Goal: Task Accomplishment & Management: Manage account settings

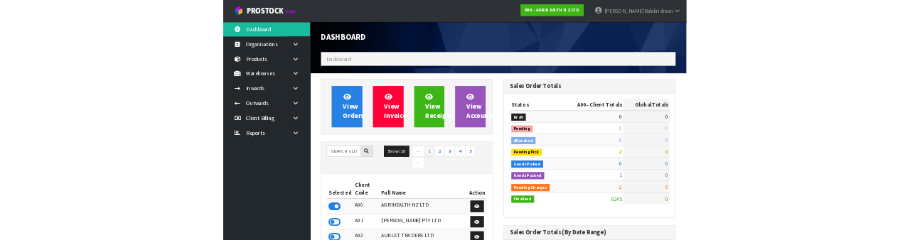
scroll to position [1162, 358]
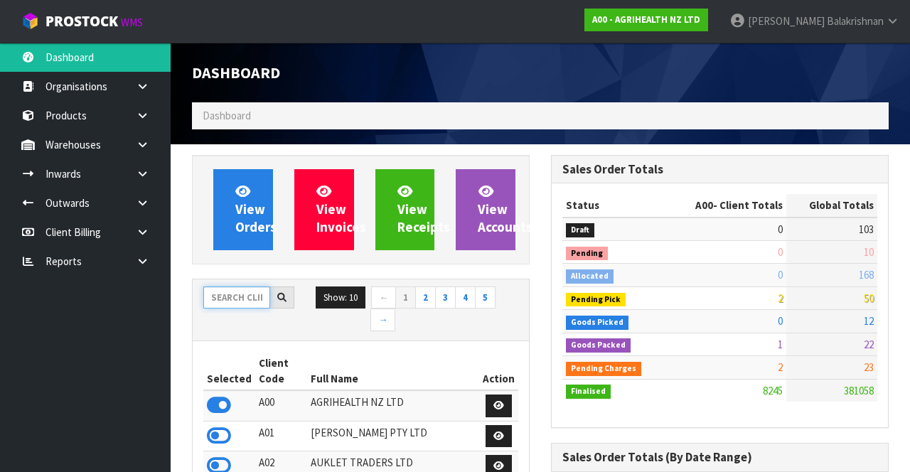
click at [239, 292] on input "text" at bounding box center [236, 297] width 67 height 22
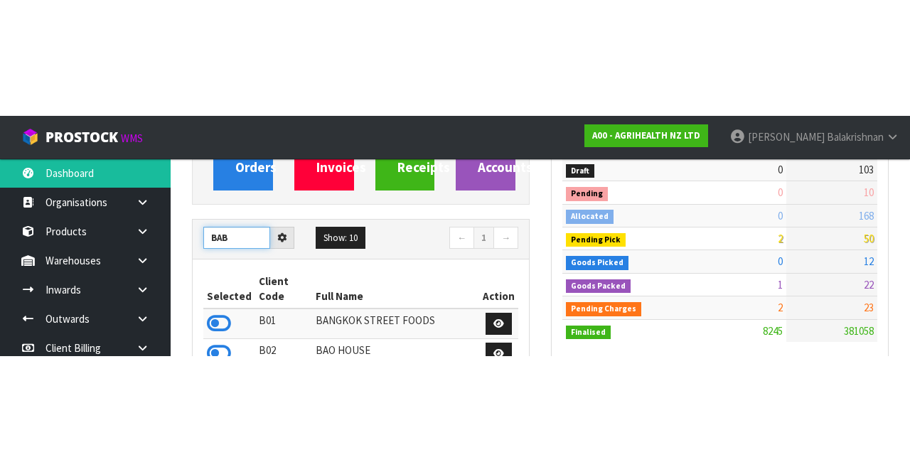
scroll to position [176, 0]
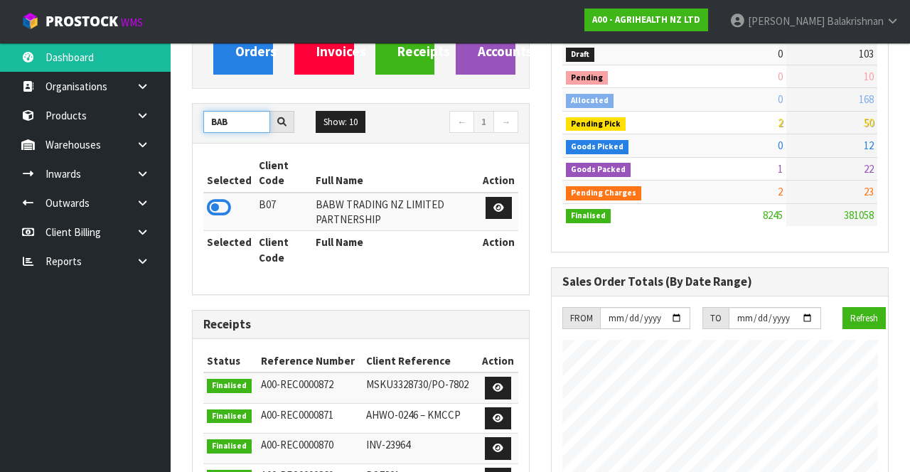
type input "BAB"
click at [216, 207] on icon at bounding box center [219, 207] width 24 height 21
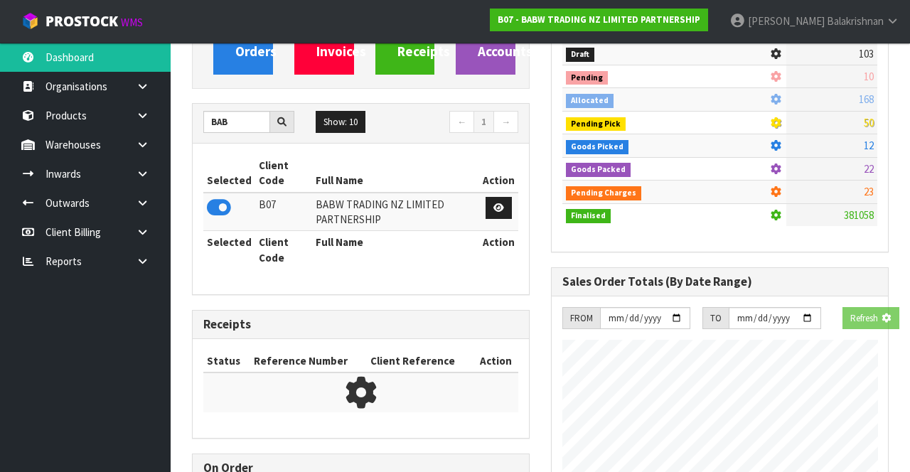
scroll to position [1100, 358]
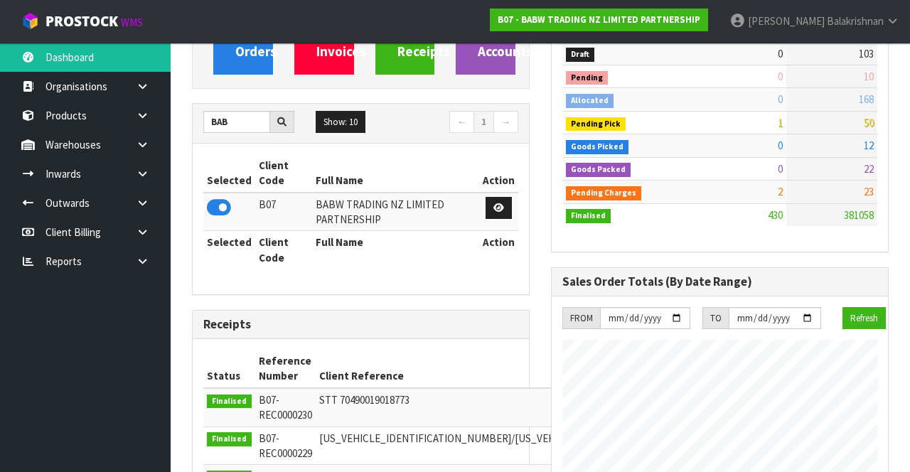
click at [128, 151] on link at bounding box center [147, 144] width 45 height 29
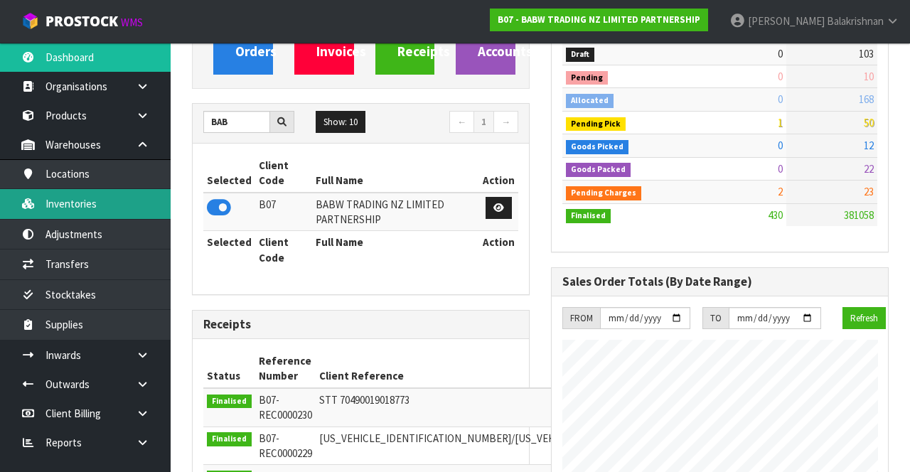
click at [96, 207] on link "Inventories" at bounding box center [85, 203] width 171 height 29
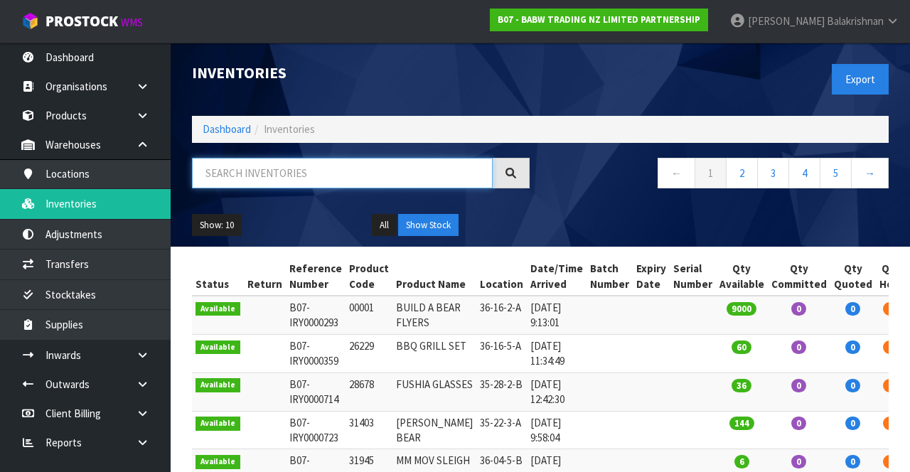
click at [290, 175] on input "text" at bounding box center [342, 173] width 301 height 31
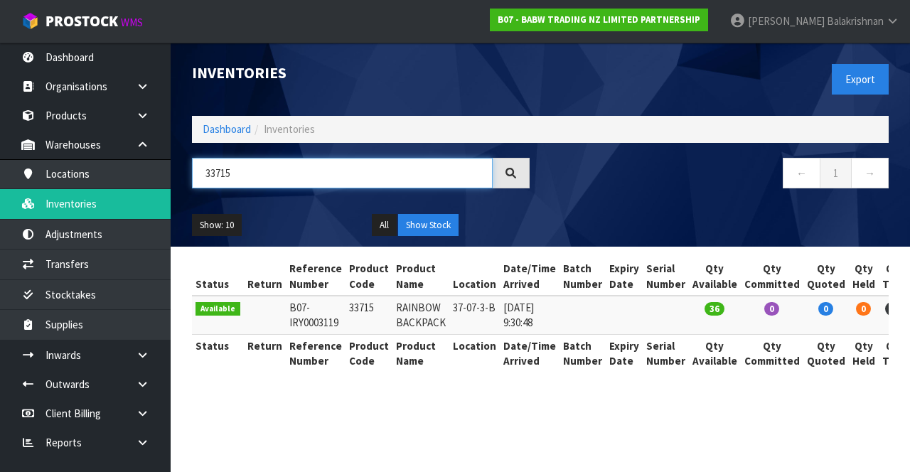
type input "33715"
copy td "33715"
click at [353, 290] on th "Product Code" at bounding box center [368, 276] width 47 height 38
copy td "33715"
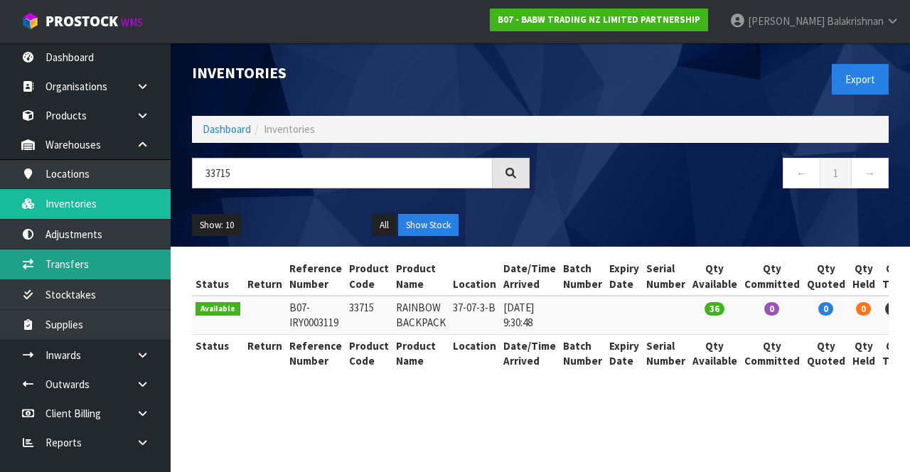
click at [108, 251] on link "Transfers" at bounding box center [85, 263] width 171 height 29
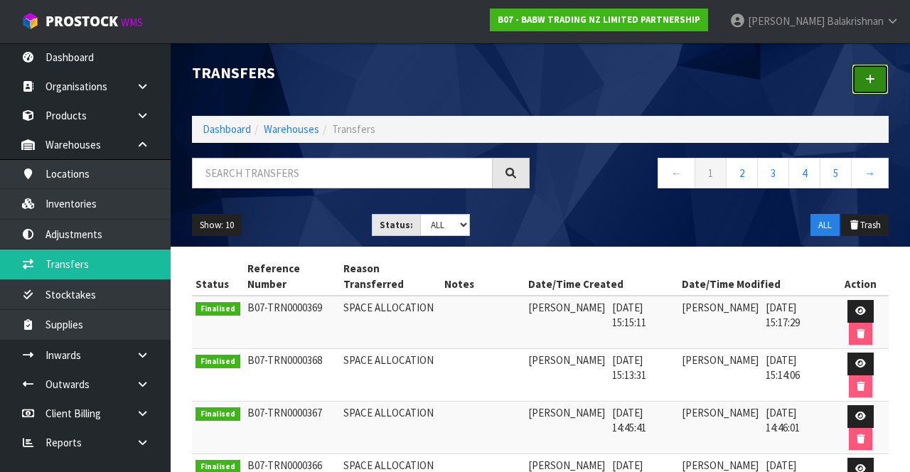
click at [883, 91] on link at bounding box center [869, 79] width 37 height 31
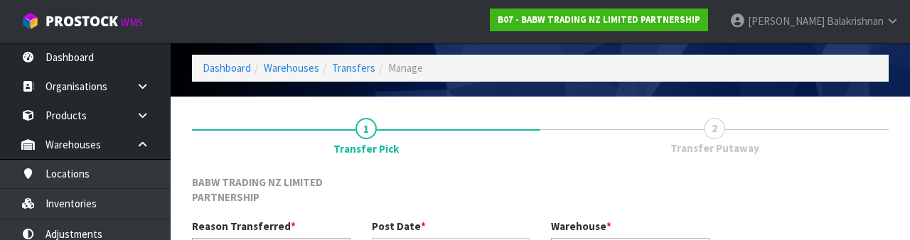
scroll to position [185, 0]
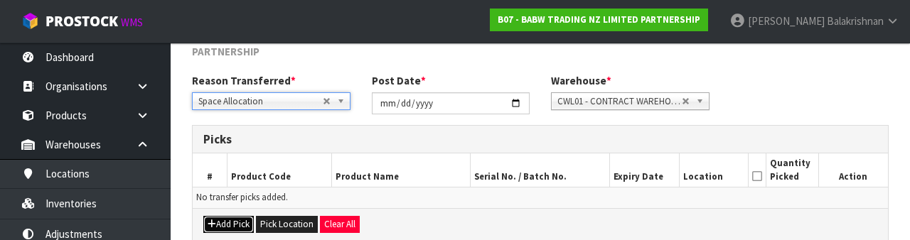
click at [240, 230] on button "Add Pick" at bounding box center [228, 224] width 50 height 17
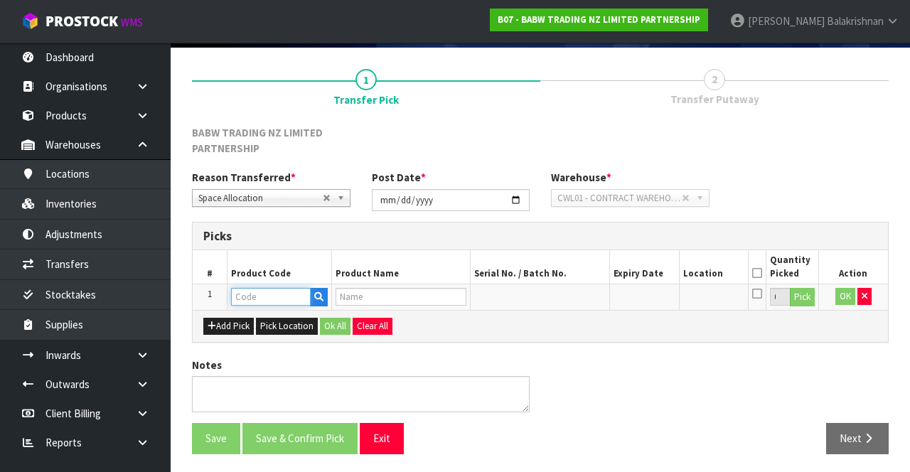
click at [269, 293] on input "text" at bounding box center [271, 297] width 80 height 18
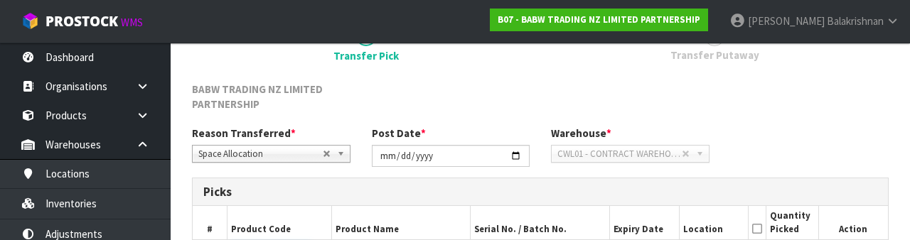
scroll to position [264, 0]
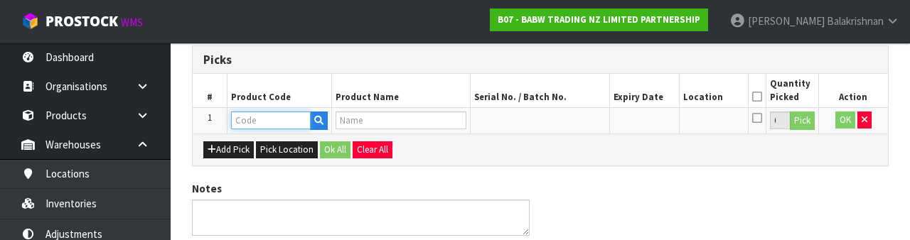
type input "33715"
type input "RAINBOW BACKPACK"
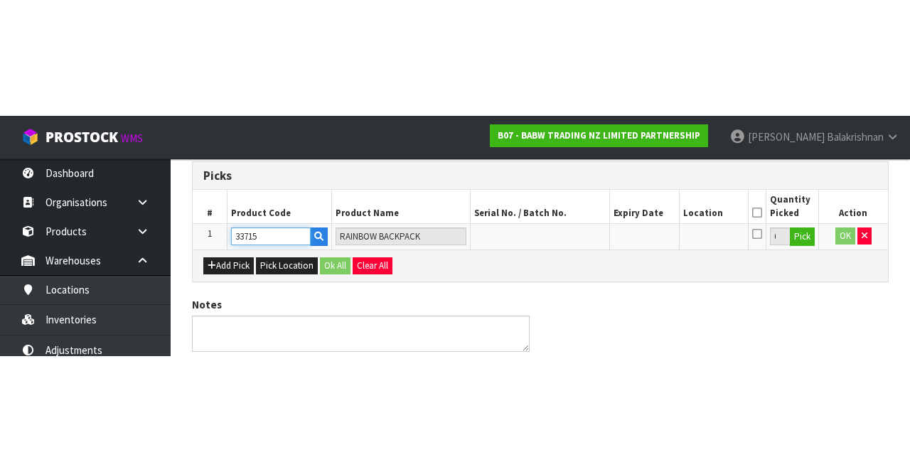
scroll to position [97, 0]
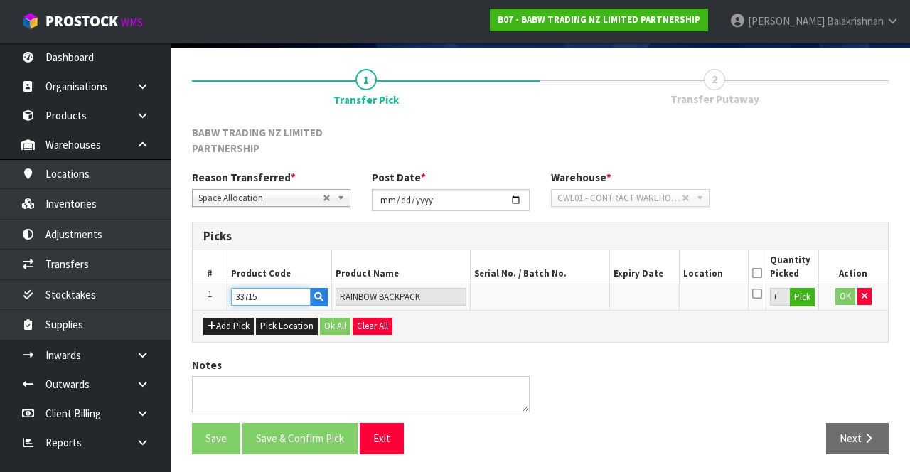
type input "33715"
click at [808, 300] on button "Pick" at bounding box center [802, 297] width 25 height 18
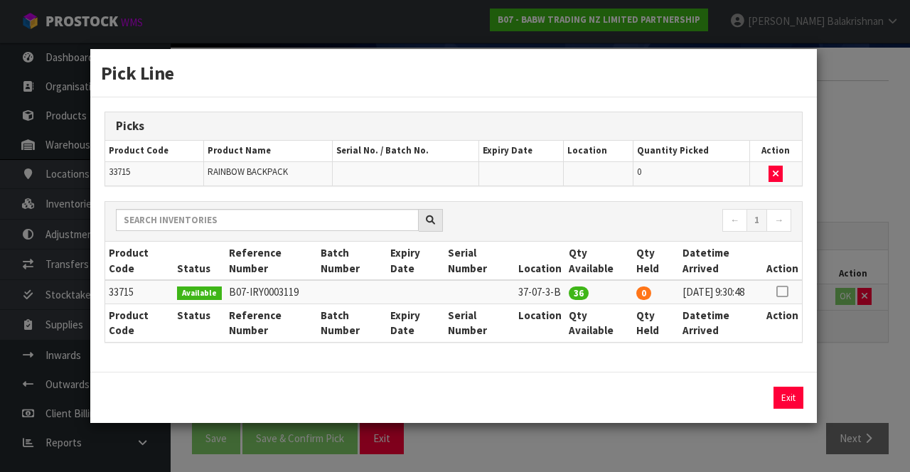
click at [786, 291] on icon at bounding box center [781, 291] width 11 height 1
click at [730, 402] on button "Assign Pick" at bounding box center [740, 398] width 58 height 22
type input "36"
click at [788, 409] on button "Exit" at bounding box center [788, 398] width 30 height 22
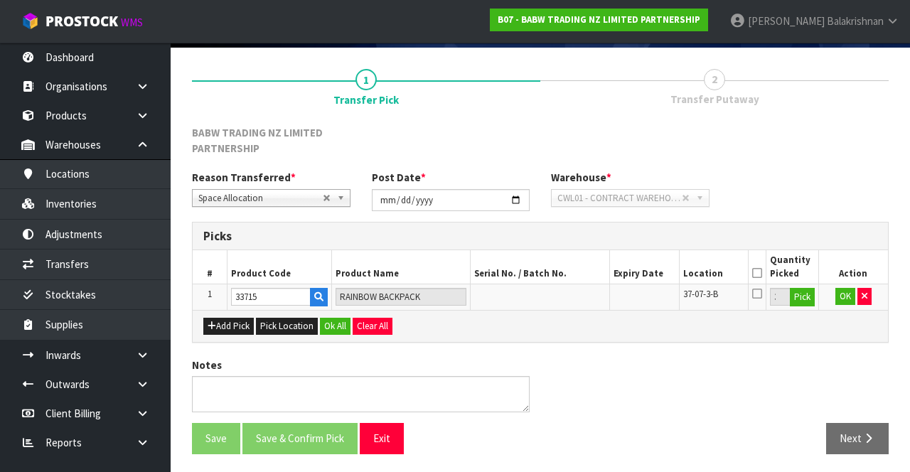
click at [758, 273] on icon at bounding box center [757, 273] width 10 height 1
click at [217, 321] on button "Add Pick" at bounding box center [228, 326] width 50 height 17
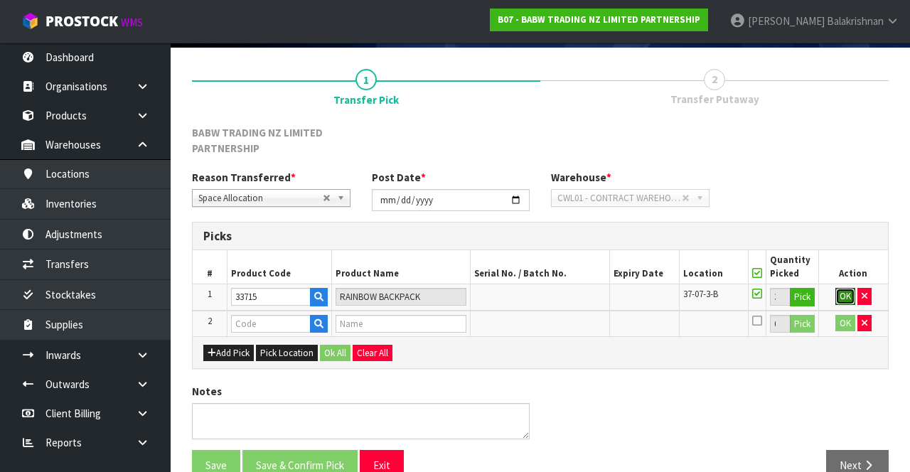
click at [839, 297] on button "OK" at bounding box center [845, 296] width 20 height 17
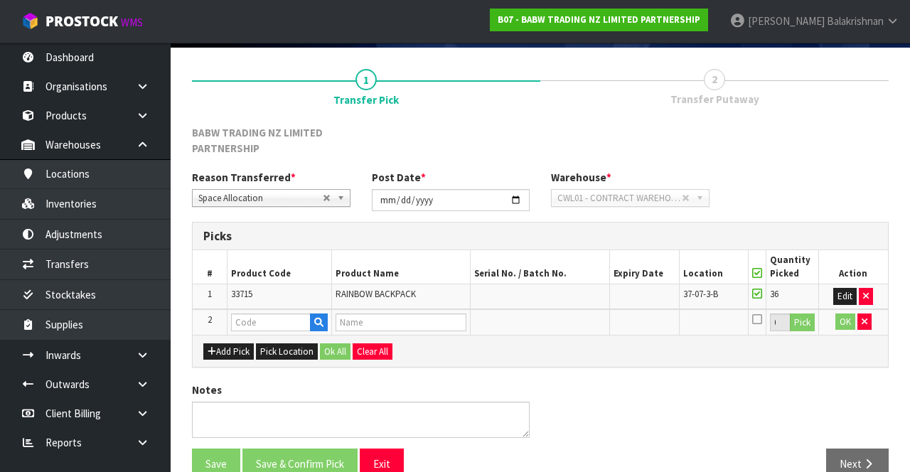
scroll to position [121, 0]
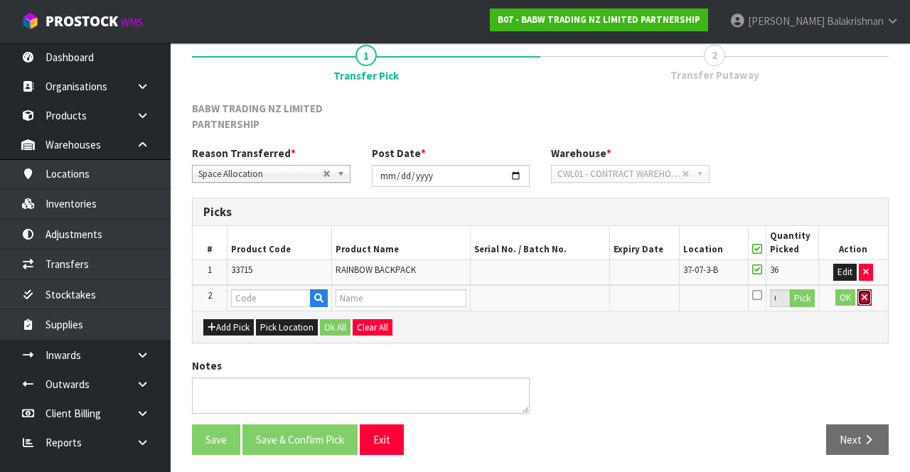
click at [863, 294] on icon "button" at bounding box center [864, 297] width 6 height 9
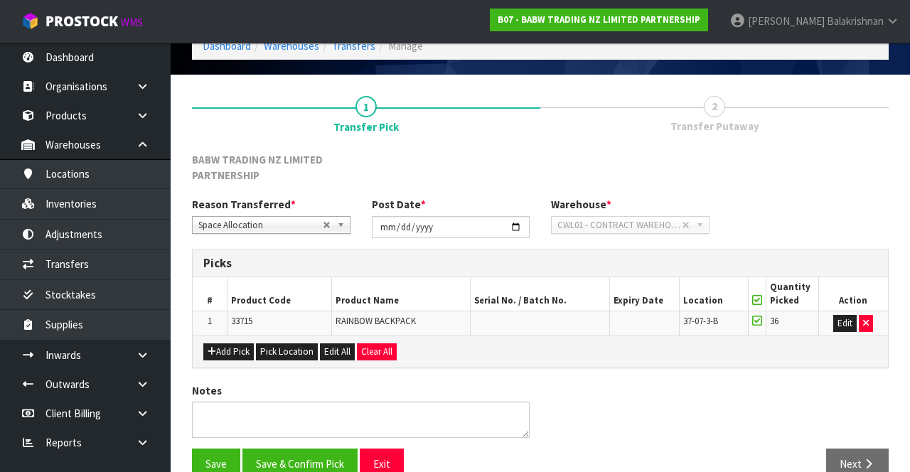
scroll to position [95, 0]
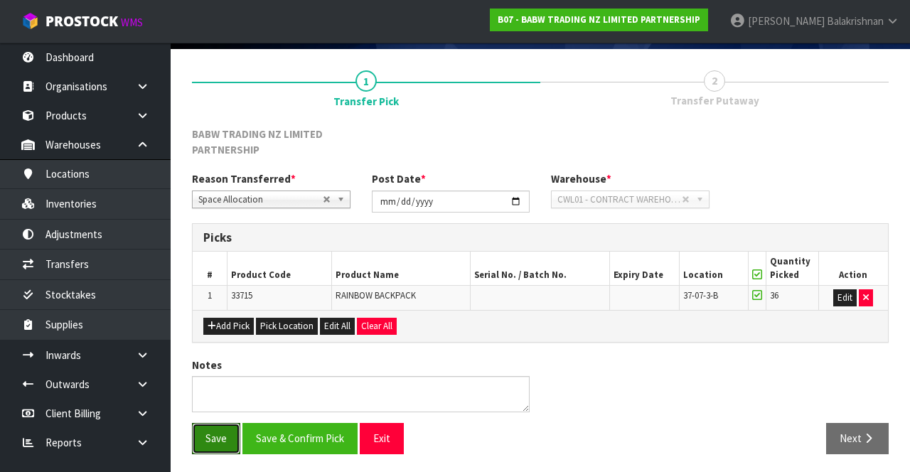
click at [213, 430] on button "Save" at bounding box center [216, 438] width 48 height 31
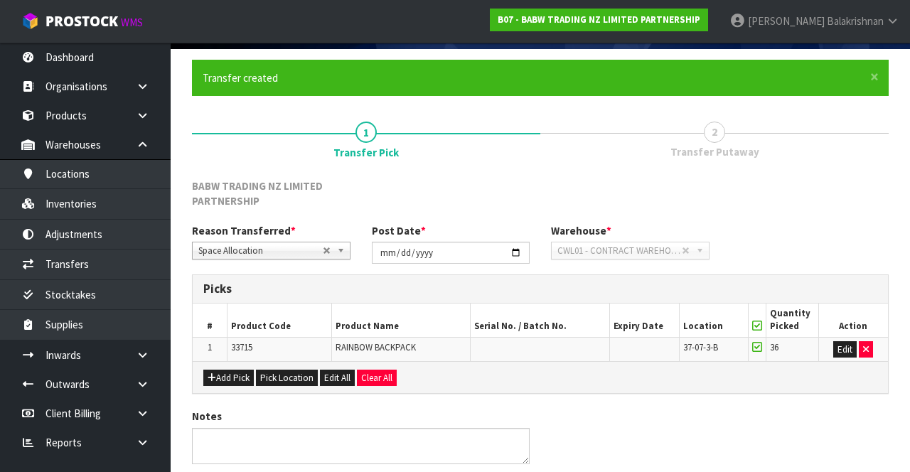
scroll to position [0, 0]
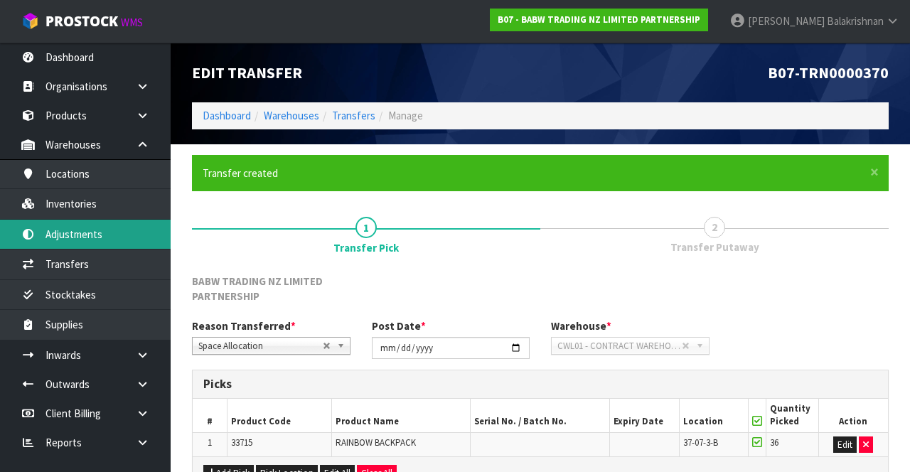
click at [90, 230] on link "Adjustments" at bounding box center [85, 234] width 171 height 29
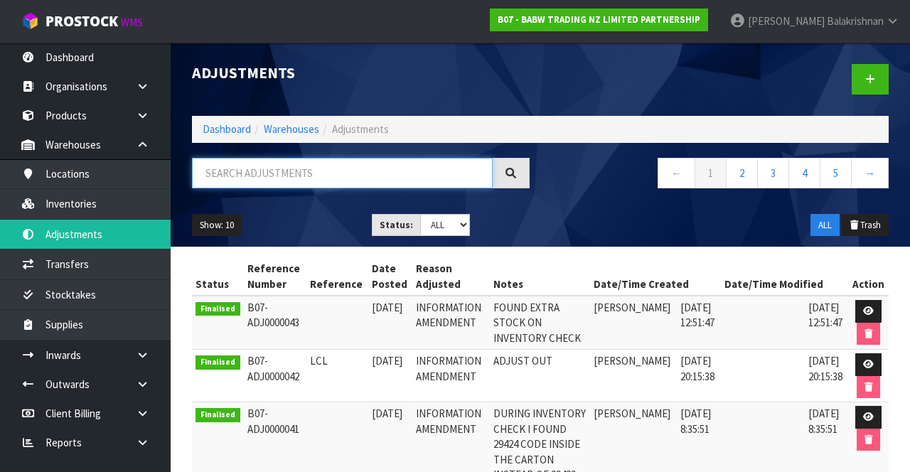
click at [367, 166] on input "text" at bounding box center [342, 173] width 301 height 31
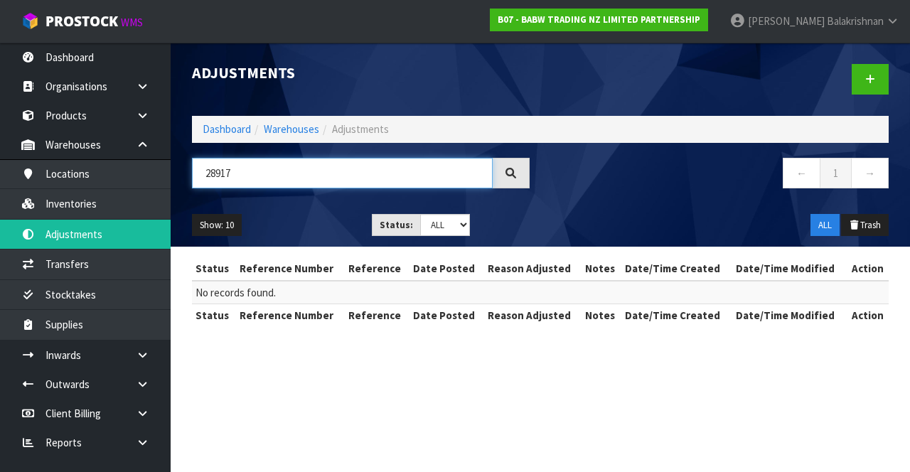
click at [283, 168] on input "28917" at bounding box center [342, 173] width 301 height 31
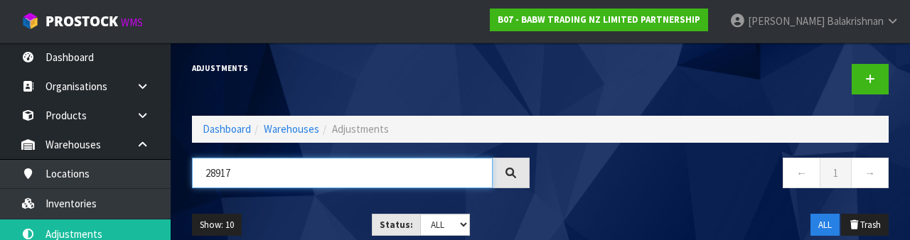
type input "28917"
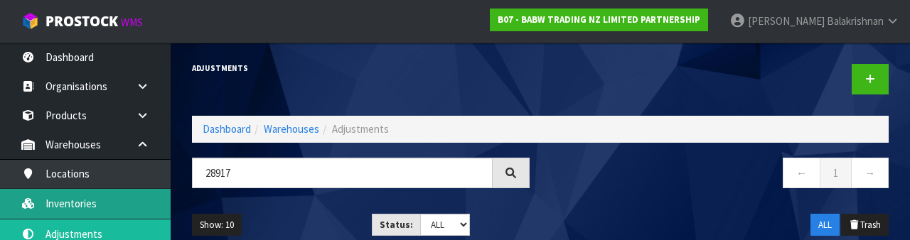
click at [95, 202] on link "Inventories" at bounding box center [85, 203] width 171 height 29
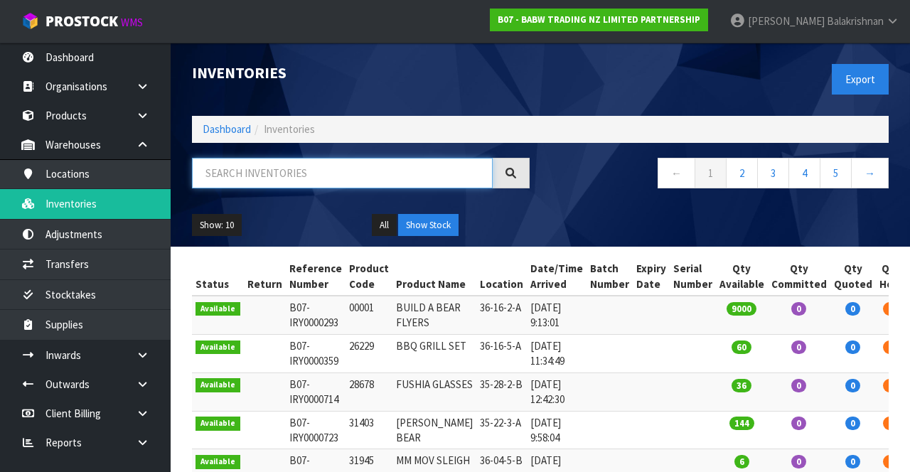
paste input "28917"
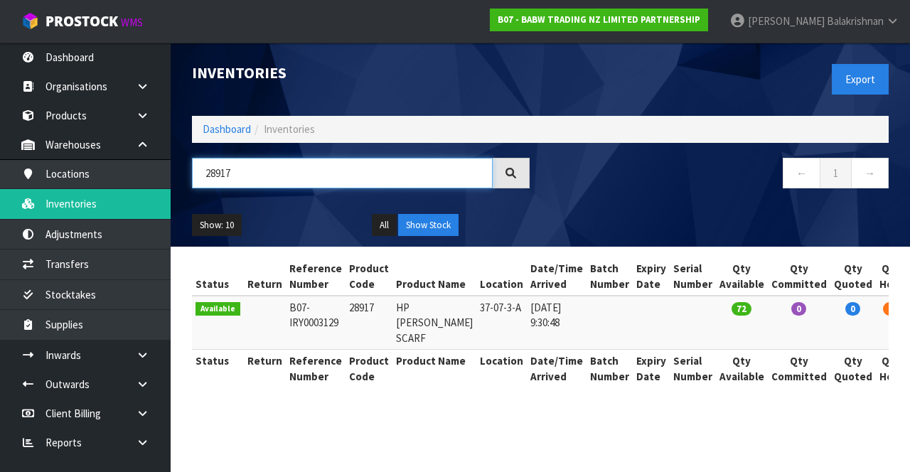
scroll to position [0, 21]
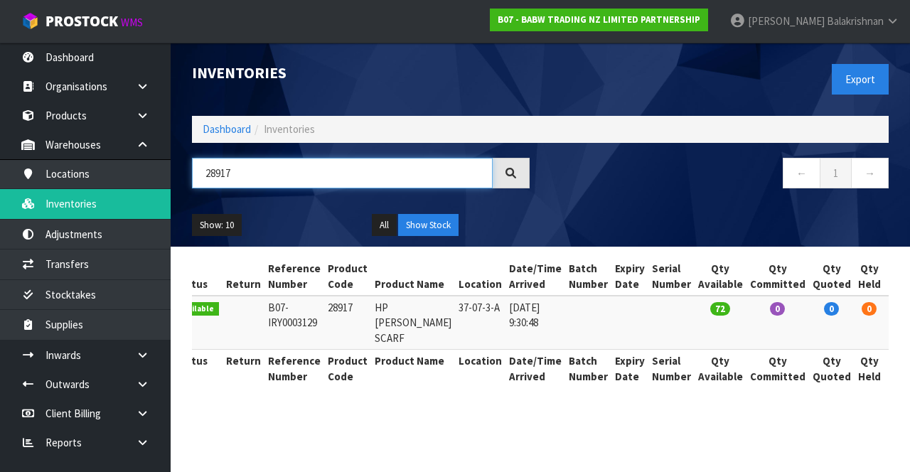
type input "28917"
copy td "28917"
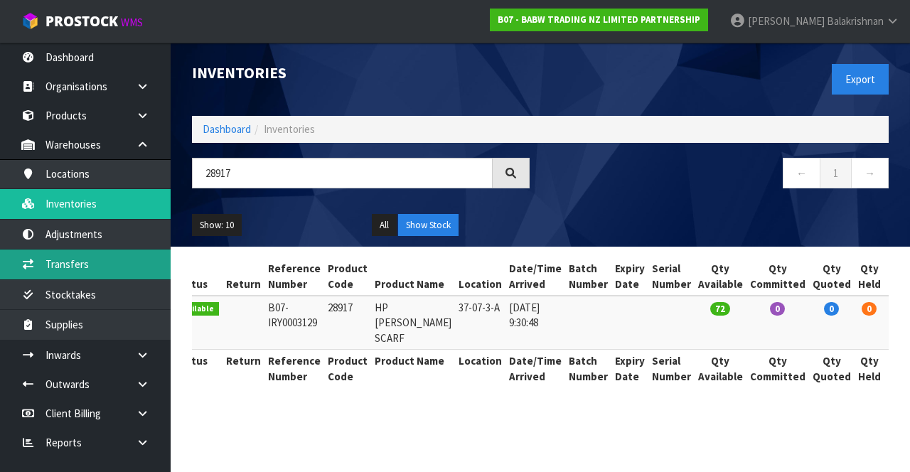
click at [41, 264] on link "Transfers" at bounding box center [85, 263] width 171 height 29
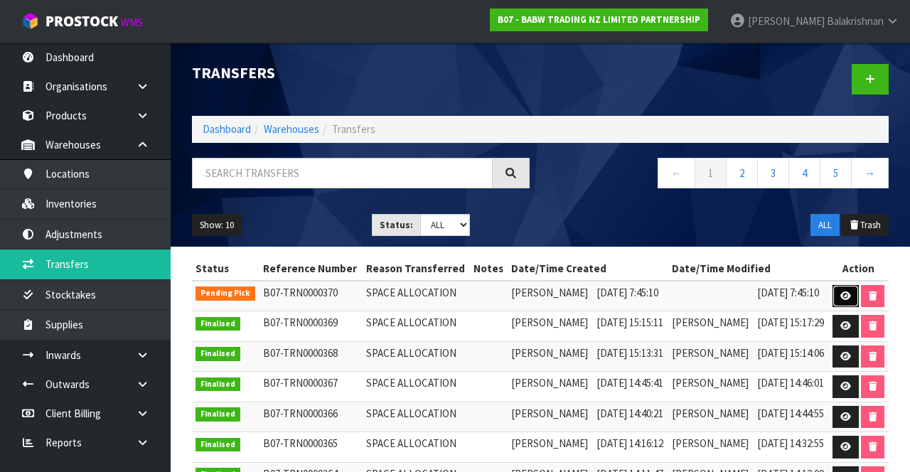
click at [855, 298] on link at bounding box center [845, 296] width 26 height 23
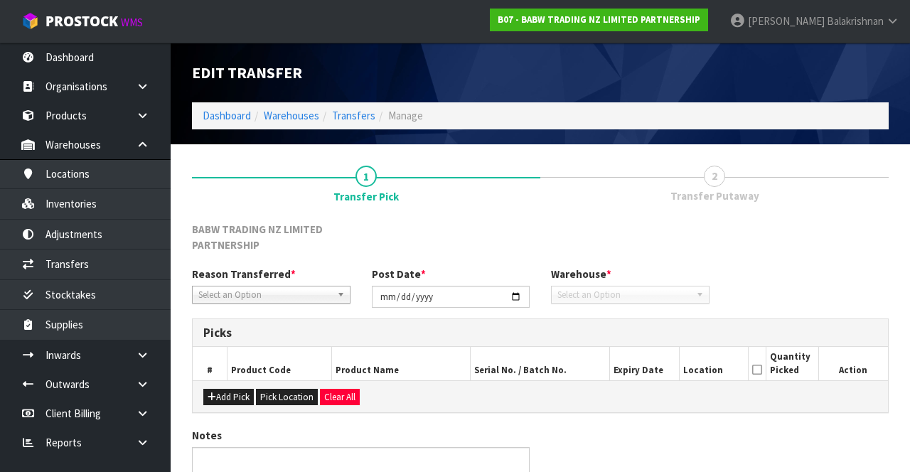
type input "[DATE]"
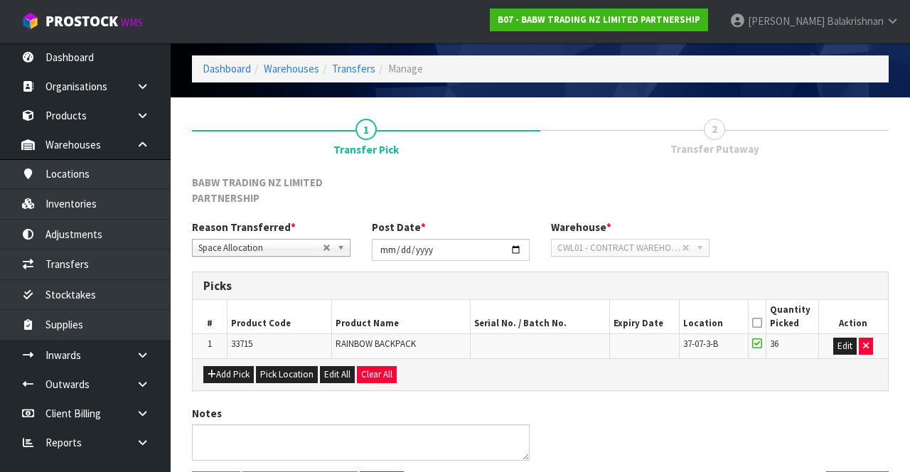
scroll to position [61, 0]
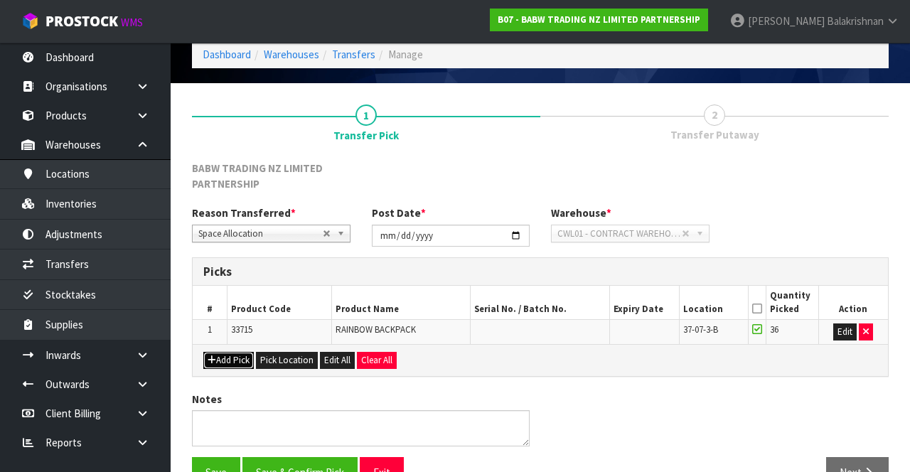
click at [217, 356] on button "Add Pick" at bounding box center [228, 360] width 50 height 17
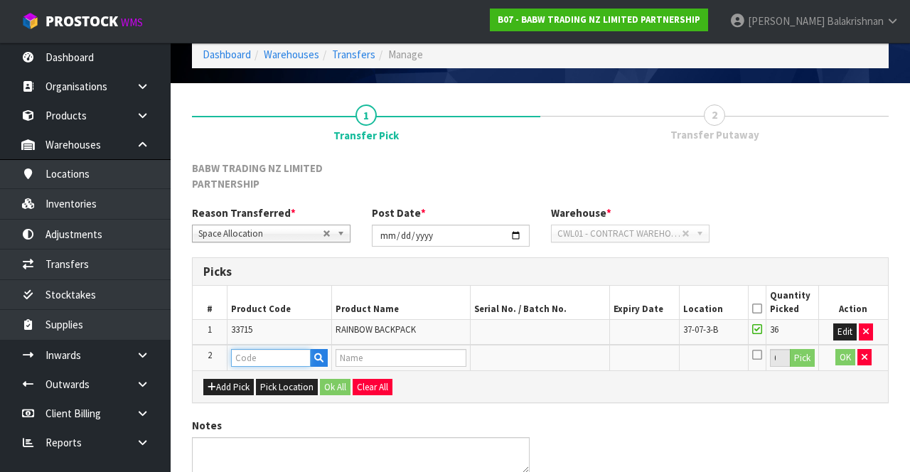
paste input "28917"
type input "28917"
type input "HP [PERSON_NAME] SCARF"
type input "28917"
click at [805, 359] on button "Pick" at bounding box center [802, 358] width 25 height 18
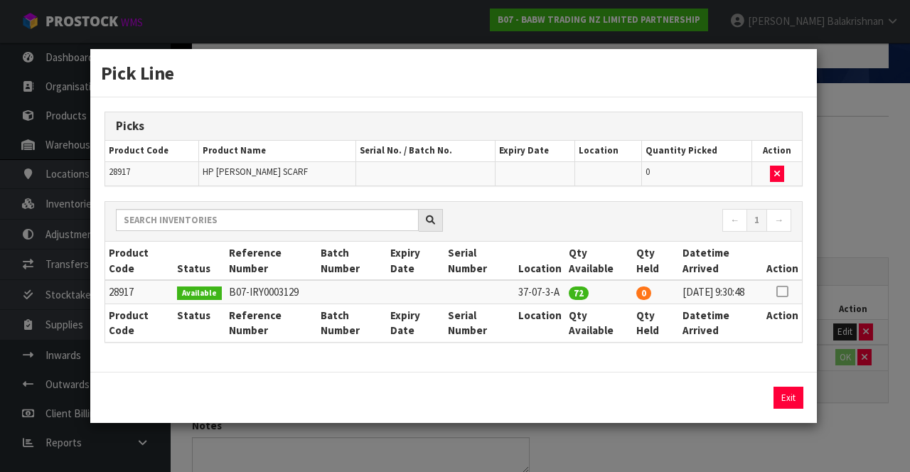
click at [787, 291] on icon at bounding box center [781, 291] width 11 height 1
click at [731, 401] on button "Assign Pick" at bounding box center [740, 398] width 58 height 22
type input "72"
click at [786, 402] on button "Exit" at bounding box center [788, 398] width 30 height 22
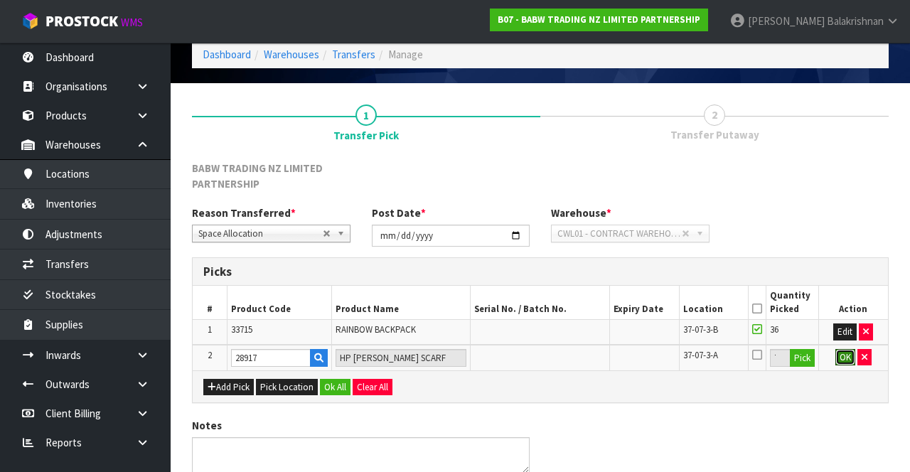
click at [840, 357] on button "OK" at bounding box center [845, 357] width 20 height 17
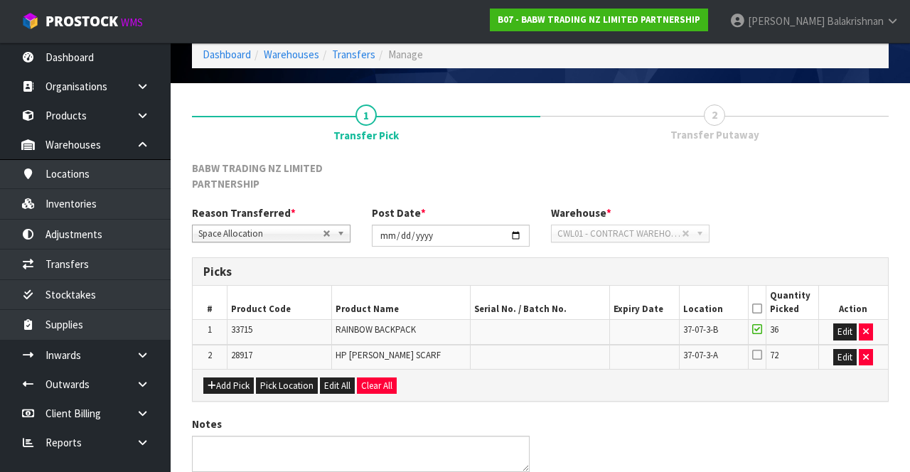
click at [759, 351] on icon at bounding box center [757, 354] width 10 height 11
click at [0, 0] on input "checkbox" at bounding box center [0, 0] width 0 height 0
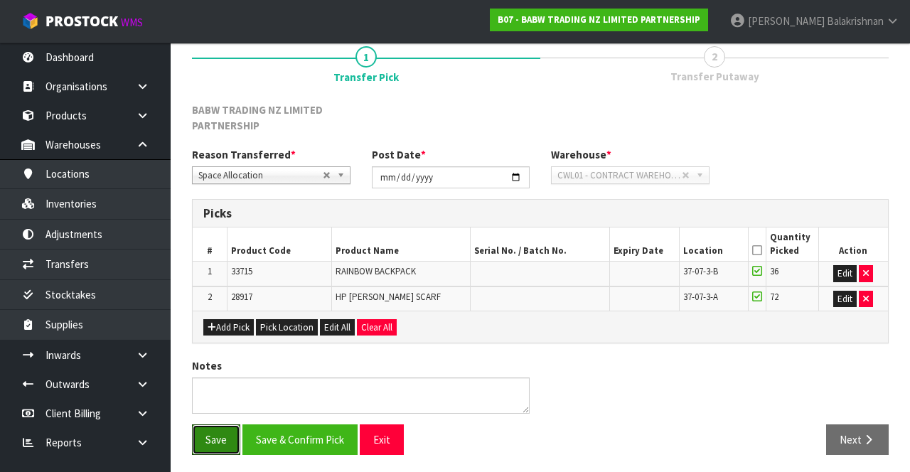
click at [200, 438] on button "Save" at bounding box center [216, 439] width 48 height 31
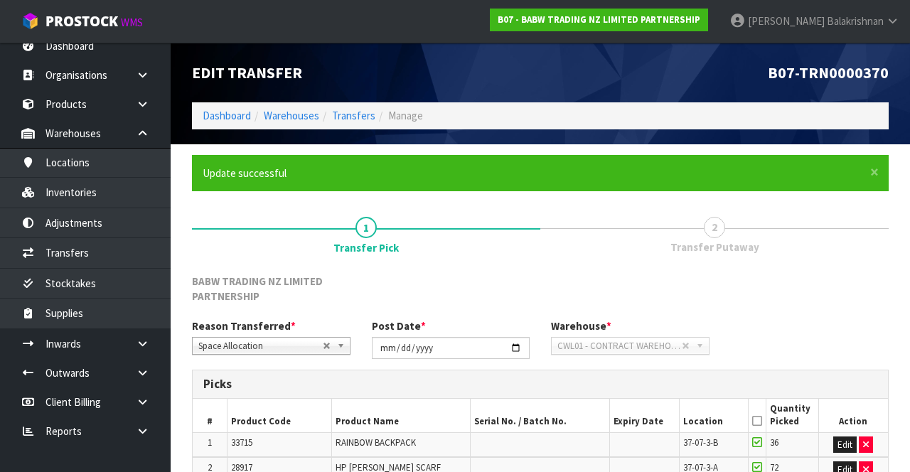
scroll to position [0, 0]
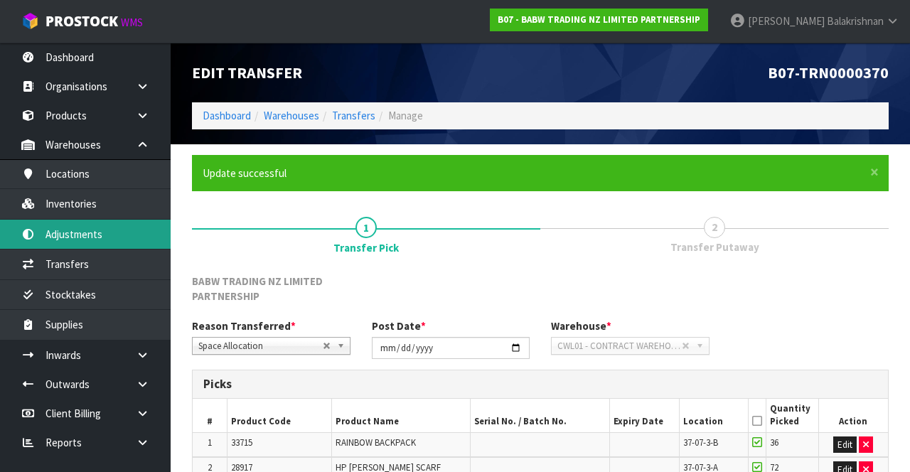
click at [56, 232] on link "Adjustments" at bounding box center [85, 234] width 171 height 29
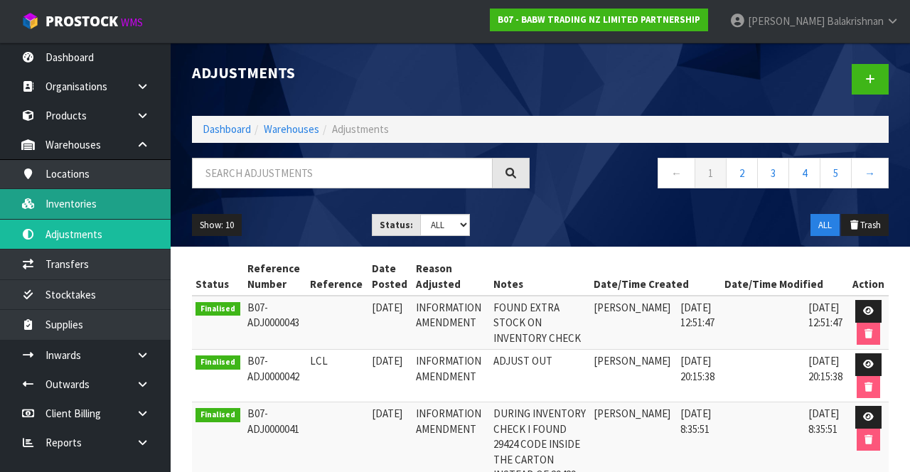
click at [67, 208] on link "Inventories" at bounding box center [85, 203] width 171 height 29
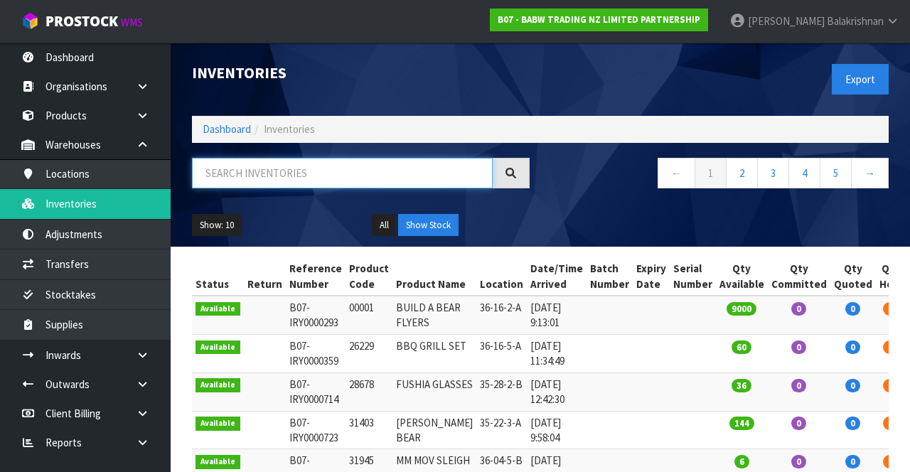
click at [331, 167] on input "text" at bounding box center [342, 173] width 301 height 31
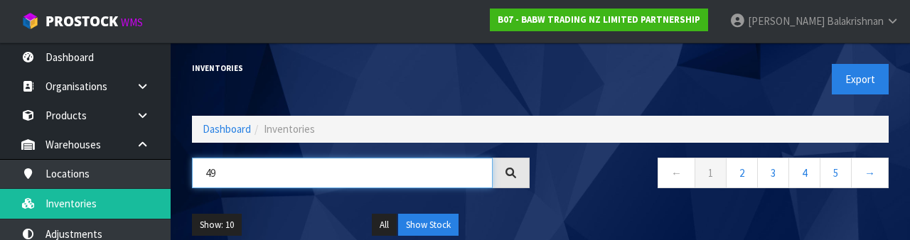
type input "4"
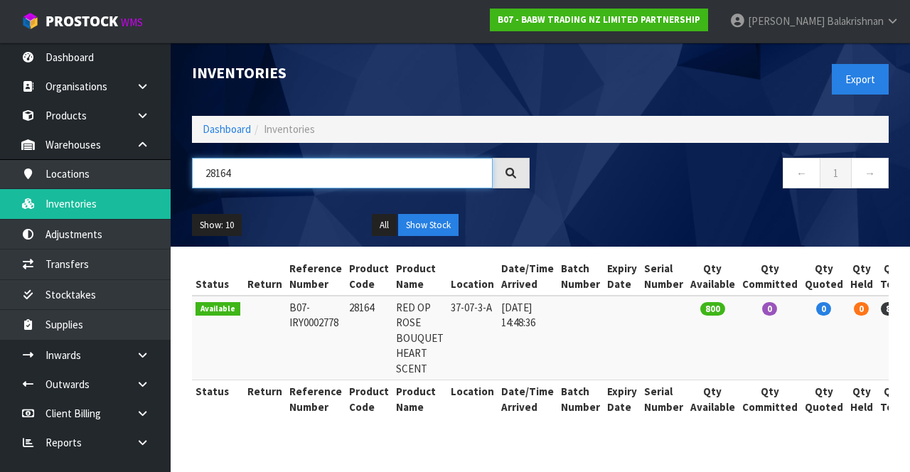
scroll to position [0, 31]
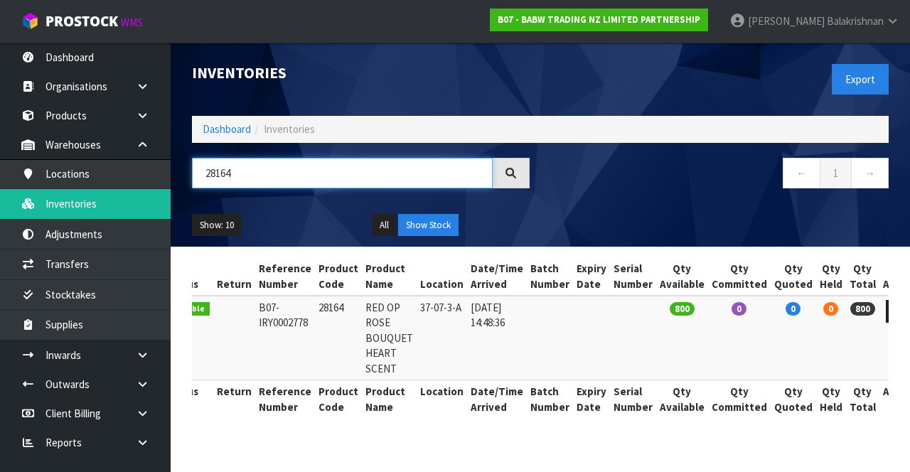
type input "28164"
copy td "28164"
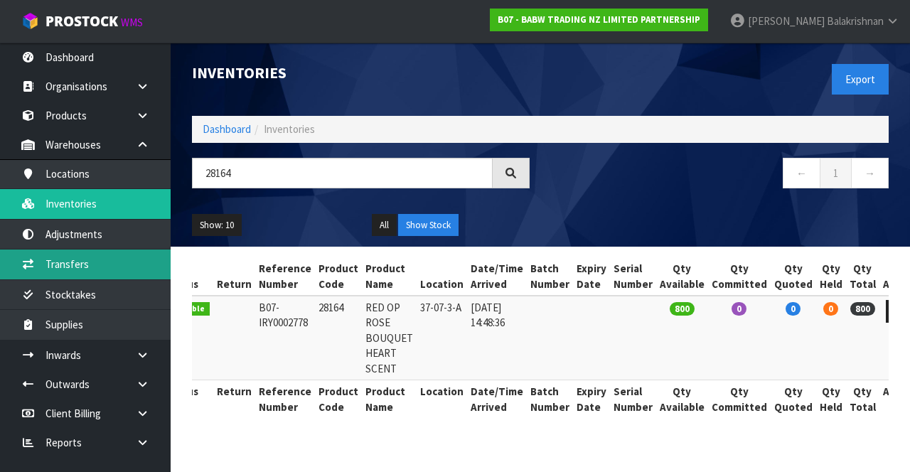
click at [53, 270] on link "Transfers" at bounding box center [85, 263] width 171 height 29
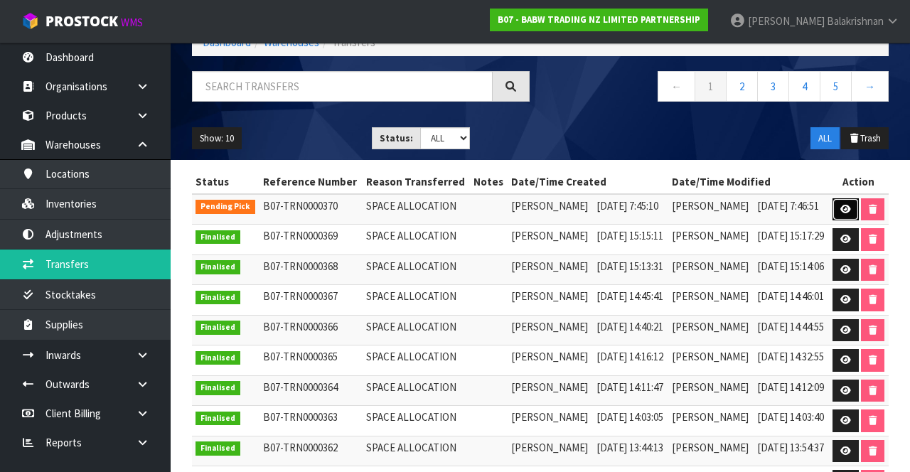
click at [851, 214] on icon at bounding box center [845, 209] width 11 height 9
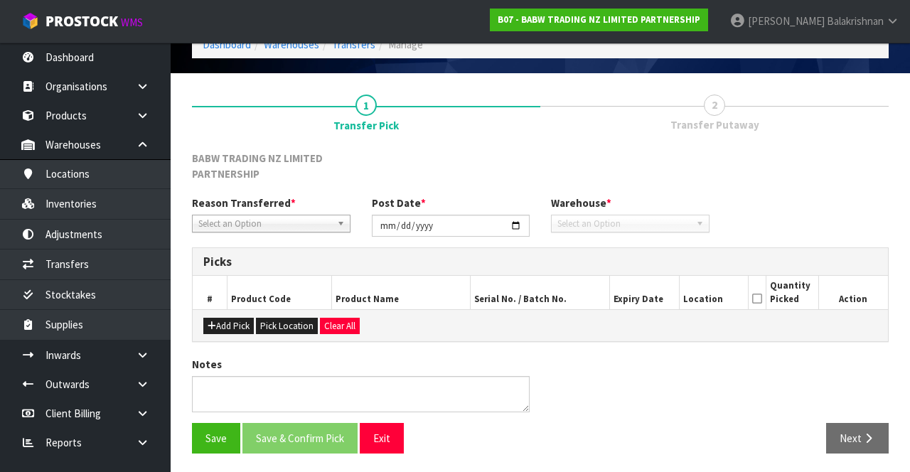
type input "[DATE]"
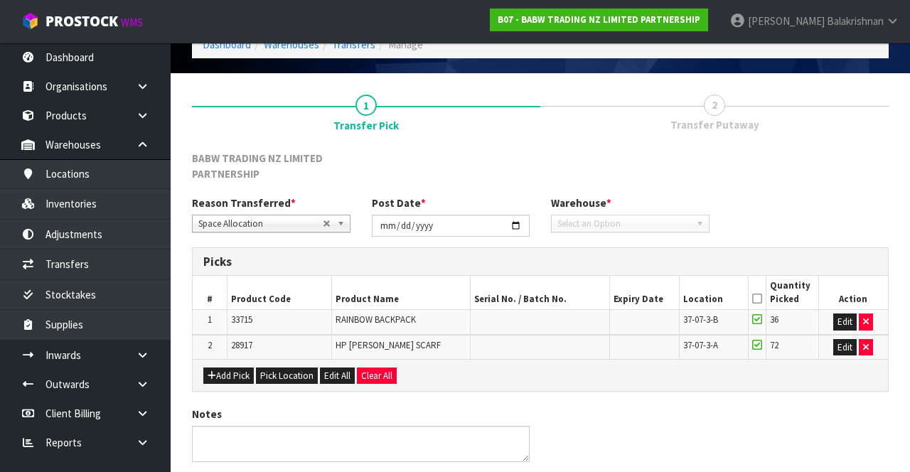
scroll to position [119, 0]
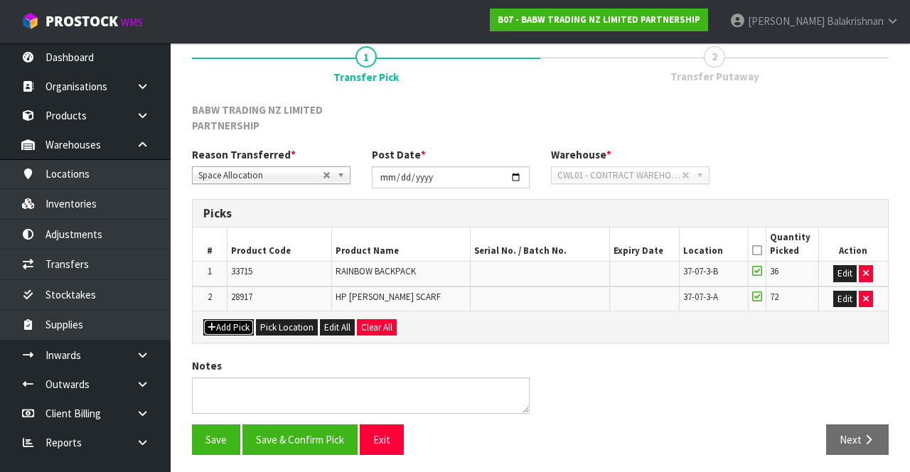
click at [213, 323] on icon "button" at bounding box center [212, 327] width 9 height 9
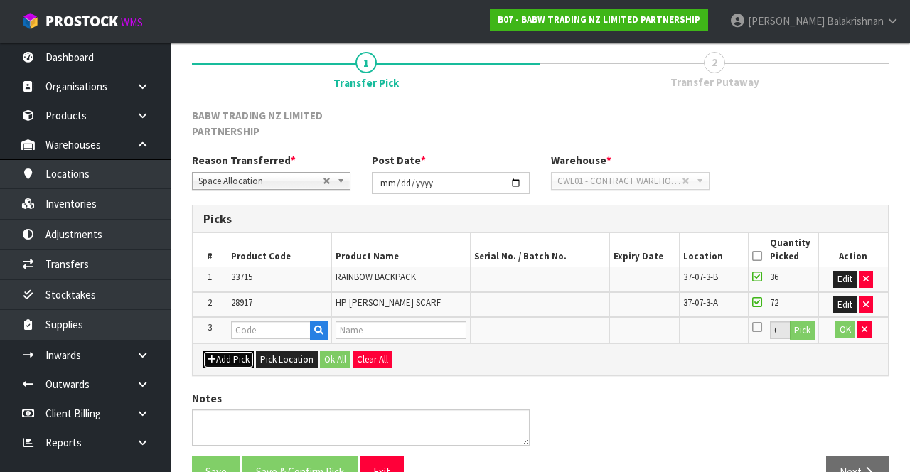
scroll to position [114, 0]
paste input "28164"
type input "28164"
type input "RED OP ROSE BOUQUET HEART SCENT"
type input "28164"
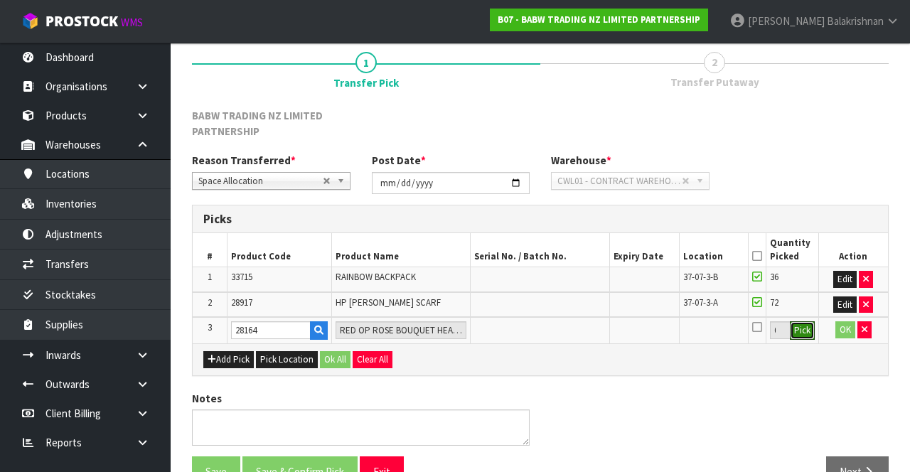
click at [810, 326] on button "Pick" at bounding box center [802, 330] width 25 height 18
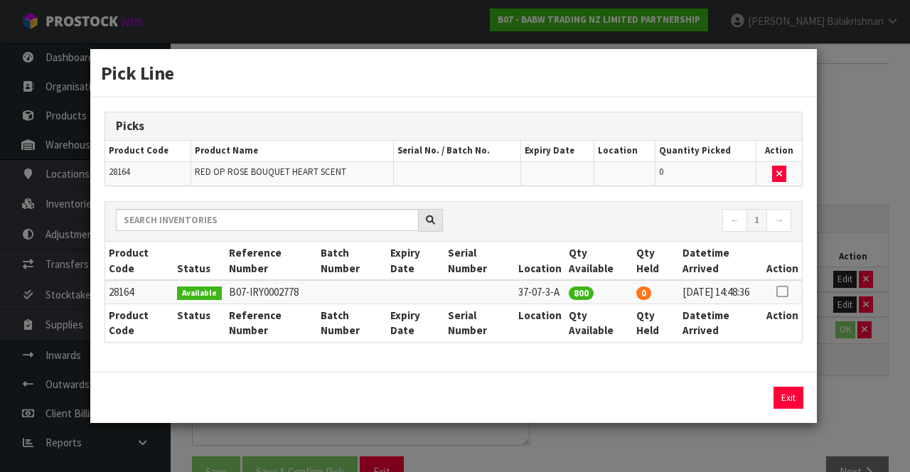
click at [783, 291] on icon at bounding box center [781, 291] width 11 height 1
click at [742, 392] on button "Assign Pick" at bounding box center [740, 398] width 58 height 22
type input "800"
click at [785, 402] on button "Exit" at bounding box center [788, 398] width 30 height 22
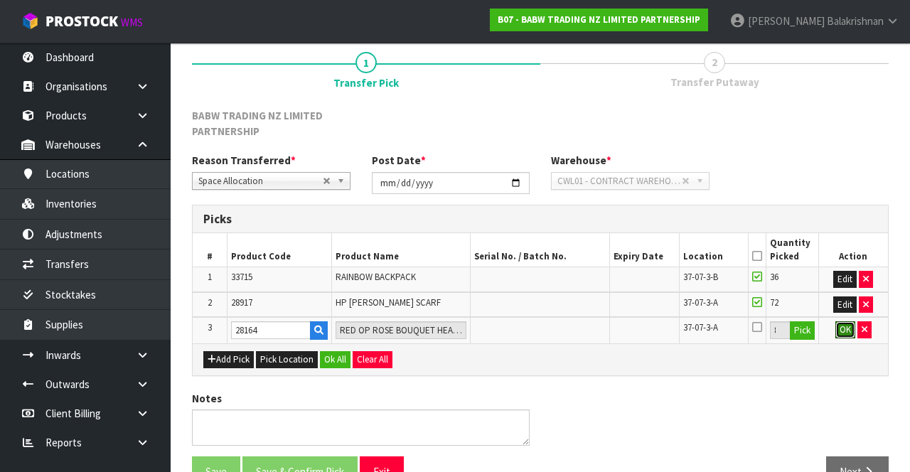
click at [849, 326] on button "OK" at bounding box center [845, 329] width 20 height 17
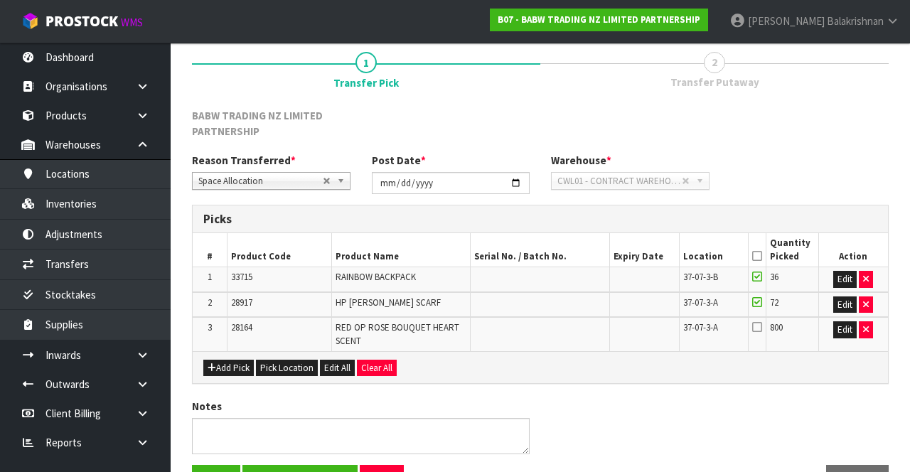
click at [758, 256] on icon at bounding box center [757, 256] width 10 height 1
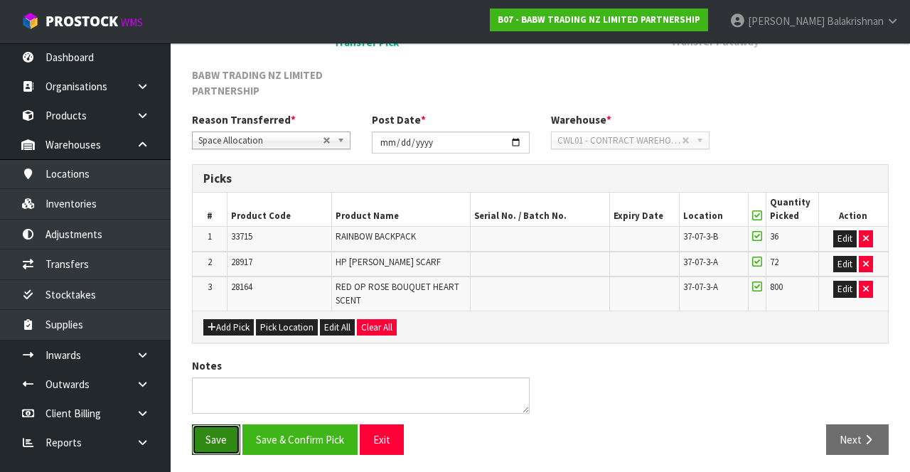
click at [223, 431] on button "Save" at bounding box center [216, 439] width 48 height 31
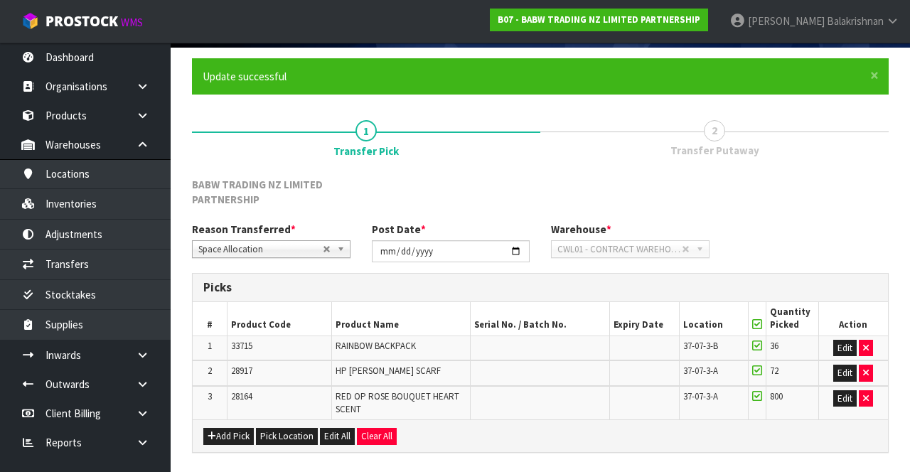
scroll to position [206, 0]
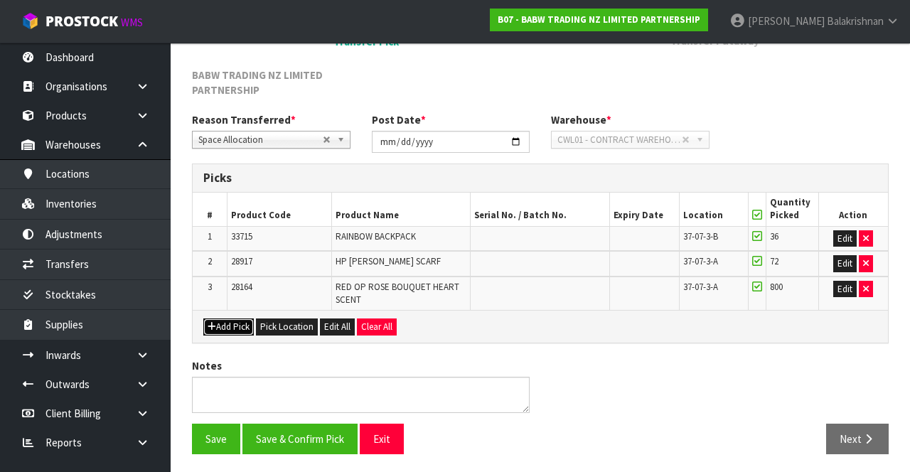
click at [227, 324] on button "Add Pick" at bounding box center [228, 326] width 50 height 17
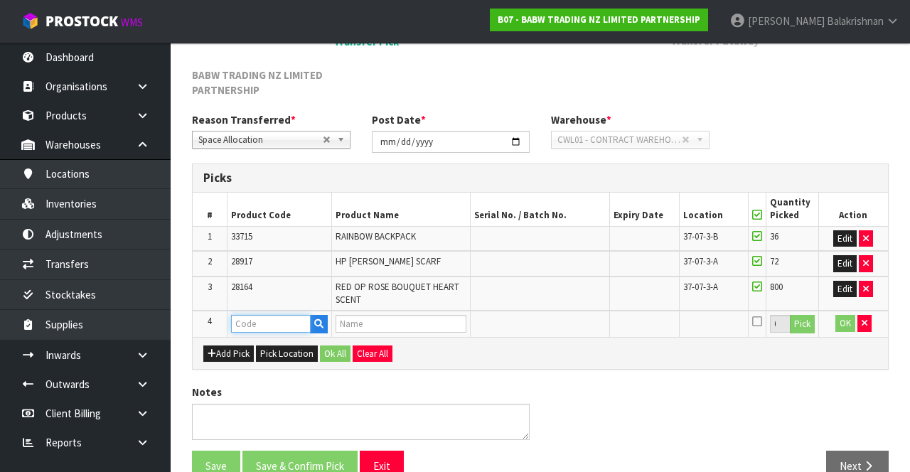
click at [244, 321] on input "text" at bounding box center [271, 324] width 80 height 18
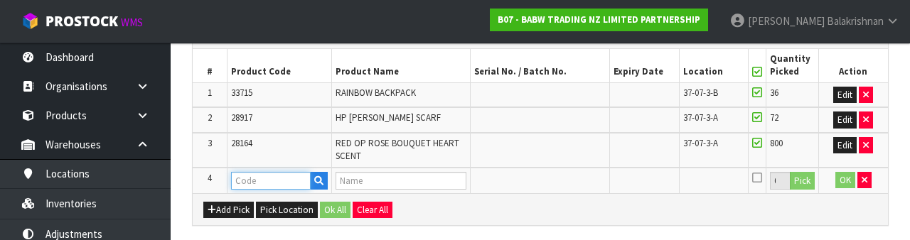
scroll to position [399, 0]
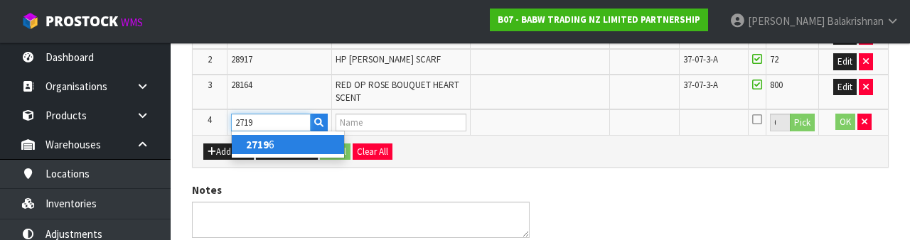
type input "27196"
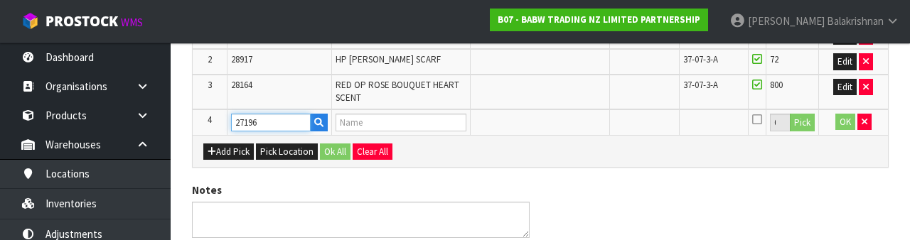
type input "BLUE BIRTHDAY CAKE SCENT"
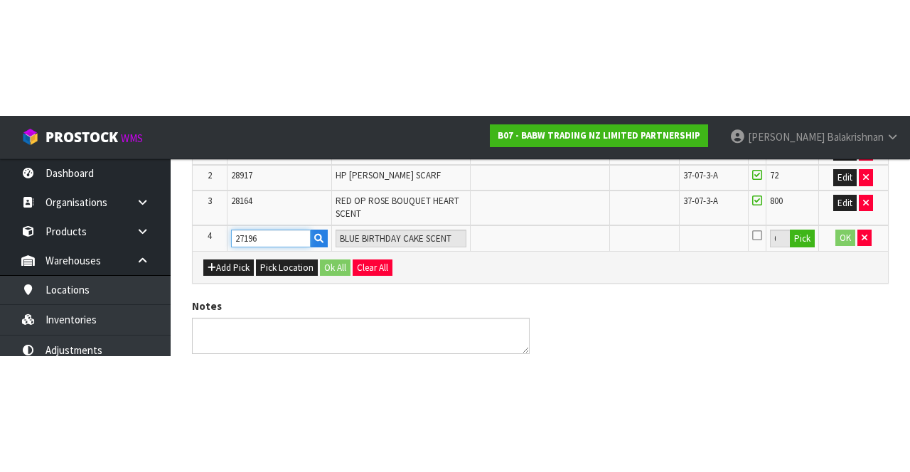
scroll to position [232, 0]
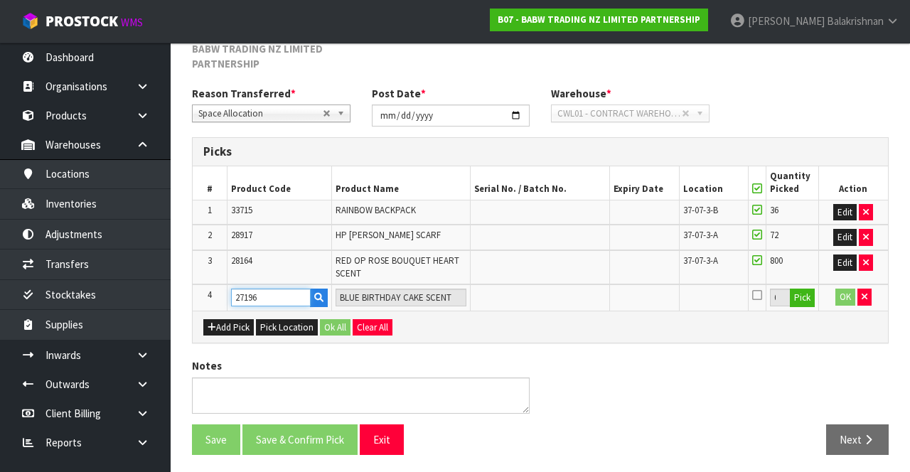
type input "27196"
click at [812, 297] on button "Pick" at bounding box center [802, 298] width 25 height 18
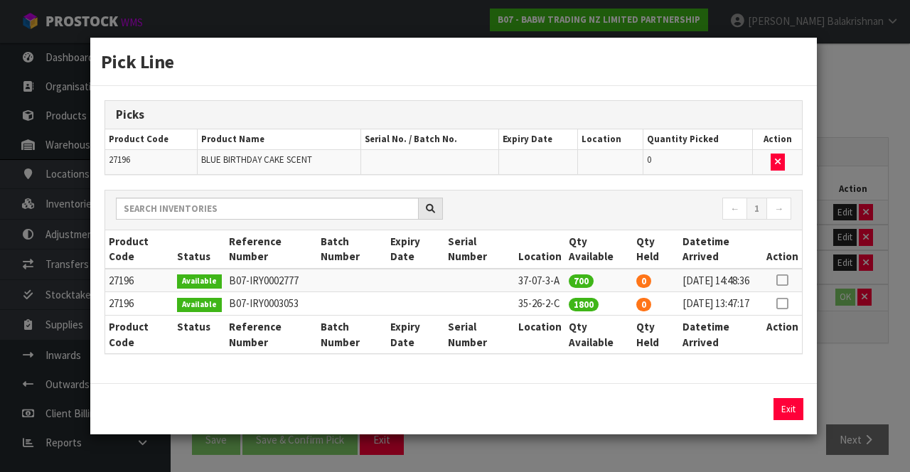
click at [783, 280] on icon at bounding box center [781, 280] width 11 height 1
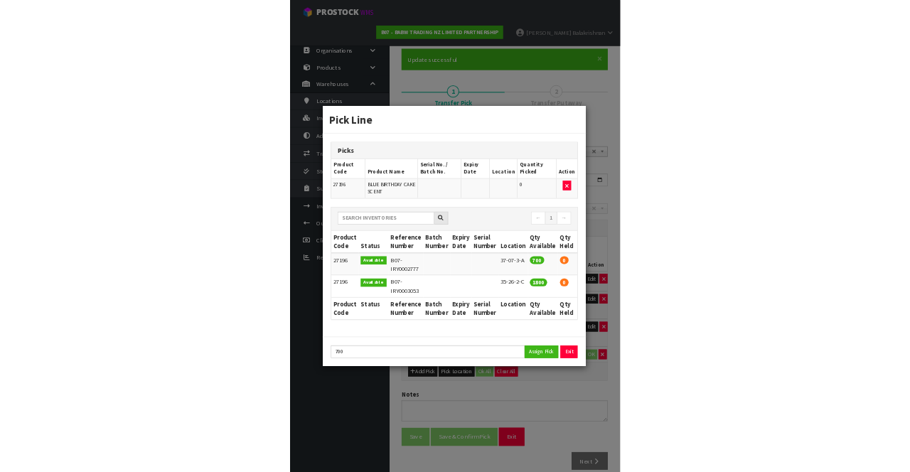
scroll to position [75, 0]
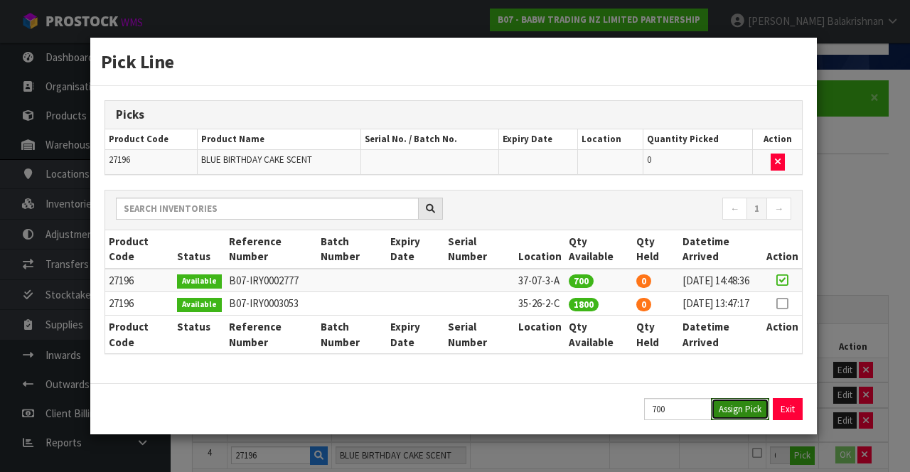
click at [739, 416] on button "Assign Pick" at bounding box center [740, 409] width 58 height 22
type input "700"
click at [785, 419] on button "Exit" at bounding box center [788, 409] width 30 height 22
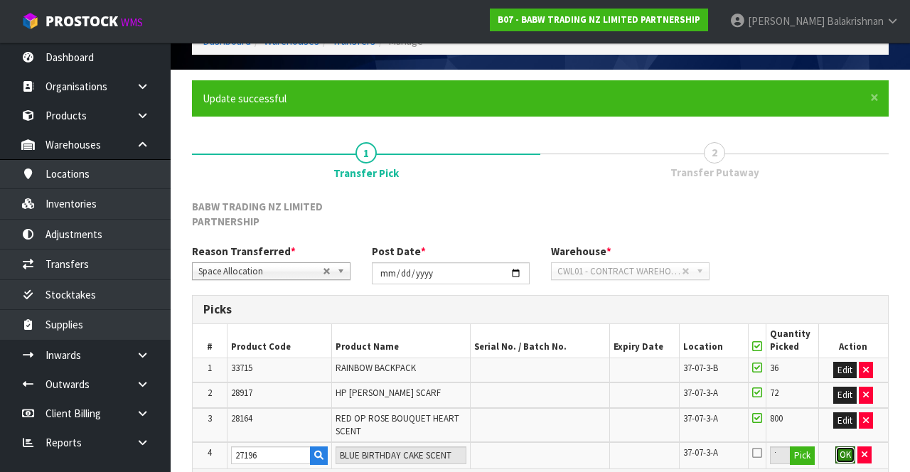
click at [841, 447] on button "OK" at bounding box center [845, 454] width 20 height 17
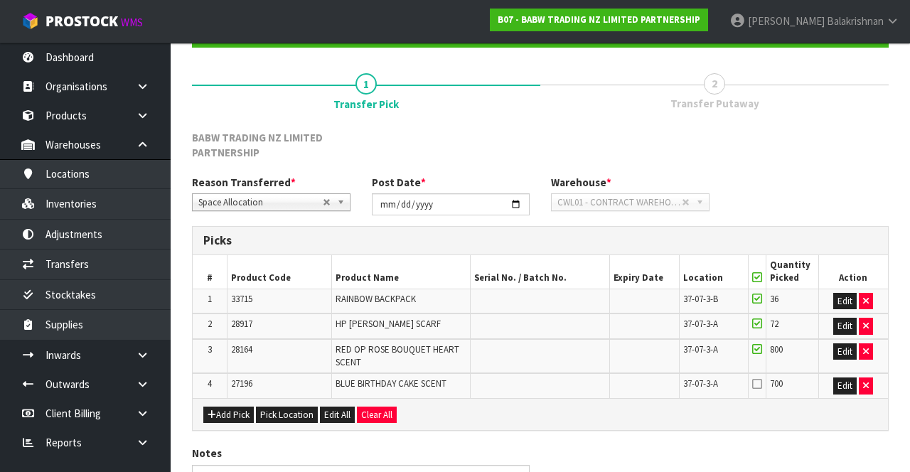
scroll to position [161, 0]
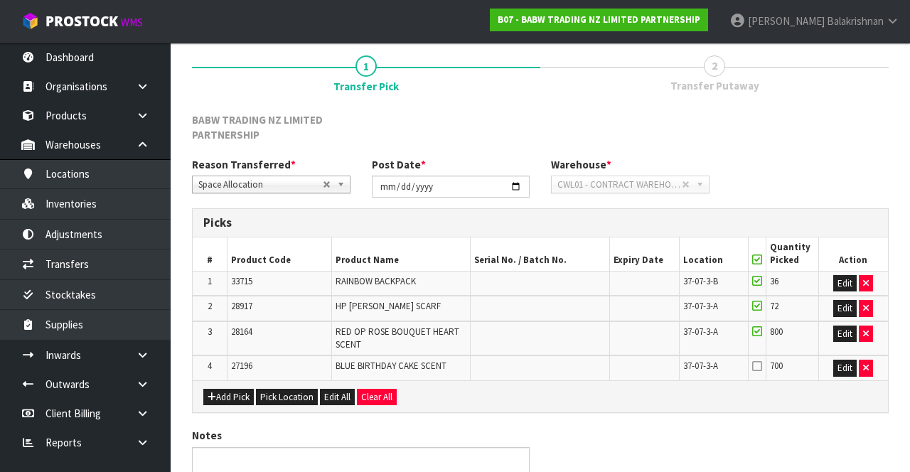
click at [758, 360] on icon at bounding box center [757, 365] width 10 height 11
click at [0, 0] on input "checkbox" at bounding box center [0, 0] width 0 height 0
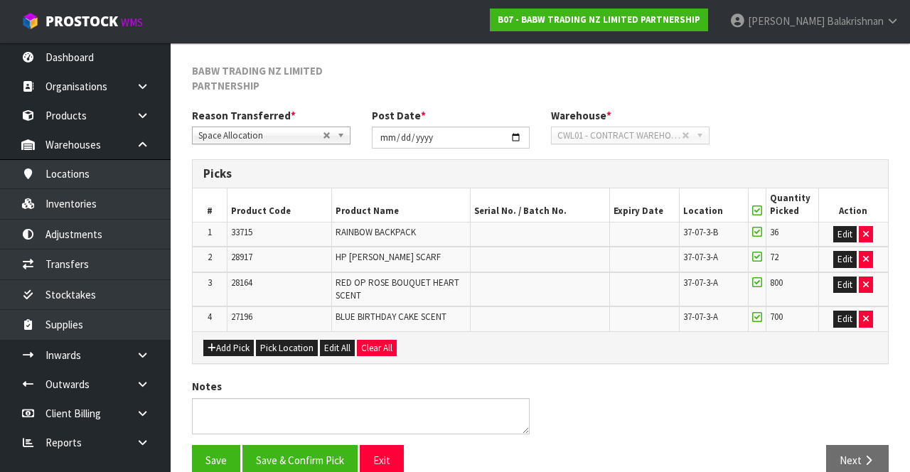
scroll to position [230, 0]
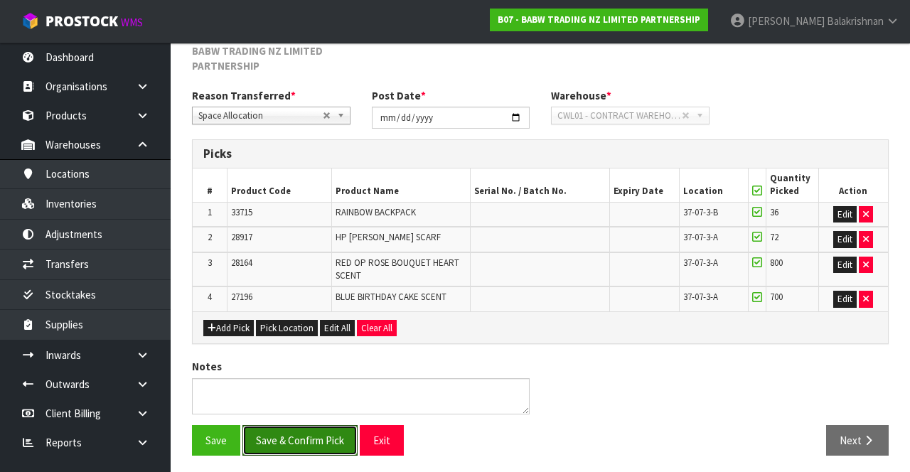
click at [297, 441] on button "Save & Confirm Pick" at bounding box center [299, 440] width 115 height 31
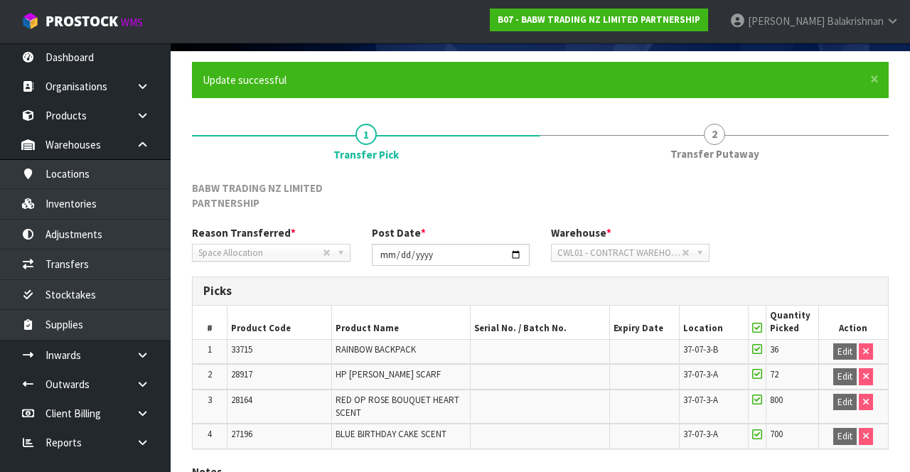
scroll to position [200, 0]
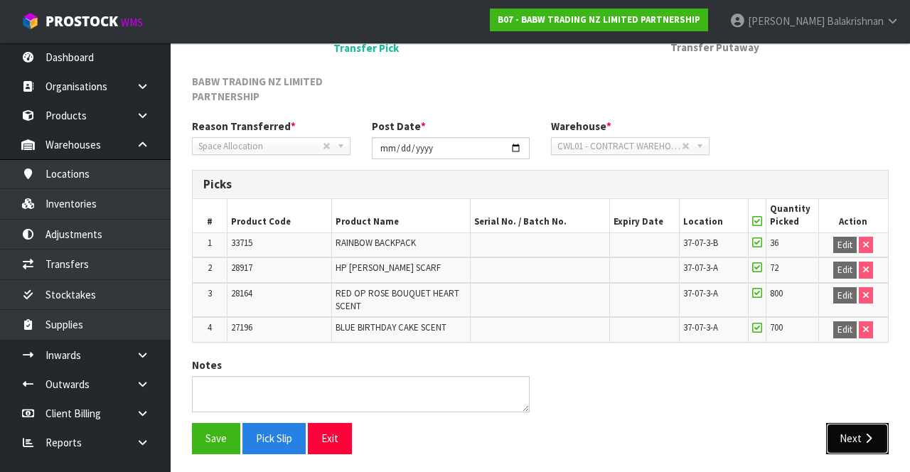
click at [873, 436] on icon "button" at bounding box center [868, 438] width 14 height 11
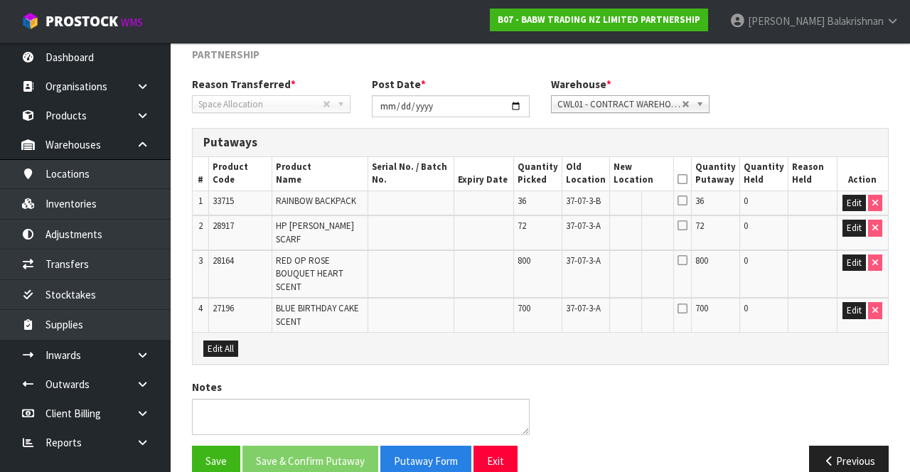
scroll to position [242, 0]
click at [851, 318] on button "Edit" at bounding box center [853, 309] width 23 height 17
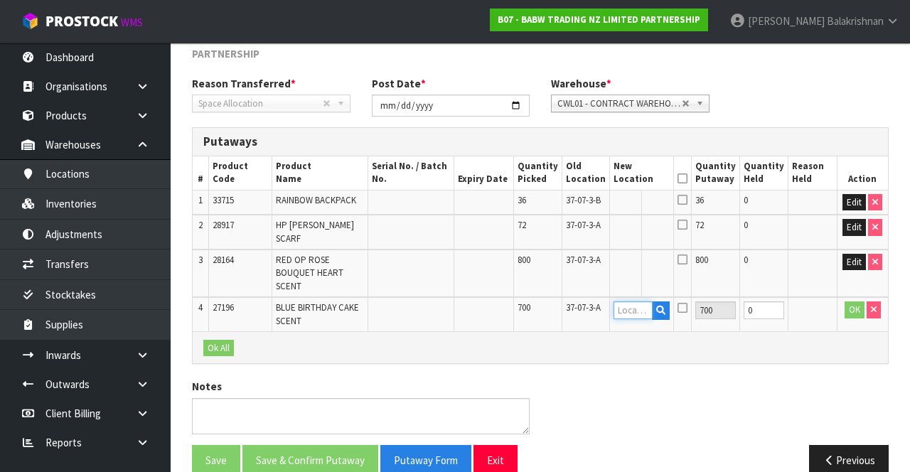
click at [638, 315] on input "text" at bounding box center [632, 310] width 39 height 18
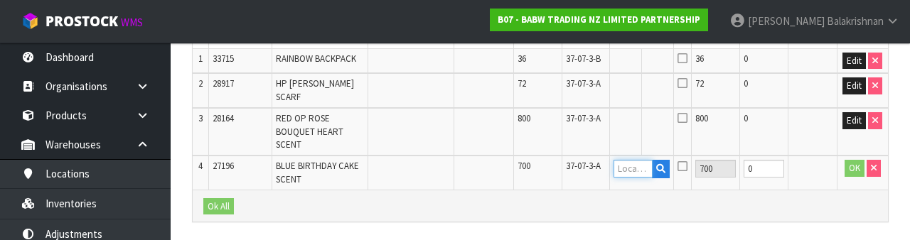
scroll to position [433, 0]
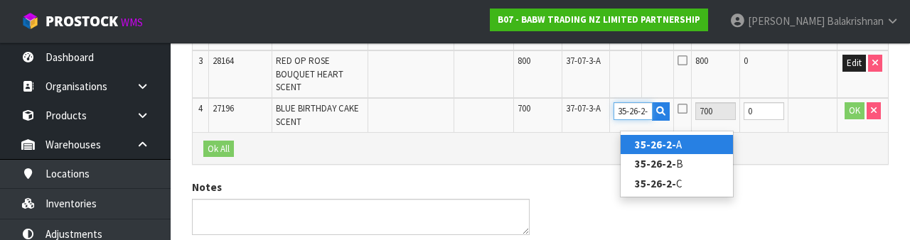
type input "35-26-2-C"
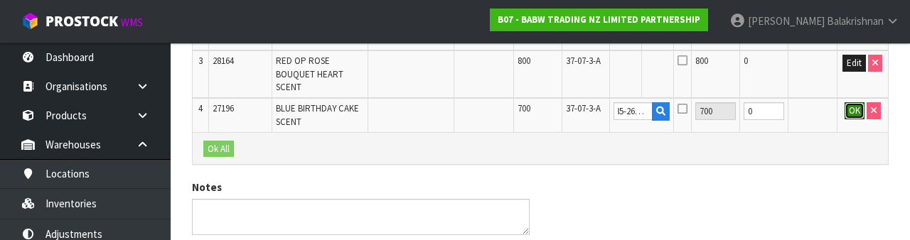
click at [849, 119] on button "OK" at bounding box center [854, 110] width 20 height 17
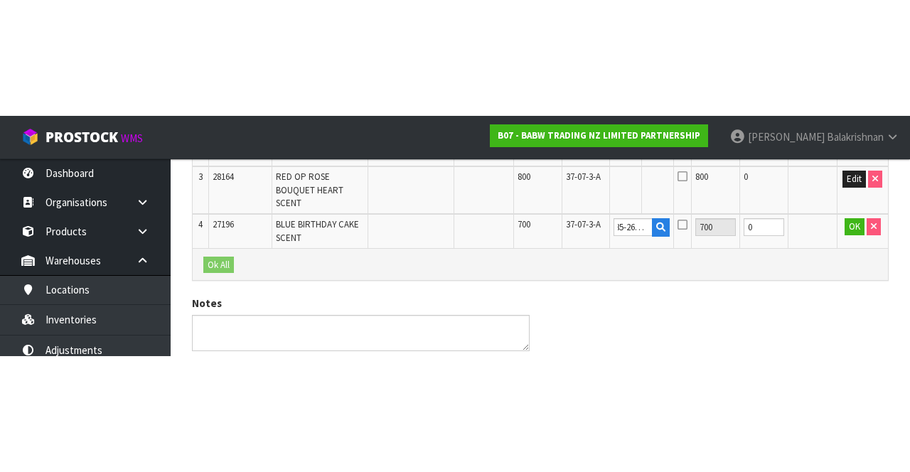
scroll to position [0, 0]
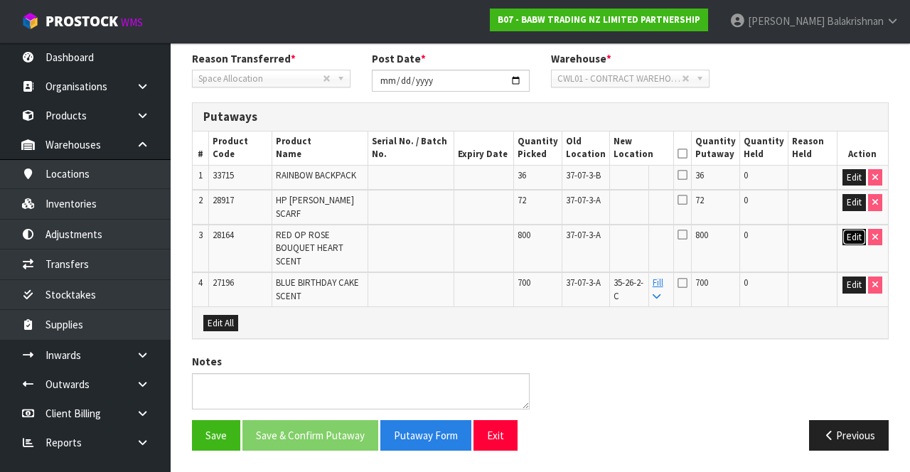
click at [854, 238] on button "Edit" at bounding box center [853, 237] width 23 height 17
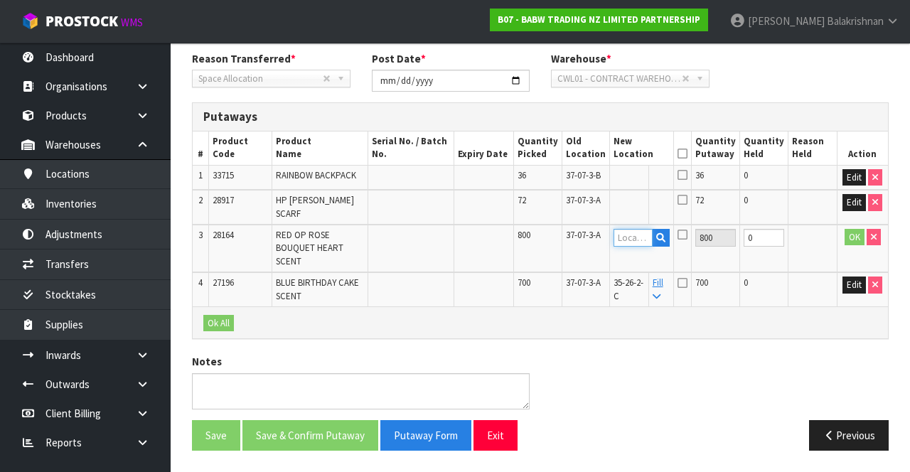
click at [647, 241] on input "text" at bounding box center [632, 238] width 39 height 18
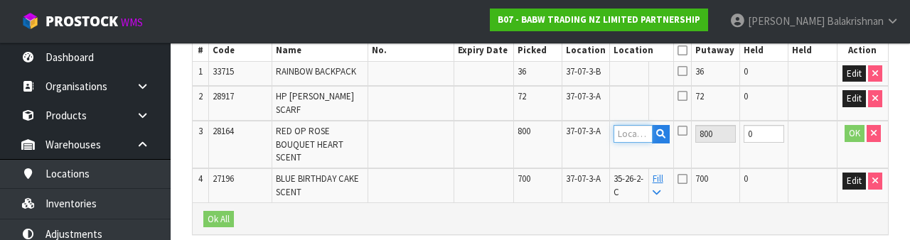
scroll to position [385, 0]
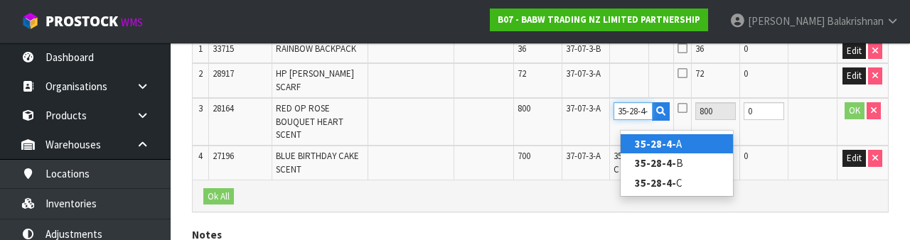
type input "35-28-4-B"
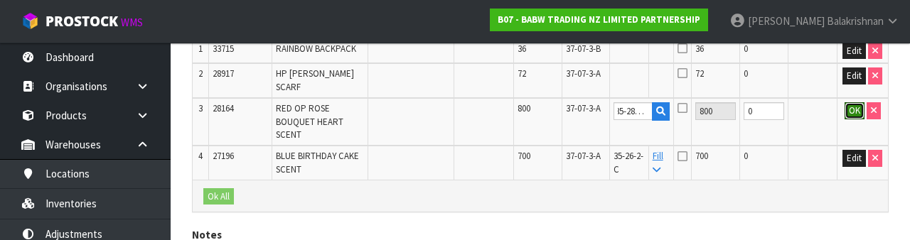
click at [851, 119] on button "OK" at bounding box center [854, 110] width 20 height 17
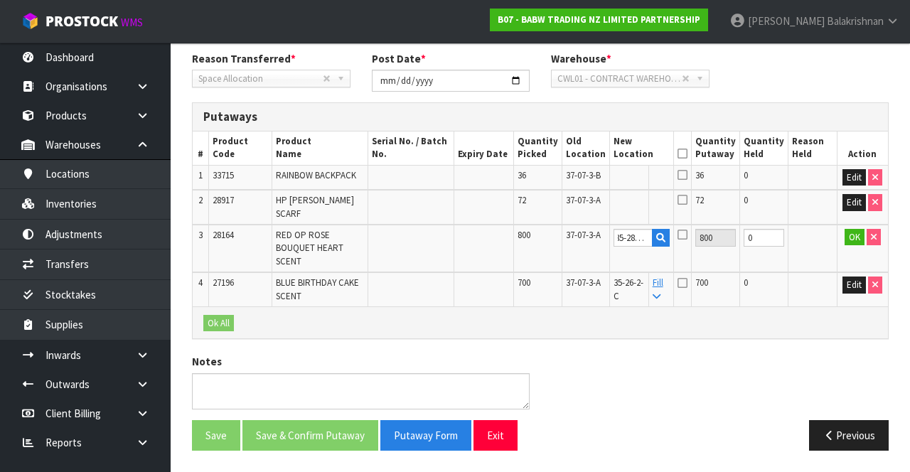
scroll to position [0, 0]
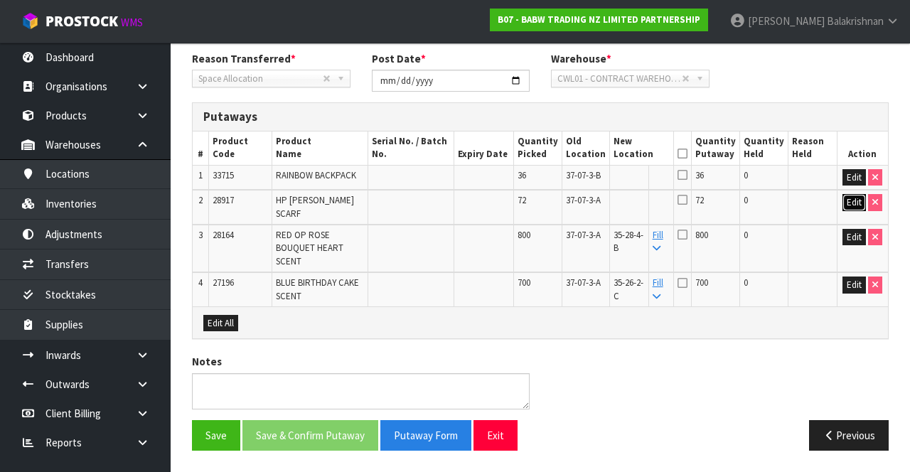
click at [857, 203] on button "Edit" at bounding box center [853, 202] width 23 height 17
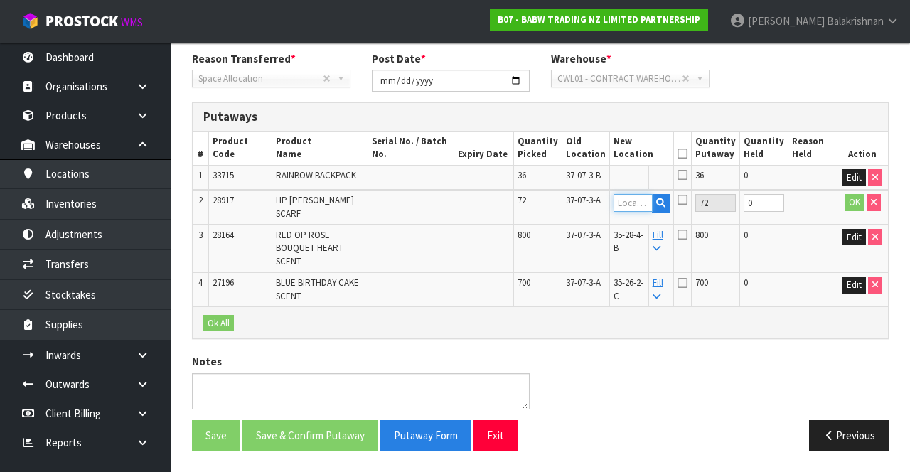
click at [640, 203] on input "text" at bounding box center [632, 203] width 39 height 18
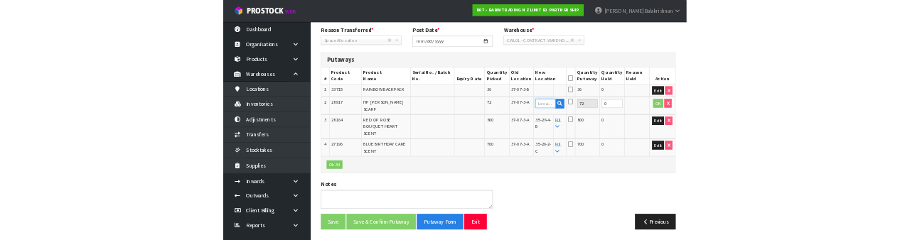
scroll to position [265, 0]
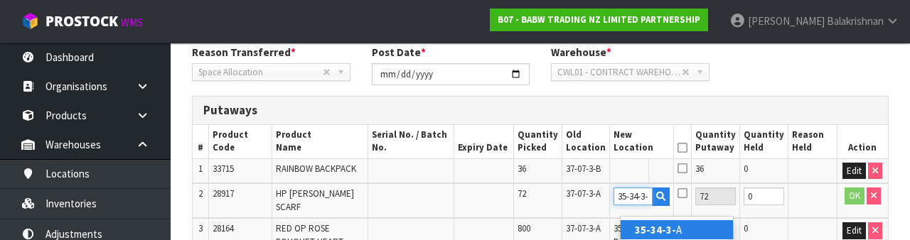
type input "35-34-3-B"
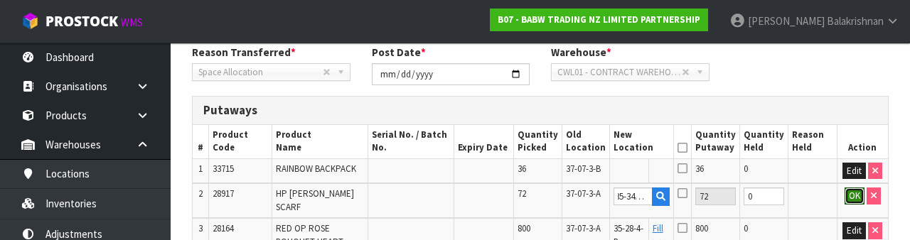
click at [849, 198] on button "OK" at bounding box center [854, 196] width 20 height 17
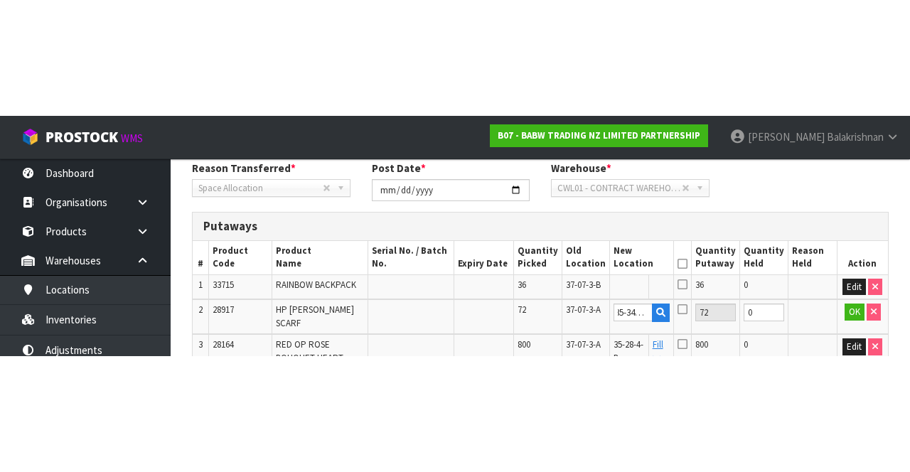
scroll to position [0, 0]
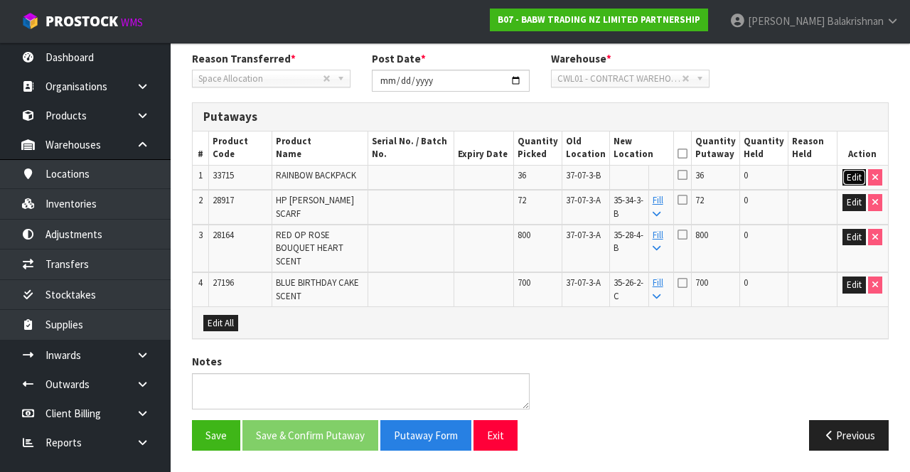
click at [850, 175] on button "Edit" at bounding box center [853, 177] width 23 height 17
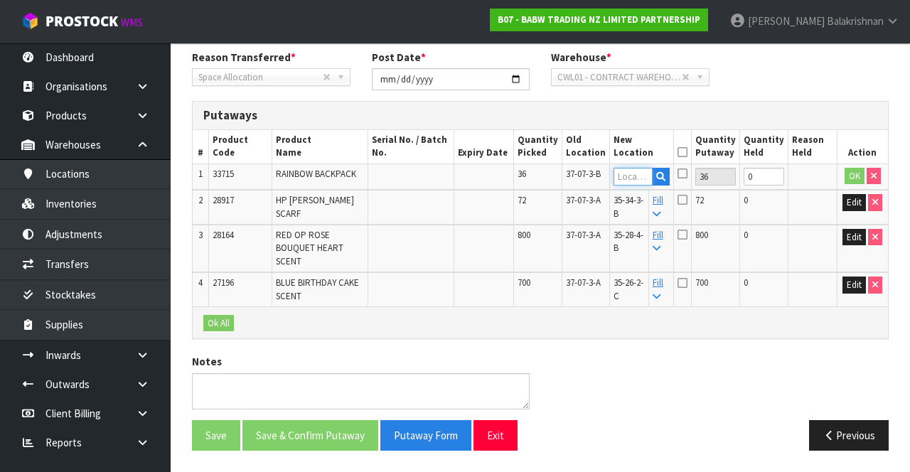
click at [639, 176] on input "text" at bounding box center [632, 177] width 39 height 18
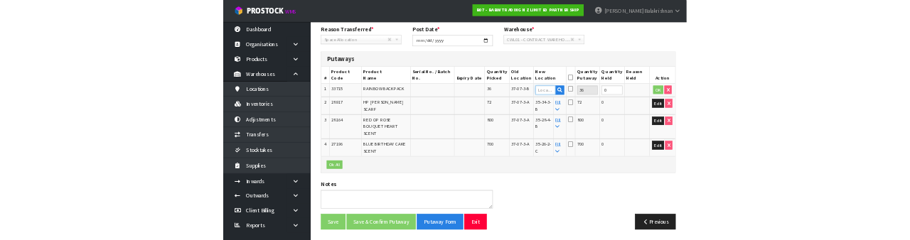
scroll to position [265, 0]
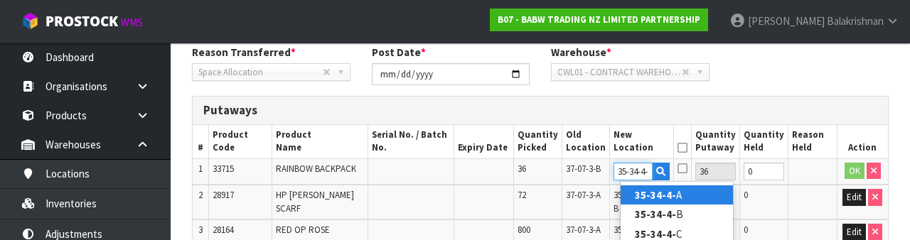
type input "35-34-4-B"
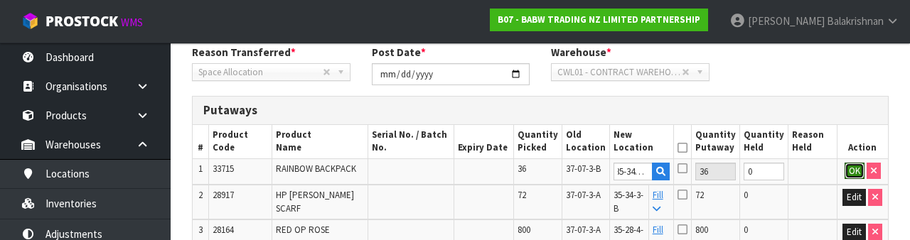
click at [854, 168] on button "OK" at bounding box center [854, 171] width 20 height 17
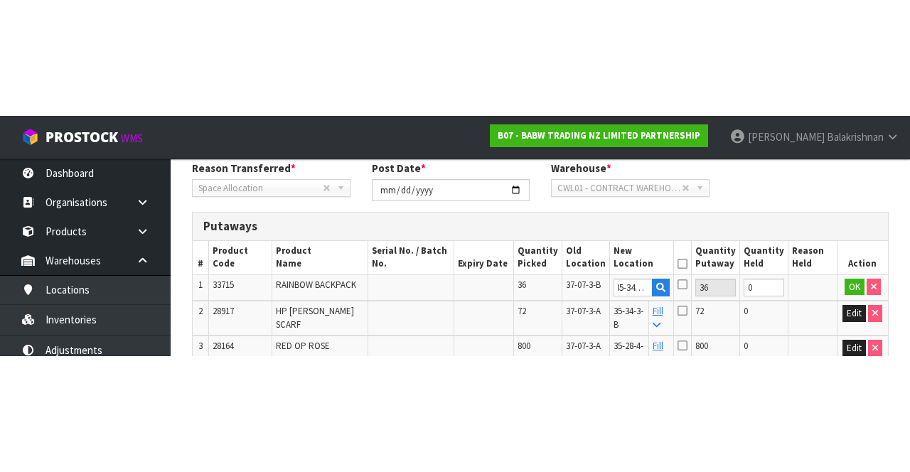
scroll to position [274, 0]
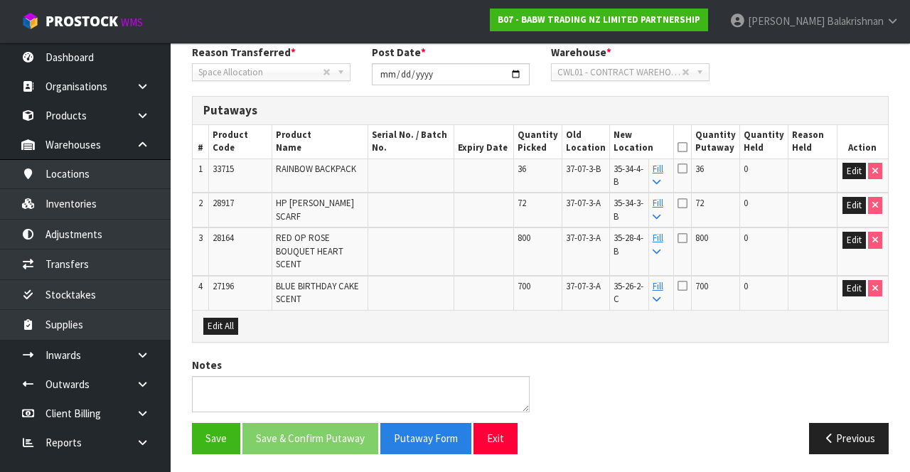
click at [687, 147] on icon at bounding box center [682, 147] width 10 height 1
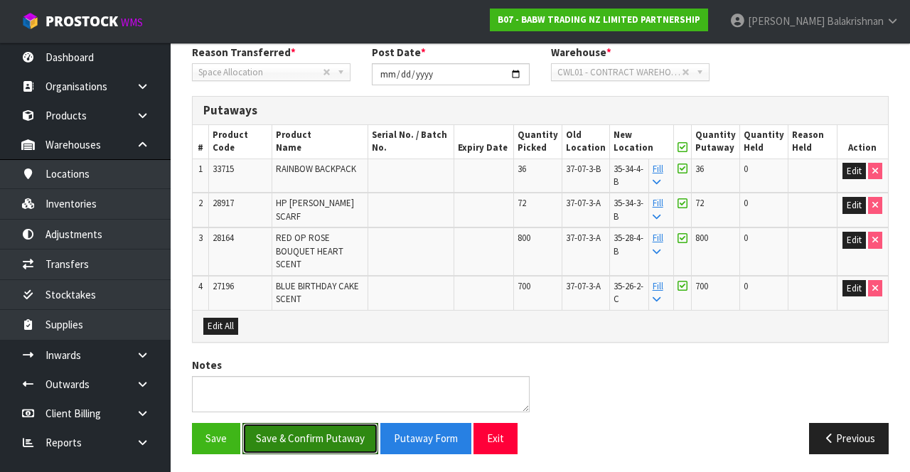
click at [283, 435] on button "Save & Confirm Putaway" at bounding box center [310, 438] width 136 height 31
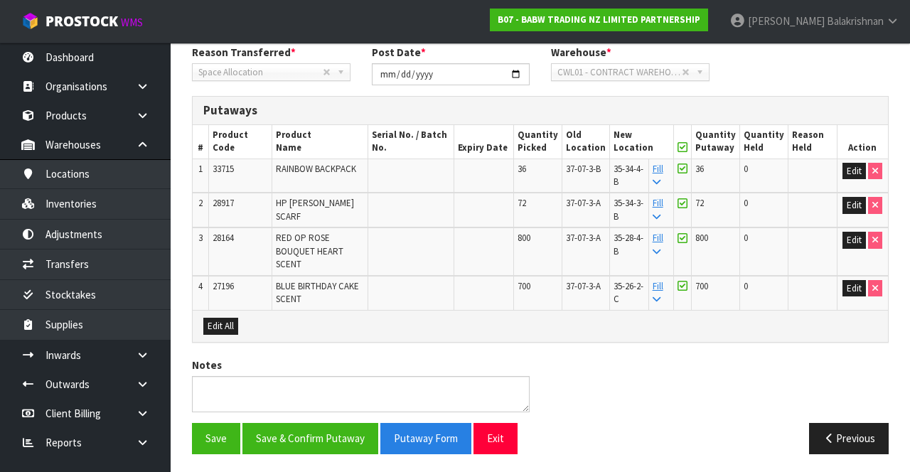
scroll to position [0, 0]
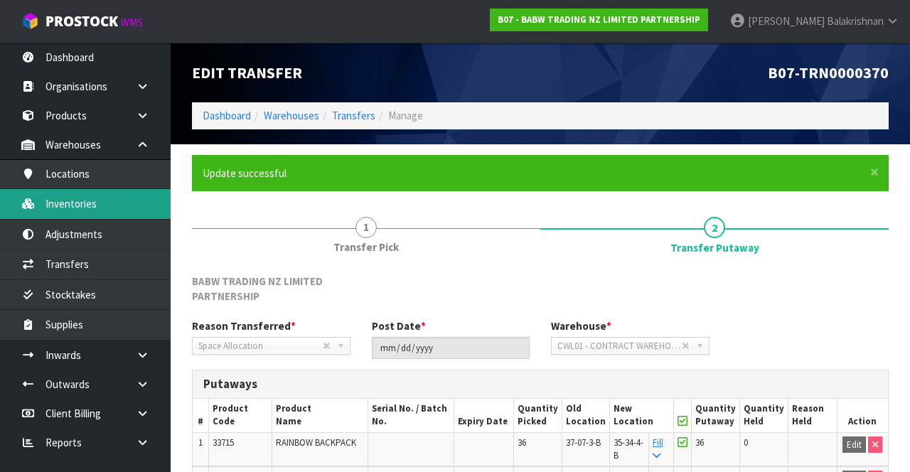
click at [79, 199] on link "Inventories" at bounding box center [85, 203] width 171 height 29
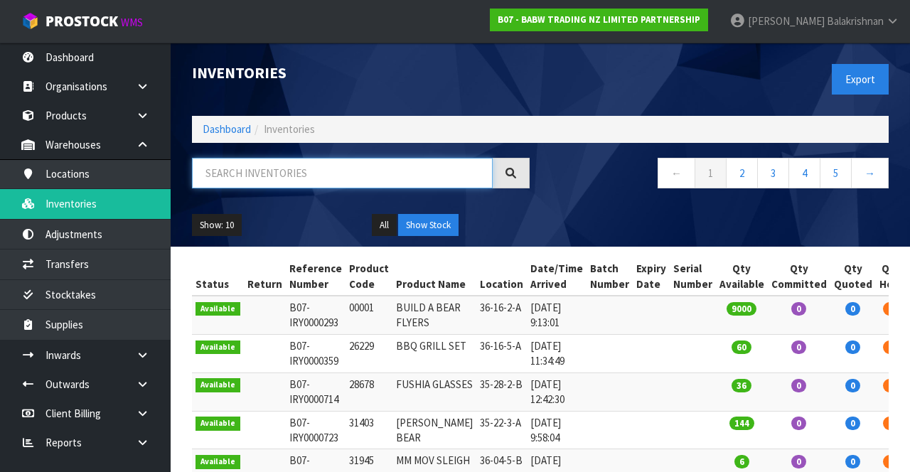
click at [278, 187] on input "text" at bounding box center [342, 173] width 301 height 31
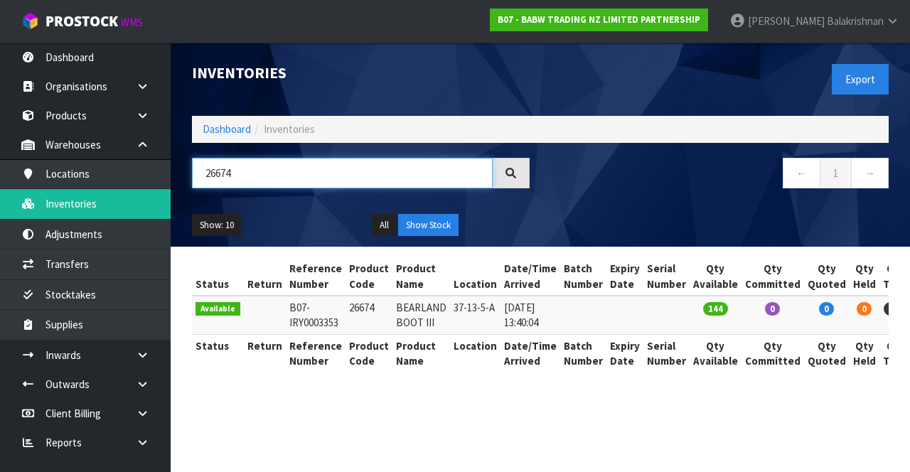
type input "26674"
copy td "26674"
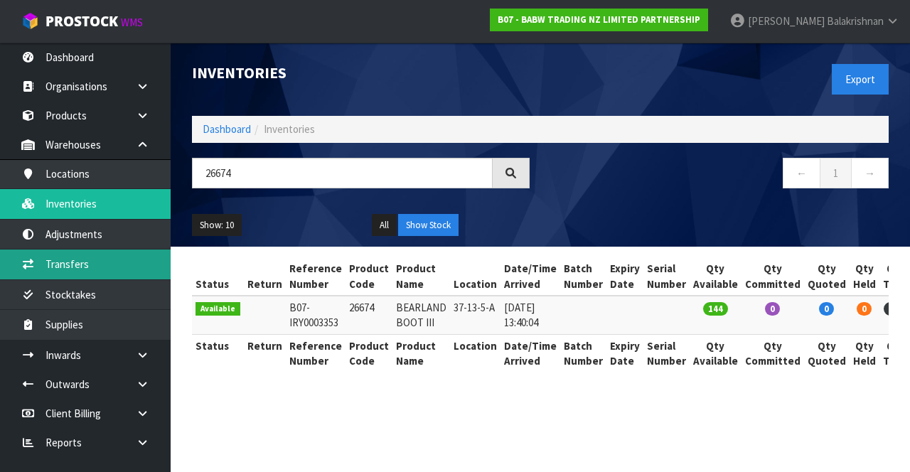
click at [105, 259] on link "Transfers" at bounding box center [85, 263] width 171 height 29
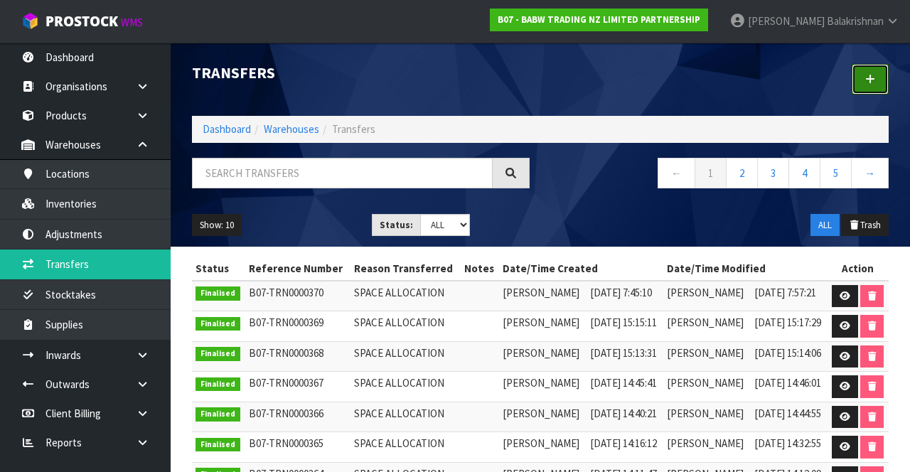
click at [869, 85] on link at bounding box center [869, 79] width 37 height 31
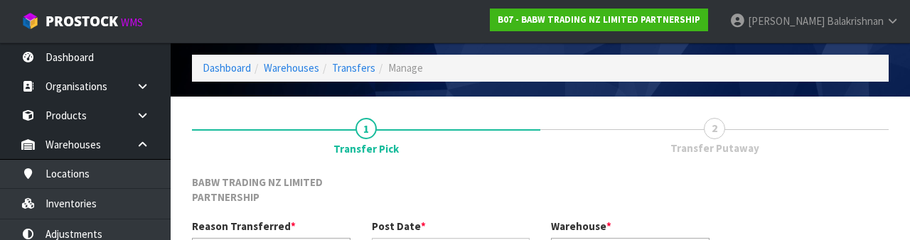
scroll to position [185, 0]
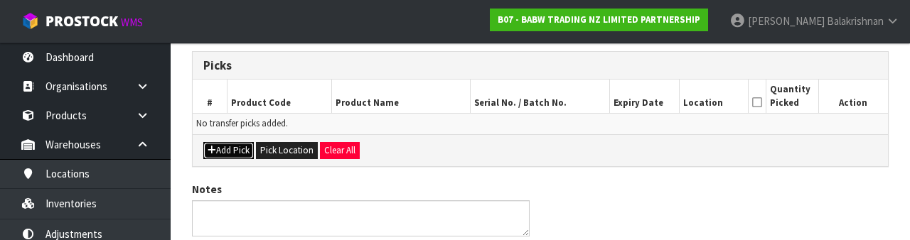
click at [226, 150] on button "Add Pick" at bounding box center [228, 150] width 50 height 17
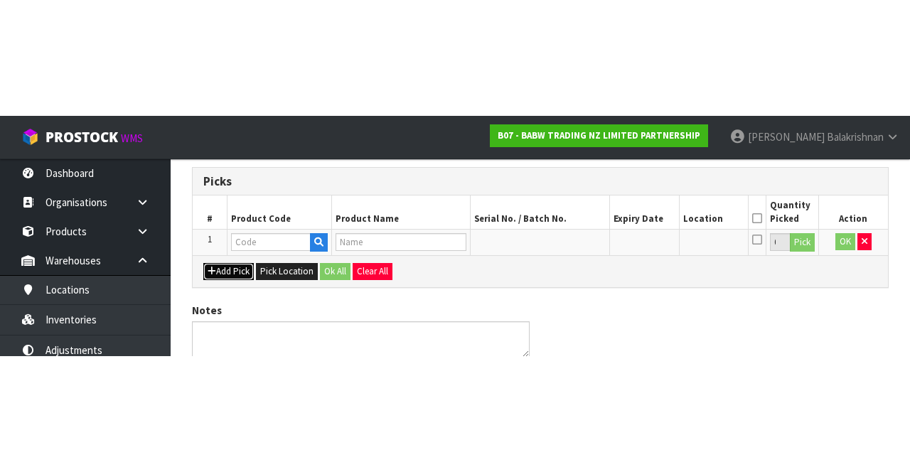
scroll to position [97, 0]
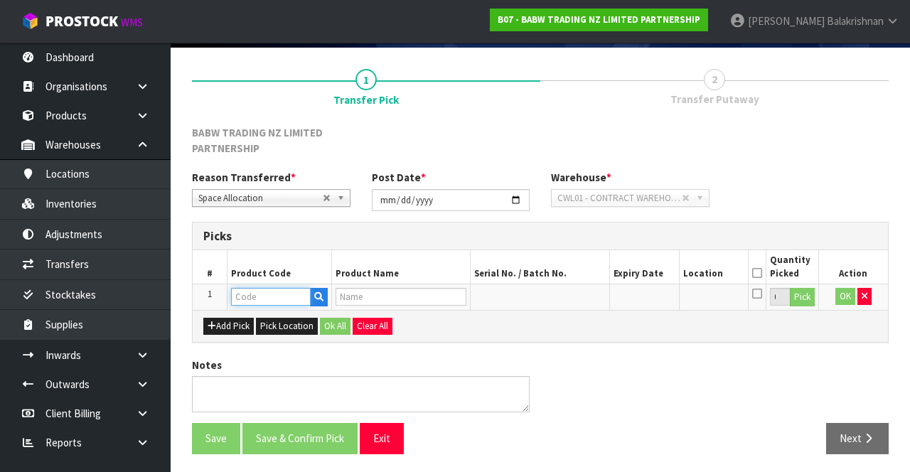
click at [257, 296] on input "text" at bounding box center [271, 297] width 80 height 18
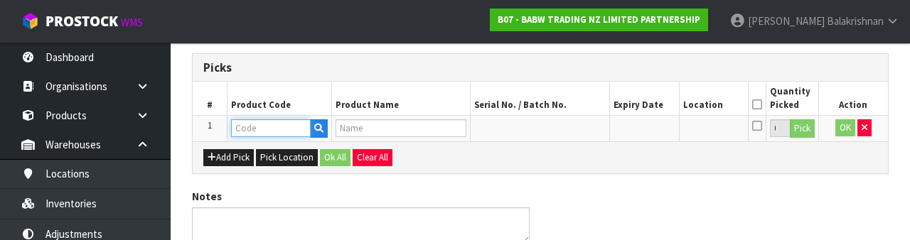
scroll to position [264, 0]
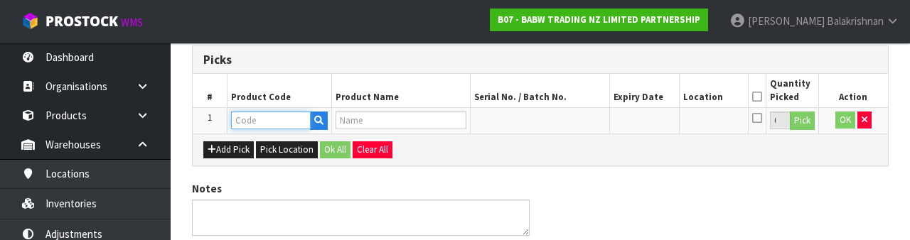
click at [271, 117] on input "text" at bounding box center [271, 121] width 80 height 18
paste input "26674"
type input "26674"
type input "BEARLAND BOOT III"
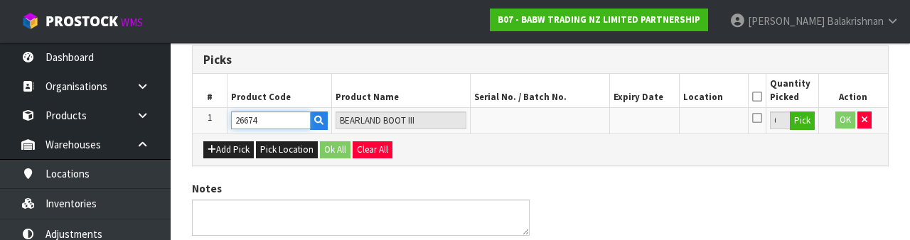
type input "26674"
click at [810, 118] on button "Pick" at bounding box center [802, 121] width 25 height 18
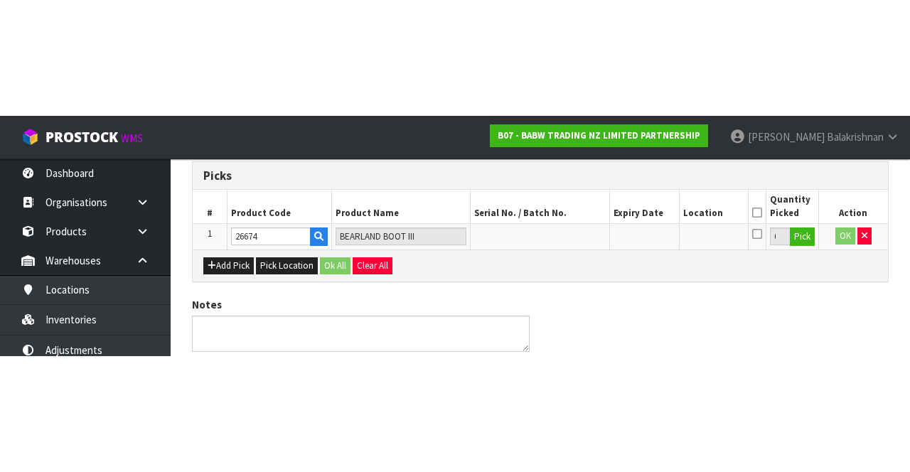
scroll to position [97, 0]
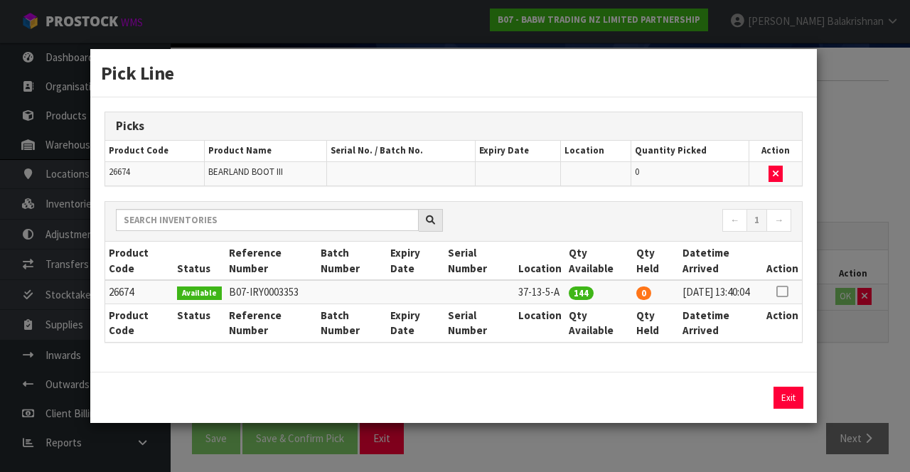
click at [785, 291] on icon at bounding box center [781, 291] width 11 height 1
click at [742, 397] on button "Assign Pick" at bounding box center [740, 398] width 58 height 22
type input "144"
click at [799, 400] on button "Exit" at bounding box center [788, 398] width 30 height 22
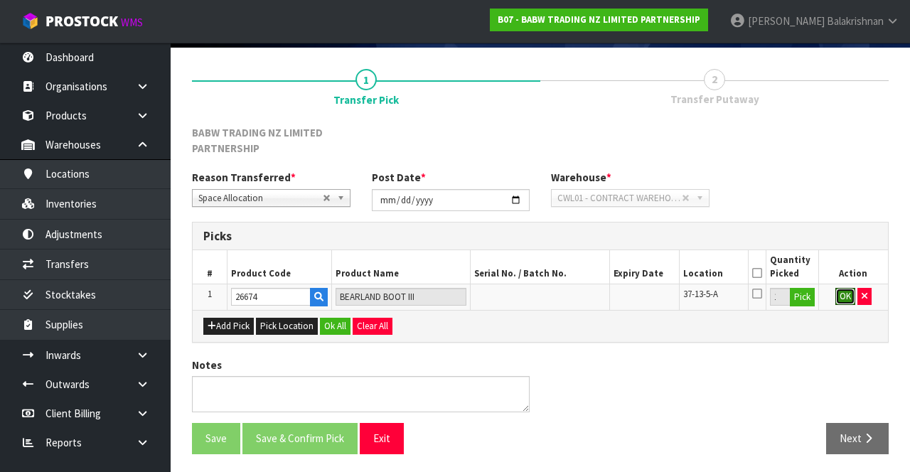
click at [846, 296] on button "OK" at bounding box center [845, 296] width 20 height 17
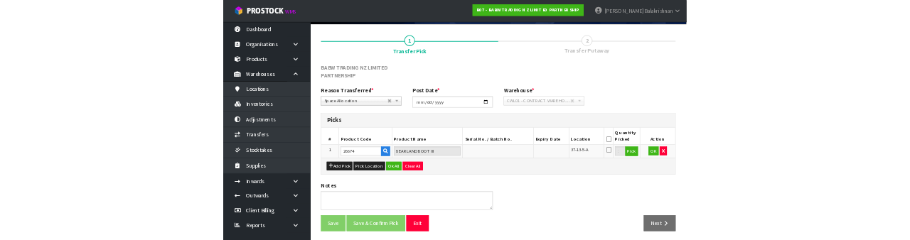
scroll to position [95, 0]
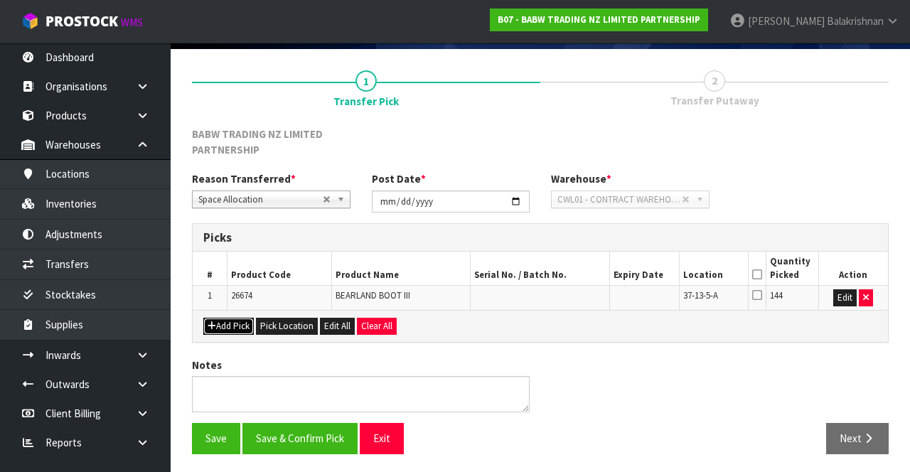
click at [224, 323] on button "Add Pick" at bounding box center [228, 326] width 50 height 17
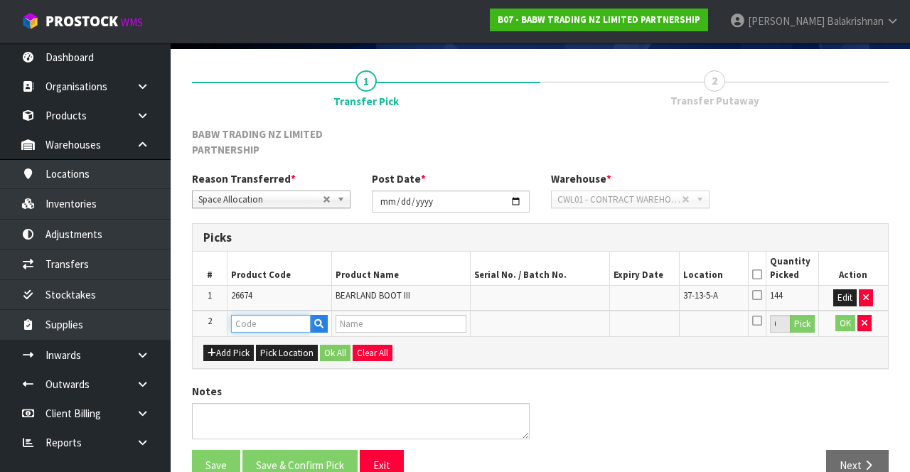
click at [271, 318] on input "text" at bounding box center [271, 324] width 80 height 18
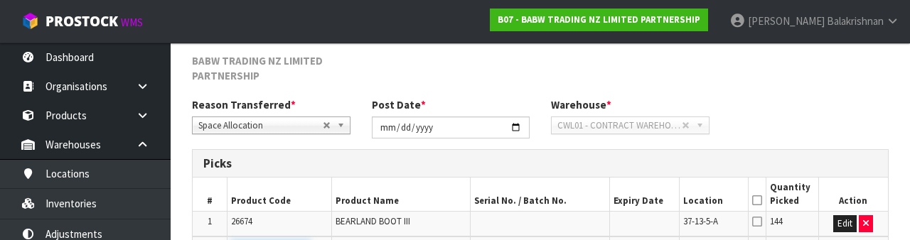
scroll to position [289, 0]
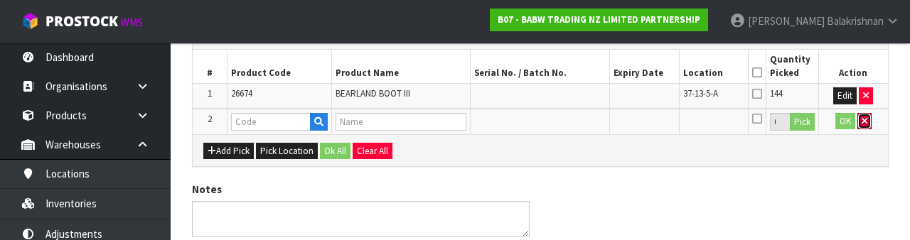
click at [867, 125] on button "button" at bounding box center [864, 121] width 14 height 17
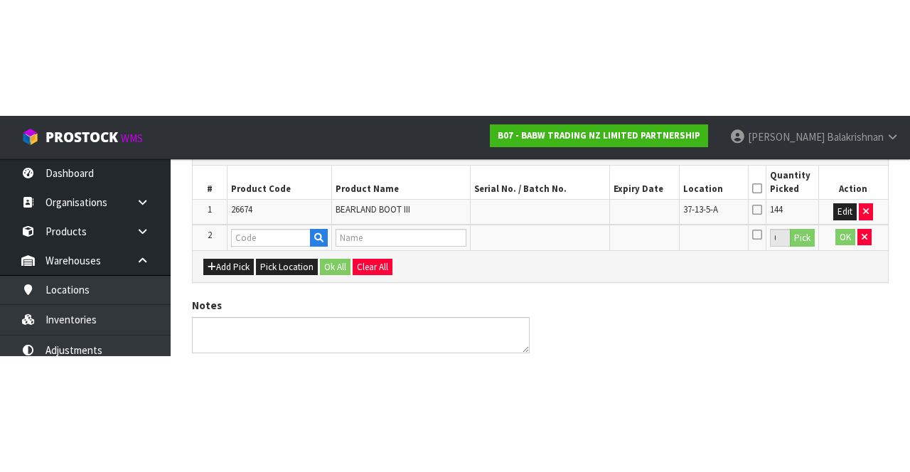
scroll to position [95, 0]
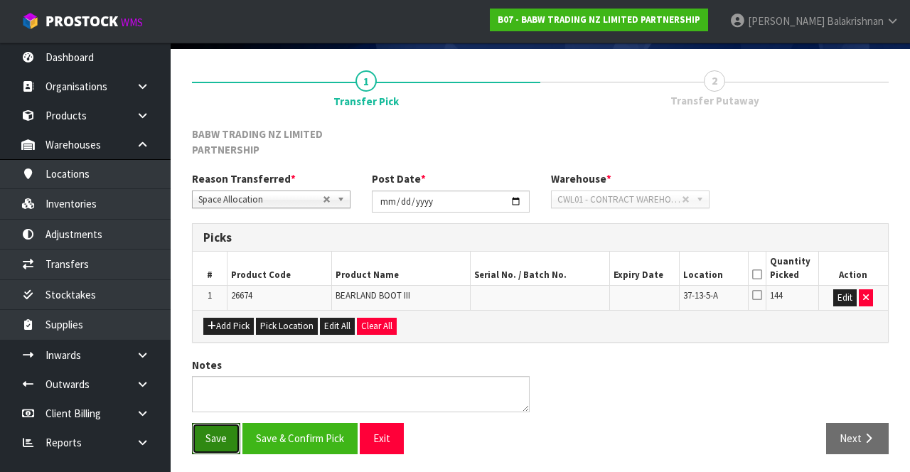
click at [216, 431] on button "Save" at bounding box center [216, 438] width 48 height 31
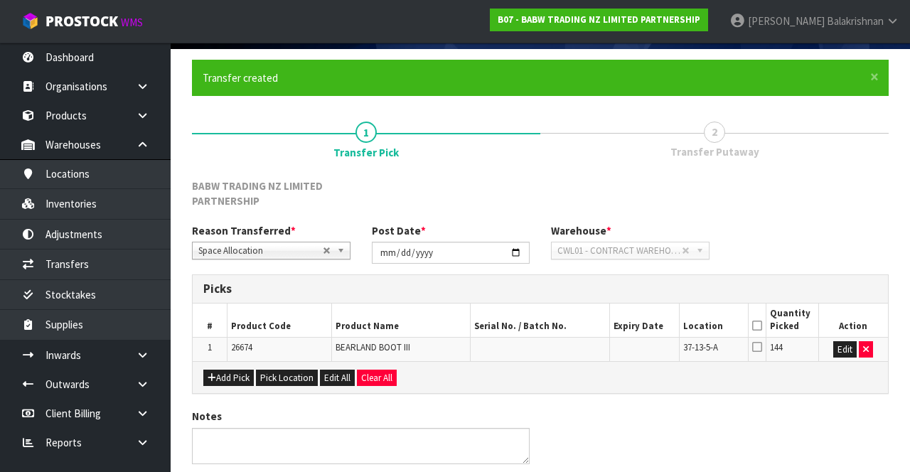
scroll to position [0, 0]
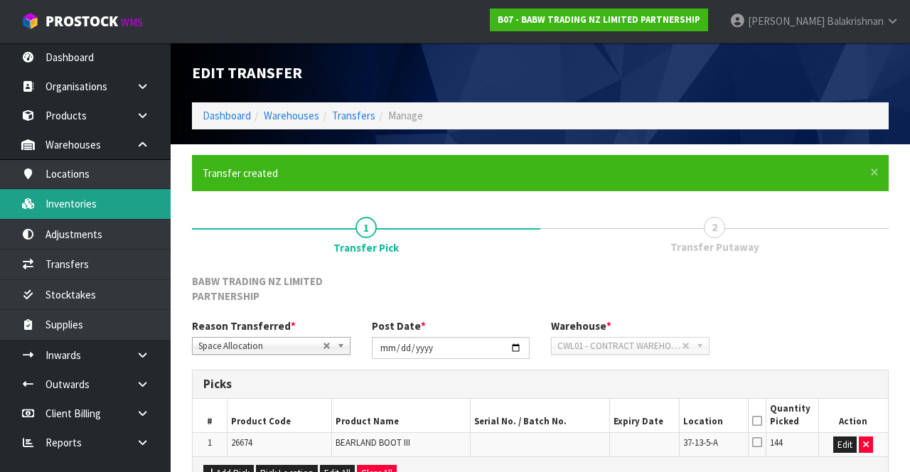
click at [40, 203] on link "Inventories" at bounding box center [85, 203] width 171 height 29
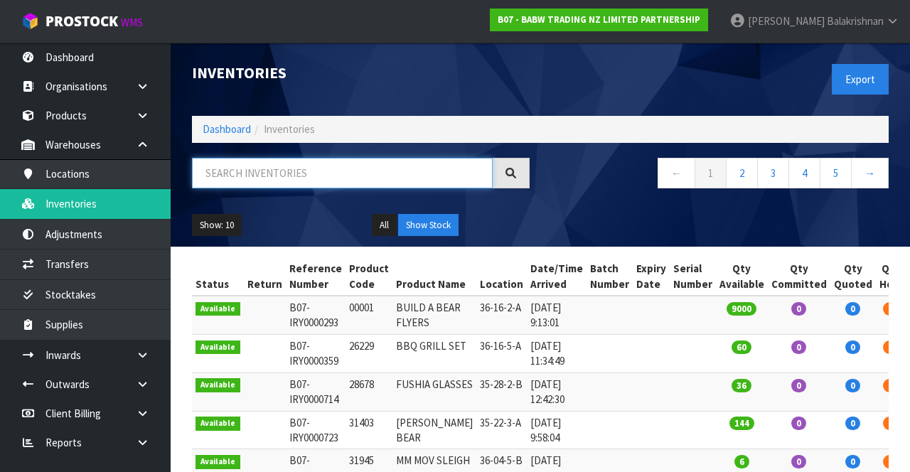
click at [236, 178] on input "text" at bounding box center [342, 173] width 301 height 31
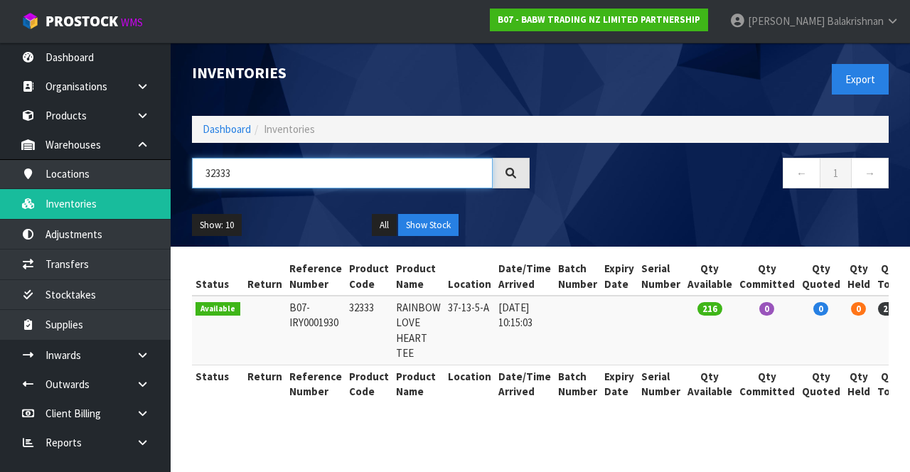
type input "32333"
copy td "32333"
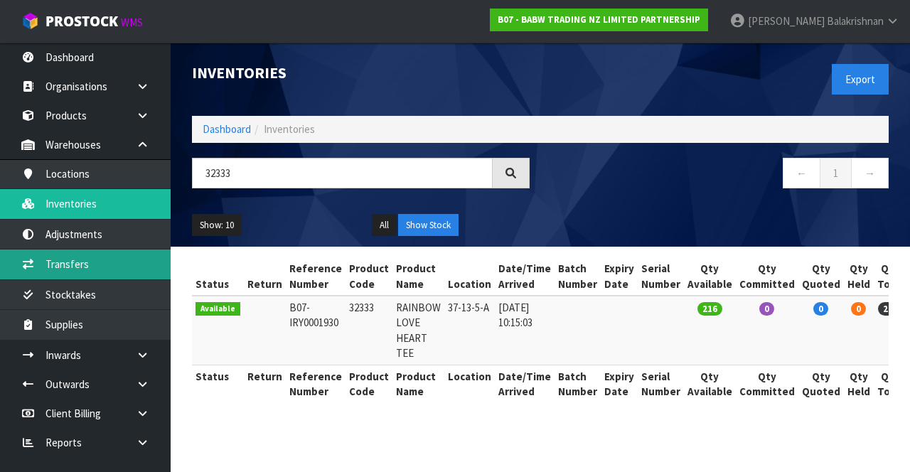
click at [98, 261] on link "Transfers" at bounding box center [85, 263] width 171 height 29
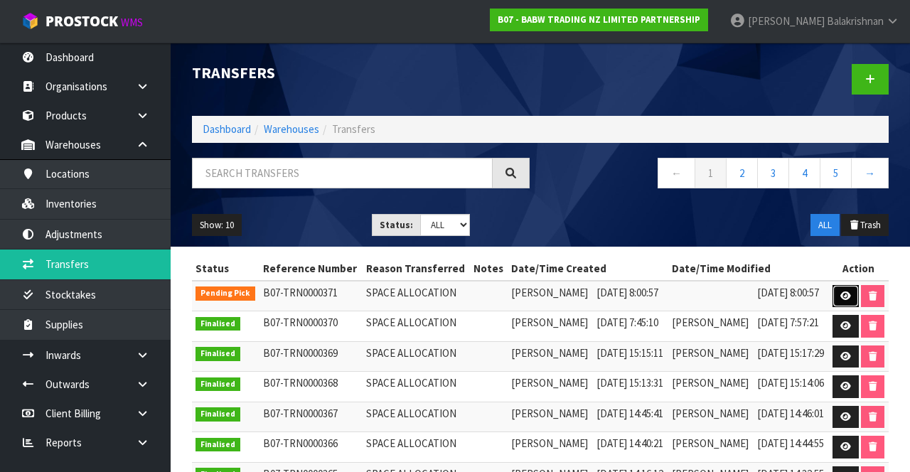
click at [859, 308] on link at bounding box center [845, 296] width 26 height 23
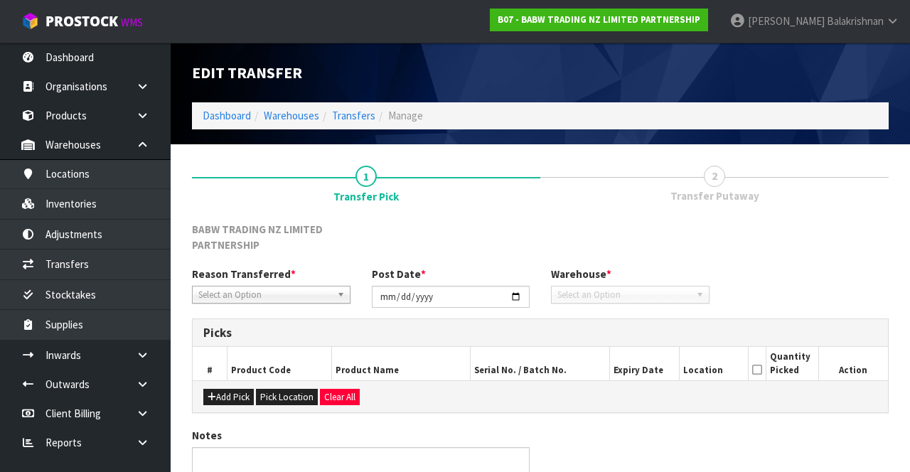
type input "[DATE]"
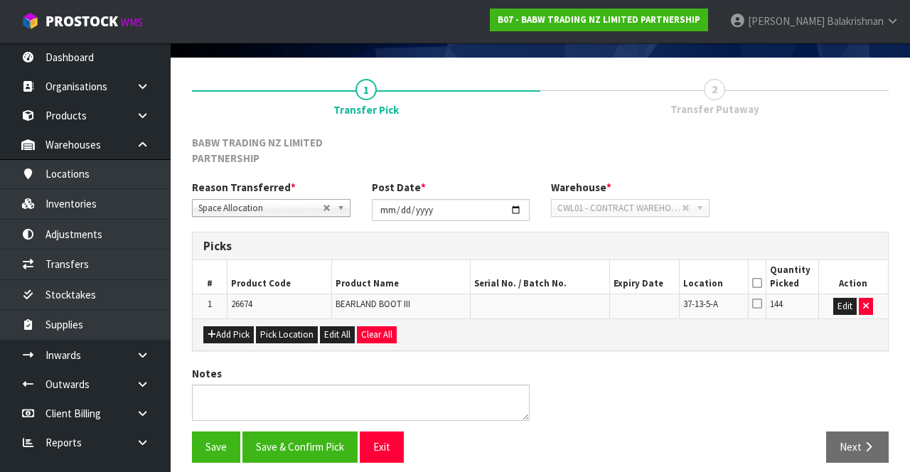
scroll to position [95, 0]
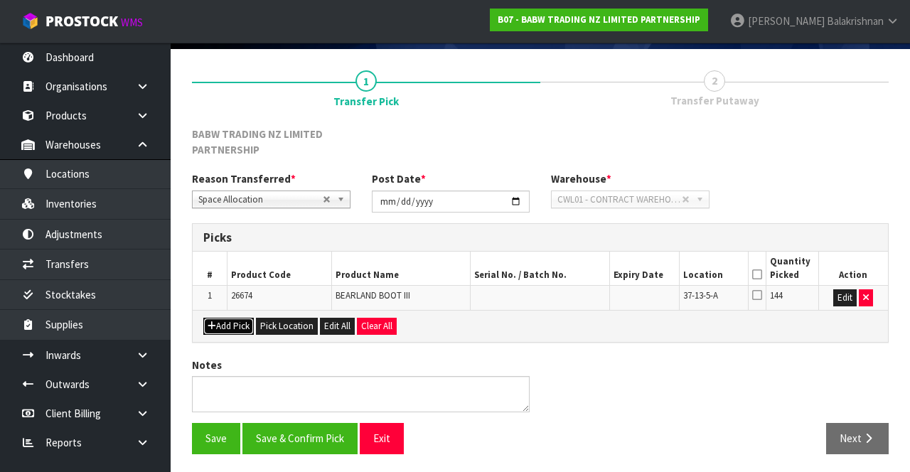
click at [220, 321] on button "Add Pick" at bounding box center [228, 326] width 50 height 17
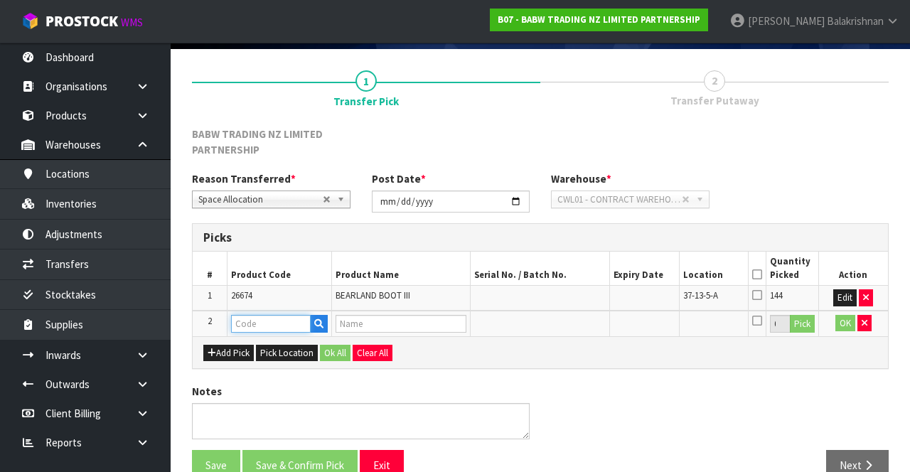
click at [262, 321] on input "text" at bounding box center [271, 324] width 80 height 18
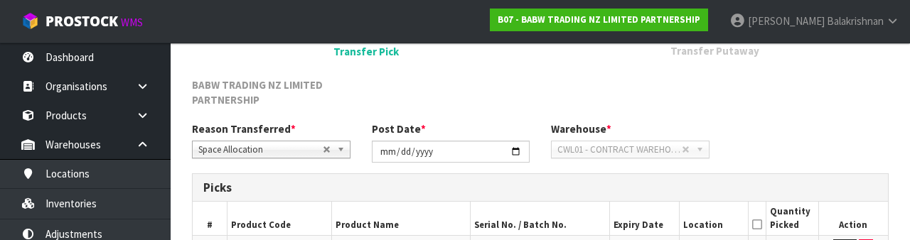
scroll to position [289, 0]
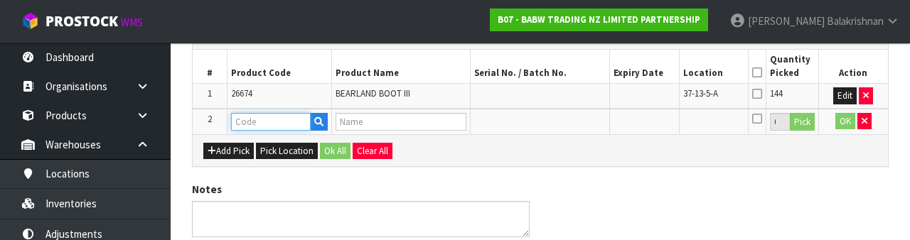
paste input "32333"
type input "32333"
type input "RAINBOW LOVE HEART TEE"
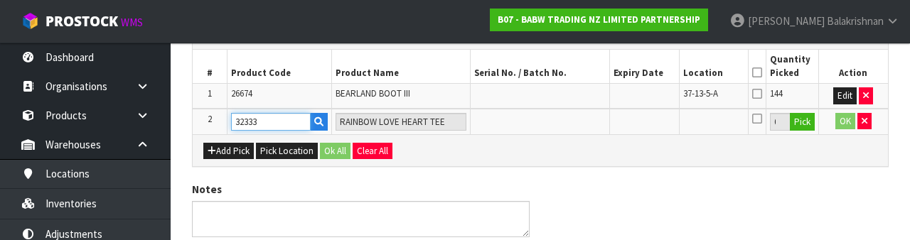
type input "32333"
click at [807, 118] on button "Pick" at bounding box center [802, 122] width 25 height 18
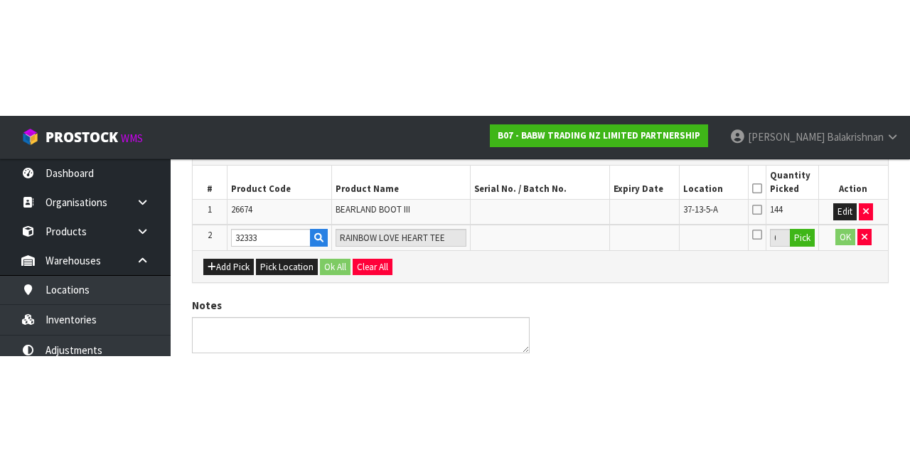
scroll to position [121, 0]
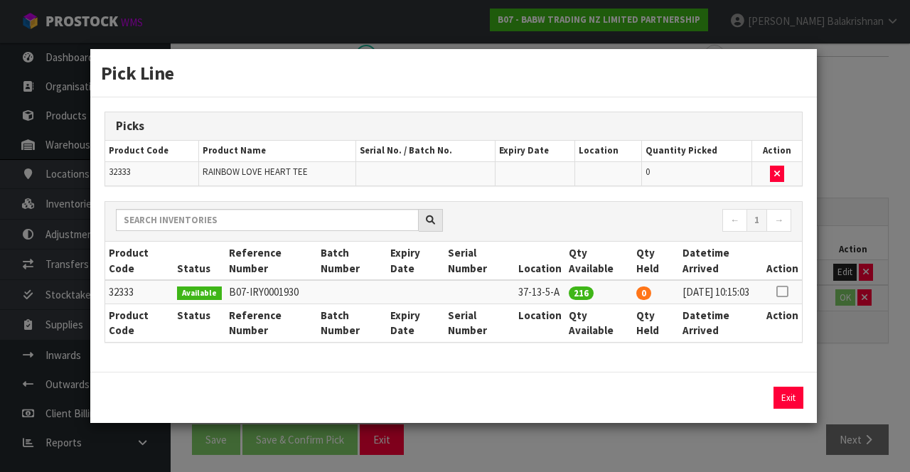
click at [784, 291] on icon at bounding box center [781, 291] width 11 height 1
click at [738, 407] on button "Assign Pick" at bounding box center [740, 398] width 58 height 22
type input "216"
click at [785, 402] on button "Exit" at bounding box center [788, 398] width 30 height 22
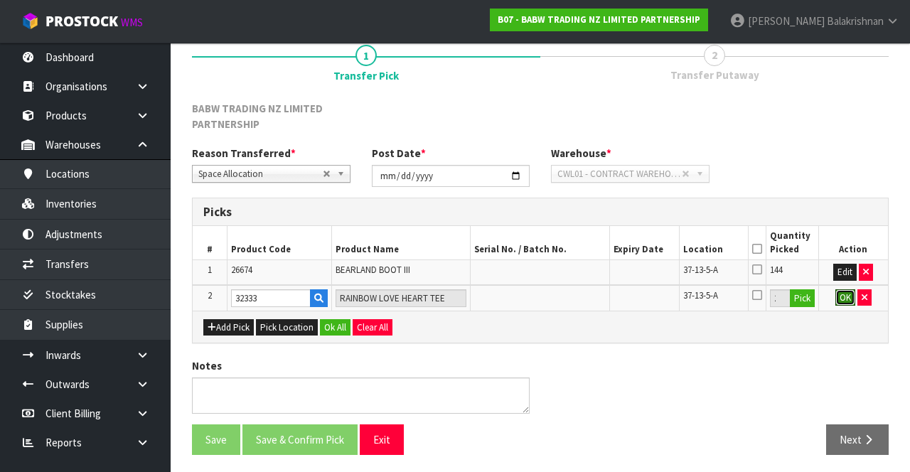
click at [839, 291] on button "OK" at bounding box center [845, 297] width 20 height 17
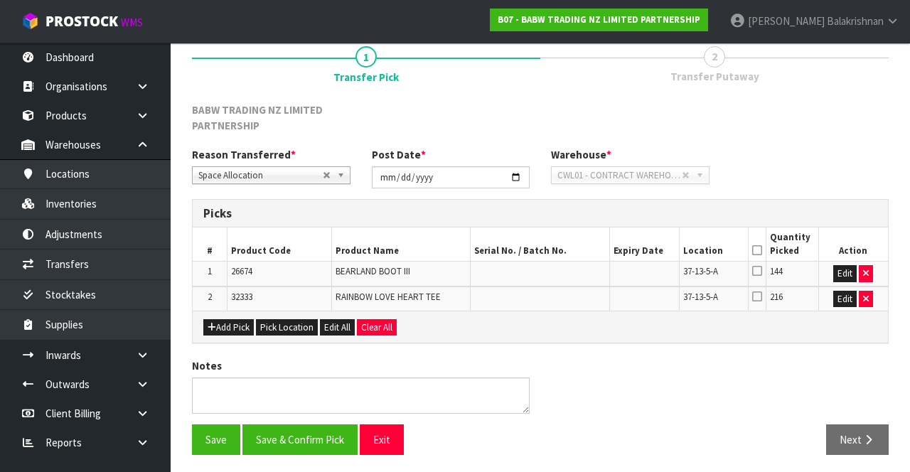
click at [757, 250] on icon at bounding box center [757, 250] width 10 height 1
click at [214, 438] on button "Save" at bounding box center [216, 439] width 48 height 31
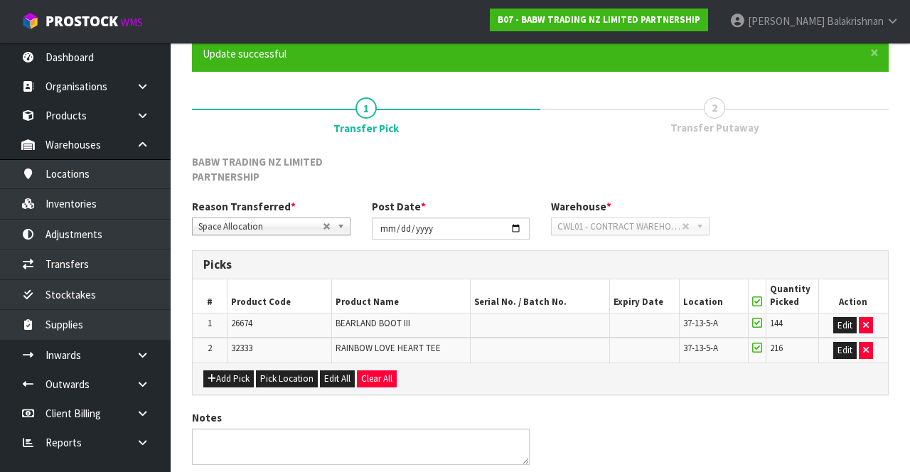
scroll to position [0, 0]
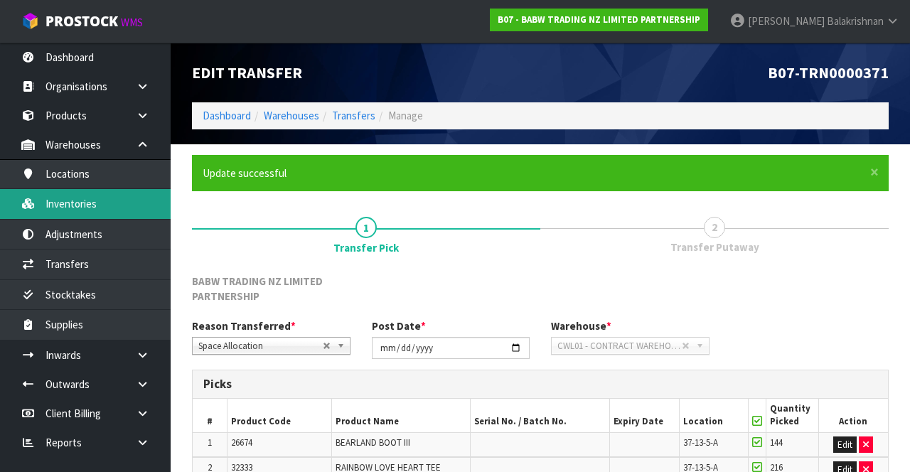
click at [95, 200] on link "Inventories" at bounding box center [85, 203] width 171 height 29
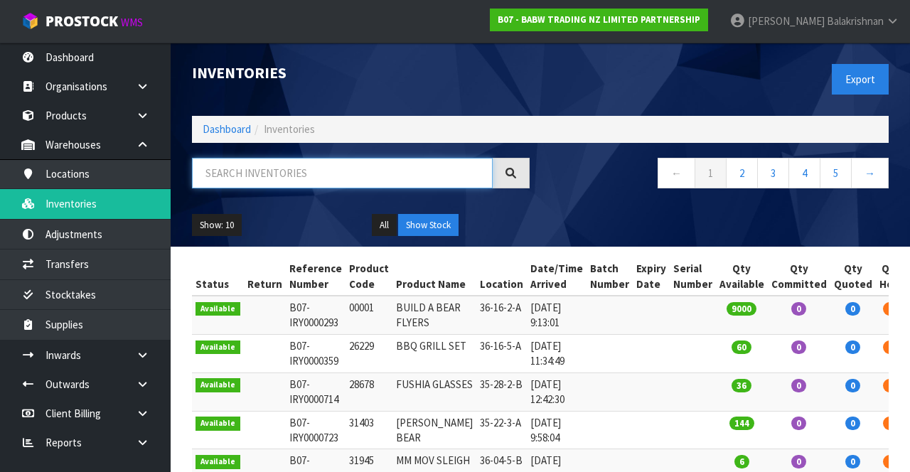
click at [289, 176] on input "text" at bounding box center [342, 173] width 301 height 31
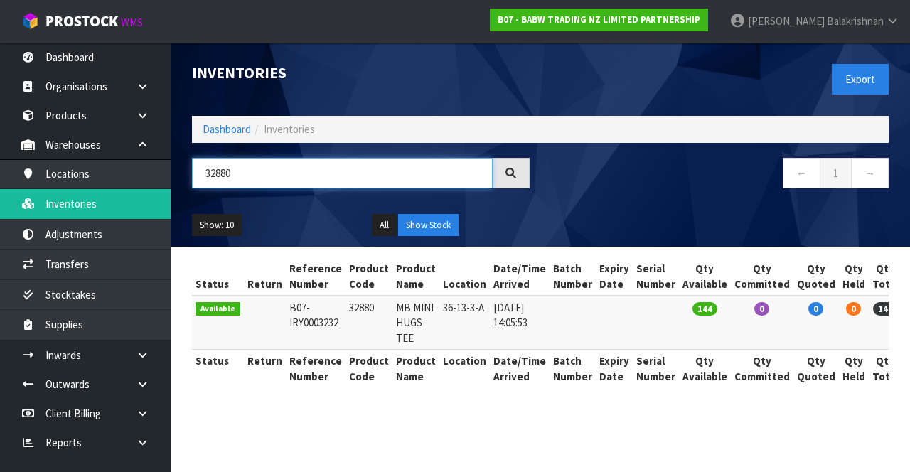
type input "32880"
copy tr "32880 MB"
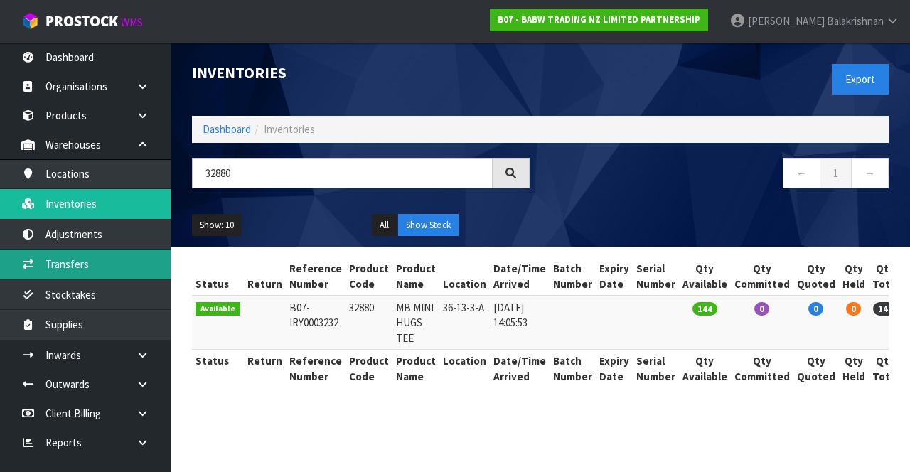
click at [99, 260] on link "Transfers" at bounding box center [85, 263] width 171 height 29
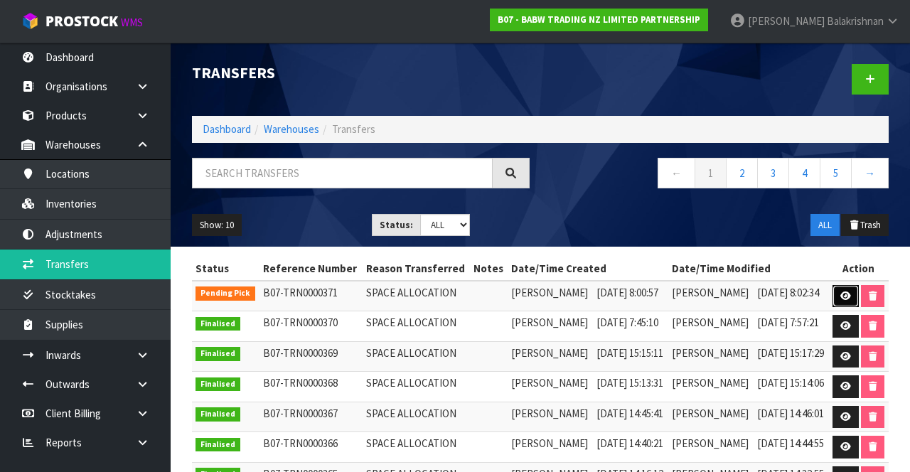
click at [859, 301] on link at bounding box center [845, 296] width 26 height 23
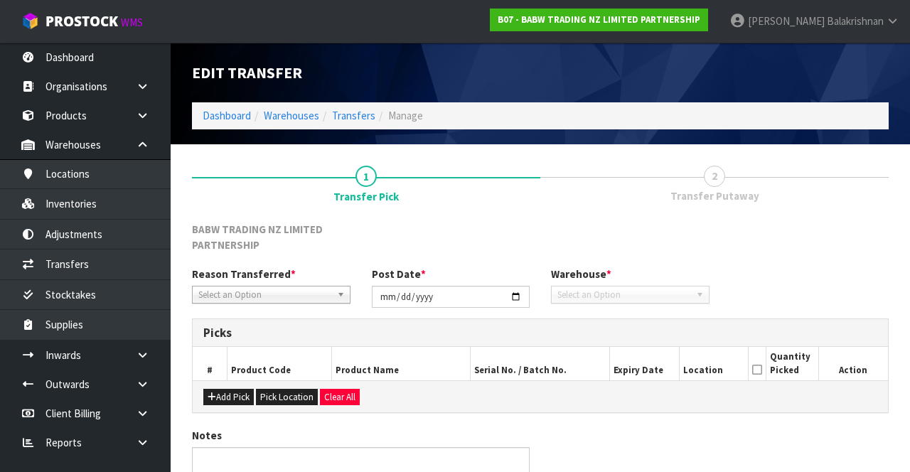
type input "[DATE]"
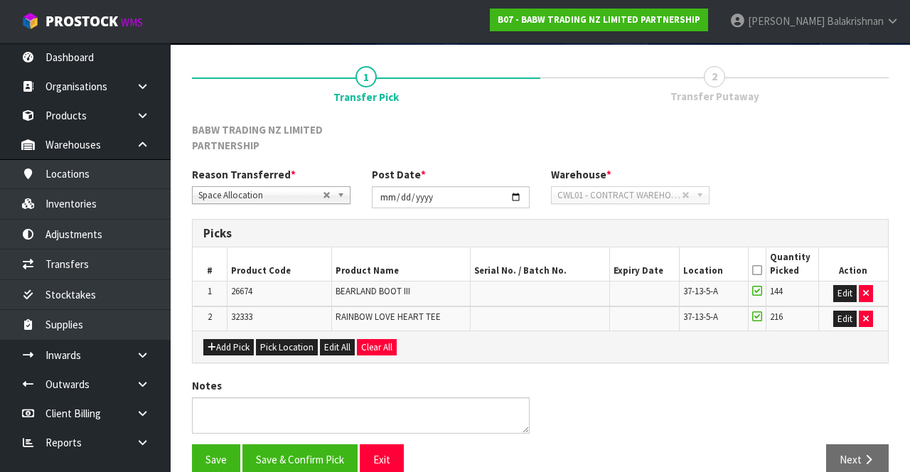
scroll to position [119, 0]
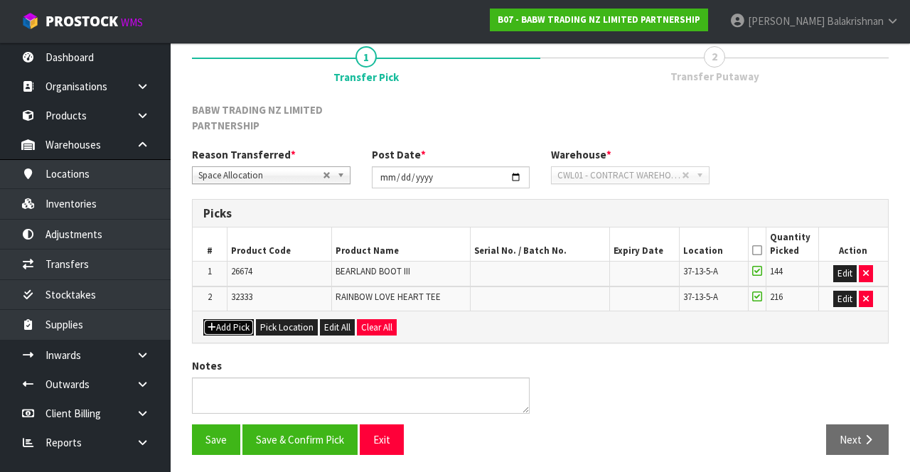
click at [222, 326] on button "Add Pick" at bounding box center [228, 327] width 50 height 17
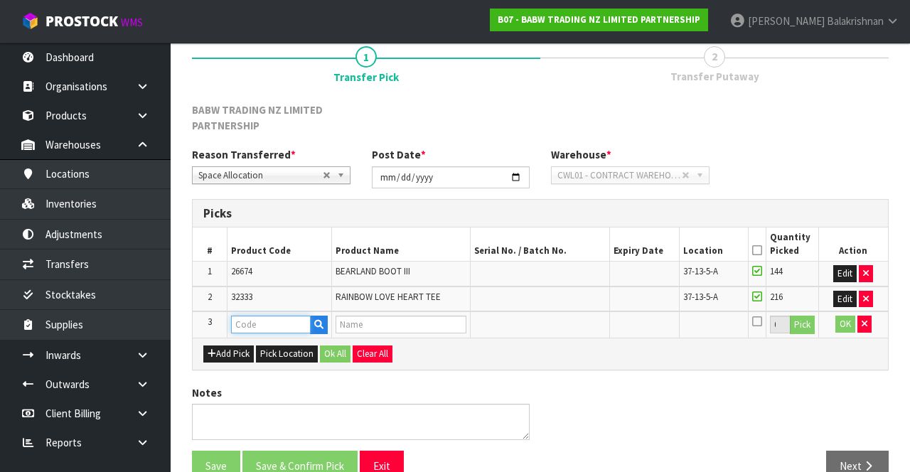
paste input "32880 MB"
click at [282, 324] on input "32880 MB" at bounding box center [271, 325] width 80 height 18
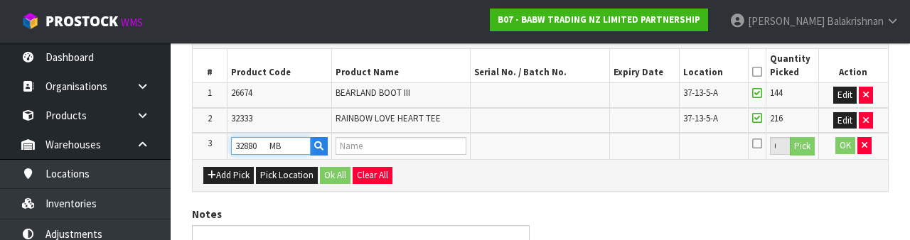
scroll to position [313, 0]
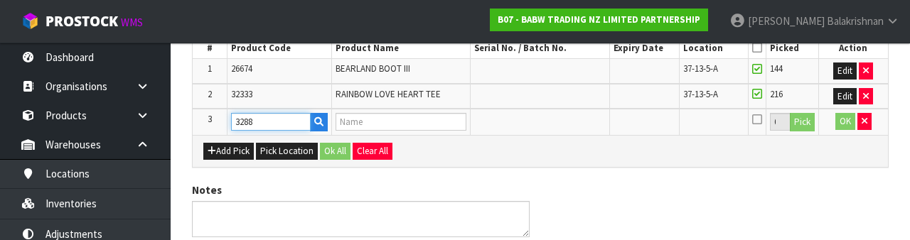
type input "32880"
type input "MB MINI HUGS TEE"
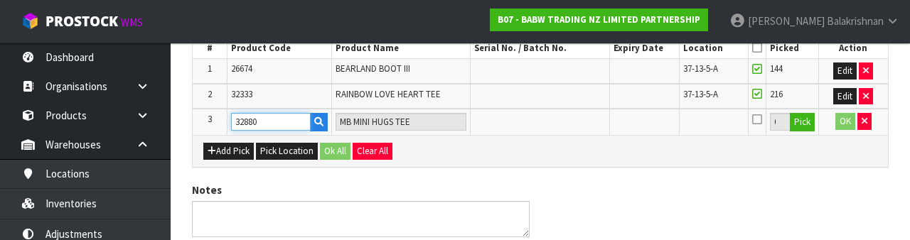
type input "32880"
click at [796, 128] on button "Pick" at bounding box center [802, 122] width 25 height 18
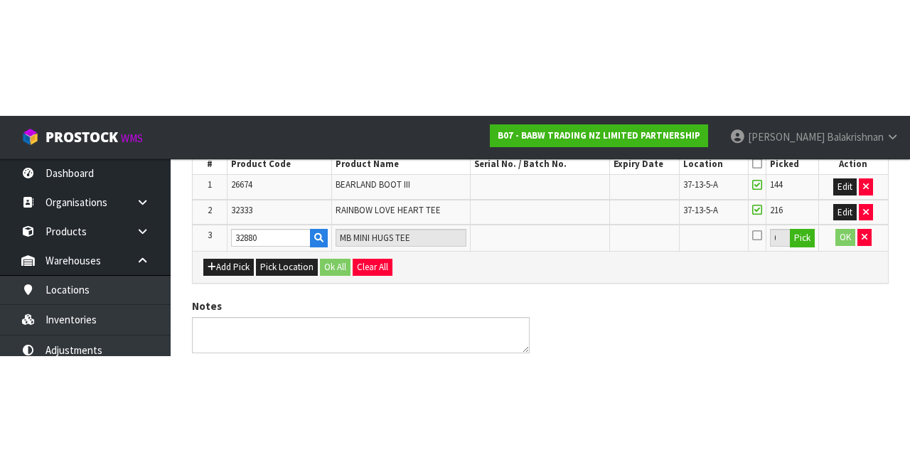
scroll to position [146, 0]
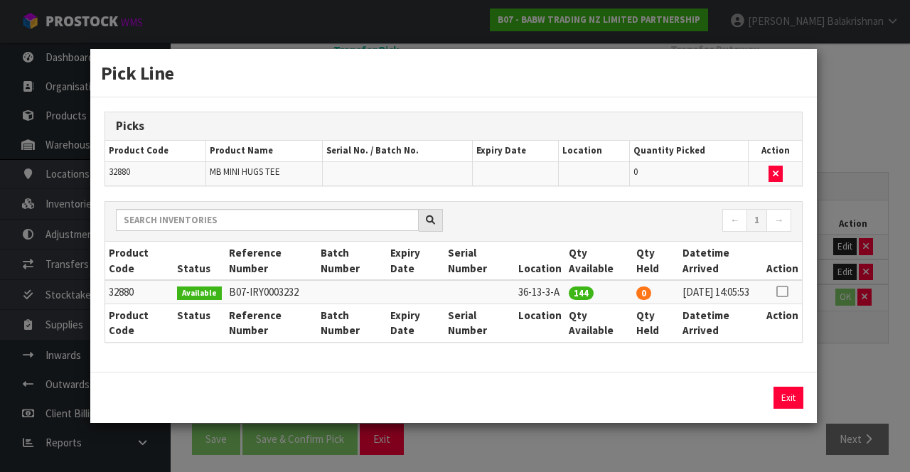
click at [785, 291] on icon at bounding box center [781, 291] width 11 height 1
click at [729, 403] on button "Assign Pick" at bounding box center [740, 398] width 58 height 22
type input "144"
click at [785, 402] on button "Exit" at bounding box center [788, 398] width 30 height 22
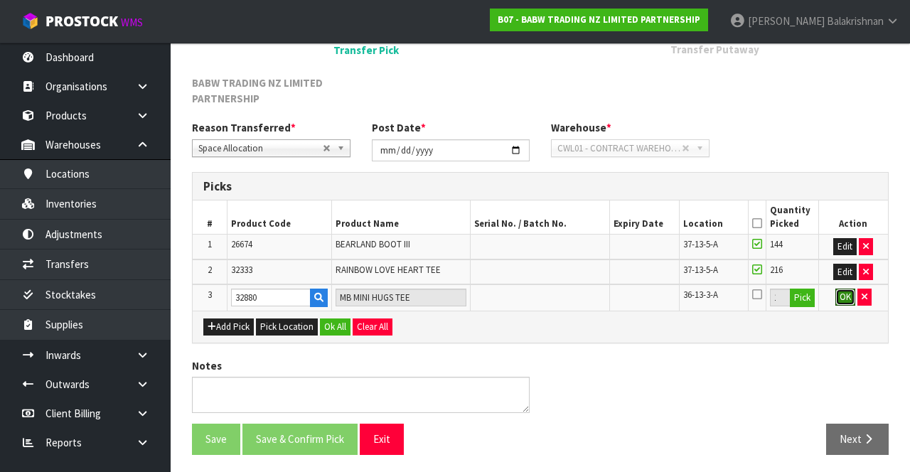
click at [843, 298] on button "OK" at bounding box center [845, 297] width 20 height 17
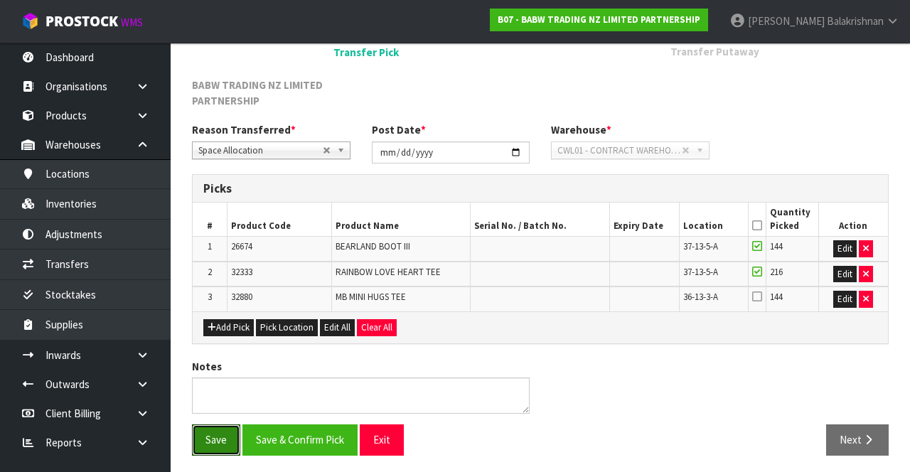
click at [208, 448] on button "Save" at bounding box center [216, 439] width 48 height 31
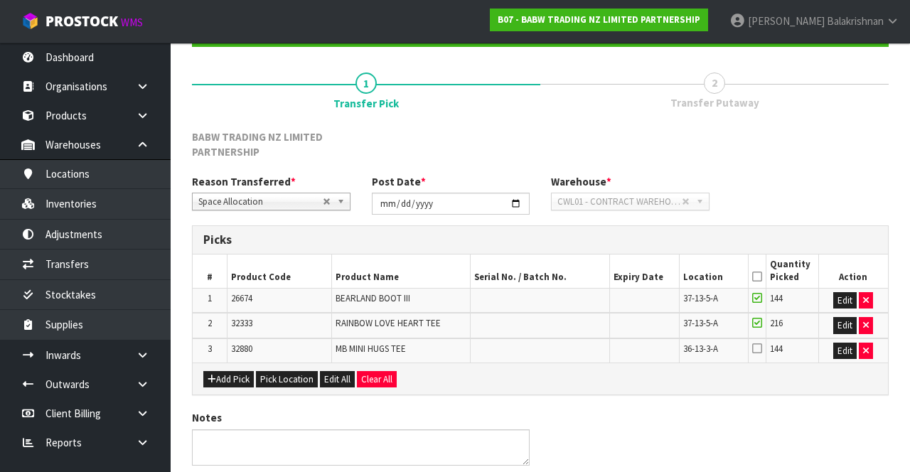
scroll to position [0, 0]
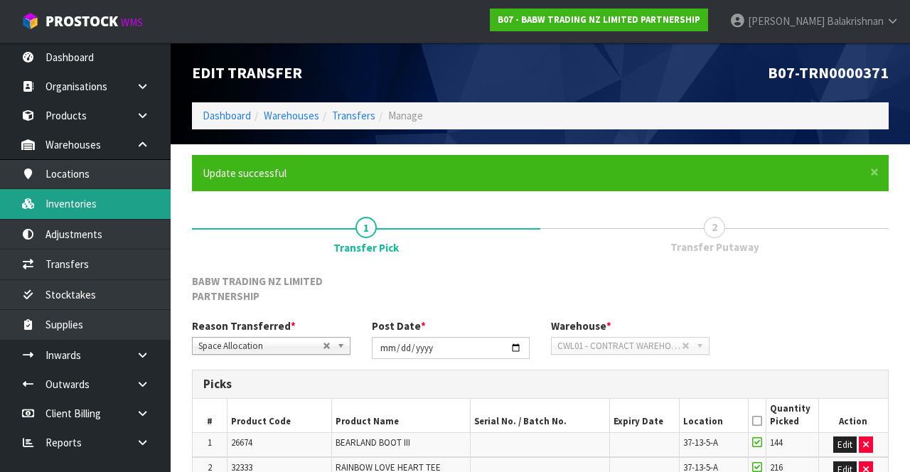
click at [96, 206] on link "Inventories" at bounding box center [85, 203] width 171 height 29
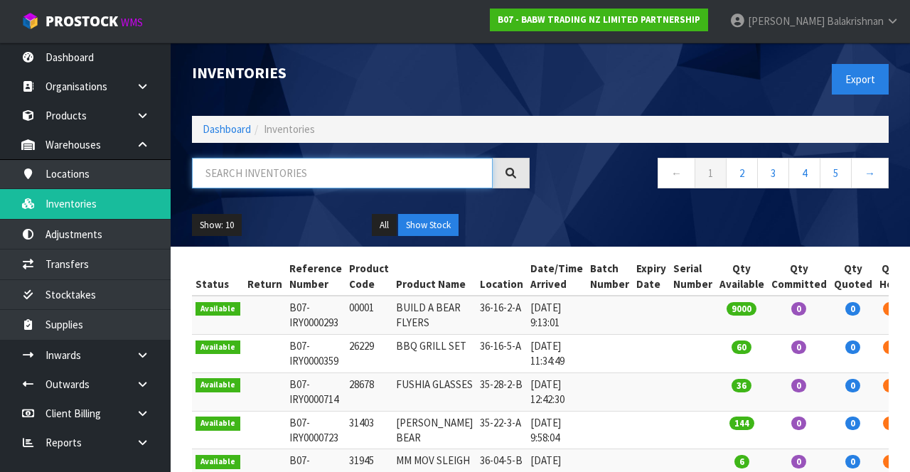
click at [290, 168] on input "text" at bounding box center [342, 173] width 301 height 31
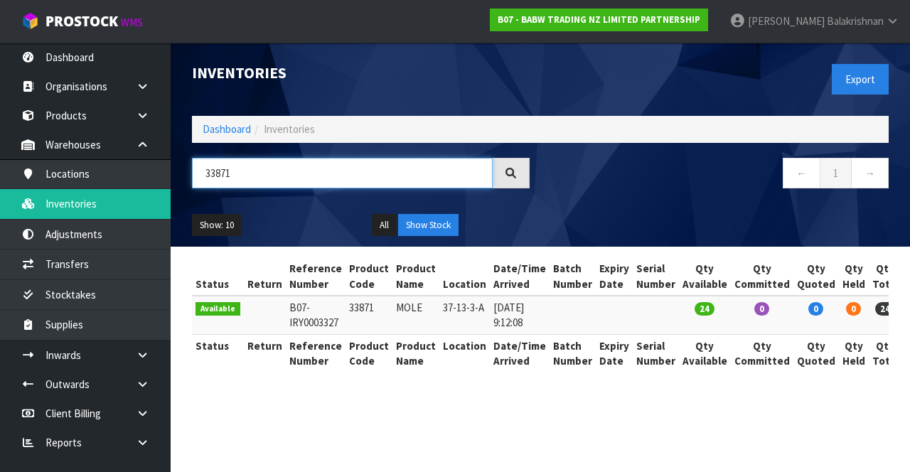
type input "33871"
copy td "33871"
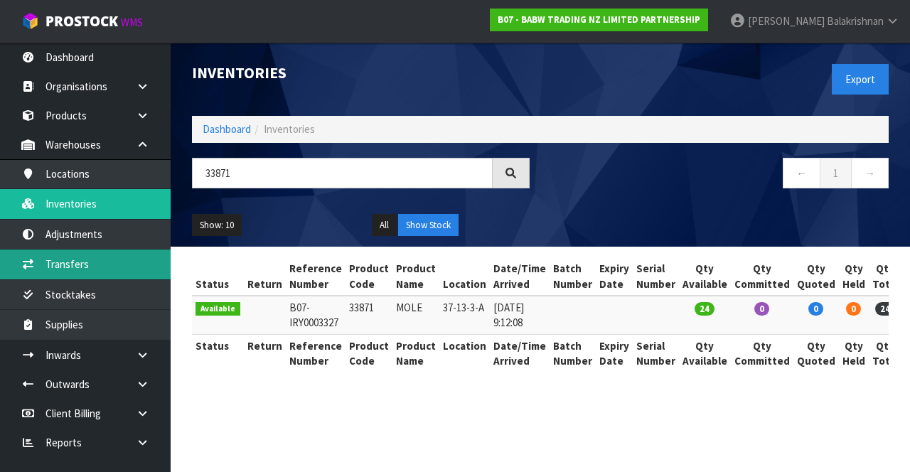
click at [92, 261] on link "Transfers" at bounding box center [85, 263] width 171 height 29
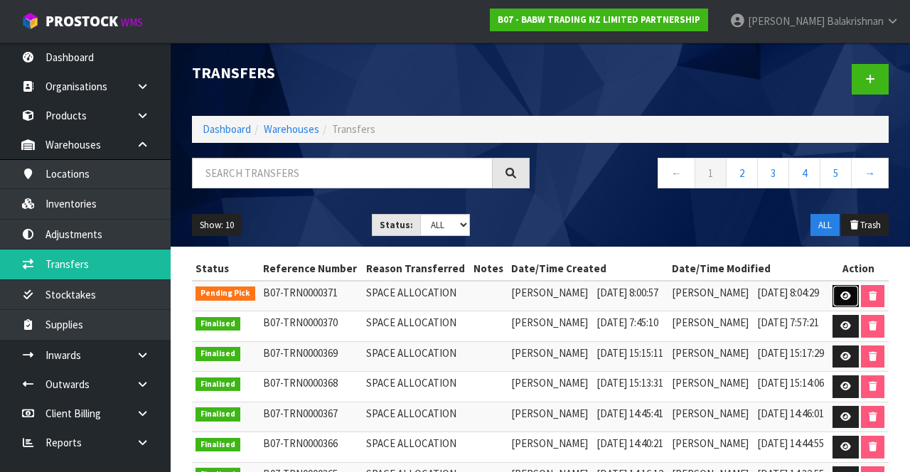
click at [851, 301] on icon at bounding box center [845, 295] width 11 height 9
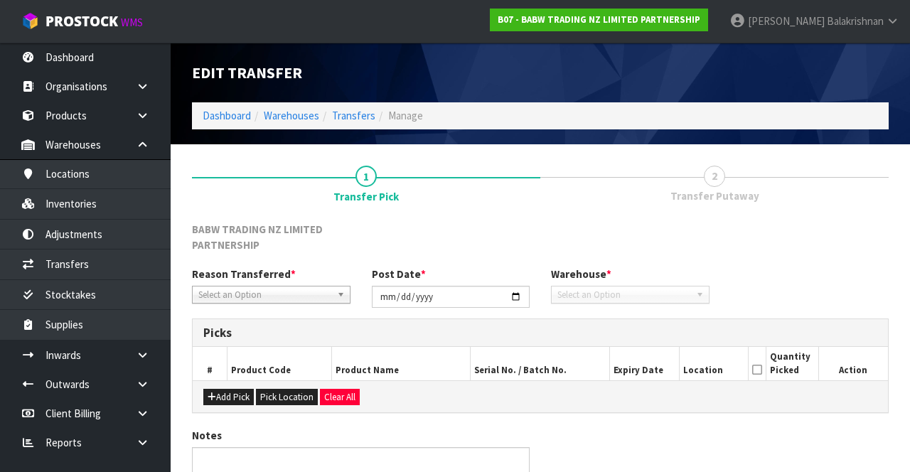
type input "[DATE]"
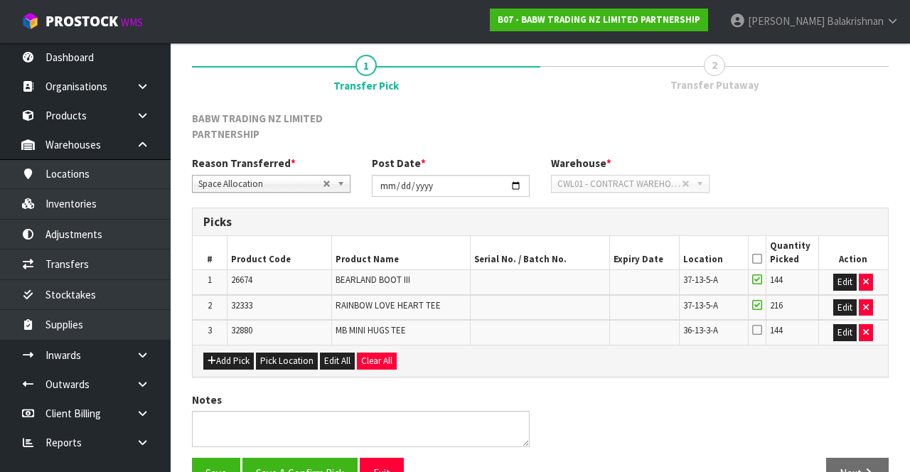
scroll to position [111, 0]
click at [232, 357] on button "Add Pick" at bounding box center [228, 361] width 50 height 17
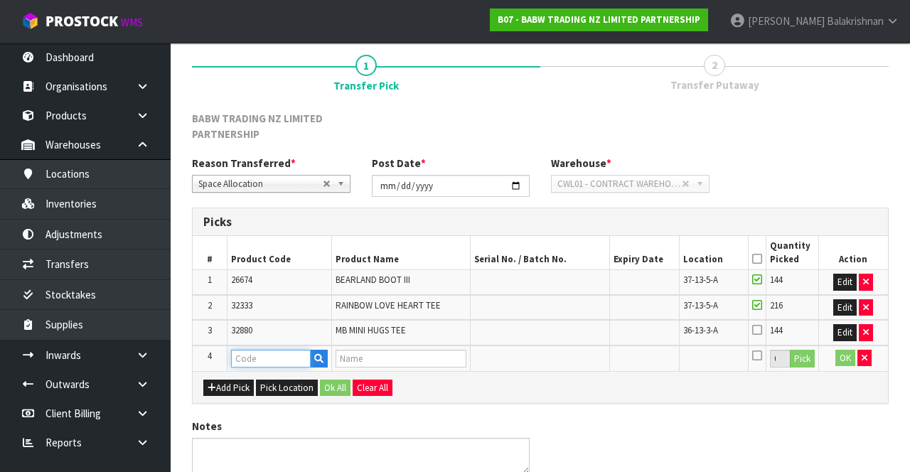
paste input "33871"
type input "33871"
type input "MOLE"
type input "33871"
click at [808, 355] on button "Pick" at bounding box center [802, 359] width 25 height 18
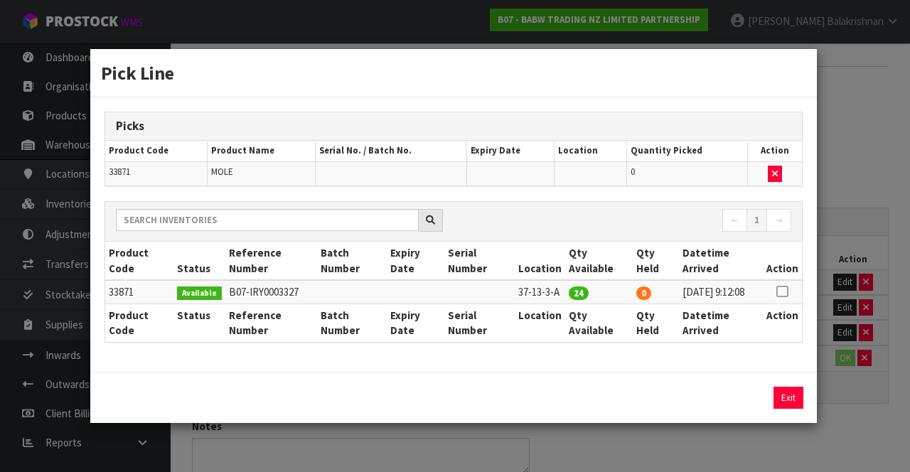
click at [782, 291] on icon at bounding box center [781, 291] width 11 height 1
click at [768, 397] on button "Assign Pick" at bounding box center [740, 398] width 58 height 22
type input "24"
click at [785, 402] on button "Exit" at bounding box center [788, 398] width 30 height 22
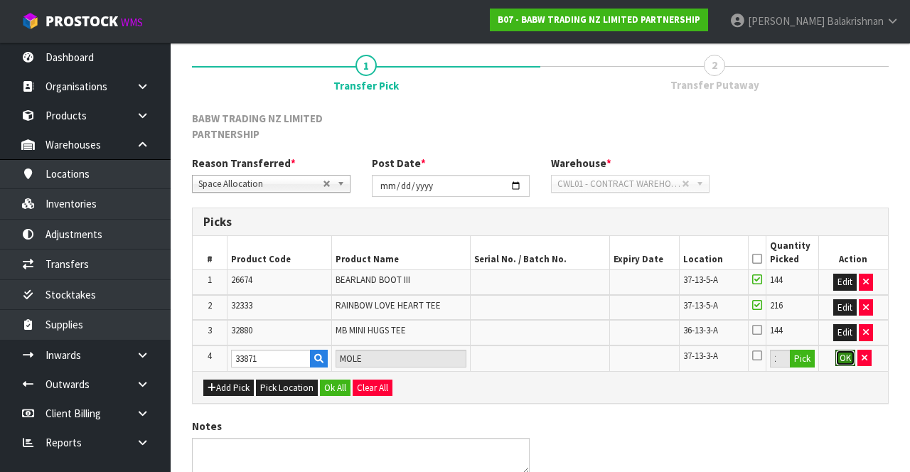
click at [841, 357] on button "OK" at bounding box center [845, 358] width 20 height 17
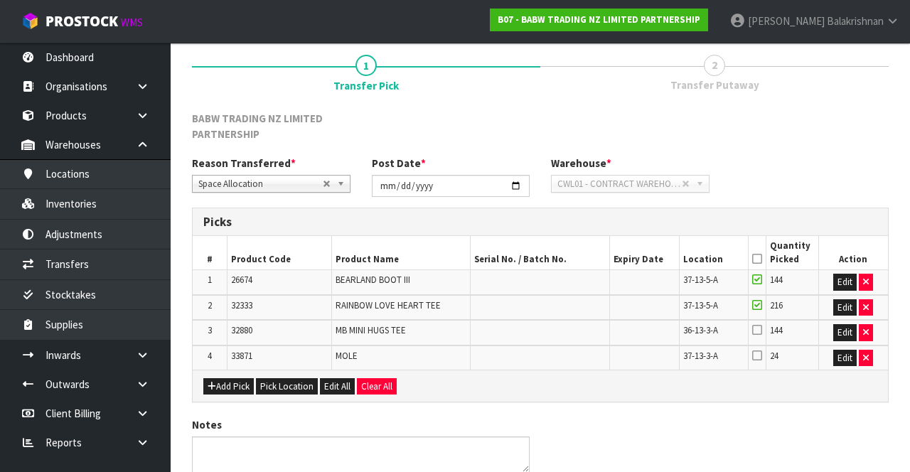
click at [760, 328] on icon at bounding box center [757, 329] width 10 height 11
click at [0, 0] on input "checkbox" at bounding box center [0, 0] width 0 height 0
click at [762, 357] on icon at bounding box center [757, 355] width 10 height 11
click at [0, 0] on input "checkbox" at bounding box center [0, 0] width 0 height 0
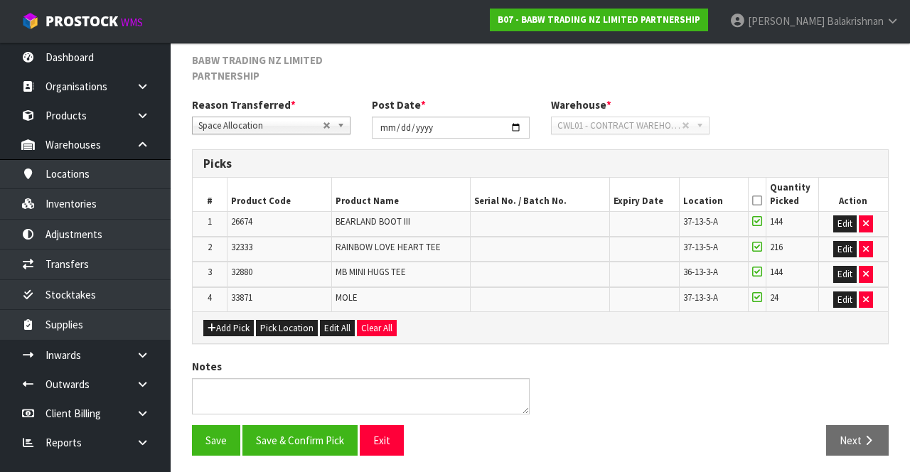
click at [756, 200] on icon at bounding box center [757, 200] width 10 height 1
click at [306, 434] on button "Save & Confirm Pick" at bounding box center [299, 440] width 115 height 31
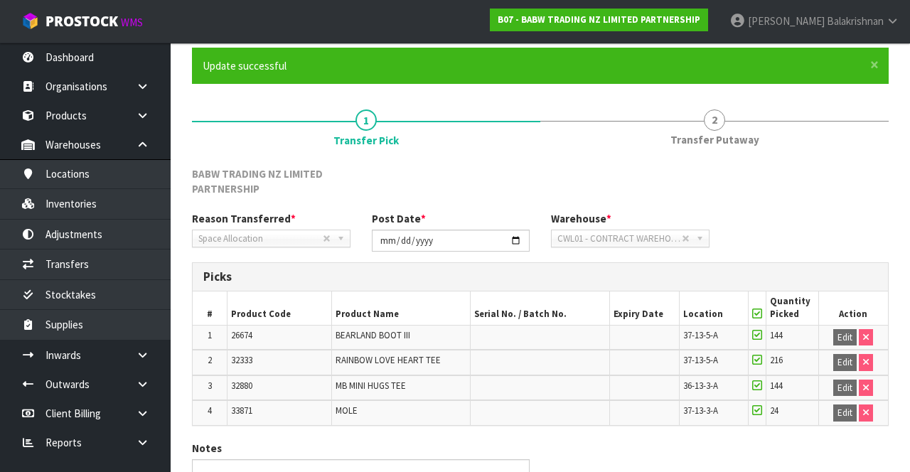
scroll to position [190, 0]
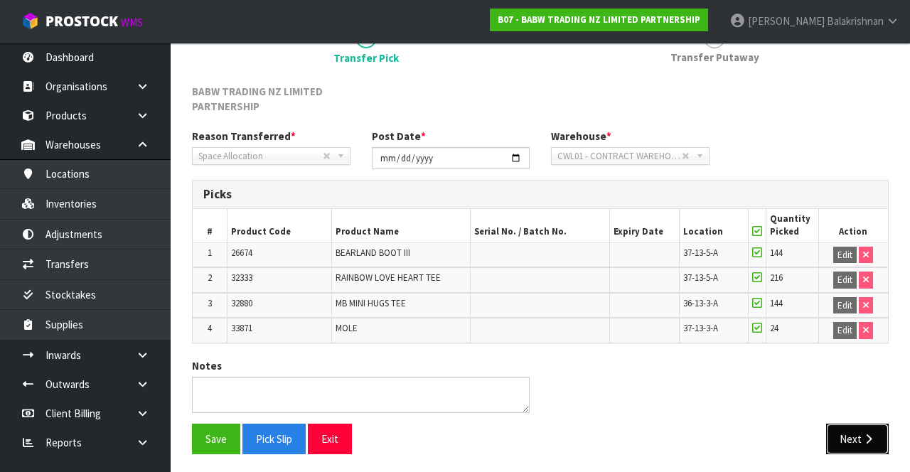
click at [850, 424] on button "Next" at bounding box center [857, 439] width 63 height 31
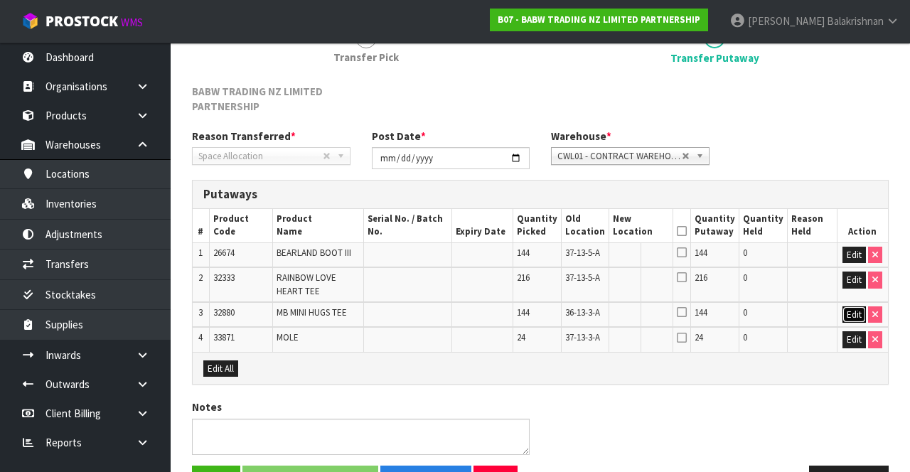
click at [846, 320] on button "Edit" at bounding box center [853, 314] width 23 height 17
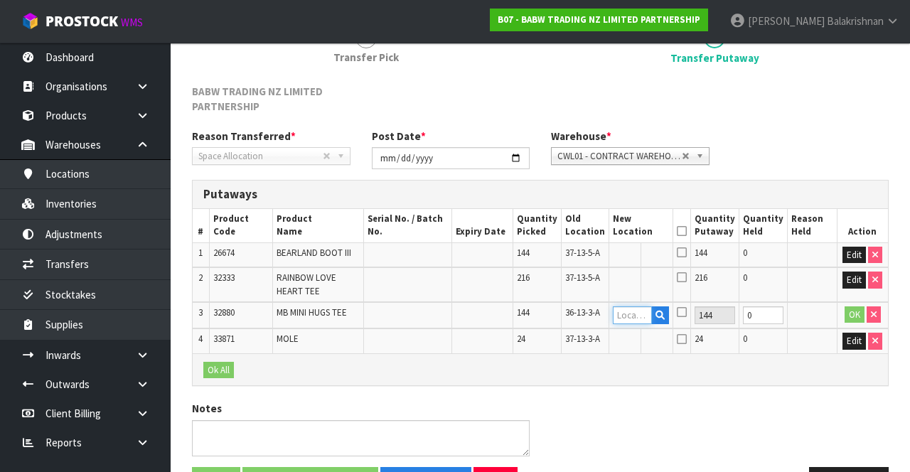
click at [648, 324] on input "text" at bounding box center [633, 315] width 40 height 18
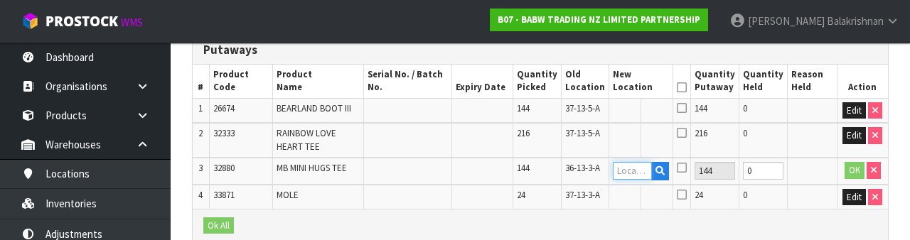
scroll to position [385, 0]
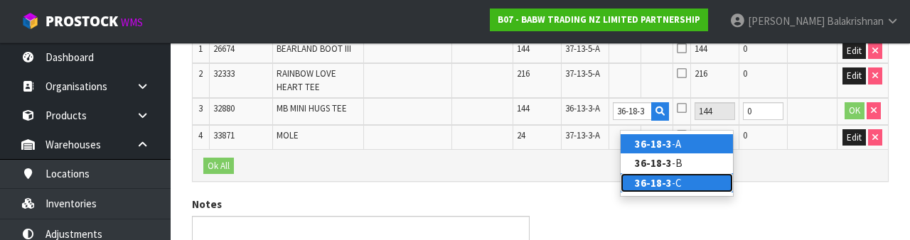
click at [687, 186] on link "36-18-3 -C" at bounding box center [676, 182] width 112 height 19
type input "36-18-3-C"
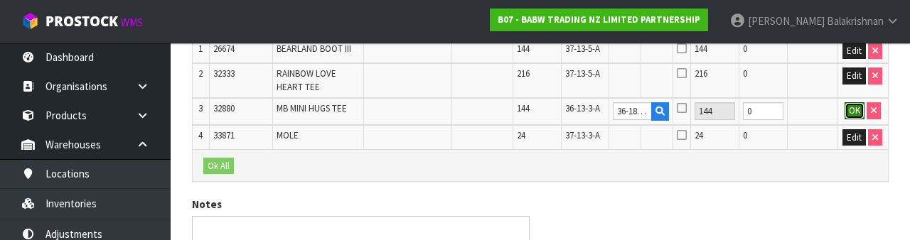
click at [847, 119] on button "OK" at bounding box center [854, 110] width 20 height 17
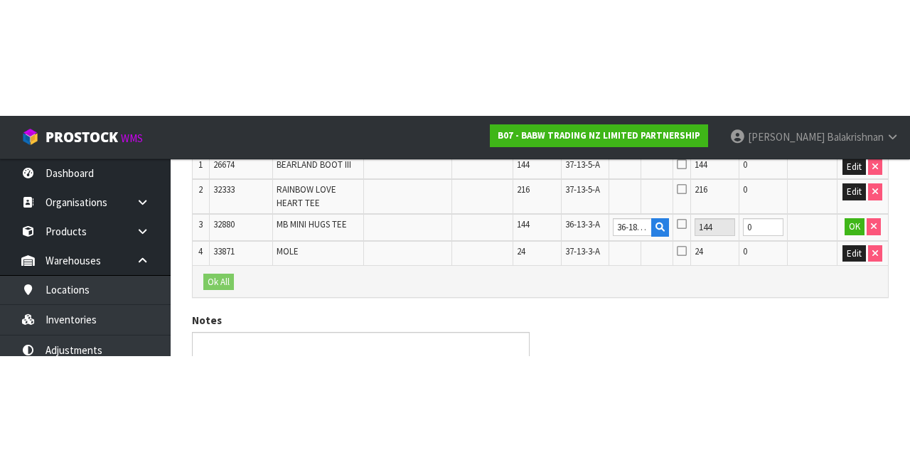
scroll to position [260, 0]
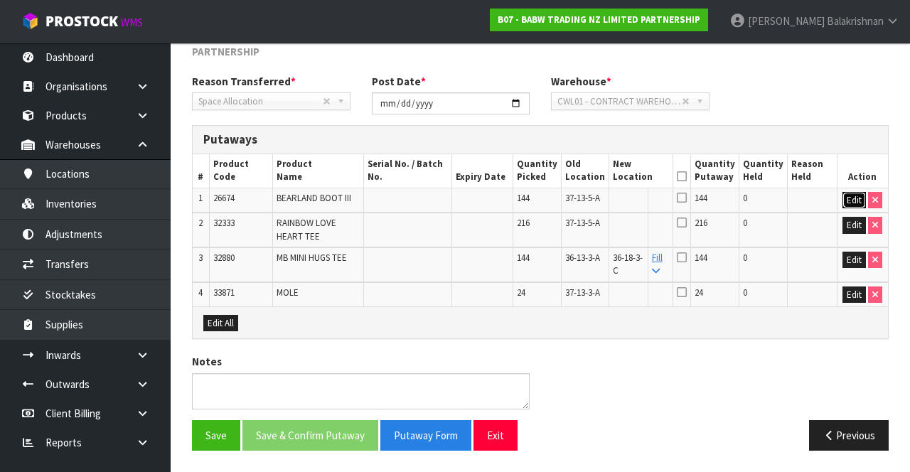
click at [846, 192] on button "Edit" at bounding box center [853, 200] width 23 height 17
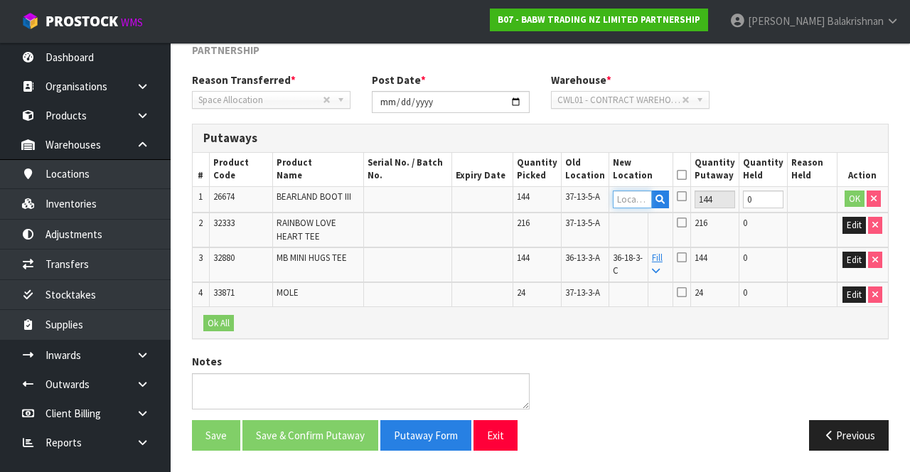
click at [633, 190] on input "text" at bounding box center [633, 199] width 40 height 18
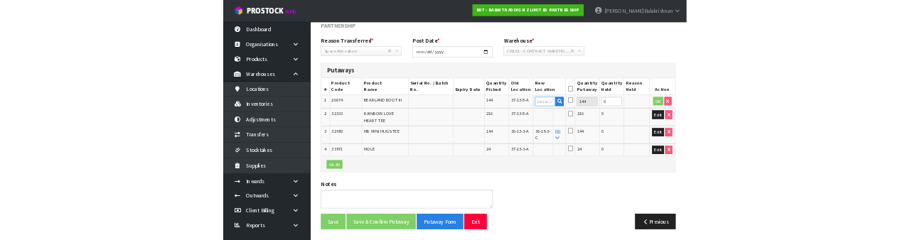
scroll to position [252, 0]
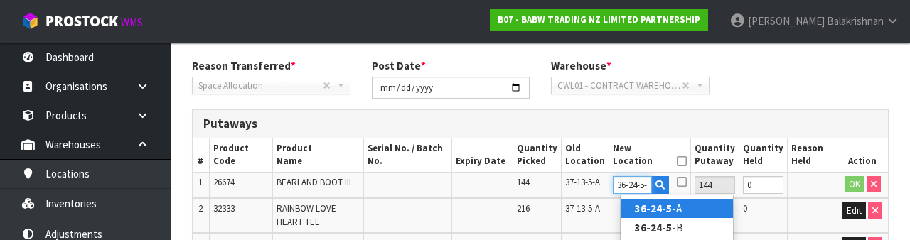
type input "36-24-5-A"
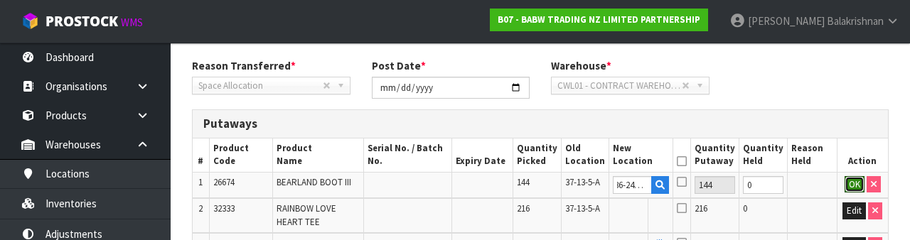
click at [846, 178] on button "OK" at bounding box center [854, 184] width 20 height 17
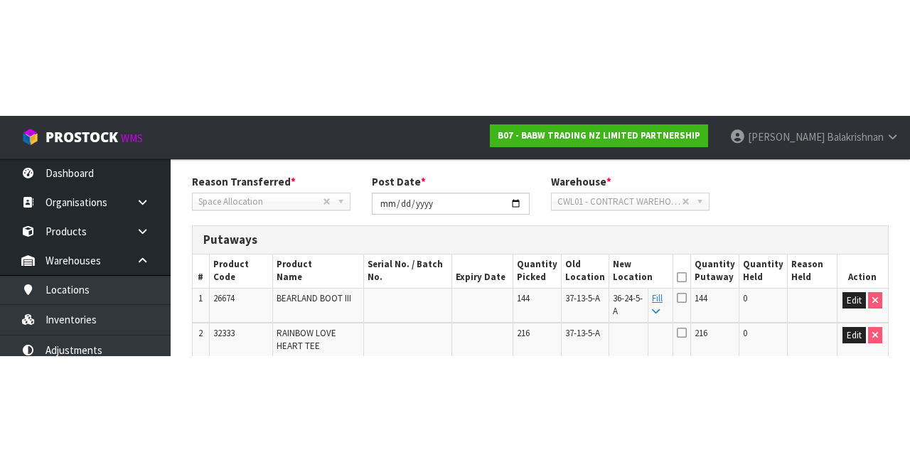
scroll to position [260, 0]
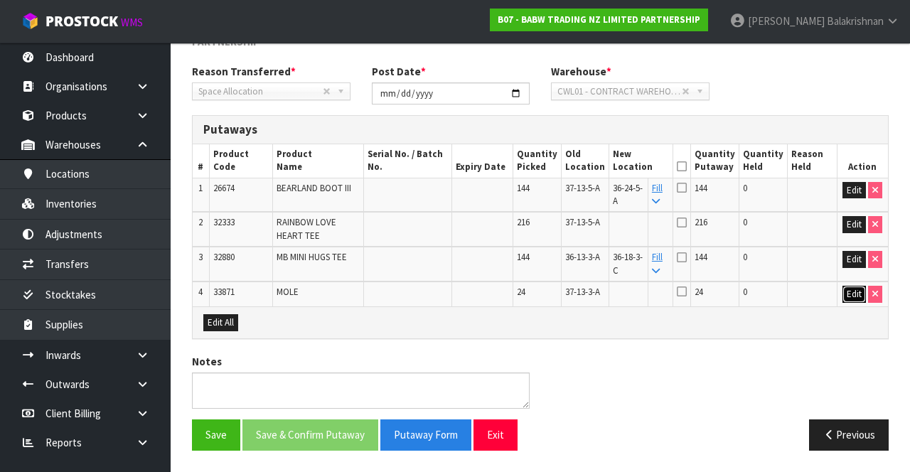
click at [844, 286] on button "Edit" at bounding box center [853, 294] width 23 height 17
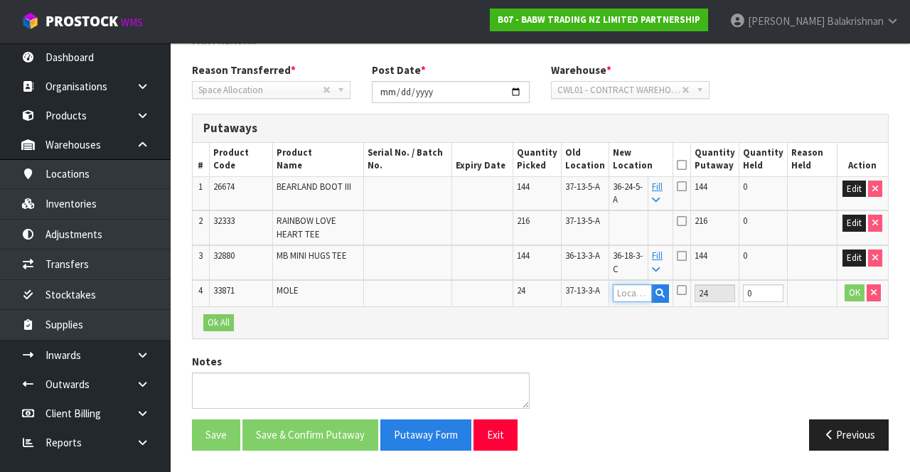
click at [635, 293] on input "text" at bounding box center [633, 293] width 40 height 18
copy span "36-24-5-A"
click at [640, 288] on input "text" at bounding box center [633, 293] width 40 height 18
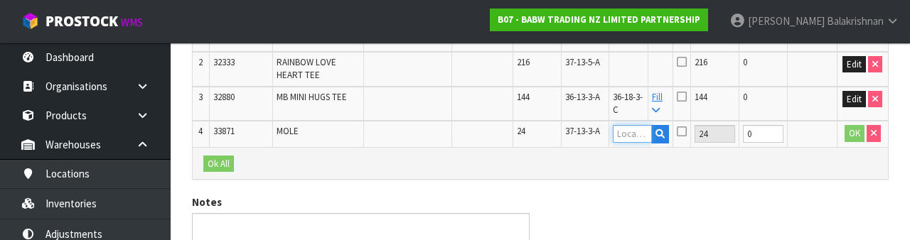
scroll to position [419, 0]
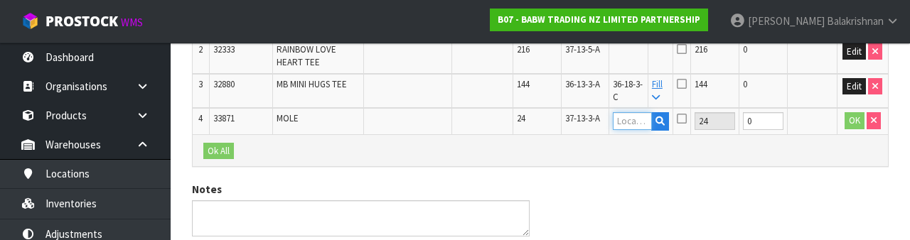
paste input "36-24-5-A"
type input "36-24-5-A"
click at [851, 118] on button "OK" at bounding box center [854, 120] width 20 height 17
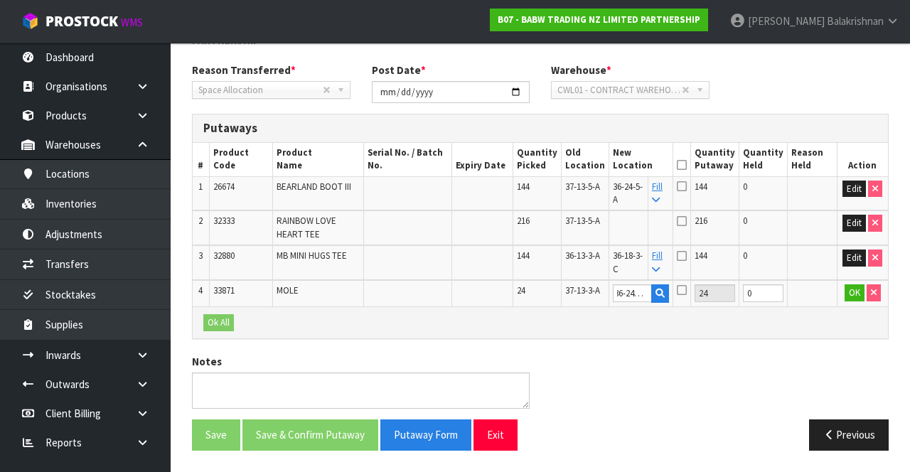
scroll to position [0, 0]
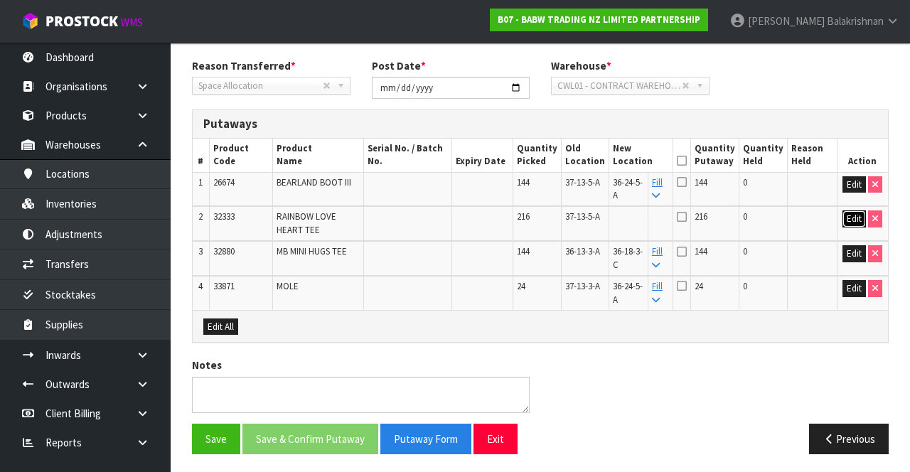
click at [856, 219] on button "Edit" at bounding box center [853, 218] width 23 height 17
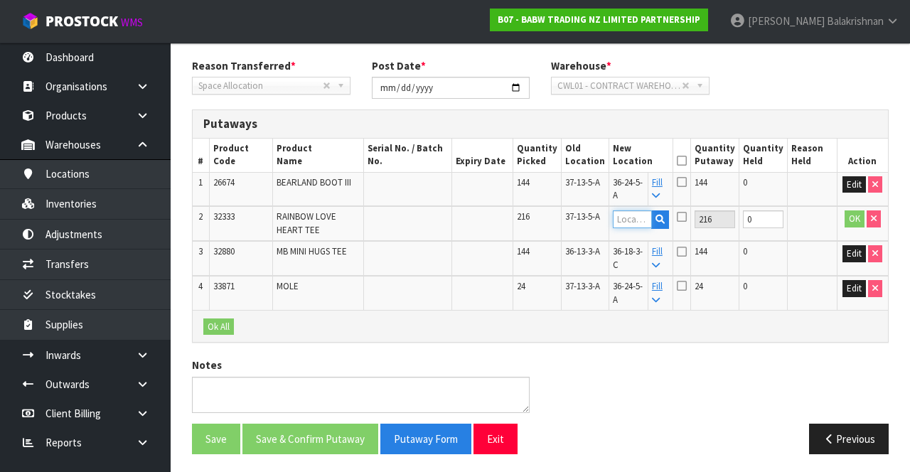
click at [633, 219] on input "text" at bounding box center [633, 219] width 40 height 18
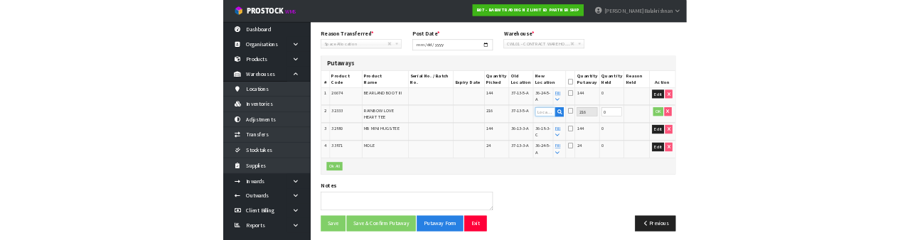
scroll to position [252, 0]
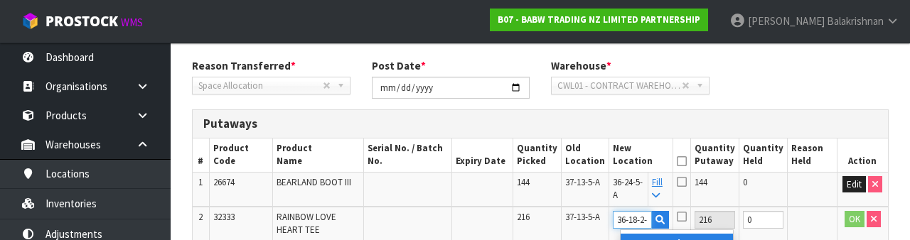
type input "36-18-2-B"
click at [846, 220] on button "OK" at bounding box center [854, 219] width 20 height 17
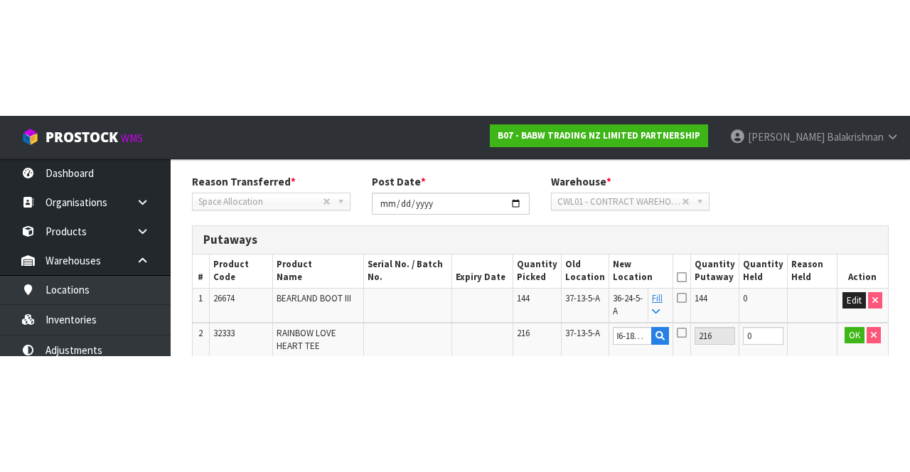
scroll to position [260, 0]
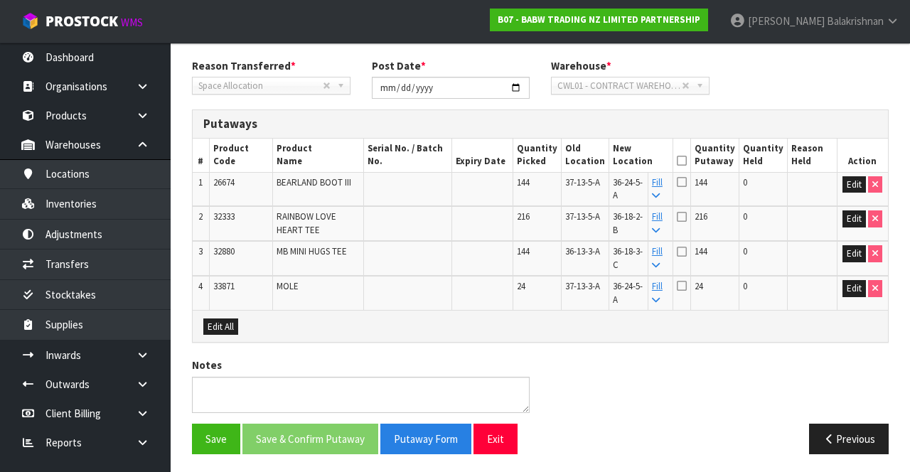
click at [687, 161] on icon at bounding box center [682, 161] width 10 height 1
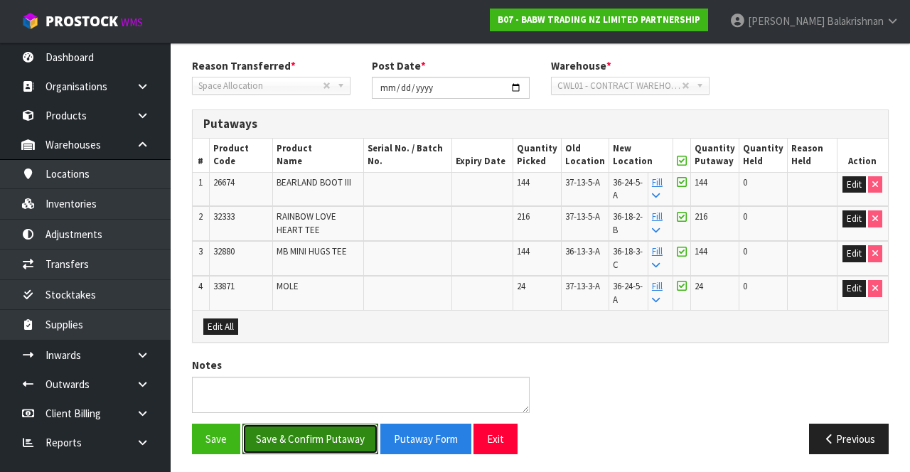
click at [308, 425] on button "Save & Confirm Putaway" at bounding box center [310, 439] width 136 height 31
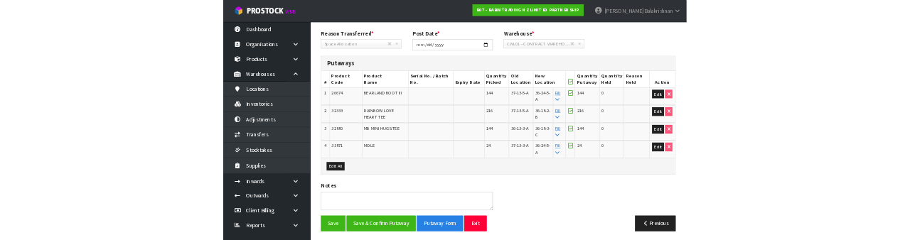
scroll to position [0, 0]
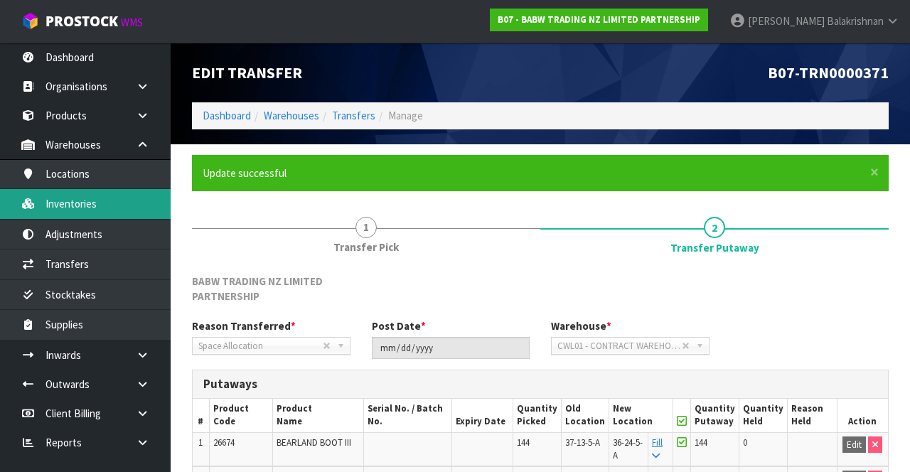
click at [87, 198] on link "Inventories" at bounding box center [85, 203] width 171 height 29
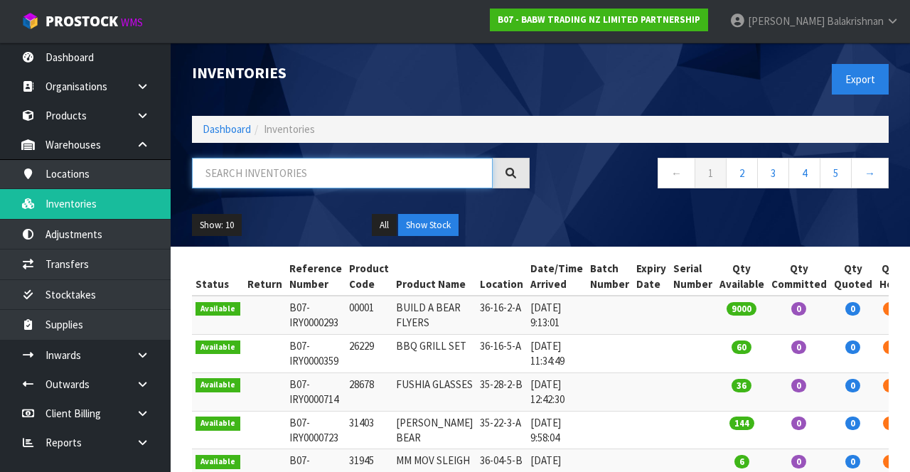
click at [318, 170] on input "text" at bounding box center [342, 173] width 301 height 31
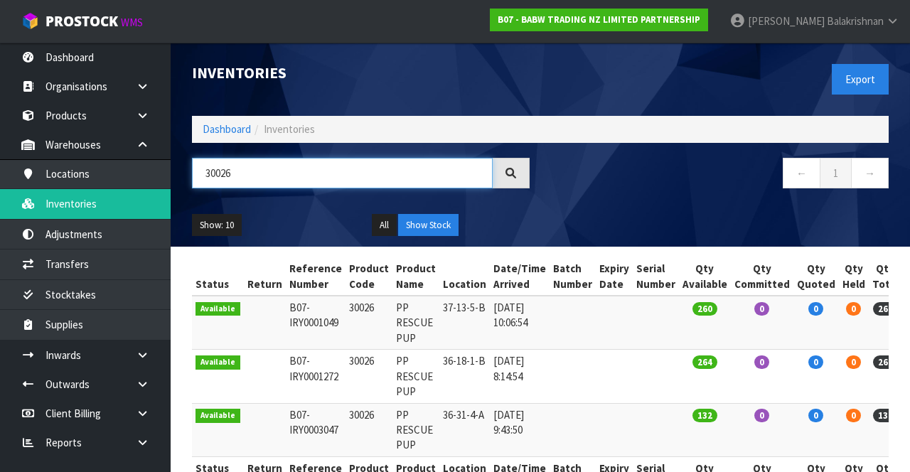
type input "30026"
copy td "30026"
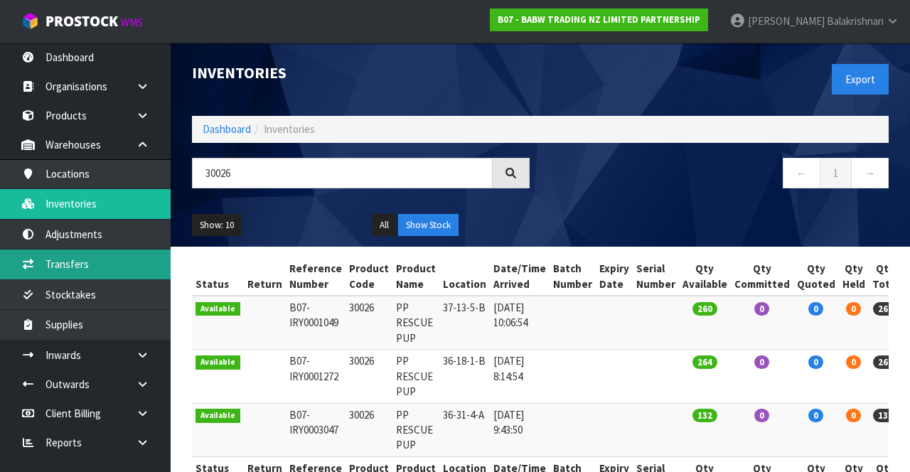
click at [52, 269] on link "Transfers" at bounding box center [85, 263] width 171 height 29
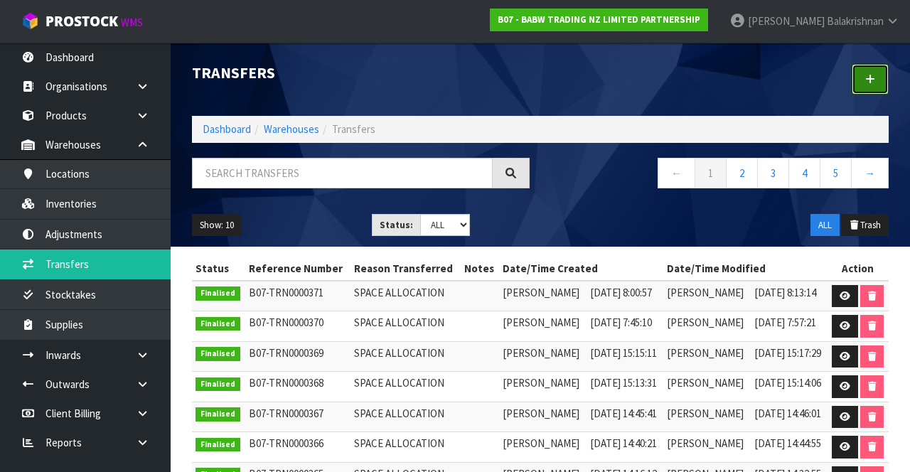
click at [866, 88] on link at bounding box center [869, 79] width 37 height 31
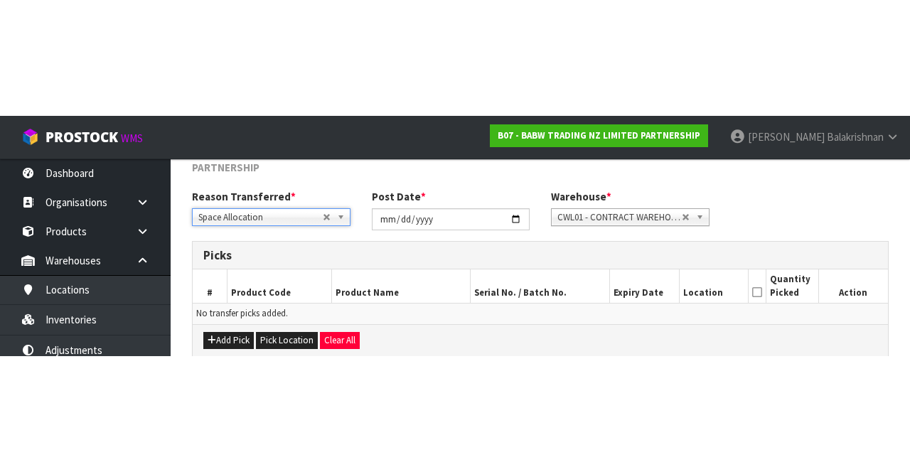
scroll to position [92, 0]
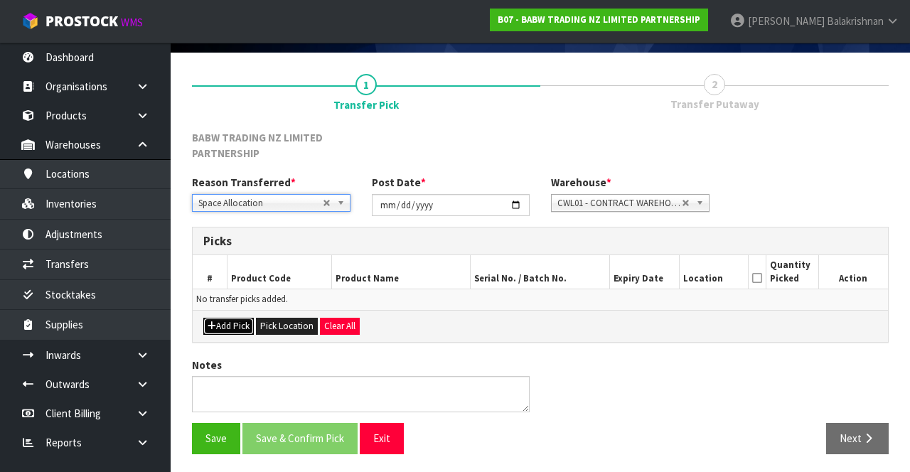
click at [211, 323] on icon "button" at bounding box center [212, 325] width 9 height 9
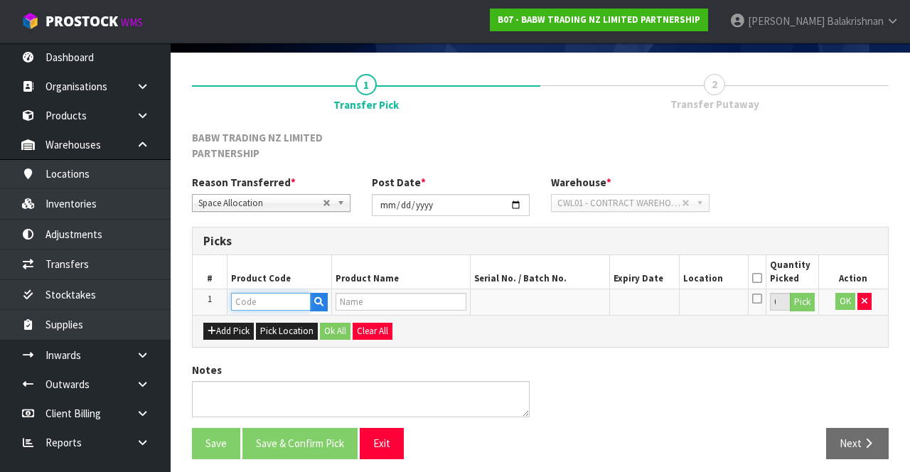
paste input "30026"
type input "30026"
type input "PP RESCUE PUP"
type input "30026"
click at [810, 299] on button "Pick" at bounding box center [802, 302] width 25 height 18
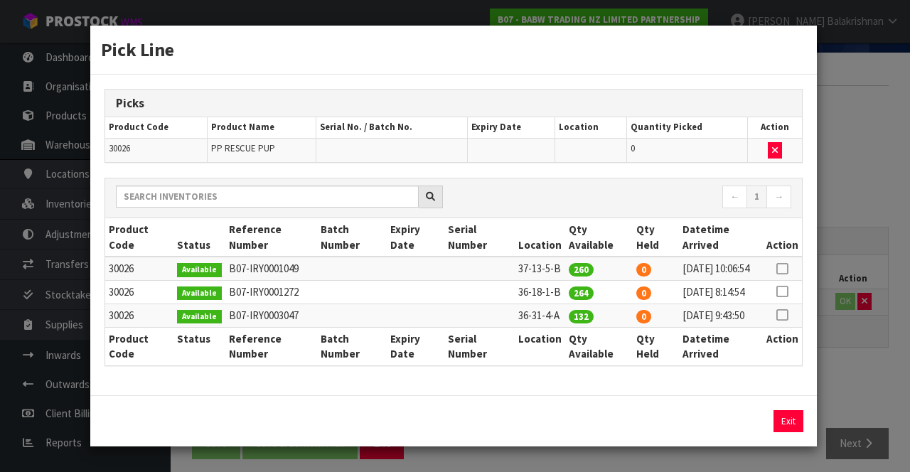
click at [784, 269] on icon at bounding box center [781, 269] width 11 height 1
click at [753, 432] on button "Assign Pick" at bounding box center [740, 421] width 58 height 22
type input "260"
click at [797, 432] on button "Exit" at bounding box center [788, 421] width 30 height 22
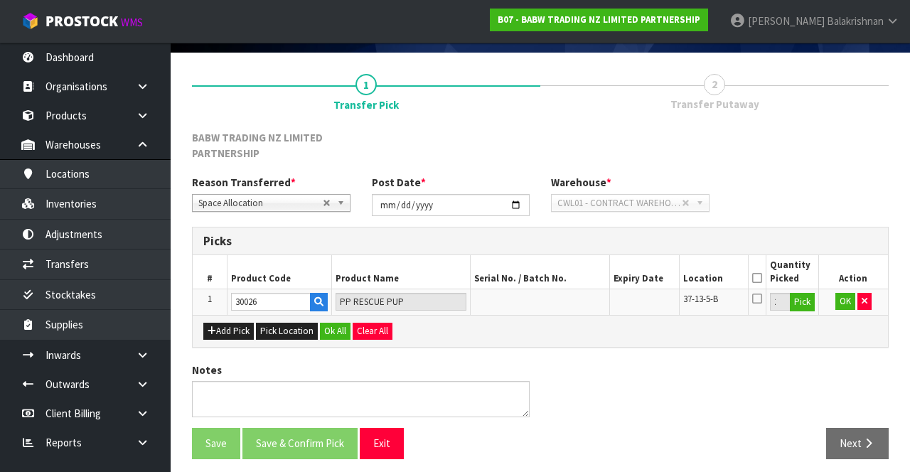
click at [762, 278] on icon at bounding box center [757, 278] width 10 height 1
click at [330, 329] on button "Ok All" at bounding box center [335, 331] width 31 height 17
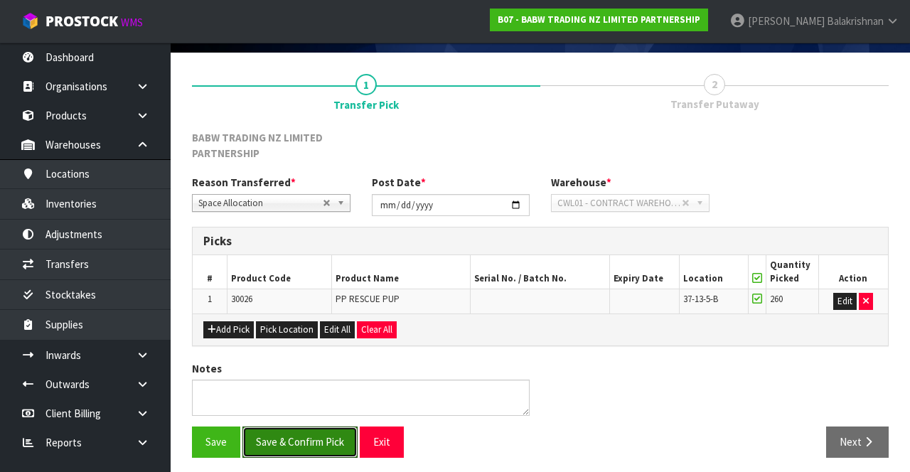
click at [271, 426] on button "Save & Confirm Pick" at bounding box center [299, 441] width 115 height 31
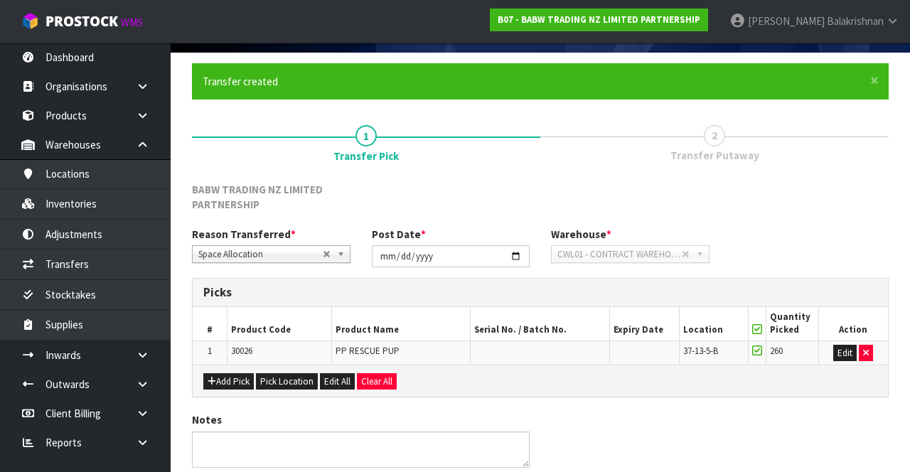
scroll to position [0, 0]
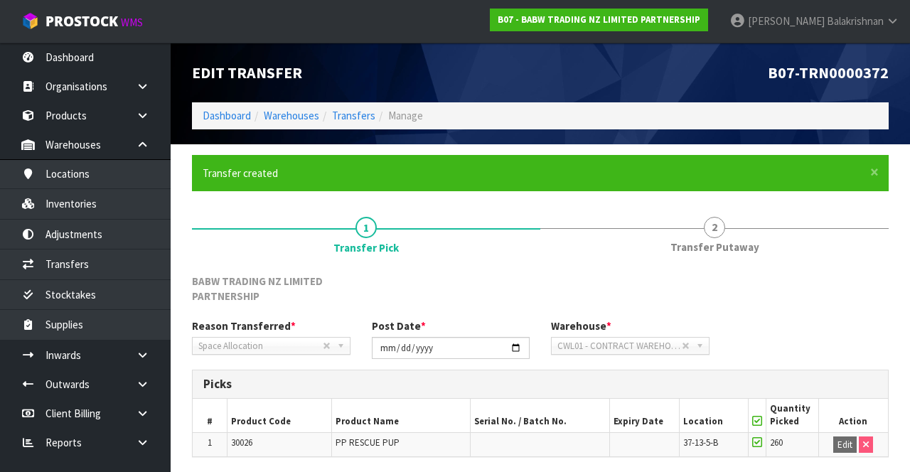
scroll to position [115, 0]
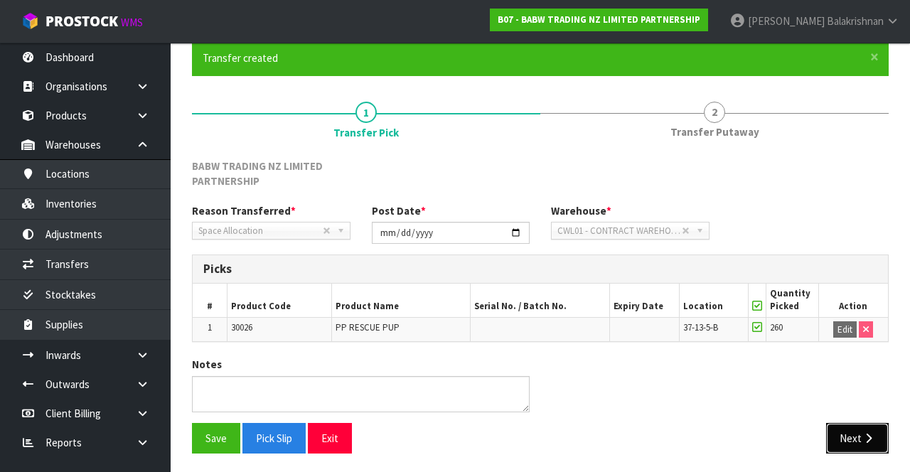
click at [858, 436] on button "Next" at bounding box center [857, 438] width 63 height 31
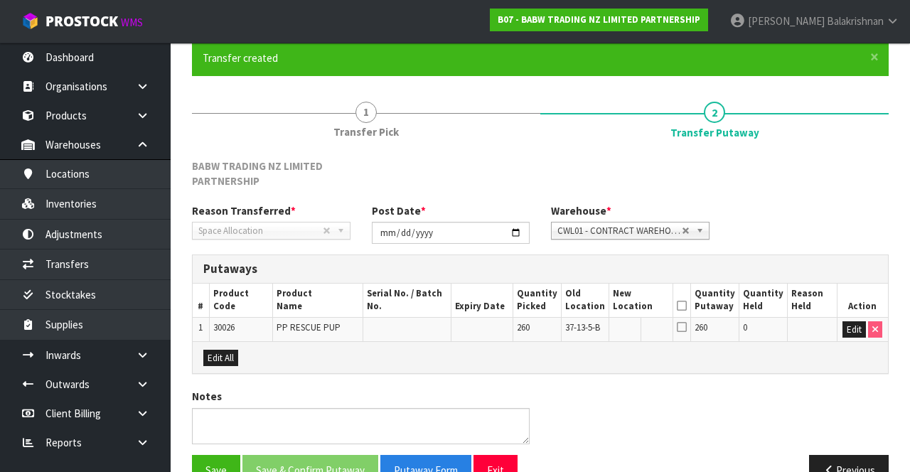
click at [687, 306] on icon at bounding box center [682, 306] width 10 height 1
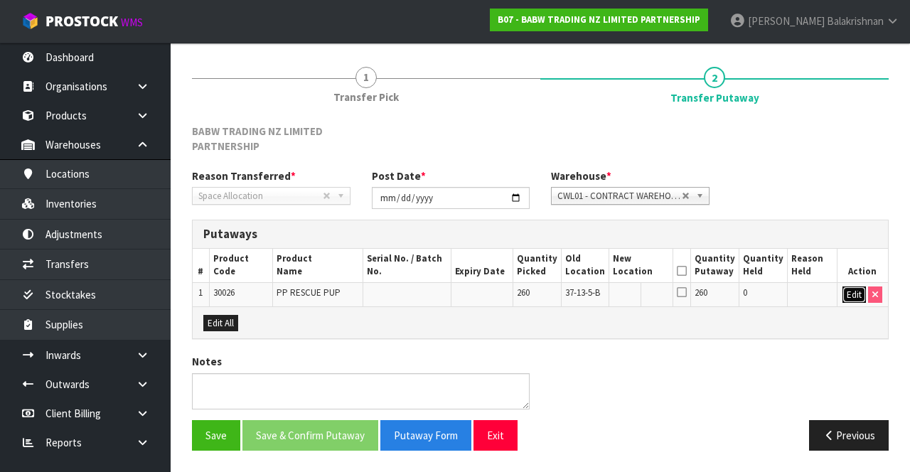
click at [843, 286] on button "Edit" at bounding box center [853, 294] width 23 height 17
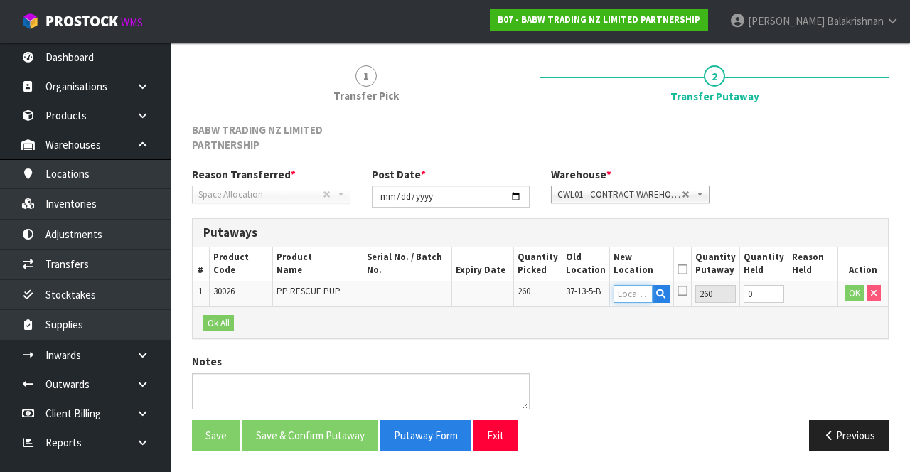
click at [632, 285] on input "text" at bounding box center [633, 294] width 40 height 18
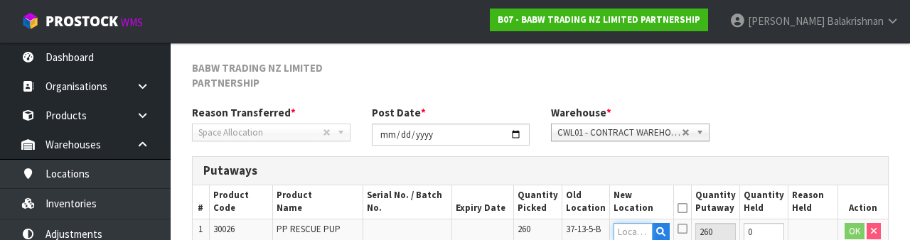
scroll to position [316, 0]
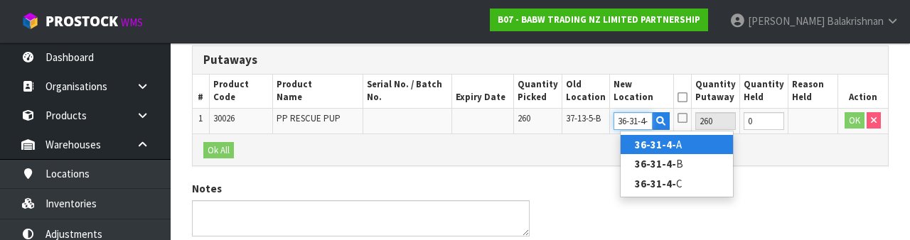
type input "36-31-4-A"
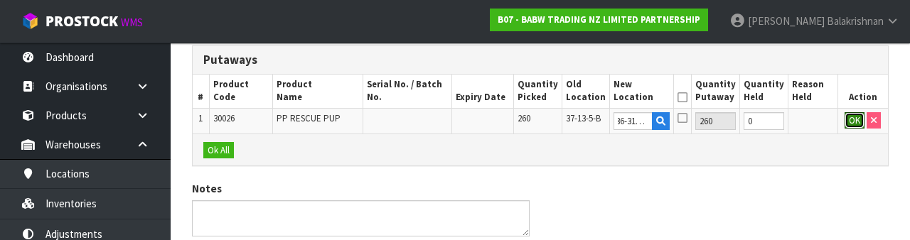
click at [851, 123] on button "OK" at bounding box center [854, 120] width 20 height 17
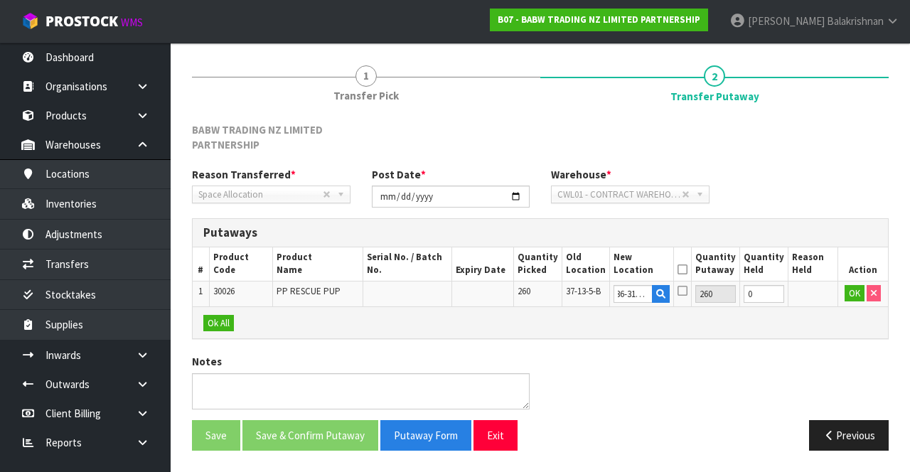
scroll to position [0, 0]
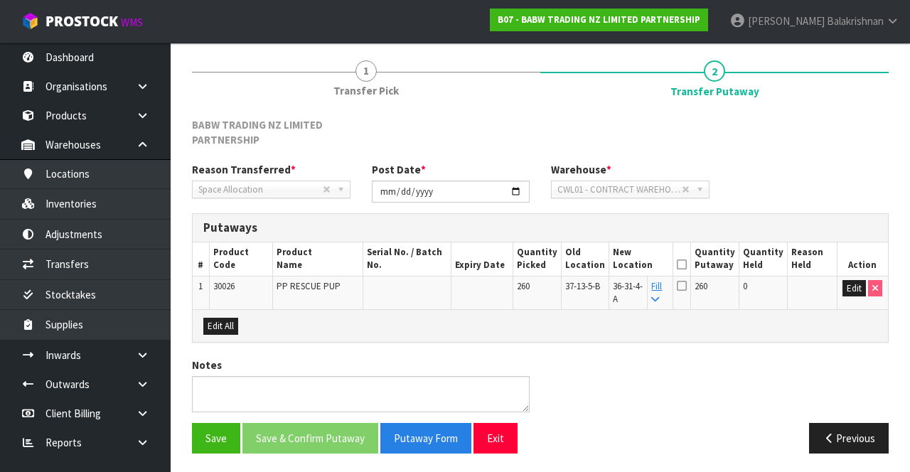
click at [687, 264] on icon at bounding box center [682, 264] width 10 height 1
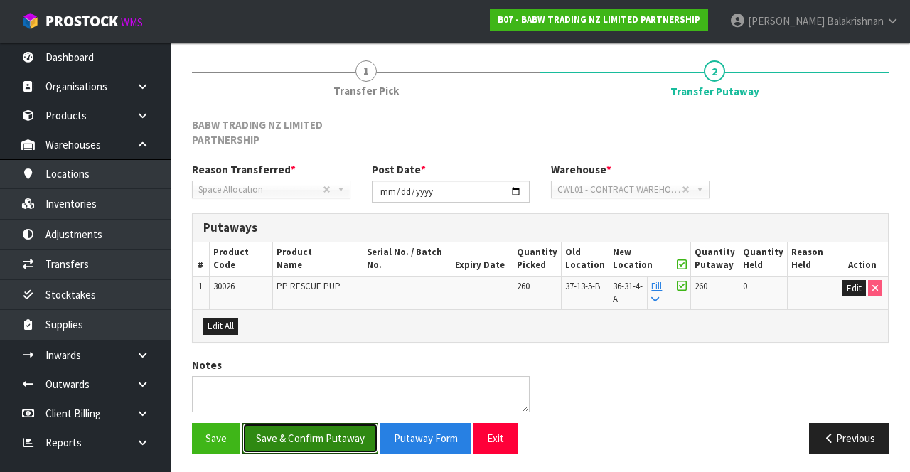
click at [320, 443] on button "Save & Confirm Putaway" at bounding box center [310, 438] width 136 height 31
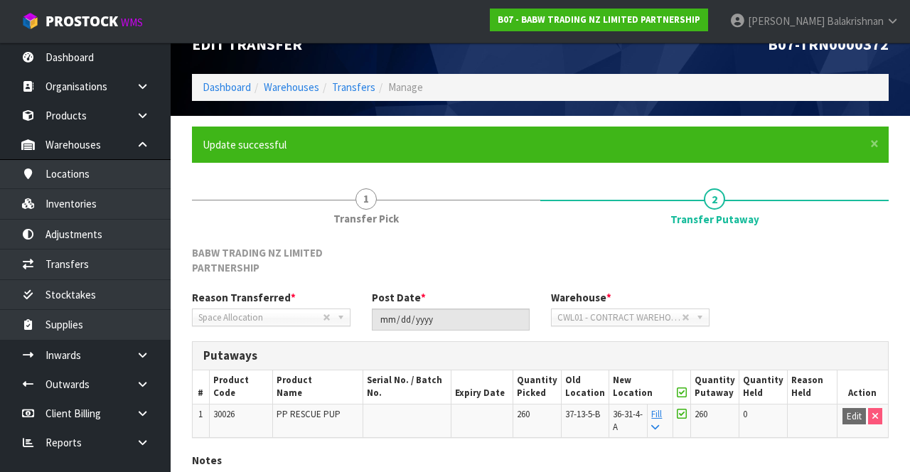
scroll to position [31, 0]
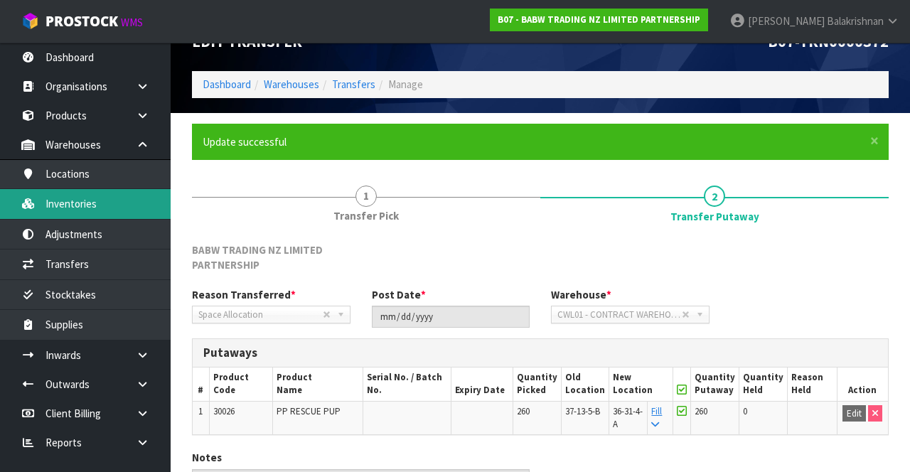
click at [107, 205] on link "Inventories" at bounding box center [85, 203] width 171 height 29
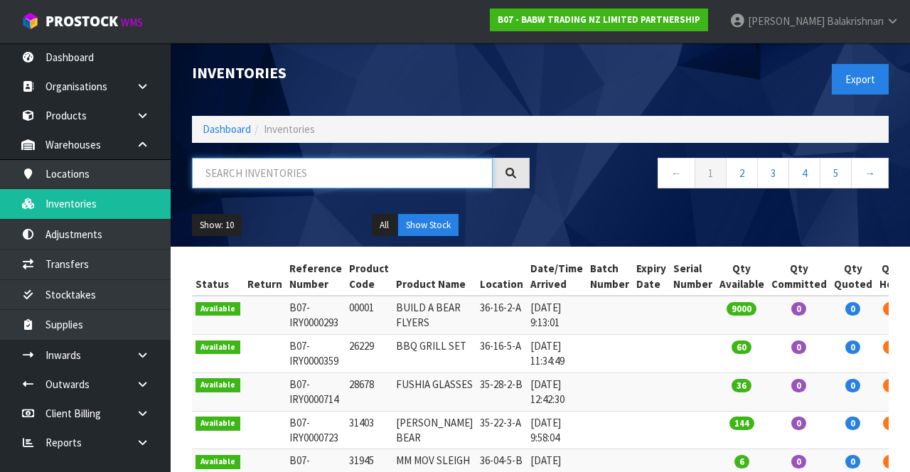
click at [321, 178] on input "text" at bounding box center [342, 173] width 301 height 31
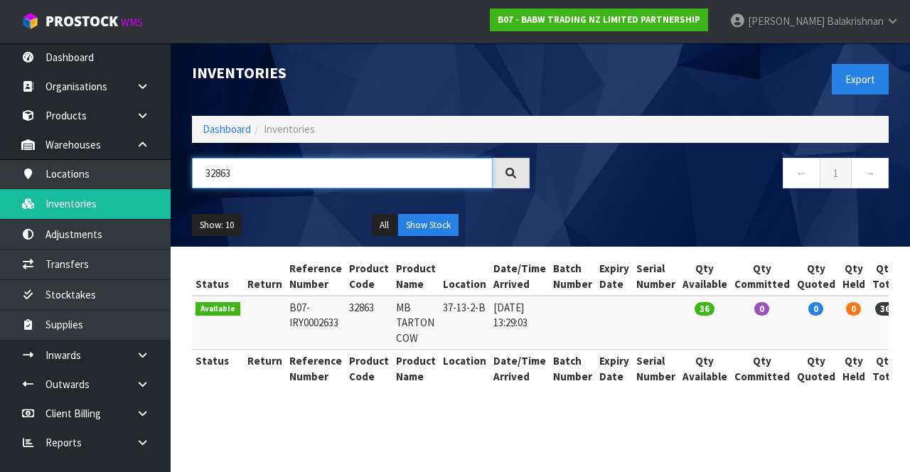
scroll to position [0, 21]
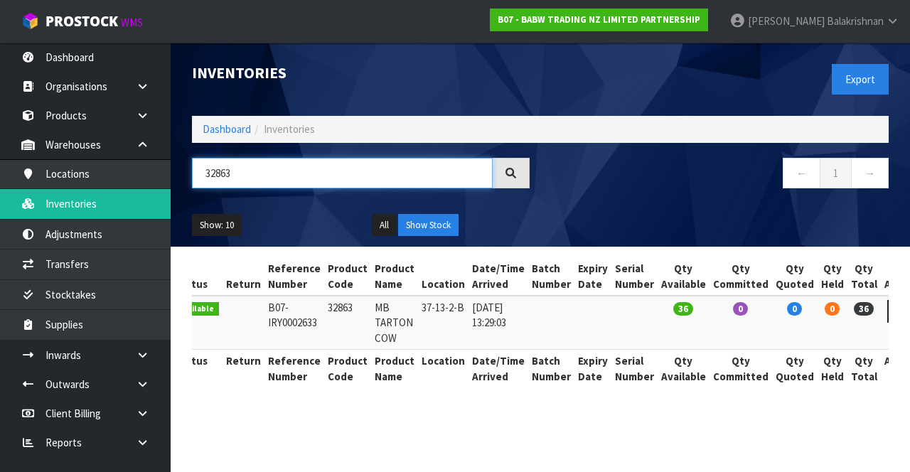
type input "32863"
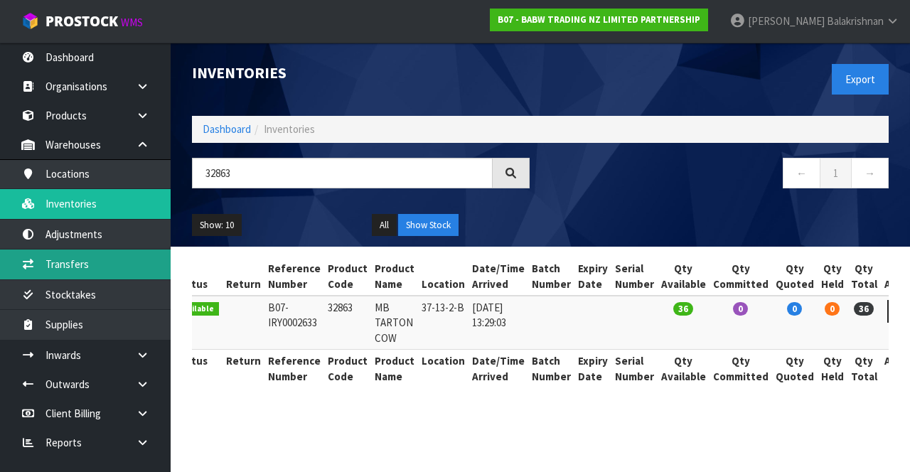
click at [99, 257] on link "Transfers" at bounding box center [85, 263] width 171 height 29
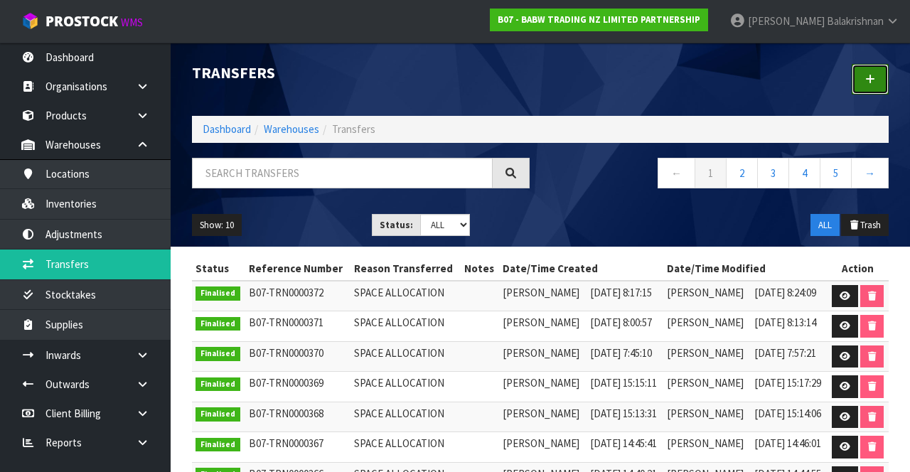
click at [877, 86] on link at bounding box center [869, 79] width 37 height 31
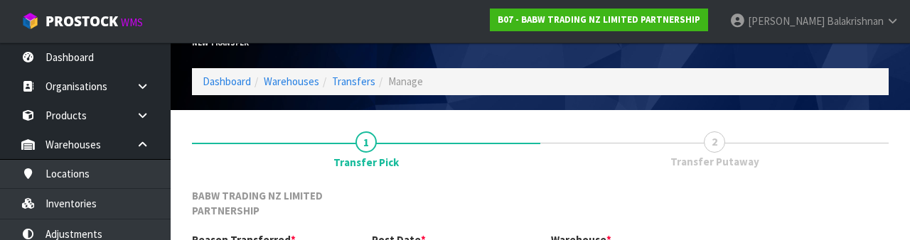
scroll to position [185, 0]
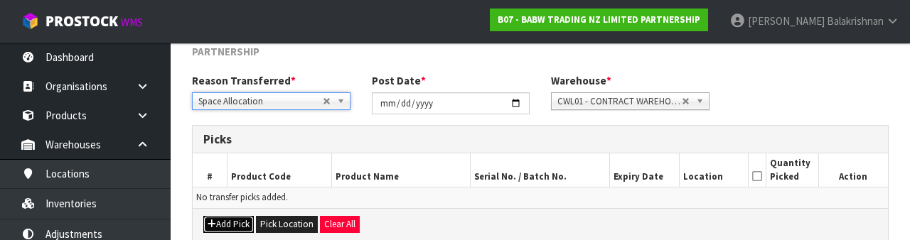
click at [235, 220] on button "Add Pick" at bounding box center [228, 224] width 50 height 17
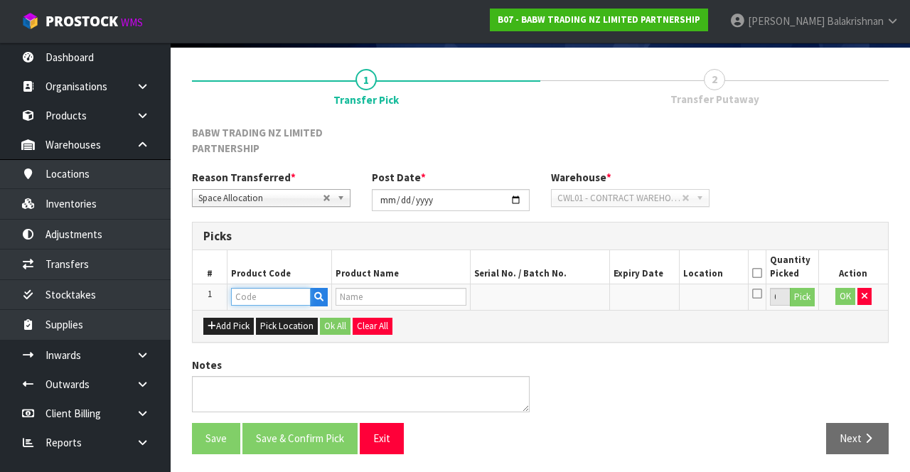
click at [264, 300] on input "text" at bounding box center [271, 297] width 80 height 18
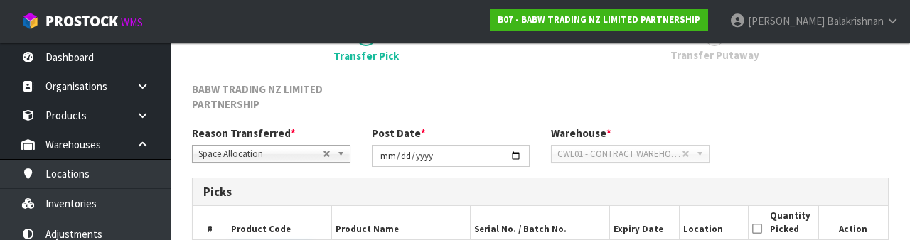
scroll to position [264, 0]
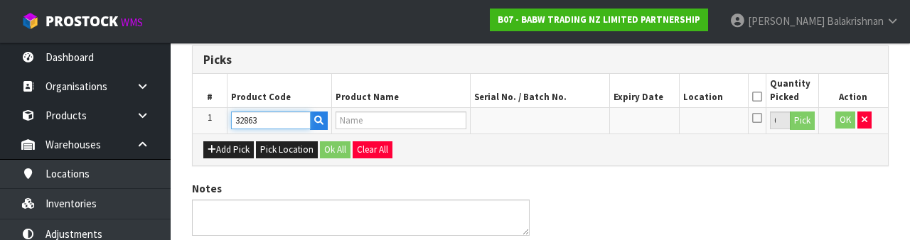
type input "32863"
type input "MB TARTON COW"
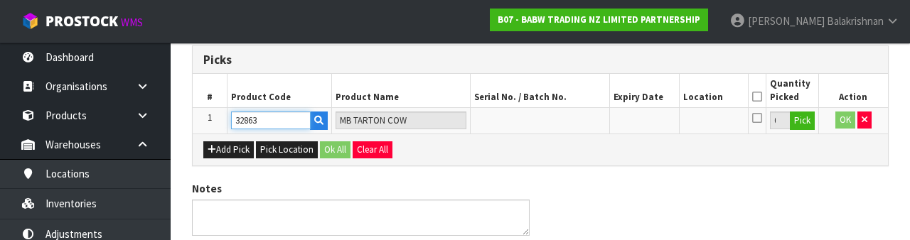
type input "32863"
click at [812, 121] on button "Pick" at bounding box center [802, 121] width 25 height 18
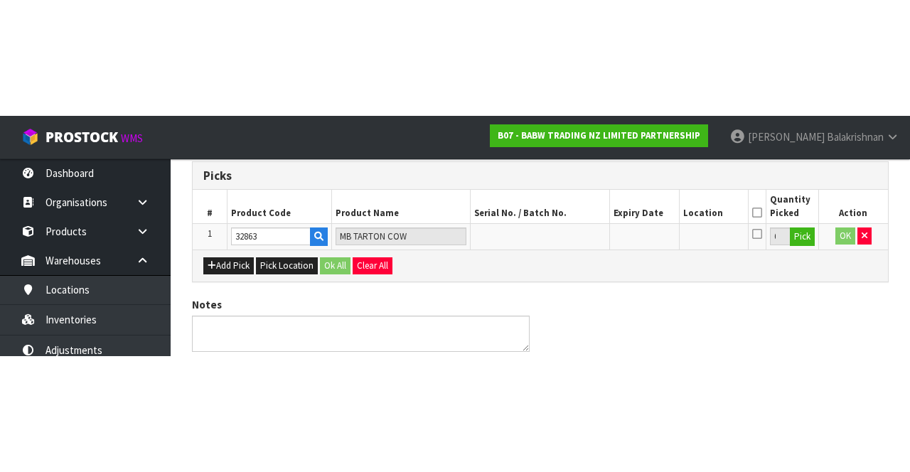
scroll to position [97, 0]
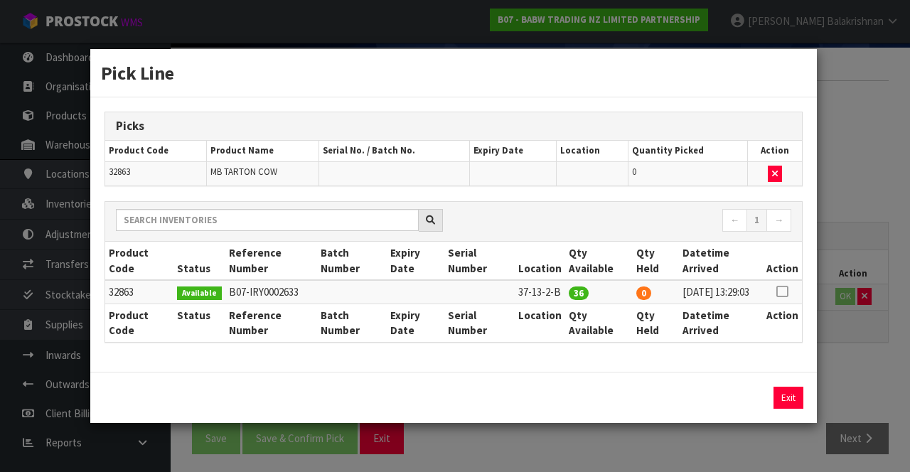
click at [782, 291] on icon at bounding box center [781, 291] width 11 height 1
click at [731, 402] on button "Assign Pick" at bounding box center [740, 398] width 58 height 22
type input "36"
click at [785, 403] on button "Exit" at bounding box center [788, 398] width 30 height 22
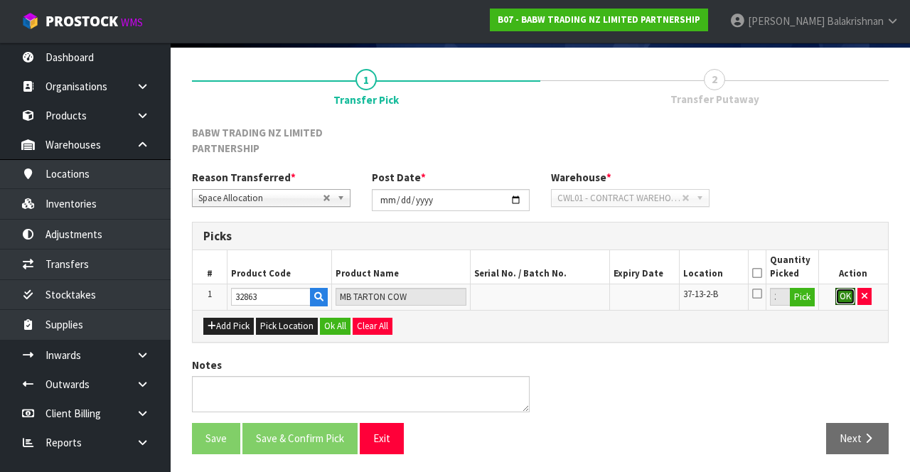
click at [840, 291] on button "OK" at bounding box center [845, 296] width 20 height 17
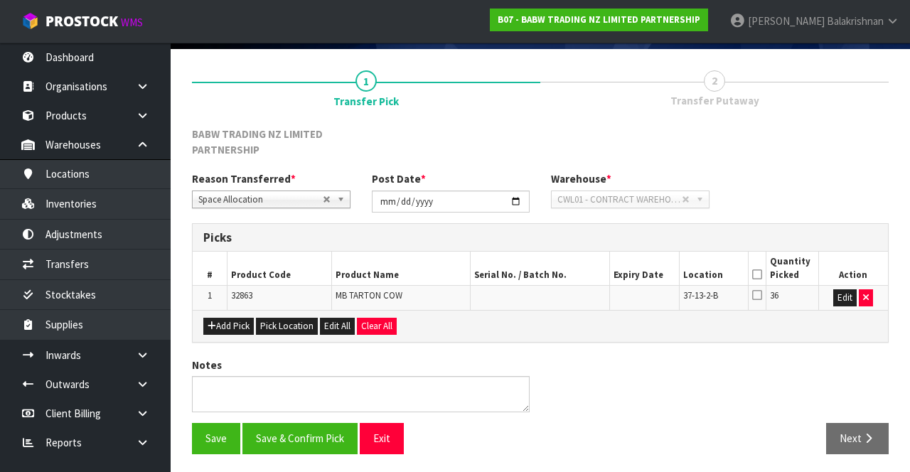
click at [760, 275] on icon at bounding box center [757, 274] width 10 height 1
click at [199, 445] on button "Save" at bounding box center [216, 438] width 48 height 31
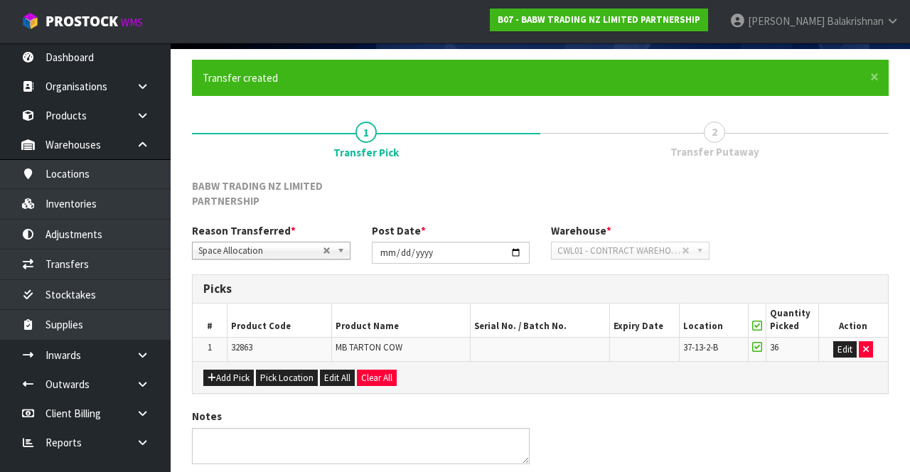
scroll to position [0, 0]
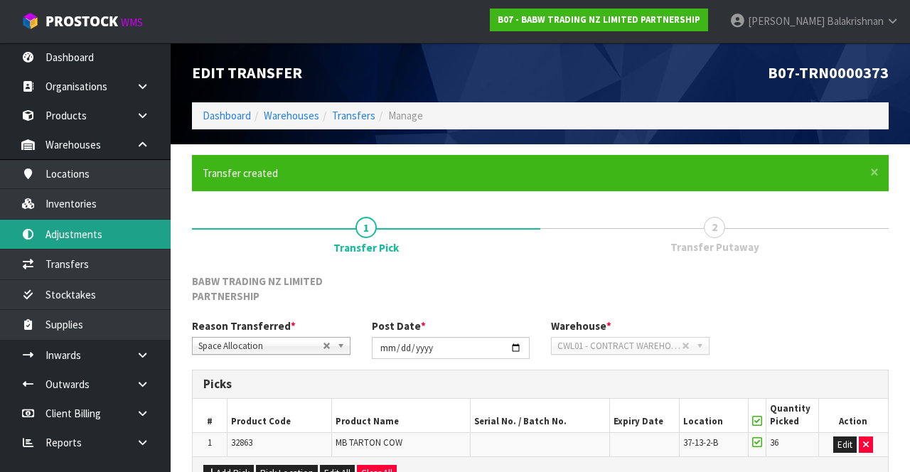
click at [110, 230] on link "Adjustments" at bounding box center [85, 234] width 171 height 29
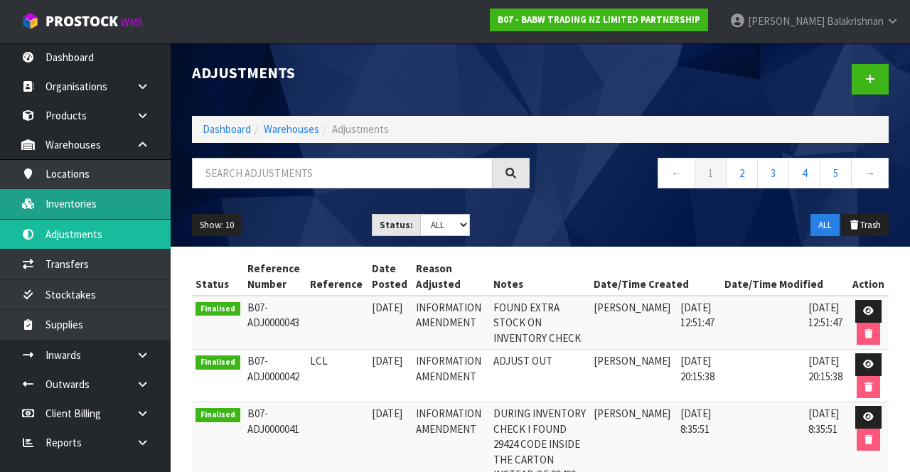
click at [99, 200] on link "Inventories" at bounding box center [85, 203] width 171 height 29
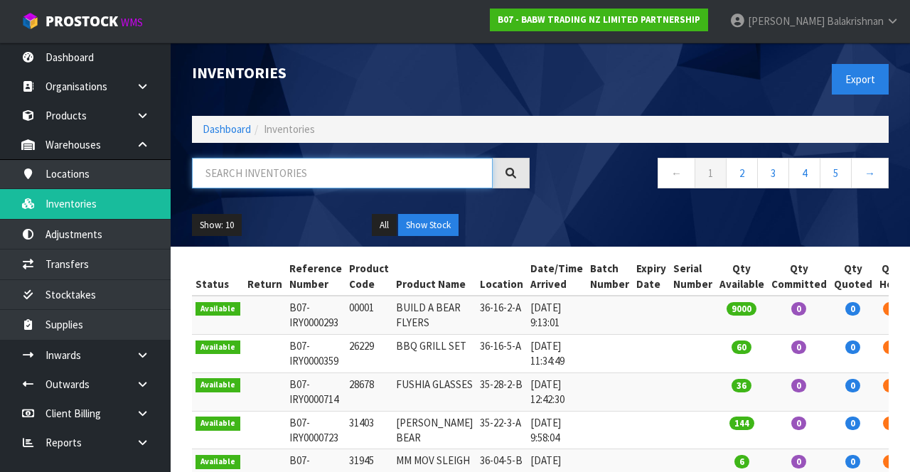
click at [275, 173] on input "text" at bounding box center [342, 173] width 301 height 31
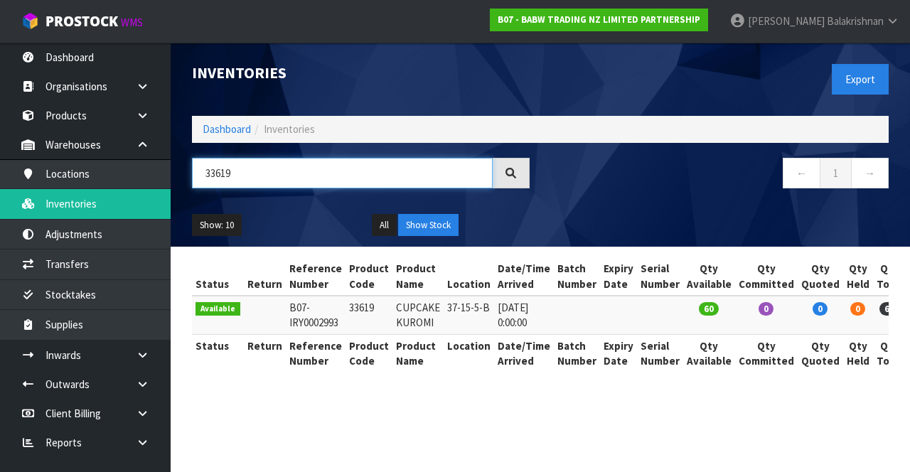
type input "33619"
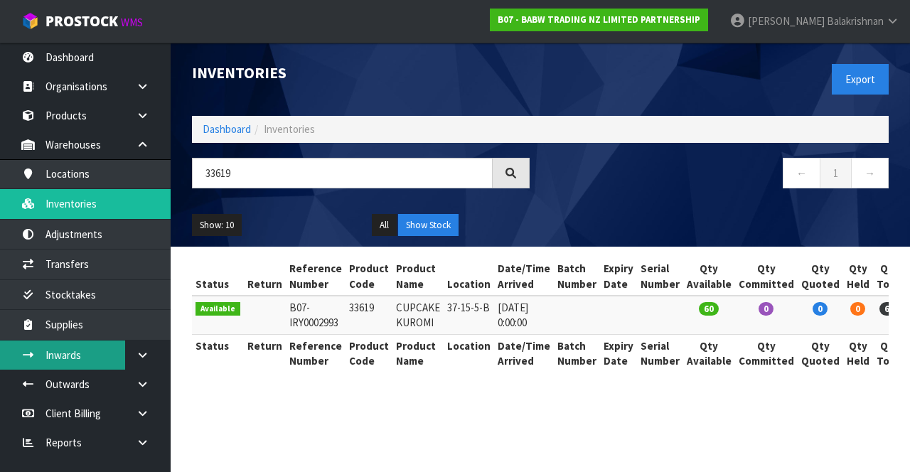
click at [37, 343] on link "Inwards" at bounding box center [85, 354] width 171 height 29
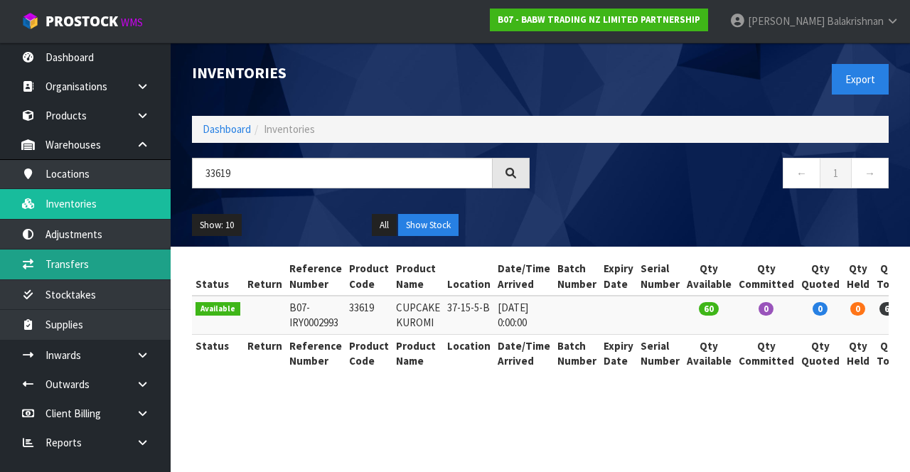
click at [38, 262] on link "Transfers" at bounding box center [85, 263] width 171 height 29
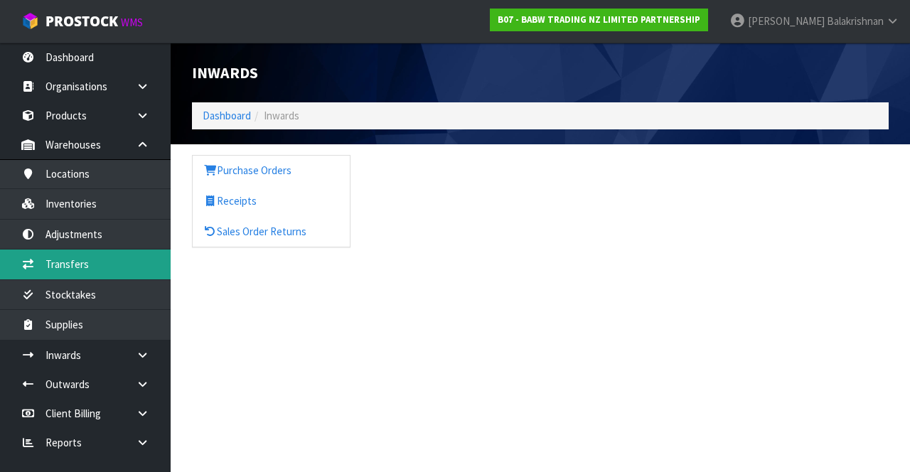
click at [53, 266] on link "Transfers" at bounding box center [85, 263] width 171 height 29
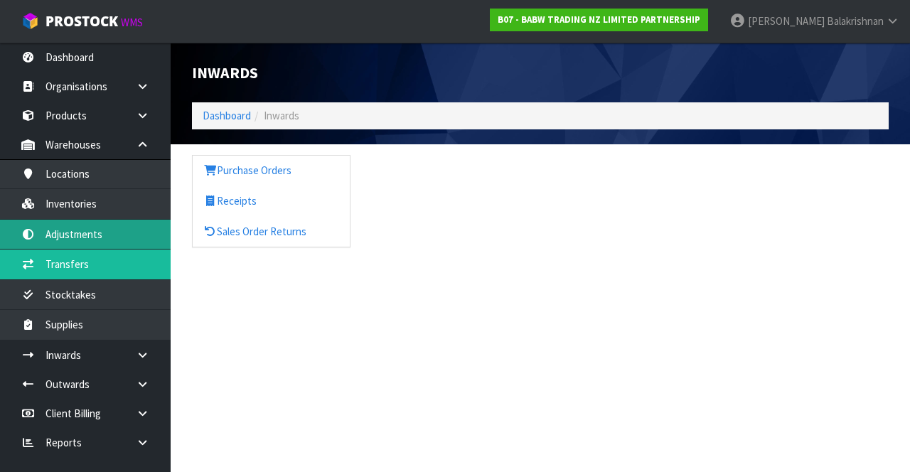
click at [35, 230] on link "Adjustments" at bounding box center [85, 234] width 171 height 29
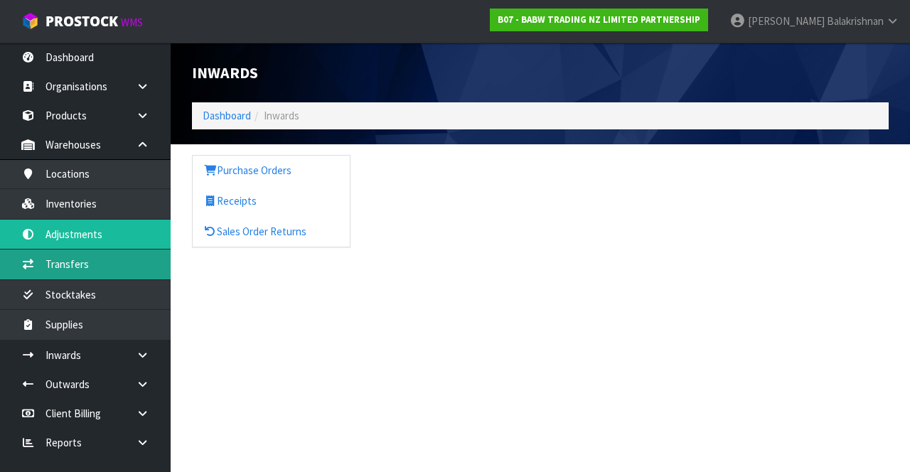
click at [43, 265] on link "Transfers" at bounding box center [85, 263] width 171 height 29
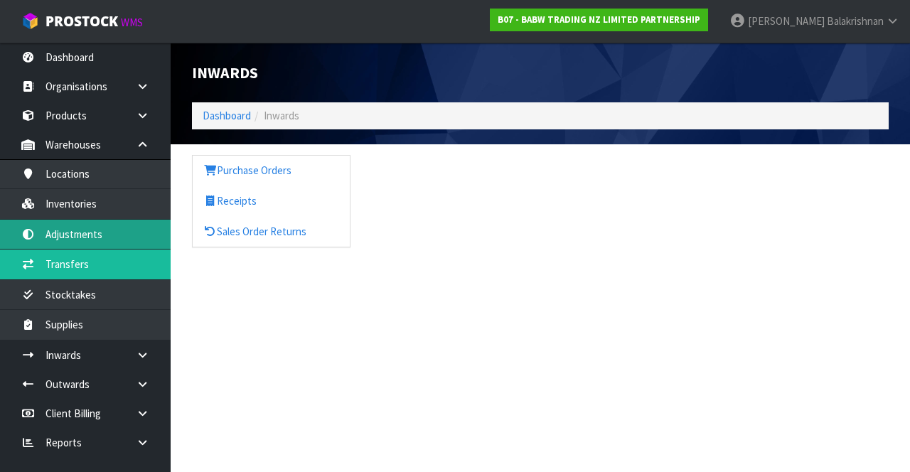
click at [68, 221] on link "Adjustments" at bounding box center [85, 234] width 171 height 29
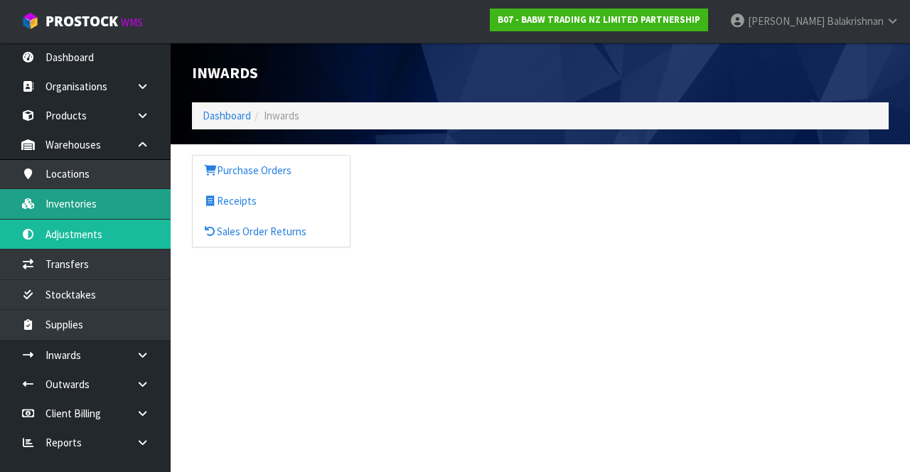
click at [62, 200] on link "Inventories" at bounding box center [85, 203] width 171 height 29
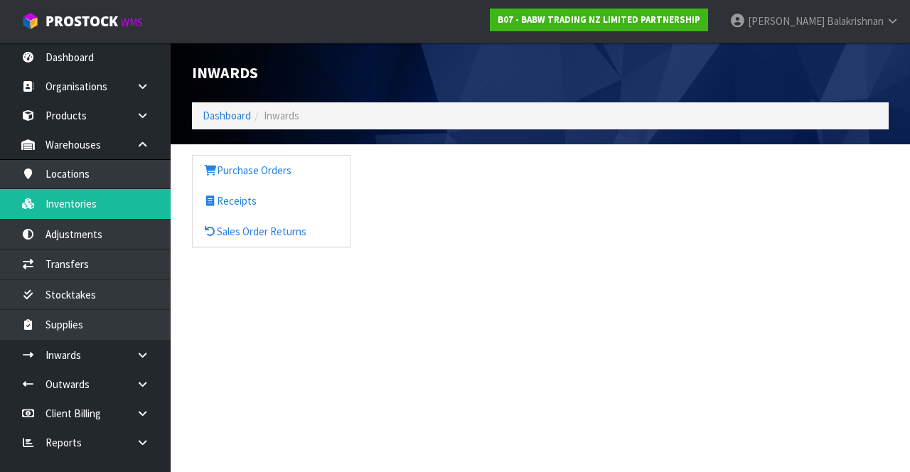
click at [887, 24] on icon at bounding box center [893, 21] width 14 height 11
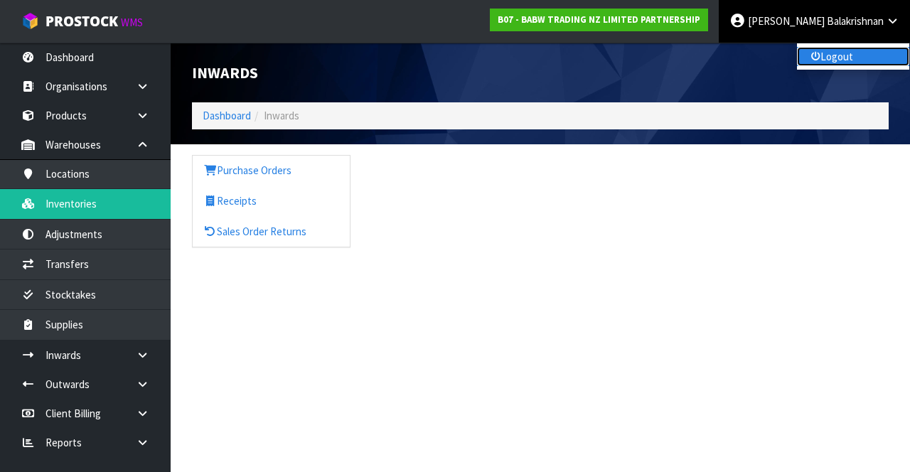
click at [869, 63] on link "Logout" at bounding box center [853, 56] width 112 height 19
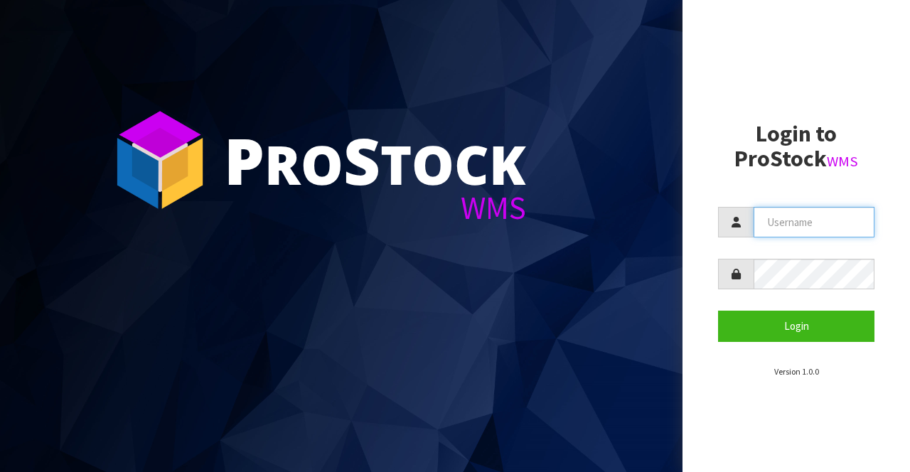
click at [817, 209] on input "text" at bounding box center [813, 222] width 121 height 31
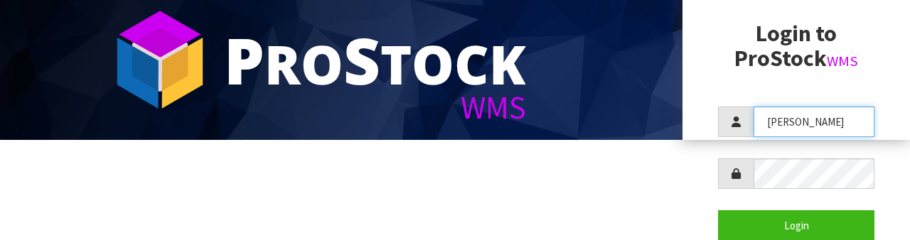
scroll to position [99, 0]
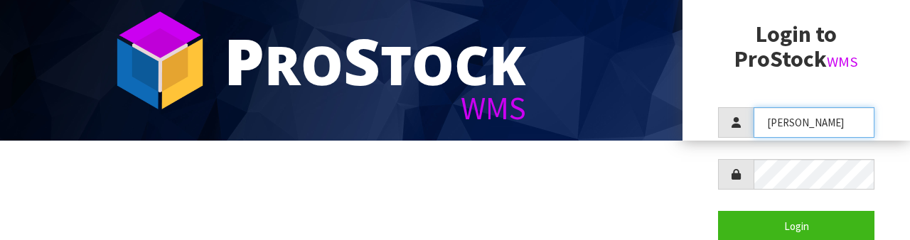
type input "[PERSON_NAME]"
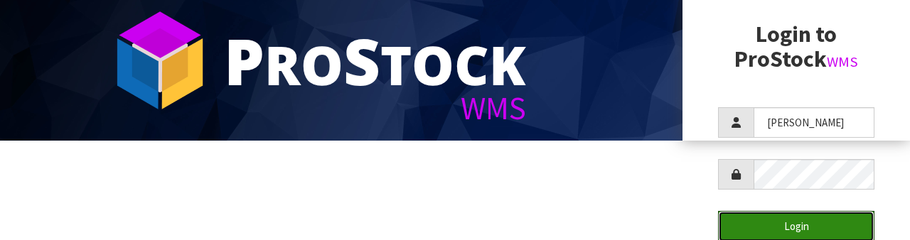
click at [826, 223] on button "Login" at bounding box center [796, 226] width 156 height 31
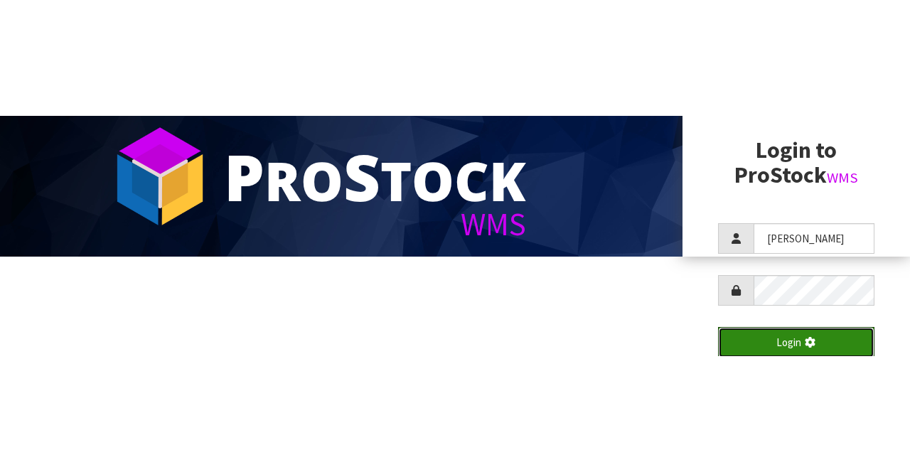
scroll to position [0, 0]
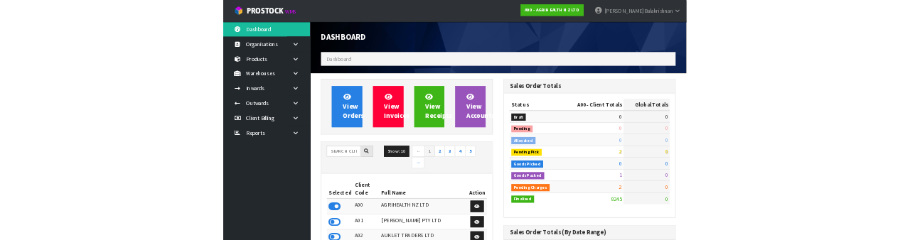
scroll to position [1162, 358]
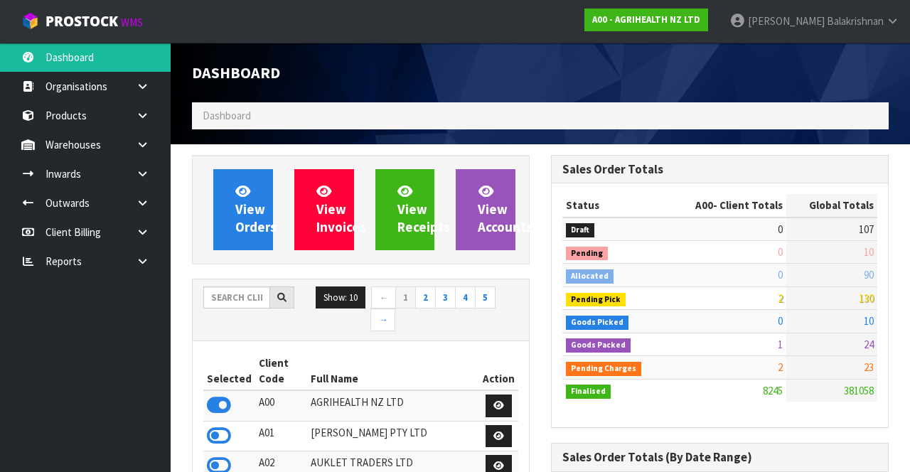
click at [217, 296] on input "text" at bounding box center [236, 297] width 67 height 22
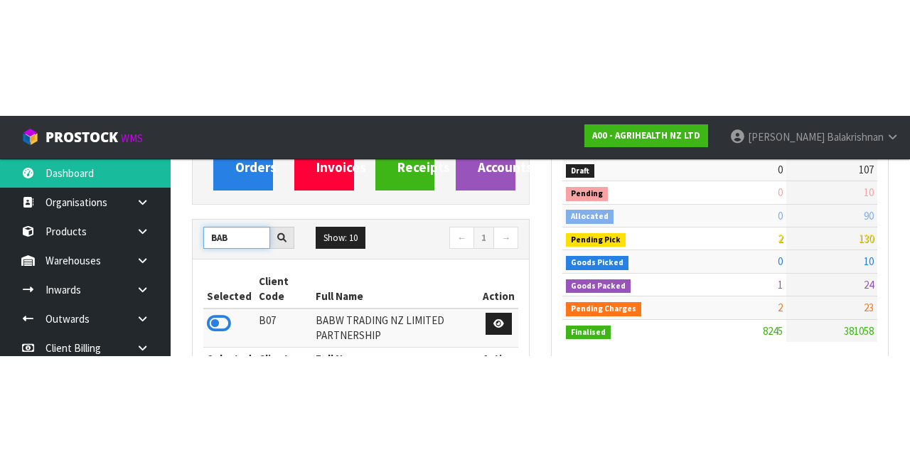
scroll to position [176, 0]
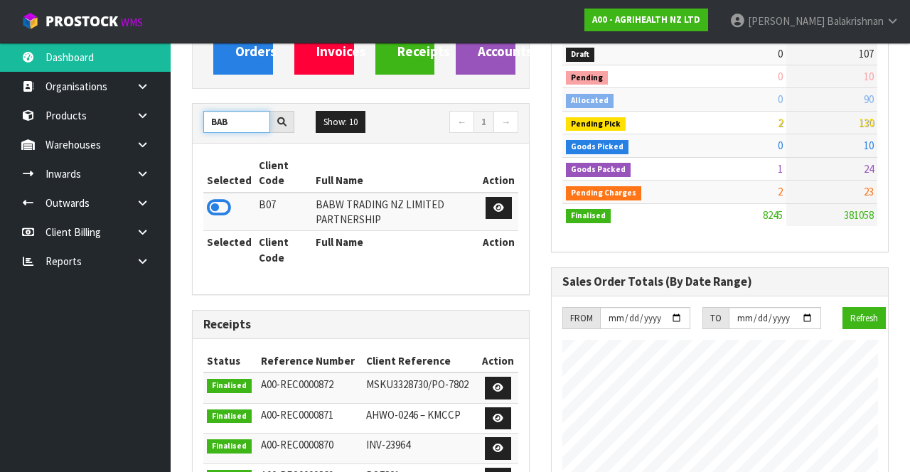
type input "BAB"
click at [225, 207] on icon at bounding box center [219, 207] width 24 height 21
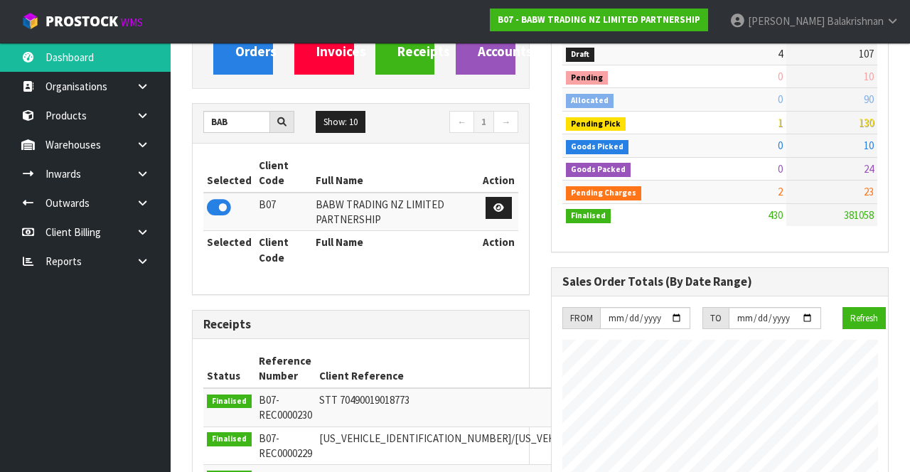
scroll to position [1100, 358]
click at [144, 149] on icon at bounding box center [143, 144] width 14 height 11
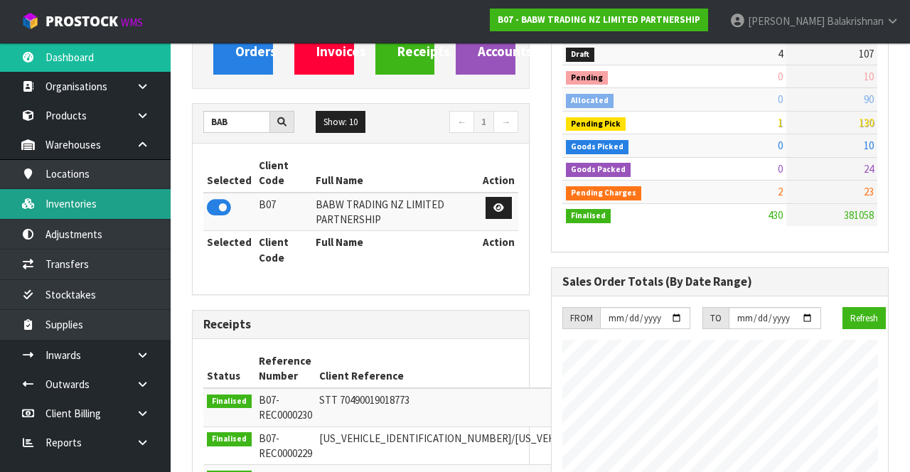
click at [68, 205] on link "Inventories" at bounding box center [85, 203] width 171 height 29
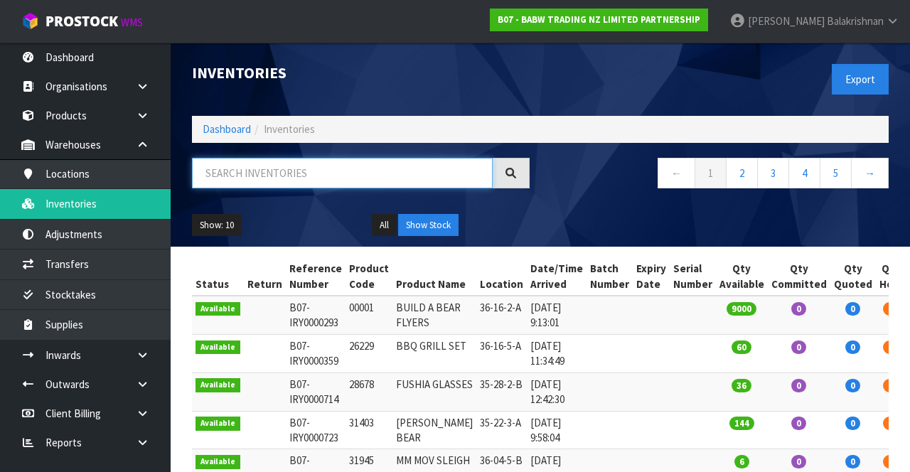
click at [252, 179] on input "text" at bounding box center [342, 173] width 301 height 31
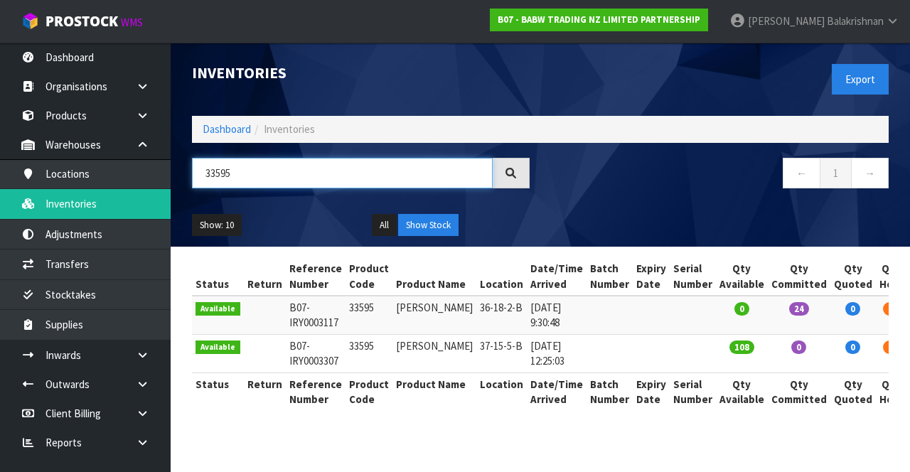
type input "33595"
click at [356, 340] on td "33595" at bounding box center [368, 353] width 47 height 38
copy tr "Y0003307 33595"
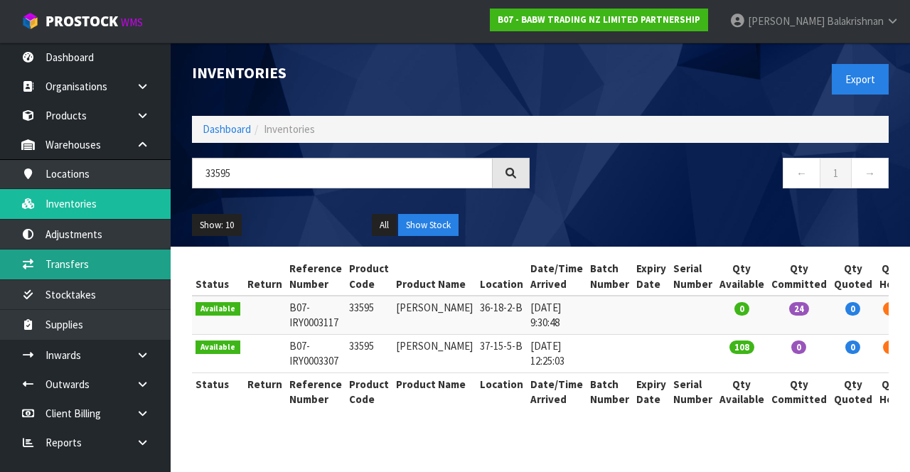
click at [40, 264] on link "Transfers" at bounding box center [85, 263] width 171 height 29
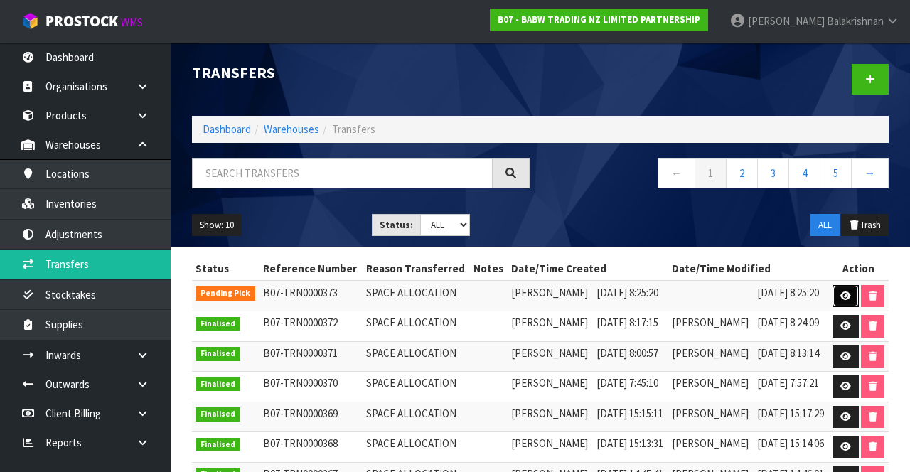
click at [851, 301] on icon at bounding box center [845, 295] width 11 height 9
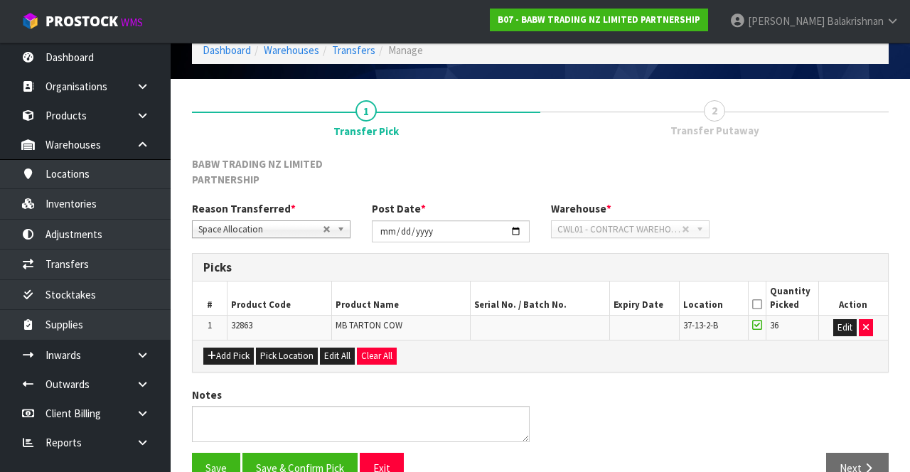
scroll to position [69, 0]
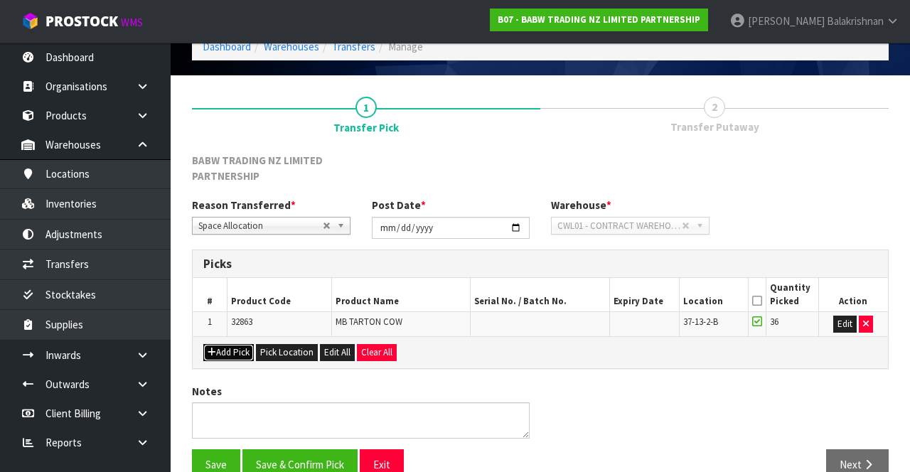
click at [215, 350] on button "Add Pick" at bounding box center [228, 352] width 50 height 17
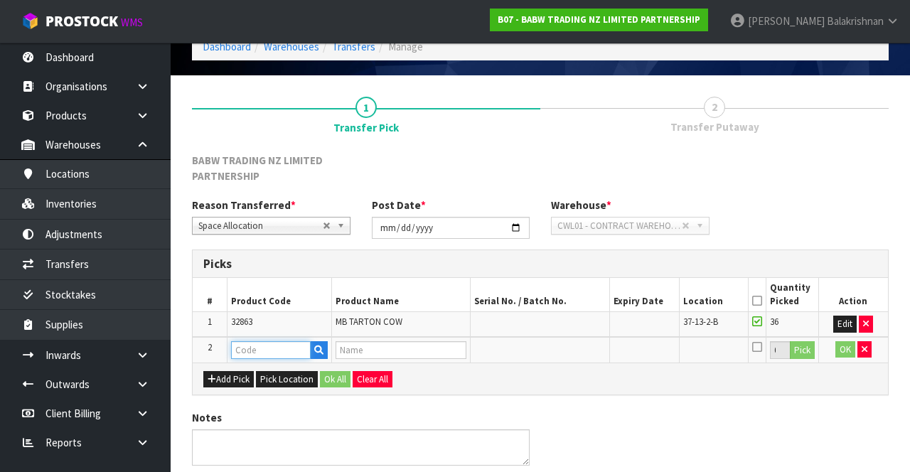
click at [246, 344] on input "text" at bounding box center [271, 350] width 80 height 18
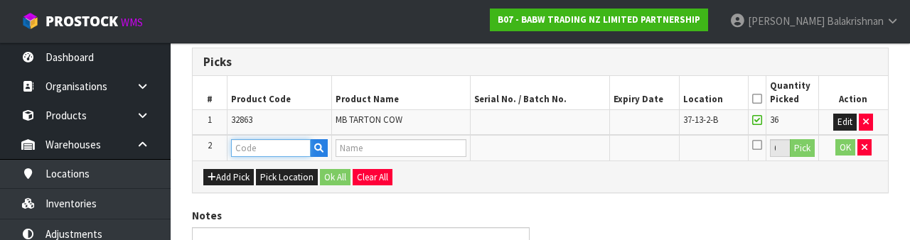
scroll to position [289, 0]
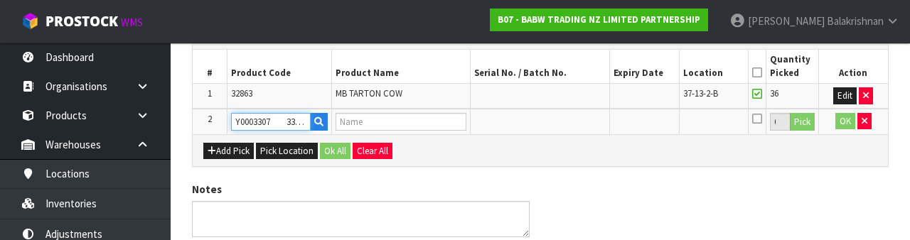
click at [271, 117] on input "Y0003307 33595" at bounding box center [271, 122] width 80 height 18
click at [275, 122] on input "Y0003307 33595" at bounding box center [271, 122] width 80 height 18
type input "33595"
type input "DINO SLEEPER"
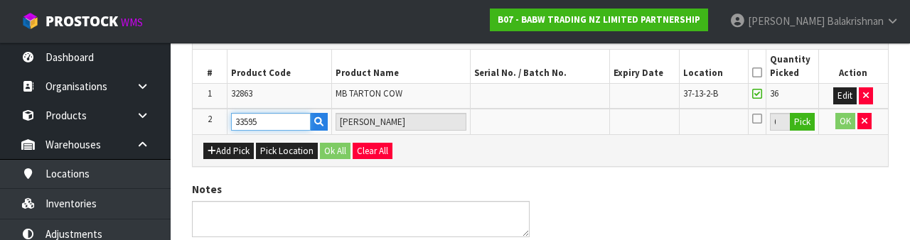
click at [252, 122] on input "33595" at bounding box center [271, 122] width 80 height 18
type input "33595"
click at [809, 119] on button "Pick" at bounding box center [802, 122] width 25 height 18
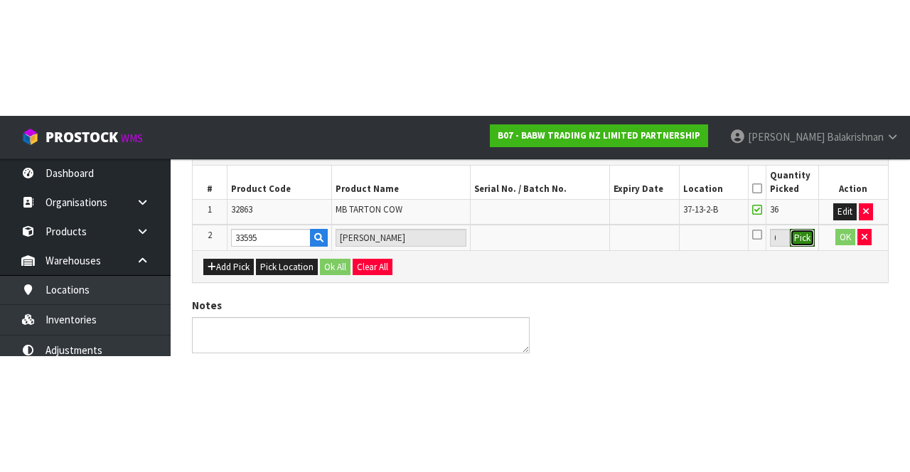
scroll to position [121, 0]
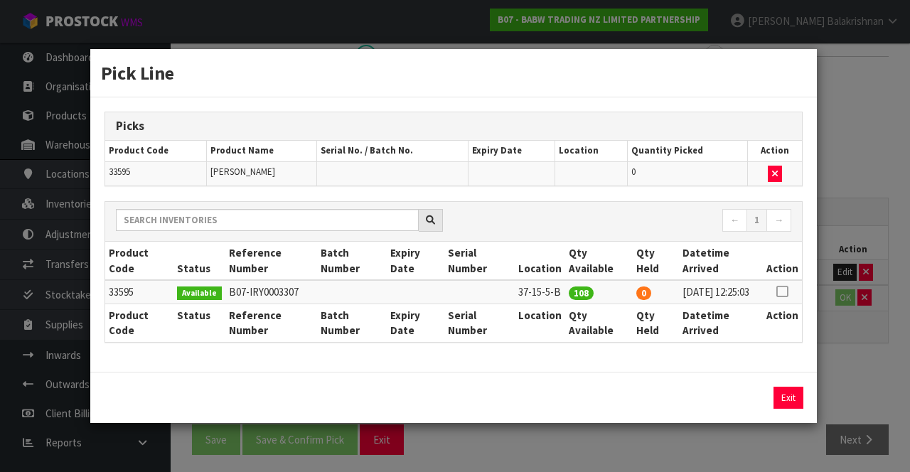
click at [784, 291] on icon at bounding box center [781, 291] width 11 height 1
click at [731, 402] on button "Assign Pick" at bounding box center [740, 398] width 58 height 22
type input "108"
click at [785, 402] on button "Exit" at bounding box center [788, 398] width 30 height 22
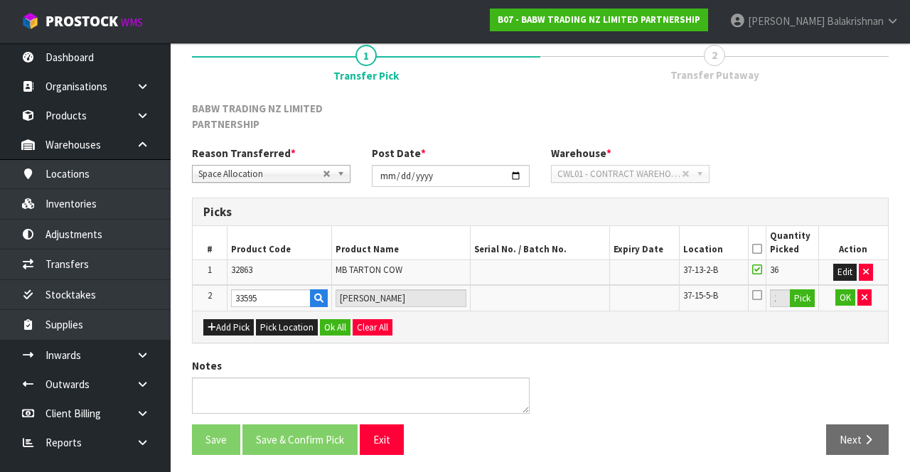
click at [840, 312] on div "Add Pick Pick Location Ok All Clear All" at bounding box center [540, 327] width 695 height 32
click at [845, 293] on button "OK" at bounding box center [845, 297] width 20 height 17
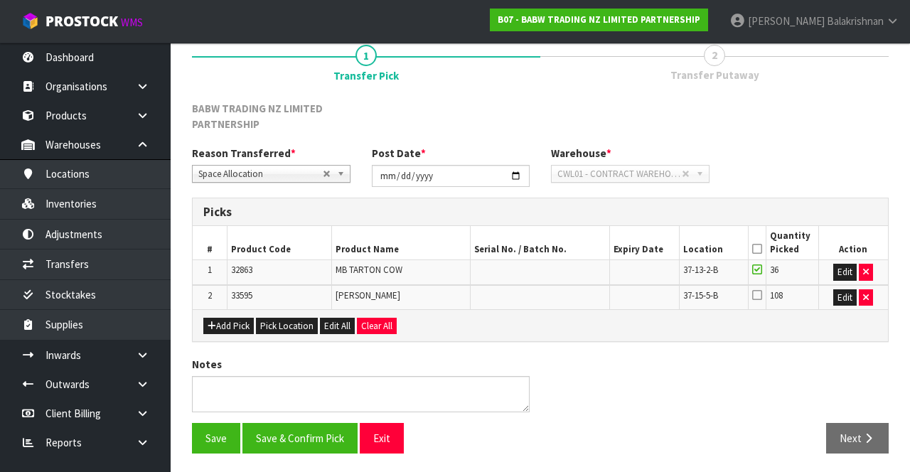
scroll to position [119, 0]
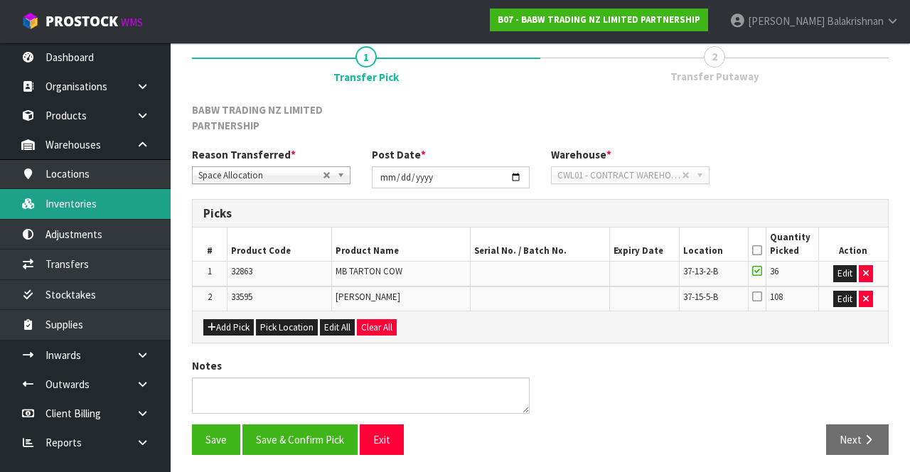
click at [84, 200] on link "Inventories" at bounding box center [85, 203] width 171 height 29
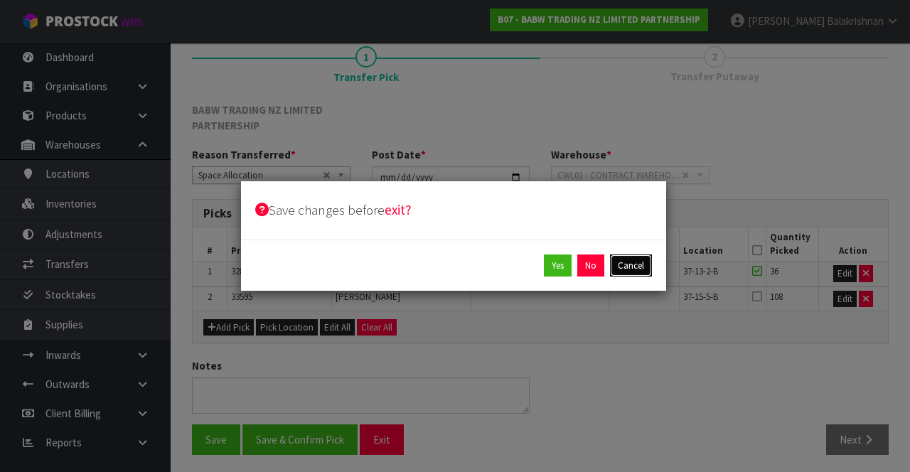
click at [637, 265] on button "Cancel" at bounding box center [631, 265] width 42 height 23
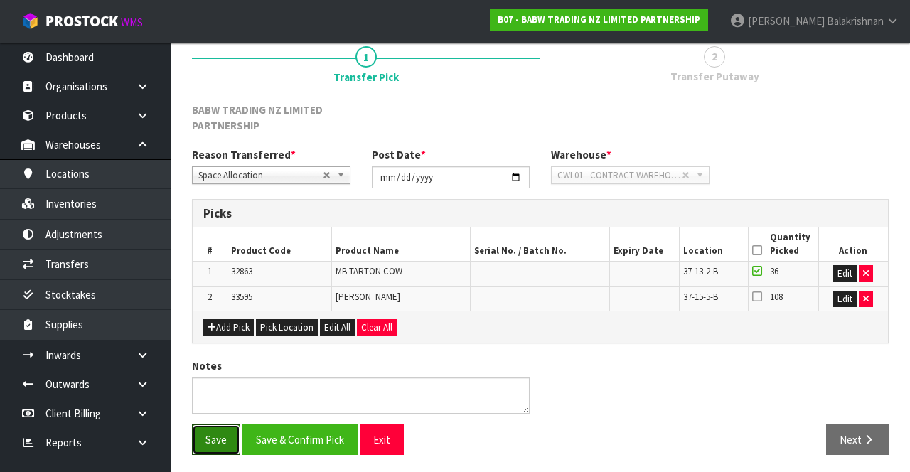
click at [215, 427] on button "Save" at bounding box center [216, 439] width 48 height 31
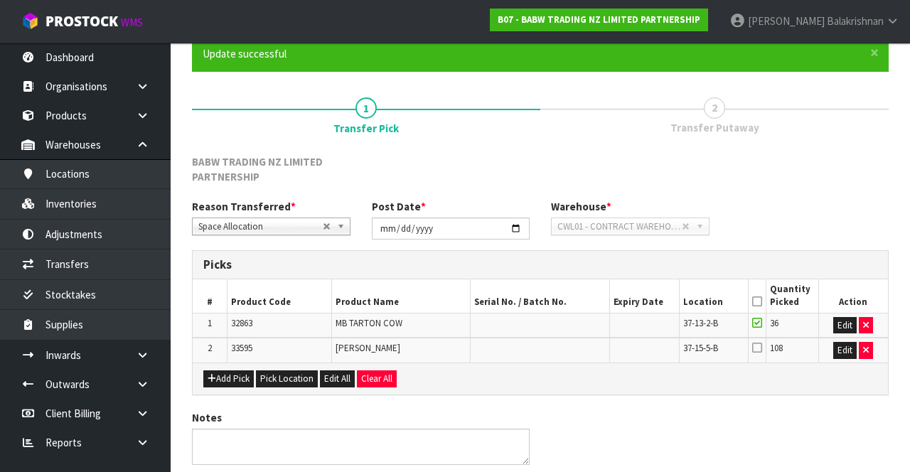
scroll to position [0, 0]
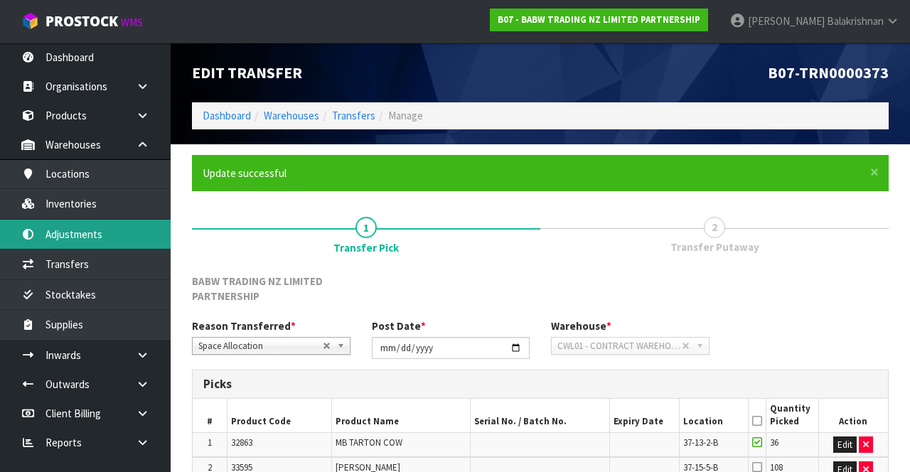
click at [88, 232] on link "Adjustments" at bounding box center [85, 234] width 171 height 29
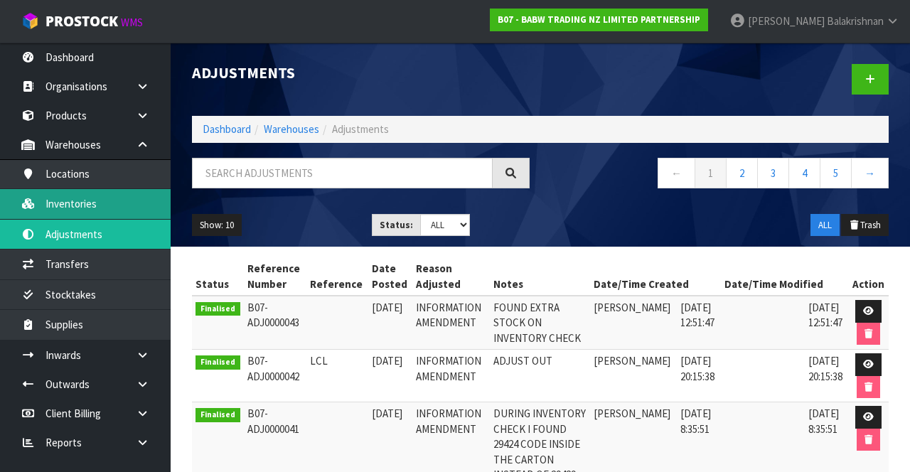
click at [88, 209] on link "Inventories" at bounding box center [85, 203] width 171 height 29
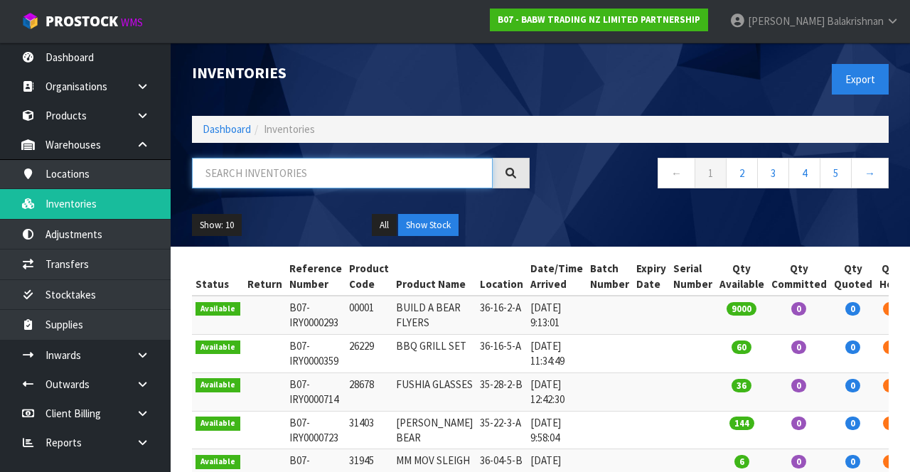
click at [307, 171] on input "text" at bounding box center [342, 173] width 301 height 31
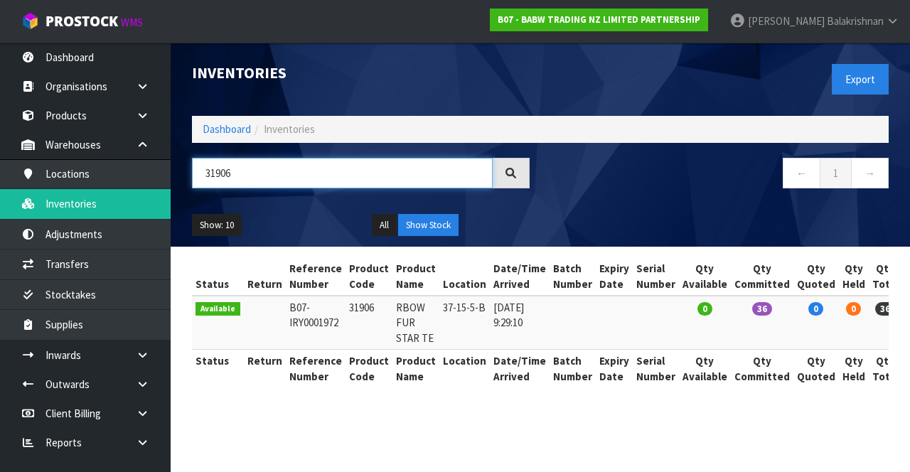
click at [253, 167] on input "31906" at bounding box center [342, 173] width 301 height 31
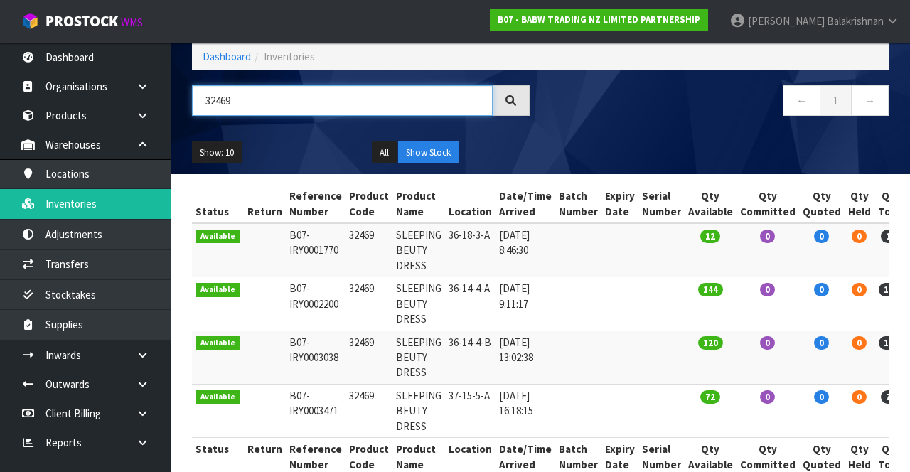
scroll to position [76, 0]
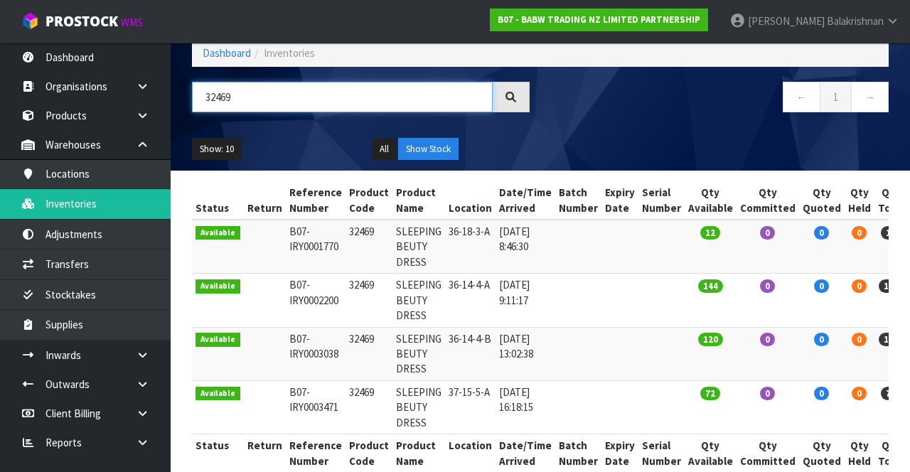
type input "32469"
copy td "32469"
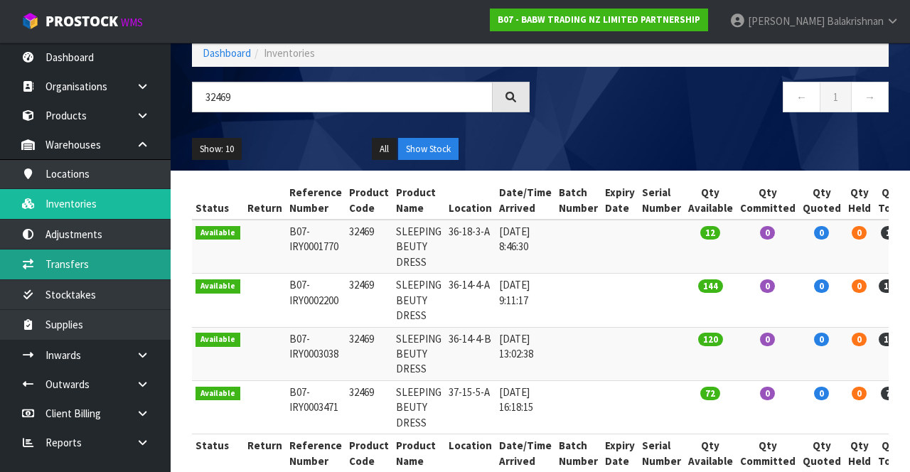
click at [114, 254] on link "Transfers" at bounding box center [85, 263] width 171 height 29
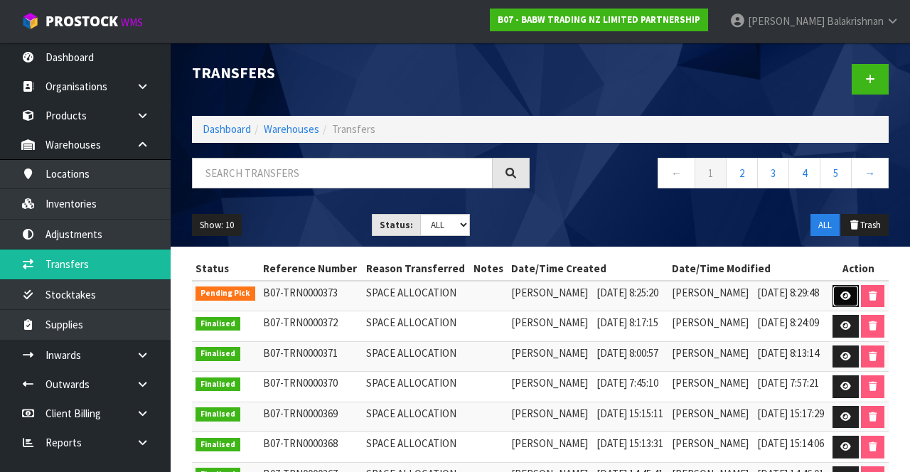
click at [851, 301] on icon at bounding box center [845, 295] width 11 height 9
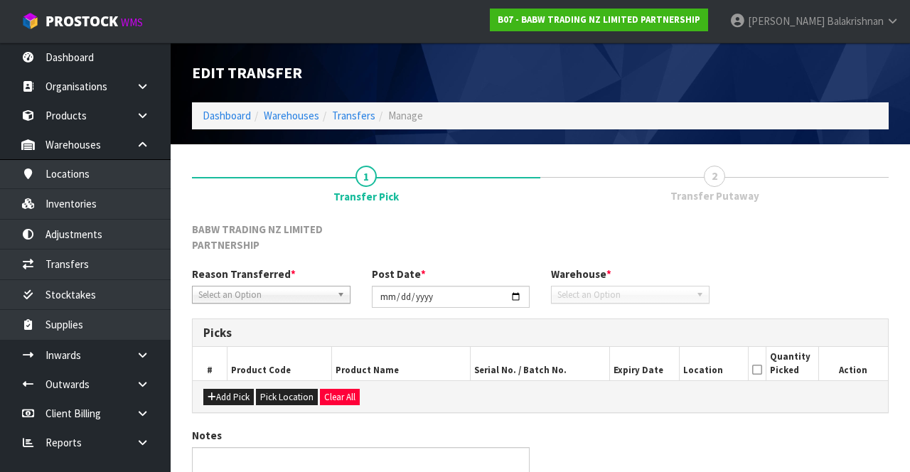
type input "[DATE]"
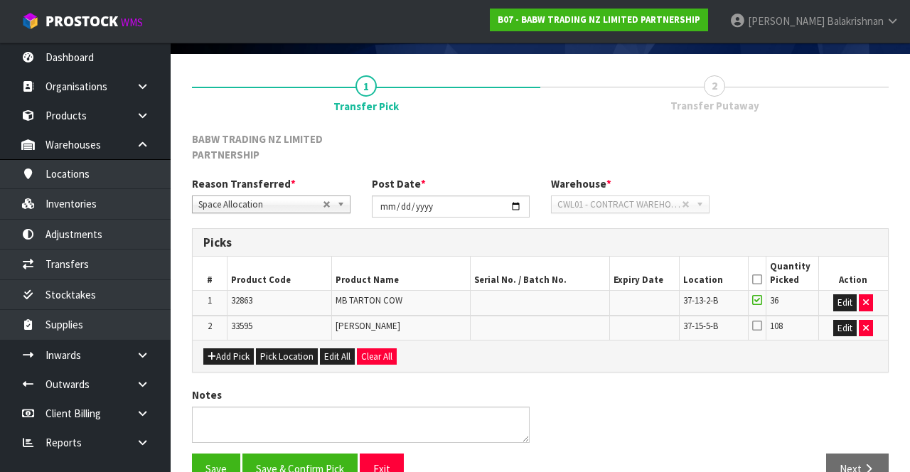
scroll to position [107, 0]
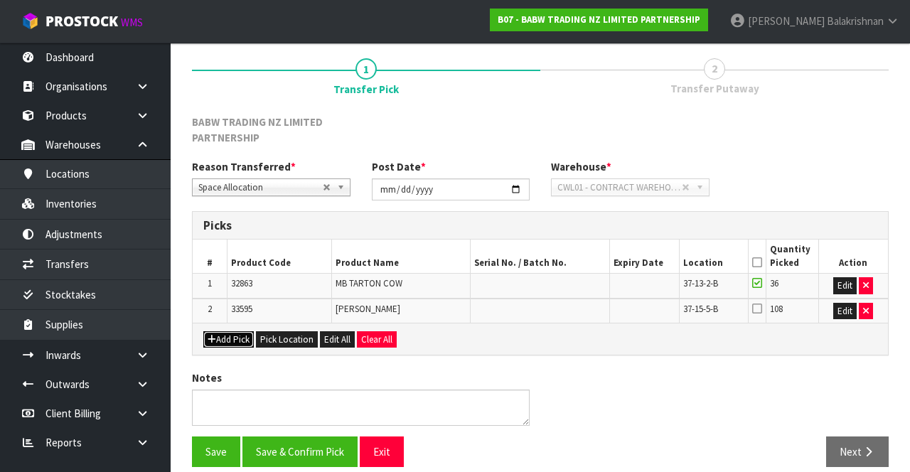
click at [227, 333] on button "Add Pick" at bounding box center [228, 339] width 50 height 17
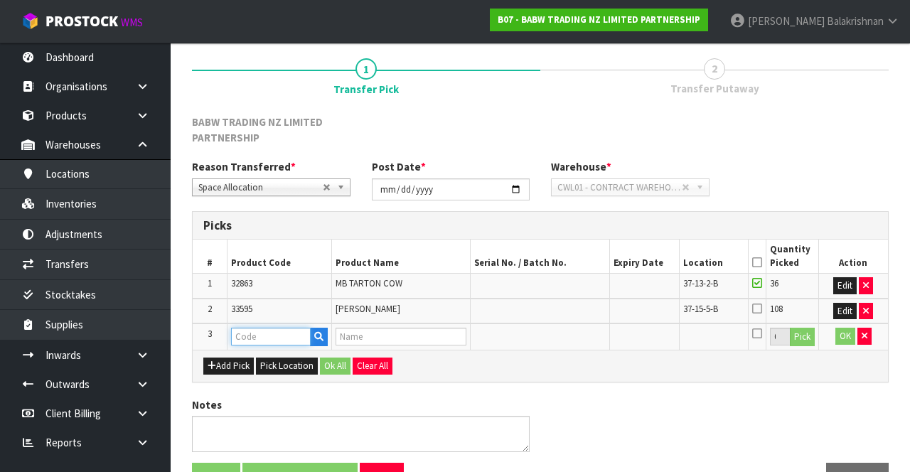
paste input "32469"
type input "32469"
type input "SLEEPING BEUTY DRESS"
type input "32469"
click at [806, 335] on button "Pick" at bounding box center [802, 337] width 25 height 18
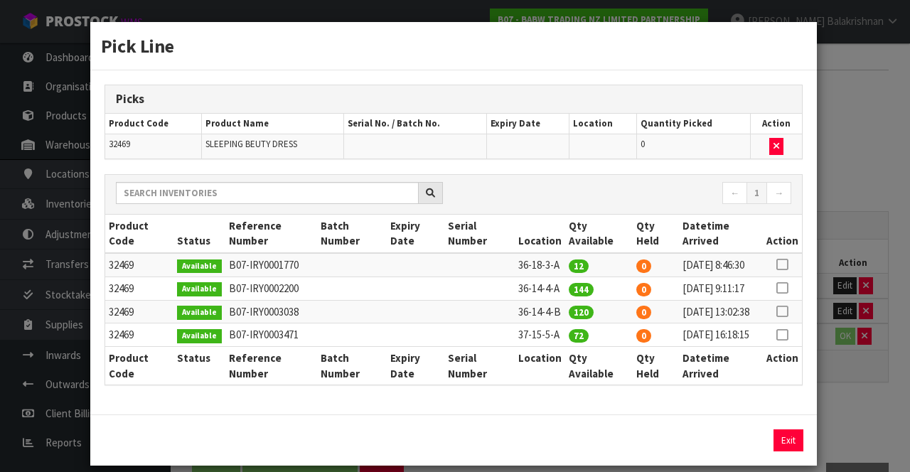
click at [783, 335] on icon at bounding box center [781, 335] width 11 height 1
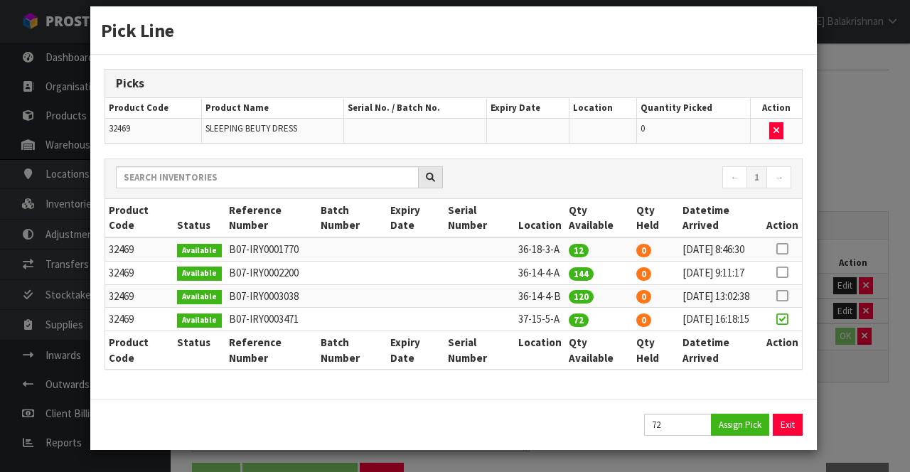
scroll to position [34, 0]
click at [748, 427] on button "Assign Pick" at bounding box center [740, 425] width 58 height 22
type input "72"
click at [795, 431] on button "Exit" at bounding box center [788, 425] width 30 height 22
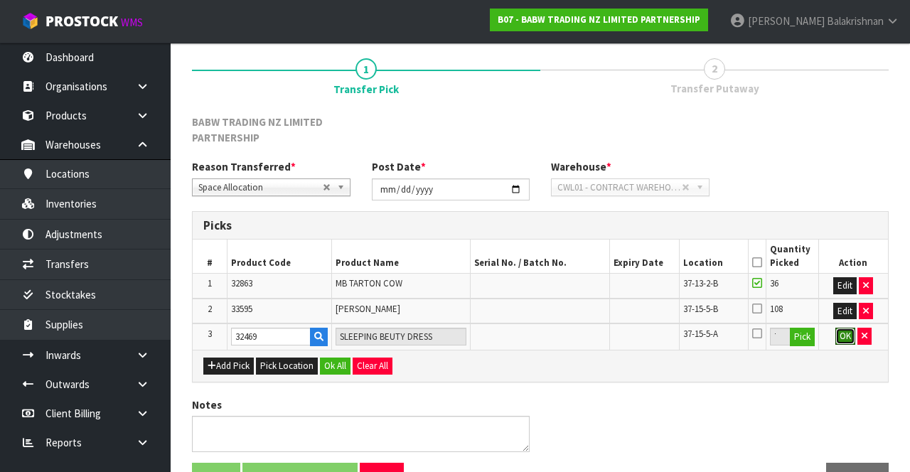
click at [846, 334] on button "OK" at bounding box center [845, 336] width 20 height 17
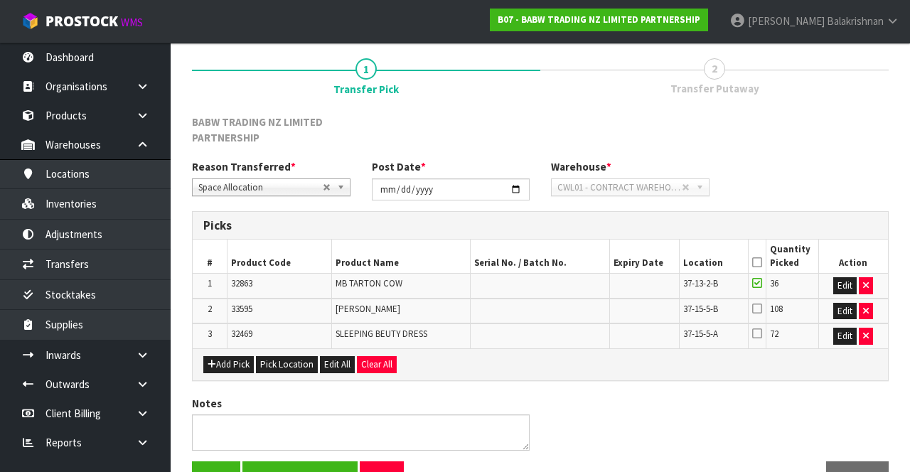
click at [758, 262] on icon at bounding box center [757, 262] width 10 height 1
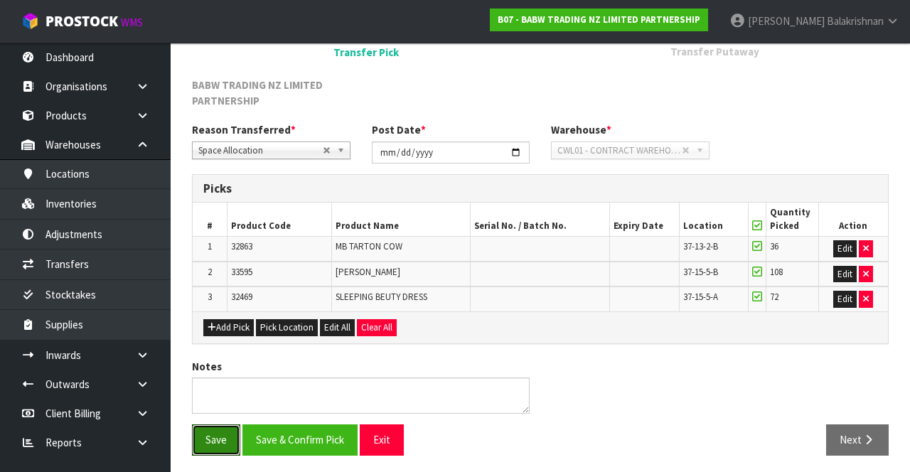
click at [209, 435] on button "Save" at bounding box center [216, 439] width 48 height 31
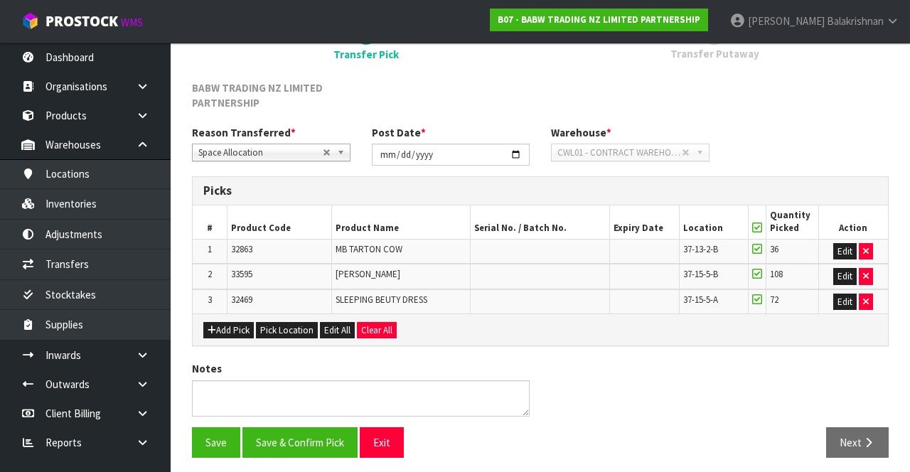
scroll to position [196, 0]
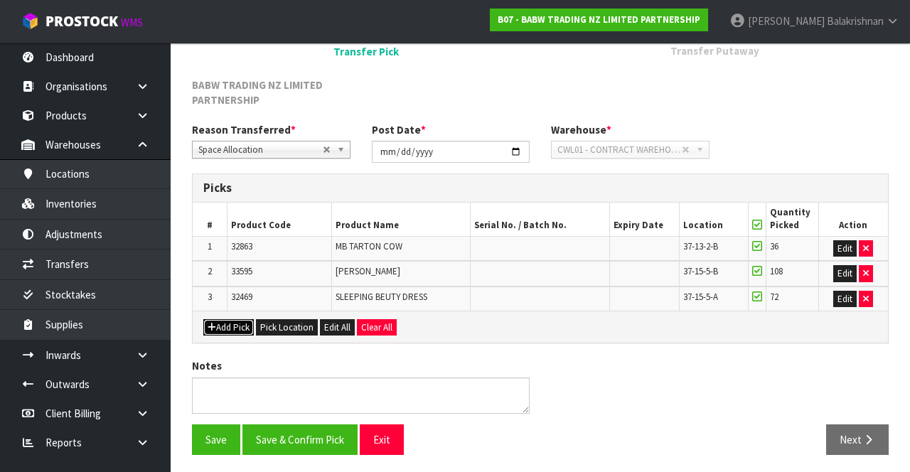
click at [227, 330] on button "Add Pick" at bounding box center [228, 327] width 50 height 17
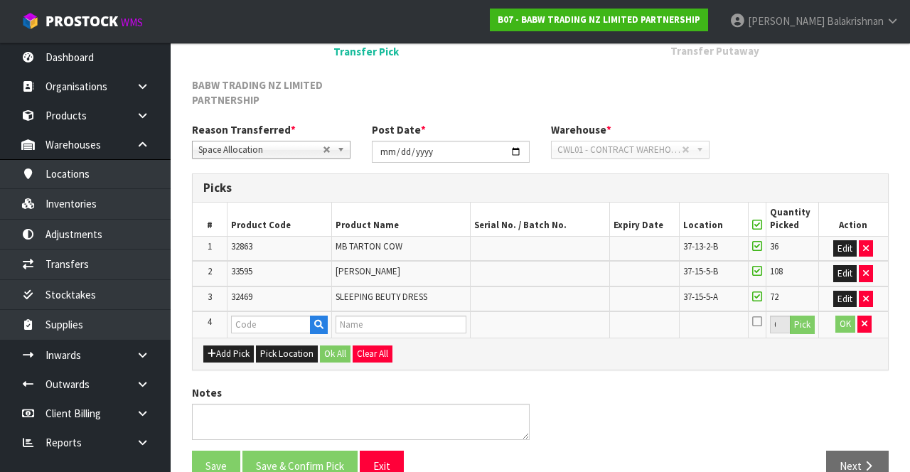
click at [282, 303] on td "32469" at bounding box center [279, 299] width 104 height 26
click at [286, 319] on input "text" at bounding box center [271, 325] width 80 height 18
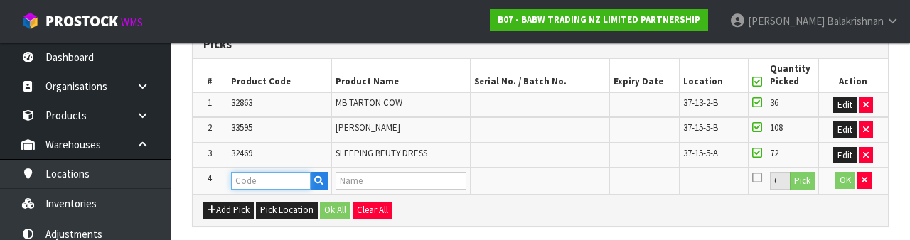
scroll to position [389, 0]
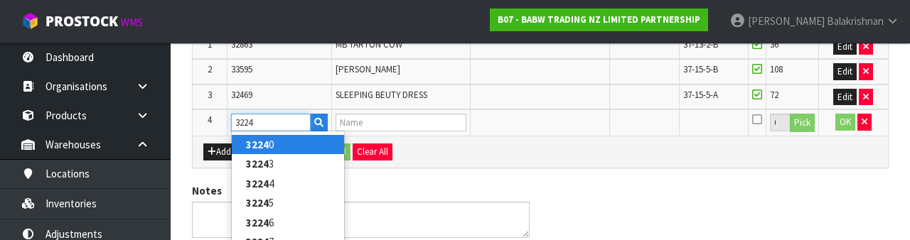
type input "32246"
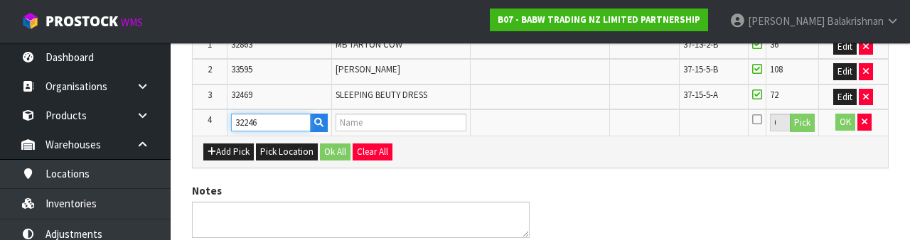
type input "TROP SWIM TRUNKS"
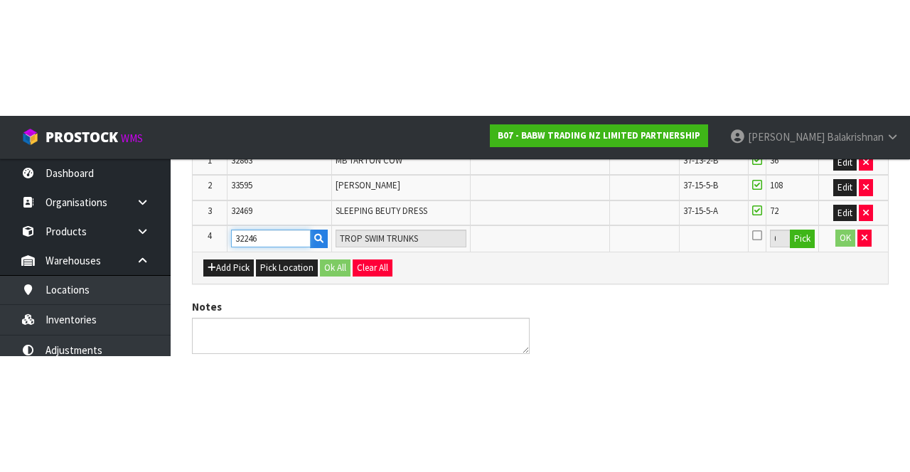
scroll to position [222, 0]
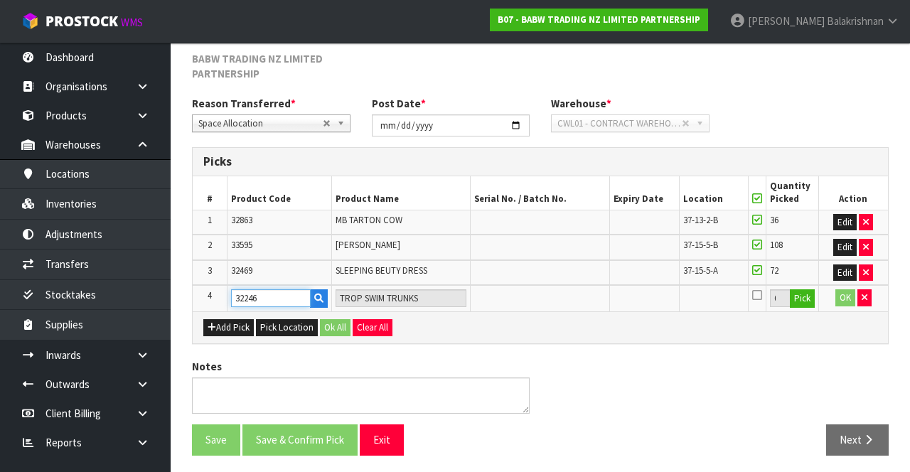
type input "32246"
click at [811, 298] on button "Pick" at bounding box center [802, 298] width 25 height 18
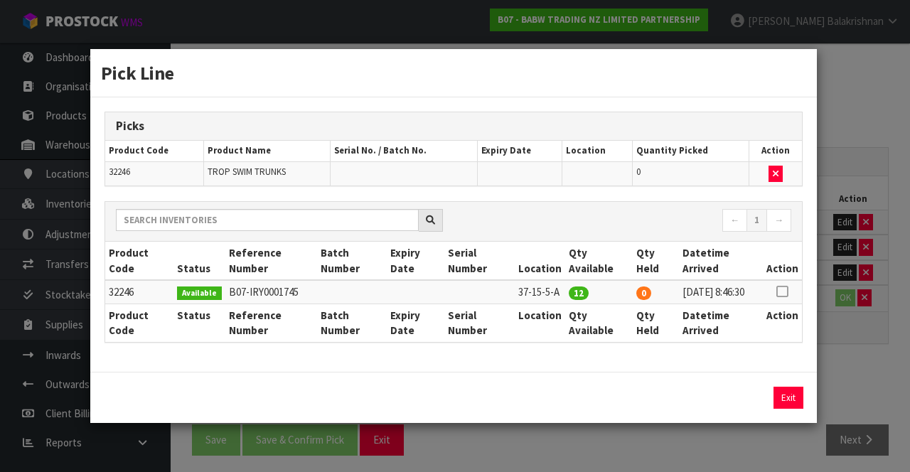
click at [782, 291] on icon at bounding box center [781, 291] width 11 height 1
click at [741, 404] on button "Assign Pick" at bounding box center [740, 398] width 58 height 22
type input "12"
click at [786, 402] on button "Exit" at bounding box center [788, 398] width 30 height 22
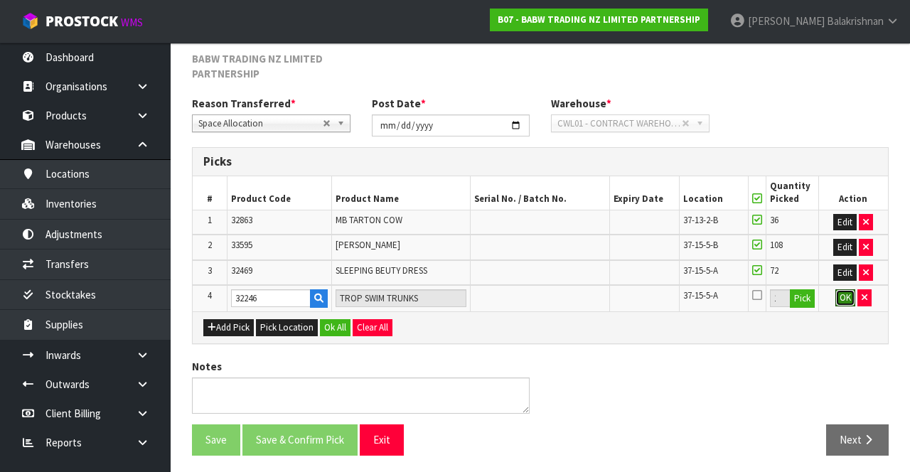
click at [847, 293] on button "OK" at bounding box center [845, 297] width 20 height 17
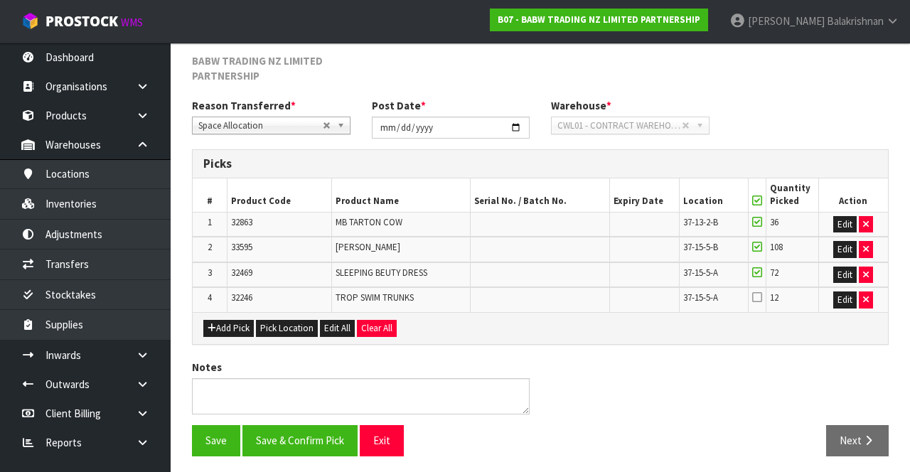
click at [759, 308] on td at bounding box center [757, 299] width 18 height 25
click at [761, 291] on icon at bounding box center [757, 296] width 10 height 11
click at [0, 0] on input "checkbox" at bounding box center [0, 0] width 0 height 0
click at [204, 446] on button "Save" at bounding box center [216, 440] width 48 height 31
click at [300, 444] on button "Save & Confirm Pick" at bounding box center [299, 440] width 115 height 31
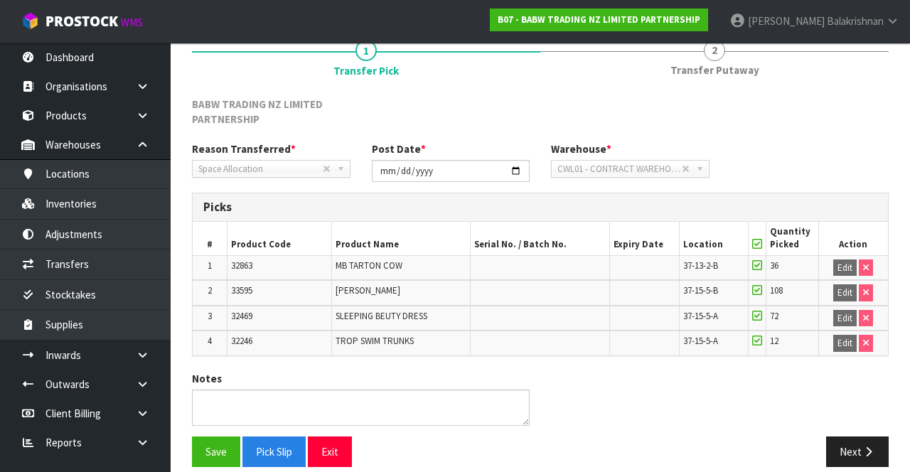
scroll to position [178, 0]
click at [865, 446] on icon "button" at bounding box center [868, 451] width 14 height 11
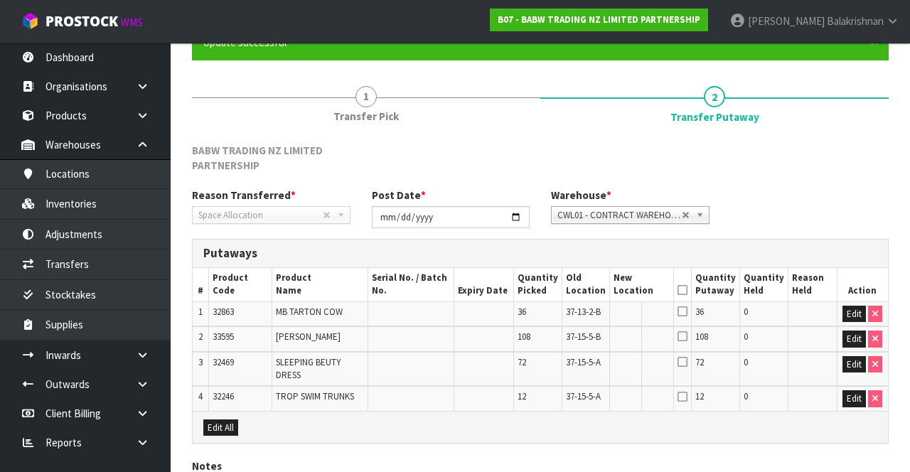
scroll to position [260, 0]
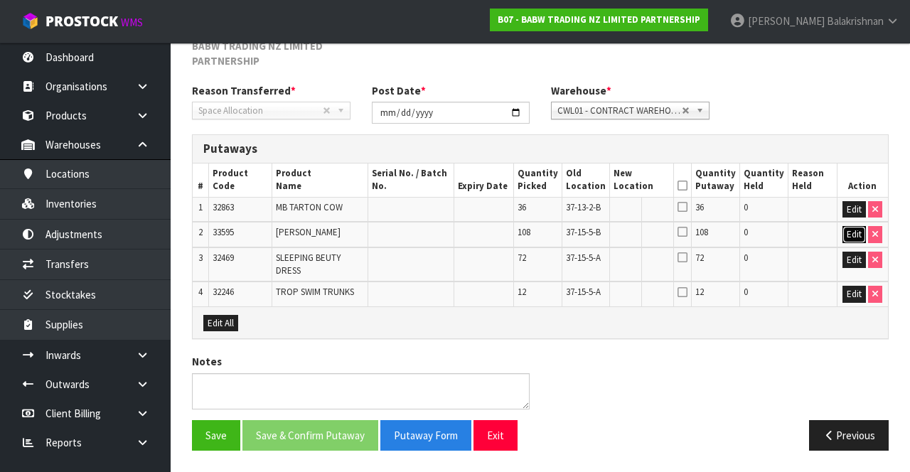
click at [854, 226] on button "Edit" at bounding box center [853, 234] width 23 height 17
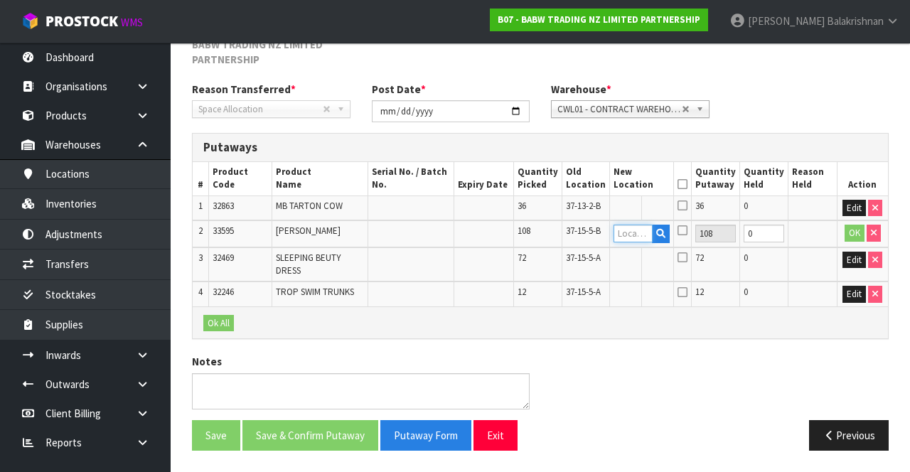
click at [630, 225] on input "text" at bounding box center [632, 234] width 39 height 18
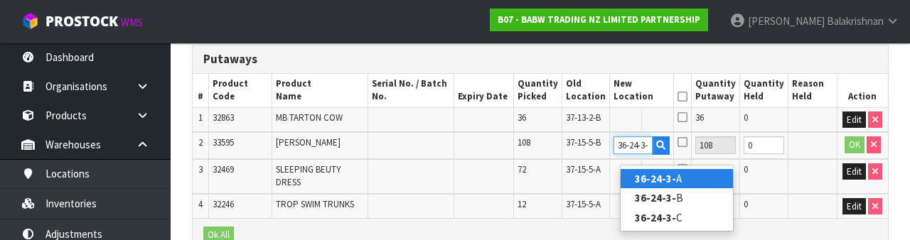
scroll to position [314, 0]
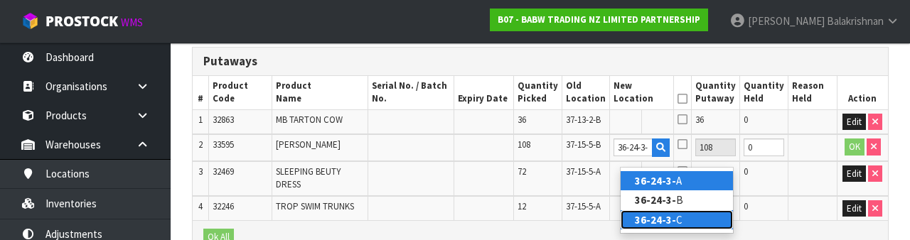
click at [687, 219] on link "36-24-3- C" at bounding box center [676, 219] width 112 height 19
type input "36-24-3-C"
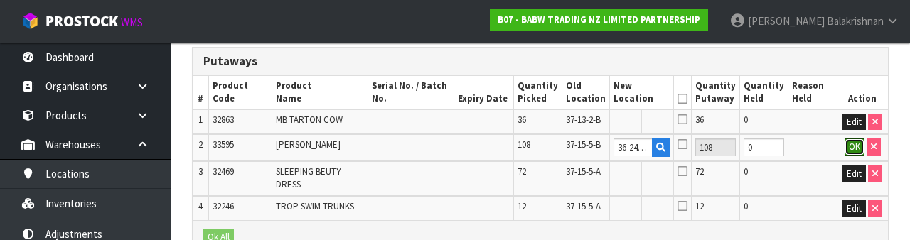
click at [851, 156] on button "OK" at bounding box center [854, 147] width 20 height 17
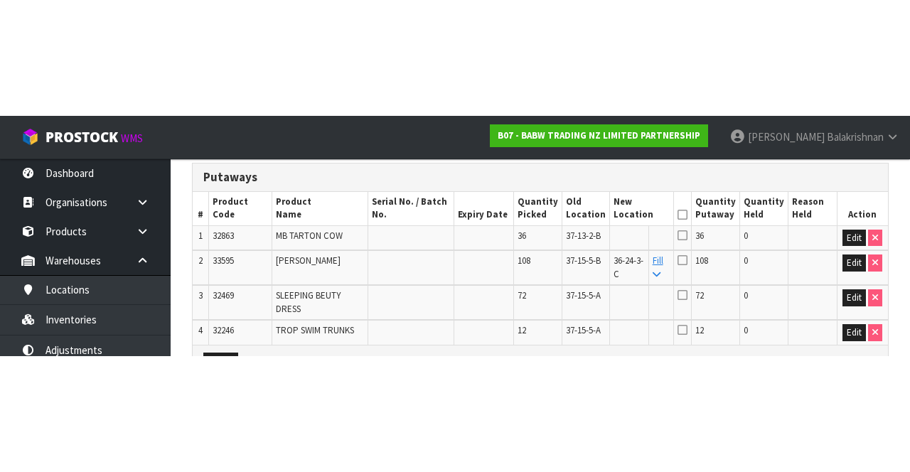
scroll to position [260, 0]
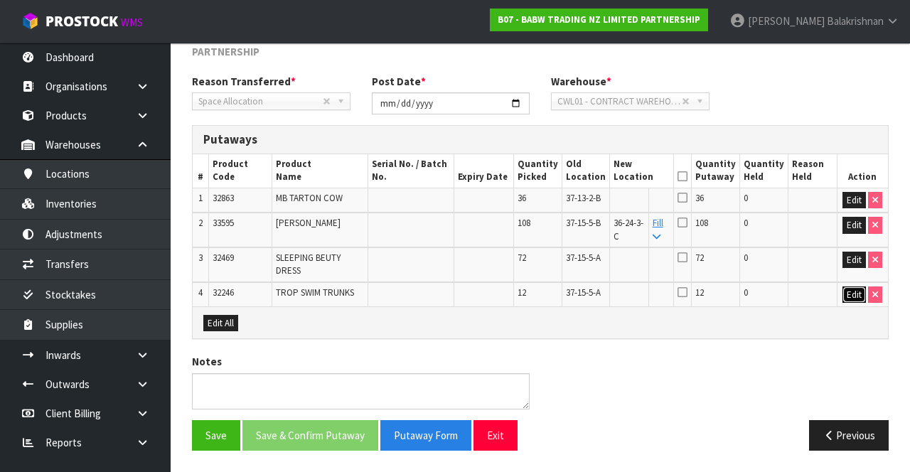
click at [856, 289] on button "Edit" at bounding box center [853, 294] width 23 height 17
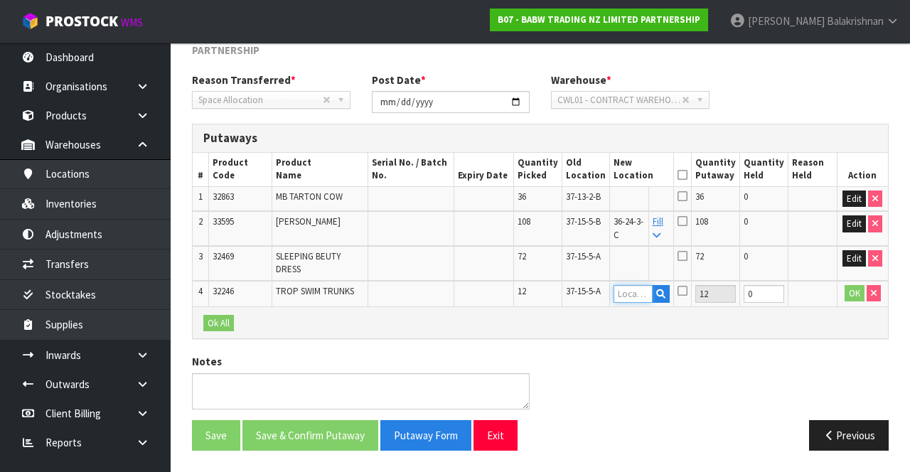
click at [652, 285] on input "text" at bounding box center [632, 294] width 39 height 18
copy span "36-24-3-C"
paste input "36-24-3-C"
type input "36-24-3-C"
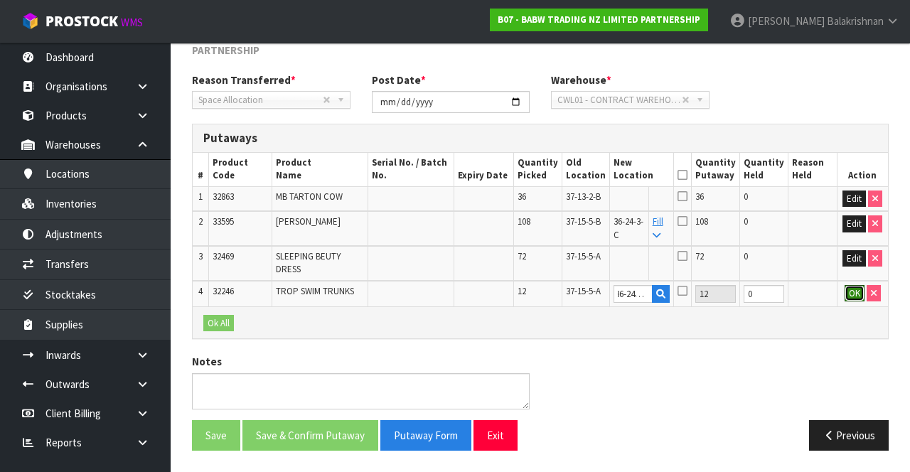
click at [847, 289] on button "OK" at bounding box center [854, 293] width 20 height 17
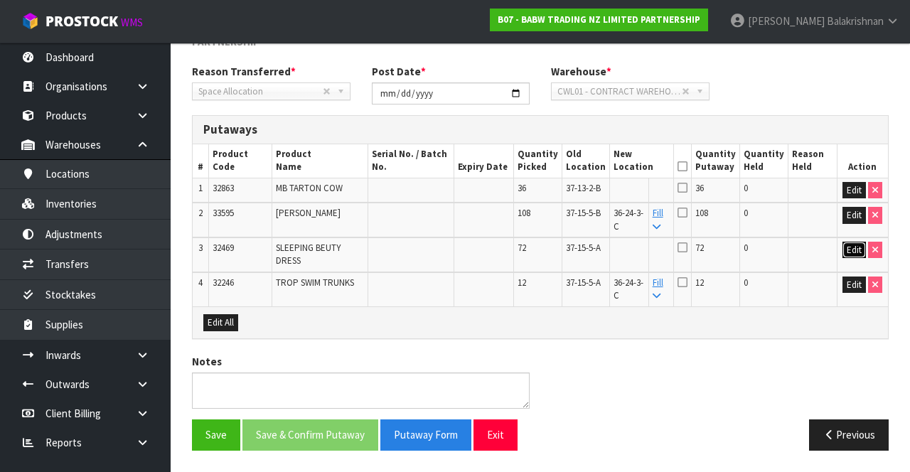
click at [845, 252] on button "Edit" at bounding box center [853, 250] width 23 height 17
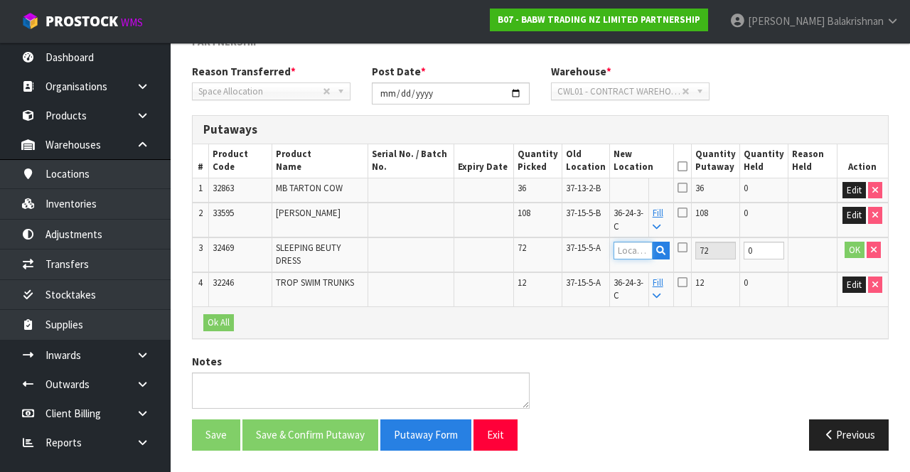
click at [646, 253] on input "text" at bounding box center [632, 251] width 39 height 18
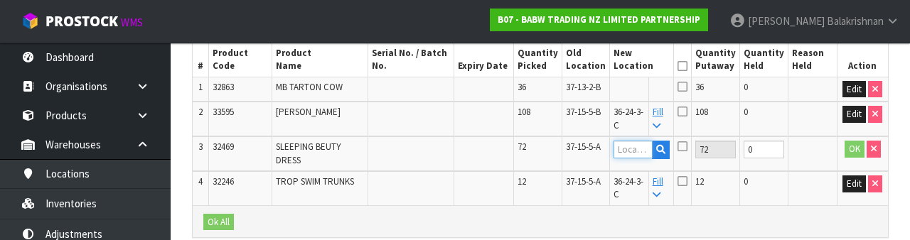
scroll to position [385, 0]
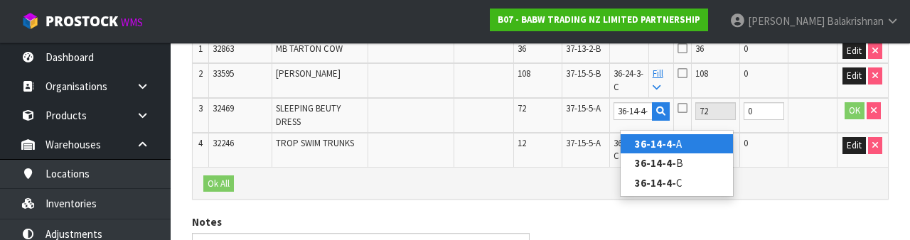
click at [692, 149] on link "36-14-4- A" at bounding box center [676, 143] width 112 height 19
type input "36-14-4-A"
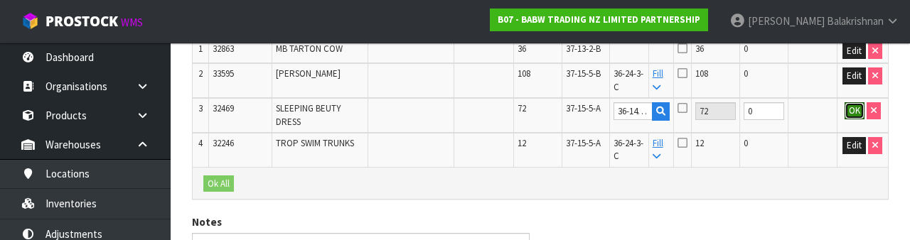
click at [853, 119] on button "OK" at bounding box center [854, 110] width 20 height 17
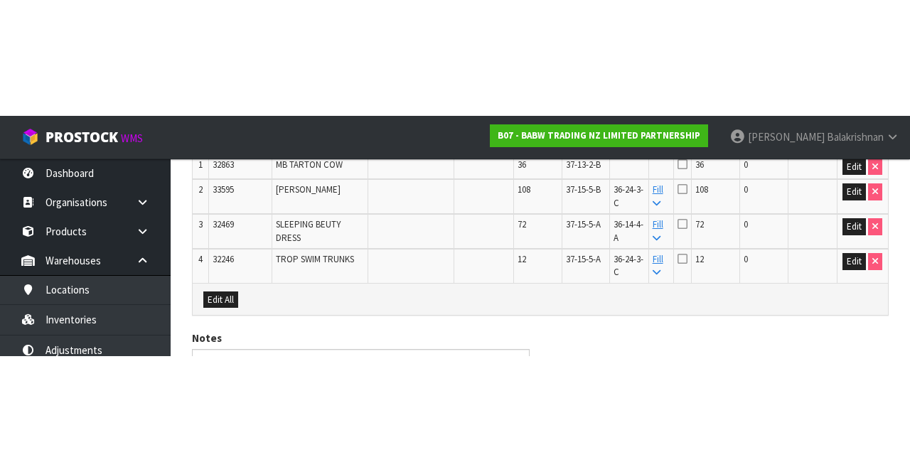
scroll to position [260, 0]
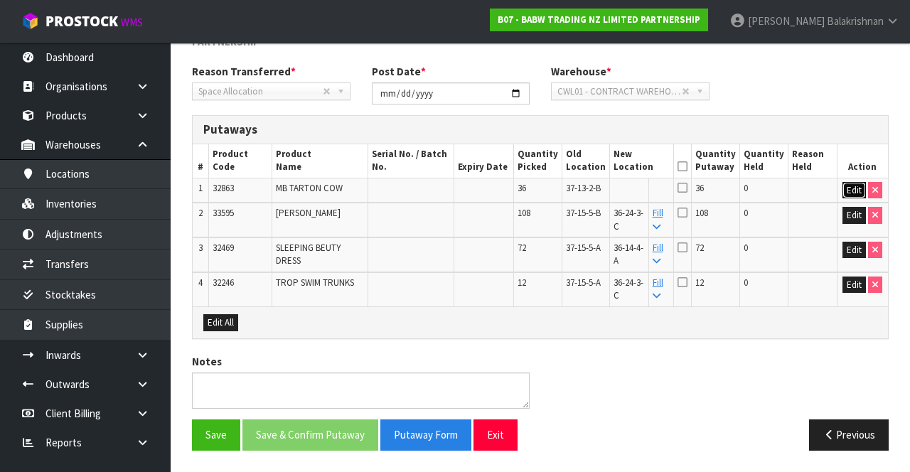
click at [849, 188] on button "Edit" at bounding box center [853, 190] width 23 height 17
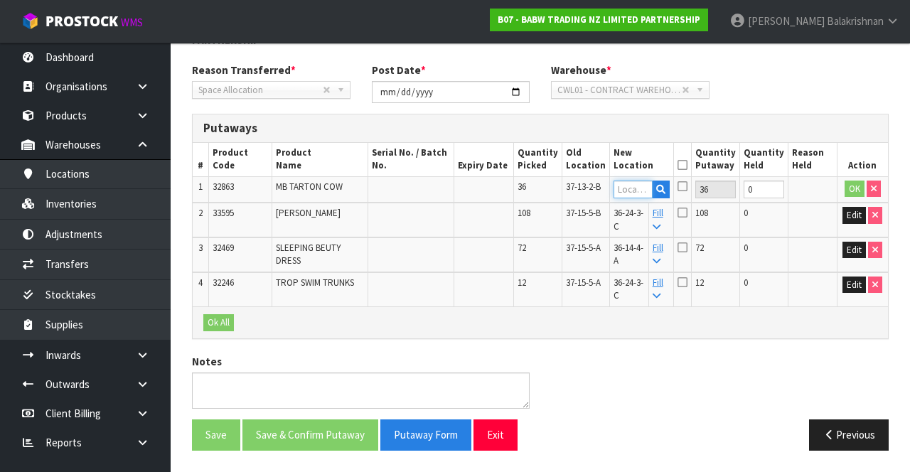
click at [630, 181] on input "text" at bounding box center [632, 190] width 39 height 18
click at [643, 186] on input "text" at bounding box center [632, 190] width 39 height 18
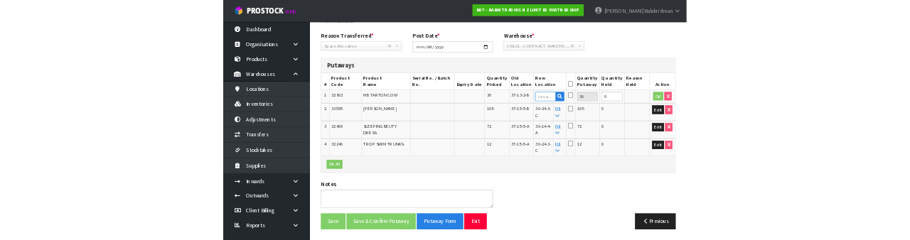
scroll to position [252, 0]
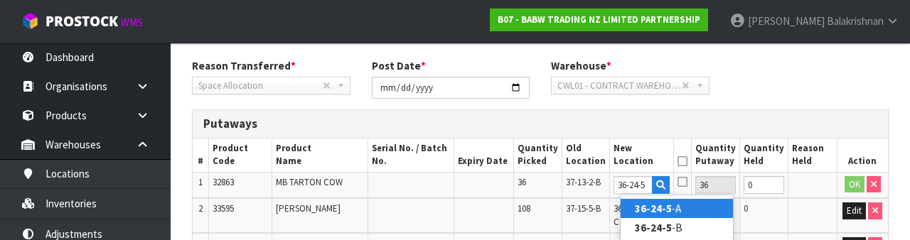
click at [688, 210] on link "36-24-5 -A" at bounding box center [676, 208] width 112 height 19
type input "36-24-5-A"
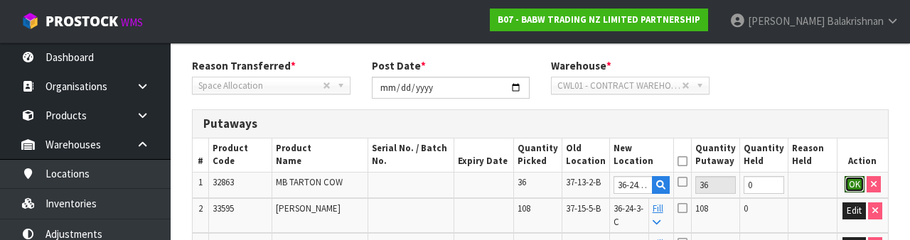
click at [846, 185] on button "OK" at bounding box center [854, 184] width 20 height 17
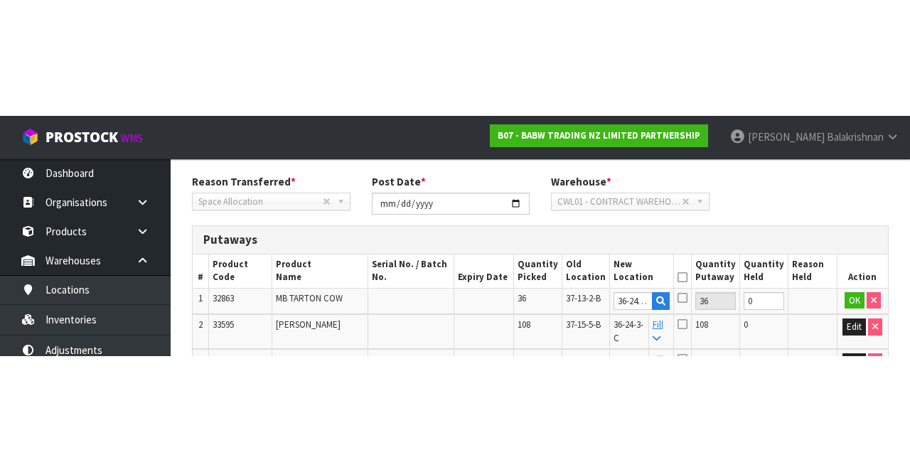
scroll to position [260, 0]
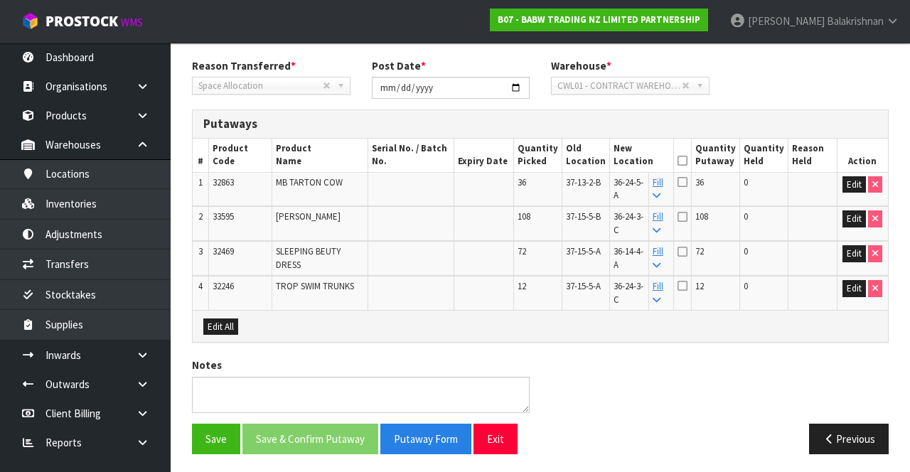
click at [687, 161] on icon at bounding box center [682, 161] width 10 height 1
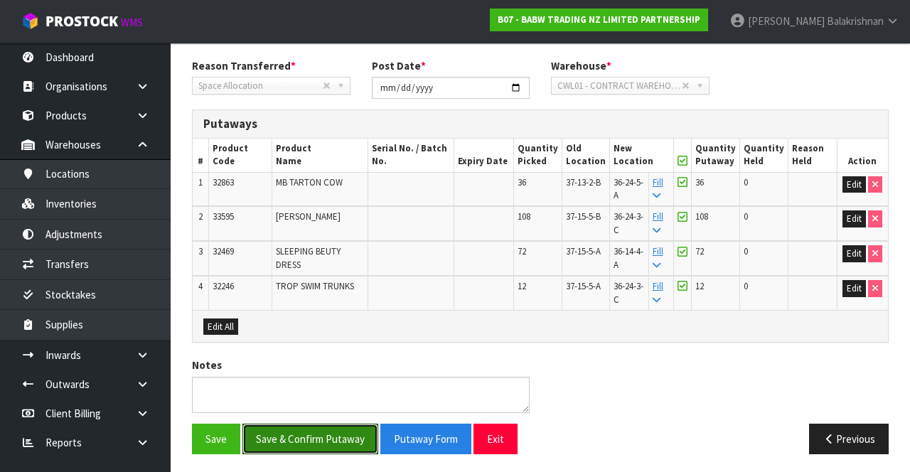
click at [302, 428] on button "Save & Confirm Putaway" at bounding box center [310, 439] width 136 height 31
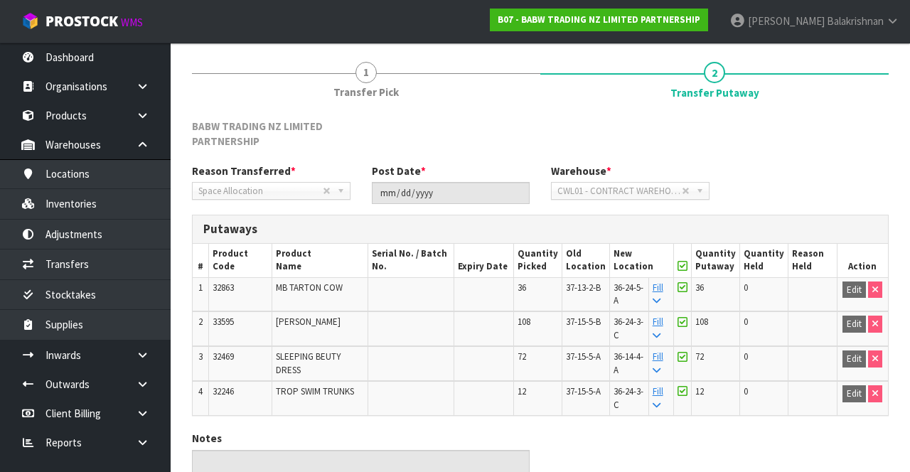
scroll to position [157, 0]
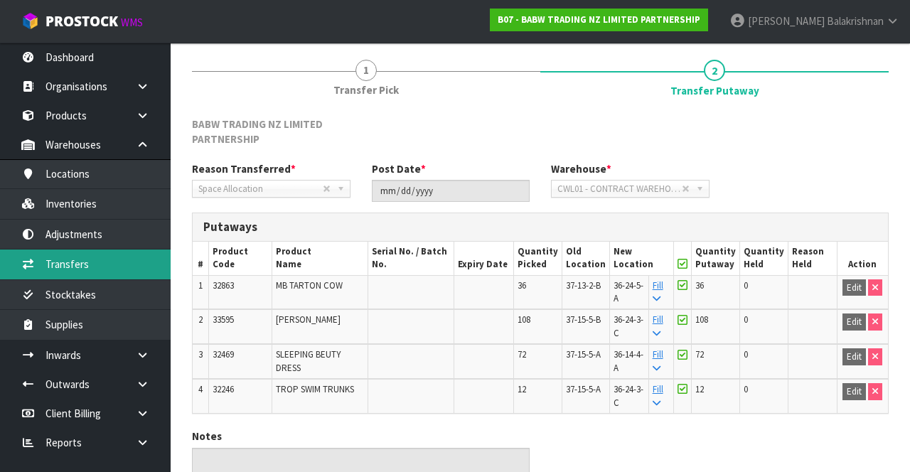
click at [80, 262] on link "Transfers" at bounding box center [85, 263] width 171 height 29
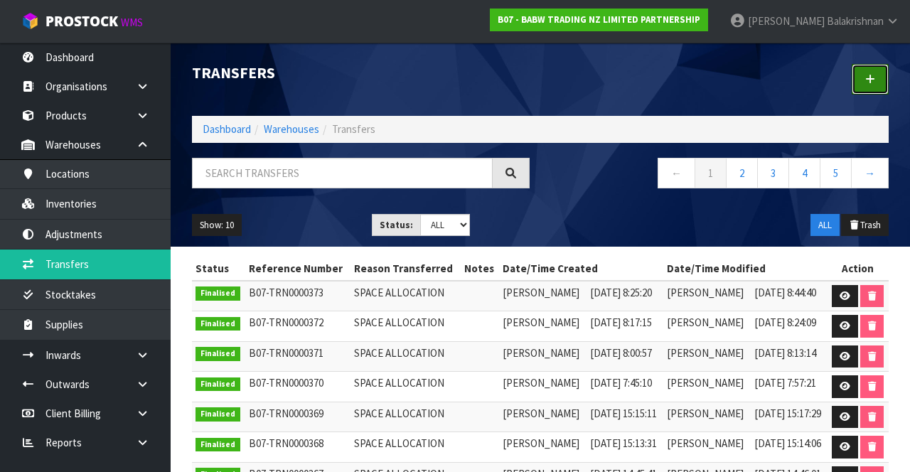
click at [867, 80] on icon at bounding box center [870, 79] width 10 height 11
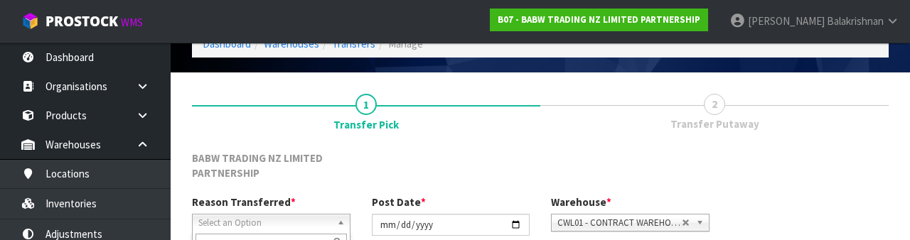
scroll to position [185, 0]
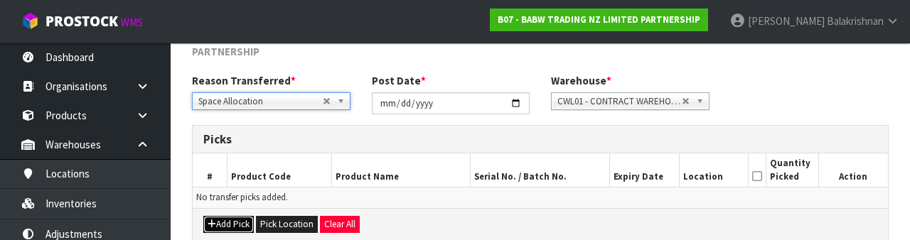
click at [223, 225] on button "Add Pick" at bounding box center [228, 224] width 50 height 17
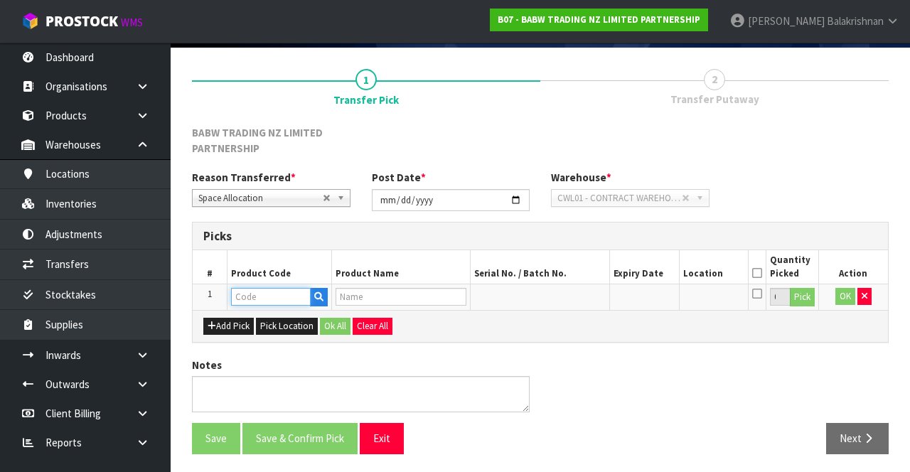
click at [257, 301] on input "text" at bounding box center [271, 297] width 80 height 18
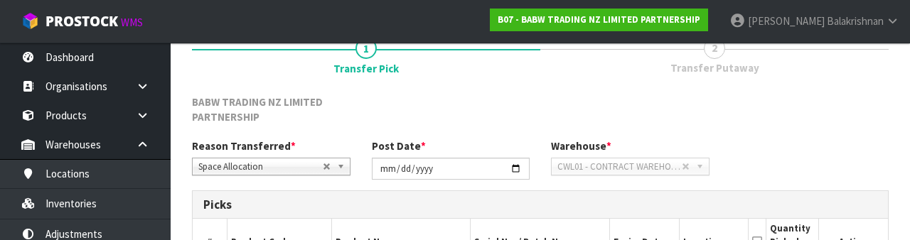
scroll to position [264, 0]
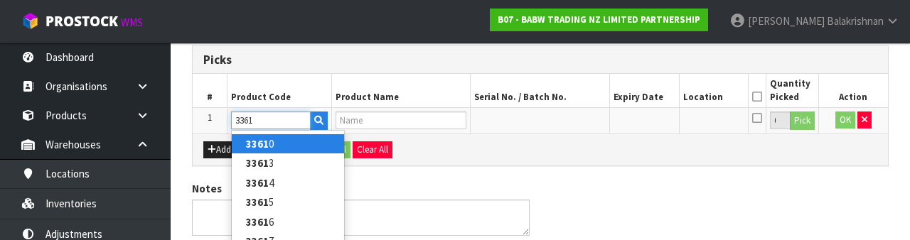
type input "33619"
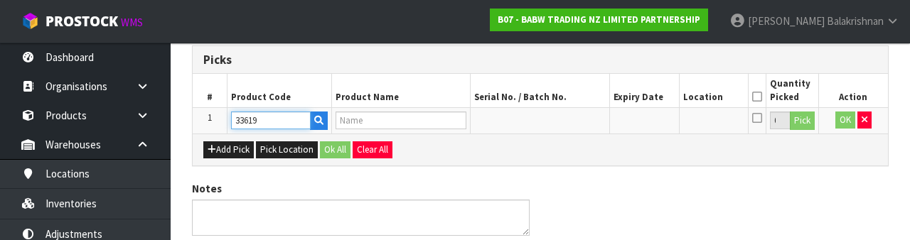
type input "CUPCAKE KUROMI"
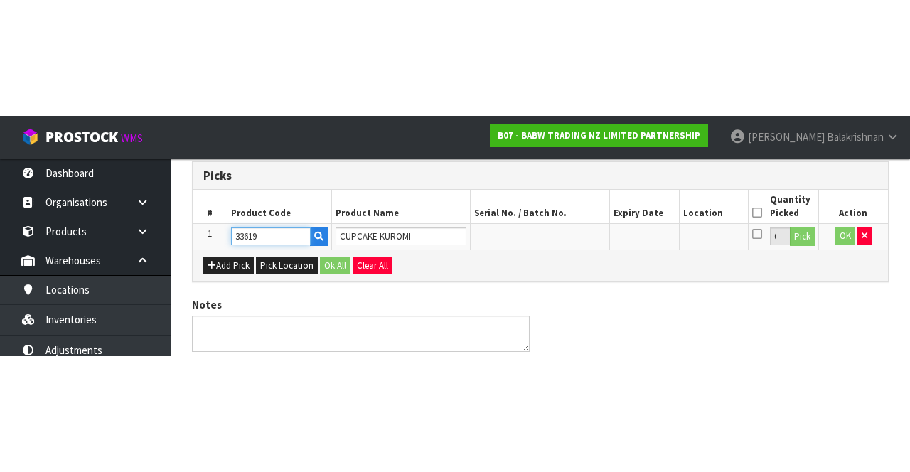
scroll to position [97, 0]
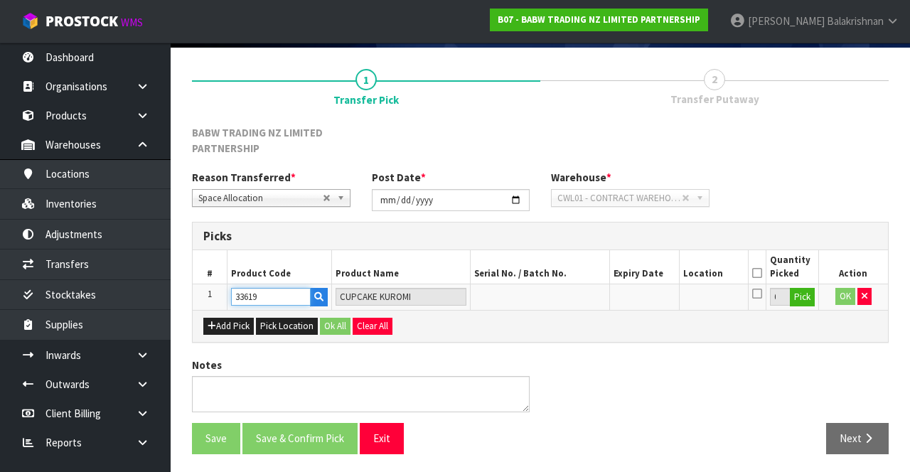
type input "33619"
click at [802, 303] on button "Pick" at bounding box center [802, 297] width 25 height 18
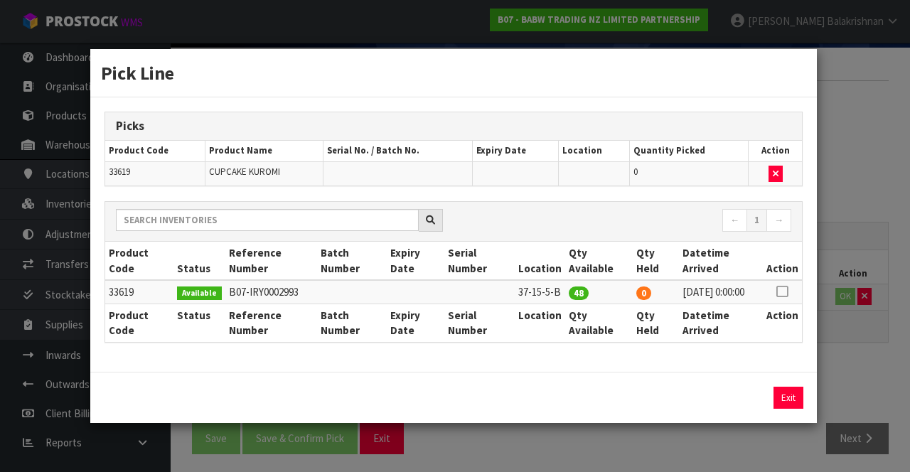
click at [785, 267] on th "Action" at bounding box center [782, 261] width 39 height 38
click at [782, 291] on icon at bounding box center [781, 291] width 11 height 1
click at [742, 409] on button "Assign Pick" at bounding box center [740, 398] width 58 height 22
type input "48"
click at [785, 403] on button "Exit" at bounding box center [788, 398] width 30 height 22
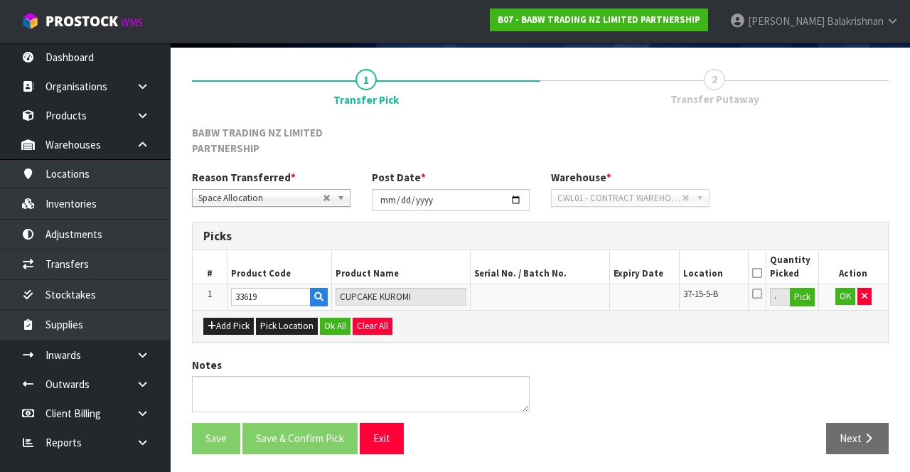
click at [760, 273] on icon at bounding box center [757, 273] width 10 height 1
click at [330, 318] on button "Ok All" at bounding box center [335, 326] width 31 height 17
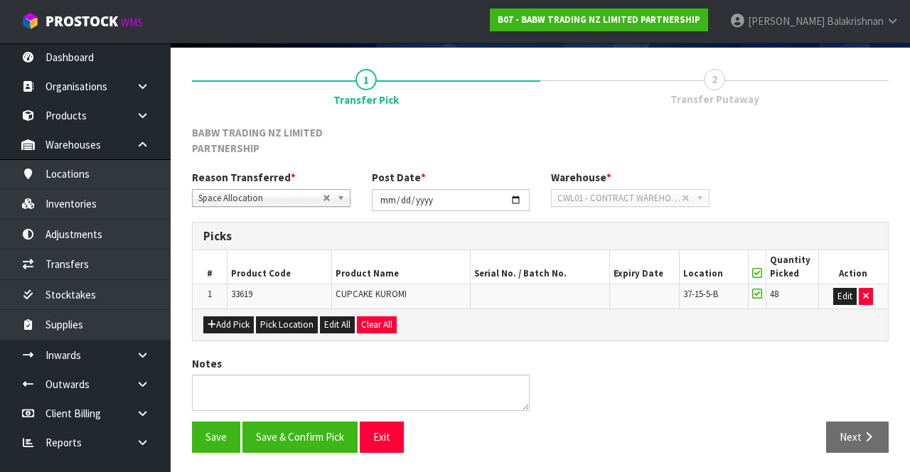
scroll to position [95, 0]
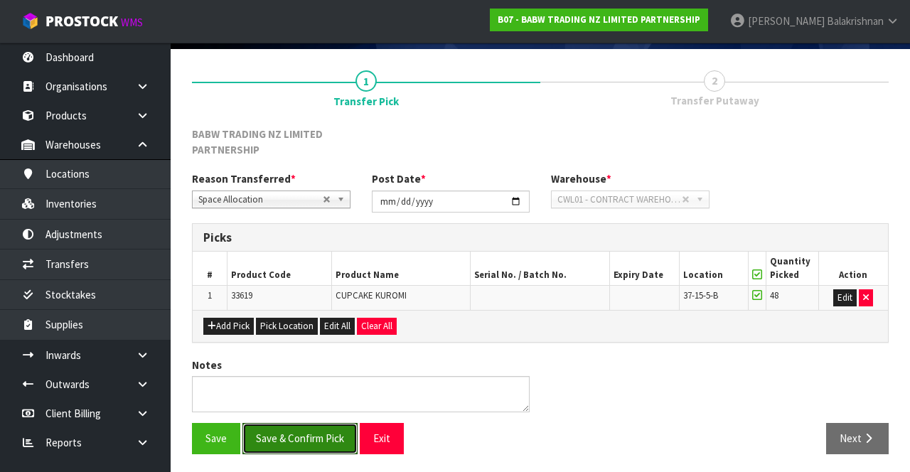
click at [290, 439] on button "Save & Confirm Pick" at bounding box center [299, 438] width 115 height 31
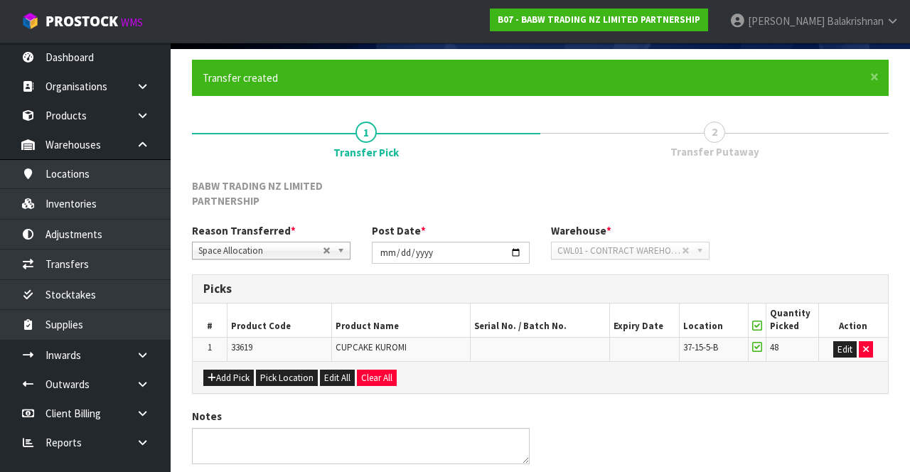
scroll to position [0, 0]
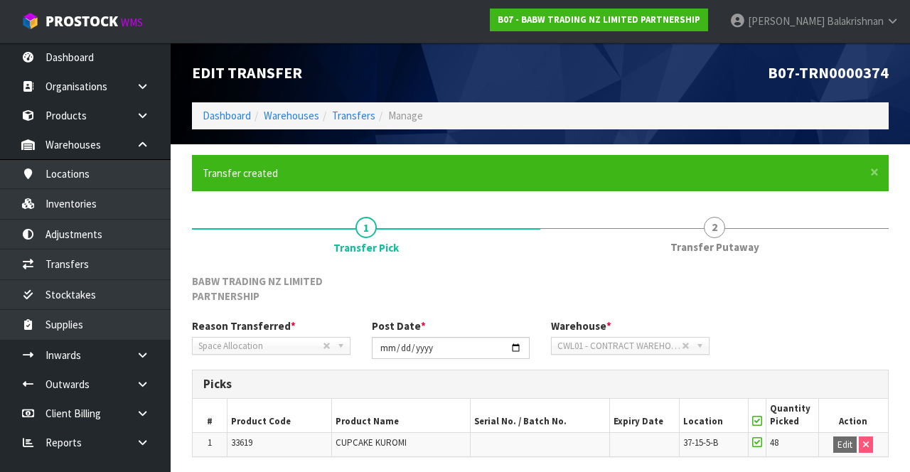
scroll to position [115, 0]
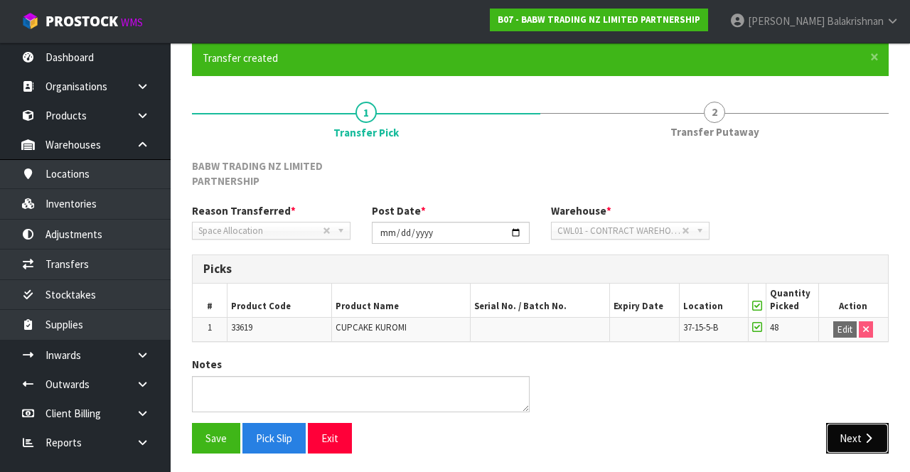
click at [873, 433] on icon "button" at bounding box center [868, 438] width 14 height 11
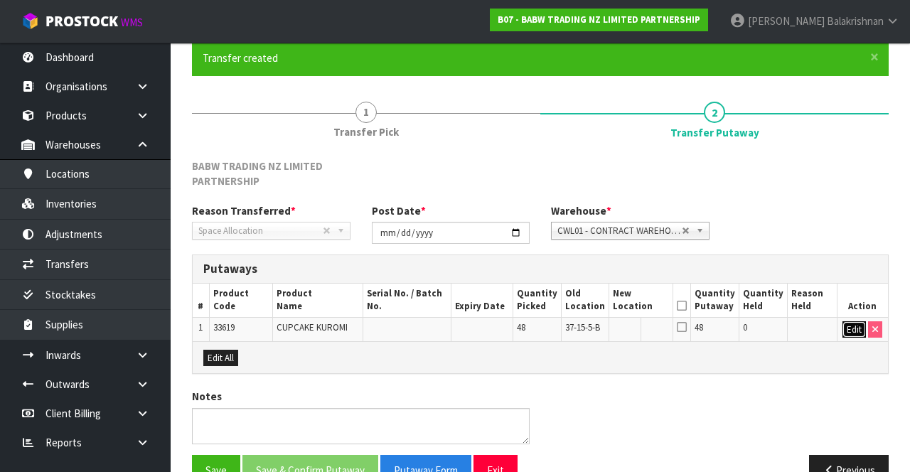
click at [849, 330] on button "Edit" at bounding box center [853, 329] width 23 height 17
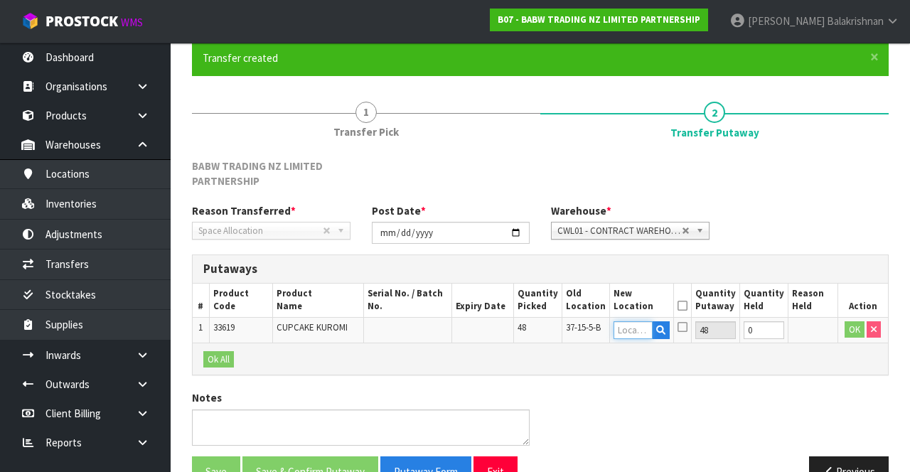
click at [625, 328] on input "text" at bounding box center [633, 330] width 40 height 18
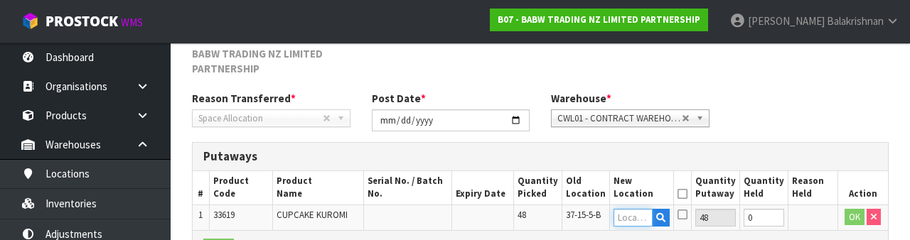
scroll to position [316, 0]
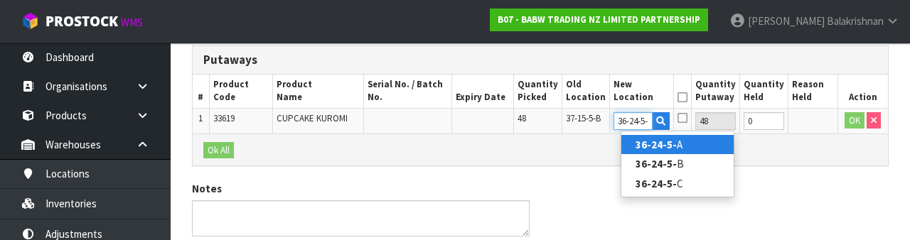
type input "36-24-5-A"
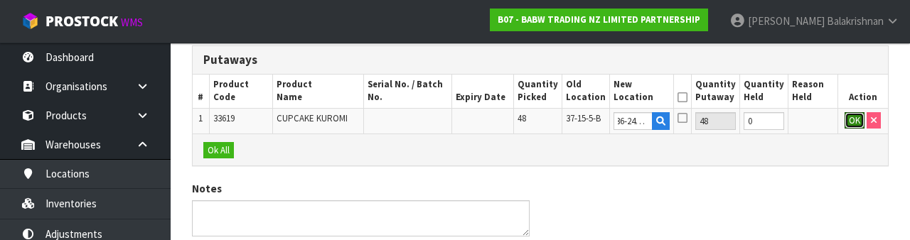
click at [849, 125] on button "OK" at bounding box center [854, 120] width 20 height 17
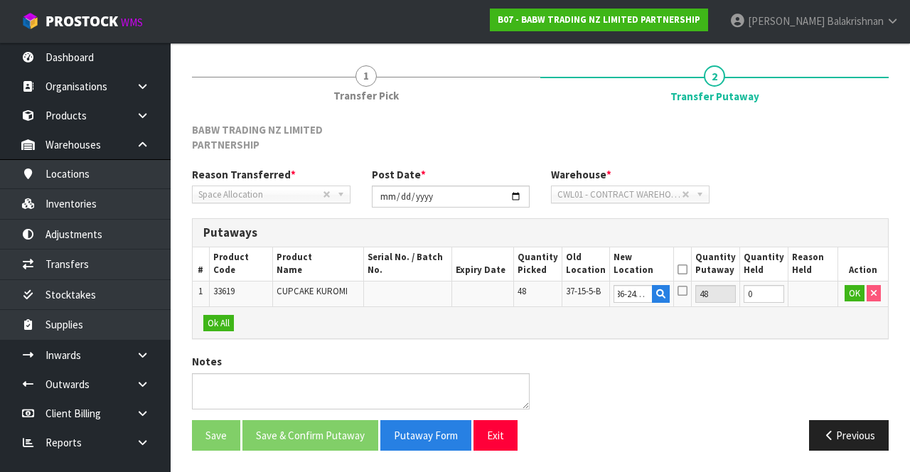
scroll to position [0, 0]
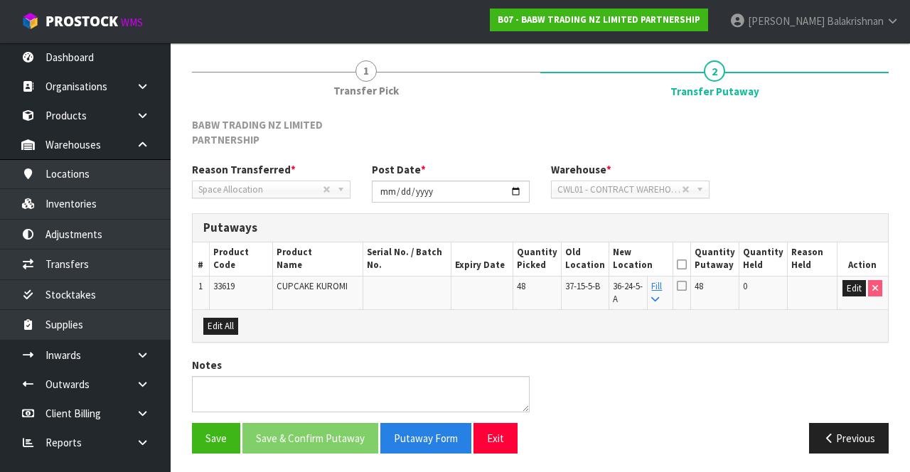
click at [704, 263] on th "Quantity Putaway" at bounding box center [715, 258] width 48 height 33
click at [687, 264] on icon at bounding box center [682, 264] width 10 height 1
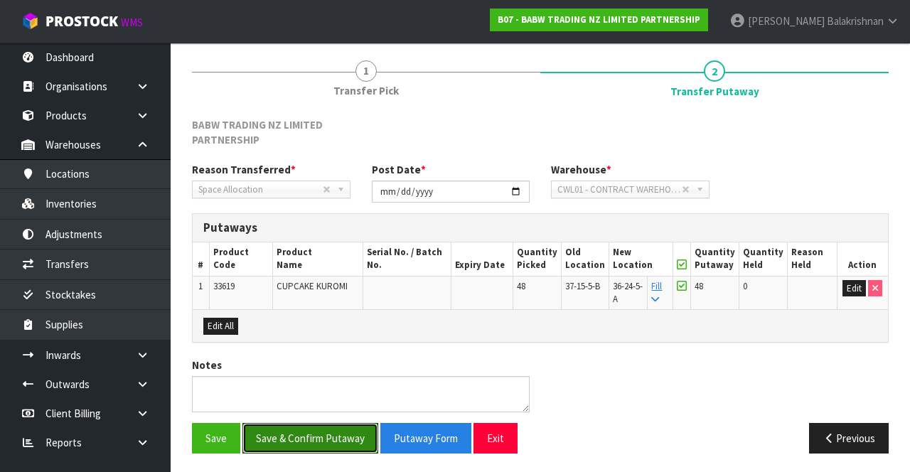
click at [304, 428] on button "Save & Confirm Putaway" at bounding box center [310, 438] width 136 height 31
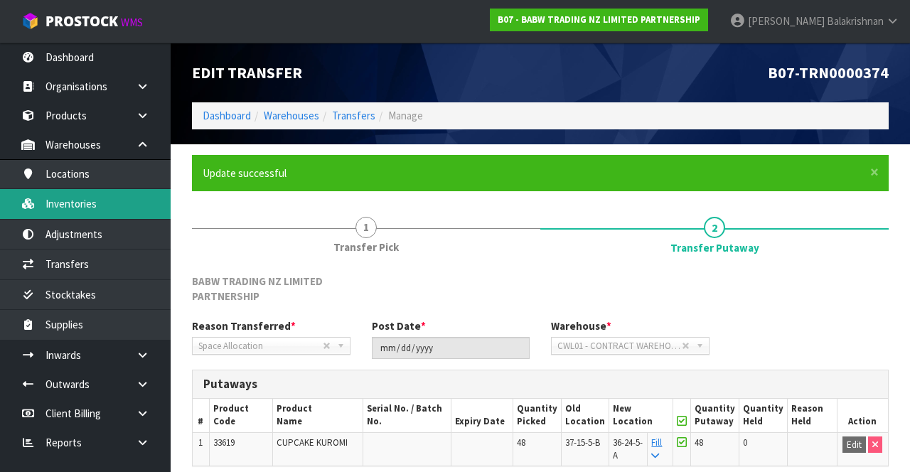
click at [92, 191] on link "Inventories" at bounding box center [85, 203] width 171 height 29
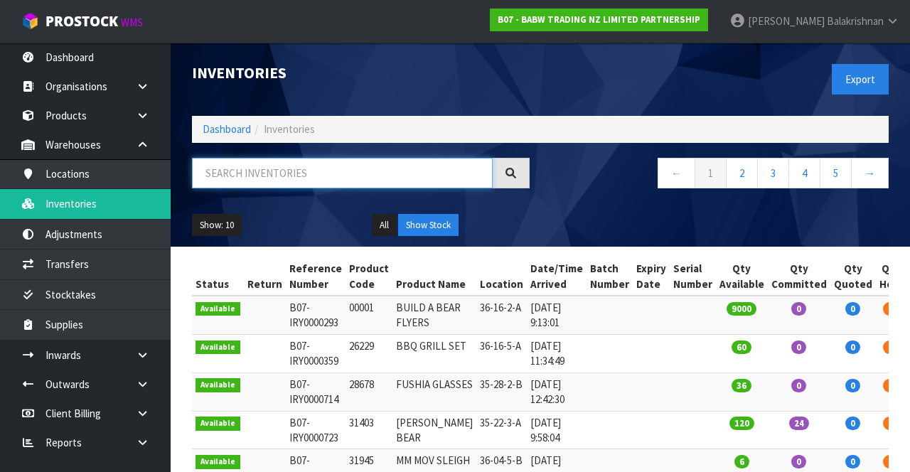
click at [303, 177] on input "text" at bounding box center [342, 173] width 301 height 31
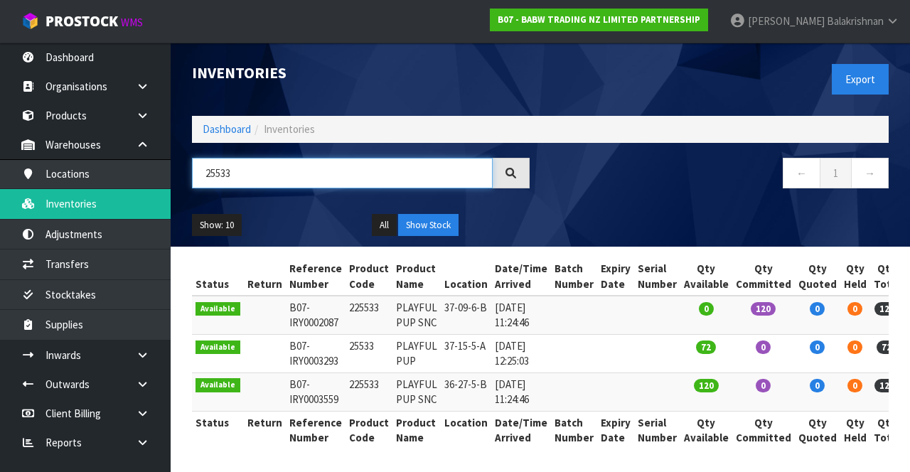
type input "25533"
copy td "225533"
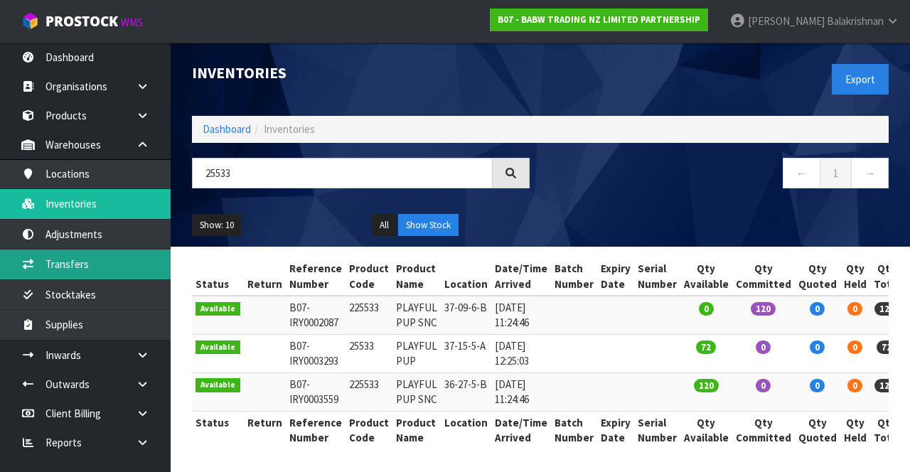
click at [47, 264] on link "Transfers" at bounding box center [85, 263] width 171 height 29
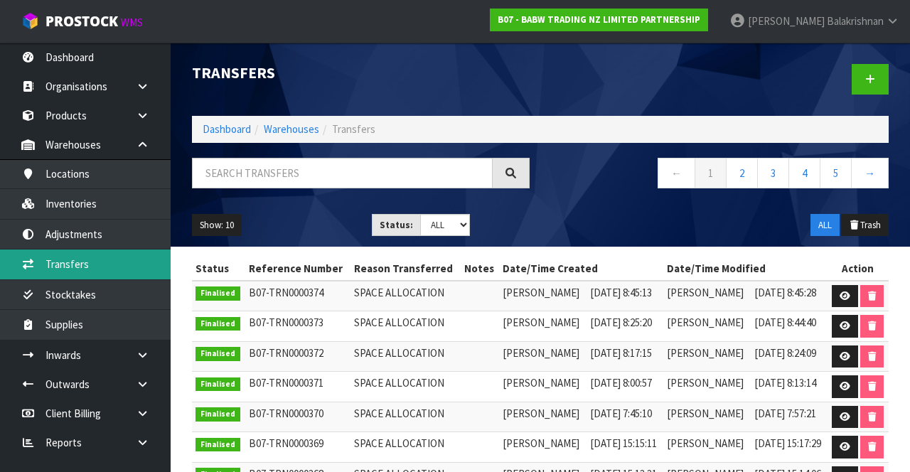
scroll to position [26, 0]
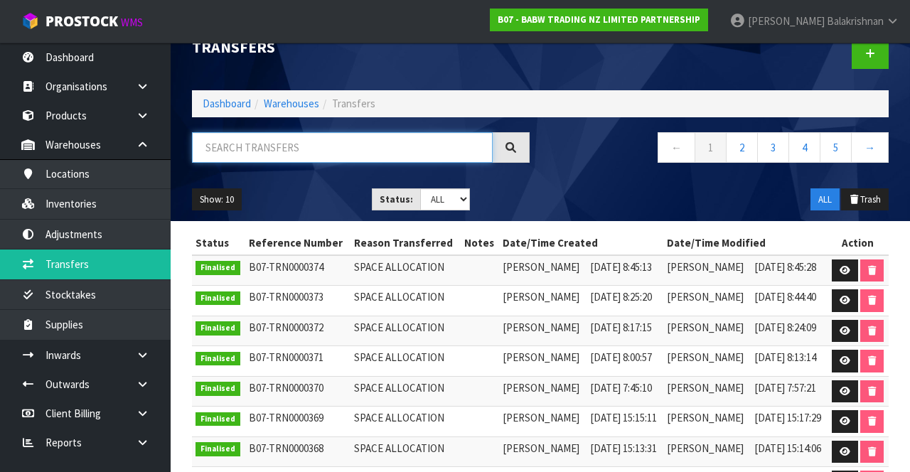
paste input "225533"
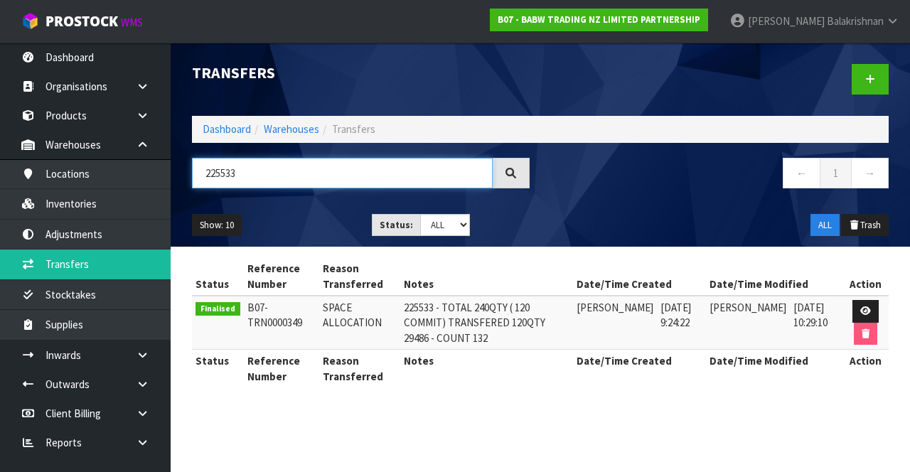
click at [283, 158] on input "225533" at bounding box center [342, 173] width 301 height 31
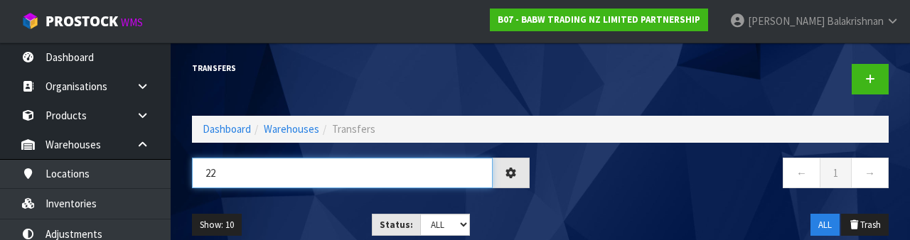
type input "2"
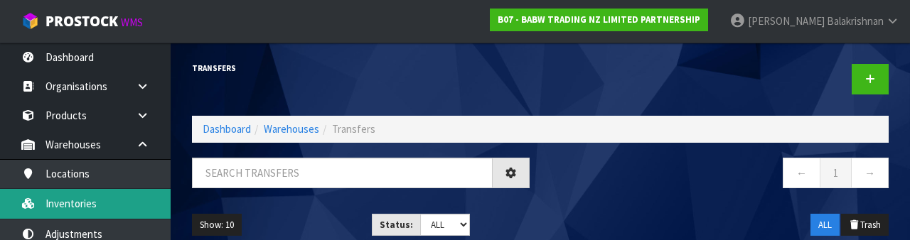
click at [82, 214] on link "Inventories" at bounding box center [85, 203] width 171 height 29
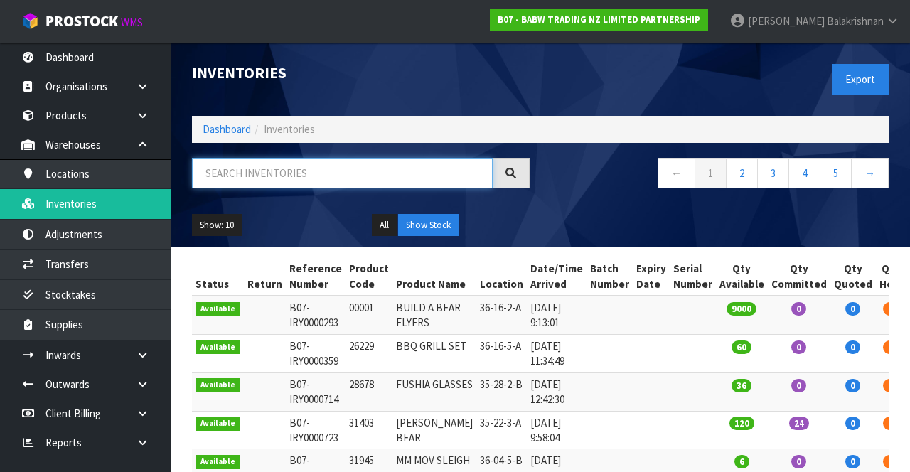
click at [267, 169] on input "text" at bounding box center [342, 173] width 301 height 31
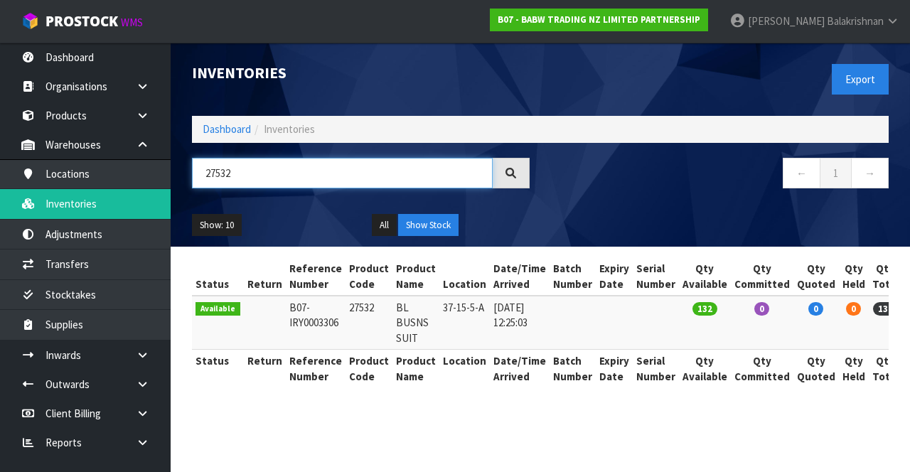
type input "27532"
copy td "27532"
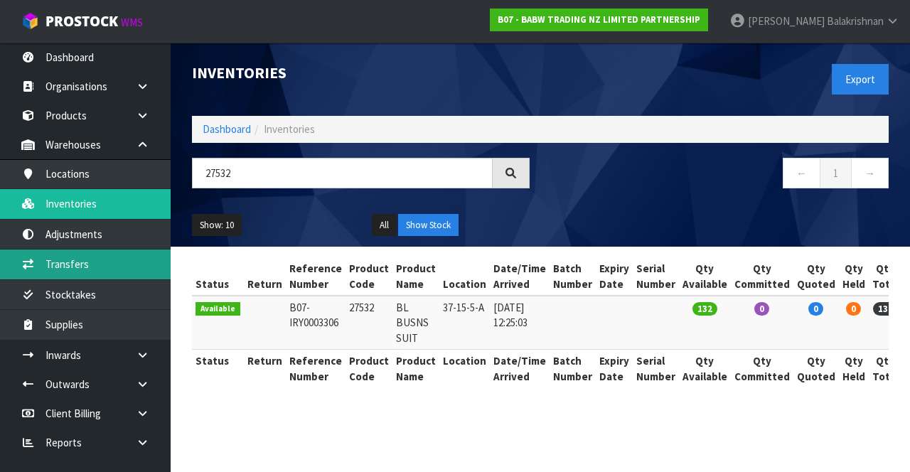
click at [109, 260] on link "Transfers" at bounding box center [85, 263] width 171 height 29
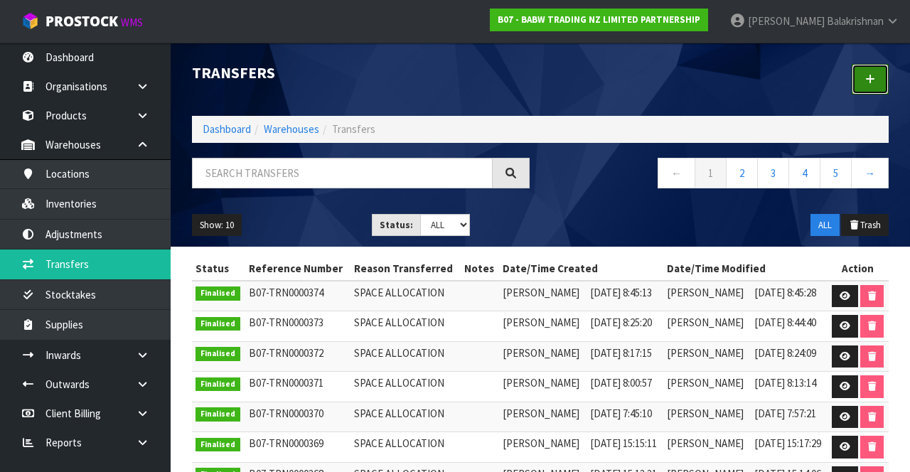
click at [887, 77] on link at bounding box center [869, 79] width 37 height 31
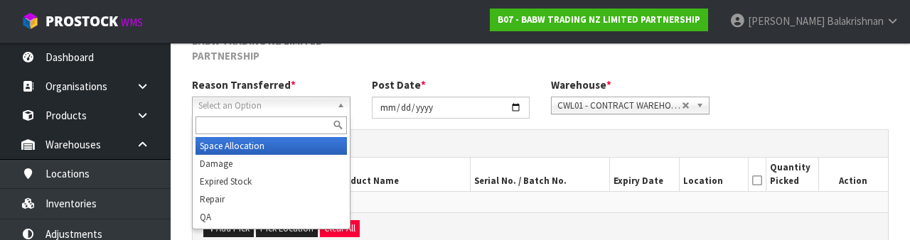
scroll to position [185, 0]
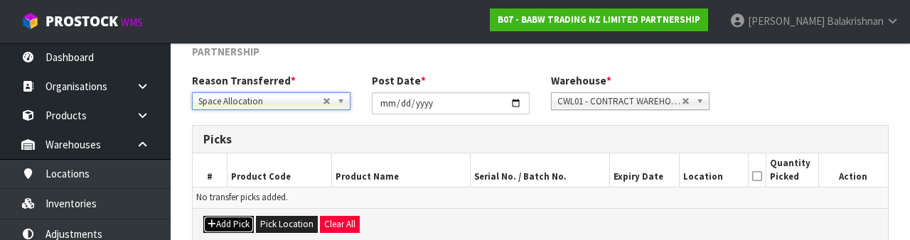
click at [233, 222] on button "Add Pick" at bounding box center [228, 224] width 50 height 17
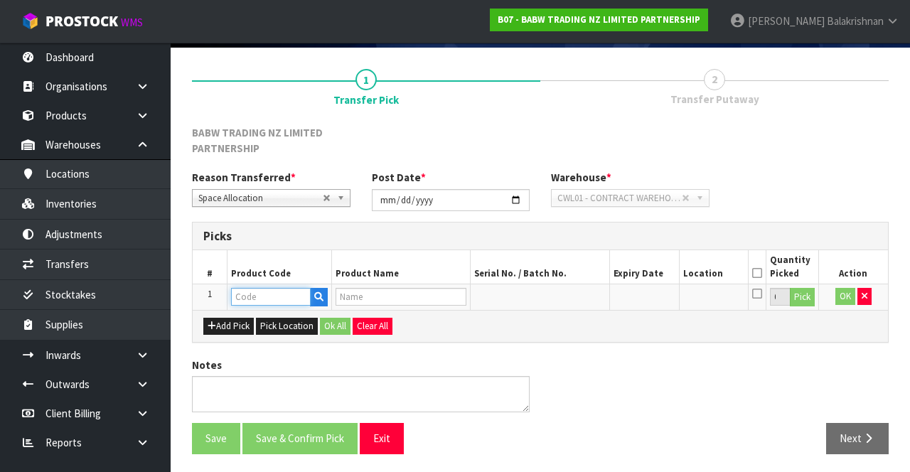
click at [286, 291] on input "text" at bounding box center [271, 297] width 80 height 18
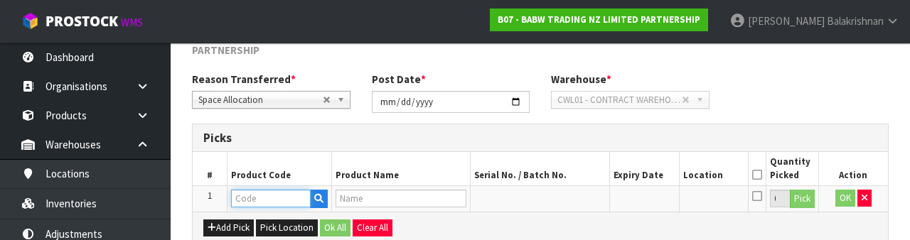
scroll to position [264, 0]
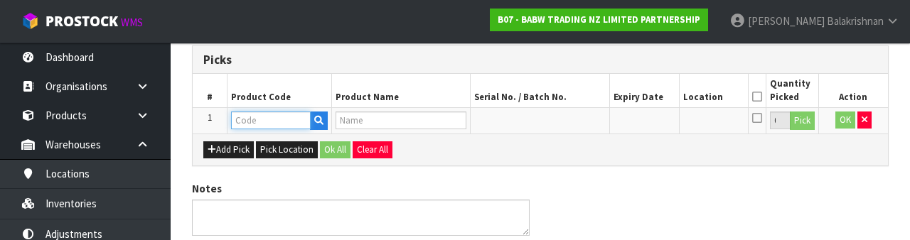
type input "27532"
type input "BL BUSNS SUIT"
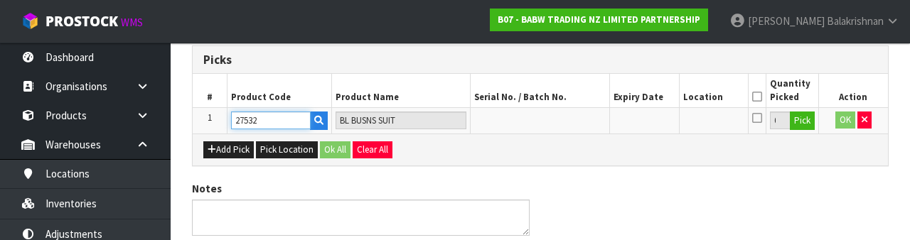
type input "27532"
click at [812, 121] on button "Pick" at bounding box center [802, 121] width 25 height 18
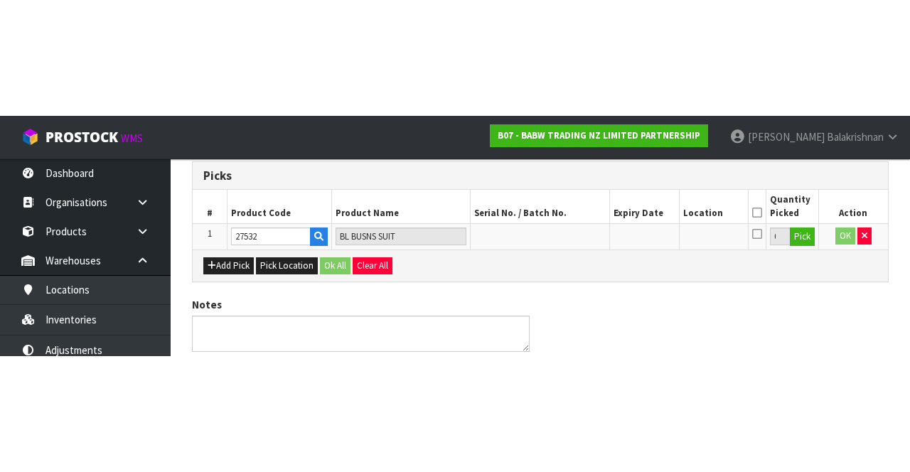
scroll to position [97, 0]
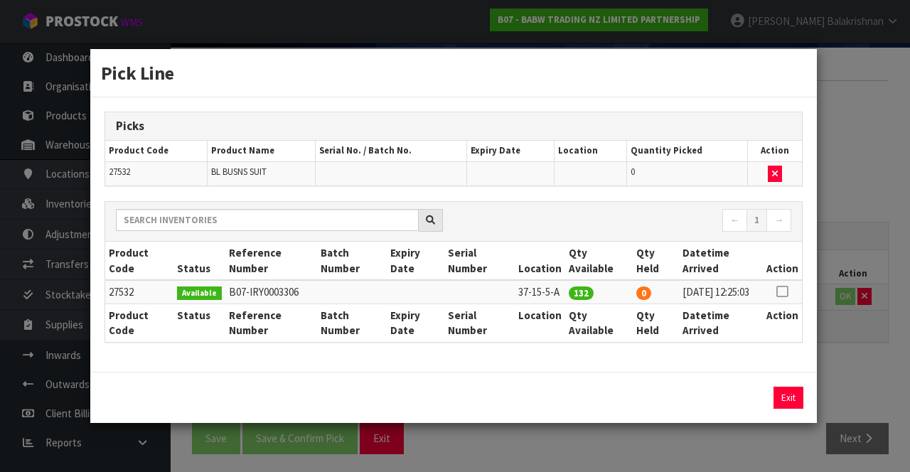
click at [786, 291] on icon at bounding box center [781, 291] width 11 height 1
click at [753, 405] on button "Assign Pick" at bounding box center [740, 398] width 58 height 22
type input "132"
click at [785, 402] on button "Exit" at bounding box center [788, 398] width 30 height 22
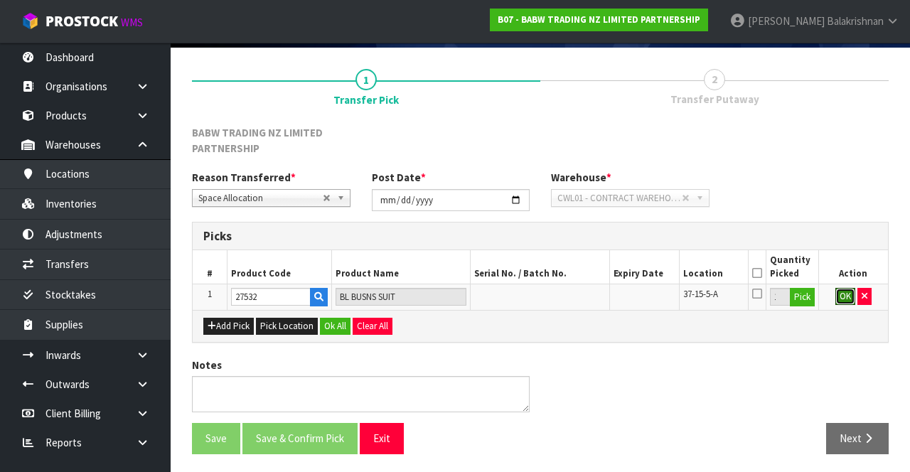
click at [839, 300] on button "OK" at bounding box center [845, 296] width 20 height 17
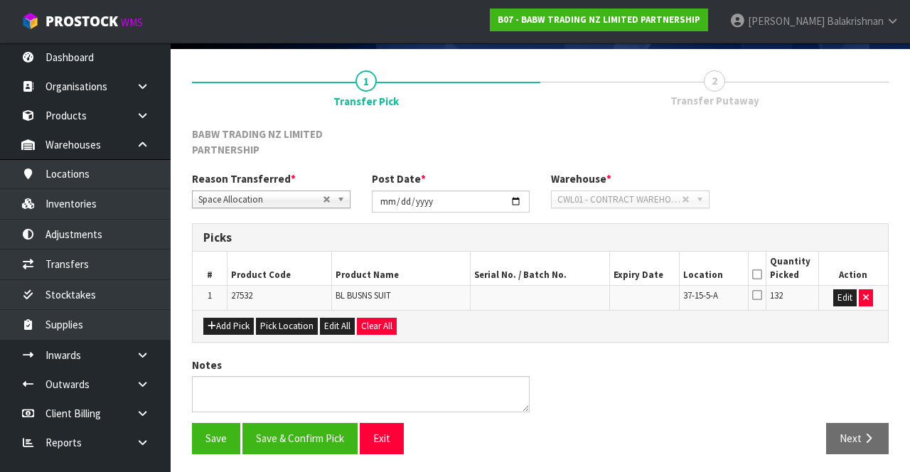
click at [762, 274] on icon at bounding box center [757, 274] width 10 height 1
click at [220, 432] on button "Save" at bounding box center [216, 438] width 48 height 31
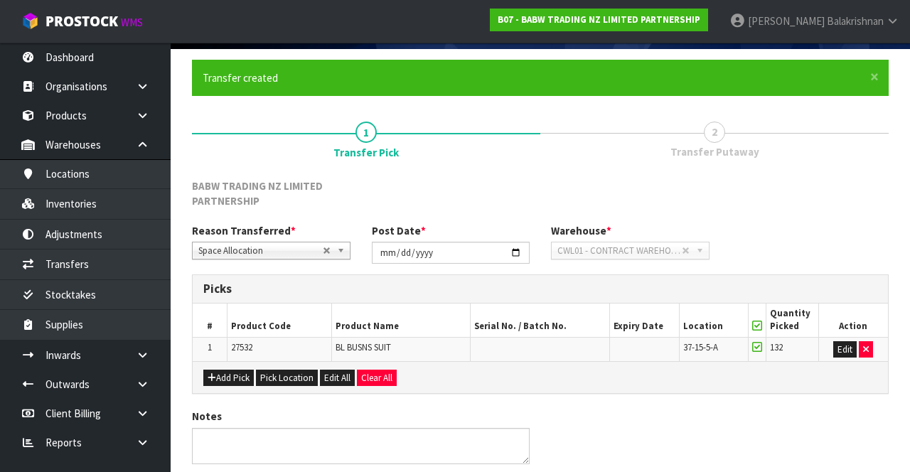
scroll to position [0, 0]
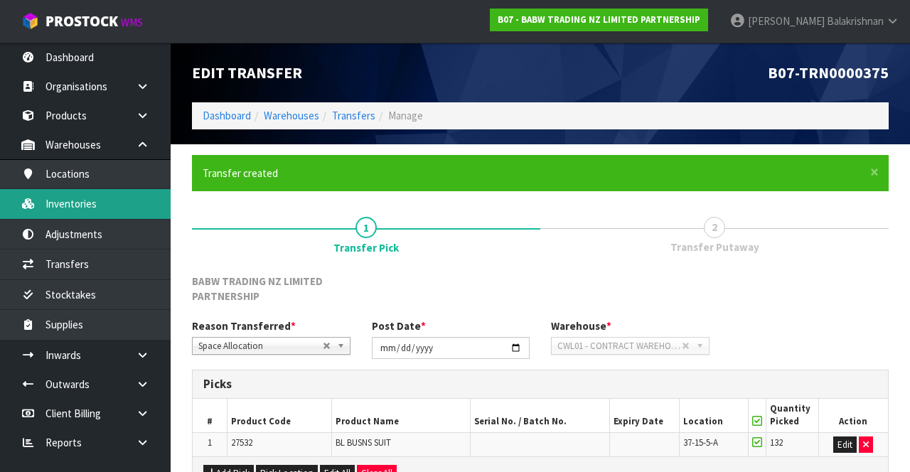
click at [58, 199] on link "Inventories" at bounding box center [85, 203] width 171 height 29
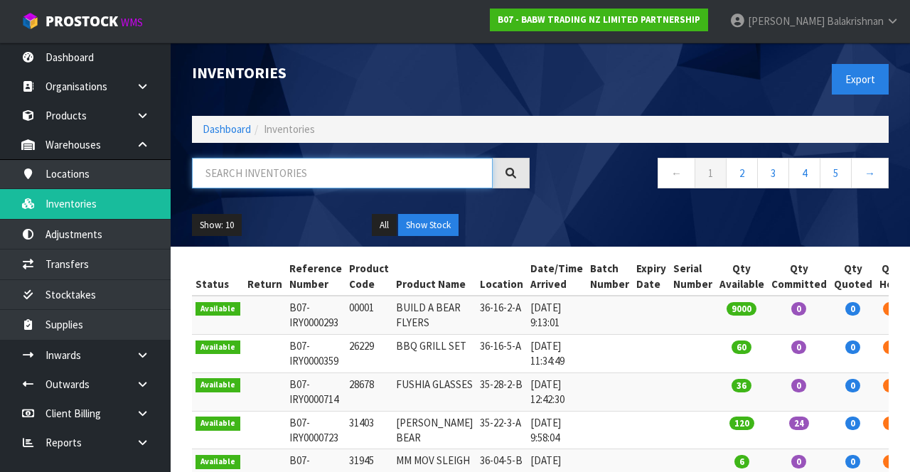
click at [233, 176] on input "text" at bounding box center [342, 173] width 301 height 31
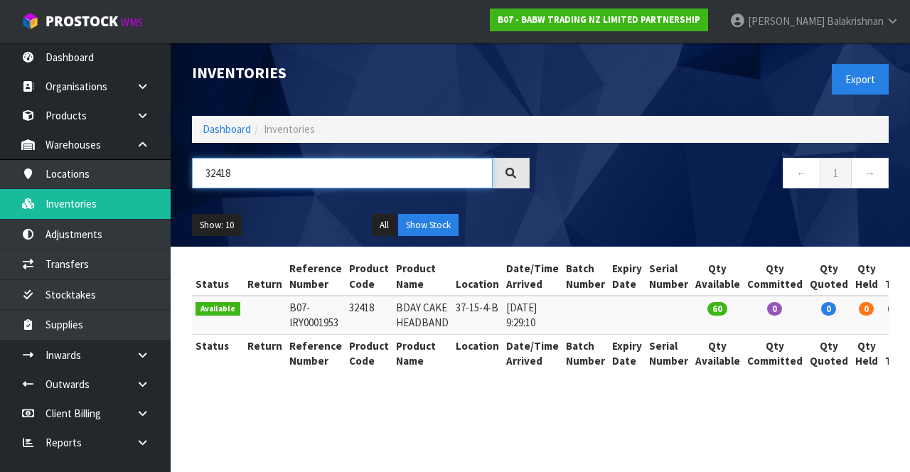
type input "32418"
copy td "32418"
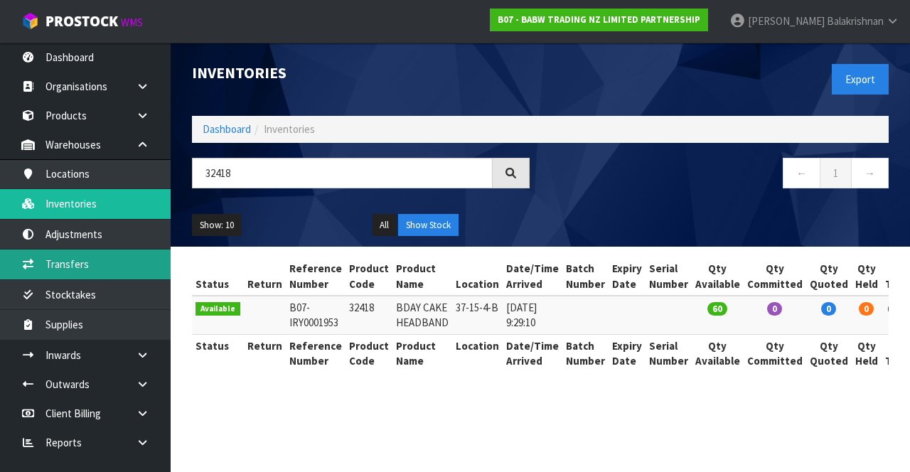
click at [52, 260] on link "Transfers" at bounding box center [85, 263] width 171 height 29
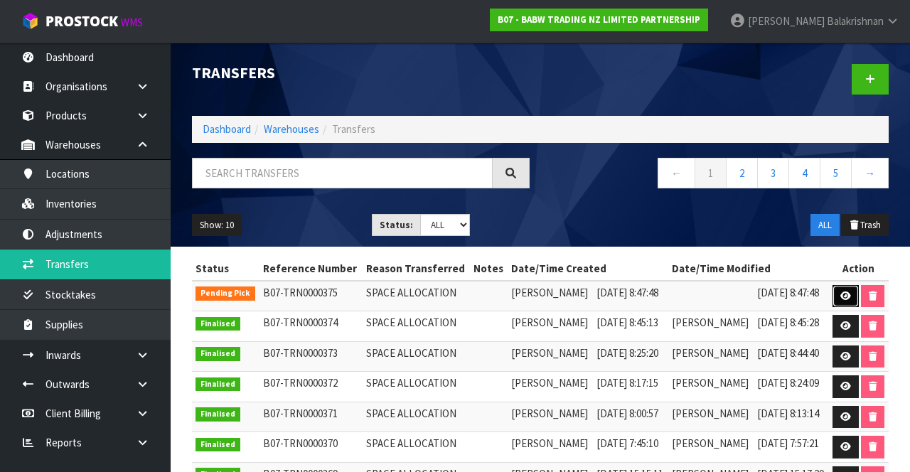
click at [859, 305] on link at bounding box center [845, 296] width 26 height 23
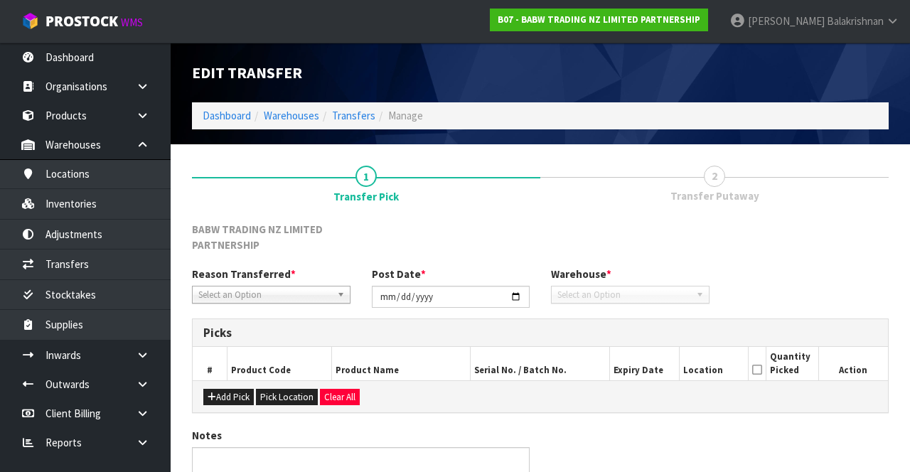
type input "[DATE]"
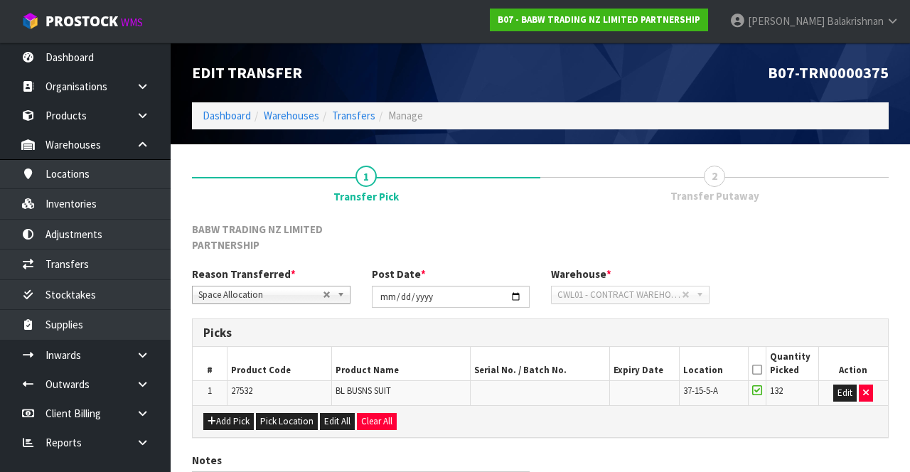
scroll to position [95, 0]
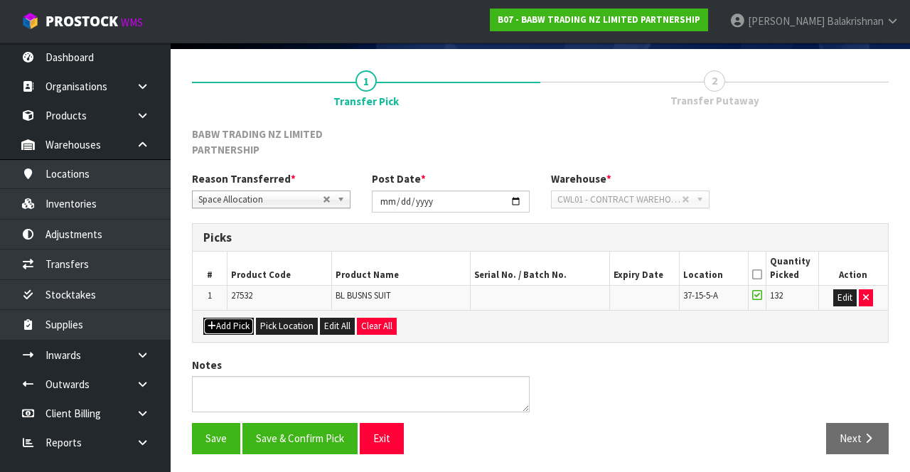
click at [222, 330] on button "Add Pick" at bounding box center [228, 326] width 50 height 17
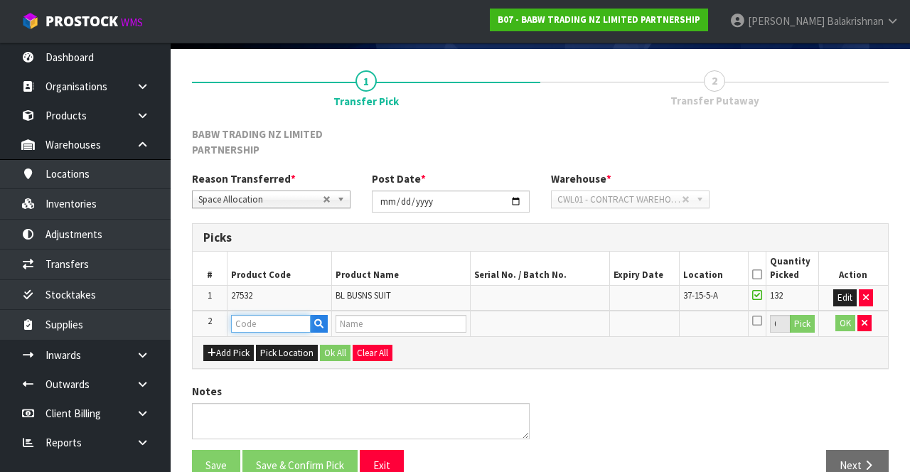
paste input "32418"
type input "32418"
type input "BDAY CAKE HEADBAND"
type input "32418"
click at [811, 323] on button "Pick" at bounding box center [802, 324] width 25 height 18
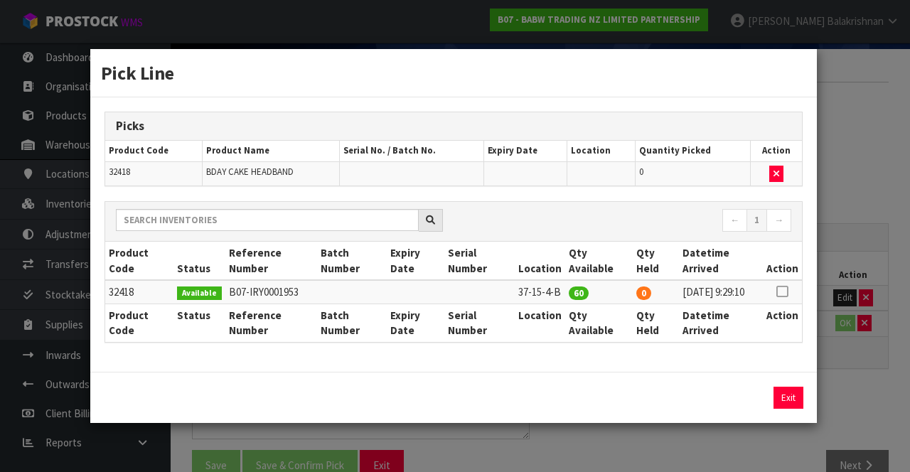
click at [787, 291] on icon at bounding box center [781, 291] width 11 height 1
click at [735, 409] on button "Assign Pick" at bounding box center [740, 398] width 58 height 22
type input "60"
click at [785, 402] on button "Exit" at bounding box center [788, 398] width 30 height 22
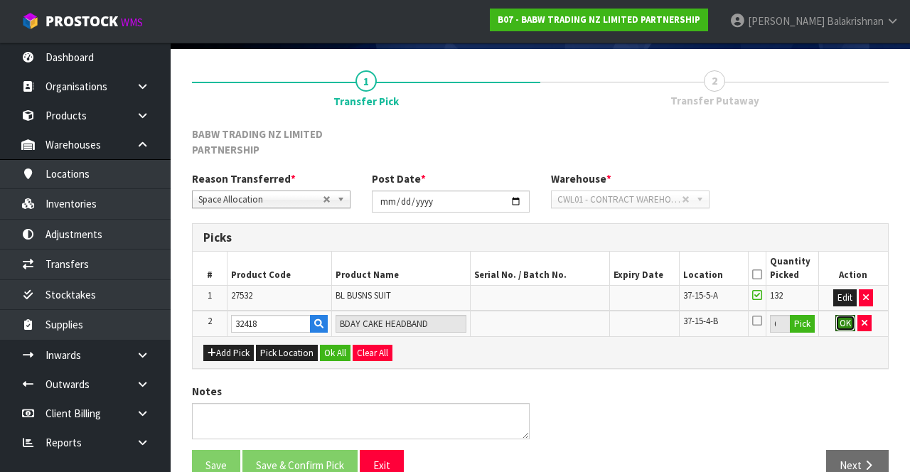
click at [844, 326] on button "OK" at bounding box center [845, 323] width 20 height 17
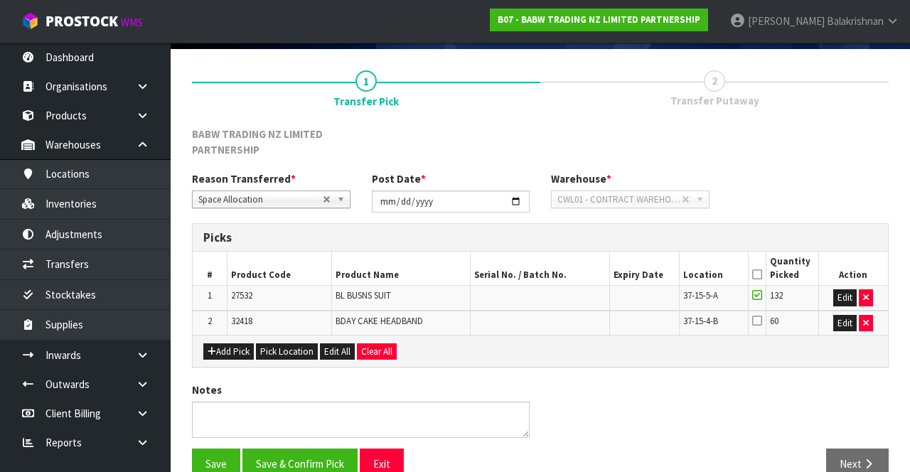
click at [759, 274] on icon at bounding box center [757, 274] width 10 height 1
click at [202, 458] on button "Save" at bounding box center [216, 463] width 48 height 31
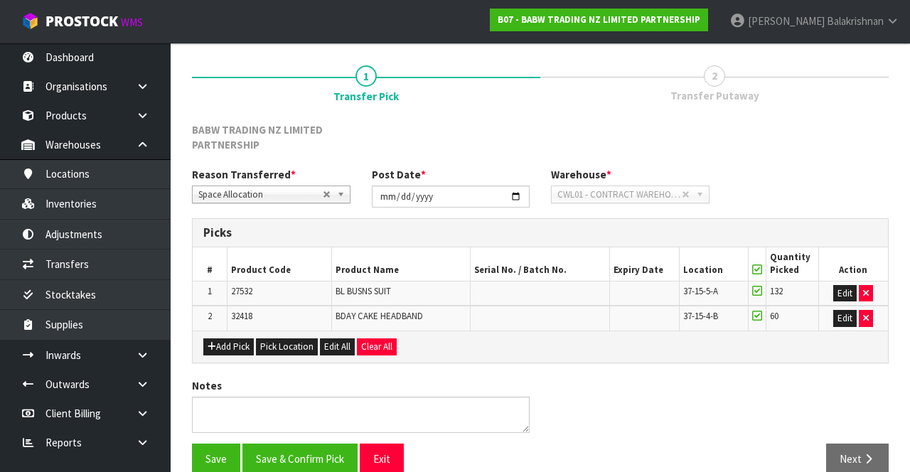
scroll to position [171, 0]
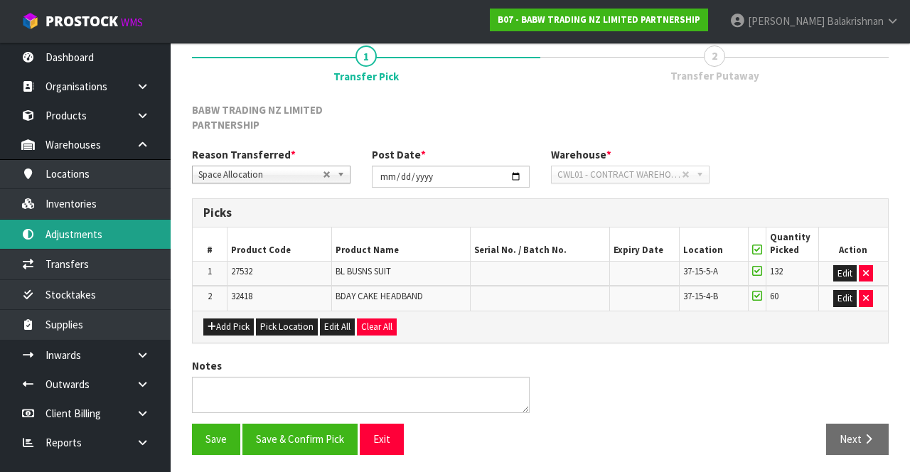
click at [55, 238] on link "Adjustments" at bounding box center [85, 234] width 171 height 29
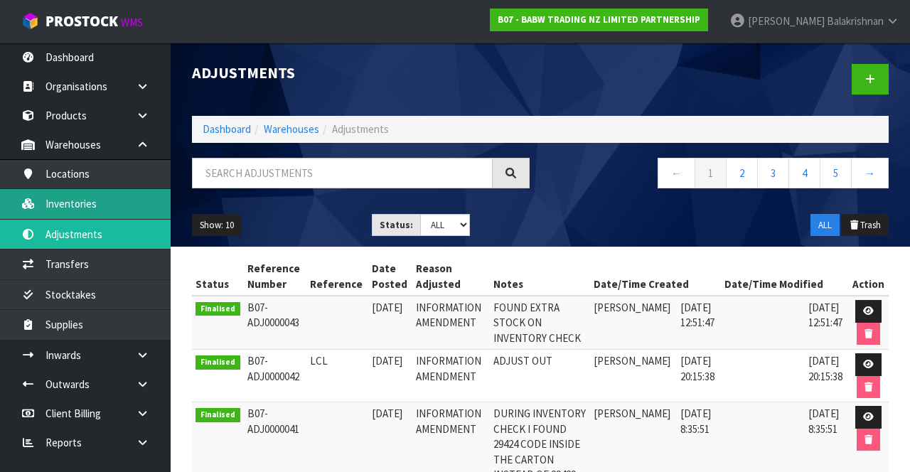
click at [65, 212] on link "Inventories" at bounding box center [85, 203] width 171 height 29
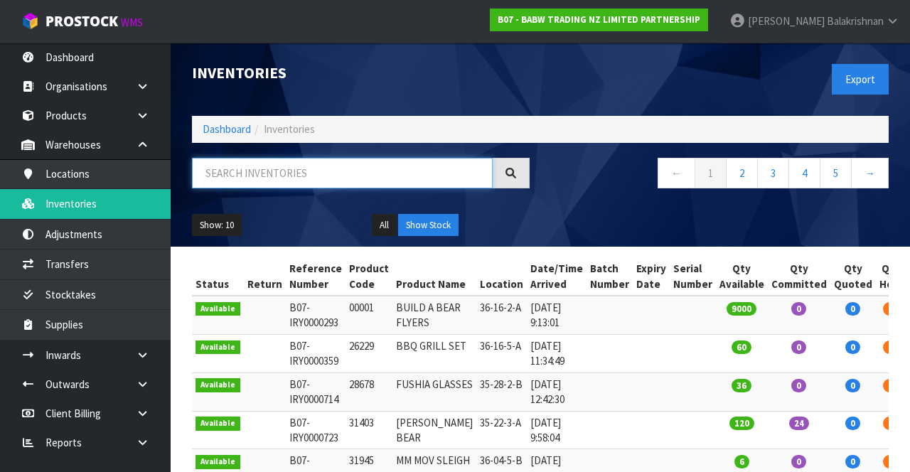
click at [237, 179] on input "text" at bounding box center [342, 173] width 301 height 31
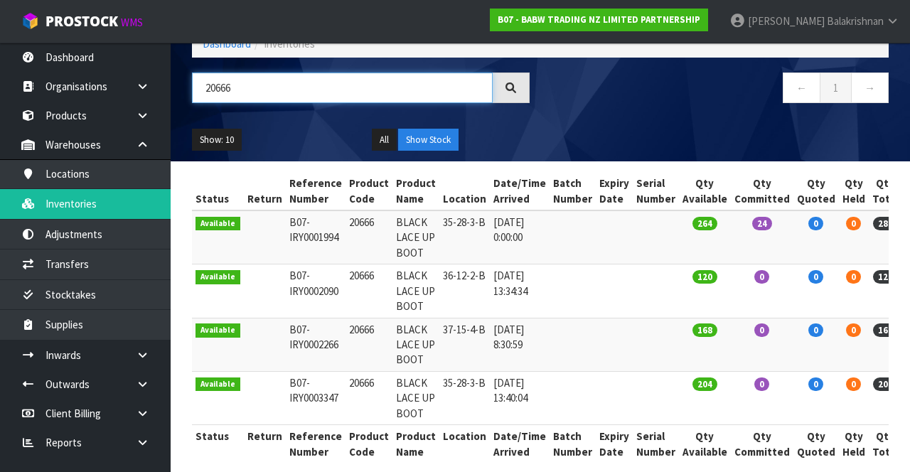
scroll to position [87, 0]
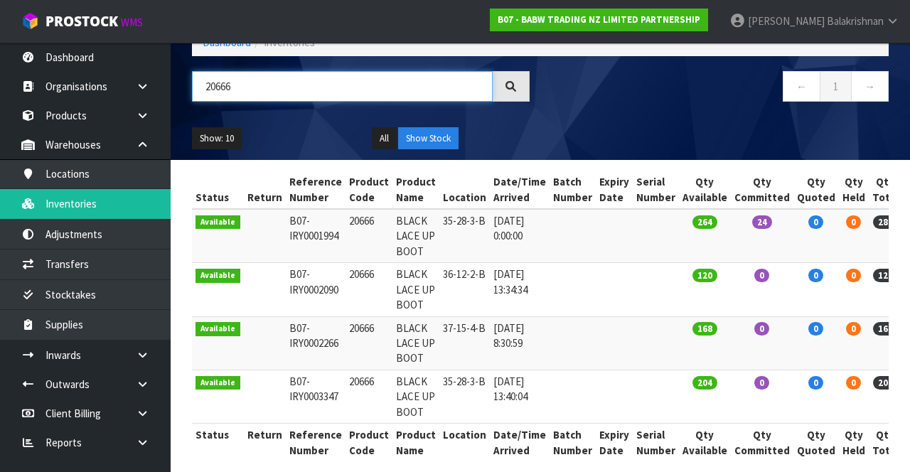
type input "20666"
copy td "20666"
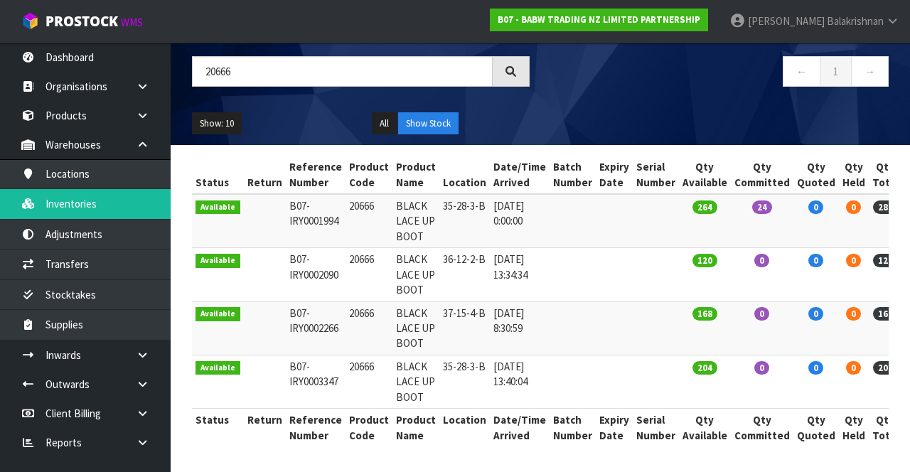
scroll to position [144, 0]
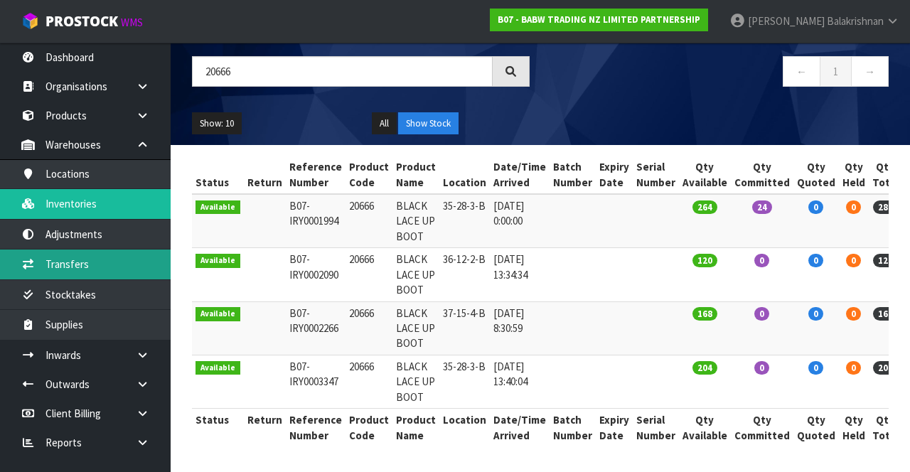
click at [94, 259] on link "Transfers" at bounding box center [85, 263] width 171 height 29
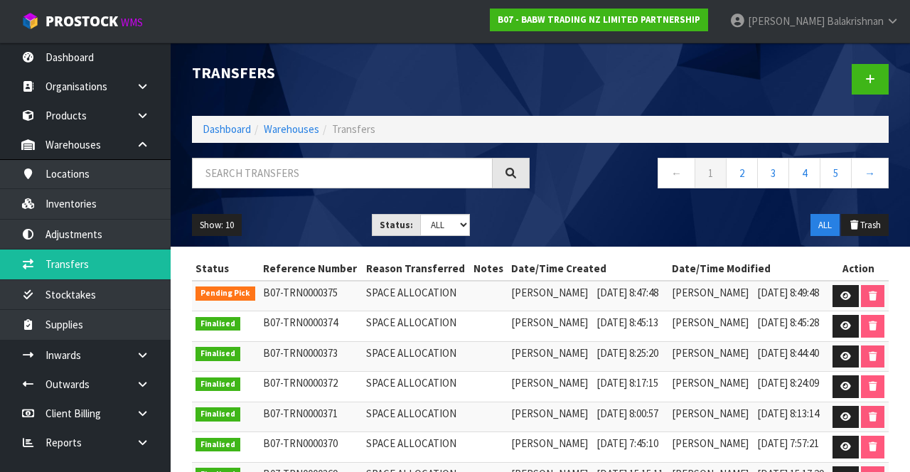
click at [849, 280] on th "Action" at bounding box center [859, 268] width 60 height 23
click at [859, 303] on link at bounding box center [845, 296] width 26 height 23
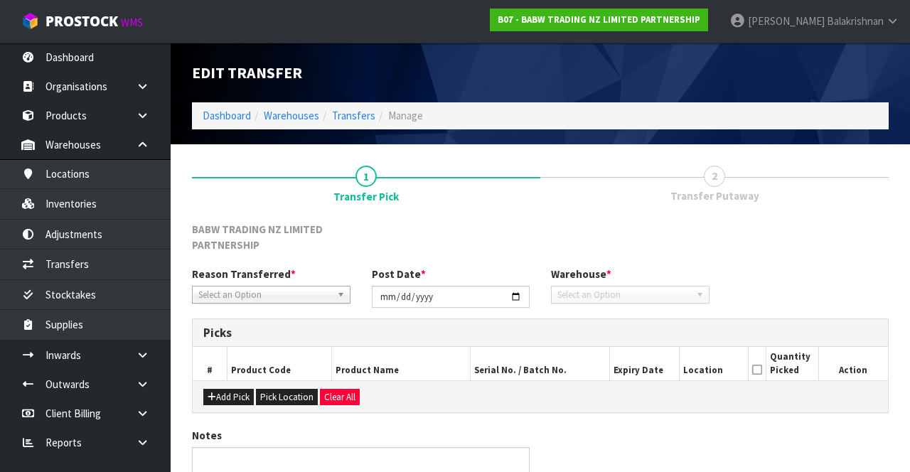
type input "[DATE]"
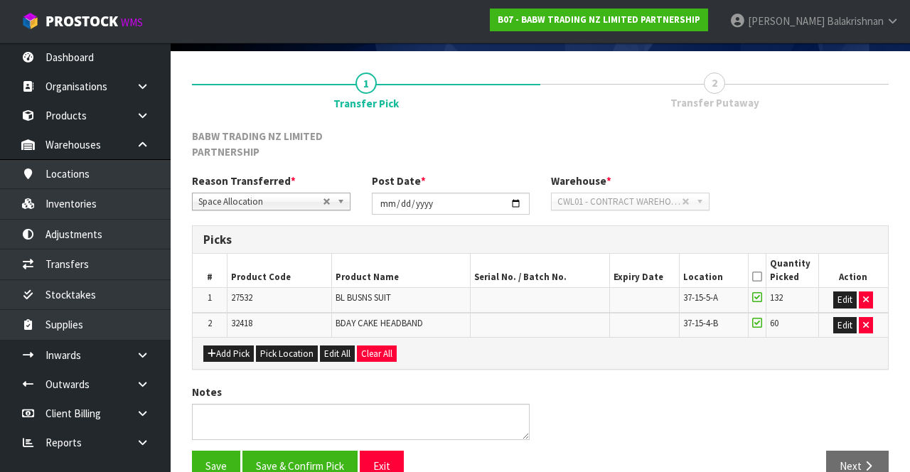
scroll to position [94, 0]
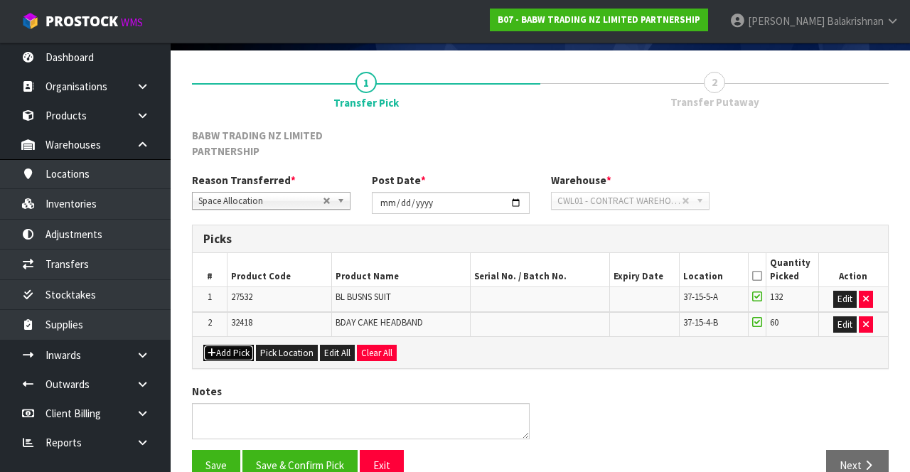
click at [222, 349] on button "Add Pick" at bounding box center [228, 353] width 50 height 17
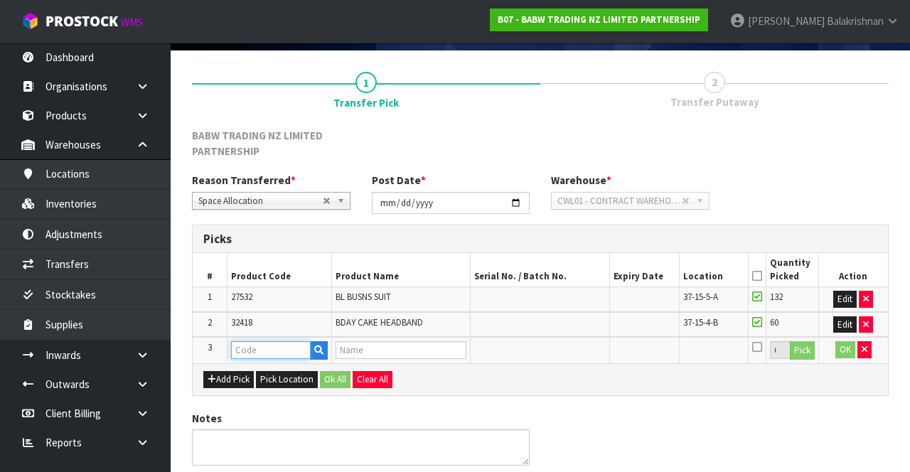
paste input "20666"
type input "20666"
type input "BLACK LACE UP BOOT"
type input "20666"
click at [809, 350] on button "Pick" at bounding box center [802, 350] width 25 height 18
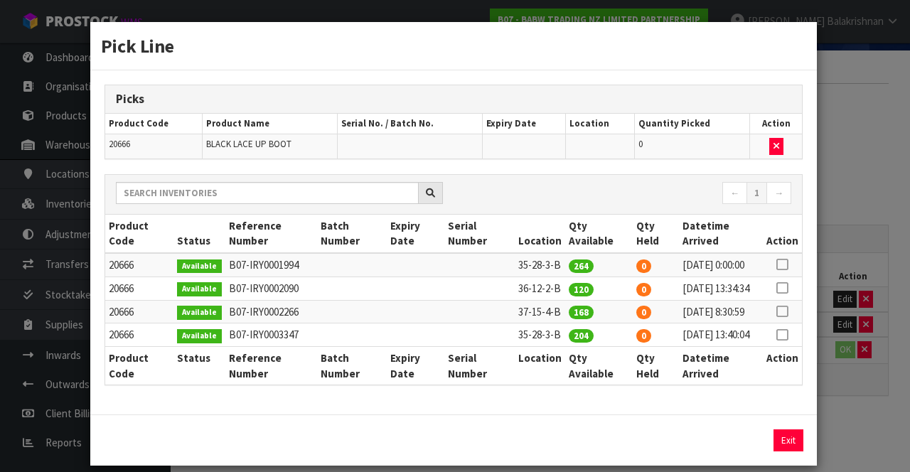
click at [785, 312] on icon at bounding box center [781, 311] width 11 height 1
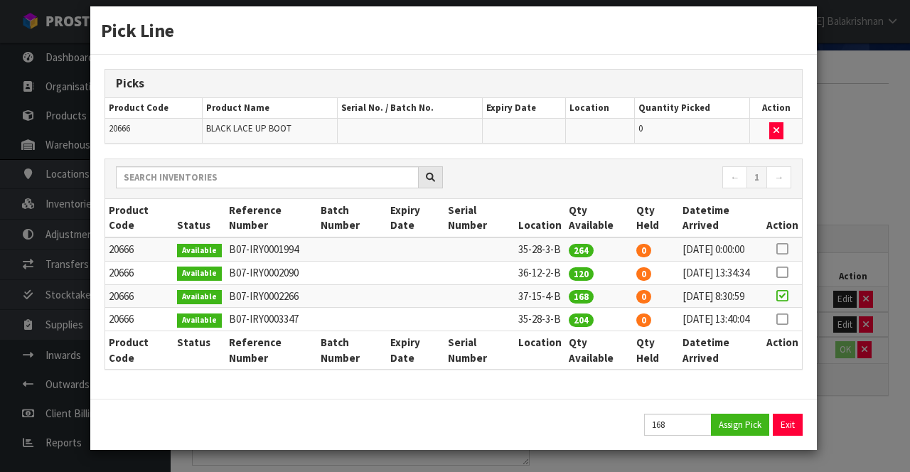
scroll to position [67, 0]
click at [736, 429] on button "Assign Pick" at bounding box center [740, 425] width 58 height 22
type input "168"
click at [798, 436] on button "Exit" at bounding box center [788, 425] width 30 height 22
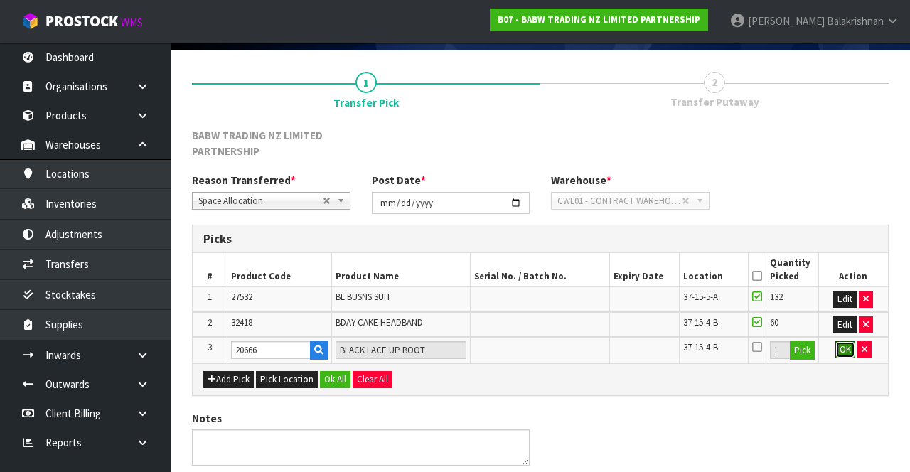
click at [844, 347] on button "OK" at bounding box center [845, 349] width 20 height 17
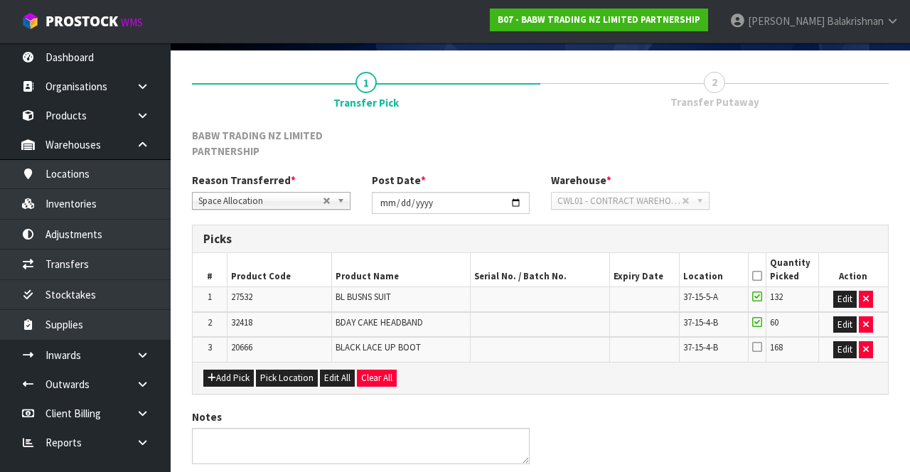
click at [759, 345] on icon at bounding box center [757, 346] width 10 height 11
click at [0, 0] on input "checkbox" at bounding box center [0, 0] width 0 height 0
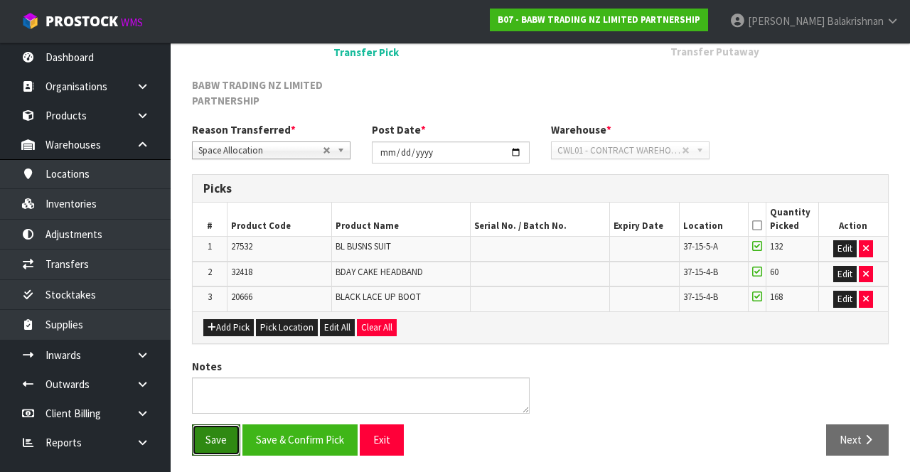
click at [210, 428] on button "Save" at bounding box center [216, 439] width 48 height 31
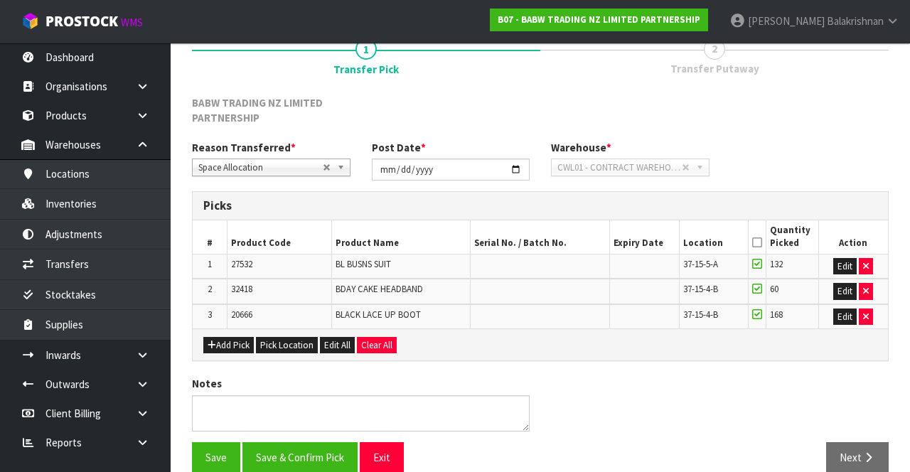
scroll to position [196, 0]
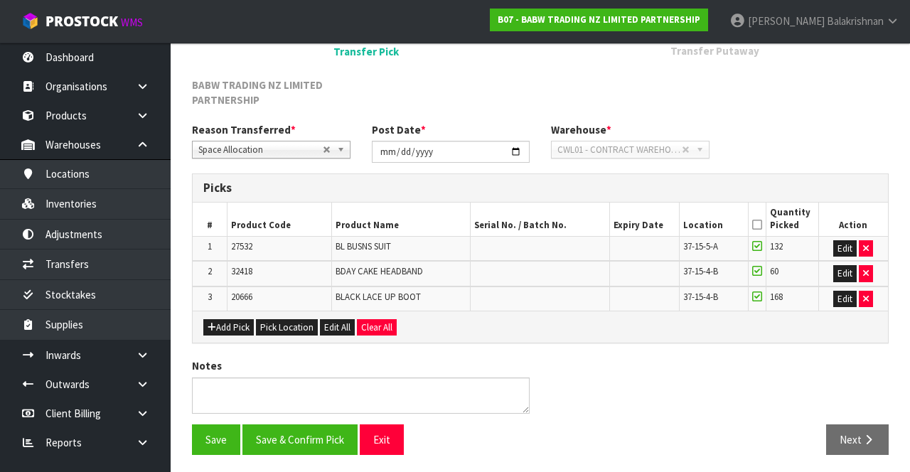
click at [757, 225] on icon at bounding box center [757, 225] width 10 height 1
click at [288, 448] on button "Save & Confirm Pick" at bounding box center [299, 439] width 115 height 31
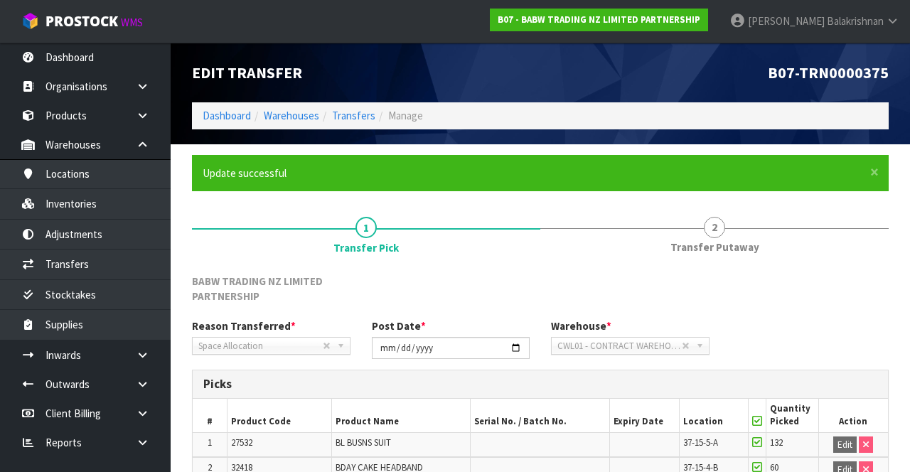
scroll to position [165, 0]
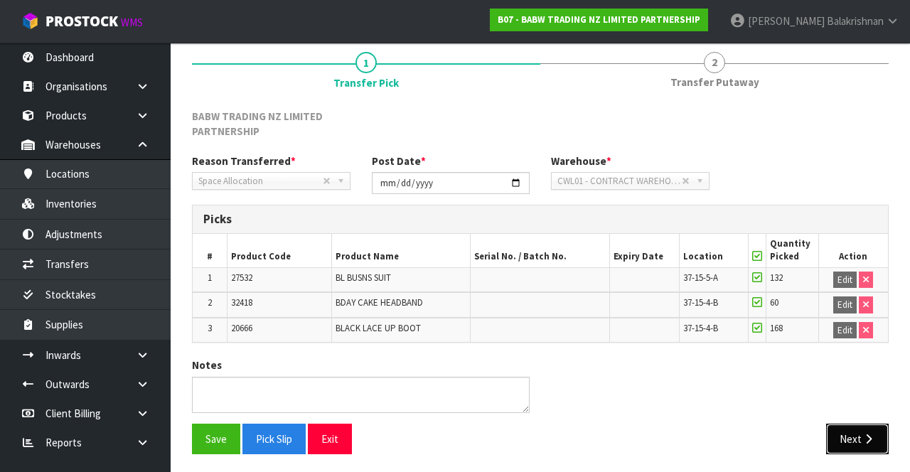
click at [853, 429] on button "Next" at bounding box center [857, 439] width 63 height 31
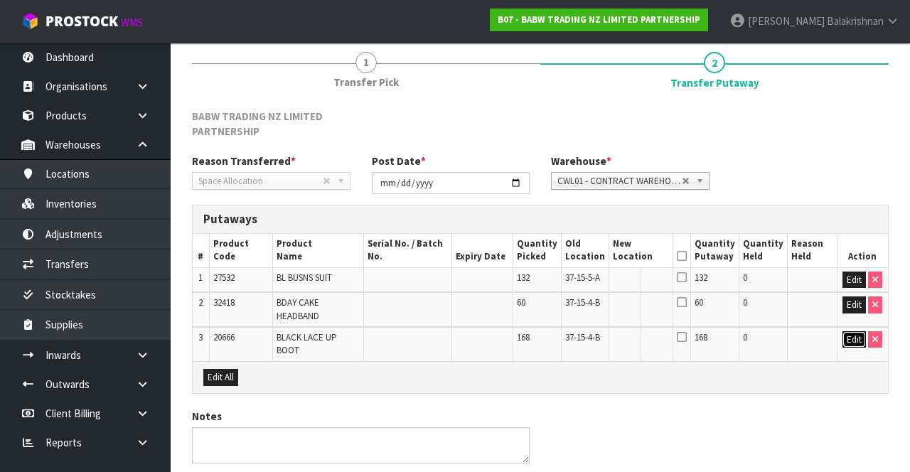
click at [851, 348] on button "Edit" at bounding box center [853, 339] width 23 height 17
click at [631, 349] on input "text" at bounding box center [633, 340] width 40 height 18
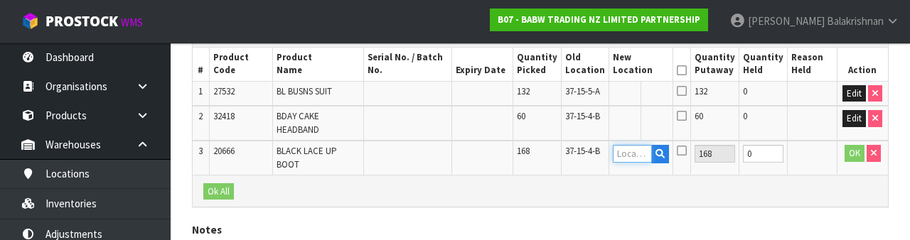
scroll to position [385, 0]
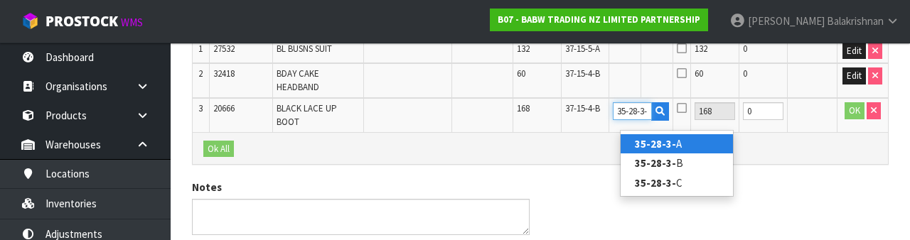
type input "35-28-3-B"
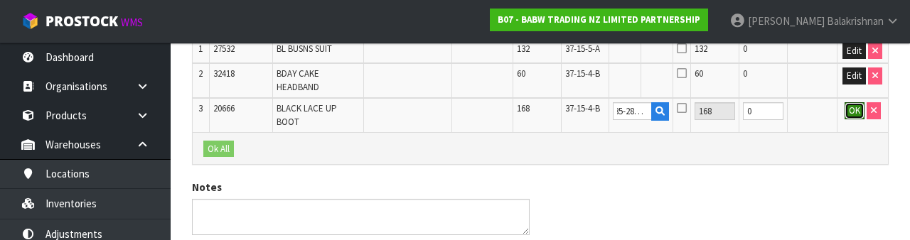
click at [844, 119] on button "OK" at bounding box center [854, 110] width 20 height 17
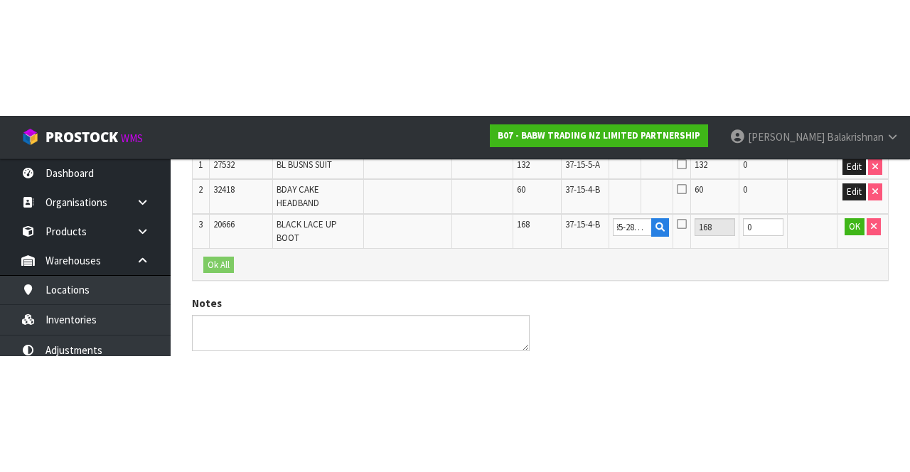
scroll to position [0, 0]
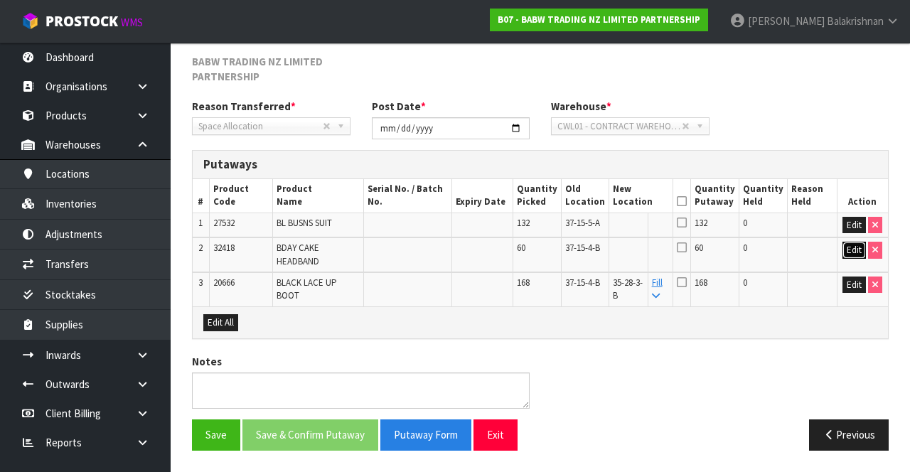
click at [854, 254] on button "Edit" at bounding box center [853, 250] width 23 height 17
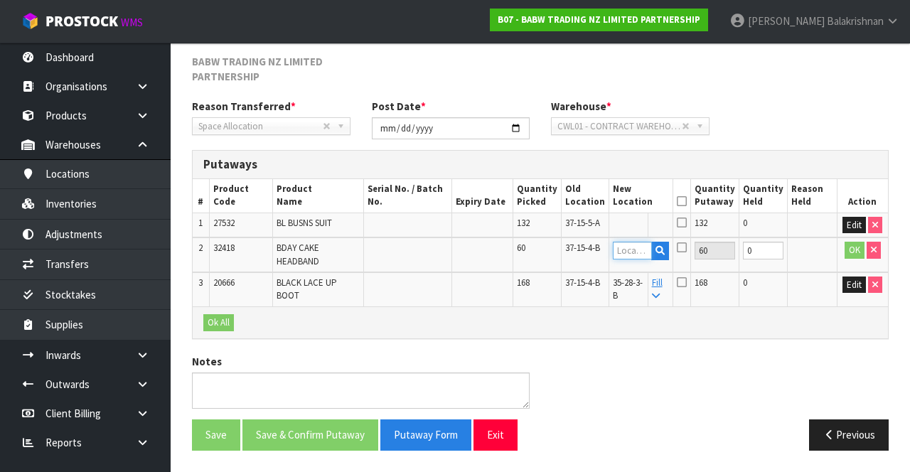
click at [645, 249] on input "text" at bounding box center [633, 251] width 40 height 18
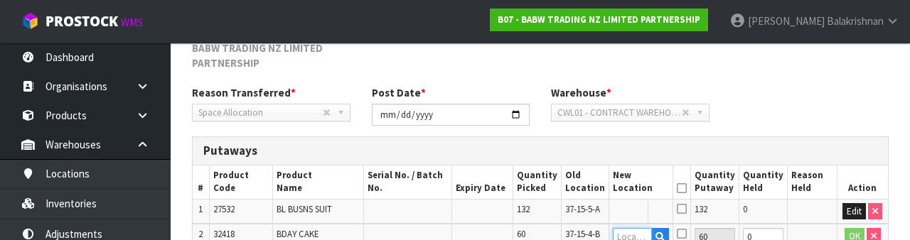
scroll to position [350, 0]
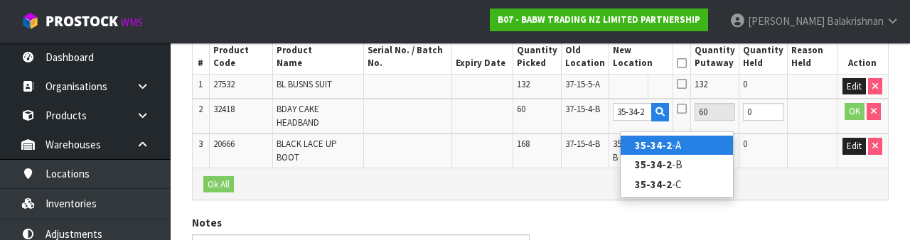
click at [692, 146] on link "35-34-2 -A" at bounding box center [676, 145] width 112 height 19
type input "35-34-2-A"
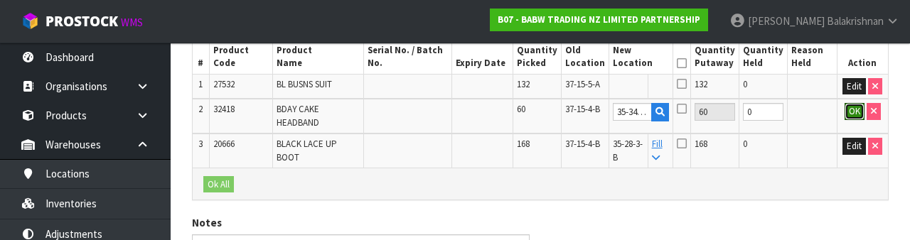
click at [851, 120] on button "OK" at bounding box center [854, 111] width 20 height 17
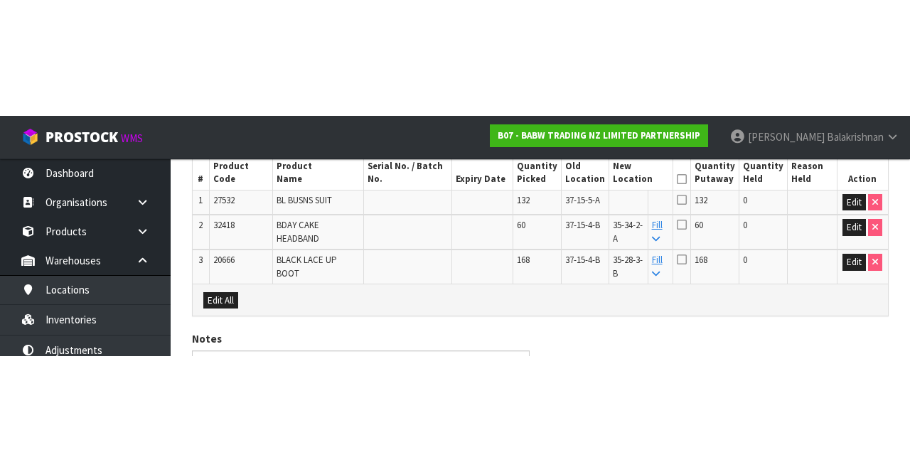
scroll to position [226, 0]
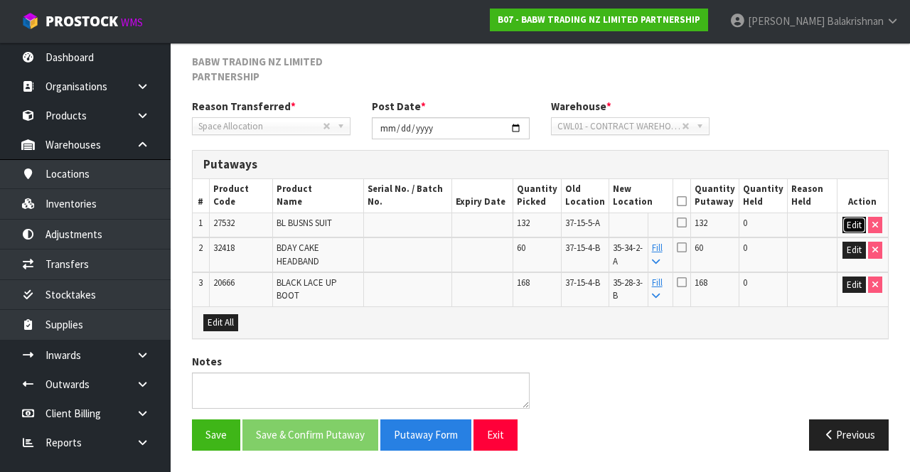
click at [853, 223] on button "Edit" at bounding box center [853, 225] width 23 height 17
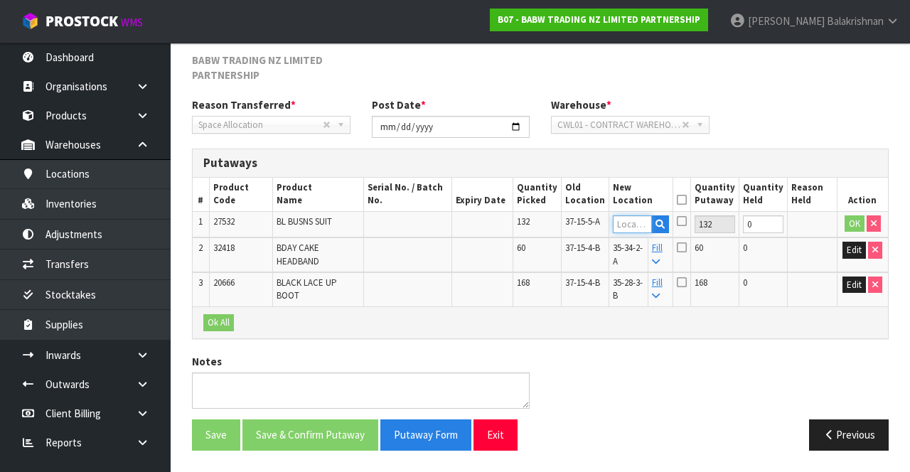
click at [650, 222] on input "text" at bounding box center [633, 224] width 40 height 18
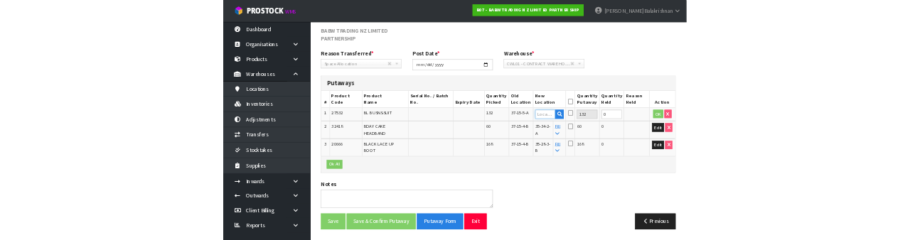
scroll to position [217, 0]
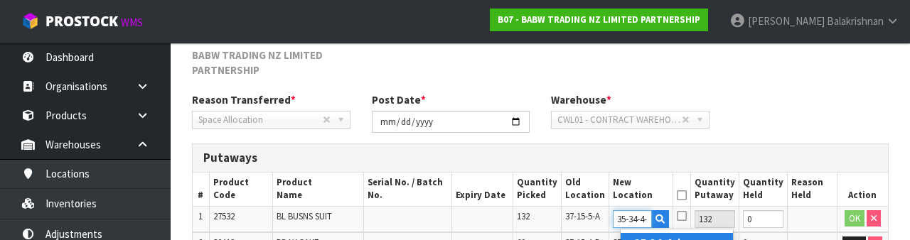
type input "35-34-4-A"
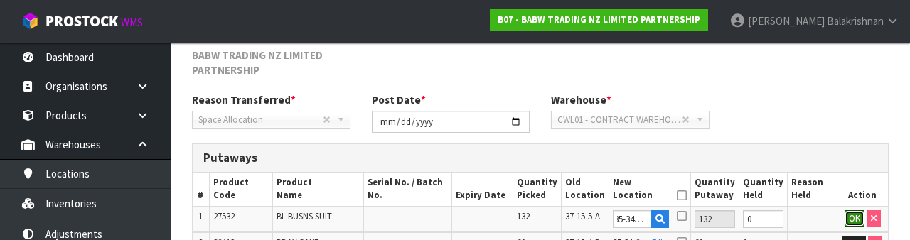
click at [849, 212] on button "OK" at bounding box center [854, 218] width 20 height 17
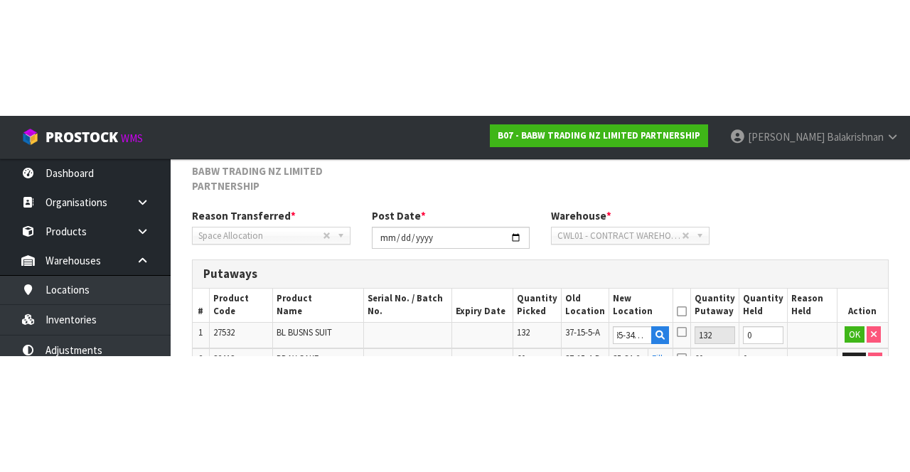
scroll to position [226, 0]
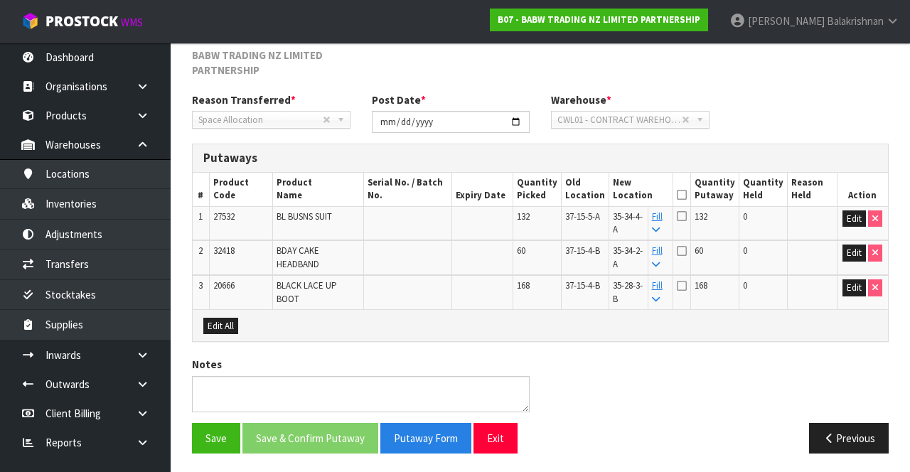
click at [687, 195] on icon at bounding box center [682, 195] width 10 height 1
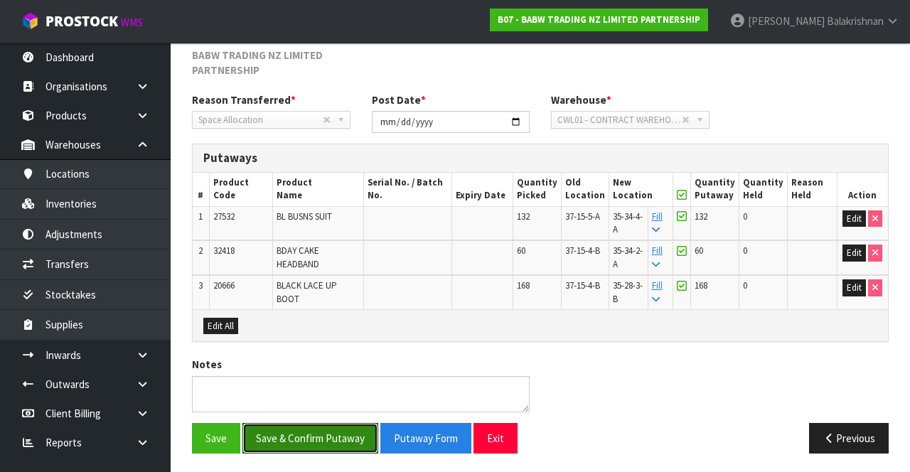
click at [339, 426] on button "Save & Confirm Putaway" at bounding box center [310, 438] width 136 height 31
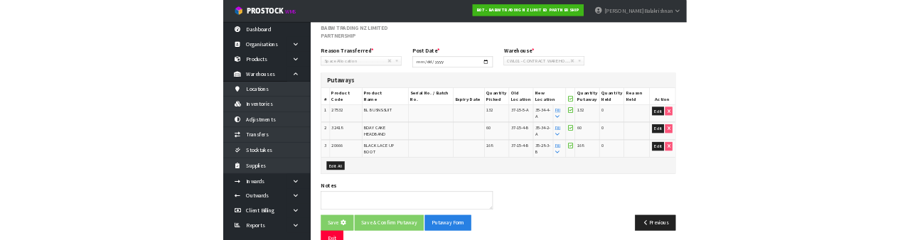
scroll to position [0, 0]
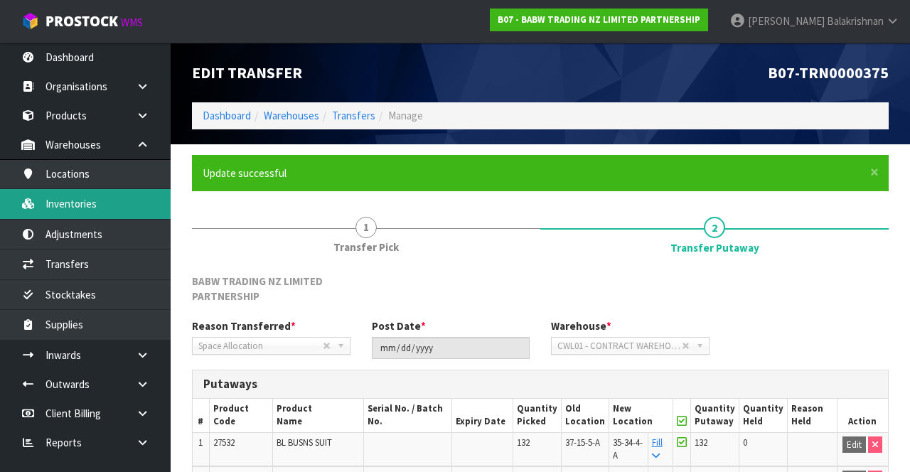
click at [81, 203] on link "Inventories" at bounding box center [85, 203] width 171 height 29
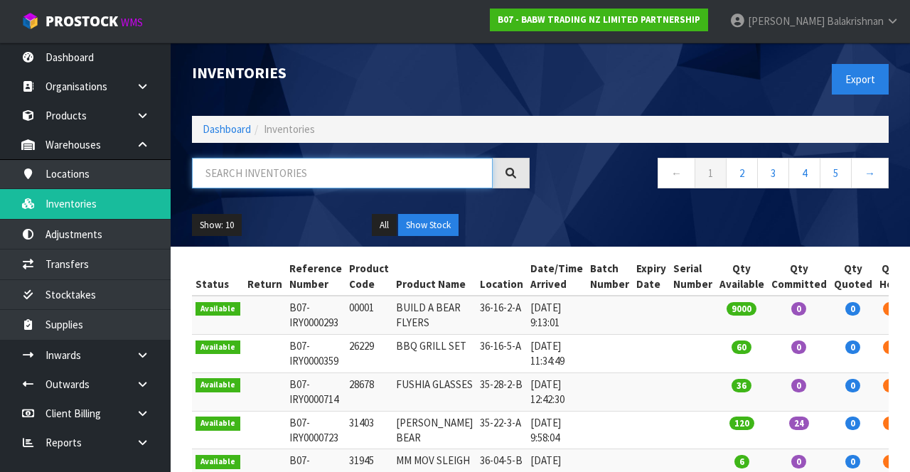
click at [310, 178] on input "text" at bounding box center [342, 173] width 301 height 31
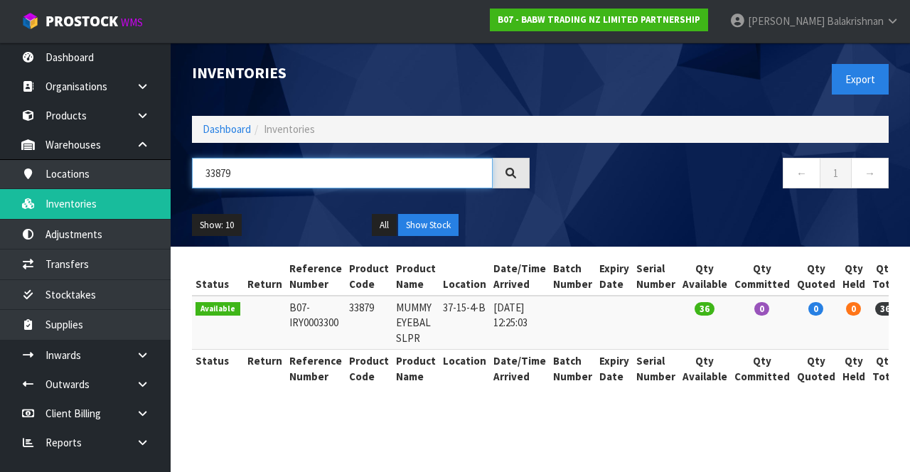
type input "33879"
copy td "33879"
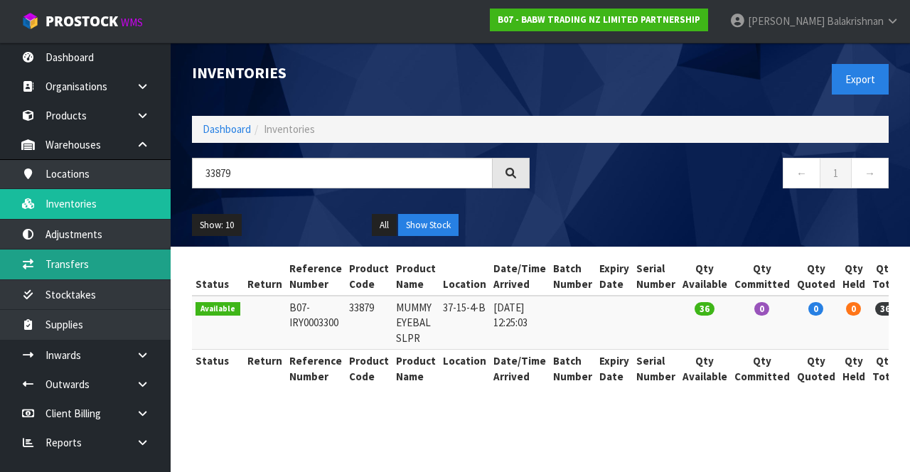
click at [85, 259] on link "Transfers" at bounding box center [85, 263] width 171 height 29
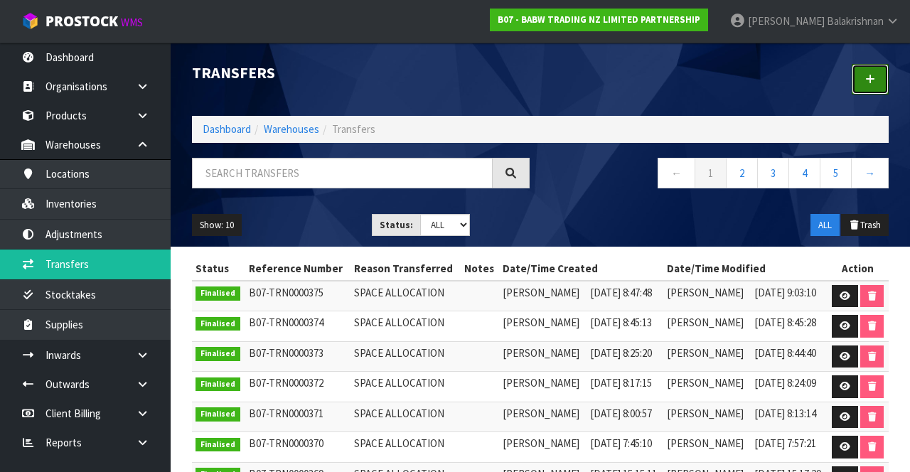
click at [867, 77] on icon at bounding box center [870, 79] width 10 height 11
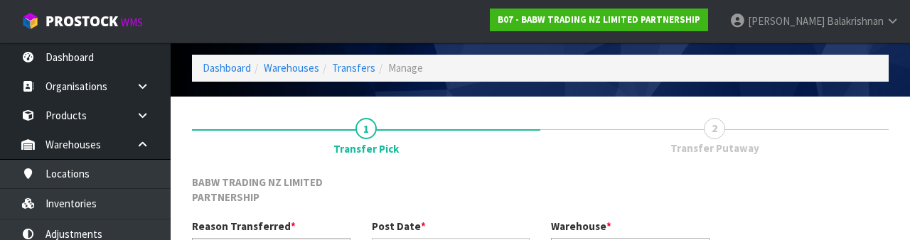
scroll to position [185, 0]
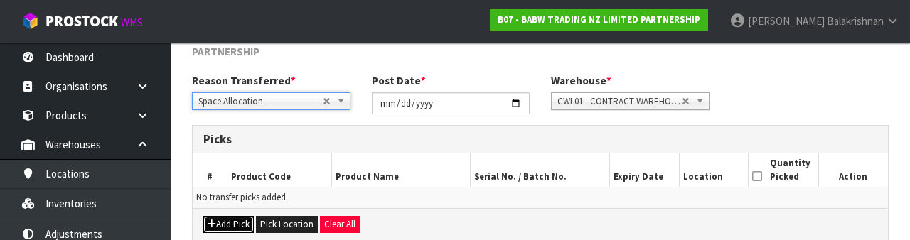
click at [223, 220] on button "Add Pick" at bounding box center [228, 224] width 50 height 17
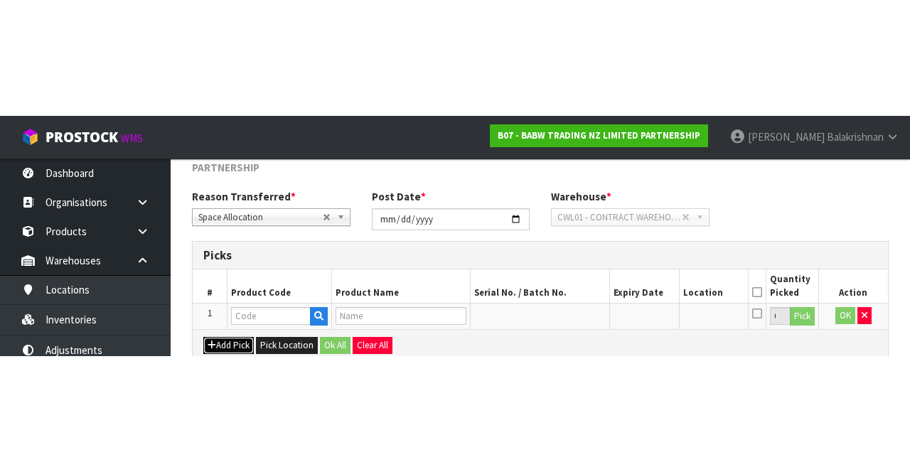
scroll to position [97, 0]
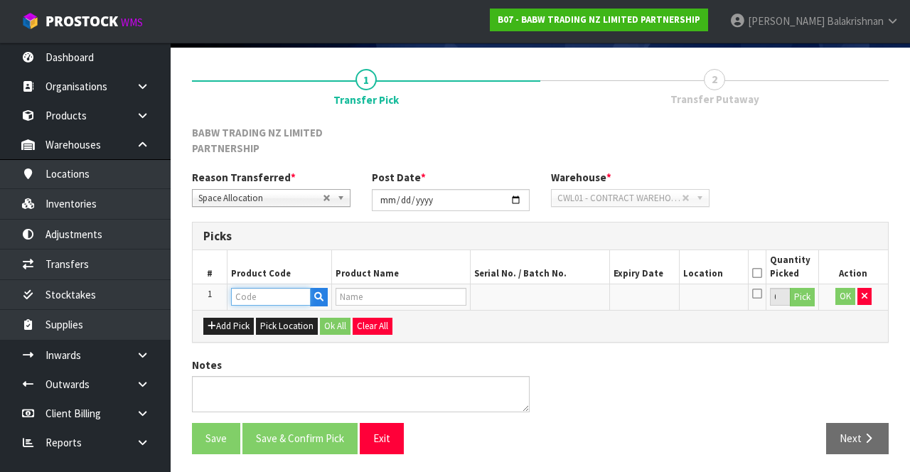
click at [264, 293] on input "text" at bounding box center [271, 297] width 80 height 18
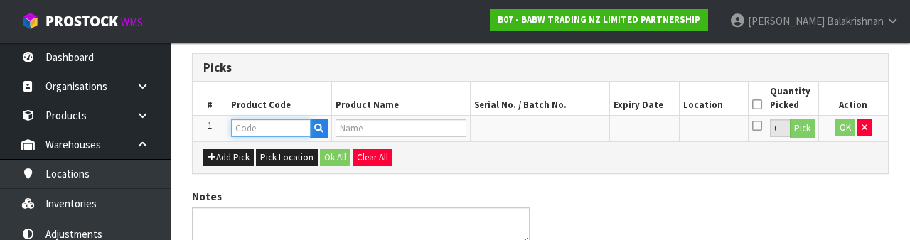
scroll to position [264, 0]
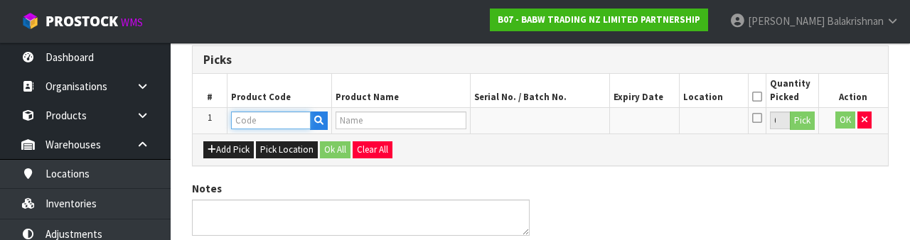
type input "33879"
type input "MUMMY EYEBAL SLPR"
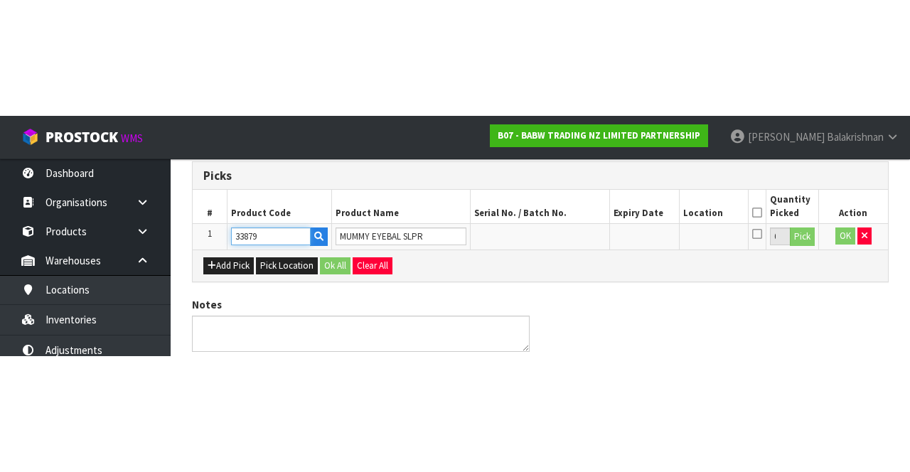
scroll to position [97, 0]
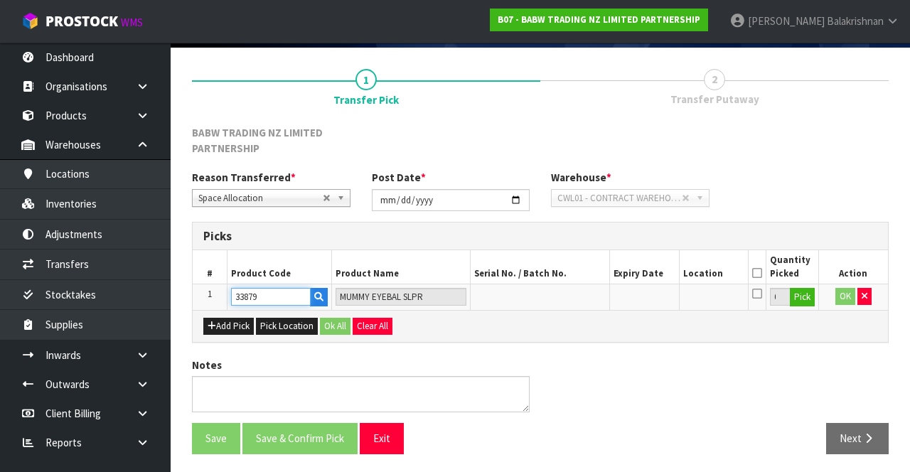
type input "33879"
click at [807, 294] on button "Pick" at bounding box center [802, 297] width 25 height 18
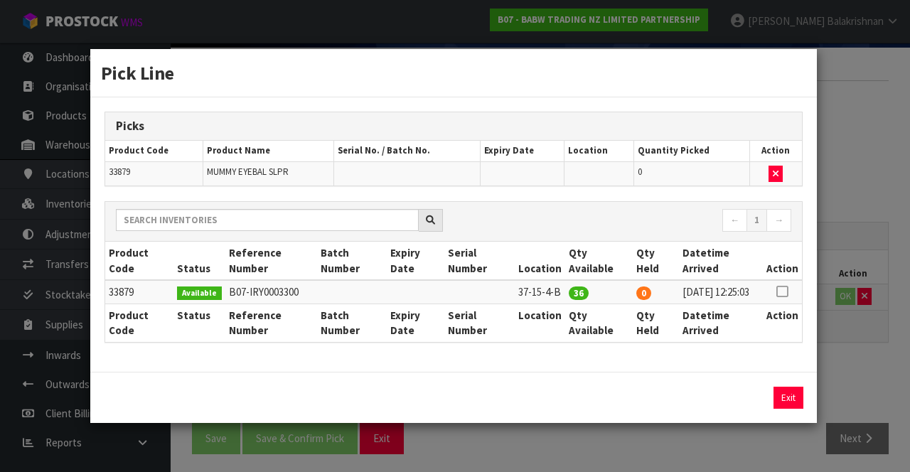
click at [782, 291] on icon at bounding box center [781, 291] width 11 height 1
click at [731, 401] on button "Assign Pick" at bounding box center [740, 398] width 58 height 22
type input "36"
click at [787, 409] on button "Exit" at bounding box center [788, 398] width 30 height 22
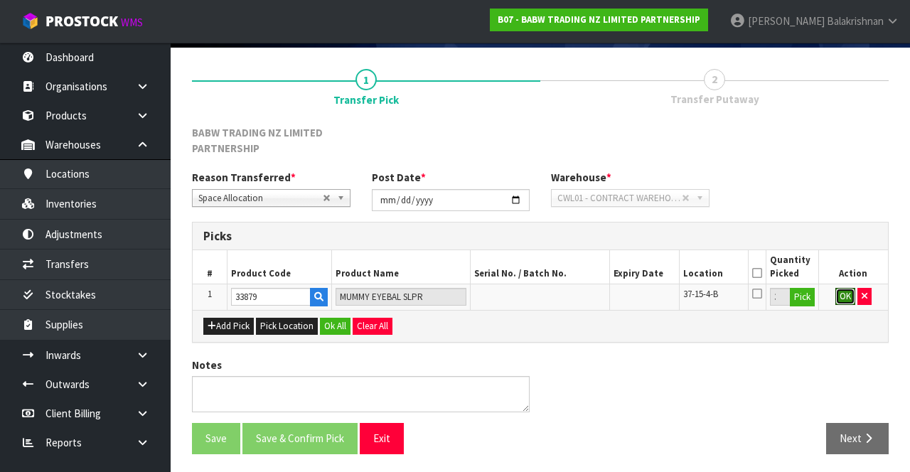
click at [839, 296] on button "OK" at bounding box center [845, 296] width 20 height 17
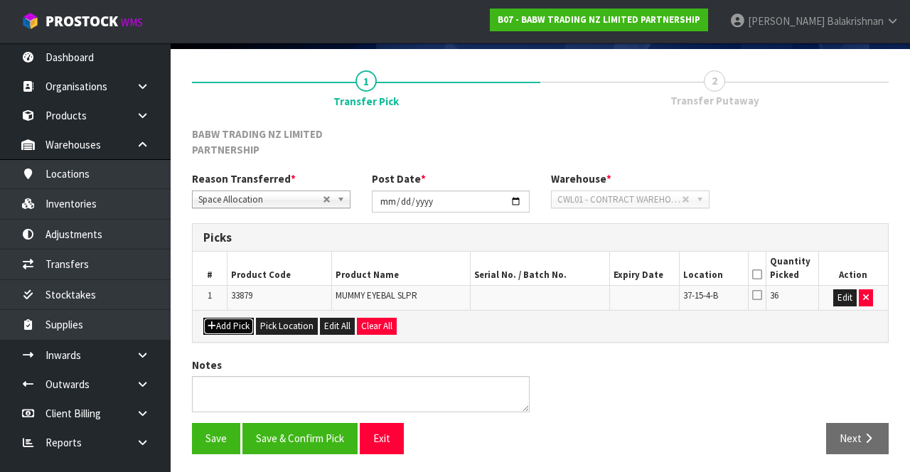
click at [232, 326] on button "Add Pick" at bounding box center [228, 326] width 50 height 17
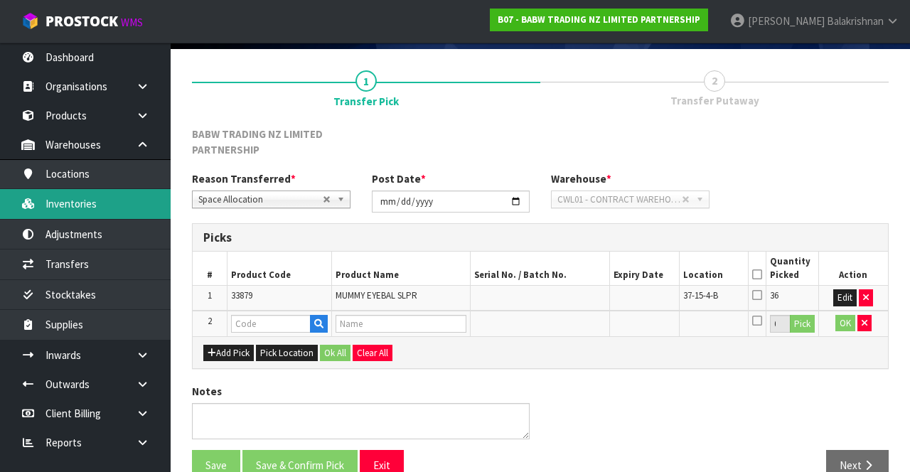
click at [47, 199] on link "Inventories" at bounding box center [85, 203] width 171 height 29
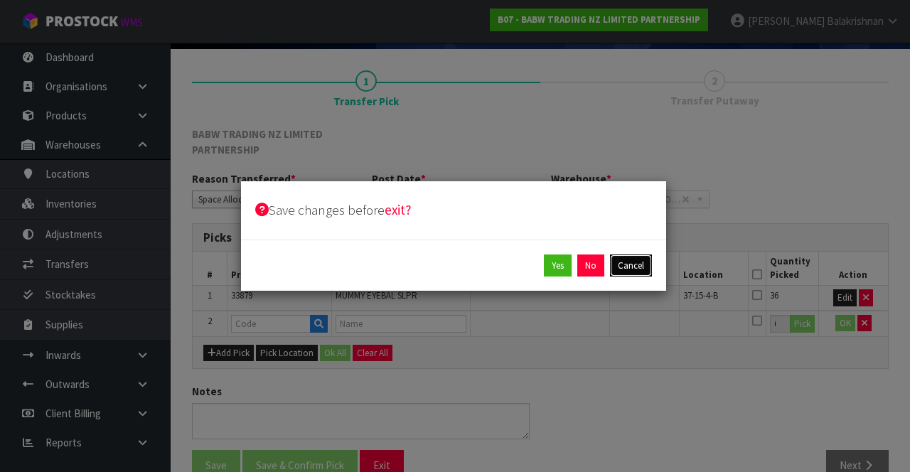
click at [640, 274] on button "Cancel" at bounding box center [631, 265] width 42 height 23
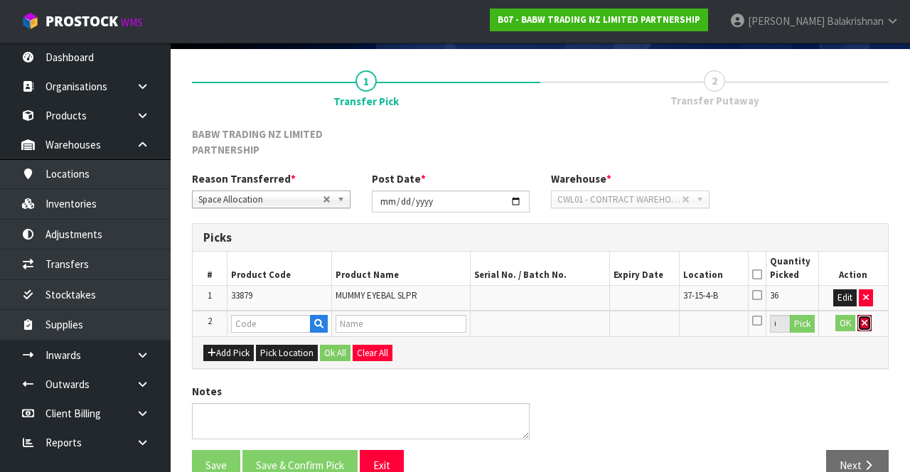
click at [868, 318] on button "button" at bounding box center [864, 323] width 14 height 17
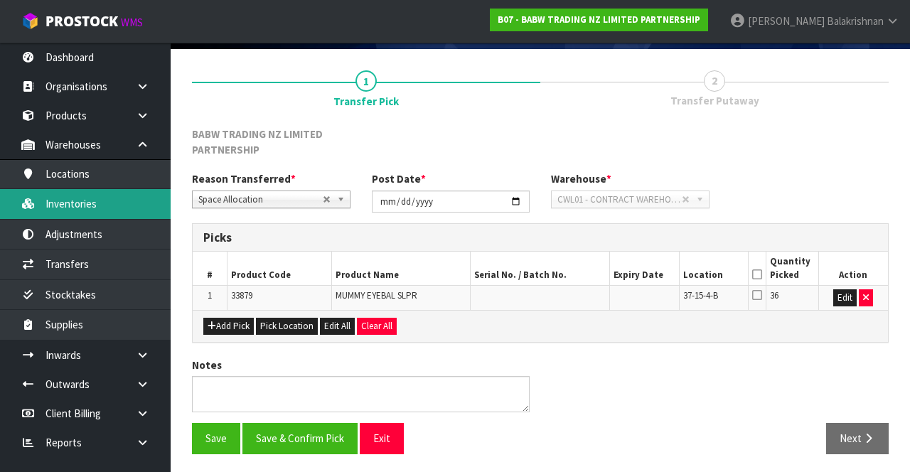
click at [75, 206] on link "Inventories" at bounding box center [85, 203] width 171 height 29
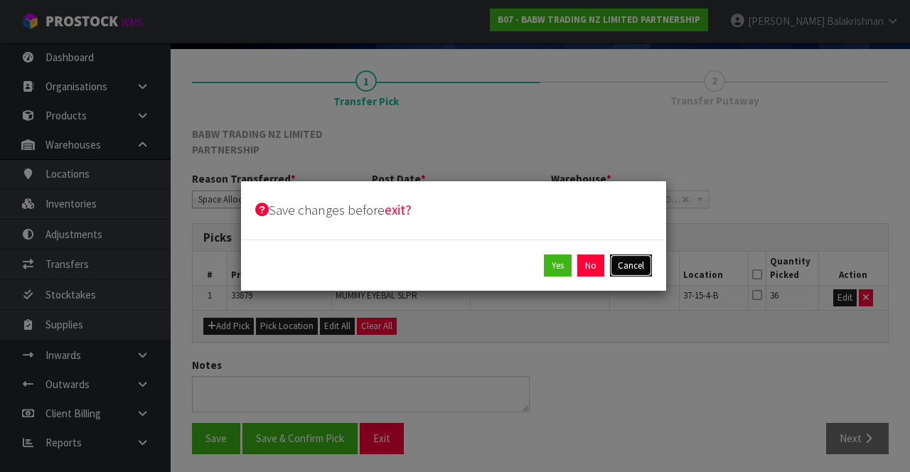
click at [633, 269] on button "Cancel" at bounding box center [631, 265] width 42 height 23
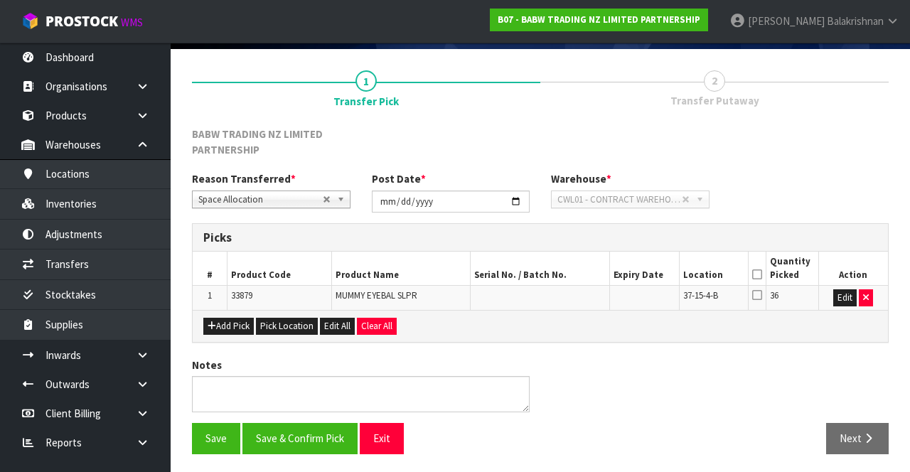
click at [755, 274] on icon at bounding box center [757, 274] width 10 height 1
click at [210, 438] on button "Save" at bounding box center [216, 438] width 48 height 31
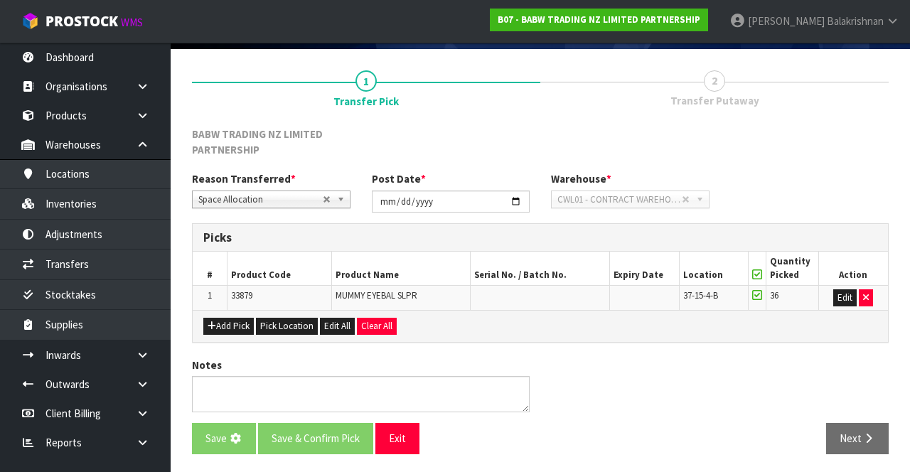
scroll to position [0, 0]
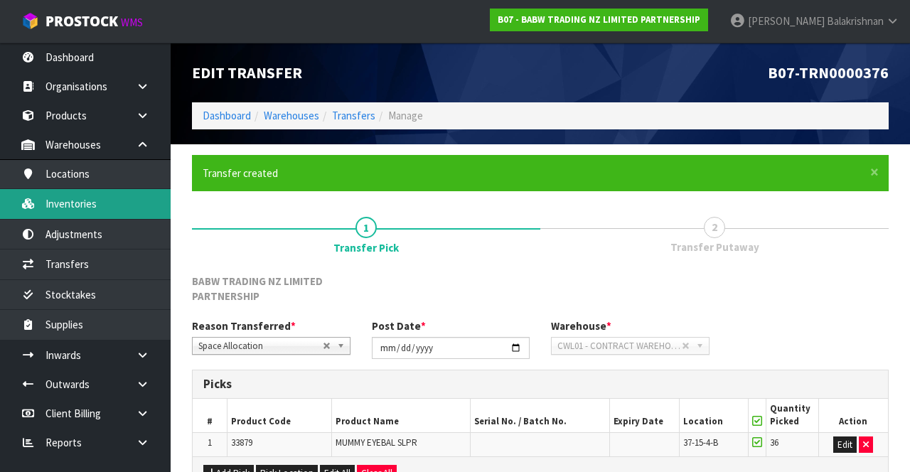
click at [51, 203] on link "Inventories" at bounding box center [85, 203] width 171 height 29
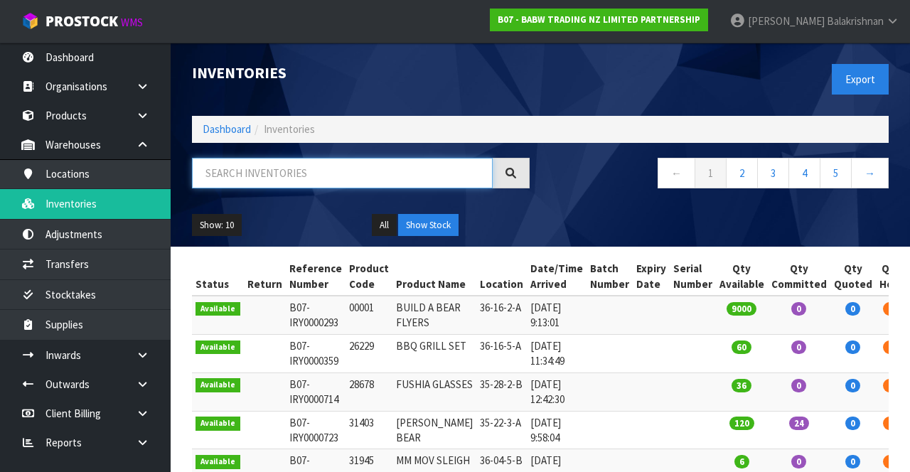
paste input "33879"
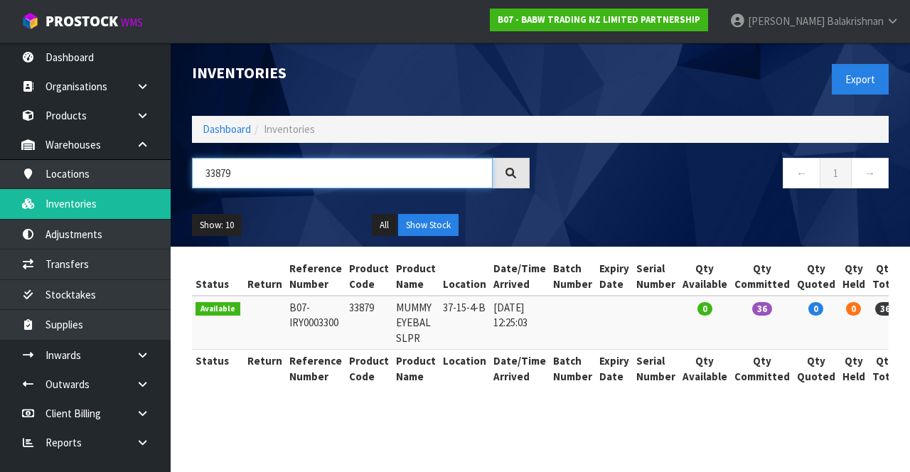
scroll to position [0, 21]
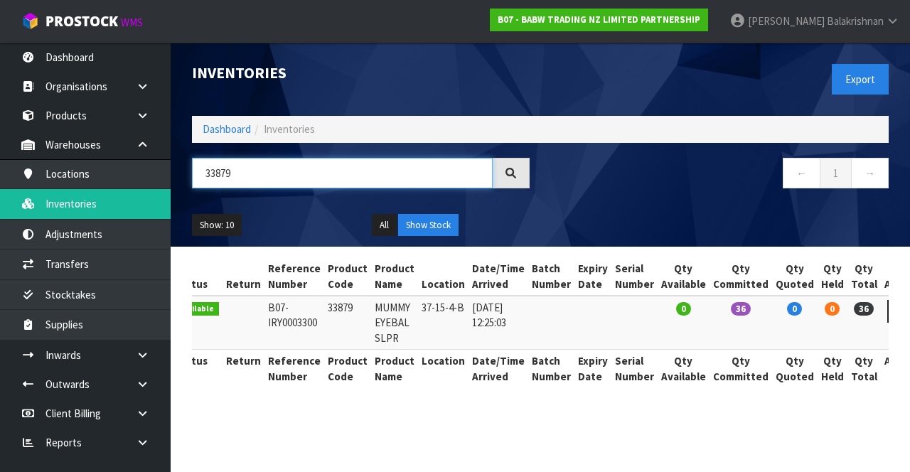
type input "33879"
click at [413, 411] on section "Status Return Reference Number Product Code Product Name Location Date/Time Arr…" at bounding box center [540, 330] width 739 height 166
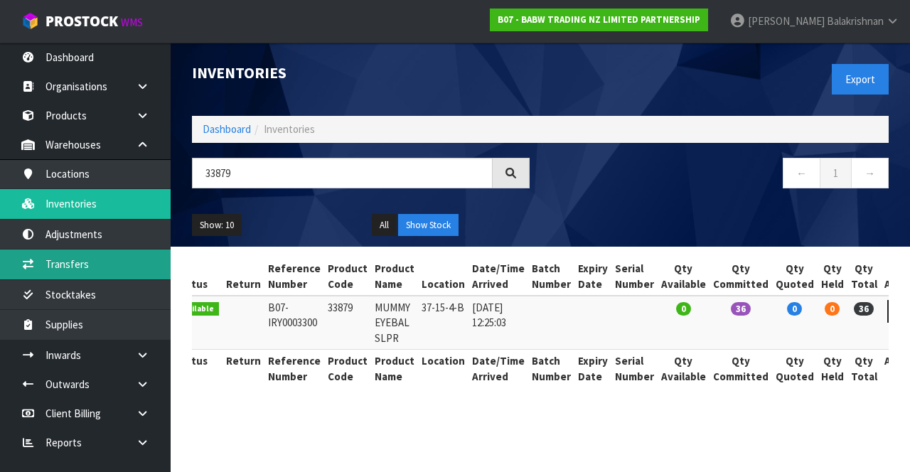
click at [95, 266] on link "Transfers" at bounding box center [85, 263] width 171 height 29
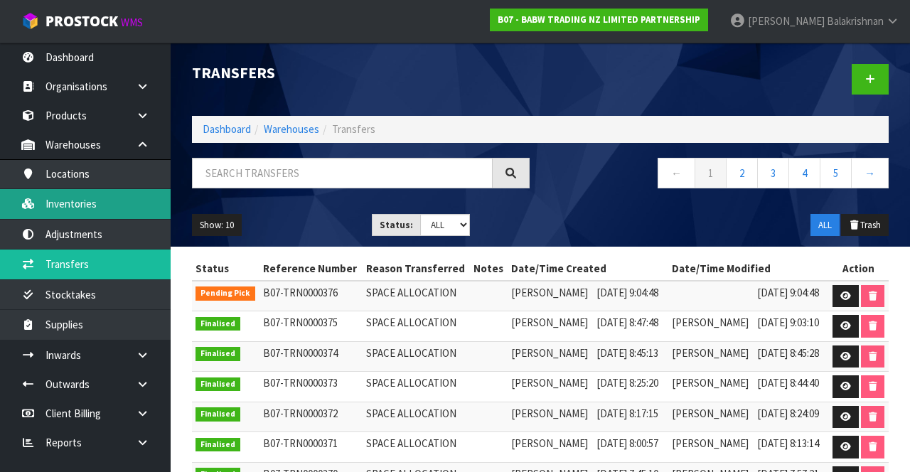
click at [113, 204] on link "Inventories" at bounding box center [85, 203] width 171 height 29
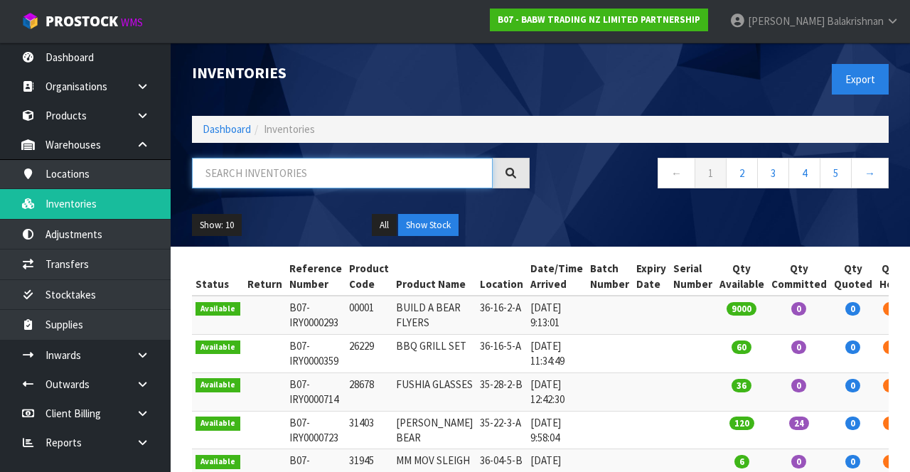
click at [327, 168] on input "text" at bounding box center [342, 173] width 301 height 31
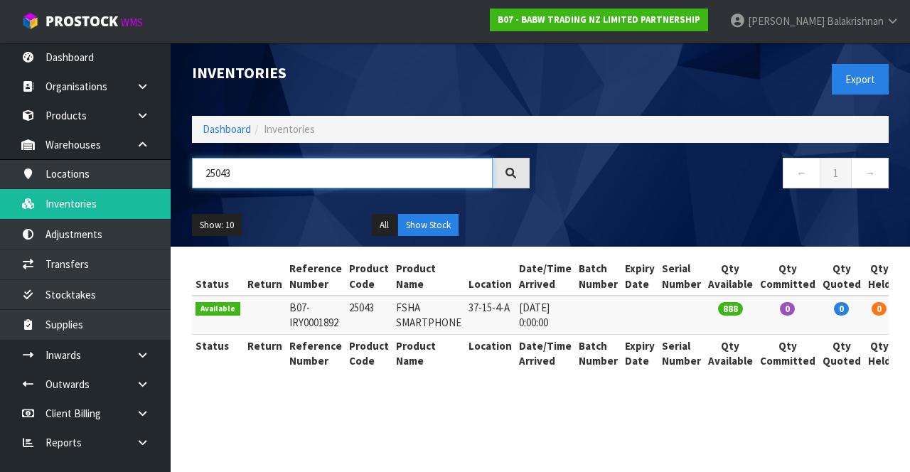
type input "25043"
click at [345, 312] on td "25043" at bounding box center [368, 315] width 47 height 38
copy td "25043"
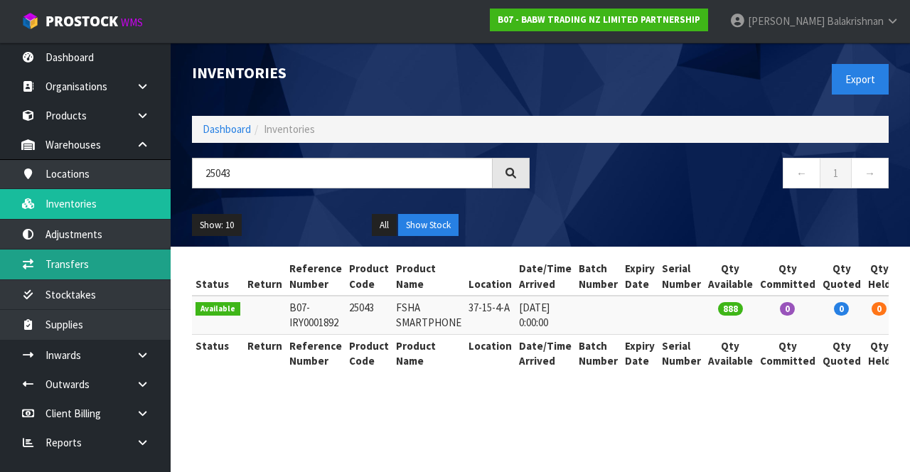
click at [90, 257] on link "Transfers" at bounding box center [85, 263] width 171 height 29
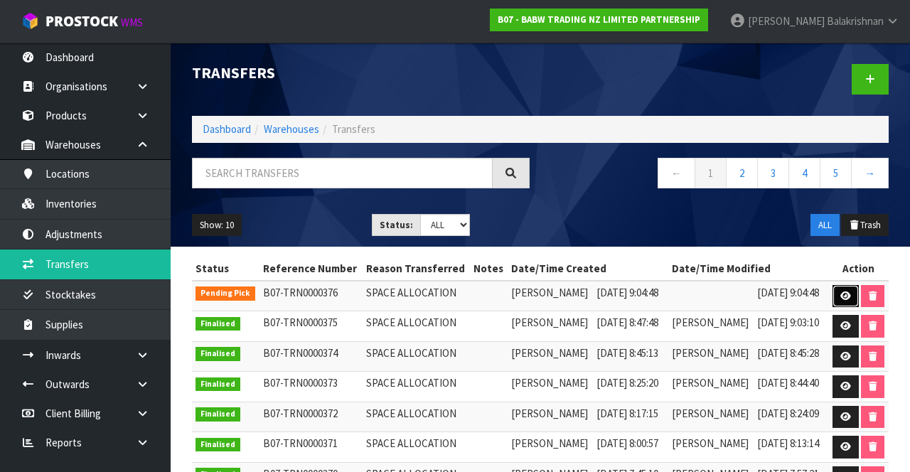
click at [859, 303] on link at bounding box center [845, 296] width 26 height 23
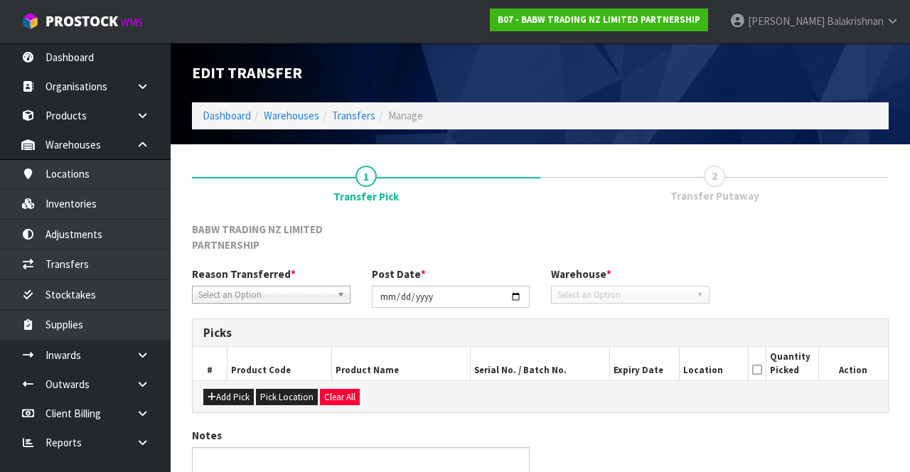
type input "[DATE]"
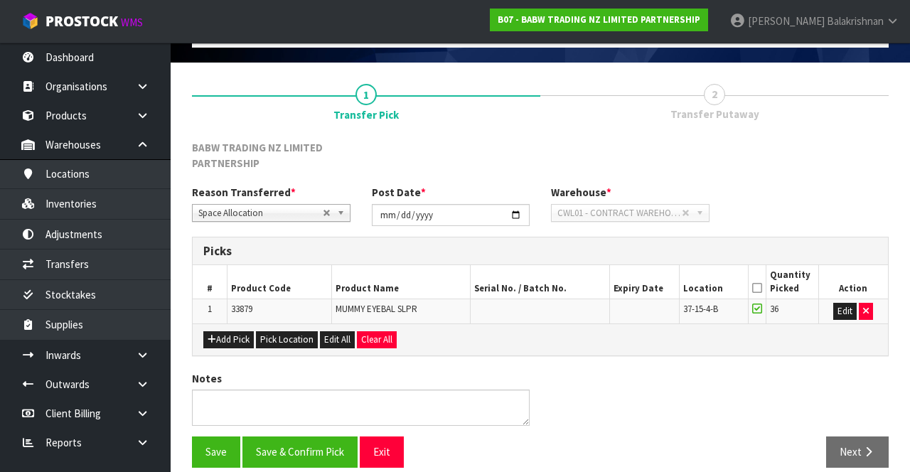
scroll to position [75, 0]
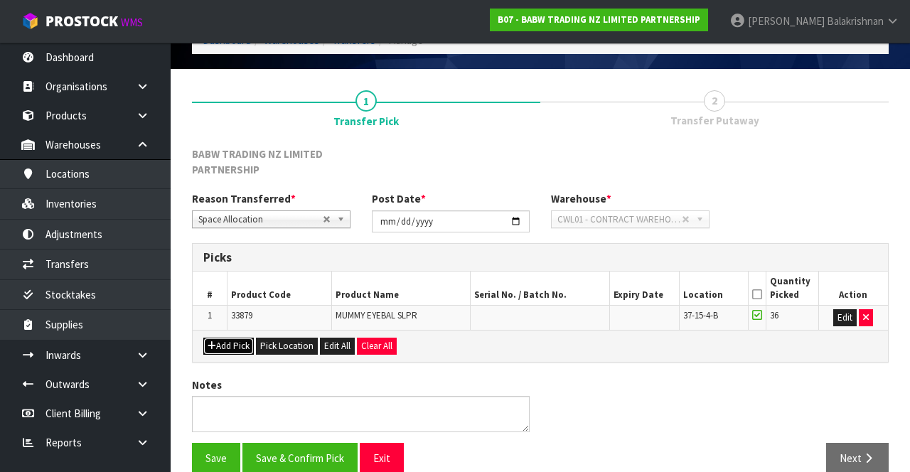
click at [232, 339] on button "Add Pick" at bounding box center [228, 346] width 50 height 17
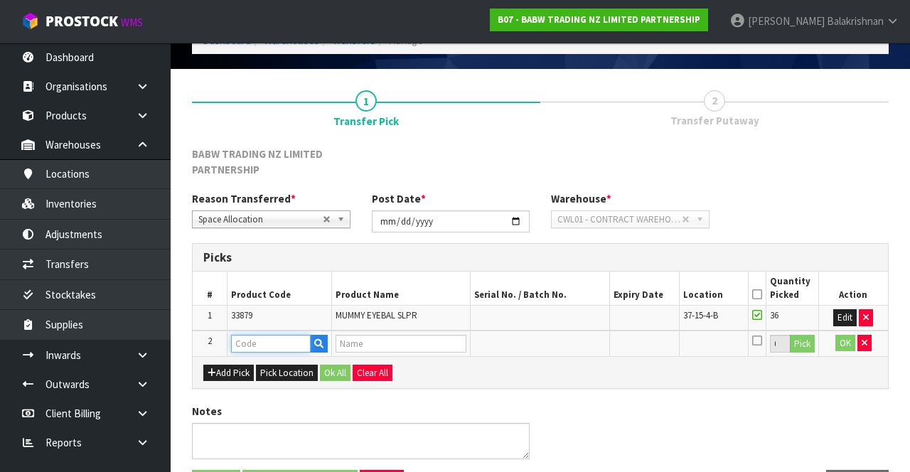
paste input "25043"
type input "25043"
type input "FSHA SMARTPHONE"
type input "25043"
click at [809, 338] on button "Pick" at bounding box center [802, 344] width 25 height 18
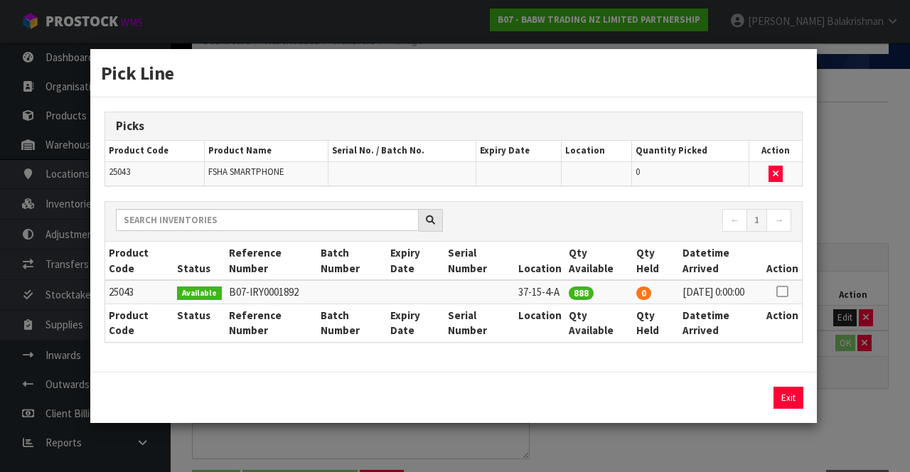
click at [787, 291] on icon at bounding box center [781, 291] width 11 height 1
click at [731, 402] on button "Assign Pick" at bounding box center [740, 398] width 58 height 22
type input "888"
click at [786, 402] on button "Exit" at bounding box center [788, 398] width 30 height 22
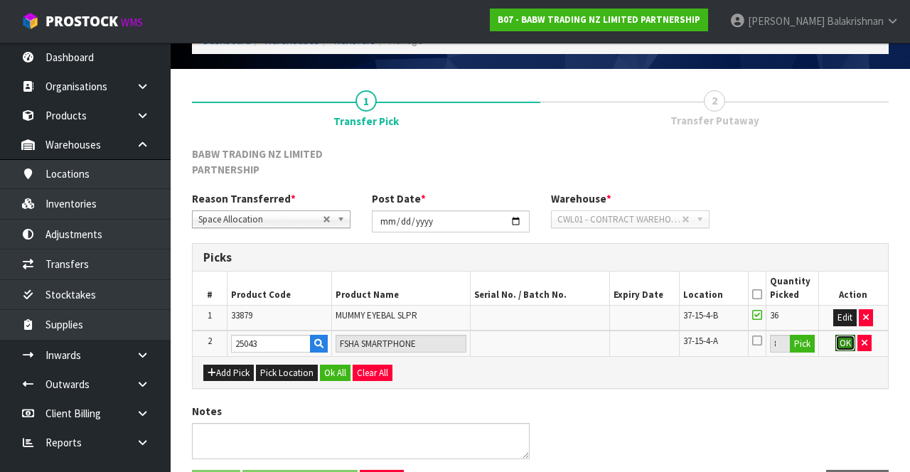
click at [850, 347] on button "OK" at bounding box center [845, 343] width 20 height 17
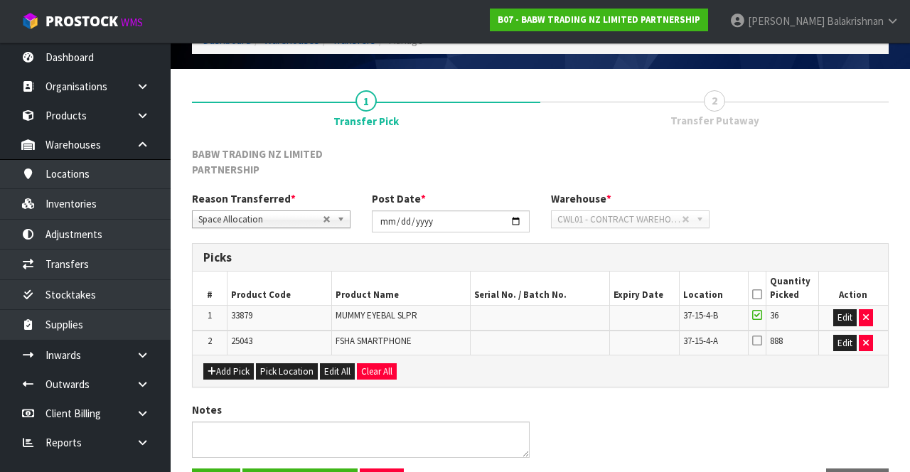
click at [756, 344] on icon at bounding box center [757, 340] width 10 height 11
click at [0, 0] on input "checkbox" at bounding box center [0, 0] width 0 height 0
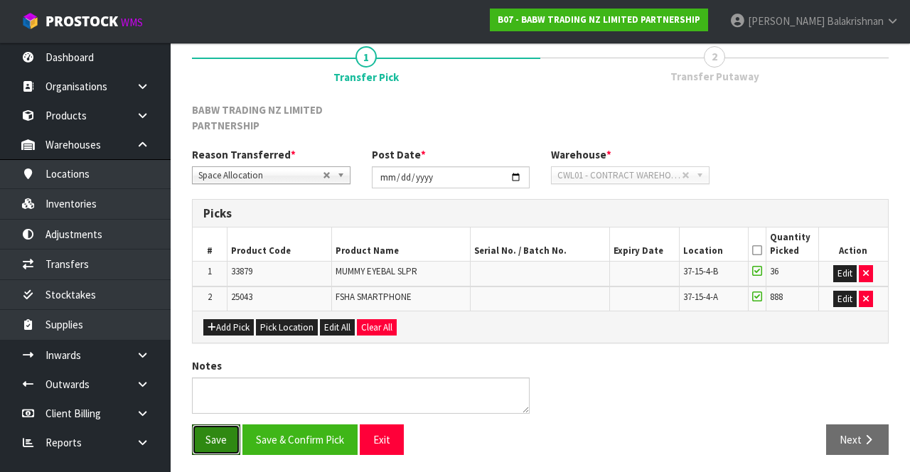
click at [221, 424] on button "Save" at bounding box center [216, 439] width 48 height 31
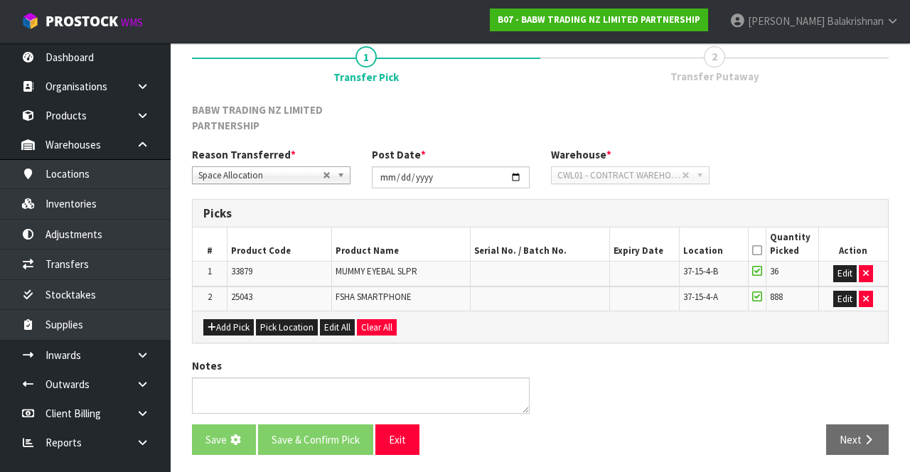
scroll to position [0, 0]
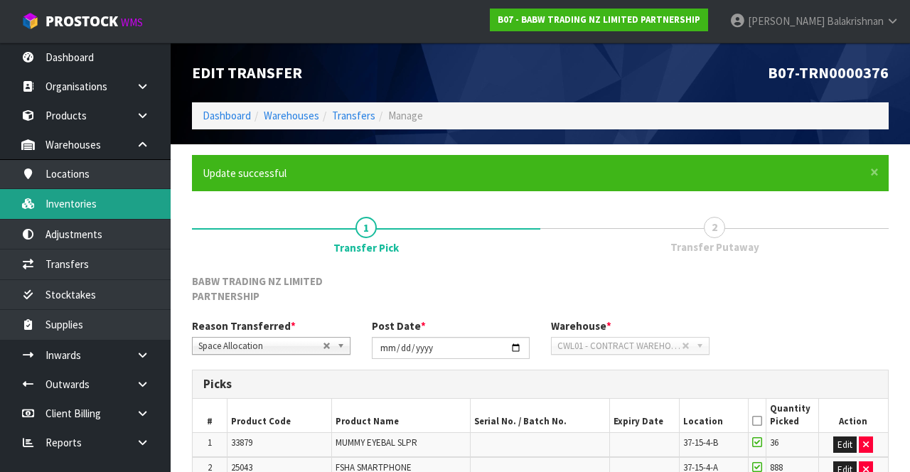
click at [111, 200] on link "Inventories" at bounding box center [85, 203] width 171 height 29
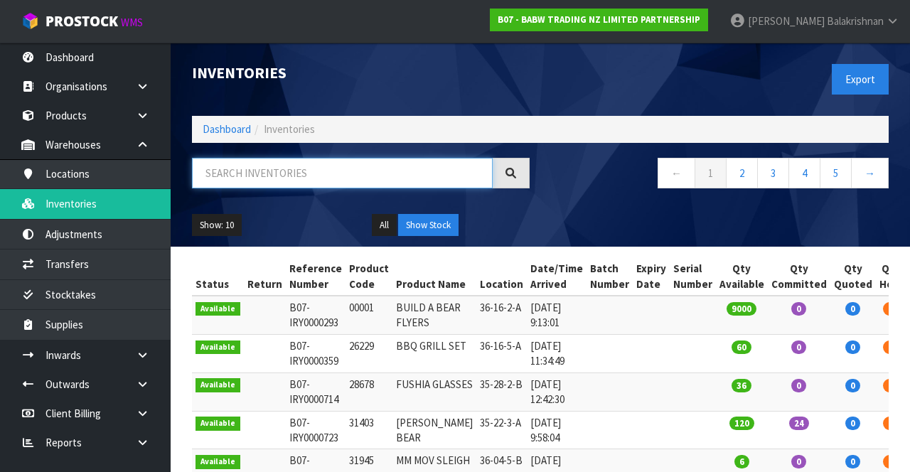
click at [253, 186] on input "text" at bounding box center [342, 173] width 301 height 31
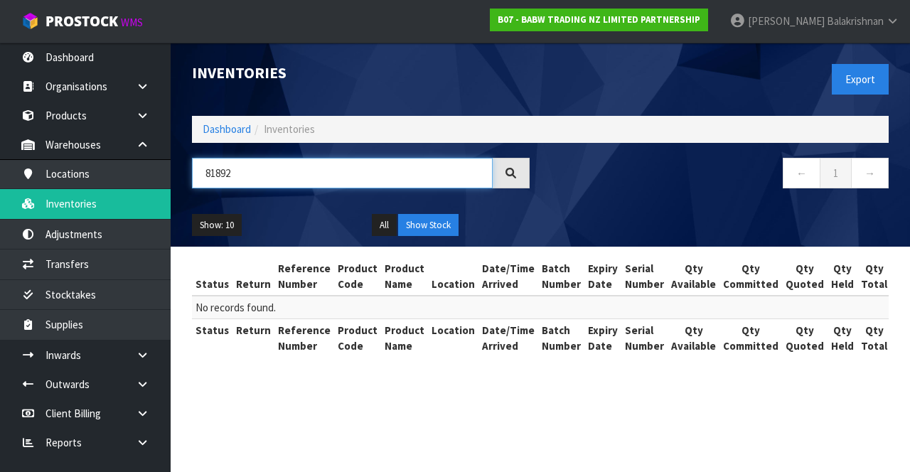
click at [316, 176] on input "81892" at bounding box center [342, 173] width 301 height 31
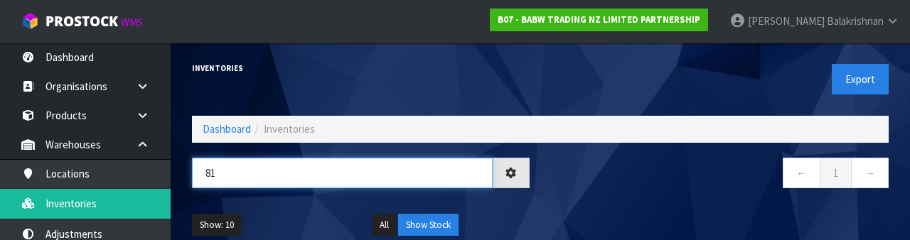
type input "8"
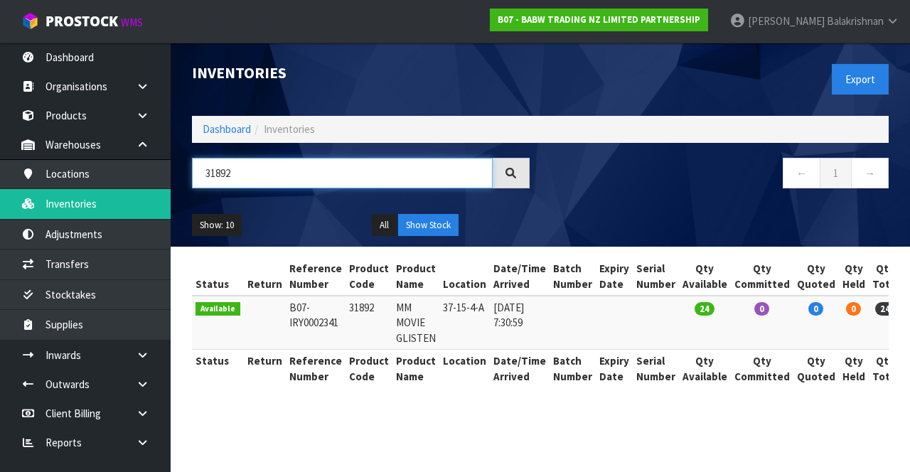
type input "31892"
copy tr "31892 MM"
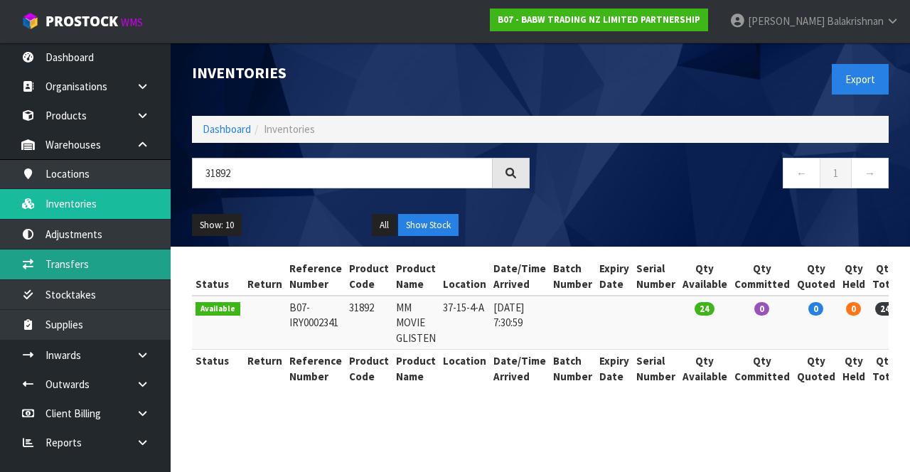
click at [109, 263] on link "Transfers" at bounding box center [85, 263] width 171 height 29
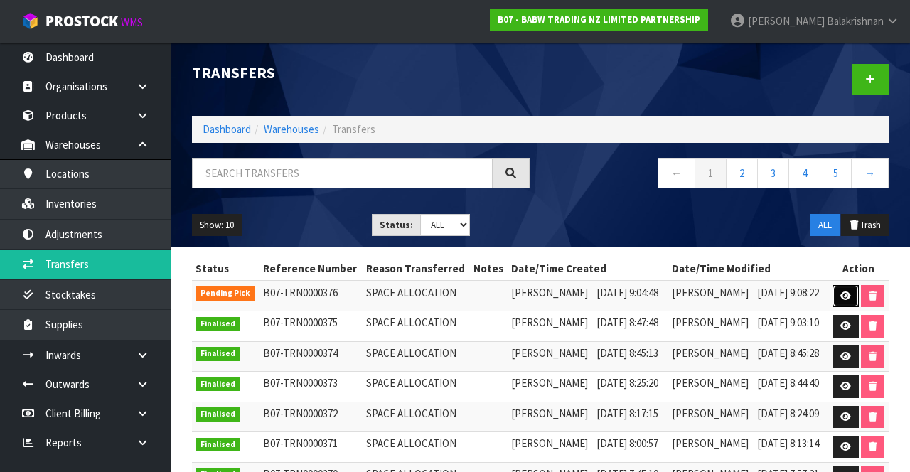
click at [859, 303] on link at bounding box center [845, 296] width 26 height 23
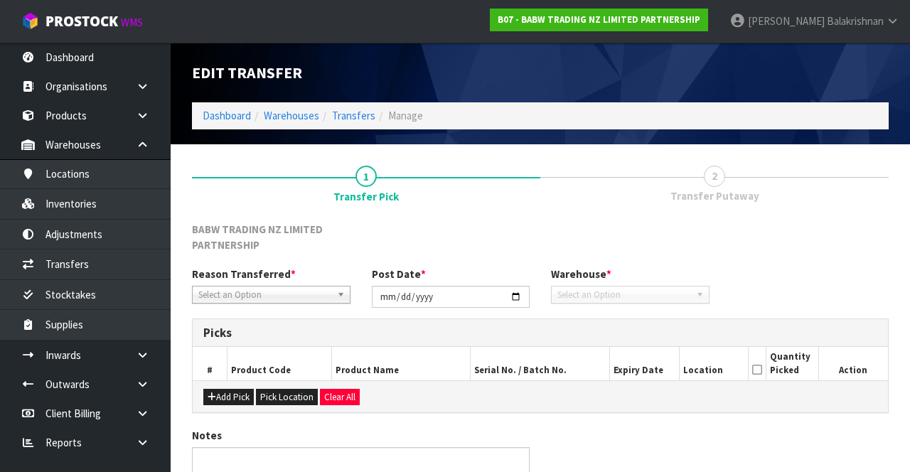
type input "[DATE]"
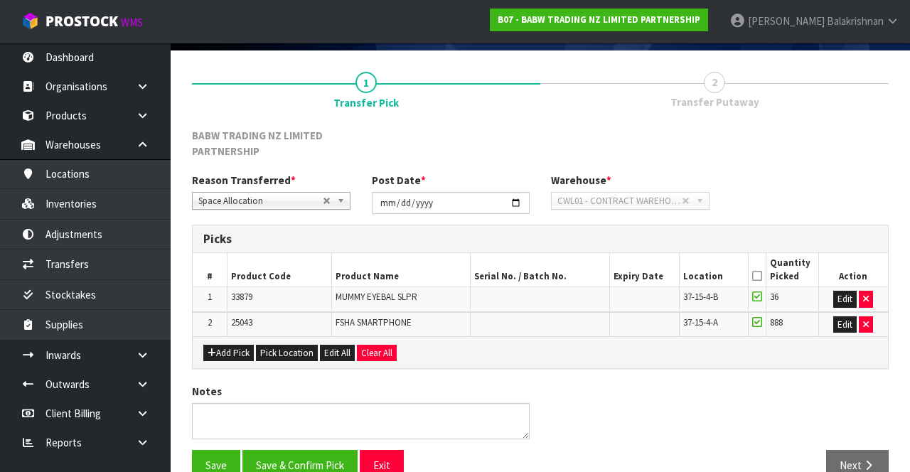
scroll to position [98, 0]
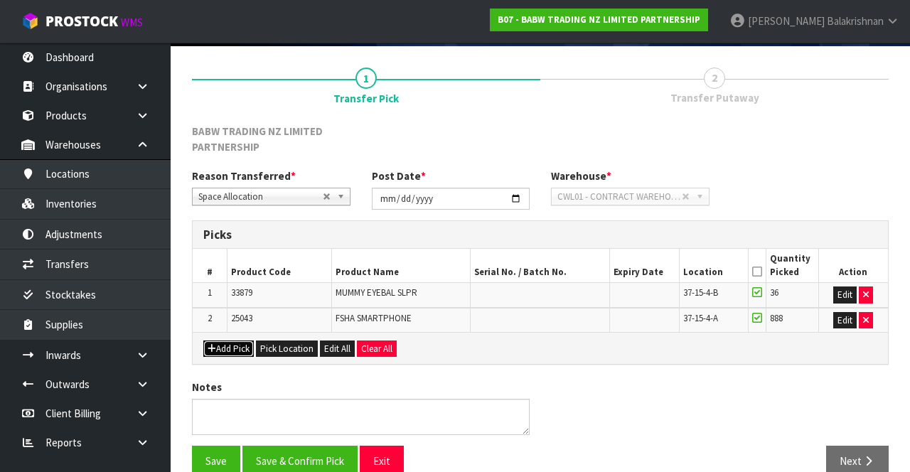
click at [220, 354] on button "Add Pick" at bounding box center [228, 348] width 50 height 17
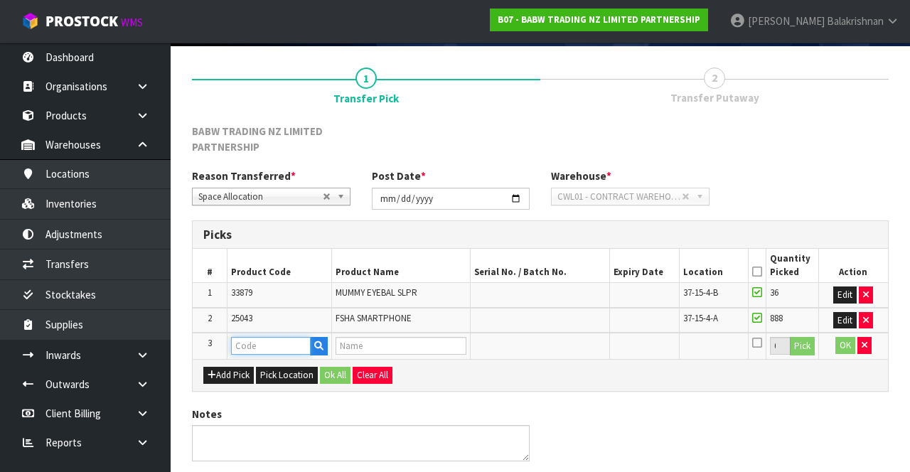
paste input "31892 MM"
click at [284, 338] on input "31892 MM" at bounding box center [271, 346] width 80 height 18
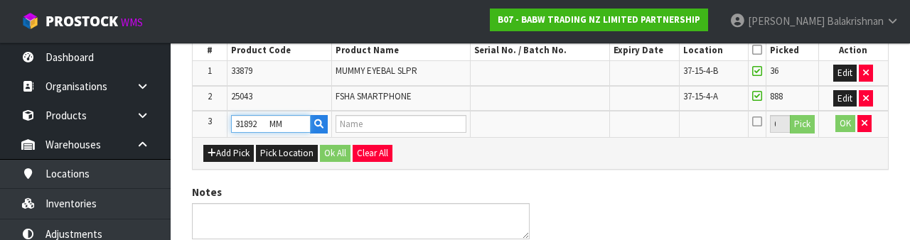
scroll to position [313, 0]
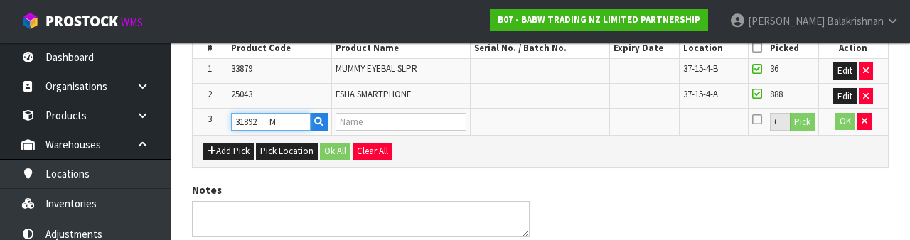
type input "31892"
type input "MM MOVIE GLISTEN"
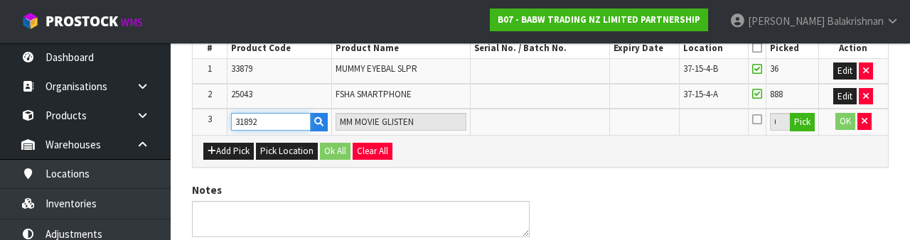
type input "31892"
click at [811, 120] on button "Pick" at bounding box center [802, 122] width 25 height 18
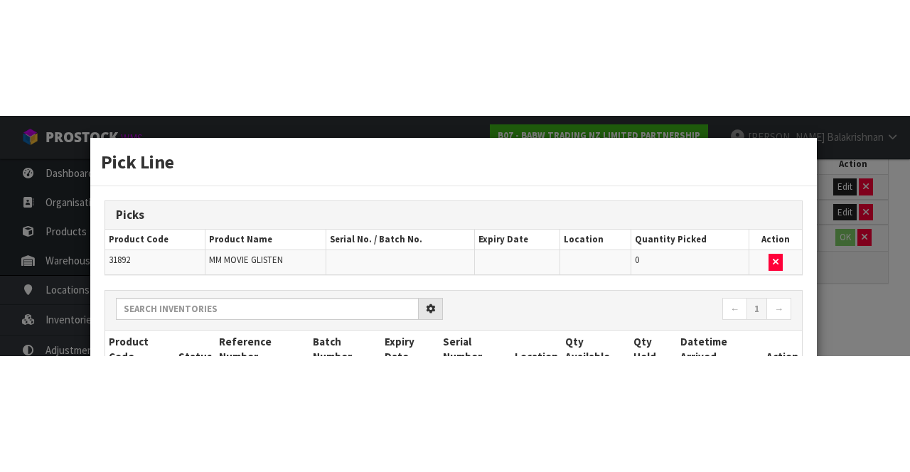
scroll to position [146, 0]
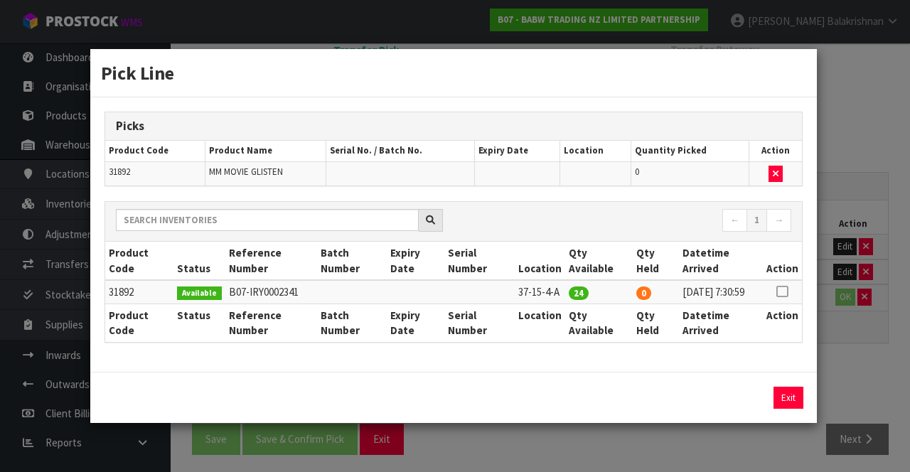
click at [787, 291] on icon at bounding box center [781, 291] width 11 height 1
click at [744, 400] on button "Assign Pick" at bounding box center [740, 398] width 58 height 22
type input "24"
click at [785, 402] on button "Exit" at bounding box center [788, 398] width 30 height 22
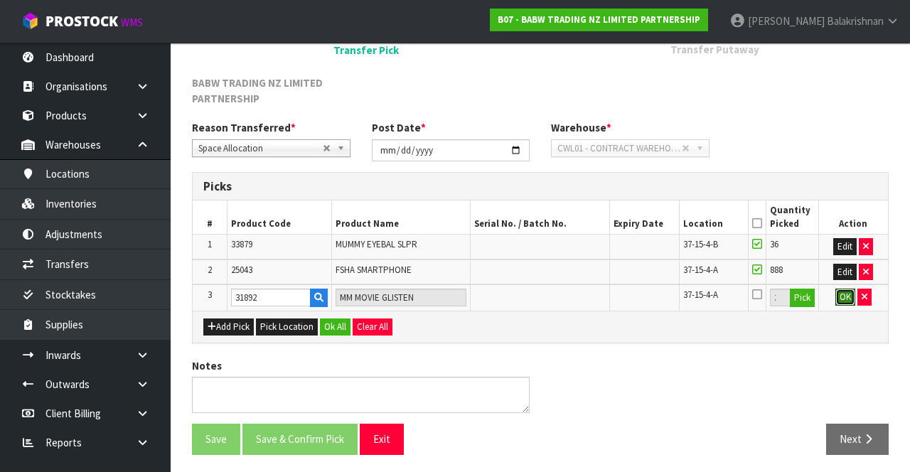
click at [836, 294] on button "OK" at bounding box center [845, 297] width 20 height 17
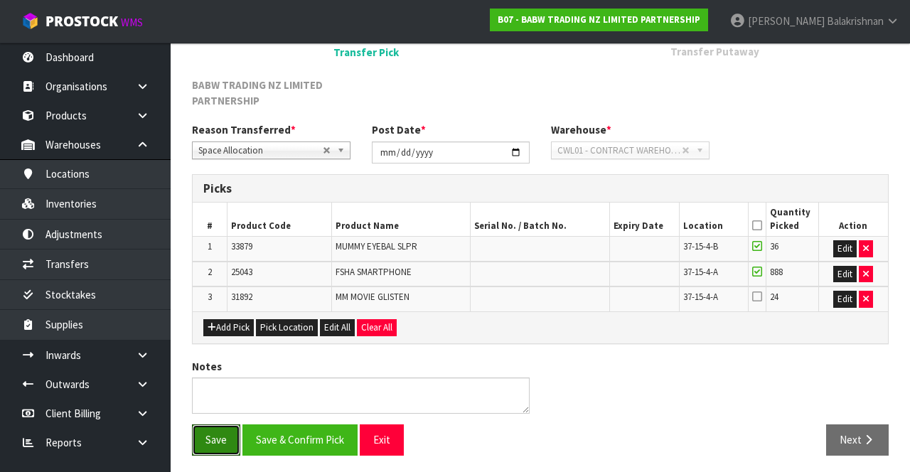
click at [216, 429] on button "Save" at bounding box center [216, 439] width 48 height 31
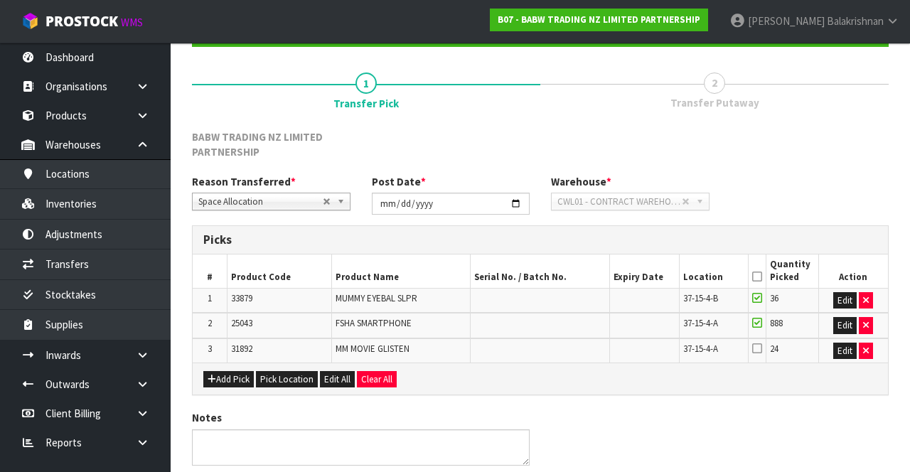
scroll to position [0, 0]
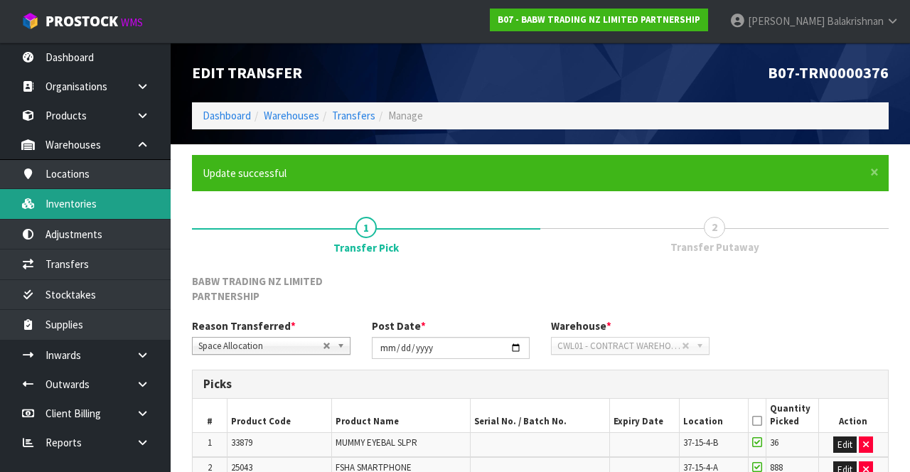
click at [80, 203] on link "Inventories" at bounding box center [85, 203] width 171 height 29
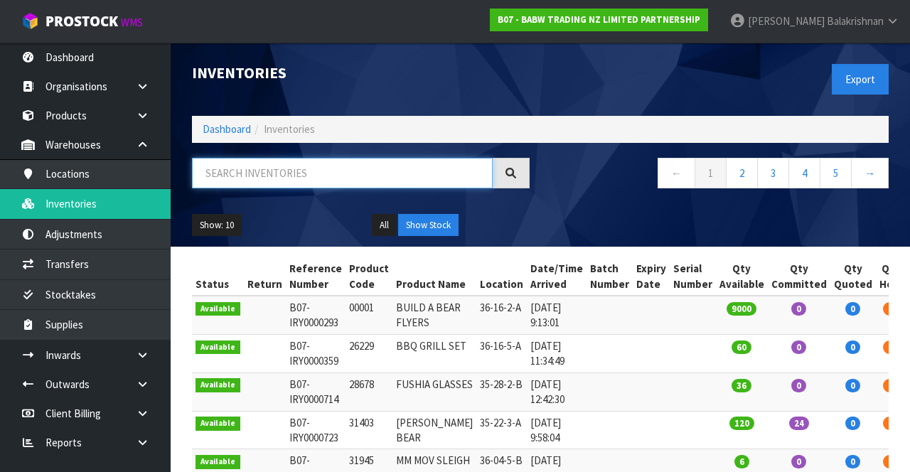
click at [281, 169] on input "text" at bounding box center [342, 173] width 301 height 31
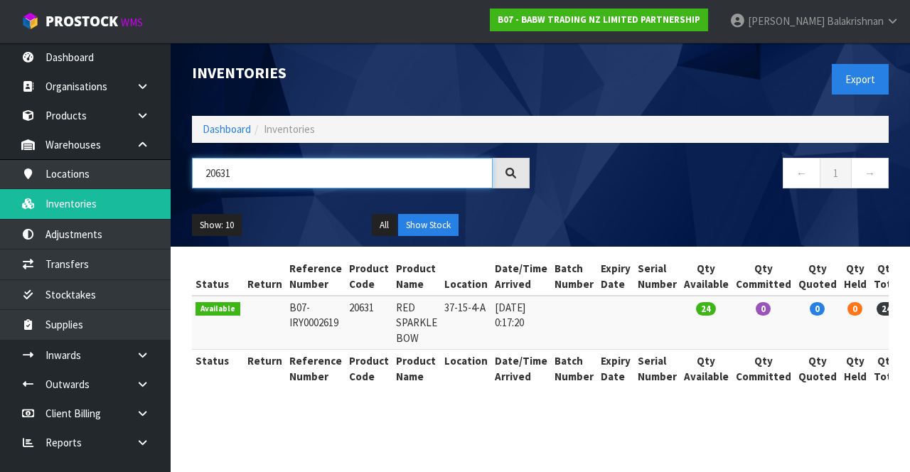
type input "20631"
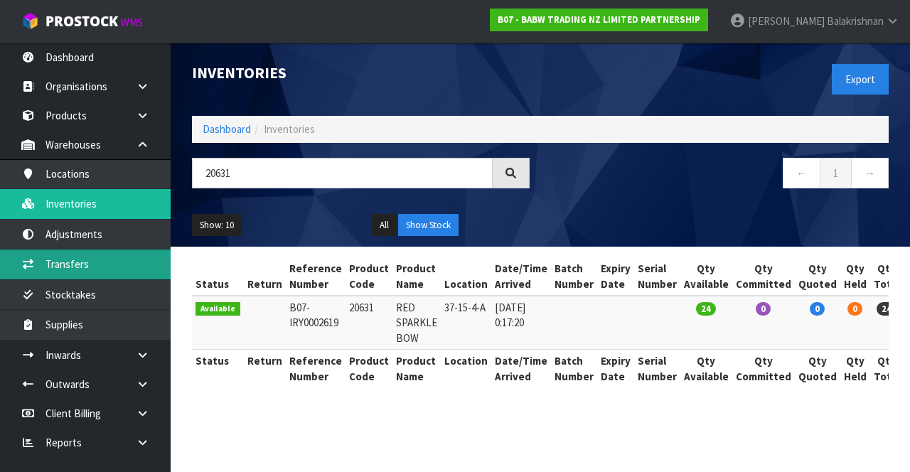
click at [98, 267] on link "Transfers" at bounding box center [85, 263] width 171 height 29
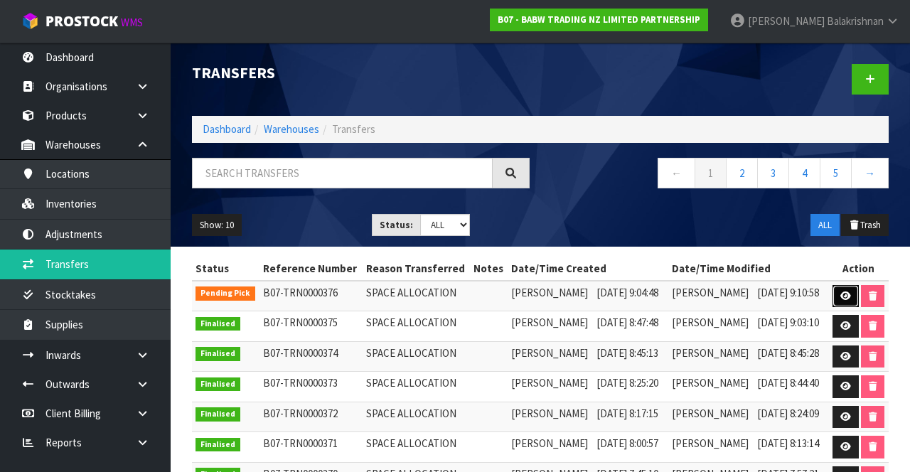
click at [859, 308] on link at bounding box center [845, 296] width 26 height 23
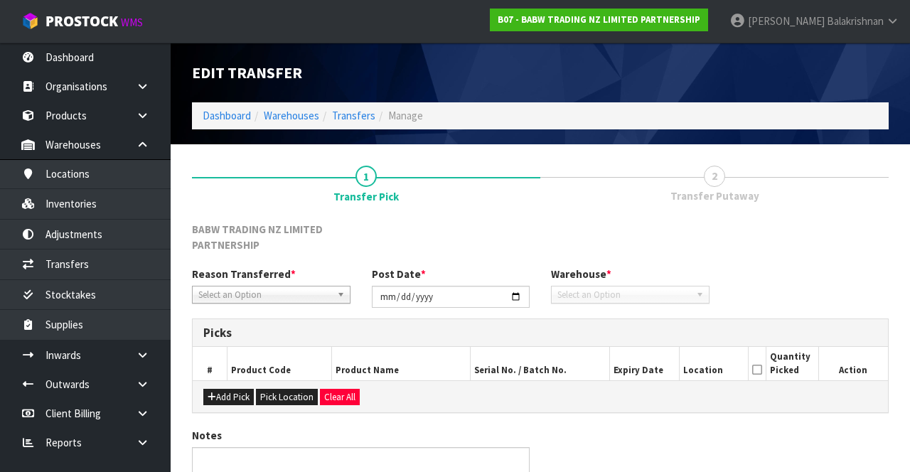
type input "[DATE]"
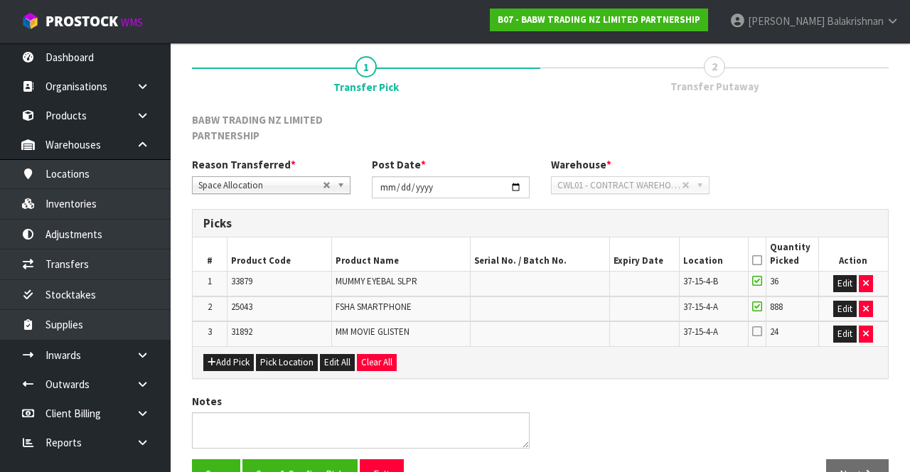
scroll to position [112, 0]
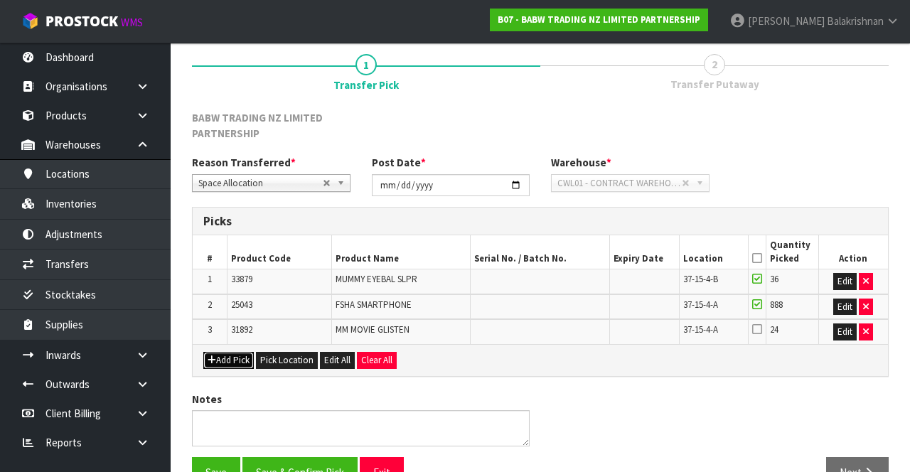
click at [220, 356] on button "Add Pick" at bounding box center [228, 360] width 50 height 17
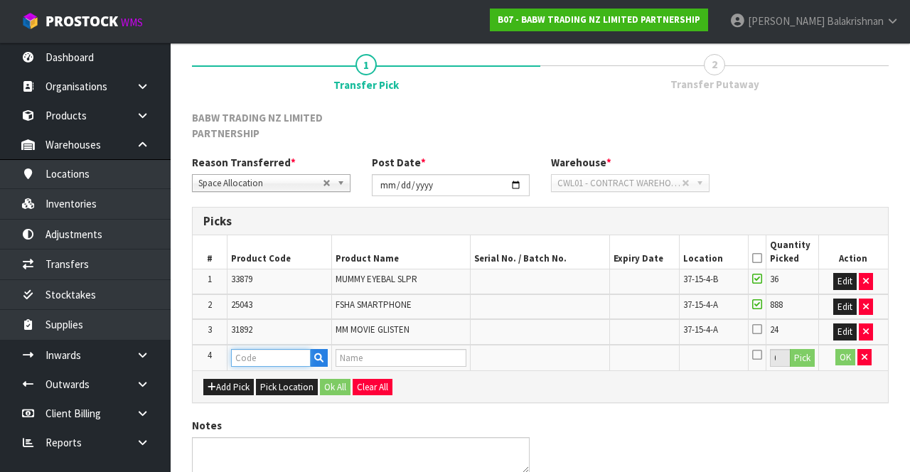
paste input "20631"
type input "20631"
type input "RED SPARKLE BOW"
type input "20631"
click at [809, 349] on button "Pick" at bounding box center [802, 358] width 25 height 18
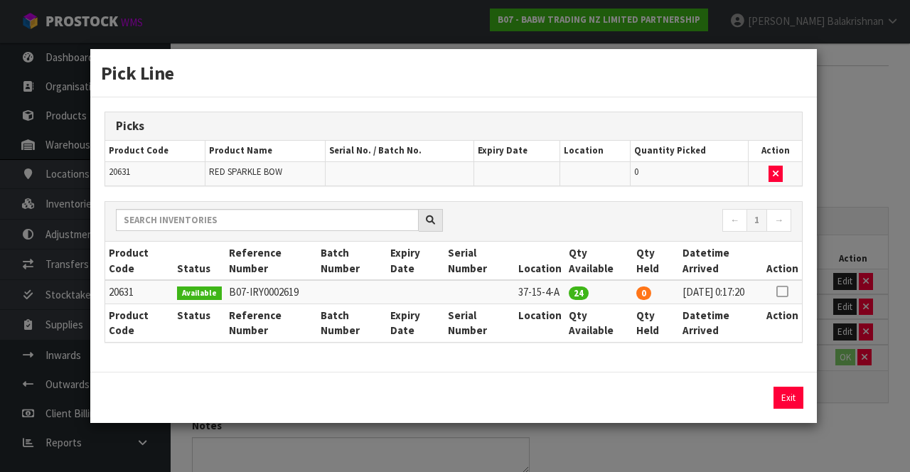
click at [784, 291] on icon at bounding box center [781, 291] width 11 height 1
click at [752, 398] on button "Assign Pick" at bounding box center [740, 398] width 58 height 22
type input "24"
click at [785, 402] on button "Exit" at bounding box center [788, 398] width 30 height 22
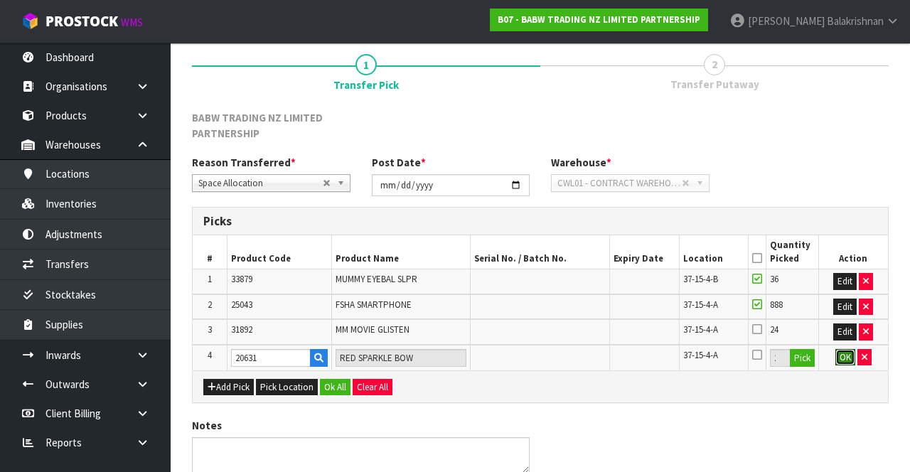
click at [841, 355] on button "OK" at bounding box center [845, 357] width 20 height 17
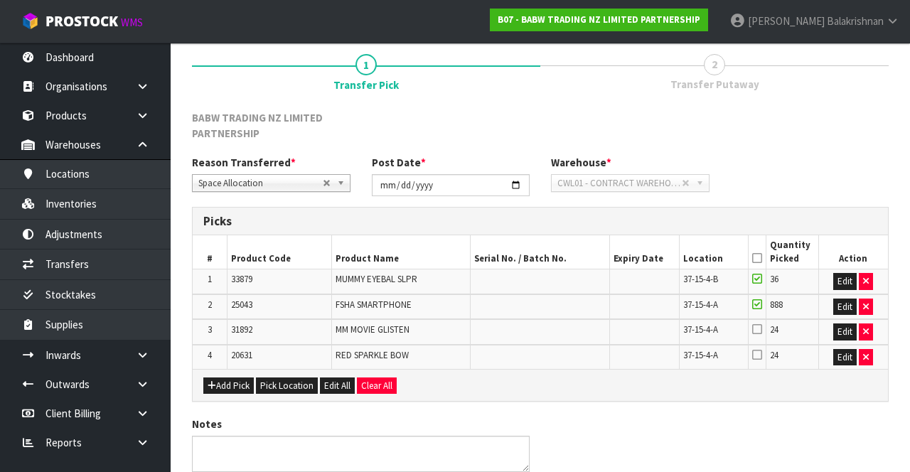
click at [756, 258] on icon at bounding box center [757, 258] width 10 height 1
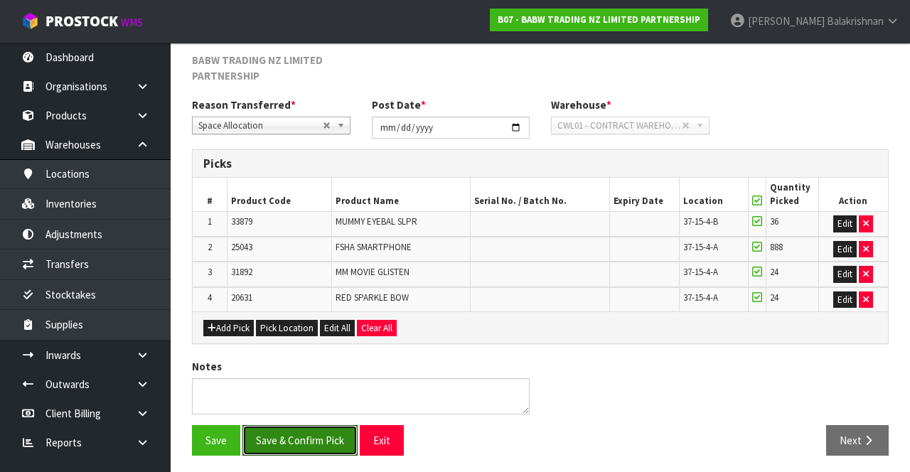
click at [300, 427] on button "Save & Confirm Pick" at bounding box center [299, 440] width 115 height 31
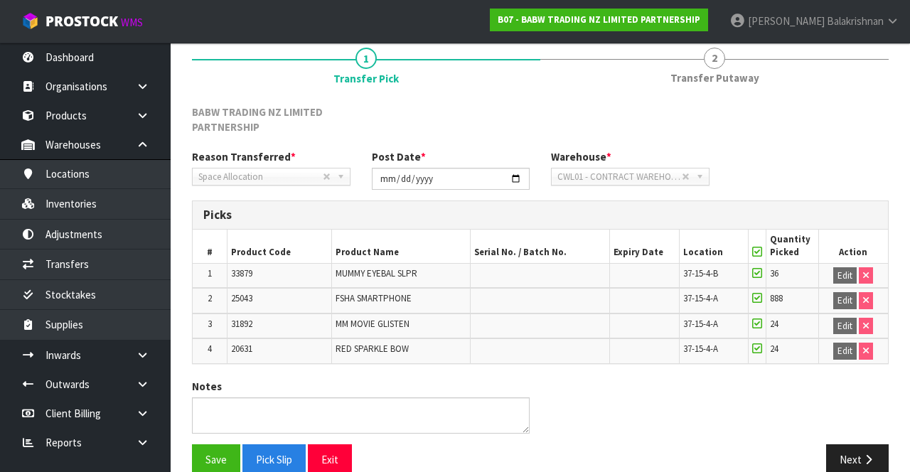
scroll to position [190, 0]
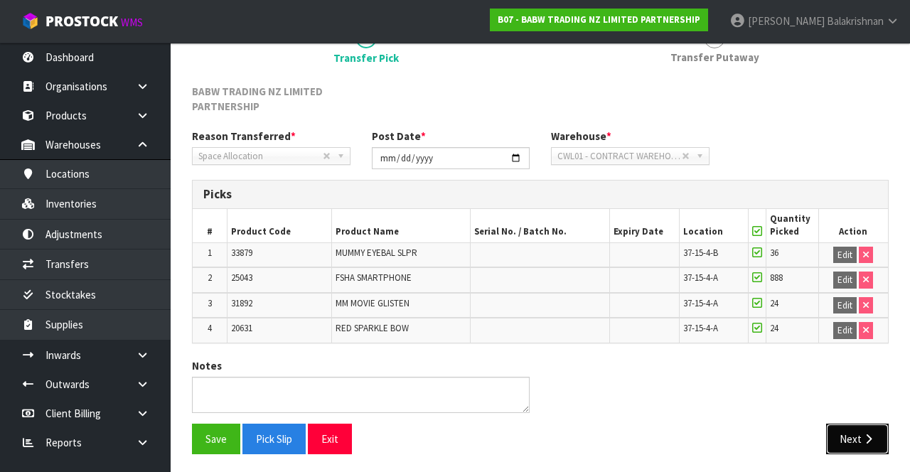
click at [859, 424] on button "Next" at bounding box center [857, 439] width 63 height 31
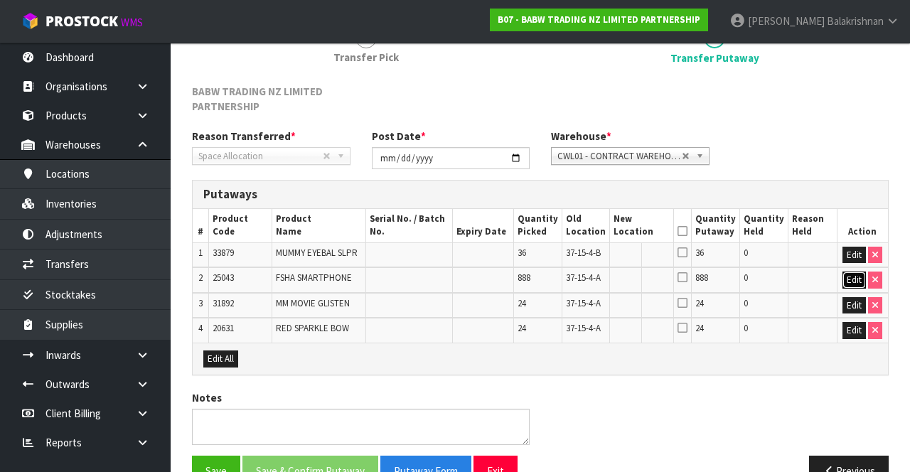
click at [861, 289] on button "Edit" at bounding box center [853, 279] width 23 height 17
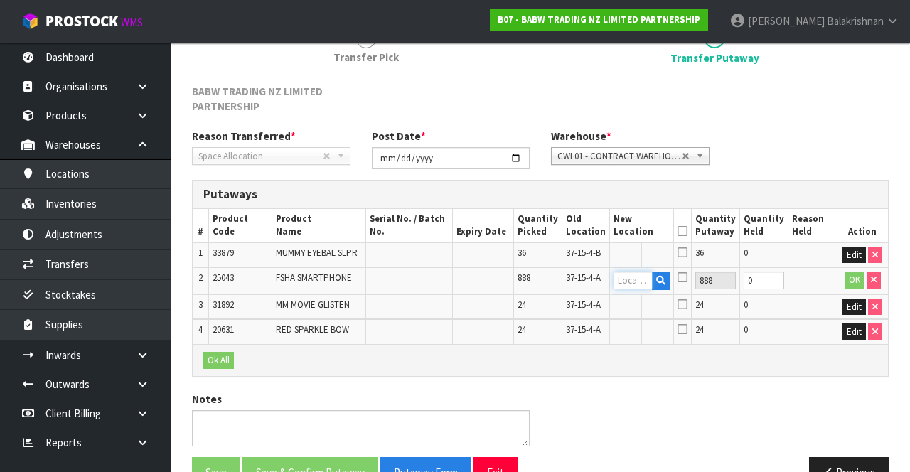
click at [645, 289] on input "text" at bounding box center [632, 280] width 39 height 18
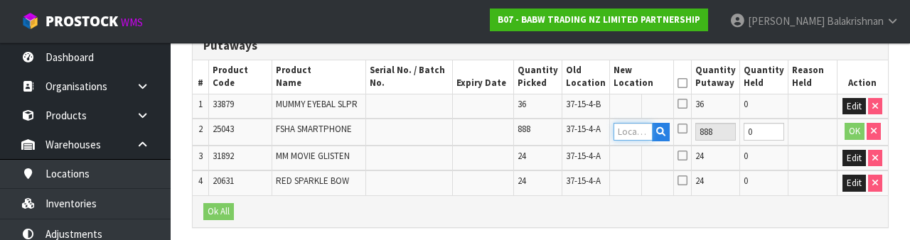
scroll to position [350, 0]
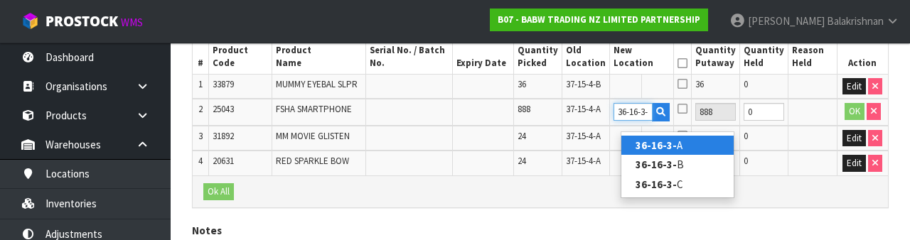
type input "36-16-3-C"
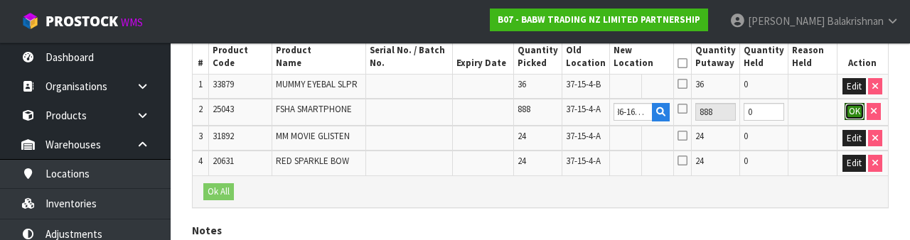
click at [846, 120] on button "OK" at bounding box center [854, 111] width 20 height 17
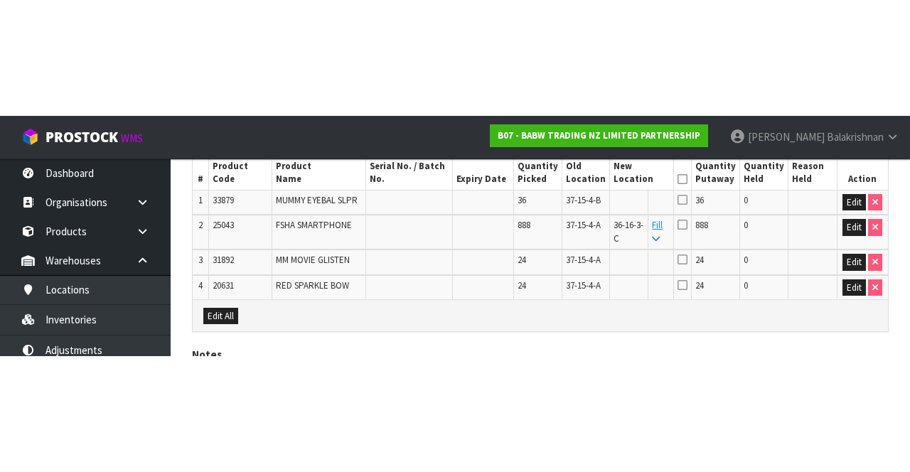
scroll to position [260, 0]
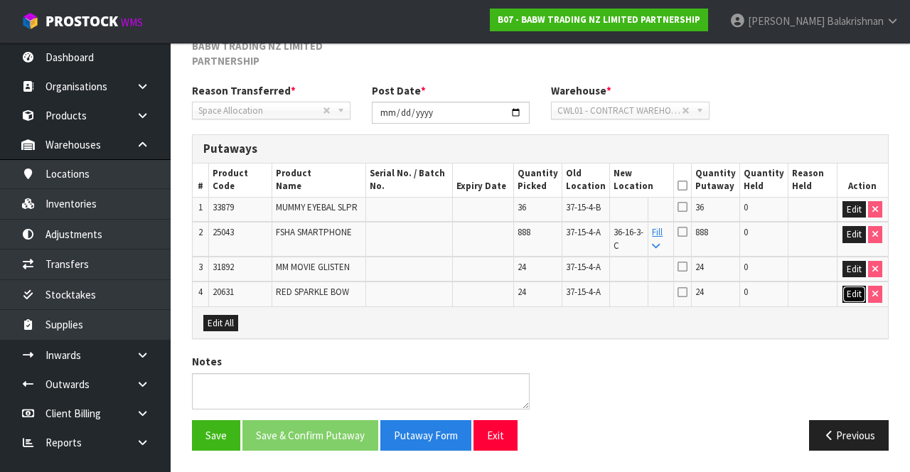
click at [851, 286] on button "Edit" at bounding box center [853, 294] width 23 height 17
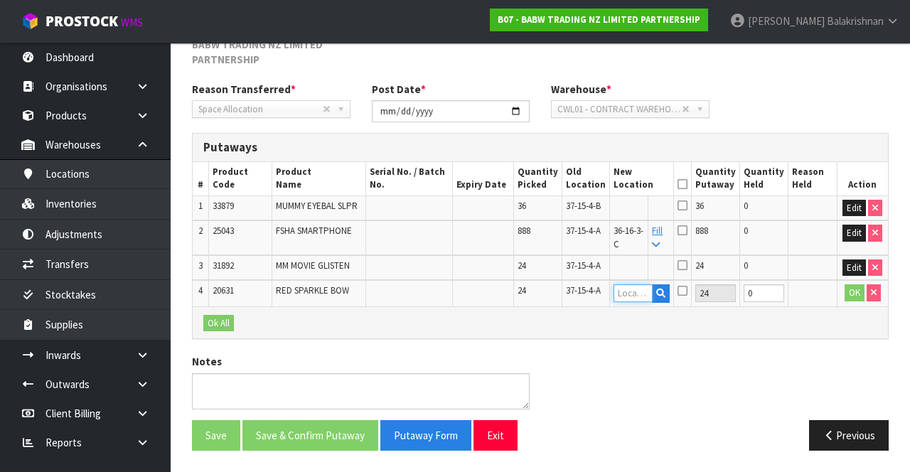
click at [637, 289] on input "text" at bounding box center [632, 293] width 39 height 18
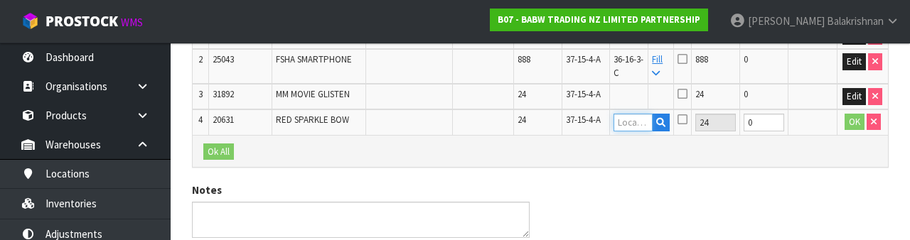
scroll to position [419, 0]
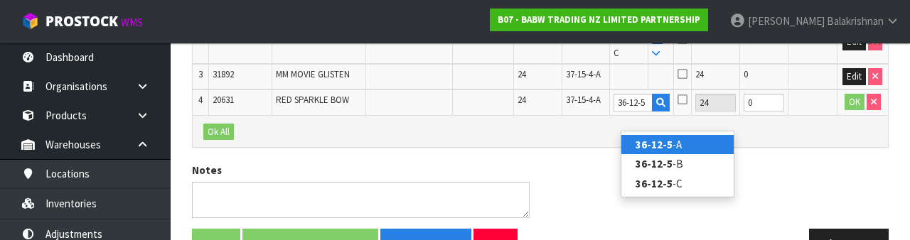
click at [687, 149] on link "36-12-5 -A" at bounding box center [677, 144] width 112 height 19
type input "36-12-5-A"
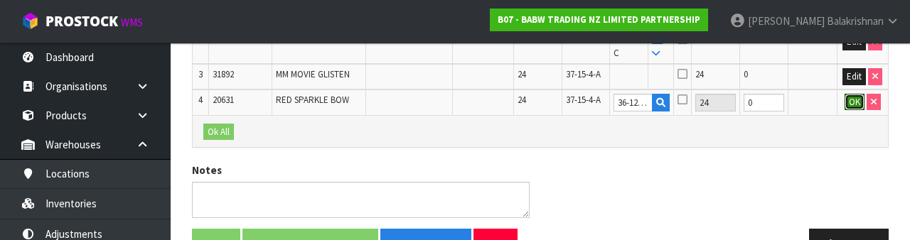
click at [850, 111] on button "OK" at bounding box center [854, 102] width 20 height 17
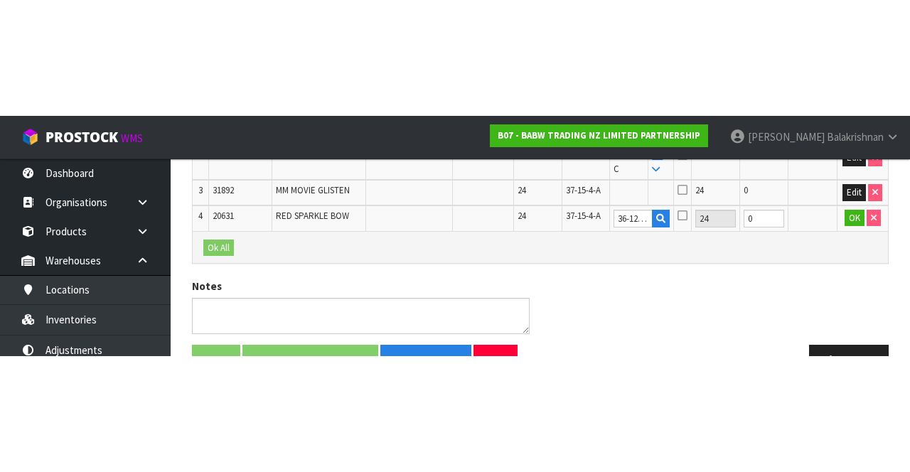
scroll to position [260, 0]
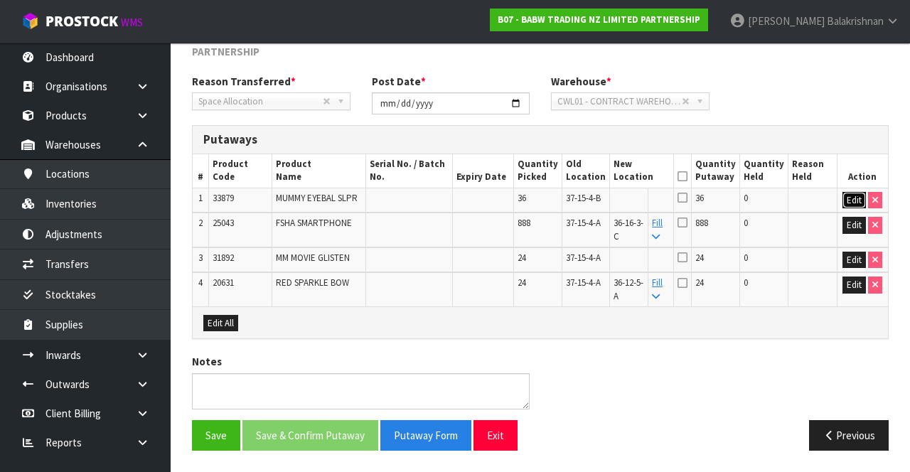
click at [849, 192] on button "Edit" at bounding box center [853, 200] width 23 height 17
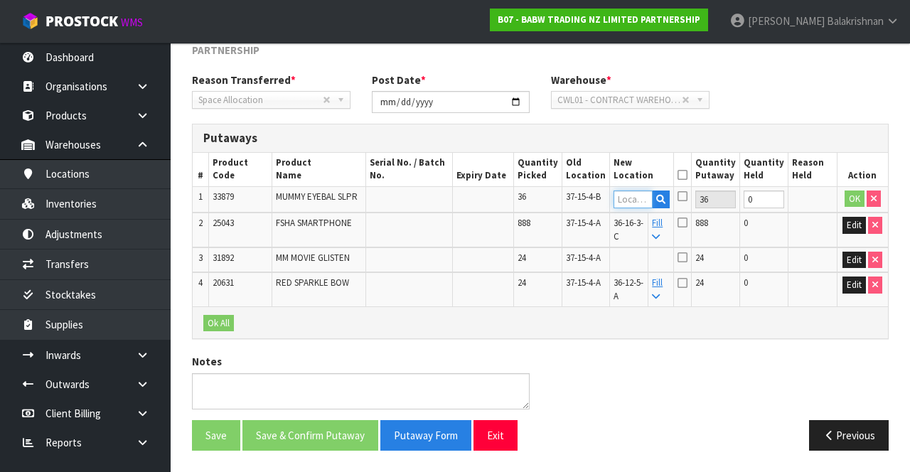
click at [645, 190] on input "text" at bounding box center [632, 199] width 39 height 18
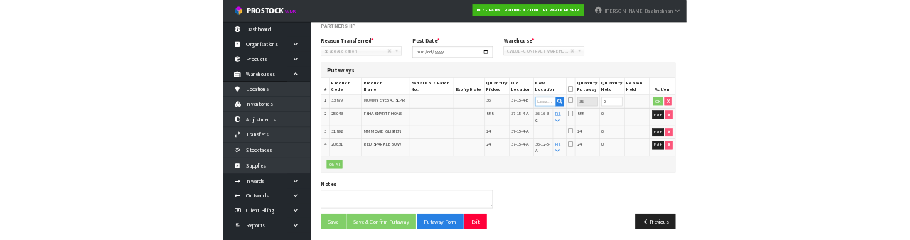
scroll to position [252, 0]
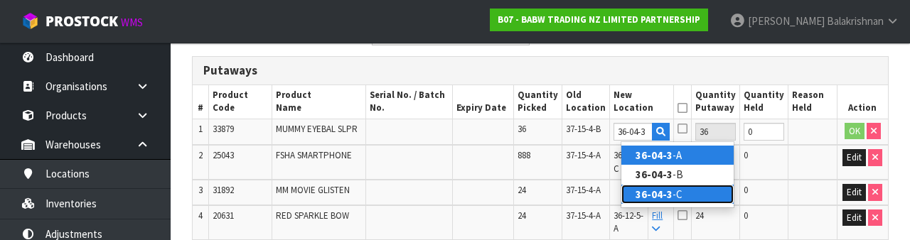
click at [682, 196] on link "36-04-3 -C" at bounding box center [677, 194] width 112 height 19
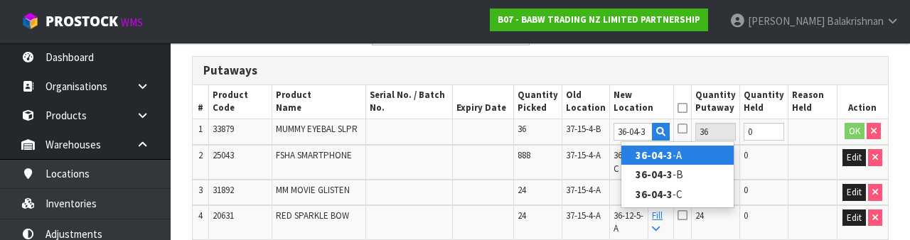
type input "36-04-3-C"
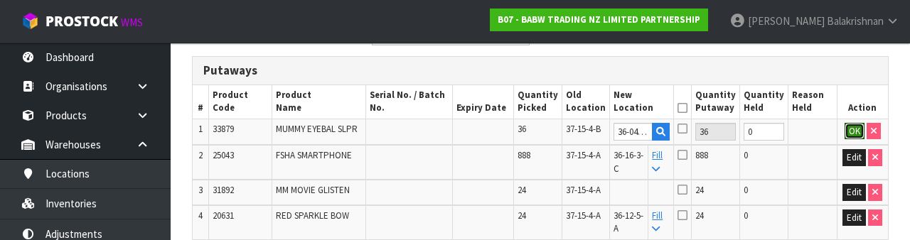
click at [851, 134] on button "OK" at bounding box center [854, 131] width 20 height 17
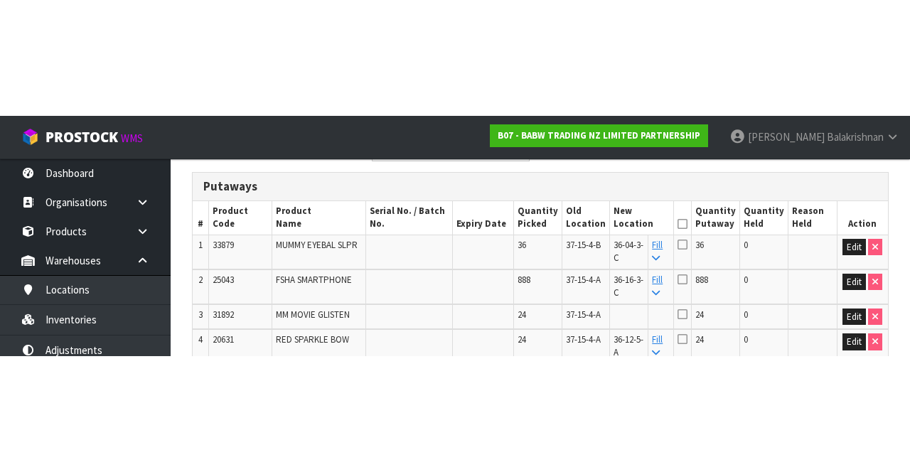
scroll to position [260, 0]
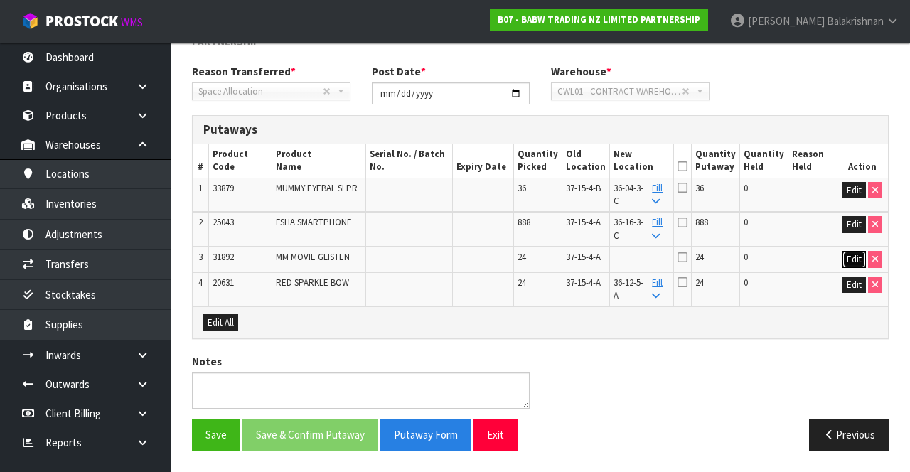
click at [848, 254] on button "Edit" at bounding box center [853, 259] width 23 height 17
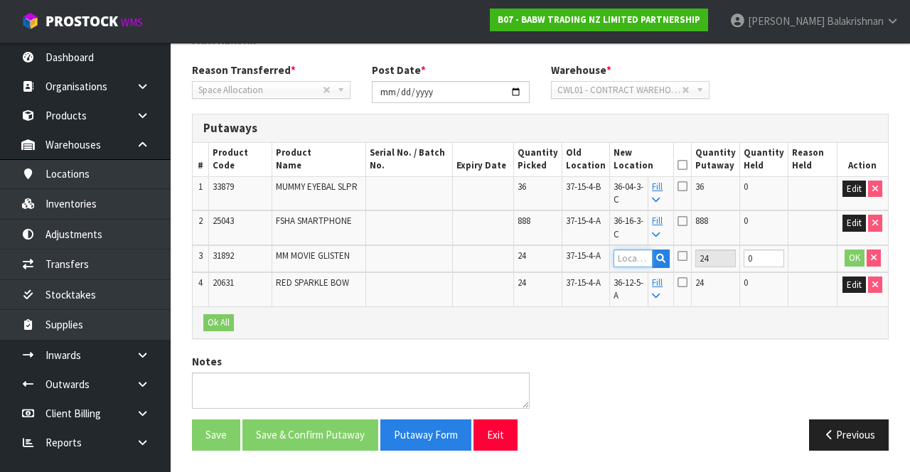
click at [640, 250] on input "text" at bounding box center [632, 258] width 39 height 18
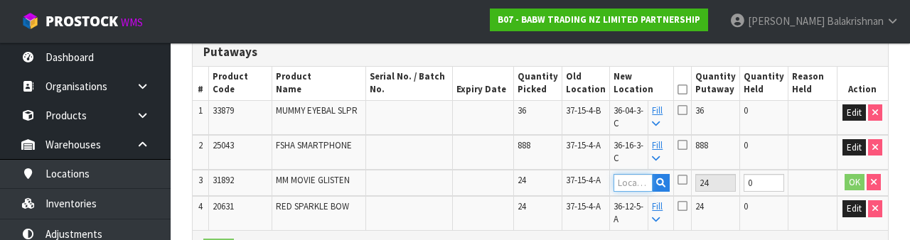
scroll to position [385, 0]
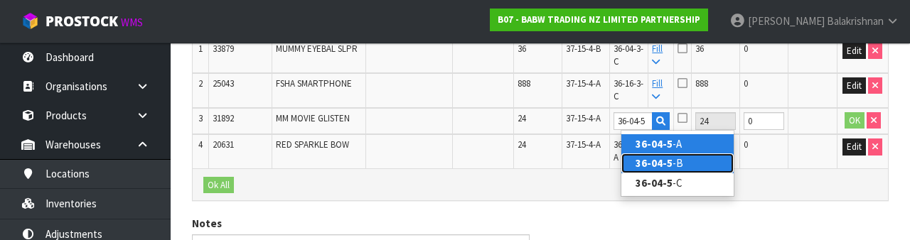
click at [687, 160] on link "36-04-5 -B" at bounding box center [677, 163] width 112 height 19
type input "36-04-5-B"
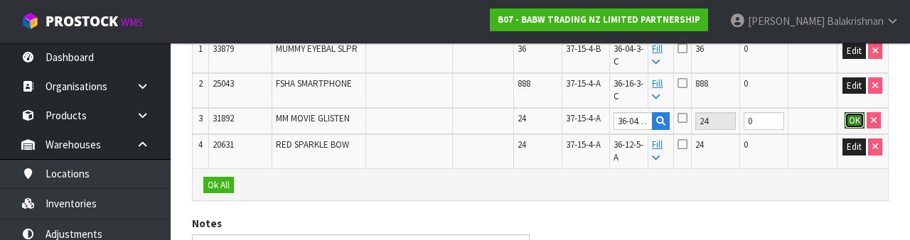
click at [850, 124] on button "OK" at bounding box center [854, 120] width 20 height 17
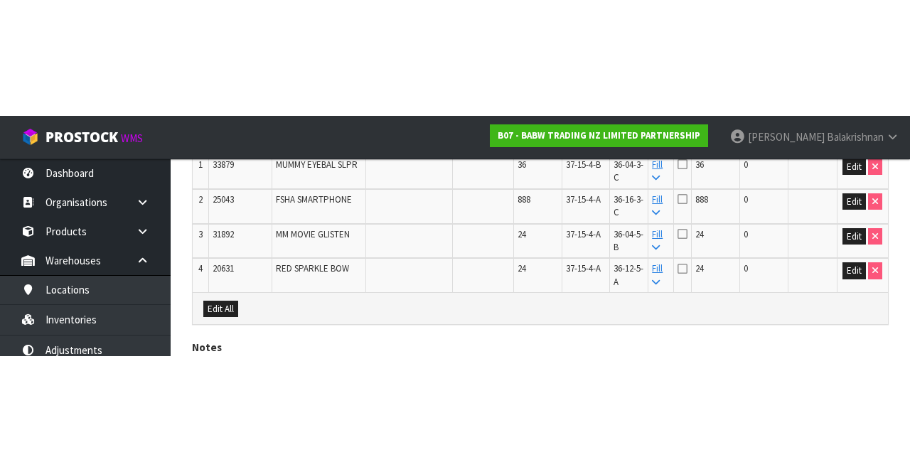
scroll to position [260, 0]
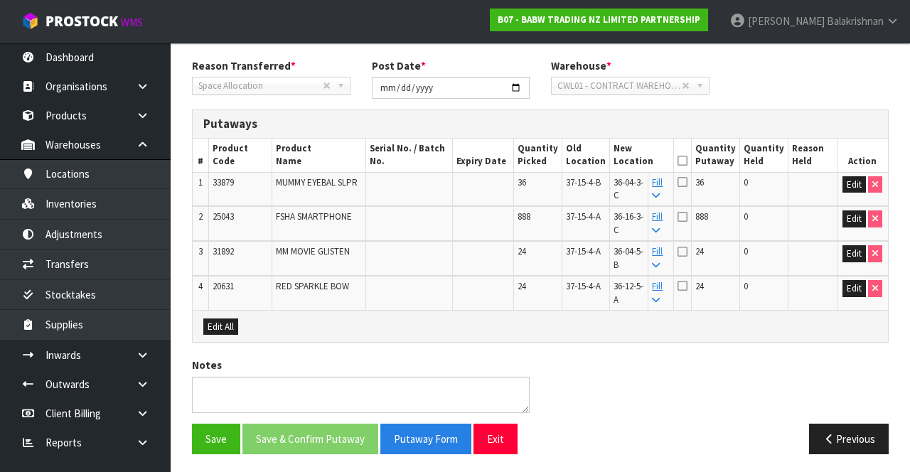
click at [687, 161] on icon at bounding box center [682, 161] width 10 height 1
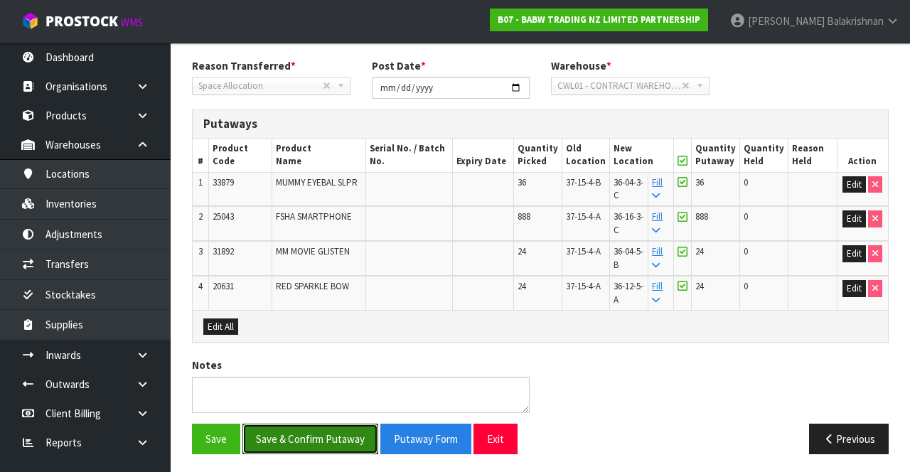
click at [341, 435] on button "Save & Confirm Putaway" at bounding box center [310, 439] width 136 height 31
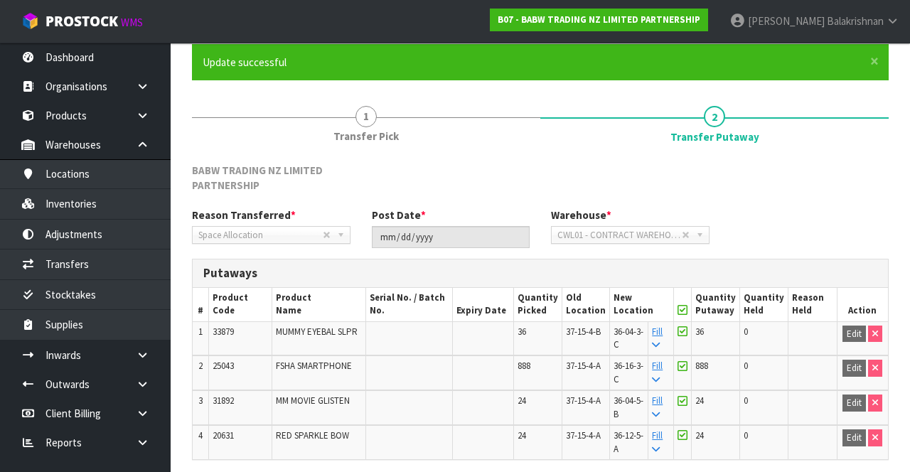
scroll to position [114, 0]
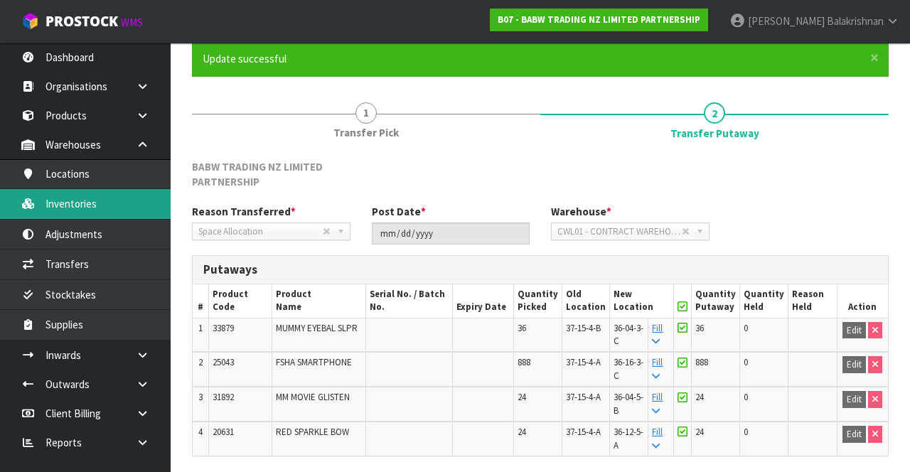
click at [90, 191] on link "Inventories" at bounding box center [85, 203] width 171 height 29
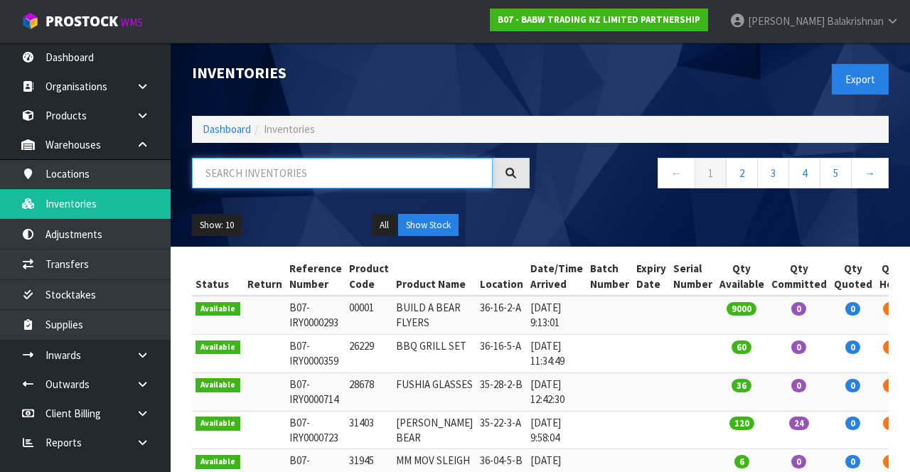
click at [307, 179] on input "text" at bounding box center [342, 173] width 301 height 31
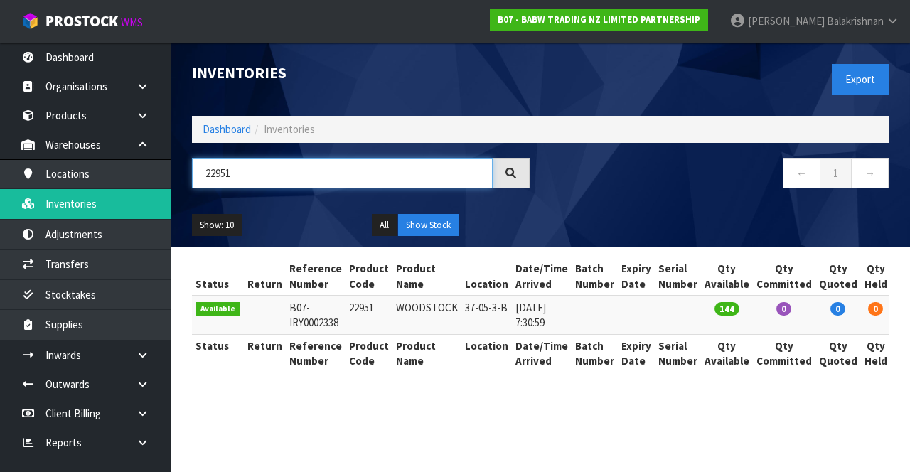
type input "22951"
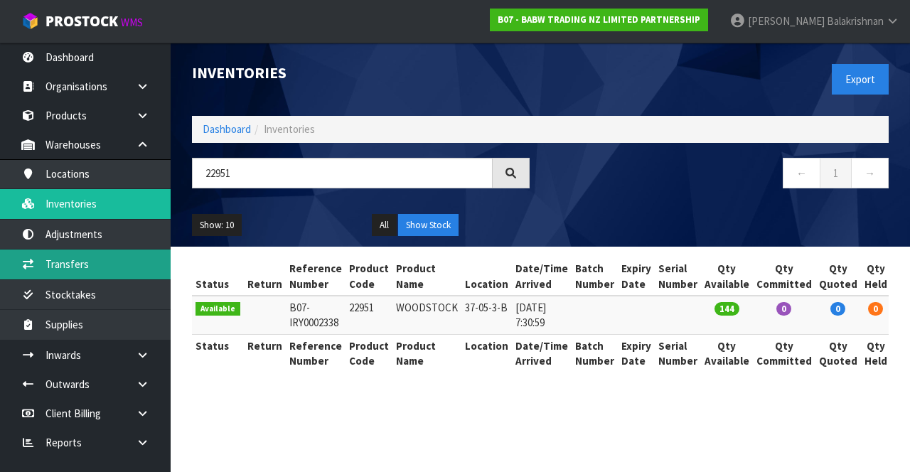
click at [98, 269] on link "Transfers" at bounding box center [85, 263] width 171 height 29
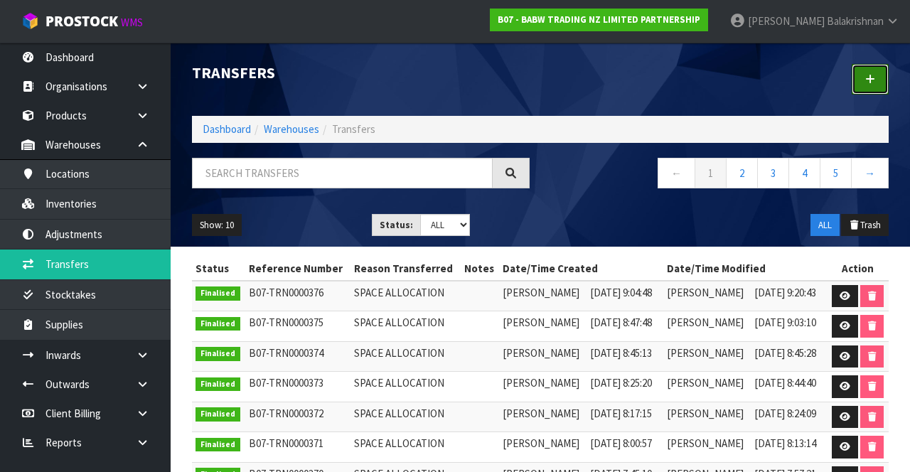
click at [873, 92] on link at bounding box center [869, 79] width 37 height 31
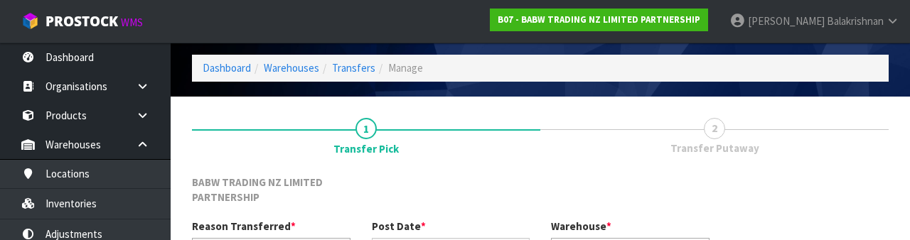
scroll to position [185, 0]
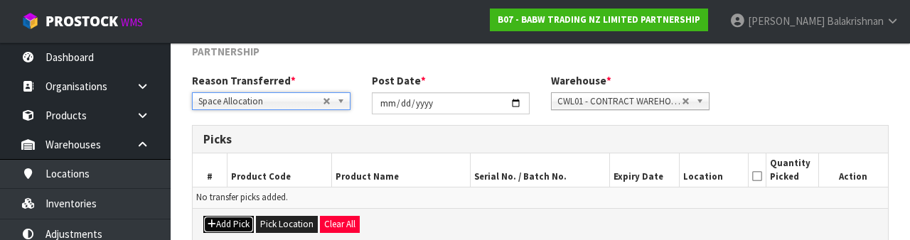
click at [217, 227] on button "Add Pick" at bounding box center [228, 224] width 50 height 17
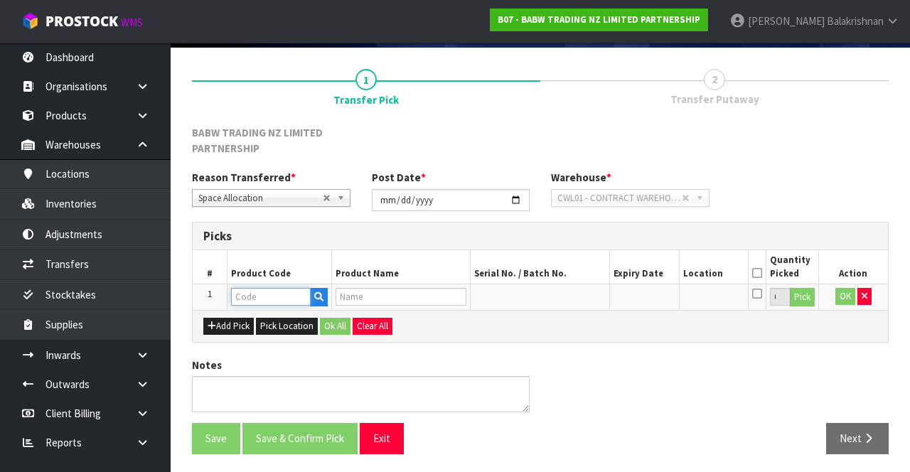
click at [279, 294] on input "text" at bounding box center [271, 297] width 80 height 18
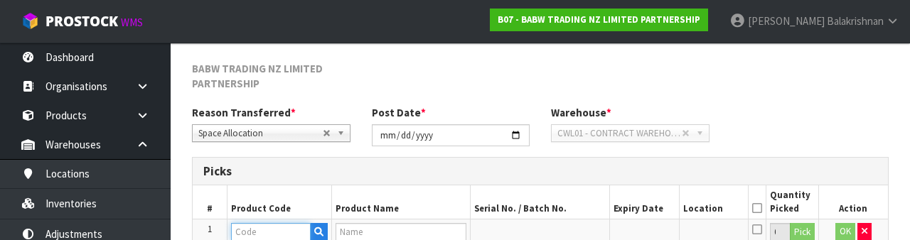
scroll to position [264, 0]
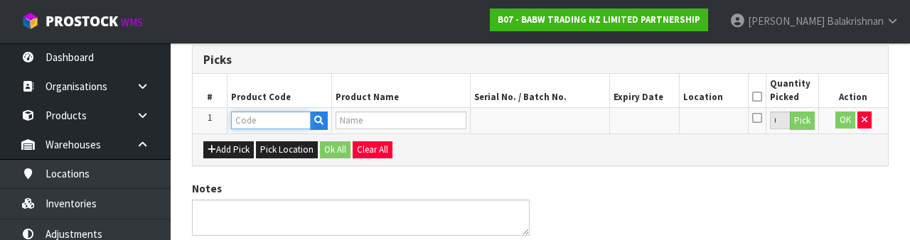
type input "22951"
type input "WOODSTOCK"
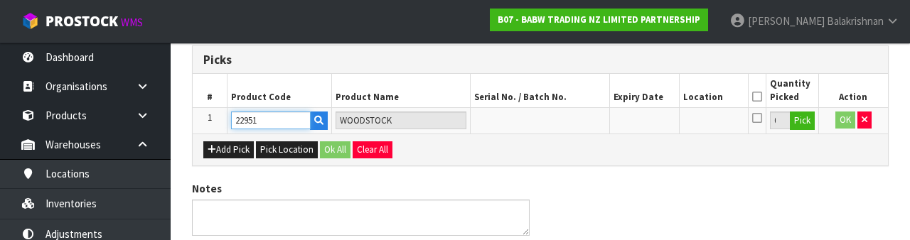
type input "22951"
click at [803, 125] on button "Pick" at bounding box center [802, 121] width 25 height 18
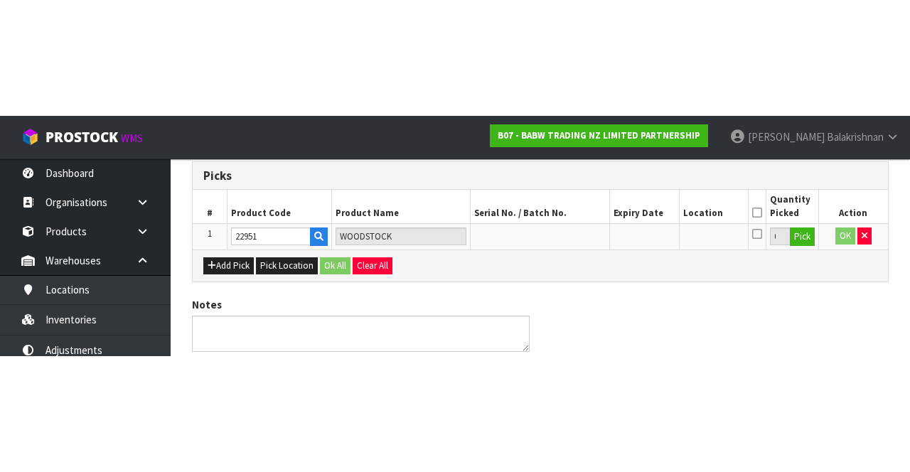
scroll to position [97, 0]
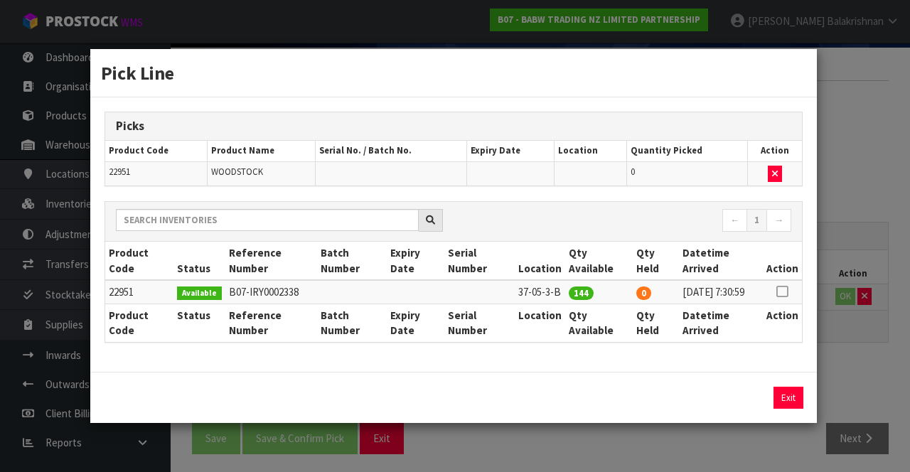
click at [783, 291] on icon at bounding box center [781, 291] width 11 height 1
click at [731, 402] on button "Assign Pick" at bounding box center [740, 398] width 58 height 22
type input "144"
click at [785, 402] on button "Exit" at bounding box center [788, 398] width 30 height 22
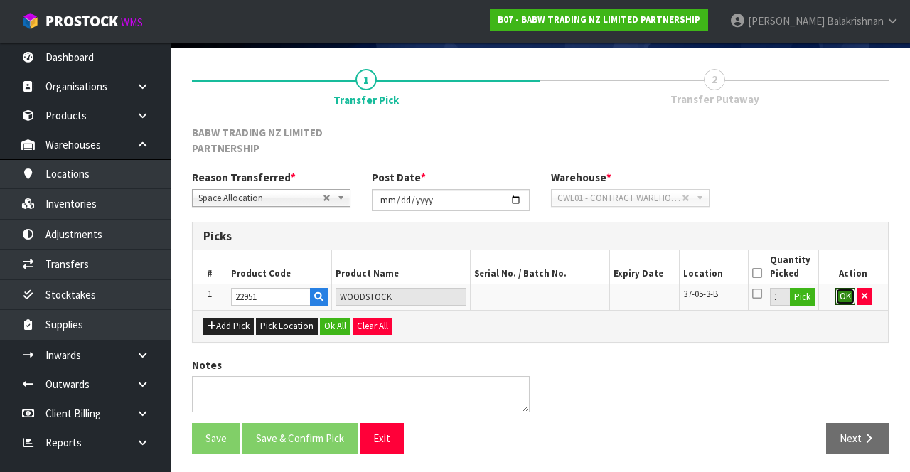
click at [839, 300] on button "OK" at bounding box center [845, 296] width 20 height 17
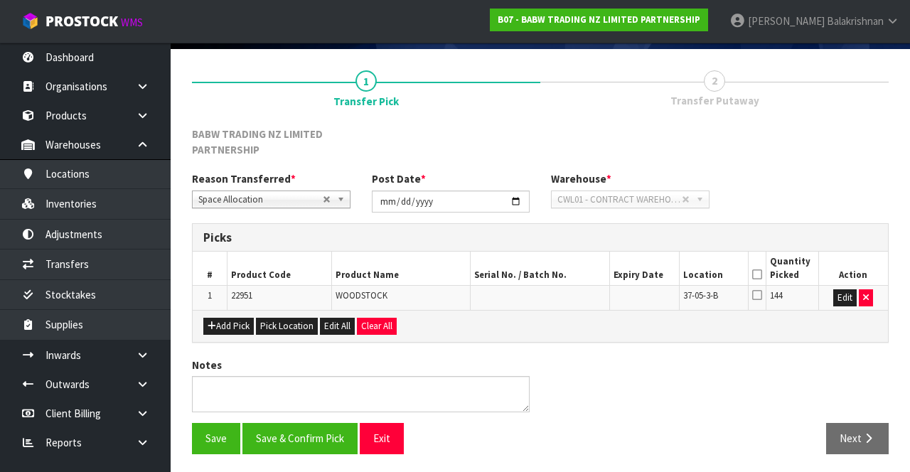
click at [757, 274] on icon at bounding box center [757, 274] width 10 height 1
click at [214, 431] on button "Save" at bounding box center [216, 438] width 48 height 31
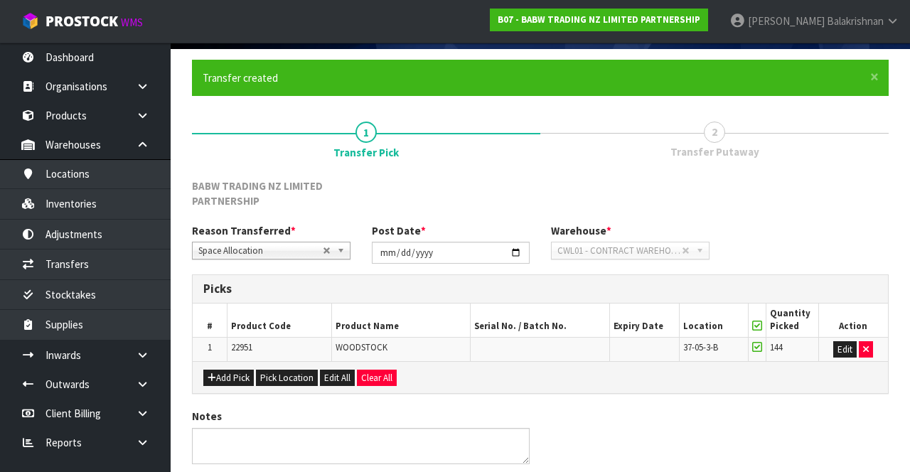
scroll to position [0, 0]
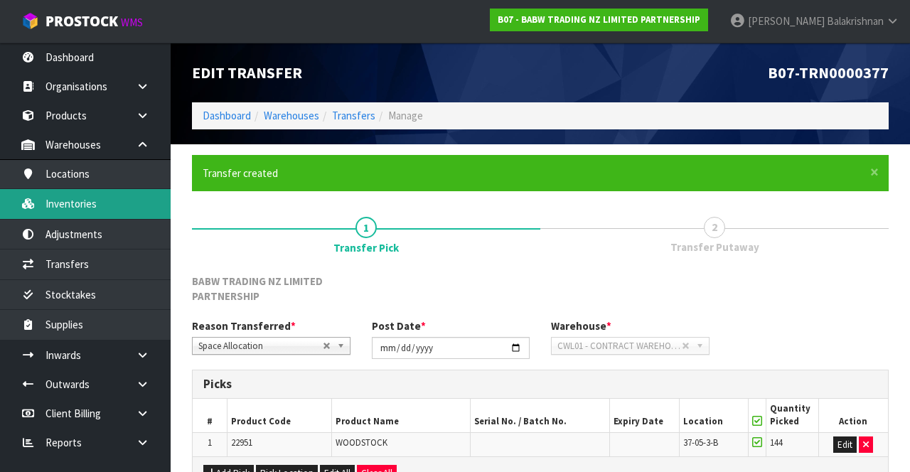
click at [87, 195] on link "Inventories" at bounding box center [85, 203] width 171 height 29
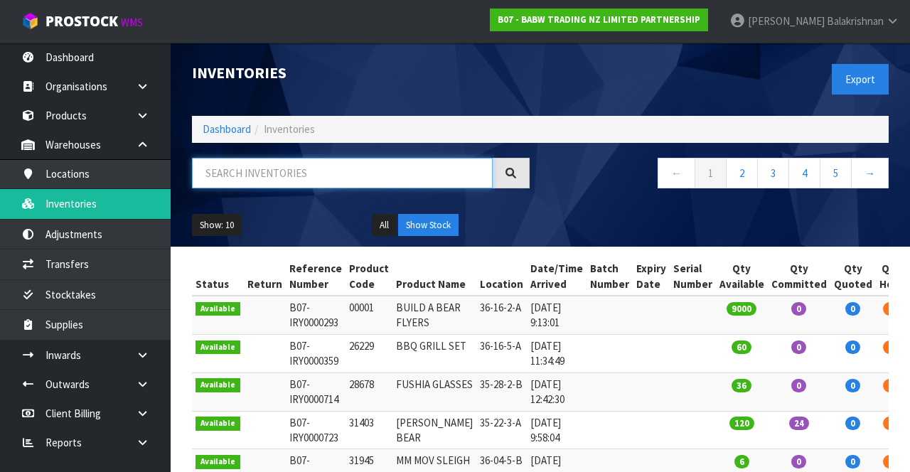
click at [326, 176] on input "text" at bounding box center [342, 173] width 301 height 31
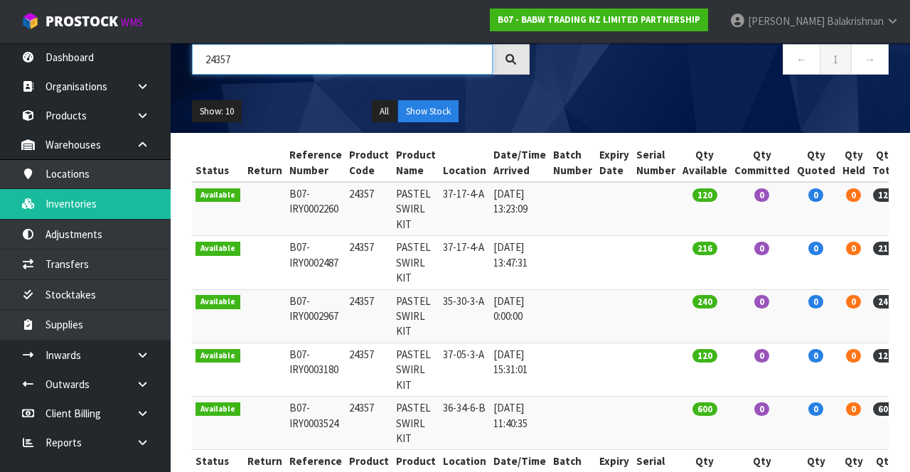
scroll to position [153, 0]
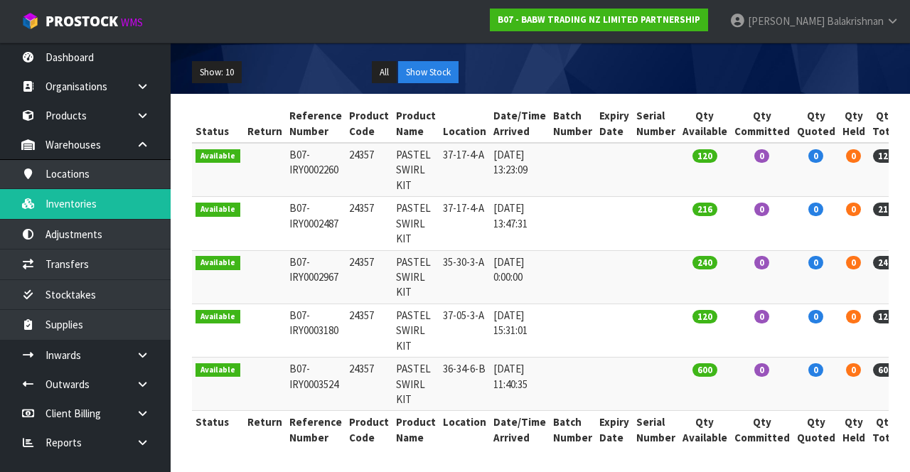
type input "24357"
click at [360, 215] on td "24357" at bounding box center [368, 223] width 47 height 53
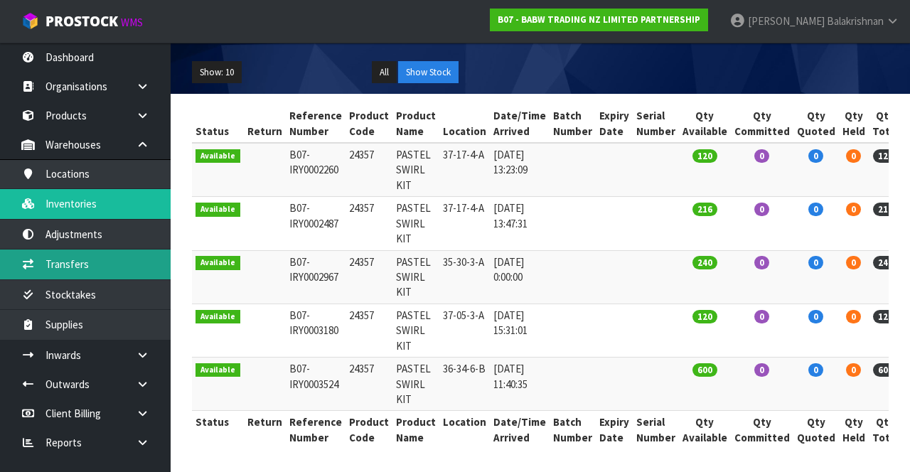
click at [48, 267] on link "Transfers" at bounding box center [85, 263] width 171 height 29
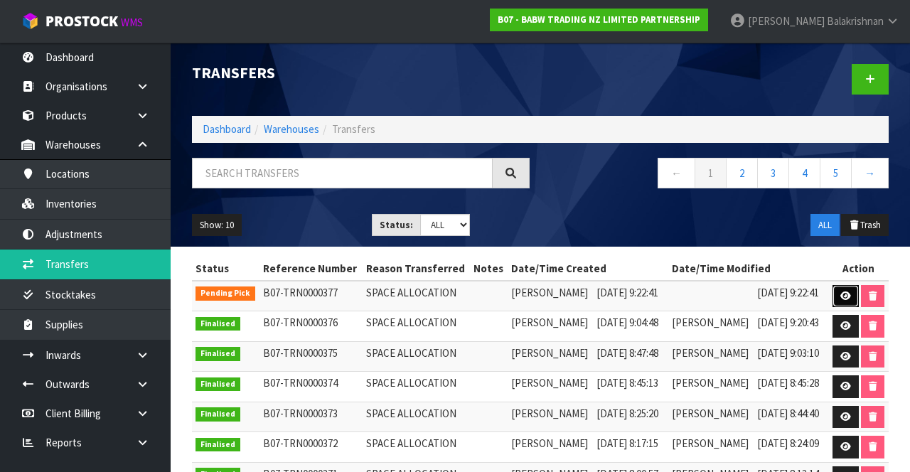
click at [859, 308] on link at bounding box center [845, 296] width 26 height 23
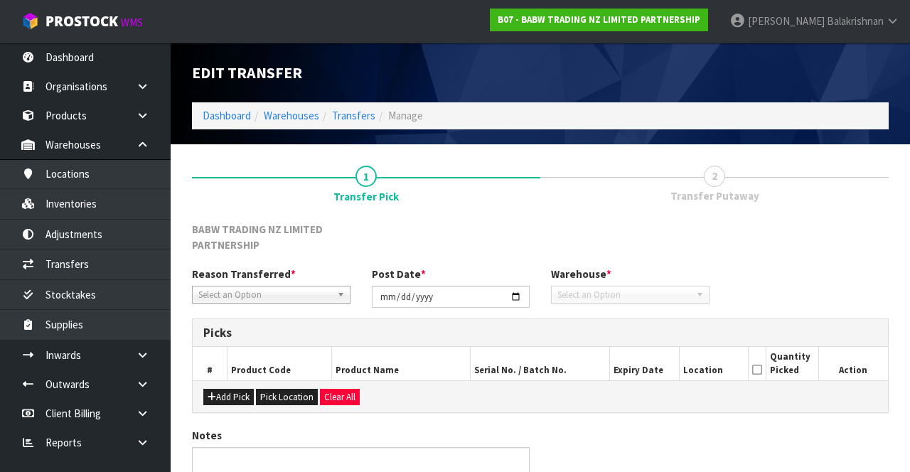
type input "[DATE]"
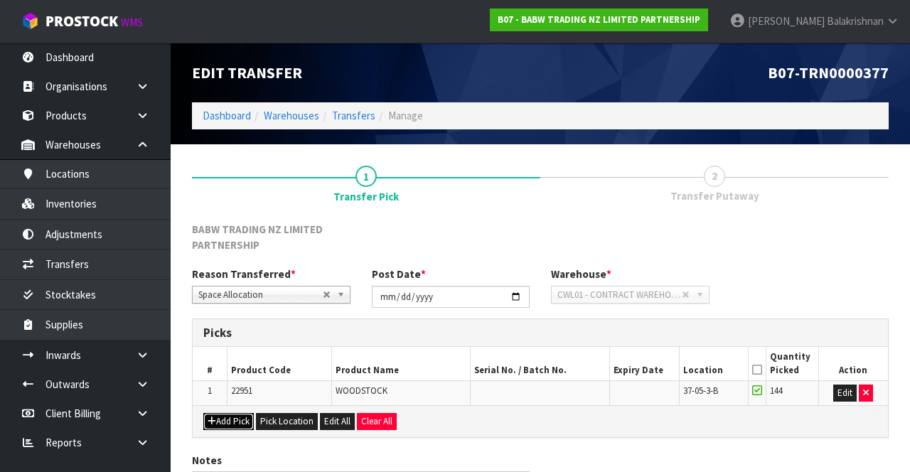
click at [220, 413] on button "Add Pick" at bounding box center [228, 421] width 50 height 17
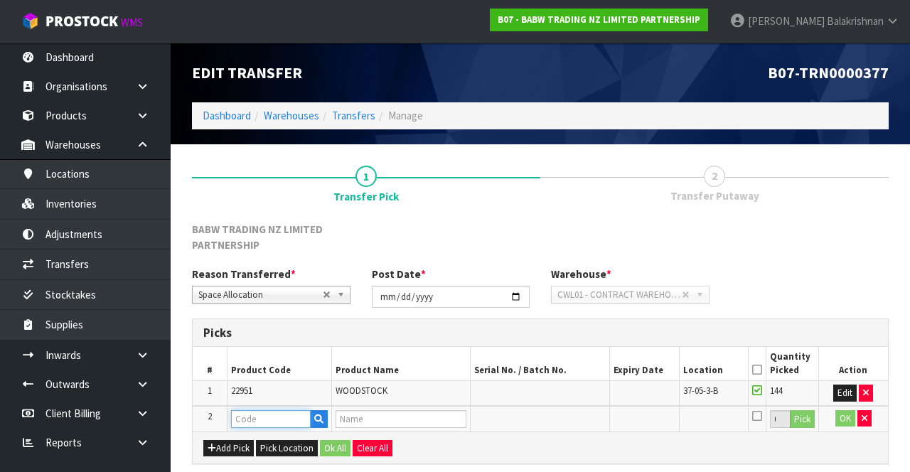
click at [262, 420] on input "text" at bounding box center [271, 419] width 80 height 18
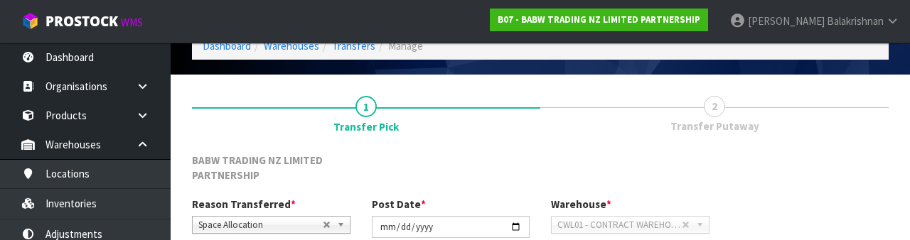
scroll to position [289, 0]
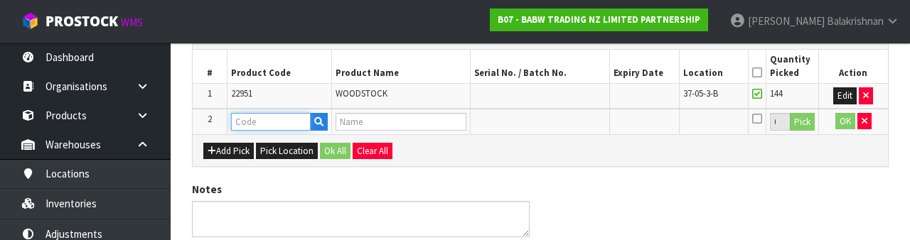
click at [235, 117] on input "text" at bounding box center [271, 122] width 80 height 18
paste input "22951"
type input "22951"
type input "WOODSTOCK"
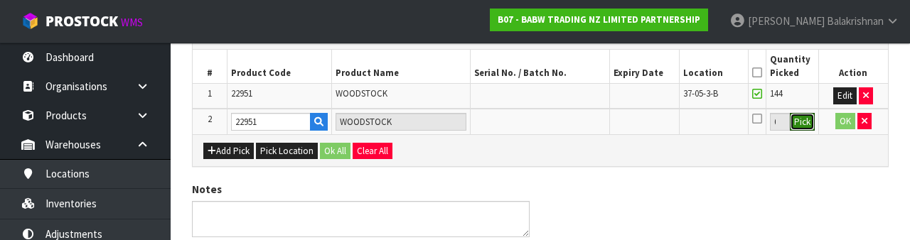
click at [812, 127] on button "Pick" at bounding box center [802, 122] width 25 height 18
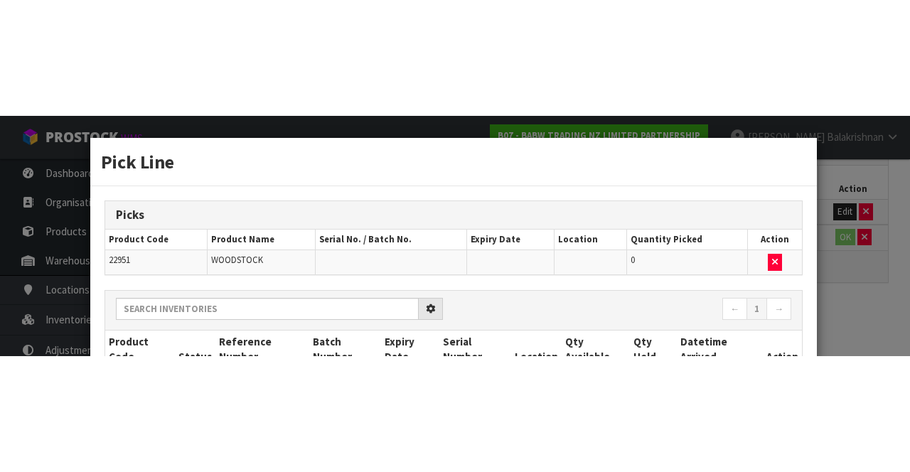
scroll to position [121, 0]
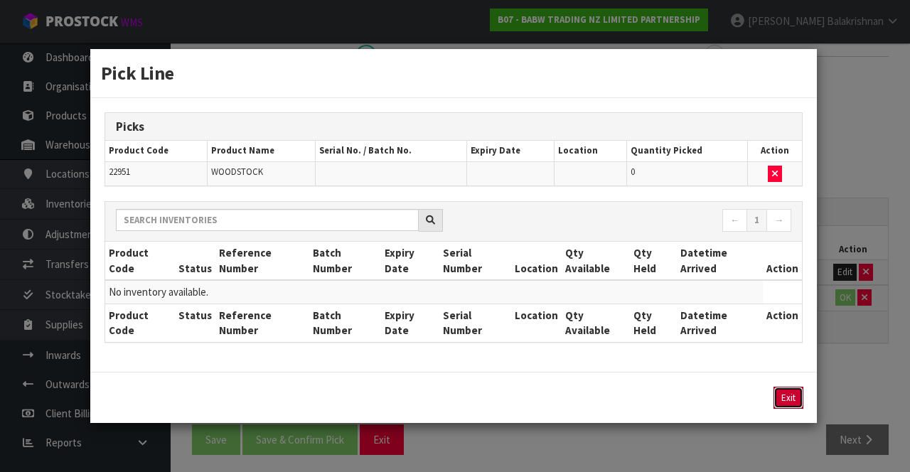
click at [795, 397] on button "Exit" at bounding box center [788, 398] width 30 height 22
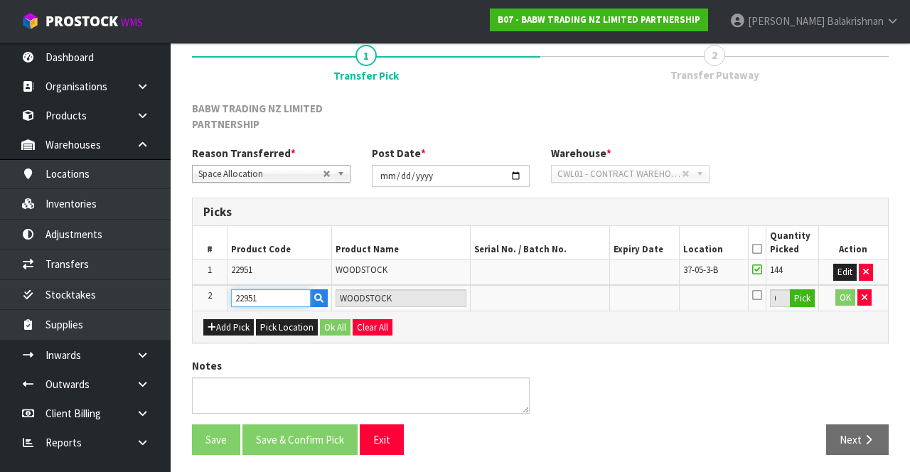
click at [274, 298] on input "22951" at bounding box center [271, 298] width 80 height 18
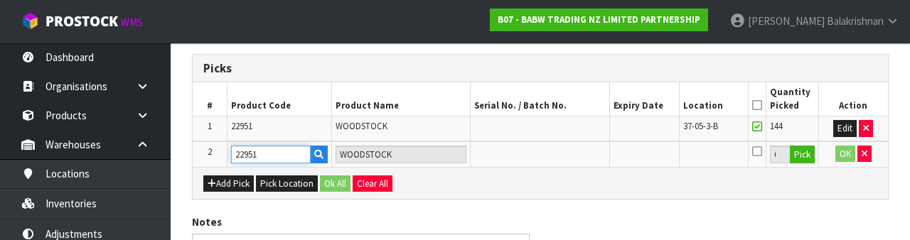
scroll to position [289, 0]
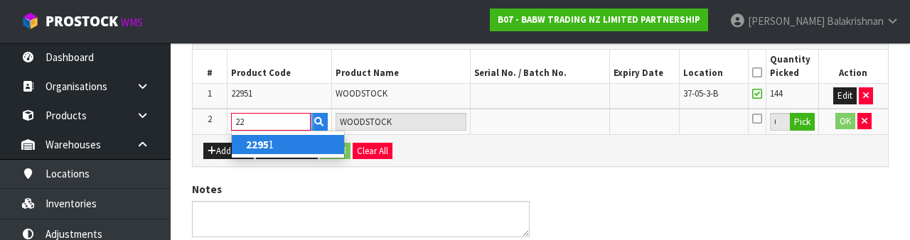
type input "2"
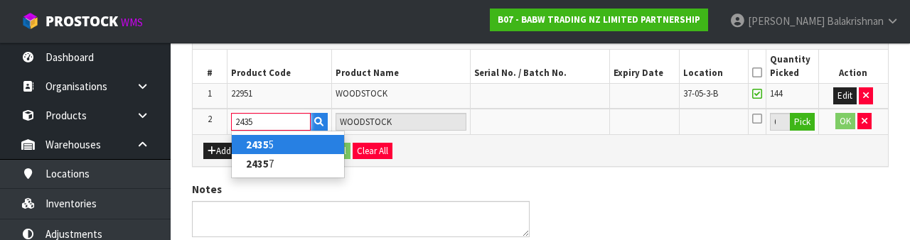
type input "24357"
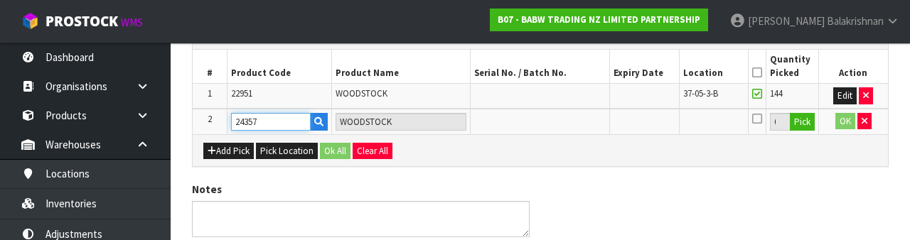
type input "PASTEL SWIRL KIT"
type input "24357"
click at [802, 117] on button "Pick" at bounding box center [802, 122] width 25 height 18
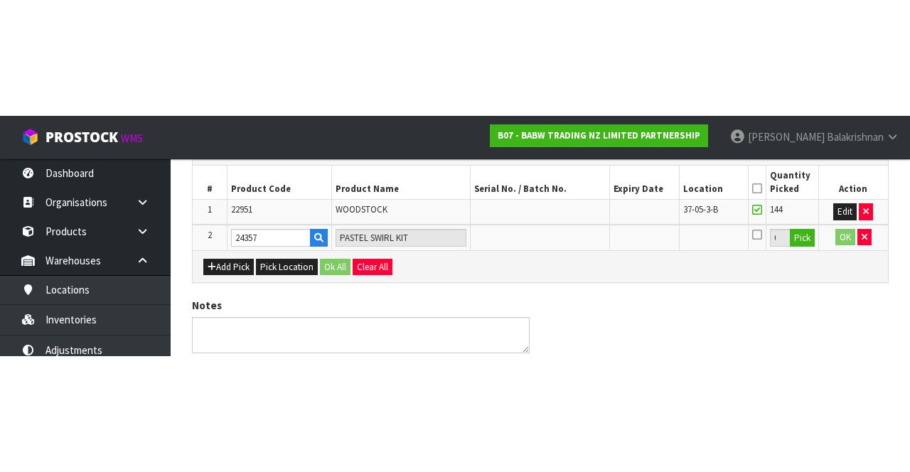
scroll to position [121, 0]
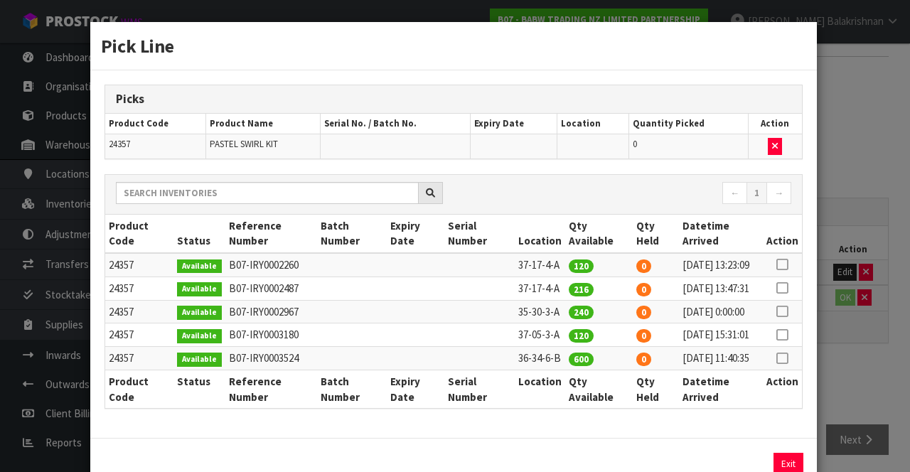
click at [787, 264] on icon at bounding box center [781, 264] width 11 height 1
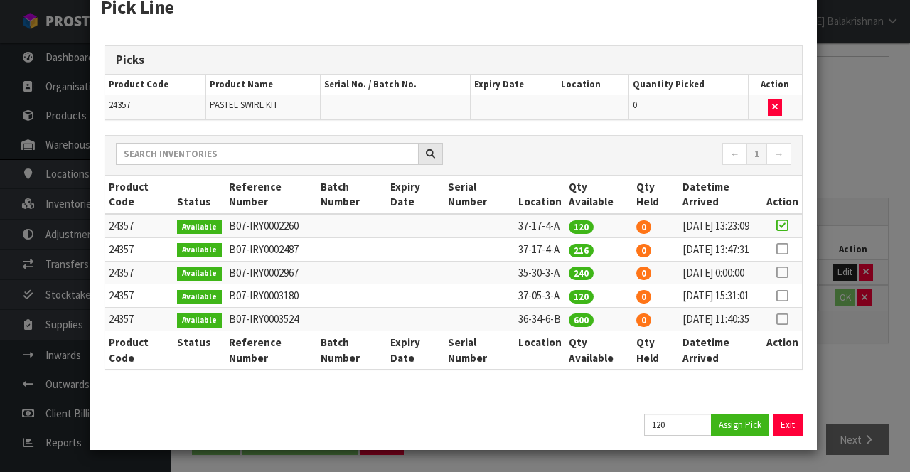
scroll to position [90, 0]
click at [739, 433] on button "Assign Pick" at bounding box center [740, 425] width 58 height 22
type input "120"
click at [785, 249] on icon at bounding box center [781, 249] width 11 height 1
click at [746, 430] on button "Assign Pick" at bounding box center [740, 425] width 58 height 22
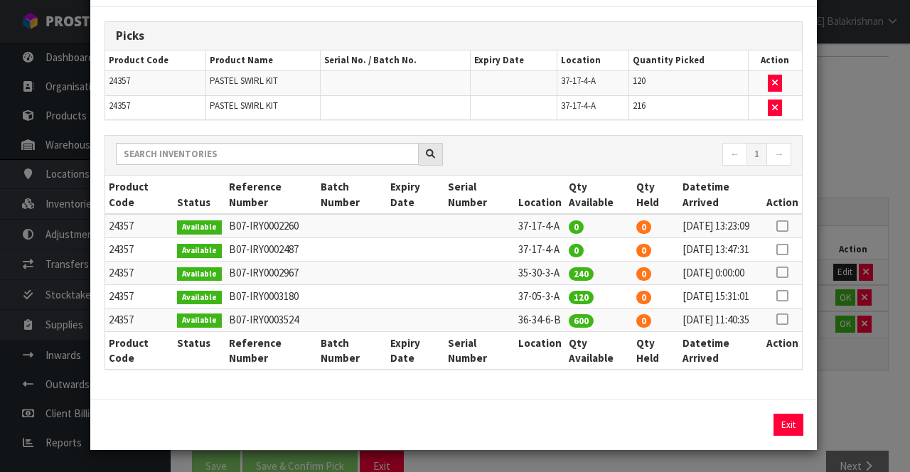
scroll to position [117, 0]
click at [783, 296] on icon at bounding box center [781, 296] width 11 height 1
click at [748, 419] on button "Assign Pick" at bounding box center [740, 425] width 58 height 22
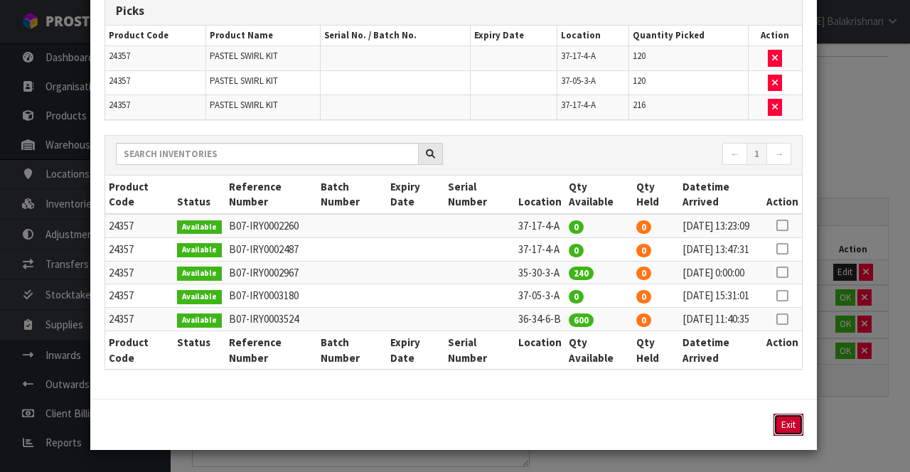
click at [797, 436] on button "Exit" at bounding box center [788, 425] width 30 height 22
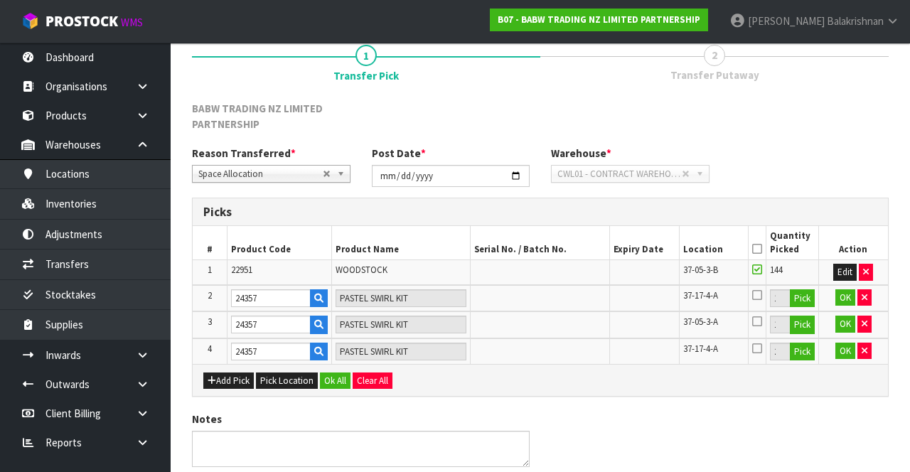
click at [755, 249] on icon at bounding box center [757, 249] width 10 height 1
click at [335, 372] on button "Ok All" at bounding box center [335, 380] width 31 height 17
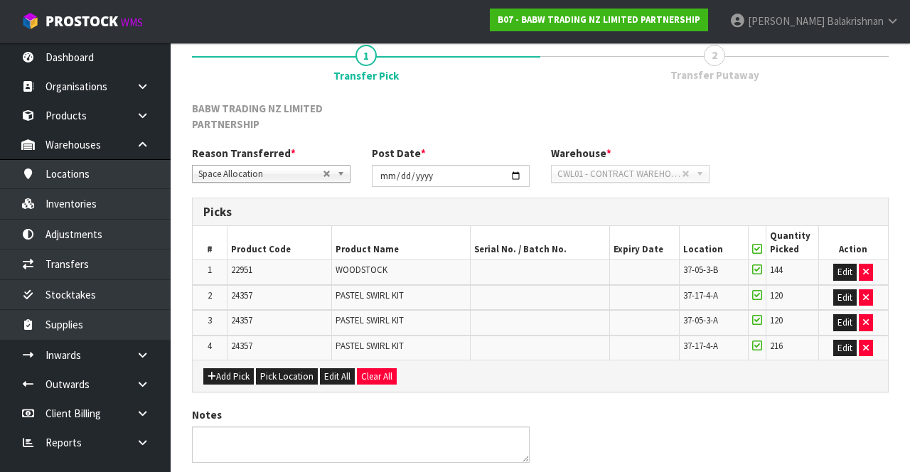
scroll to position [169, 0]
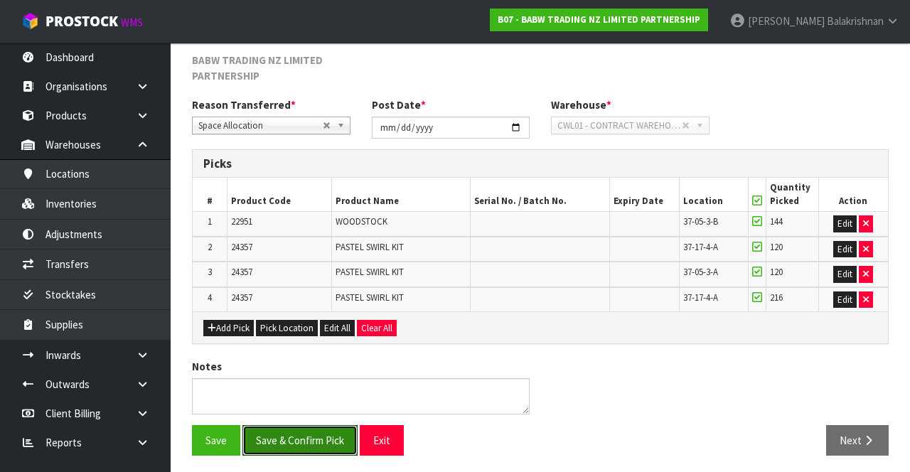
click at [288, 448] on button "Save & Confirm Pick" at bounding box center [299, 440] width 115 height 31
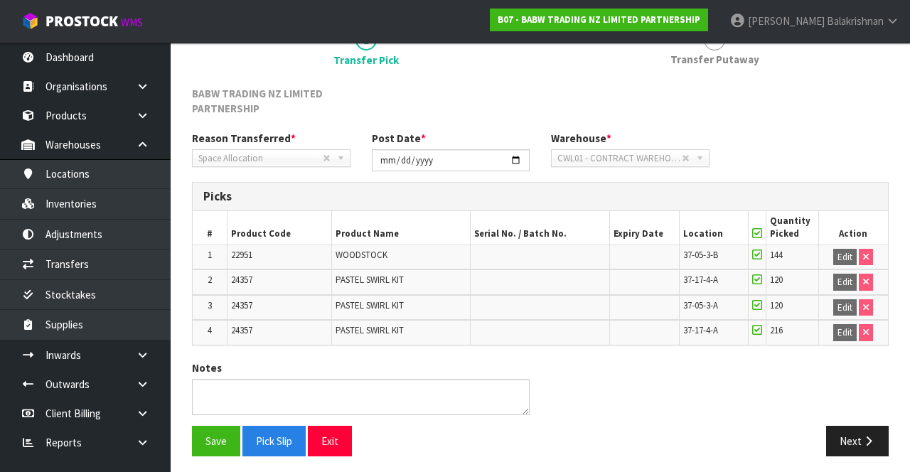
scroll to position [190, 0]
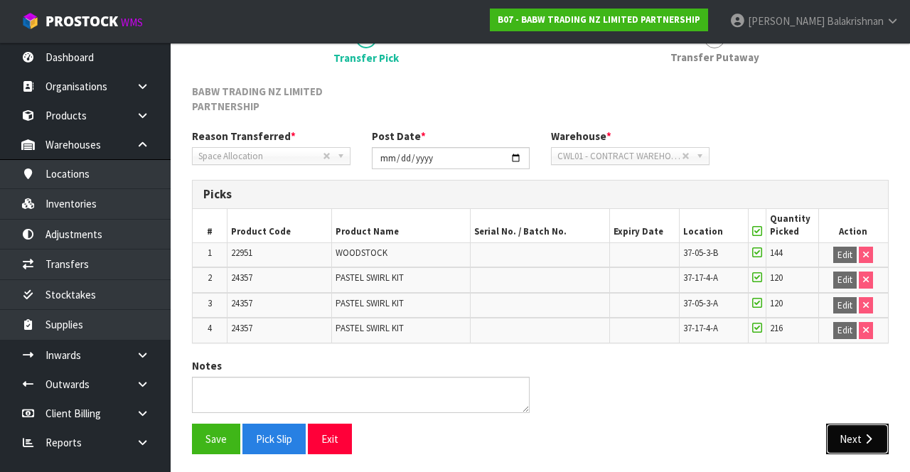
click at [861, 438] on icon "button" at bounding box center [868, 439] width 14 height 11
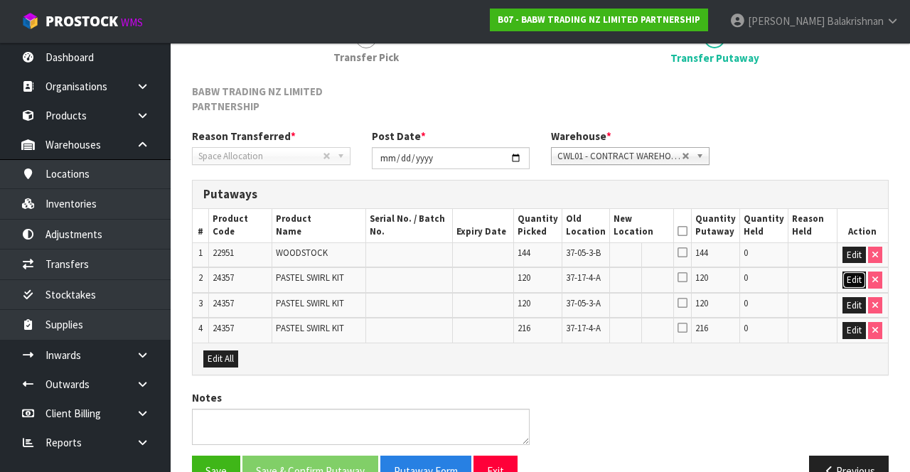
click at [851, 281] on button "Edit" at bounding box center [853, 279] width 23 height 17
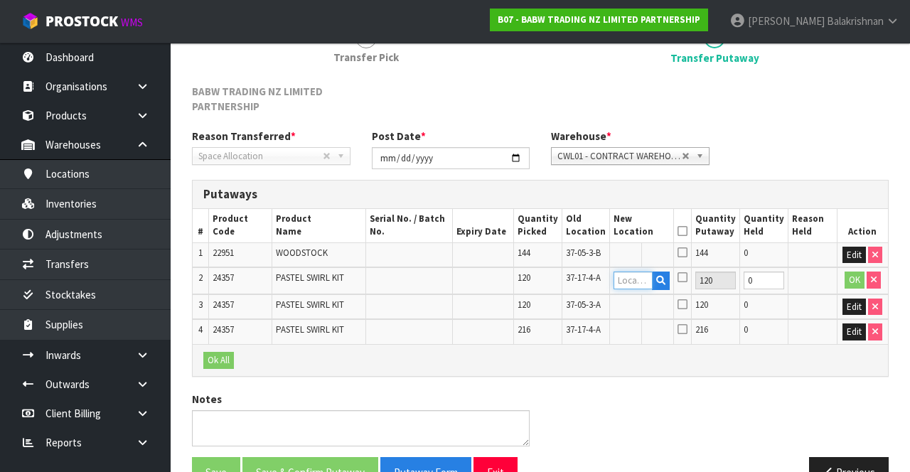
click at [642, 283] on input "text" at bounding box center [632, 280] width 39 height 18
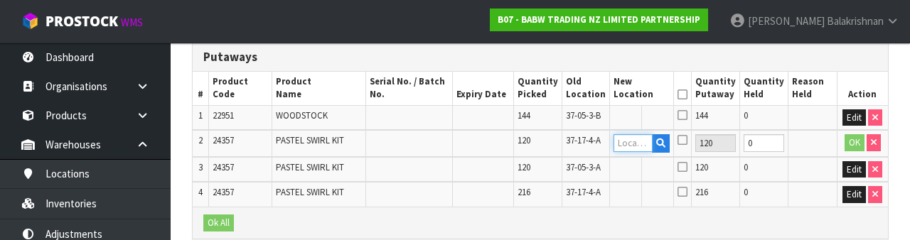
scroll to position [350, 0]
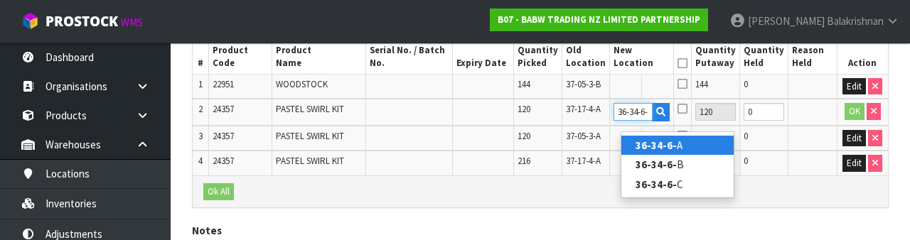
type input "36-34-6-B"
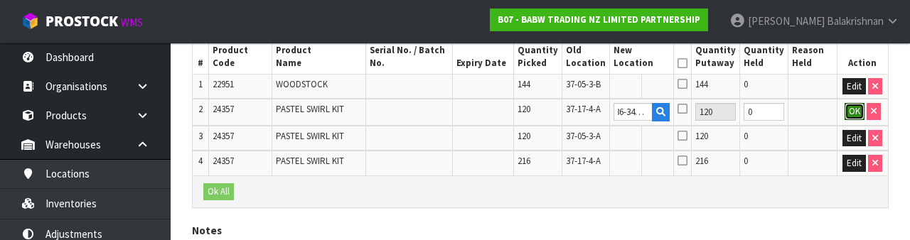
click at [850, 120] on button "OK" at bounding box center [854, 111] width 20 height 17
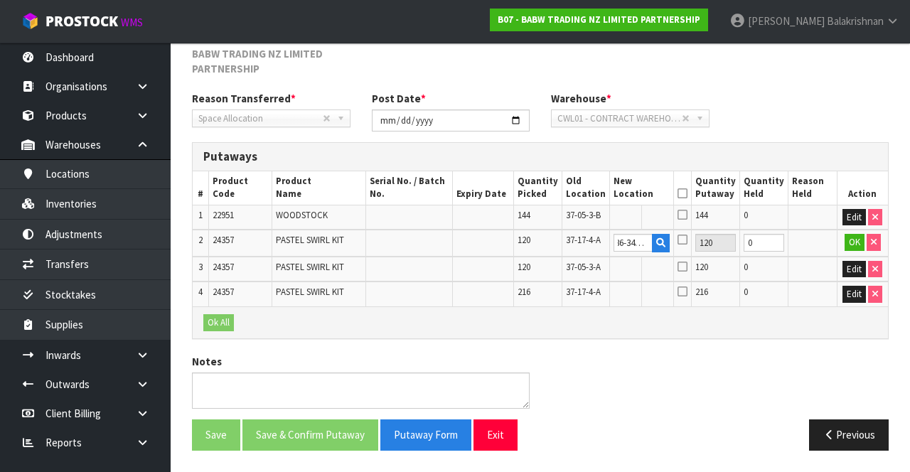
scroll to position [0, 0]
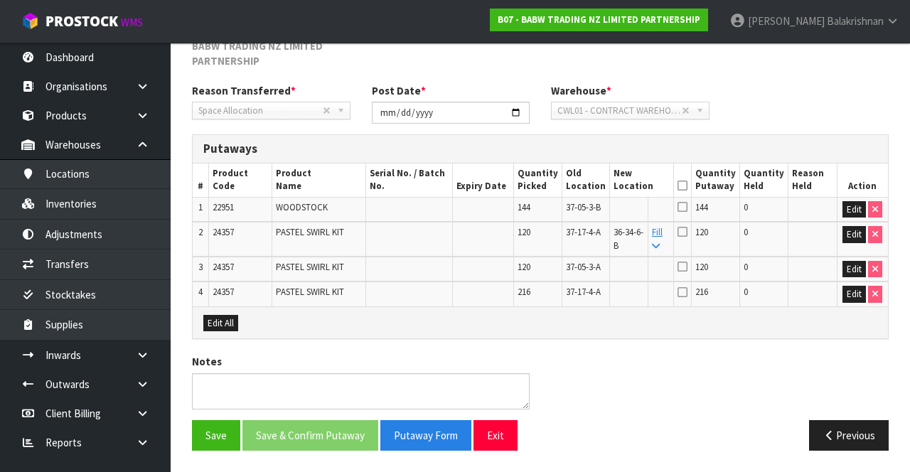
click at [662, 226] on link "Fill" at bounding box center [657, 238] width 11 height 25
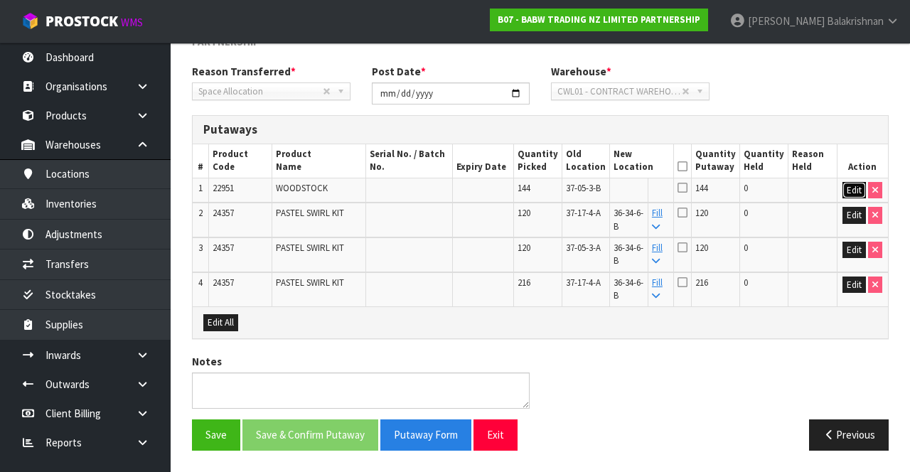
click at [844, 184] on button "Edit" at bounding box center [853, 190] width 23 height 17
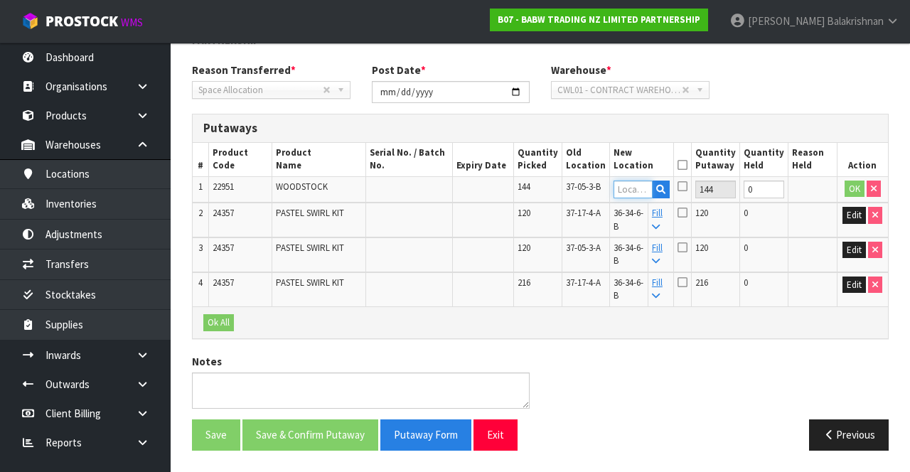
click at [650, 188] on input "text" at bounding box center [632, 190] width 39 height 18
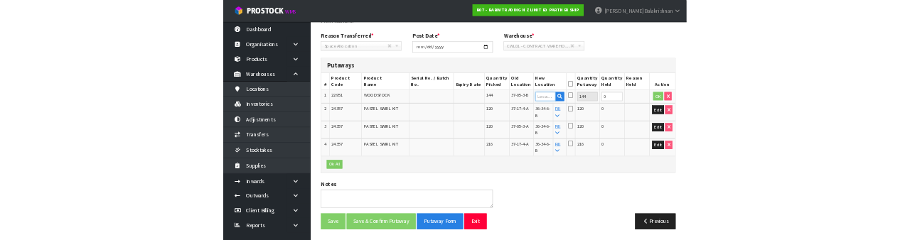
scroll to position [252, 0]
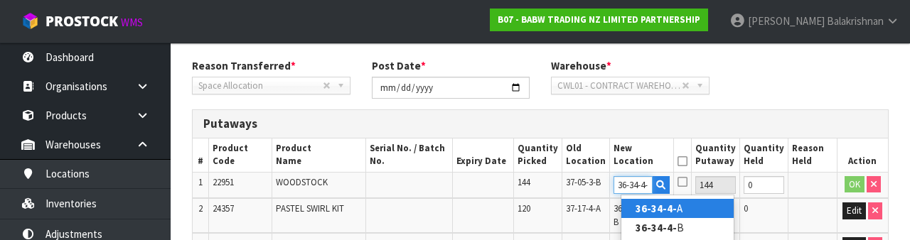
type input "36-34-4-A"
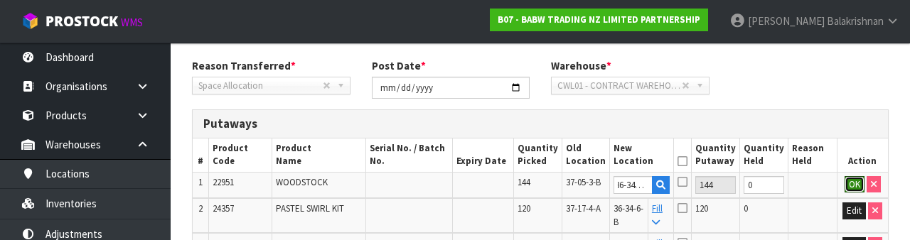
click at [847, 186] on button "OK" at bounding box center [854, 184] width 20 height 17
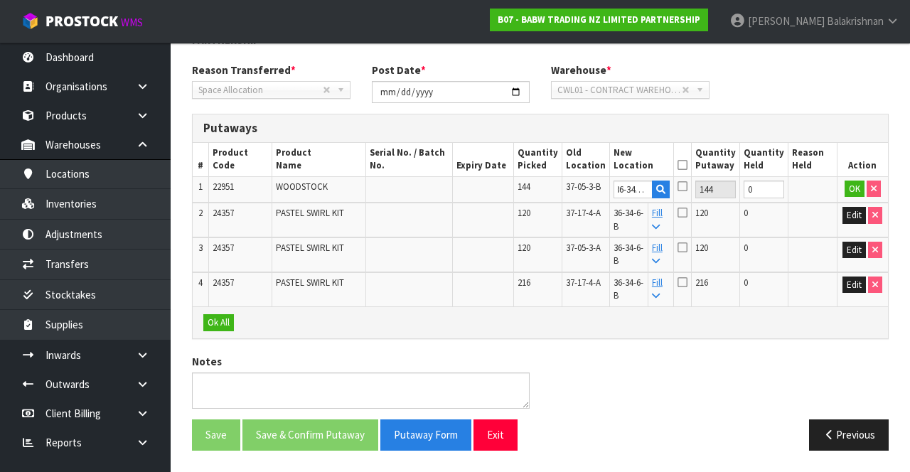
scroll to position [0, 0]
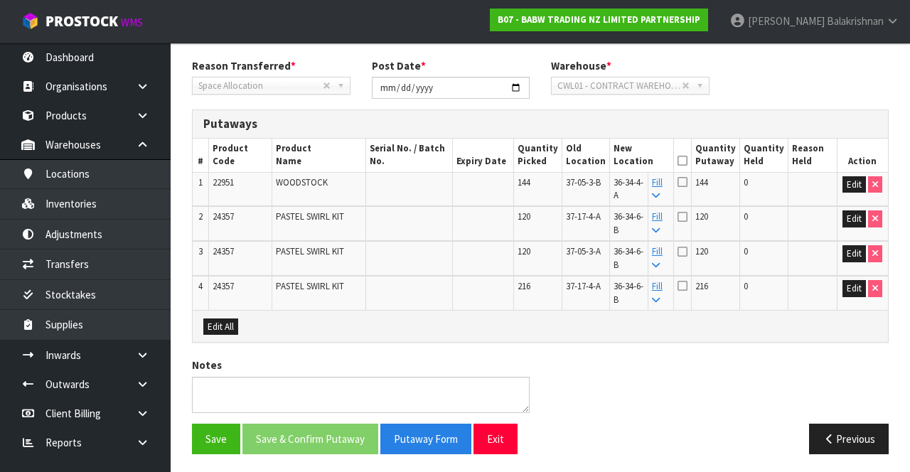
click at [687, 161] on icon at bounding box center [682, 161] width 10 height 1
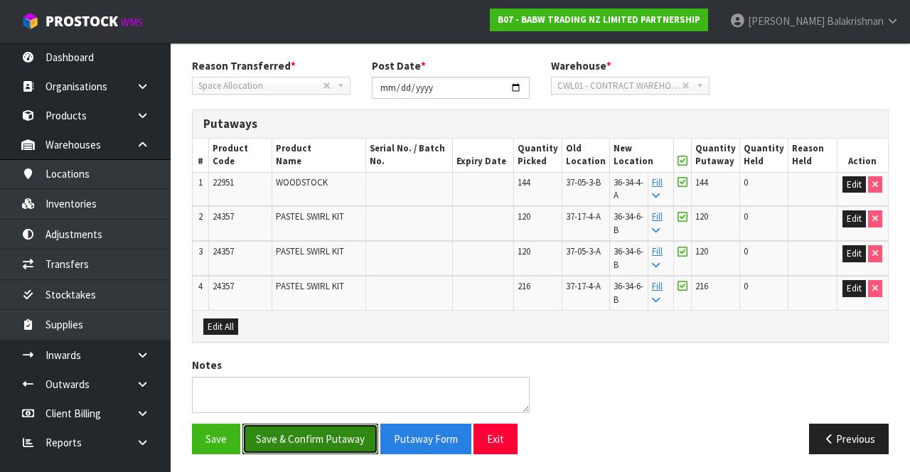
click at [320, 443] on button "Save & Confirm Putaway" at bounding box center [310, 439] width 136 height 31
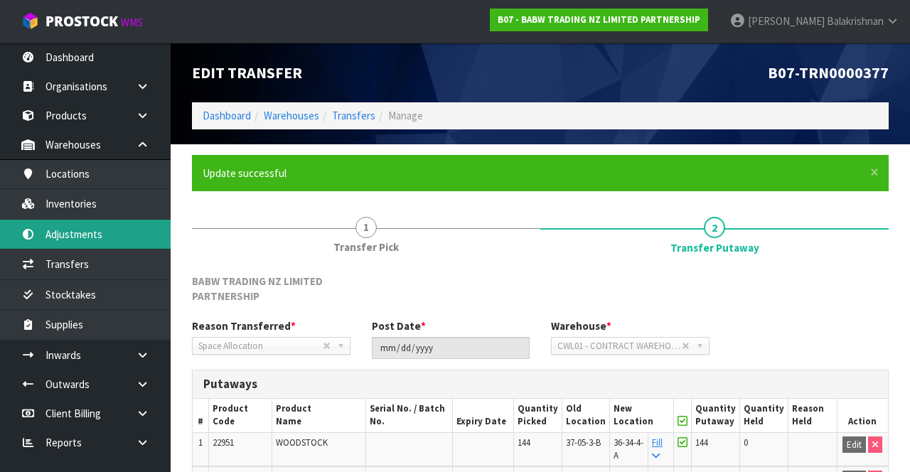
click at [86, 227] on link "Adjustments" at bounding box center [85, 234] width 171 height 29
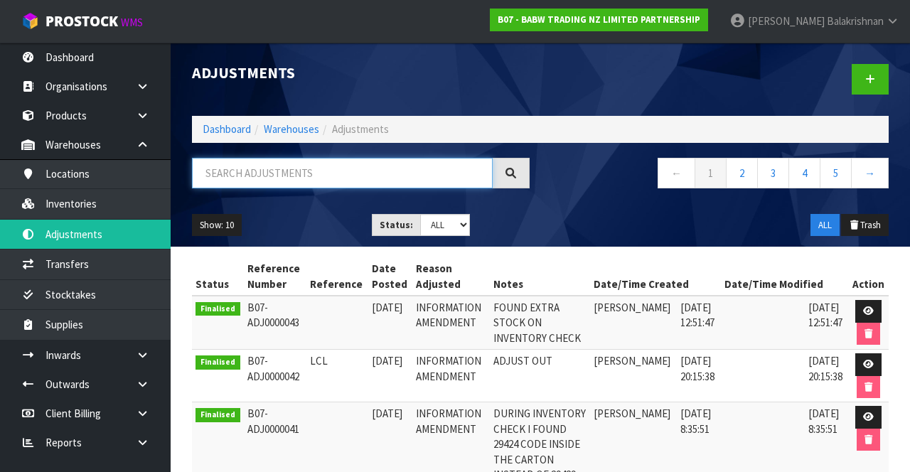
click at [304, 170] on input "text" at bounding box center [342, 173] width 301 height 31
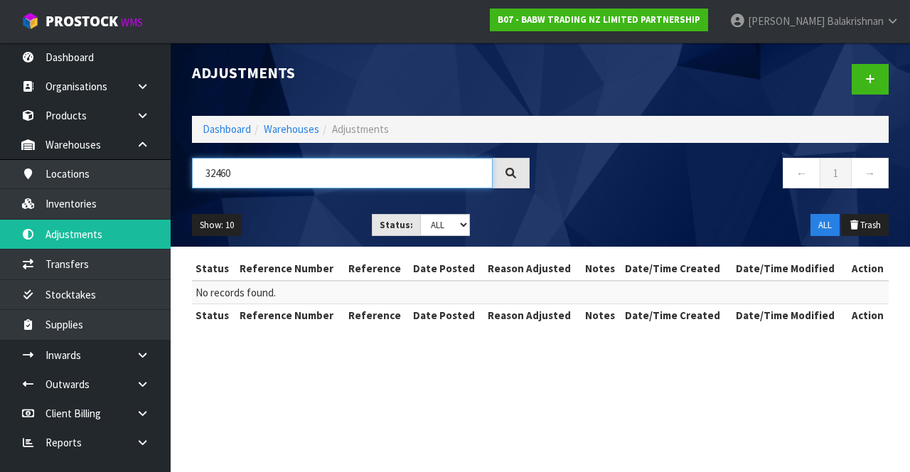
click at [278, 176] on input "32460" at bounding box center [342, 173] width 301 height 31
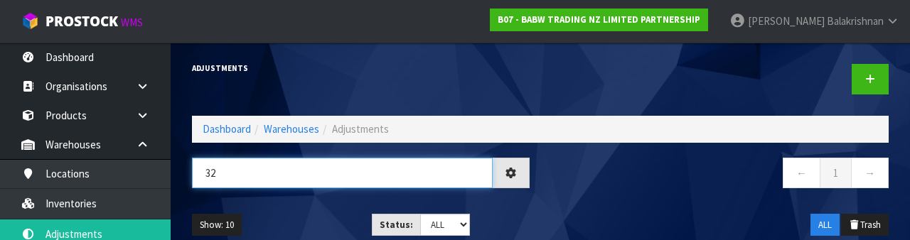
type input "3"
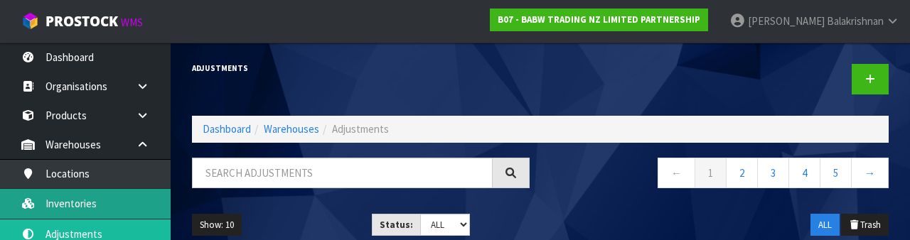
click at [84, 203] on link "Inventories" at bounding box center [85, 203] width 171 height 29
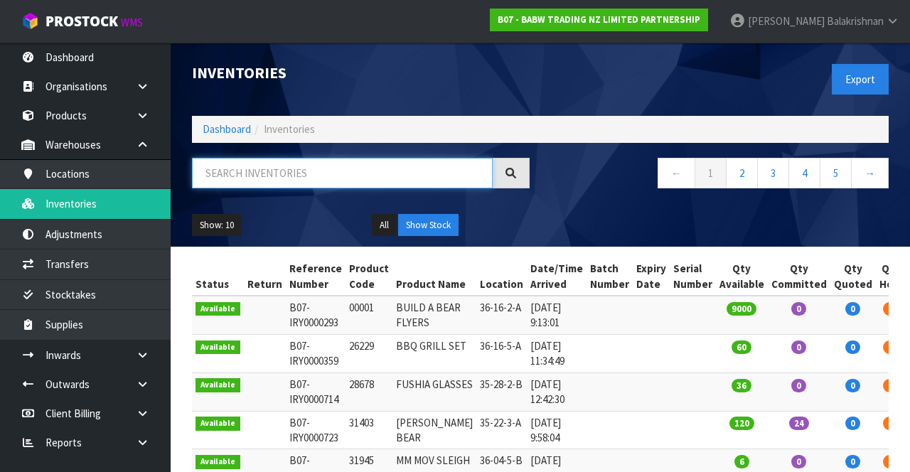
click at [274, 173] on input "text" at bounding box center [342, 173] width 301 height 31
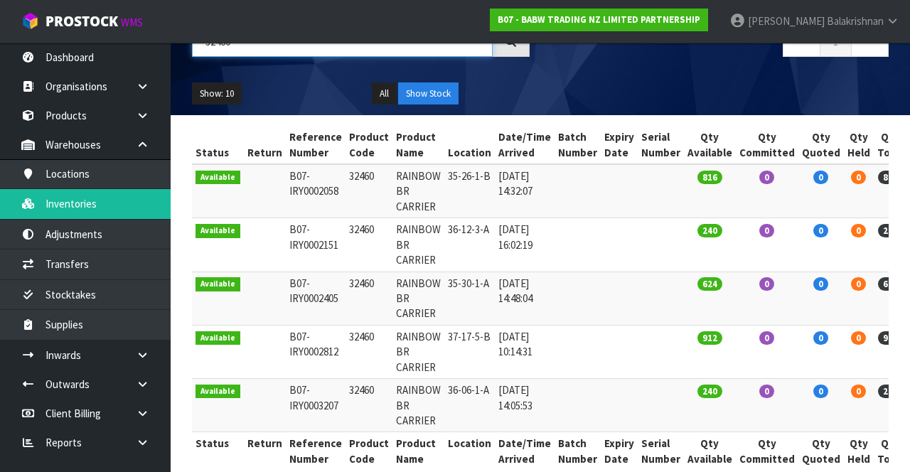
scroll to position [153, 0]
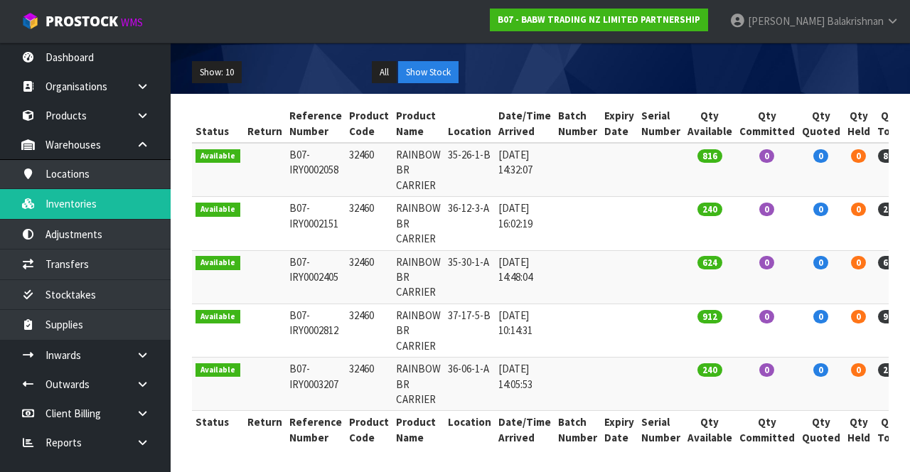
type input "32460"
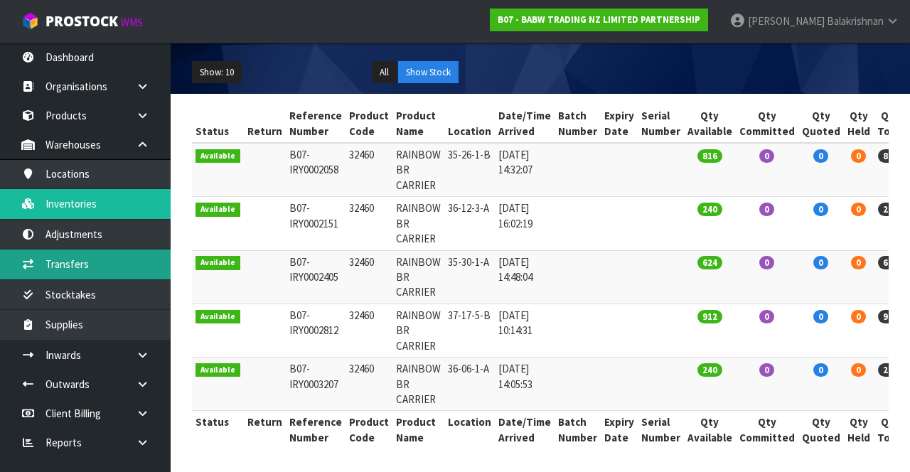
click at [103, 273] on link "Transfers" at bounding box center [85, 263] width 171 height 29
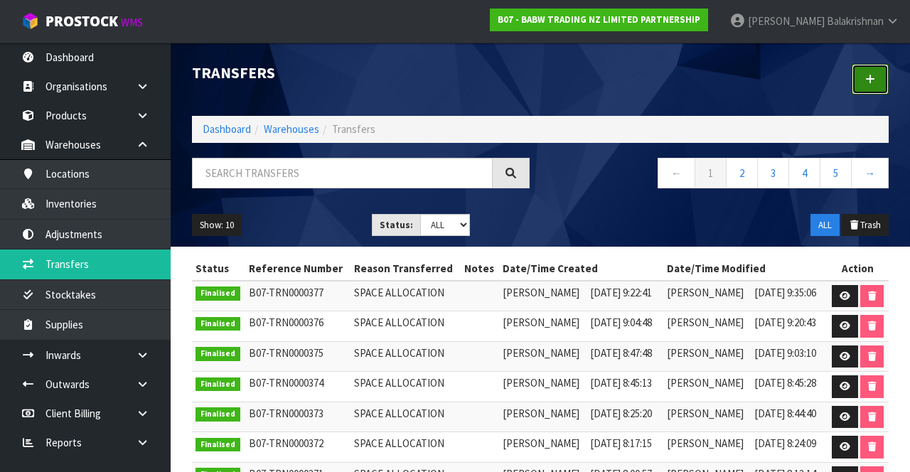
click at [876, 74] on link at bounding box center [869, 79] width 37 height 31
click at [861, 90] on link at bounding box center [869, 79] width 37 height 31
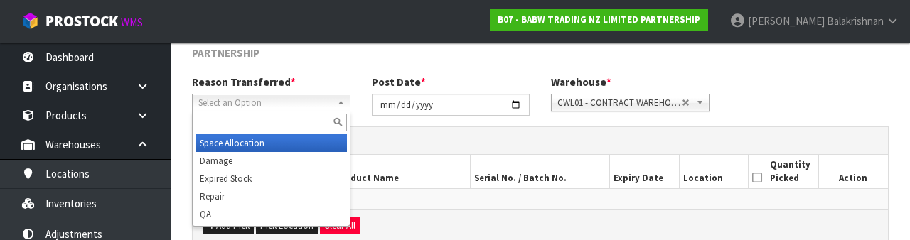
scroll to position [185, 0]
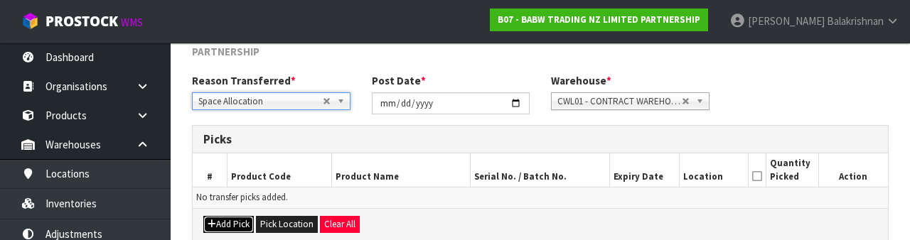
click at [219, 225] on button "Add Pick" at bounding box center [228, 224] width 50 height 17
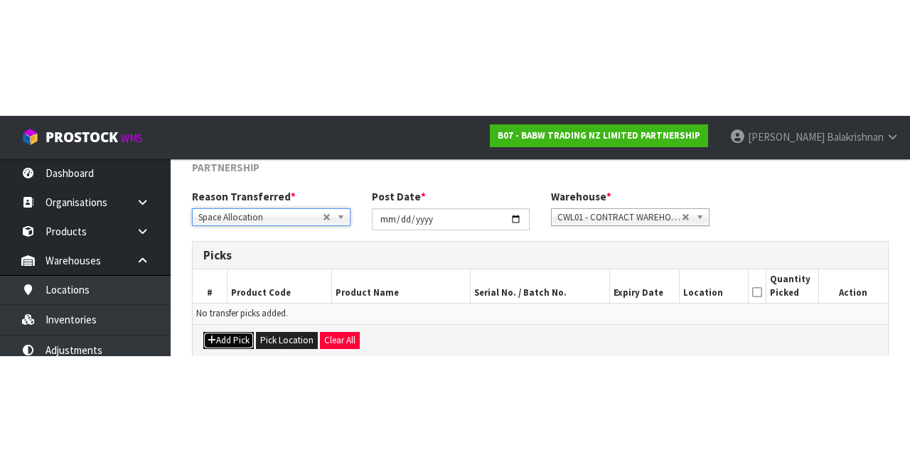
scroll to position [97, 0]
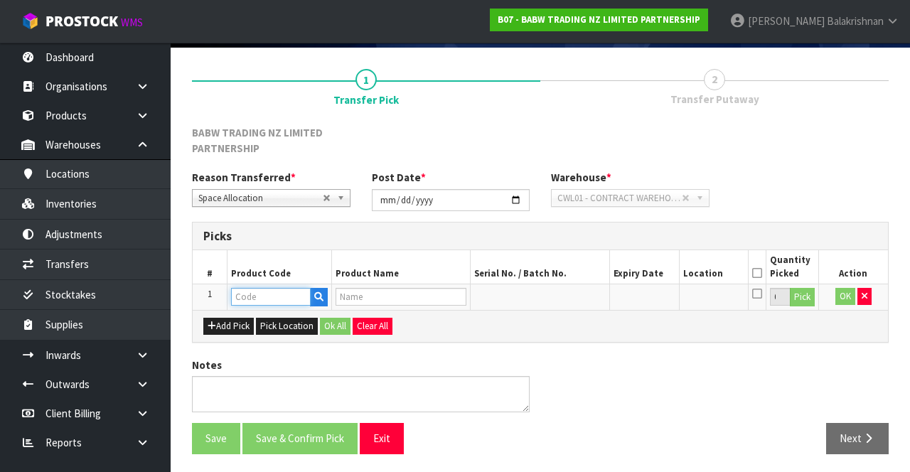
click at [271, 291] on input "text" at bounding box center [271, 297] width 80 height 18
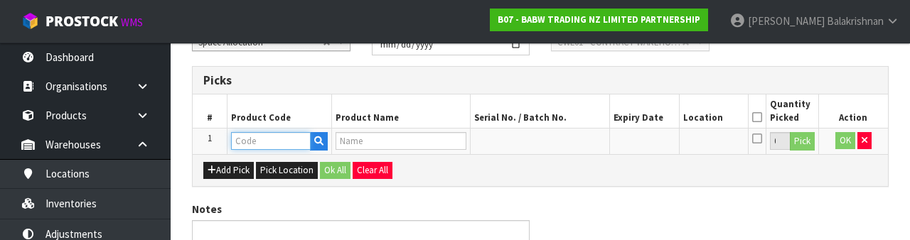
scroll to position [264, 0]
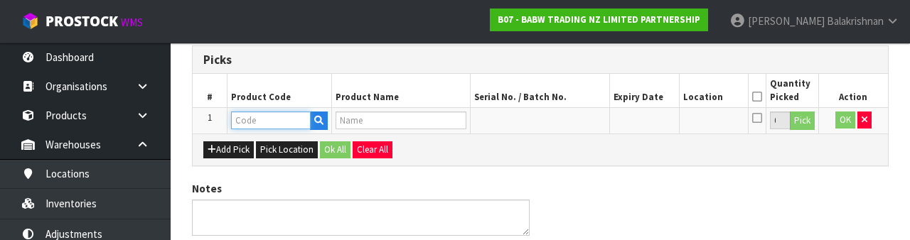
type input "32460"
type input "RAINBOW BR CARRIER"
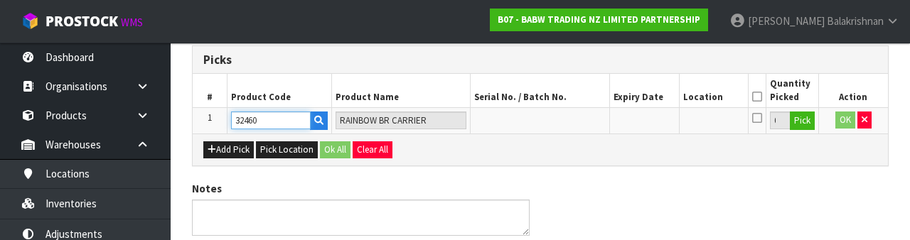
type input "32460"
click at [810, 119] on button "Pick" at bounding box center [802, 121] width 25 height 18
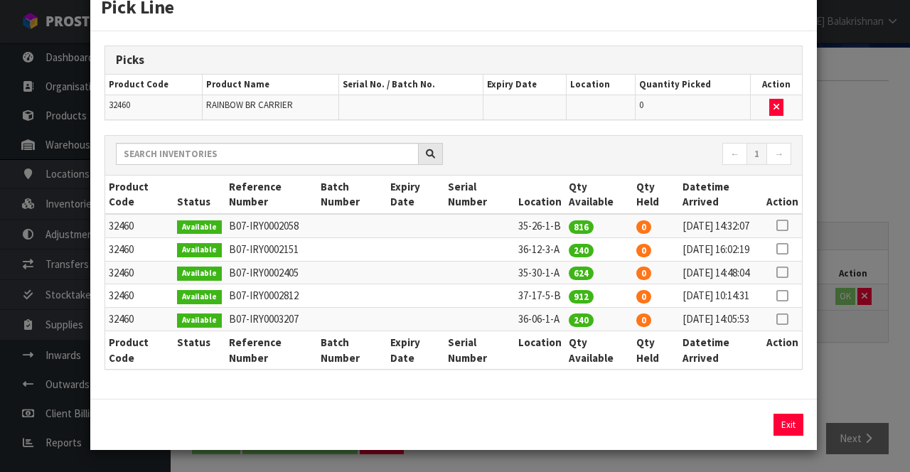
scroll to position [108, 0]
click at [783, 296] on icon at bounding box center [781, 296] width 11 height 1
click at [753, 422] on button "Assign Pick" at bounding box center [740, 425] width 58 height 22
type input "912"
click at [787, 424] on button "Exit" at bounding box center [788, 425] width 30 height 22
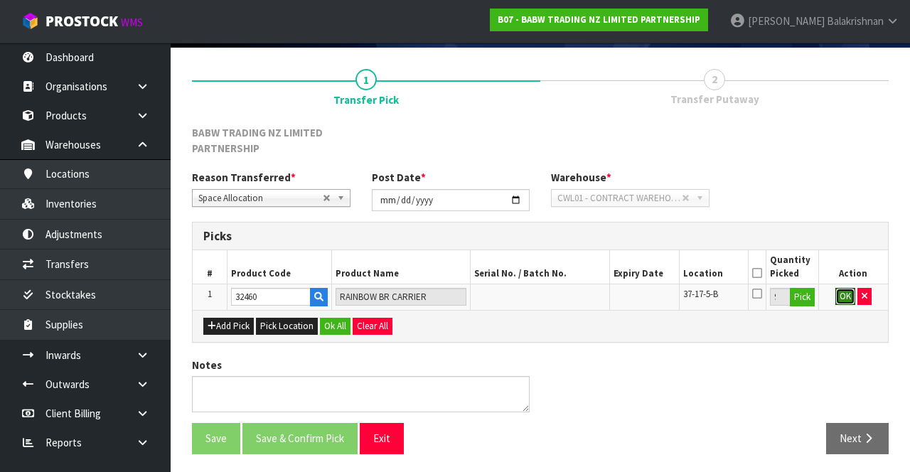
click at [843, 296] on button "OK" at bounding box center [845, 296] width 20 height 17
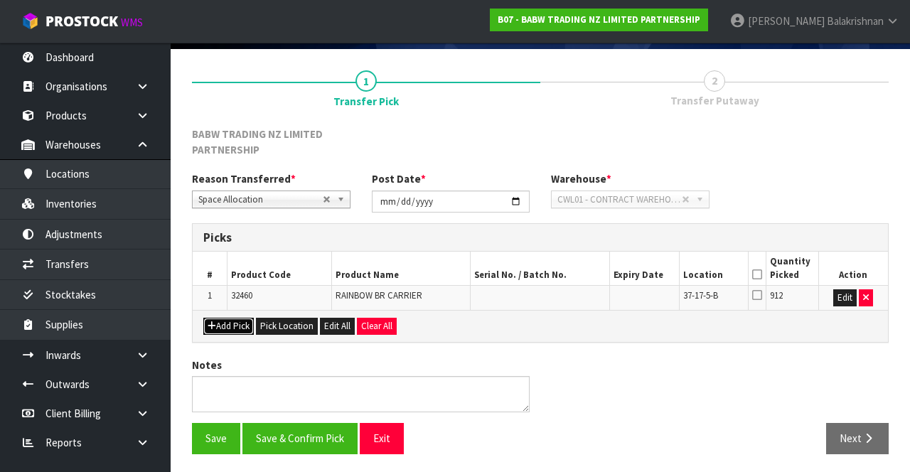
click at [233, 318] on button "Add Pick" at bounding box center [228, 326] width 50 height 17
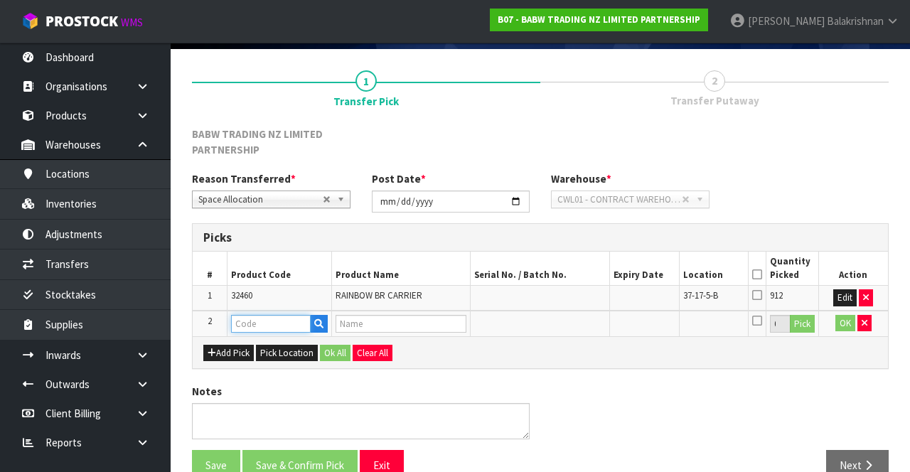
click at [260, 318] on input "text" at bounding box center [271, 324] width 80 height 18
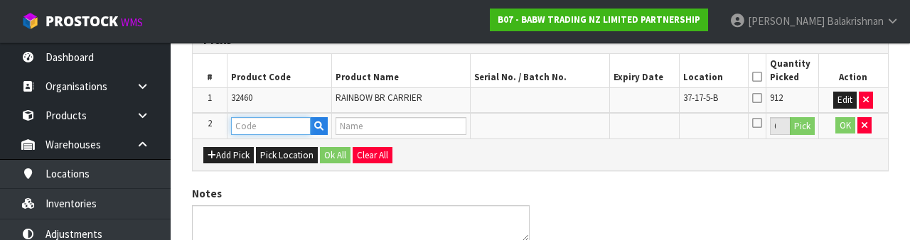
scroll to position [289, 0]
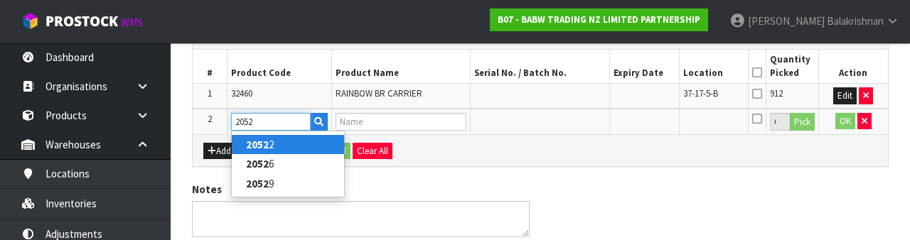
type input "20526"
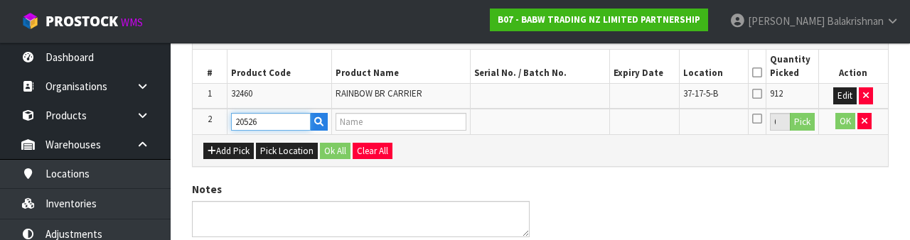
type input "POLICE OFFICER"
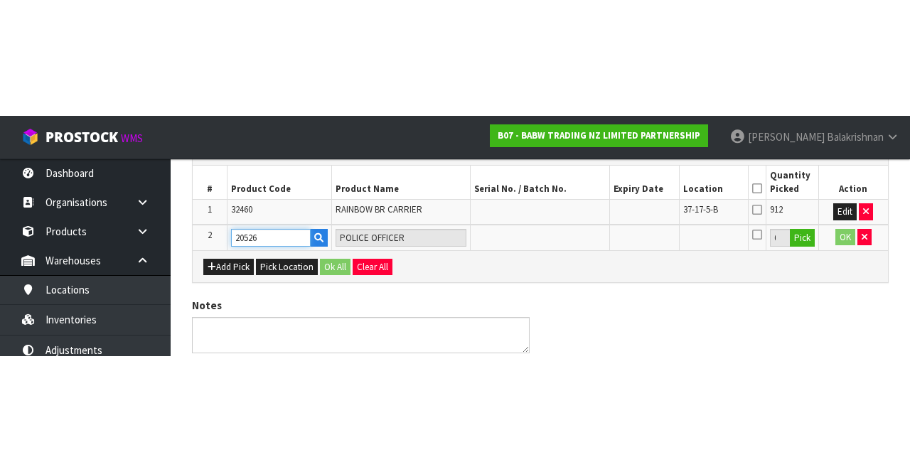
scroll to position [121, 0]
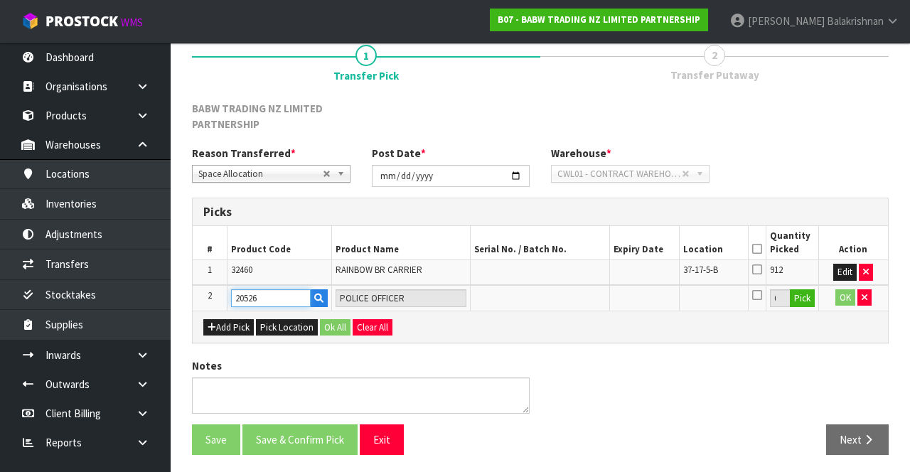
type input "20526"
click at [811, 297] on button "Pick" at bounding box center [802, 298] width 25 height 18
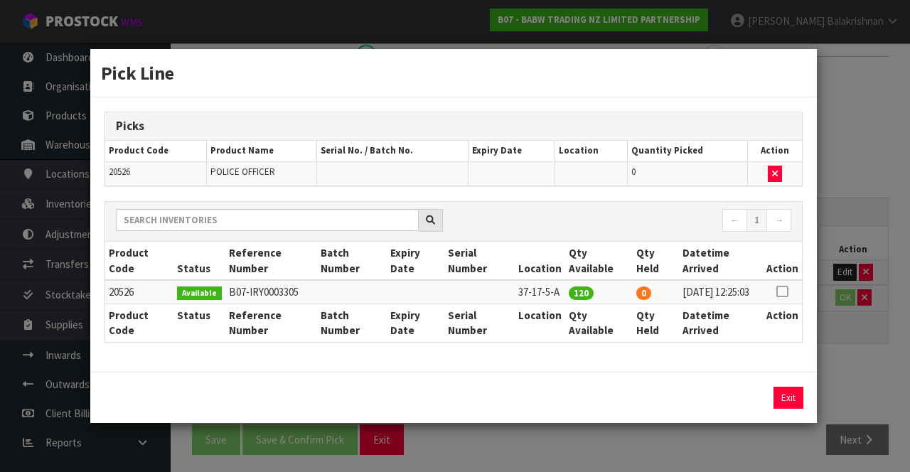
click at [786, 291] on icon at bounding box center [781, 291] width 11 height 1
click at [746, 407] on button "Assign Pick" at bounding box center [740, 398] width 58 height 22
type input "120"
click at [785, 402] on button "Exit" at bounding box center [788, 398] width 30 height 22
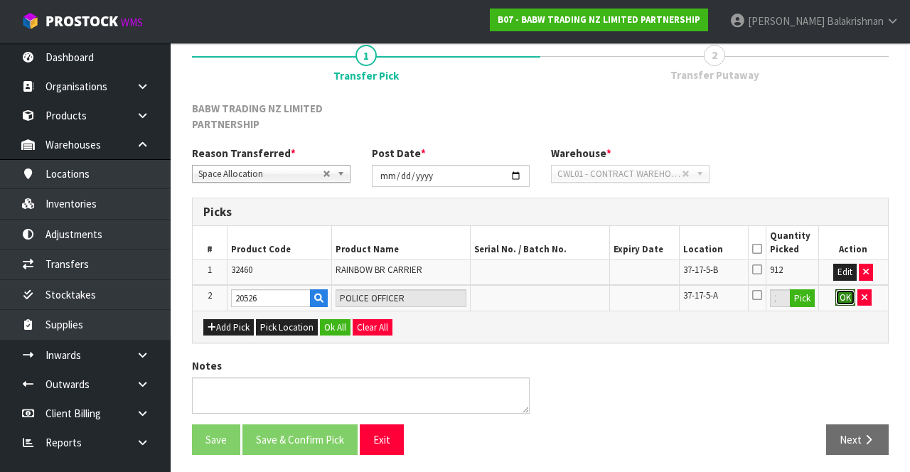
click at [849, 295] on button "OK" at bounding box center [845, 297] width 20 height 17
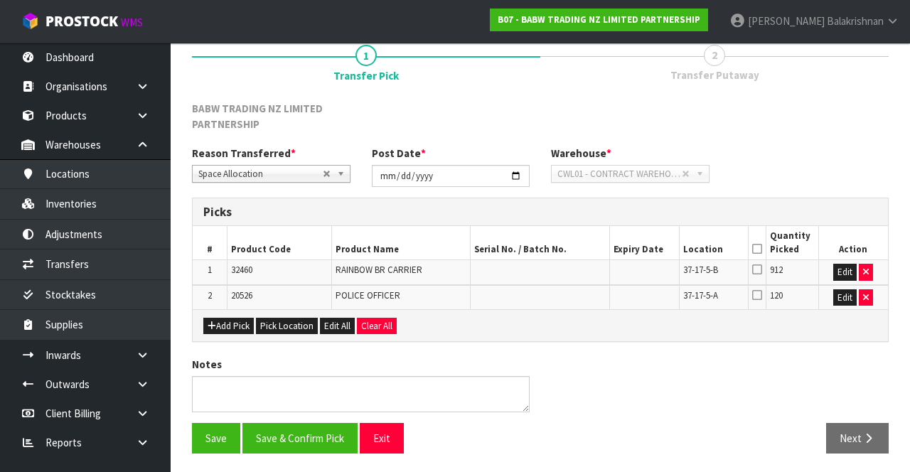
scroll to position [119, 0]
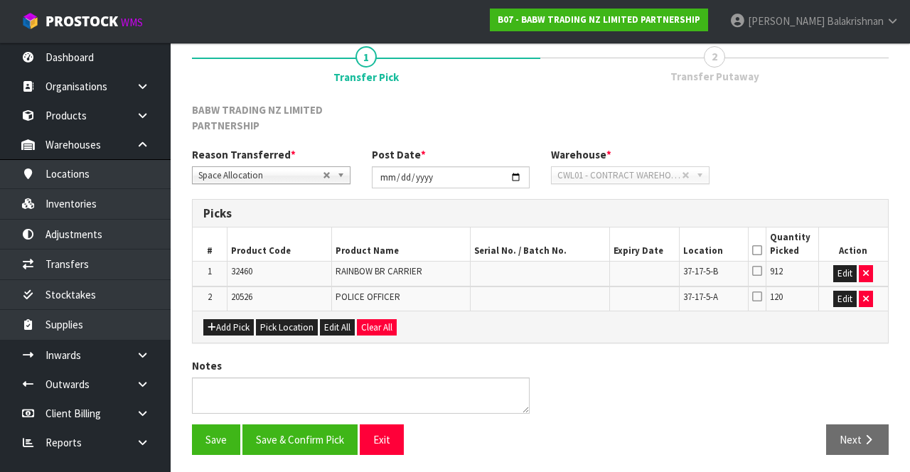
click at [753, 250] on icon at bounding box center [757, 250] width 10 height 1
click at [313, 431] on button "Save & Confirm Pick" at bounding box center [299, 439] width 115 height 31
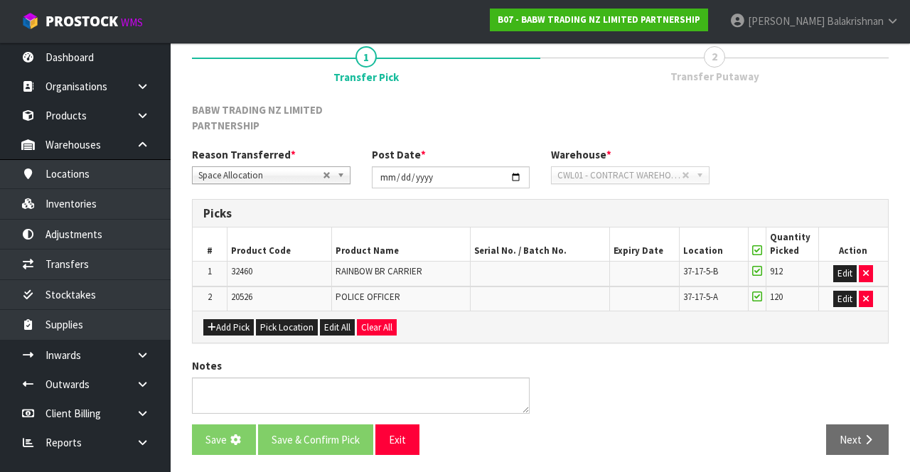
scroll to position [0, 0]
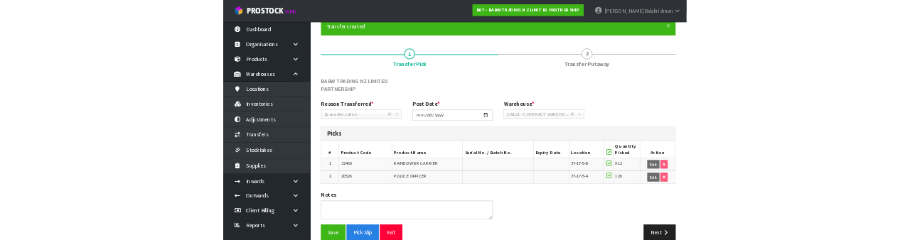
scroll to position [140, 0]
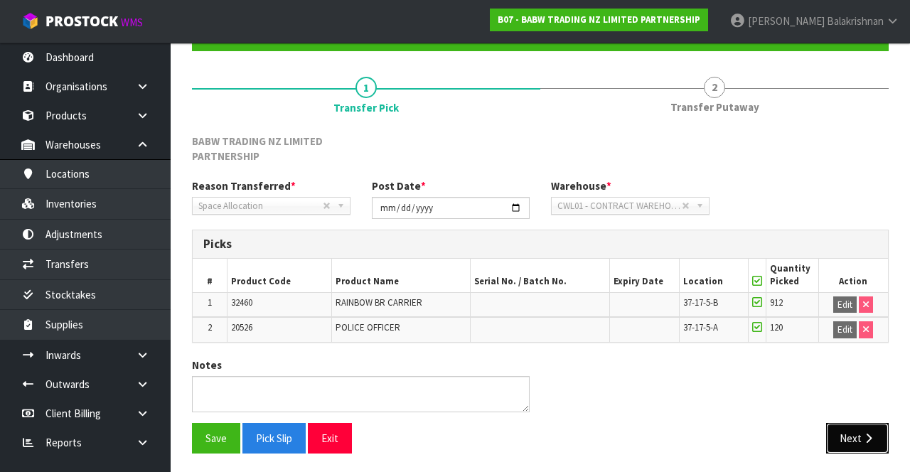
click at [861, 433] on icon "button" at bounding box center [868, 438] width 14 height 11
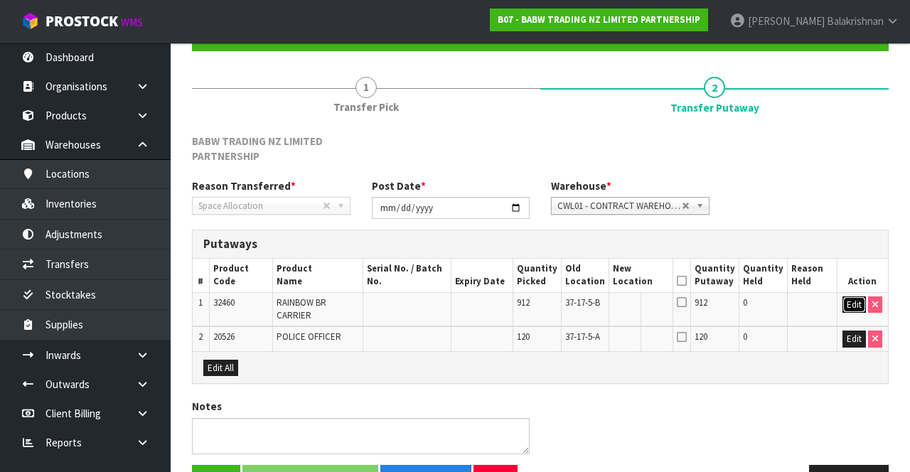
click at [850, 298] on button "Edit" at bounding box center [853, 304] width 23 height 17
click at [639, 300] on input "text" at bounding box center [633, 305] width 40 height 18
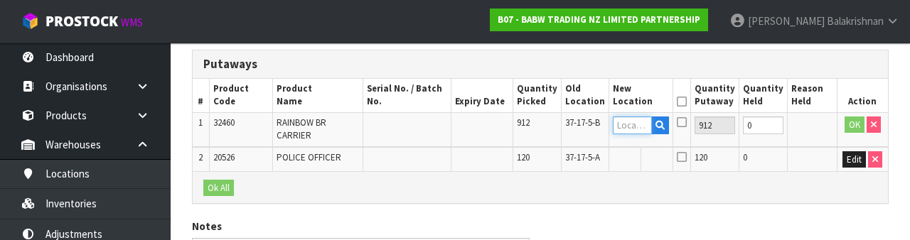
scroll to position [316, 0]
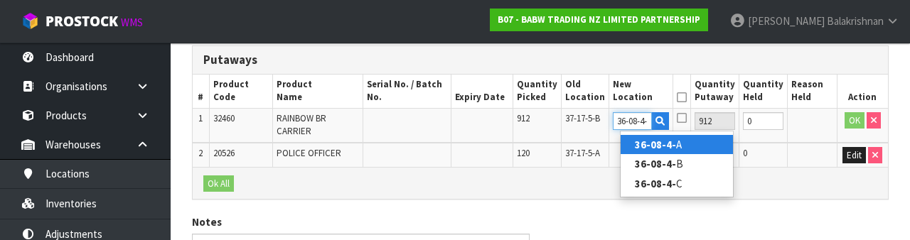
type input "36-08-4-A"
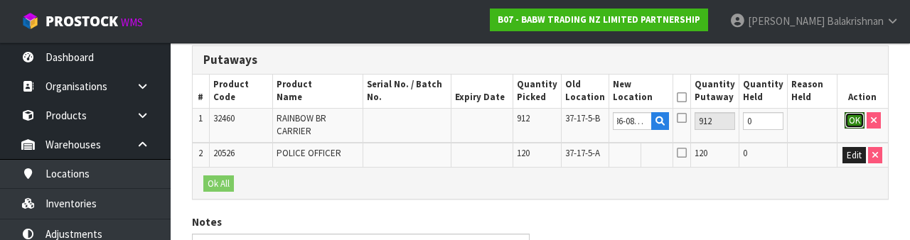
click at [847, 122] on button "OK" at bounding box center [854, 120] width 20 height 17
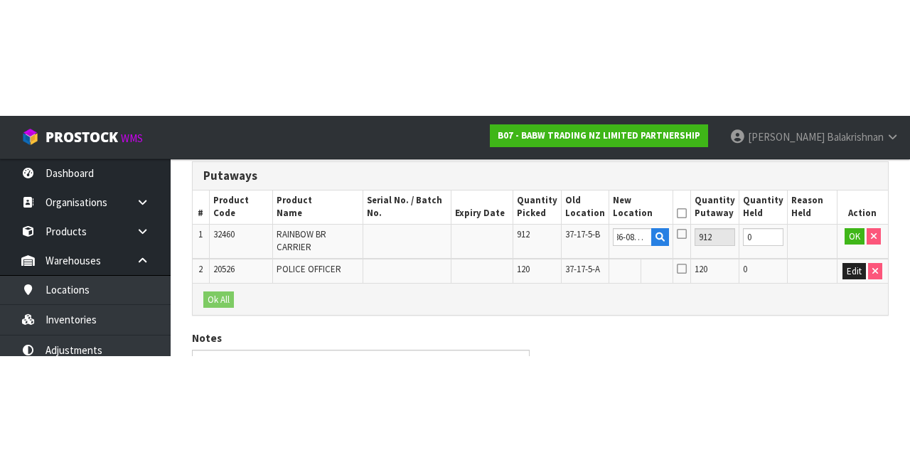
scroll to position [191, 0]
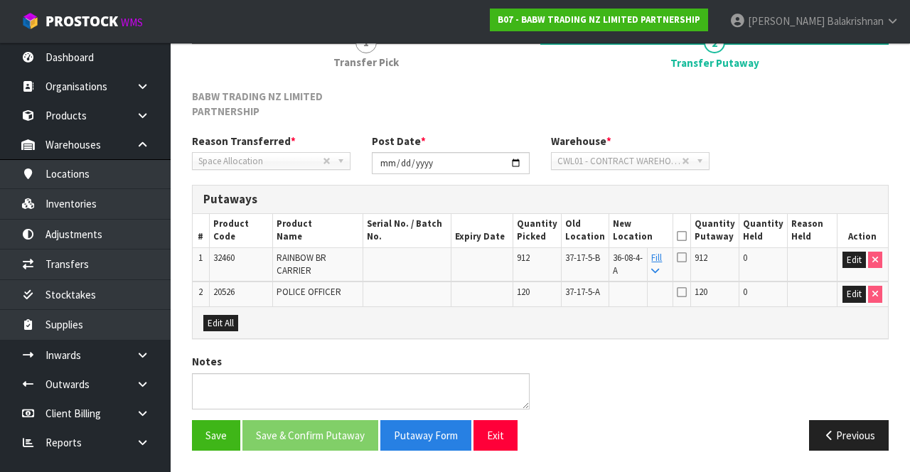
click at [687, 236] on icon at bounding box center [682, 236] width 10 height 1
click at [203, 434] on button "Save" at bounding box center [216, 435] width 48 height 31
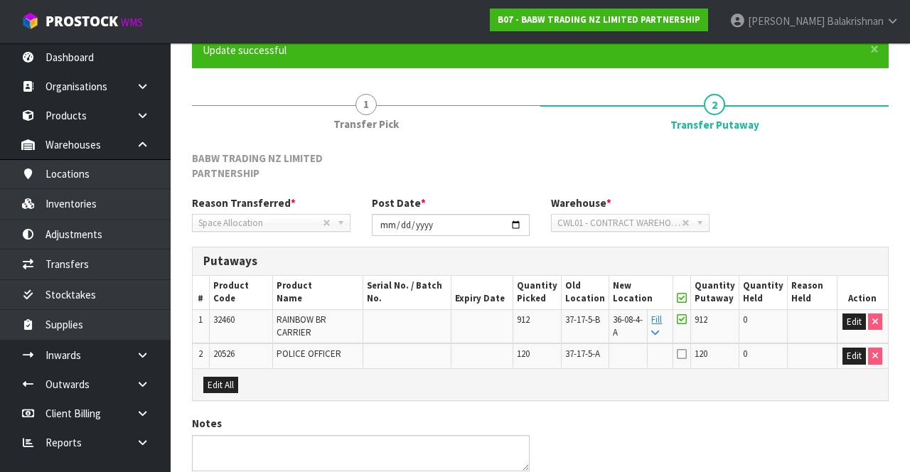
scroll to position [129, 0]
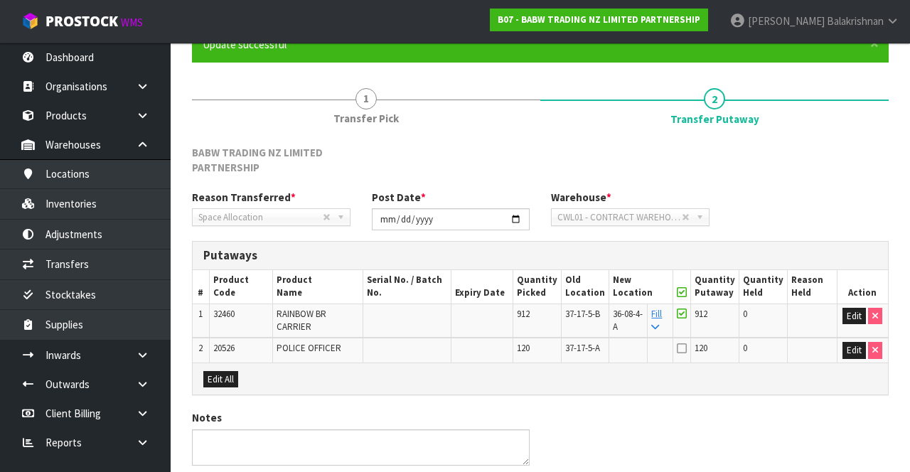
click at [863, 334] on td "Edit" at bounding box center [861, 320] width 51 height 34
click at [846, 353] on button "Edit" at bounding box center [853, 350] width 23 height 17
click at [638, 352] on input "text" at bounding box center [633, 351] width 40 height 18
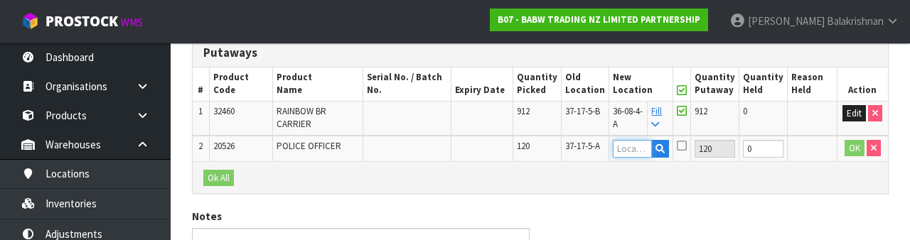
scroll to position [350, 0]
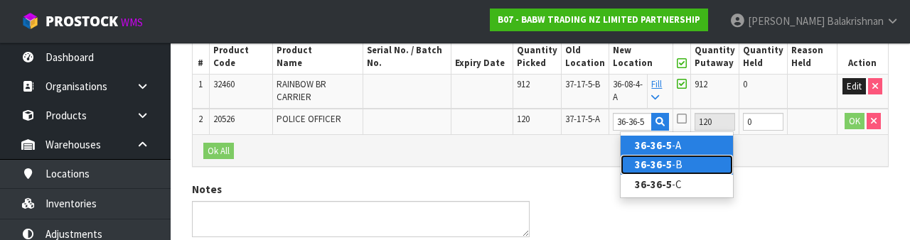
click at [684, 163] on link "36-36-5 -B" at bounding box center [676, 164] width 112 height 19
type input "36-36-5-B"
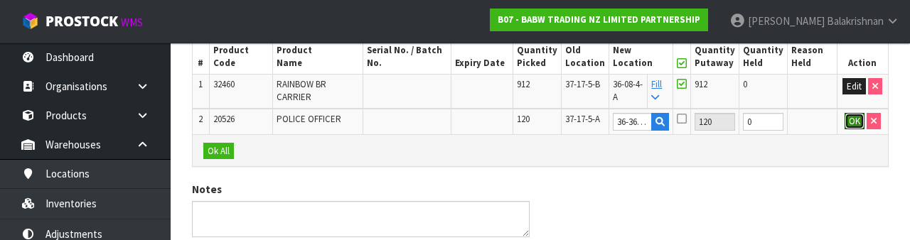
click at [853, 118] on button "OK" at bounding box center [854, 121] width 20 height 17
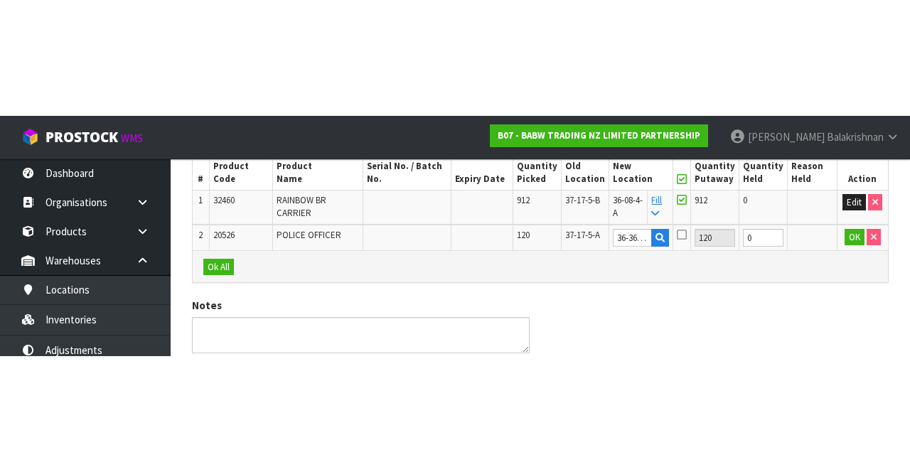
scroll to position [191, 0]
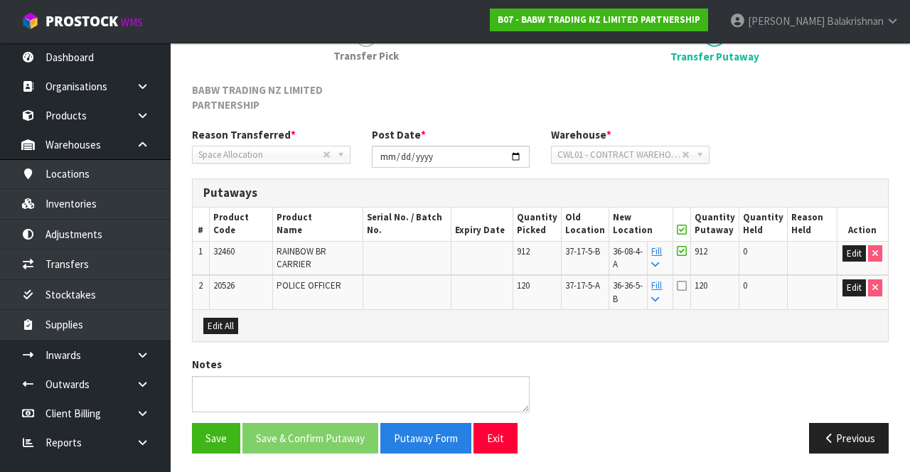
click at [687, 284] on icon at bounding box center [682, 285] width 10 height 11
click at [0, 0] on input "checkbox" at bounding box center [0, 0] width 0 height 0
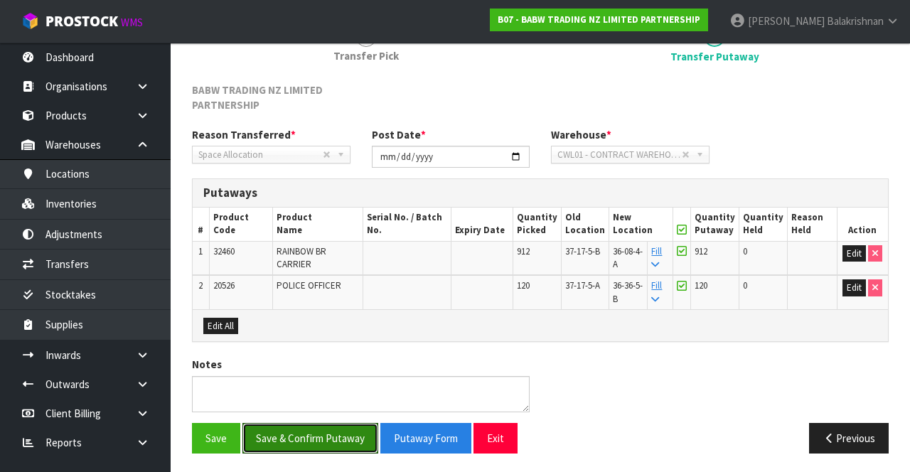
click at [326, 446] on button "Save & Confirm Putaway" at bounding box center [310, 438] width 136 height 31
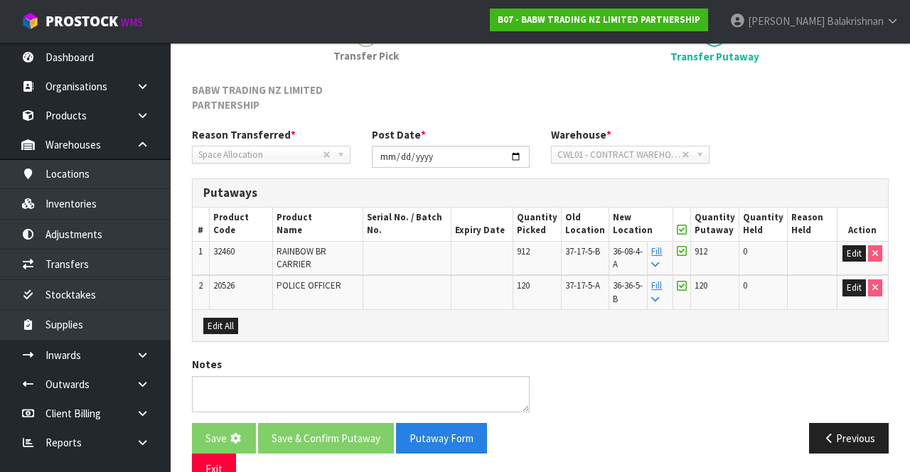
scroll to position [0, 0]
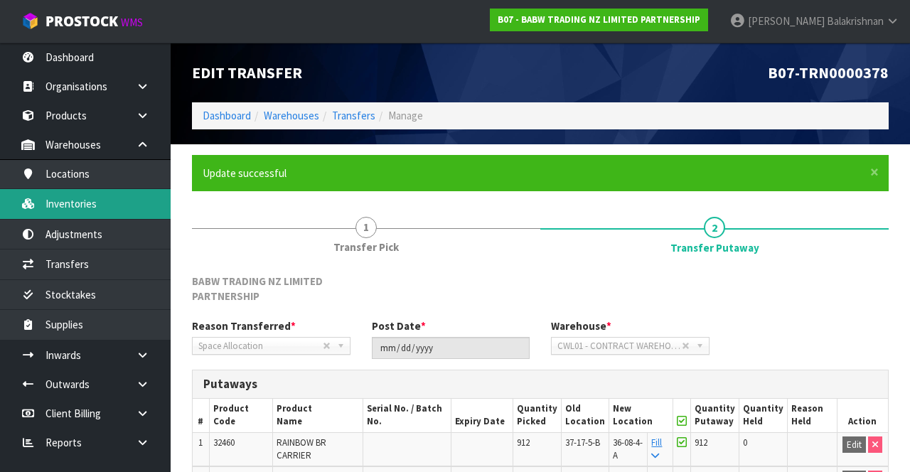
click at [95, 200] on link "Inventories" at bounding box center [85, 203] width 171 height 29
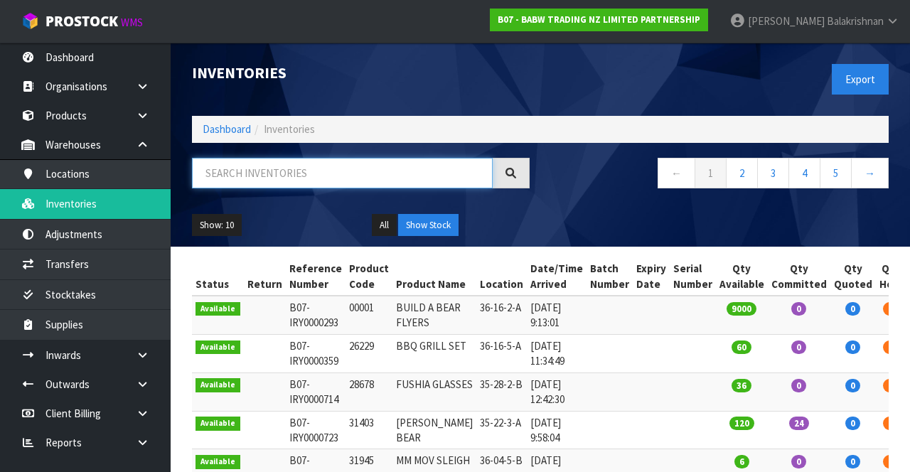
click at [326, 169] on input "text" at bounding box center [342, 173] width 301 height 31
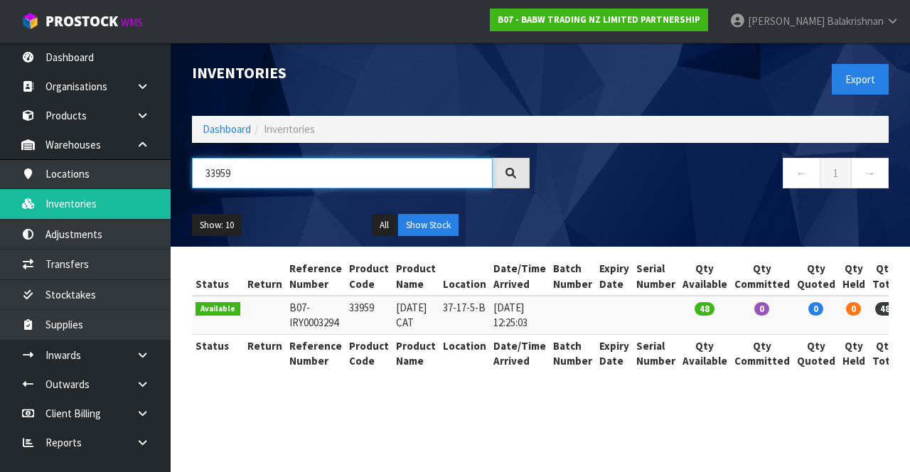
type input "33959"
click at [357, 307] on td "33959" at bounding box center [368, 315] width 47 height 38
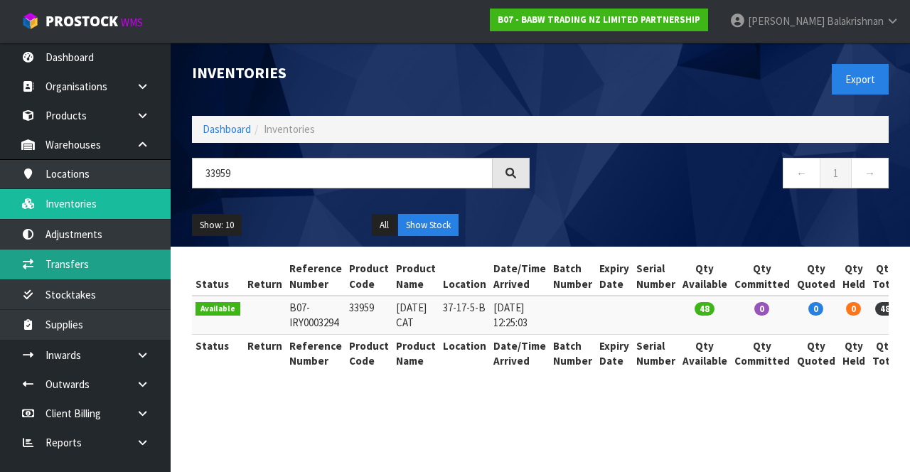
click at [36, 258] on link "Transfers" at bounding box center [85, 263] width 171 height 29
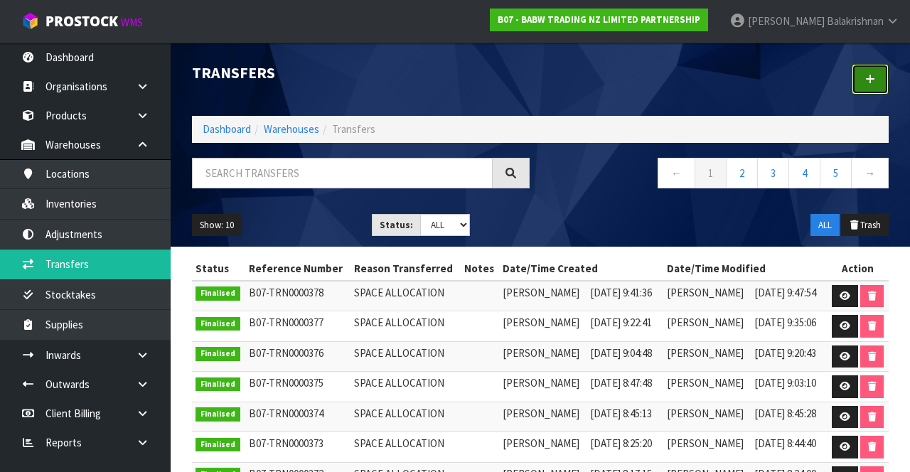
click at [873, 84] on icon at bounding box center [870, 79] width 10 height 11
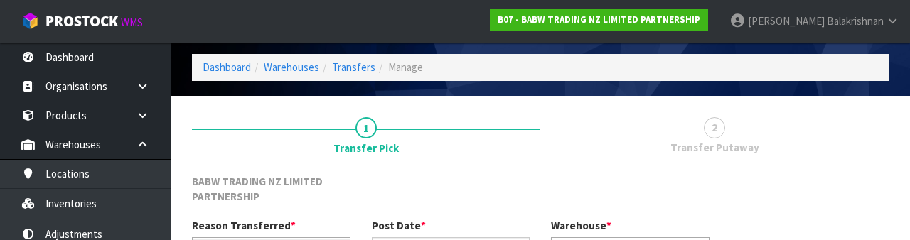
scroll to position [185, 0]
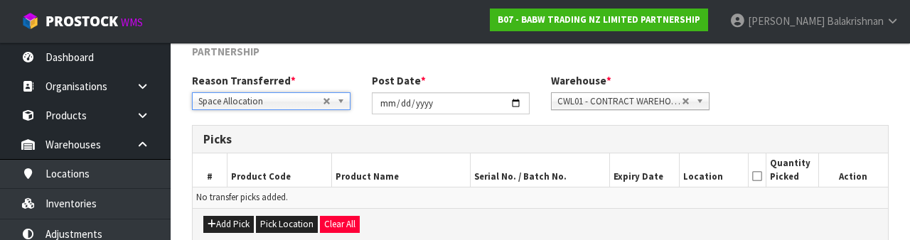
click at [207, 208] on div "Add Pick Pick Location Clear All" at bounding box center [540, 224] width 695 height 32
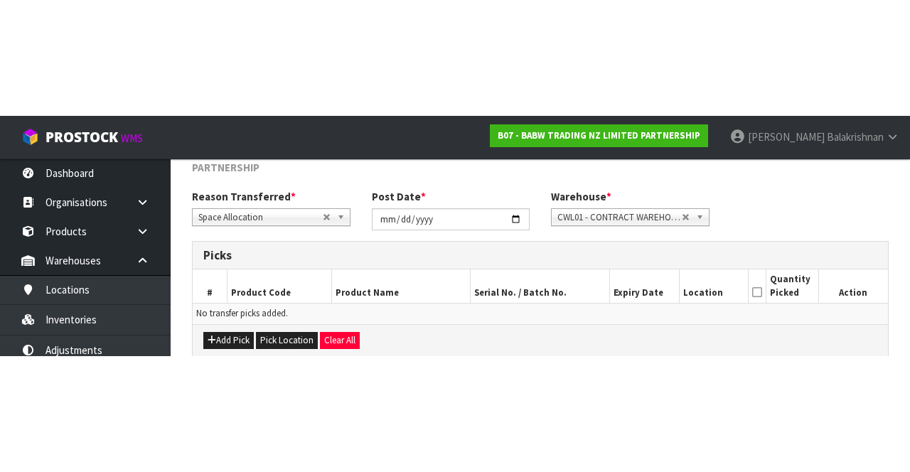
scroll to position [92, 0]
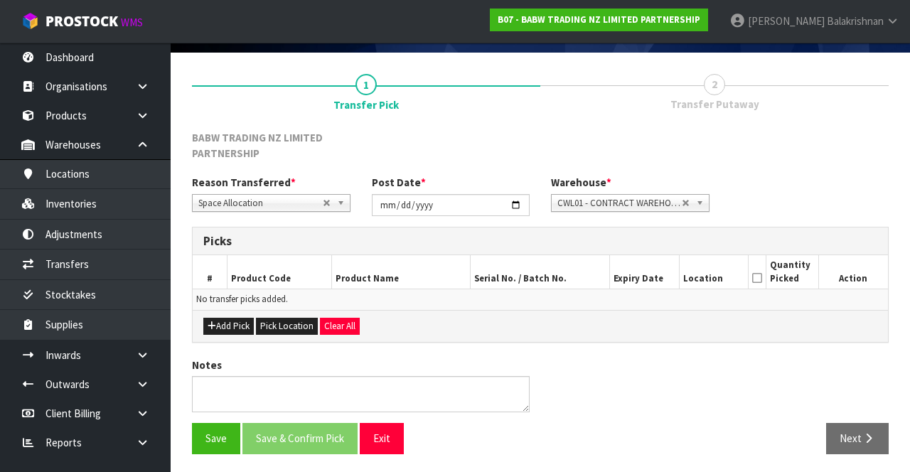
click at [222, 298] on td "No transfer picks added." at bounding box center [540, 299] width 695 height 21
click at [219, 321] on button "Add Pick" at bounding box center [228, 326] width 50 height 17
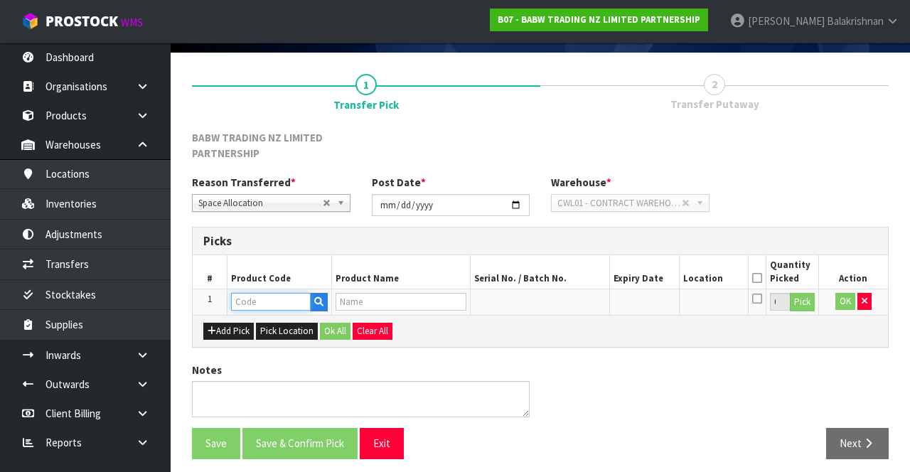
paste input "33959"
type input "33959"
type input "DAY OF THE DEAD CAT"
type input "33959"
click at [812, 299] on button "Pick" at bounding box center [802, 302] width 25 height 18
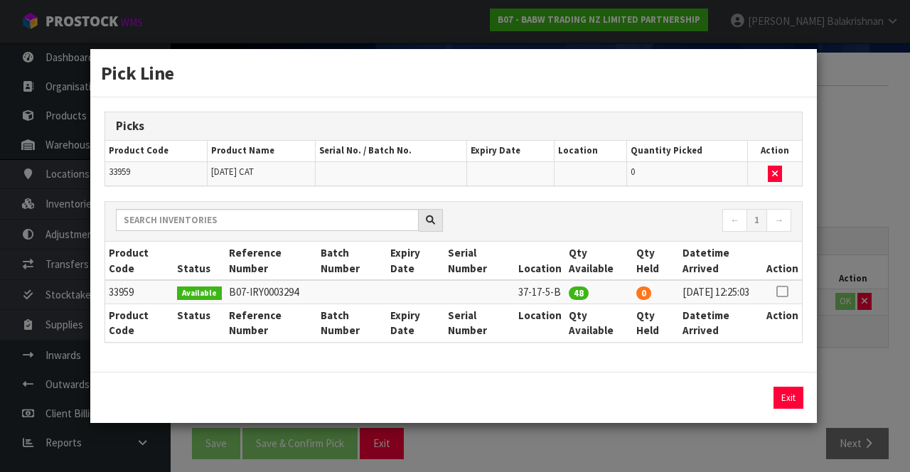
click at [787, 291] on icon at bounding box center [781, 291] width 11 height 1
click at [732, 394] on button "Assign Pick" at bounding box center [740, 398] width 58 height 22
type input "48"
click at [786, 402] on button "Exit" at bounding box center [788, 398] width 30 height 22
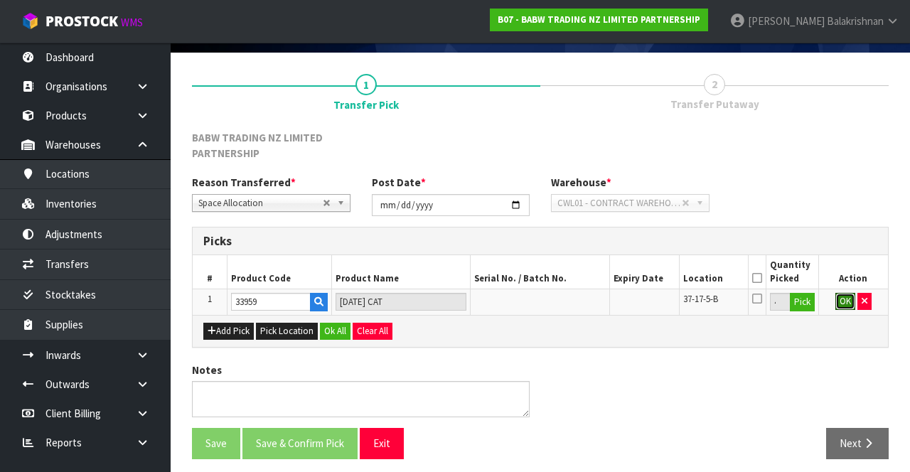
click at [846, 294] on button "OK" at bounding box center [845, 301] width 20 height 17
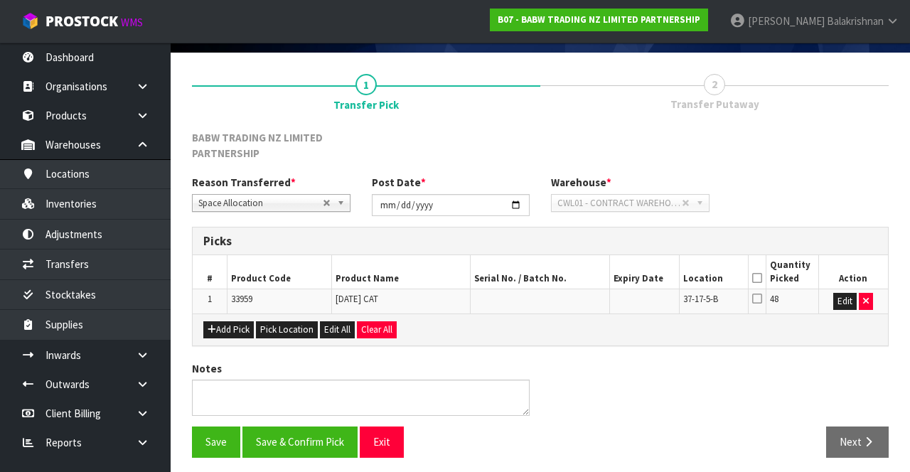
click at [758, 278] on icon at bounding box center [757, 278] width 10 height 1
click at [198, 439] on button "Save" at bounding box center [216, 441] width 48 height 31
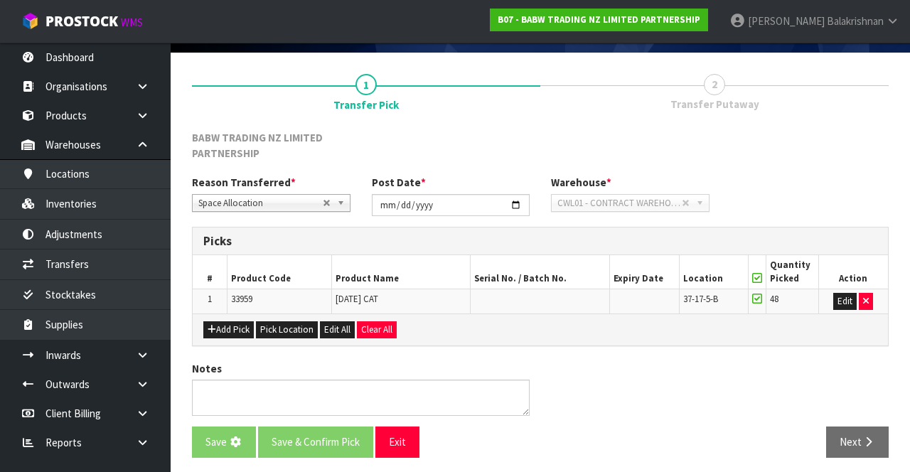
scroll to position [0, 0]
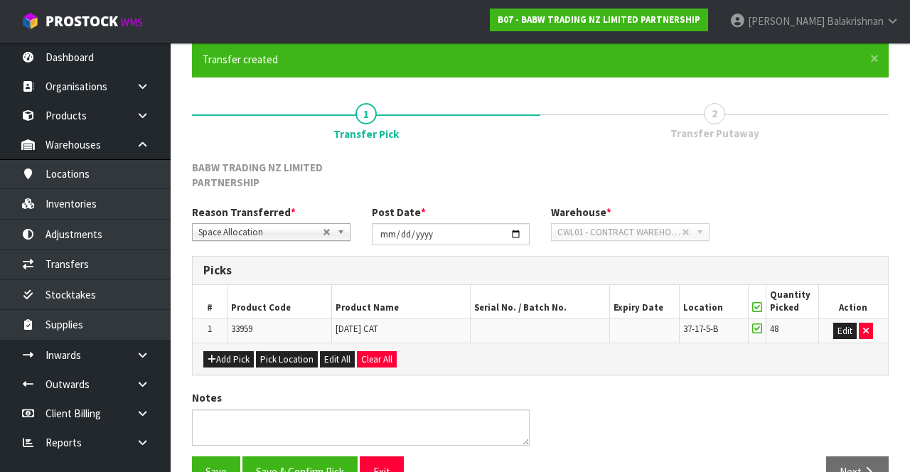
scroll to position [146, 0]
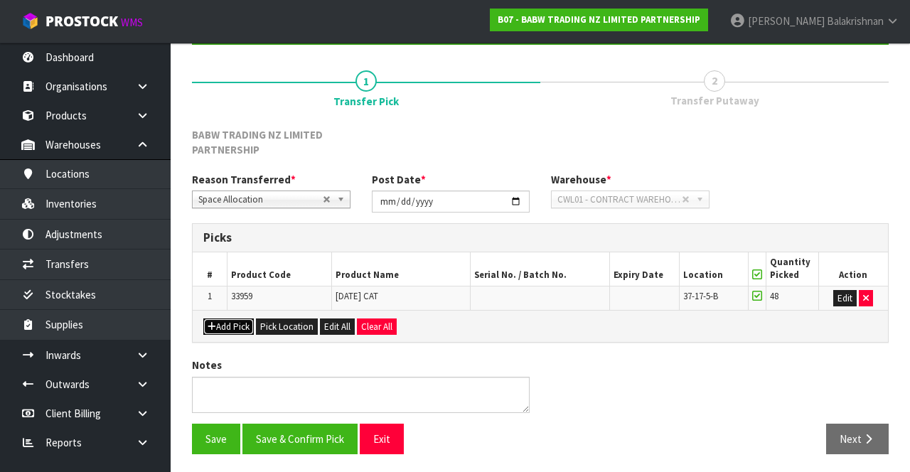
click at [210, 326] on icon "button" at bounding box center [212, 326] width 9 height 9
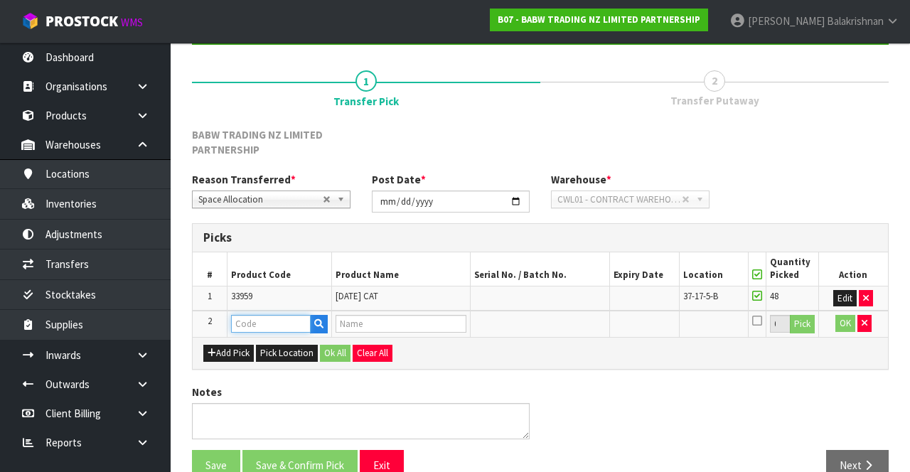
click at [253, 316] on input "text" at bounding box center [271, 324] width 80 height 18
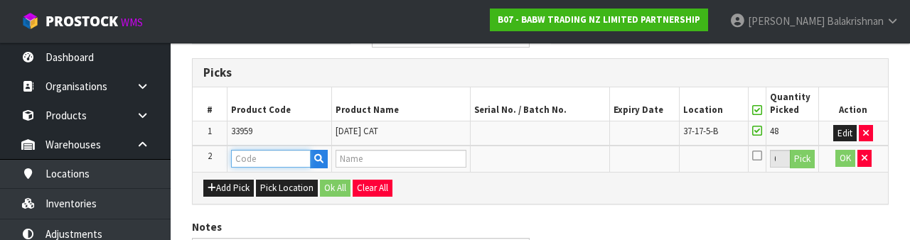
scroll to position [340, 0]
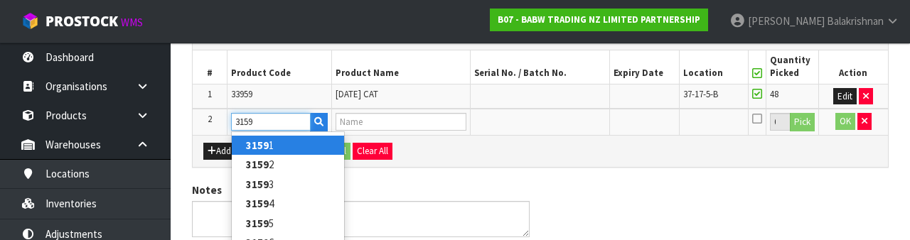
type input "31592"
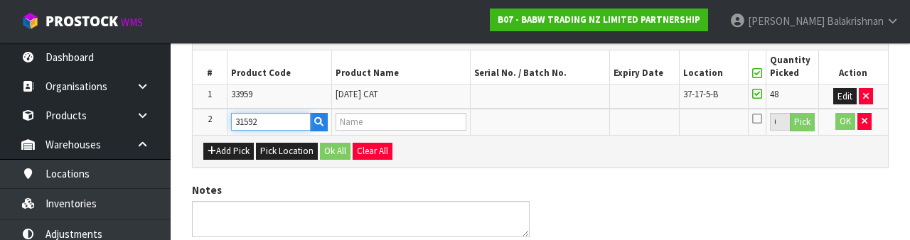
type input "CHARCOAL ZIP HDE"
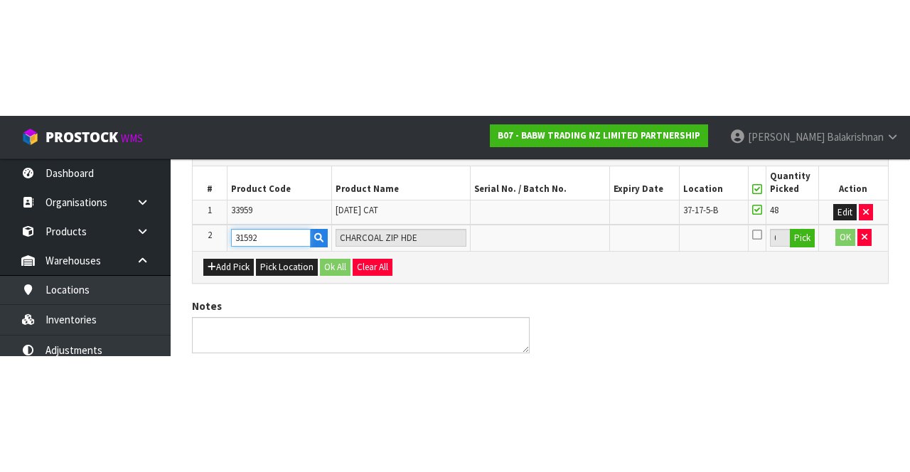
scroll to position [173, 0]
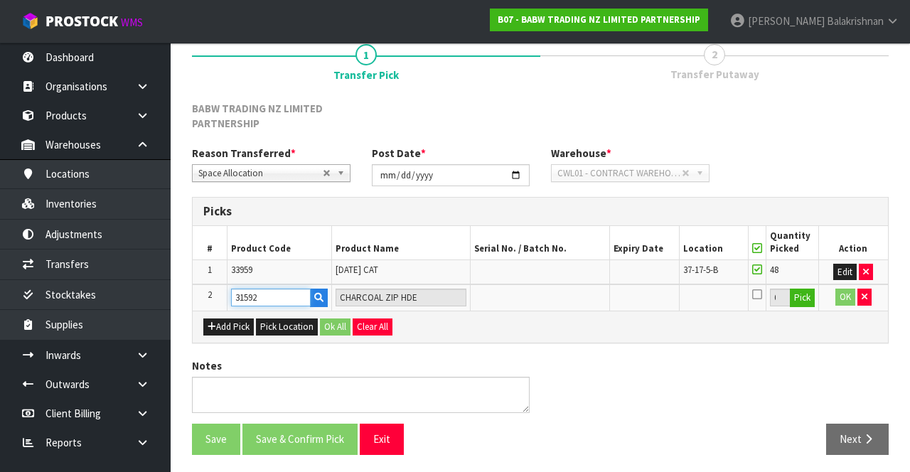
type input "31592"
click at [800, 290] on button "Pick" at bounding box center [802, 298] width 25 height 18
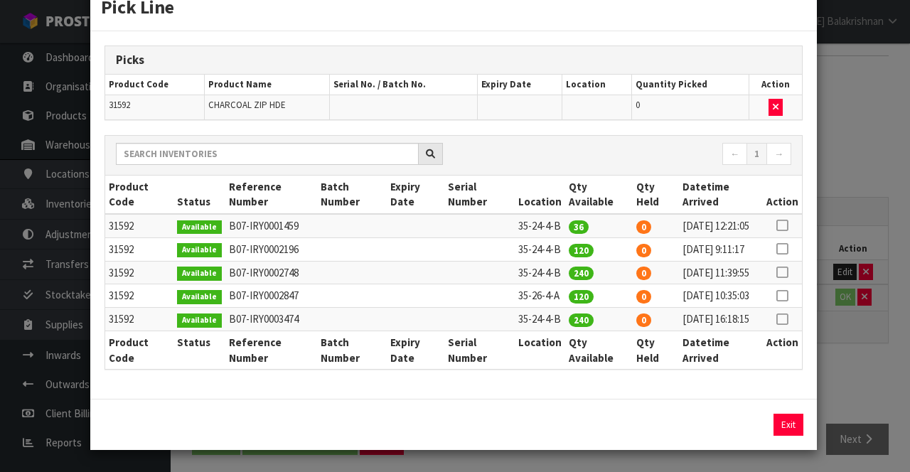
scroll to position [99, 0]
click at [63, 297] on div "Pick Line Picks Product Code Product Name Serial No. / Batch No. Expiry Date Lo…" at bounding box center [455, 236] width 910 height 472
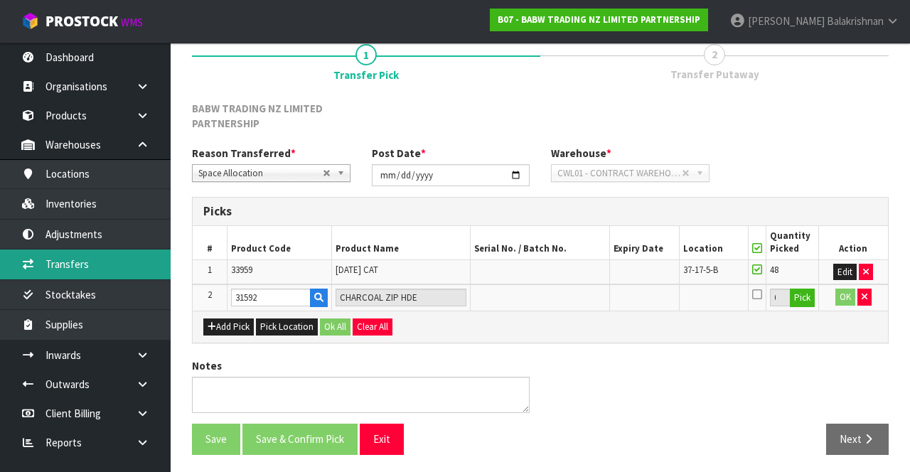
click at [81, 260] on link "Transfers" at bounding box center [85, 263] width 171 height 29
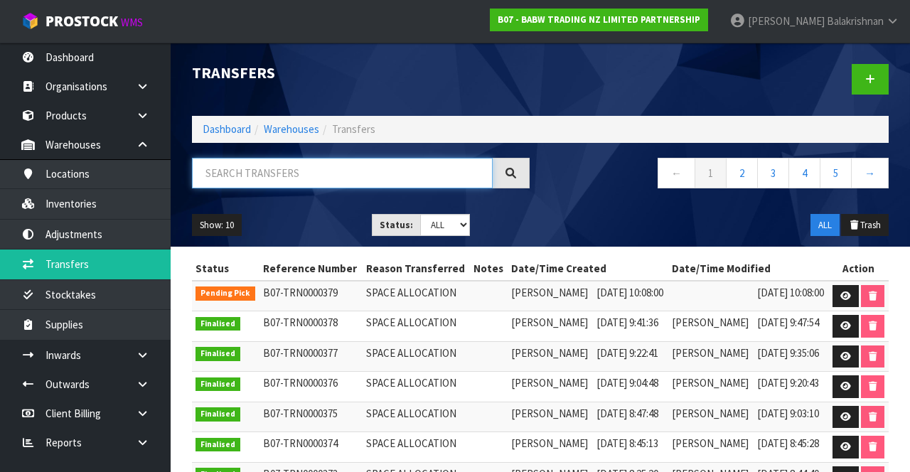
click at [383, 166] on input "text" at bounding box center [342, 173] width 301 height 31
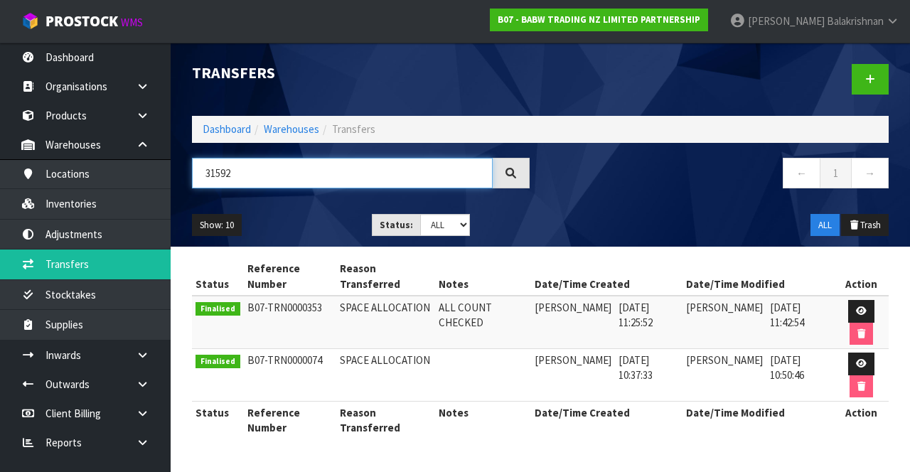
type input "31592"
click at [873, 307] on link at bounding box center [861, 311] width 26 height 23
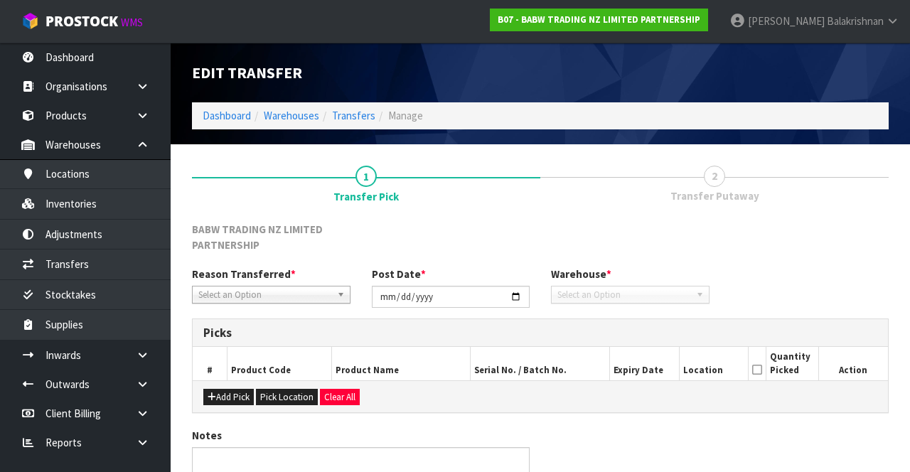
type input "2025-09-12"
type textarea "ALL COUNT CHECKED"
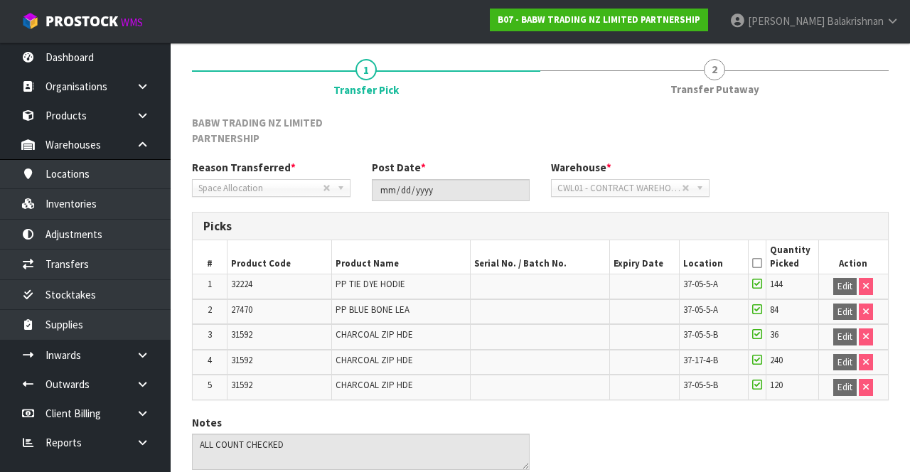
scroll to position [163, 0]
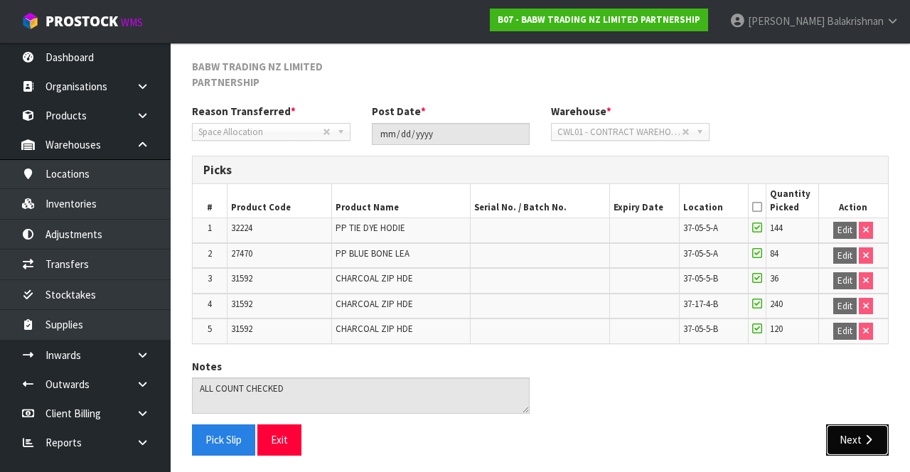
click at [866, 444] on button "Next" at bounding box center [857, 439] width 63 height 31
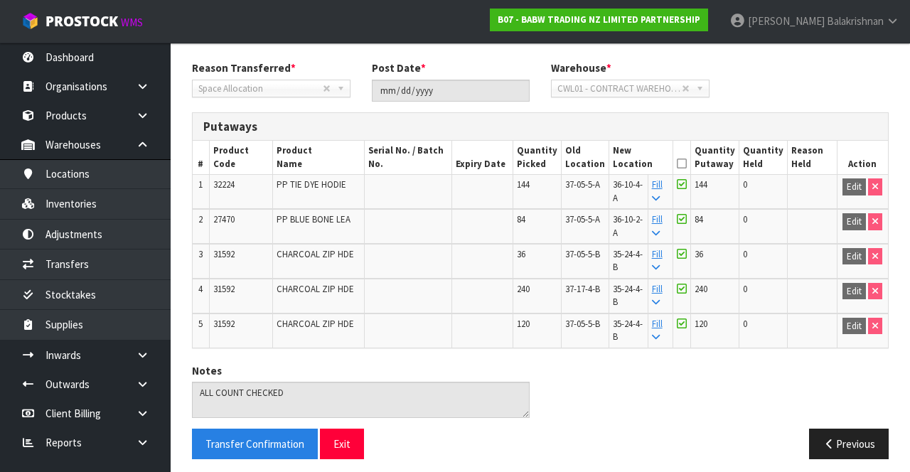
scroll to position [212, 0]
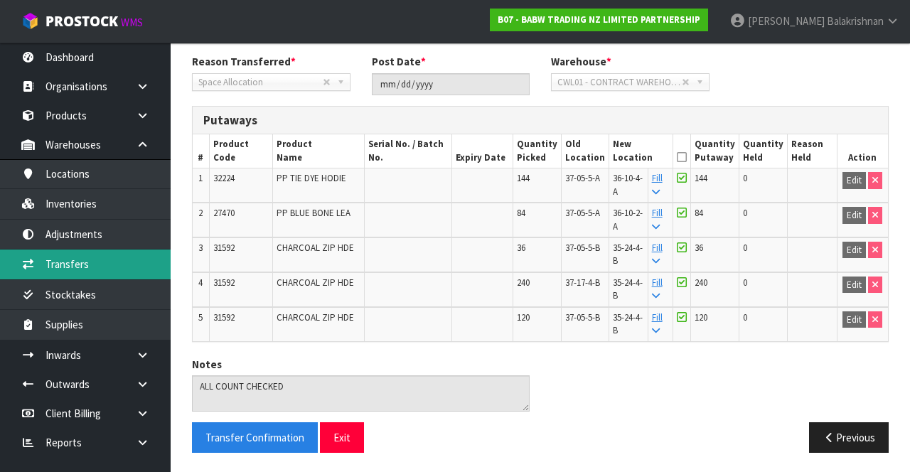
click at [80, 260] on link "Transfers" at bounding box center [85, 263] width 171 height 29
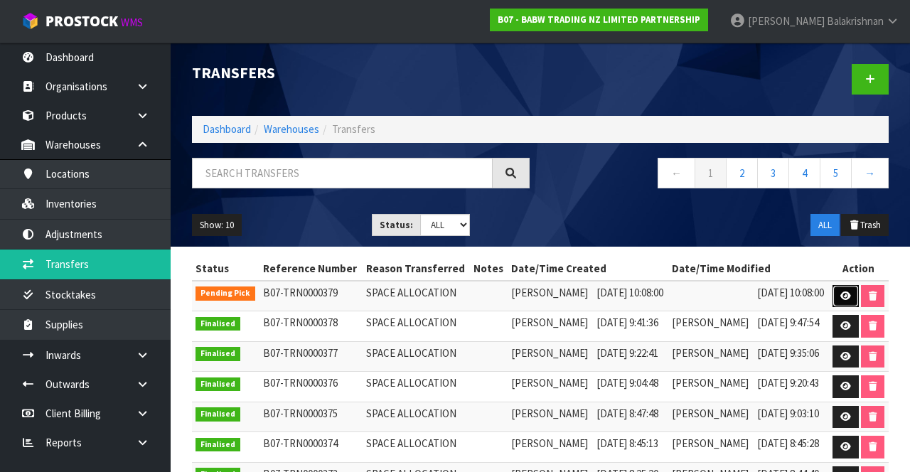
click at [859, 301] on link at bounding box center [845, 296] width 26 height 23
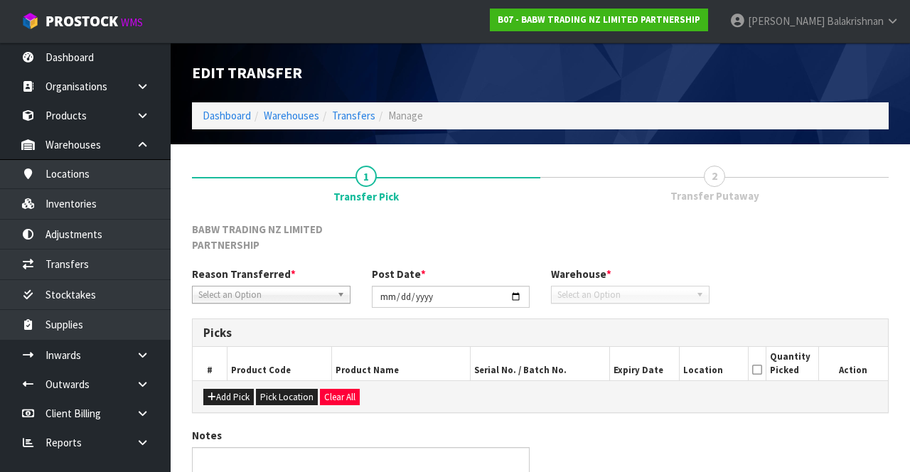
type input "[DATE]"
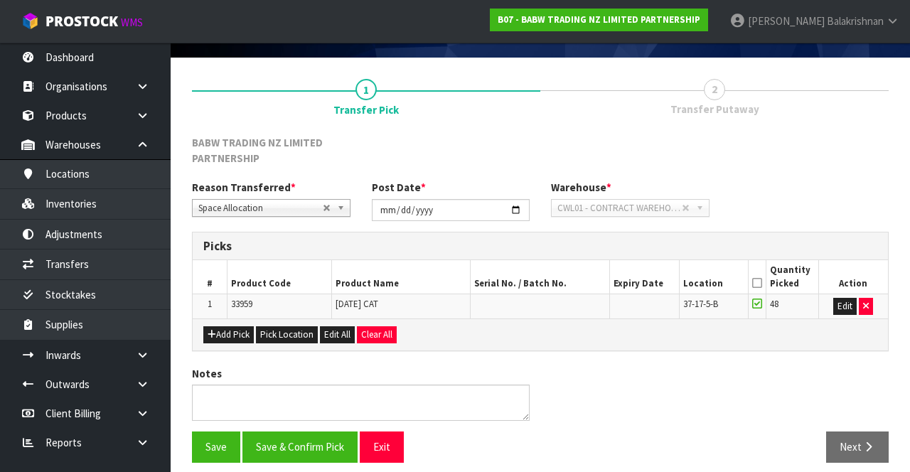
scroll to position [95, 0]
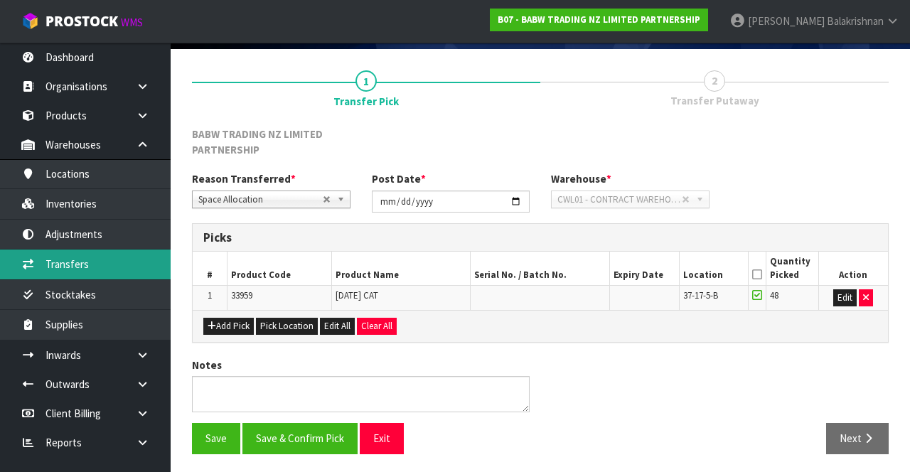
click at [60, 269] on link "Transfers" at bounding box center [85, 263] width 171 height 29
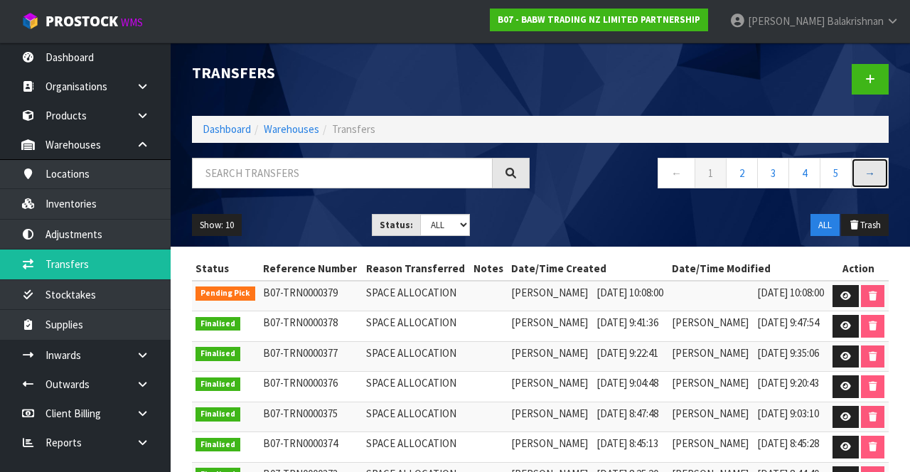
click at [870, 174] on link "→" at bounding box center [870, 173] width 38 height 31
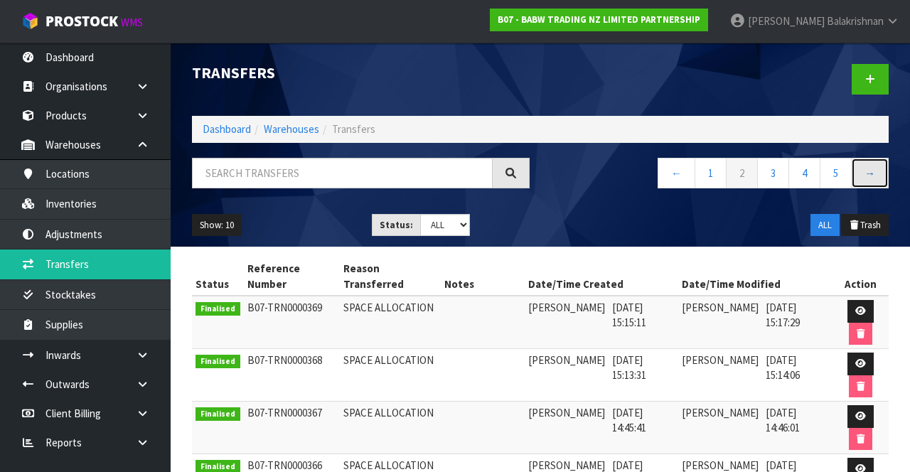
click at [865, 176] on link "→" at bounding box center [870, 173] width 38 height 31
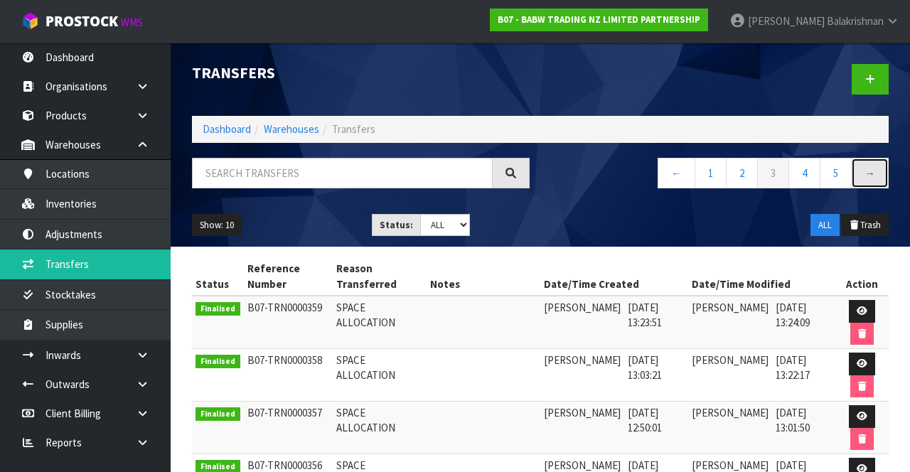
click at [870, 173] on link "→" at bounding box center [870, 173] width 38 height 31
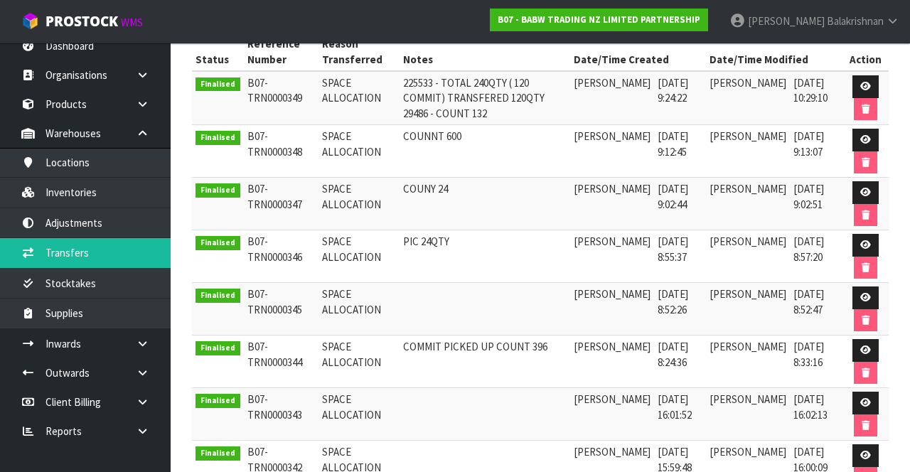
scroll to position [11, 0]
click at [137, 407] on link at bounding box center [147, 401] width 45 height 29
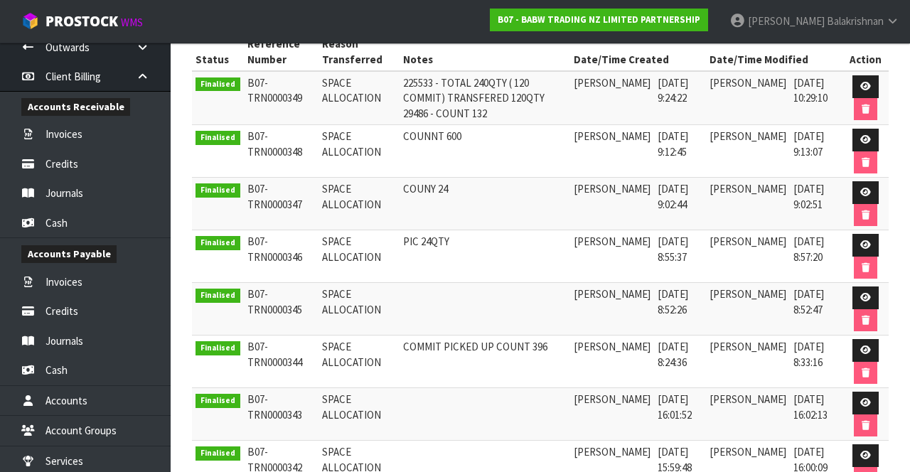
scroll to position [396, 0]
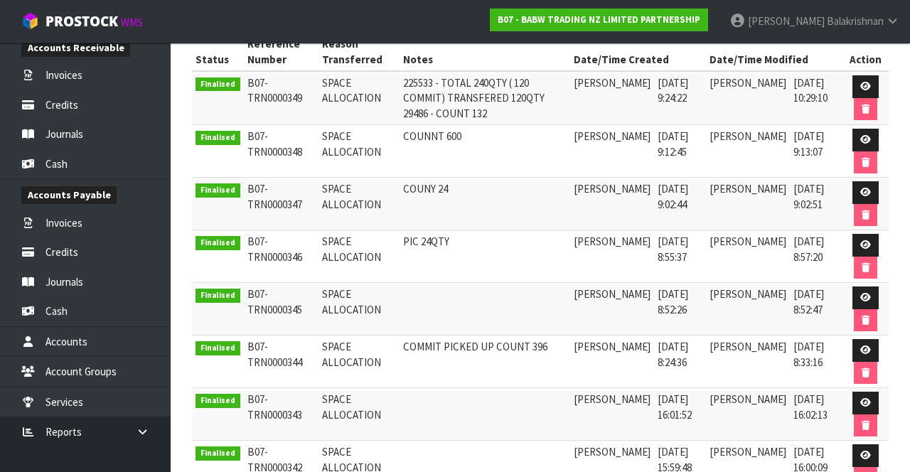
click at [138, 426] on icon at bounding box center [143, 431] width 14 height 11
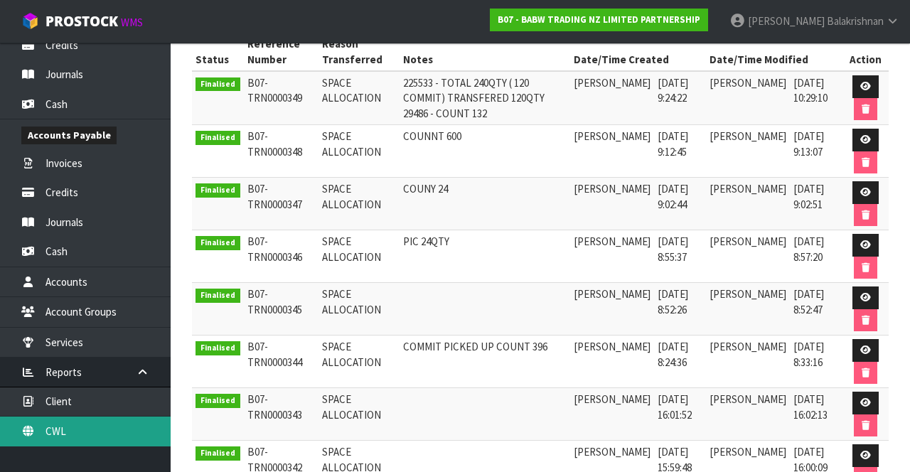
click at [87, 438] on link "CWL" at bounding box center [85, 430] width 171 height 29
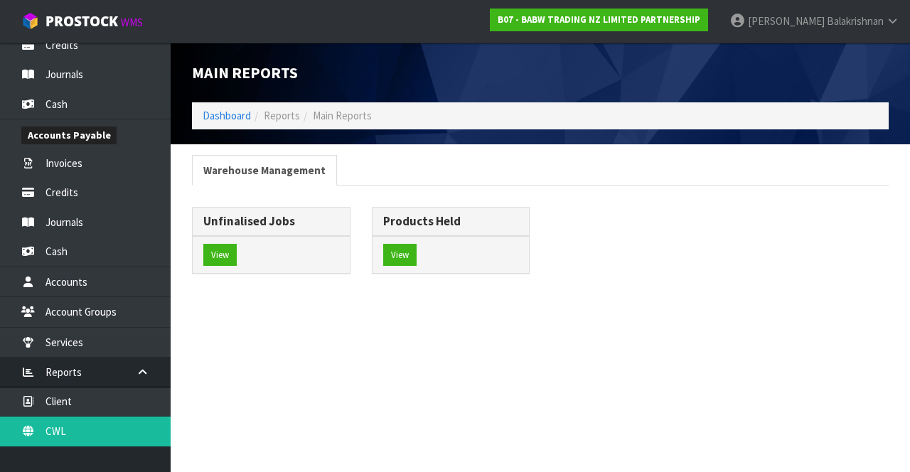
click at [257, 215] on h3 "Unfinalised Jobs" at bounding box center [271, 222] width 136 height 14
click at [215, 261] on button "View" at bounding box center [219, 255] width 33 height 23
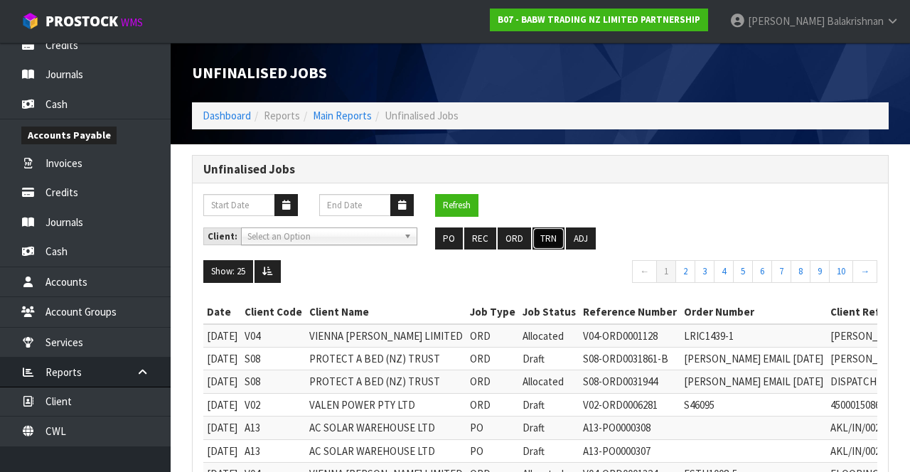
click at [539, 240] on button "TRN" at bounding box center [548, 238] width 32 height 23
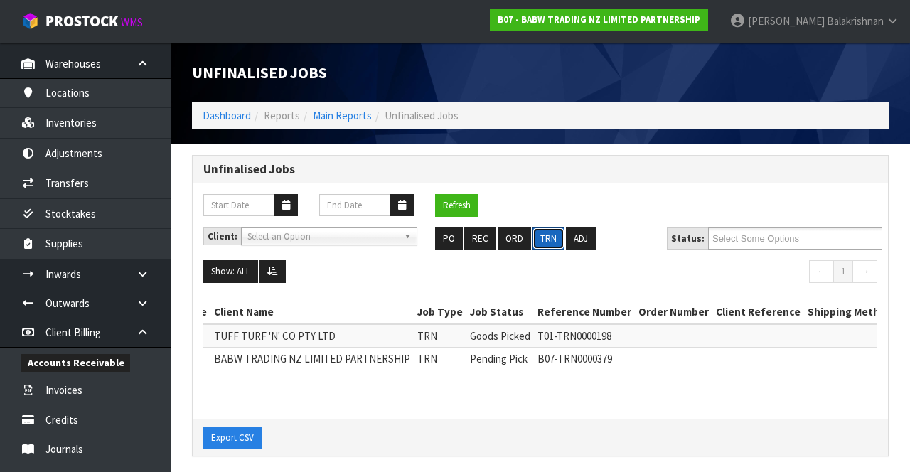
scroll to position [77, 0]
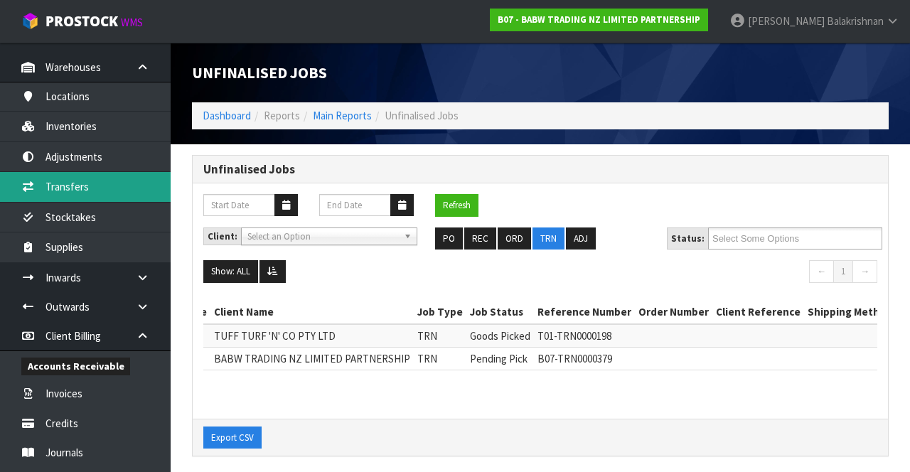
click at [88, 195] on link "Transfers" at bounding box center [85, 186] width 171 height 29
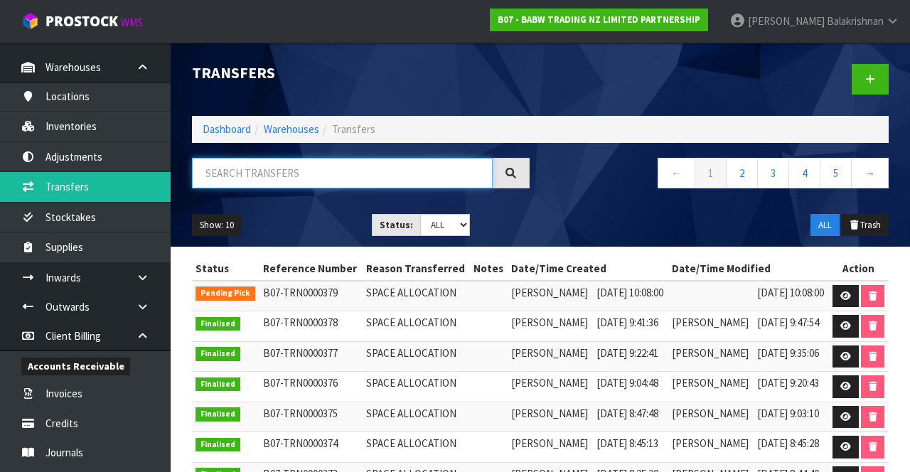
click at [312, 177] on input "text" at bounding box center [342, 173] width 301 height 31
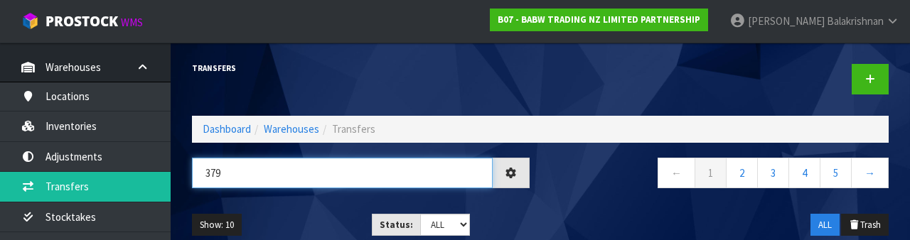
type input "379"
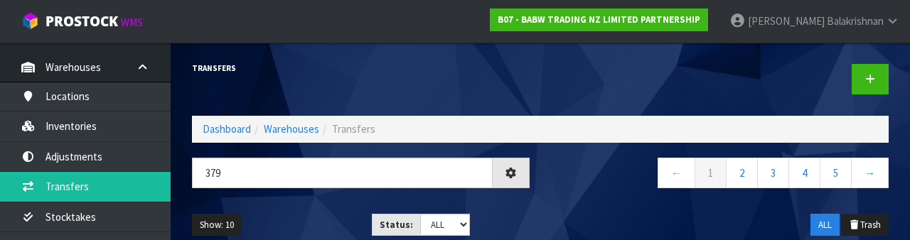
click at [599, 178] on nav "← 1 2 3 4 5 →" at bounding box center [720, 175] width 338 height 35
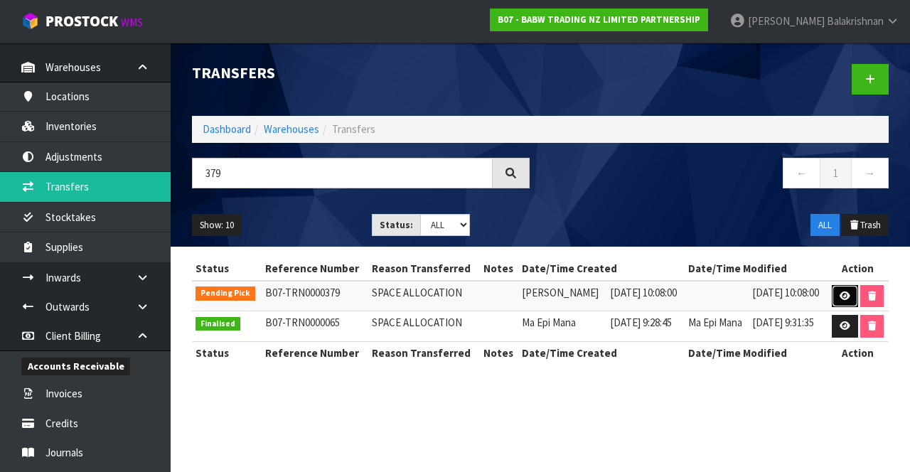
click at [835, 303] on link at bounding box center [845, 296] width 26 height 23
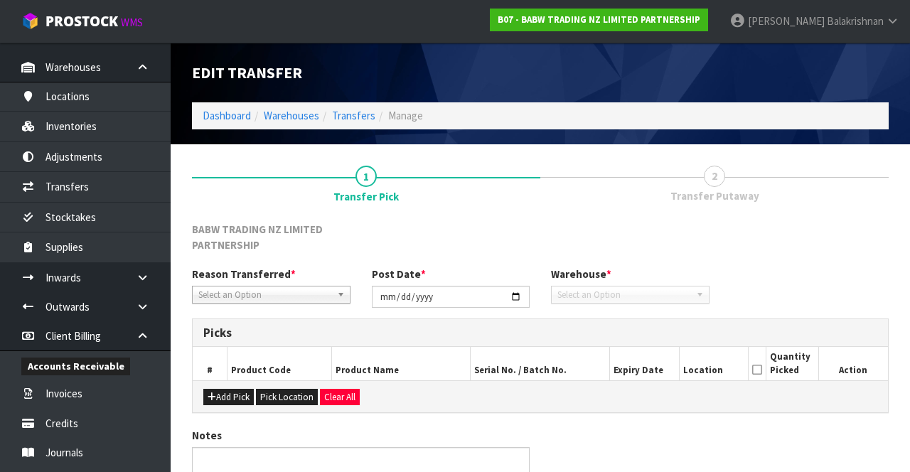
click at [853, 297] on div "Reason Transferred * Space Allocation Damage Expired Stock Repair QA Select an …" at bounding box center [540, 292] width 718 height 51
type input "[DATE]"
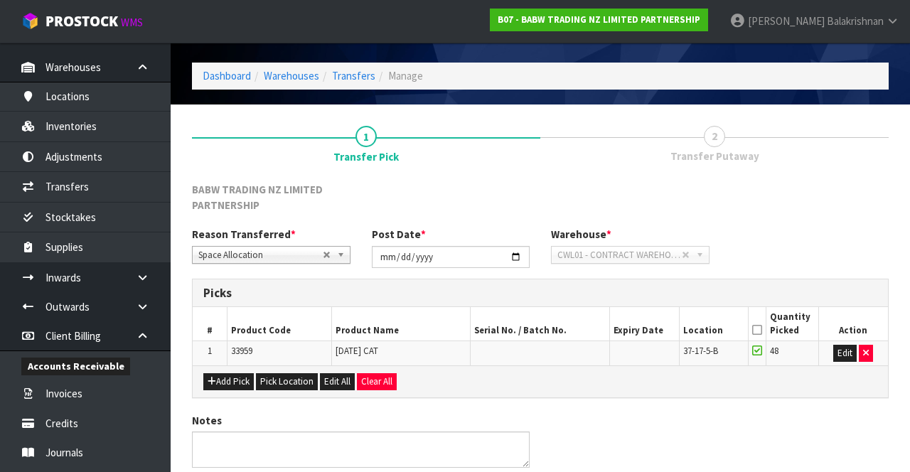
scroll to position [95, 0]
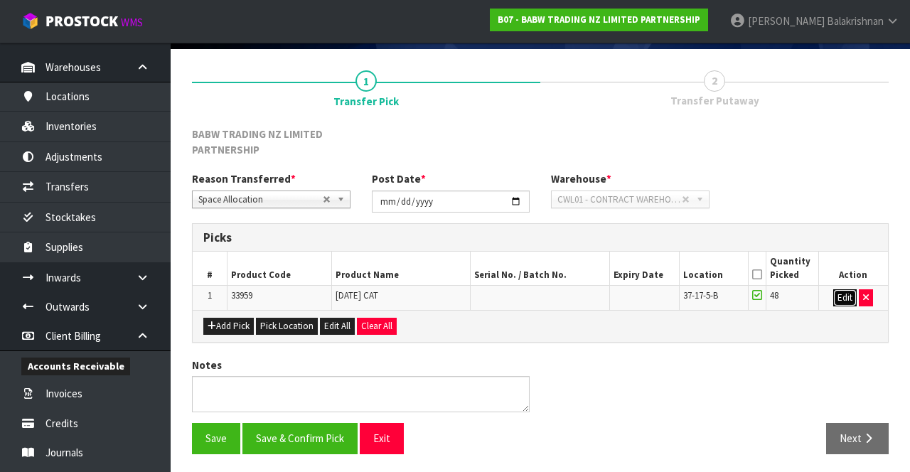
click at [841, 304] on button "Edit" at bounding box center [844, 297] width 23 height 17
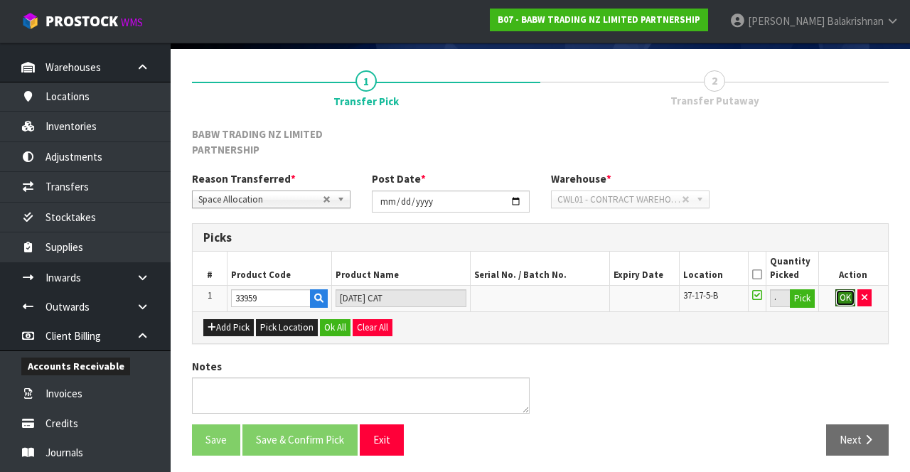
click at [850, 294] on button "OK" at bounding box center [845, 297] width 20 height 17
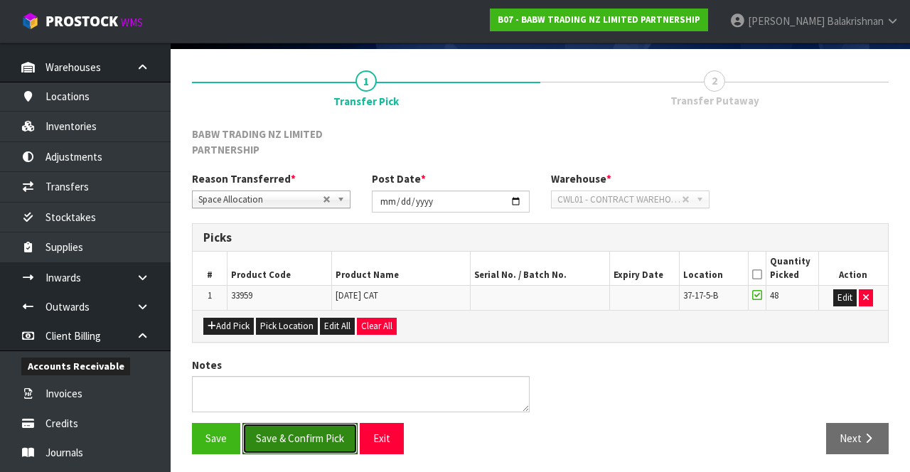
click at [291, 425] on button "Save & Confirm Pick" at bounding box center [299, 438] width 115 height 31
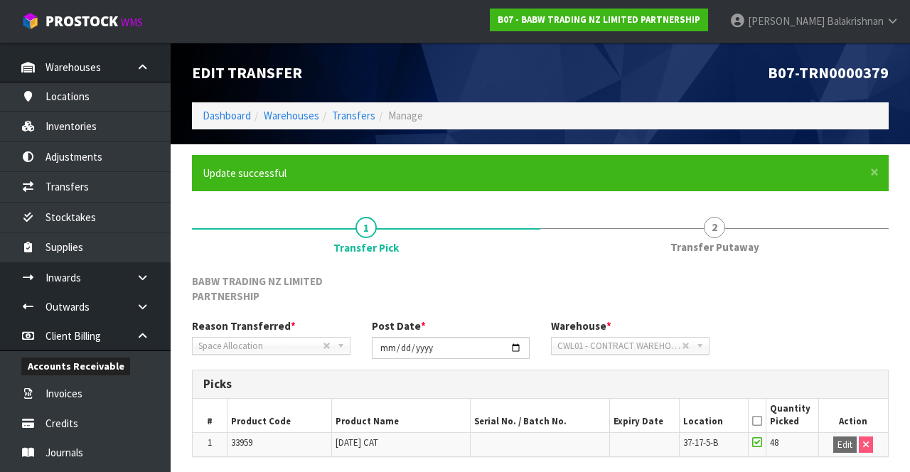
scroll to position [115, 0]
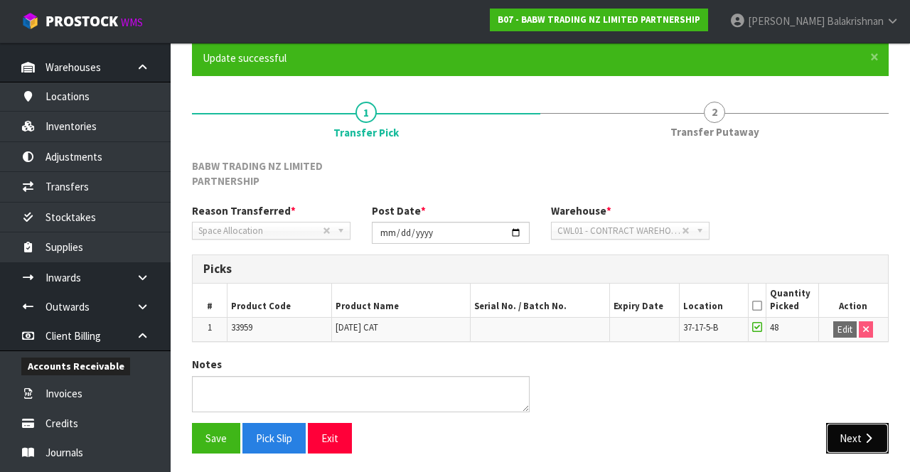
click at [862, 425] on button "Next" at bounding box center [857, 438] width 63 height 31
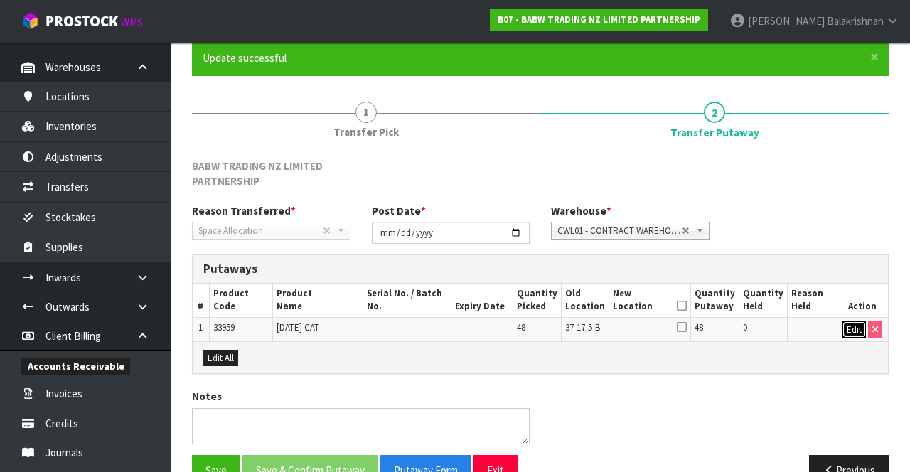
click at [850, 327] on button "Edit" at bounding box center [853, 329] width 23 height 17
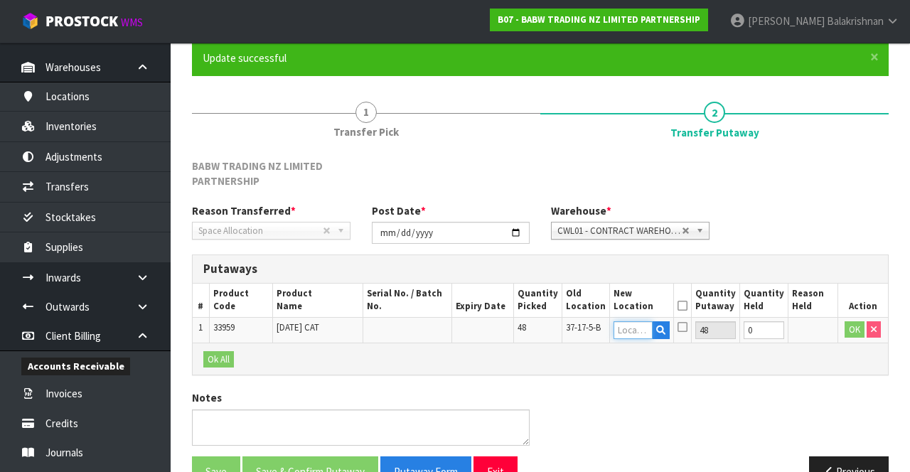
click at [643, 326] on input "text" at bounding box center [633, 330] width 40 height 18
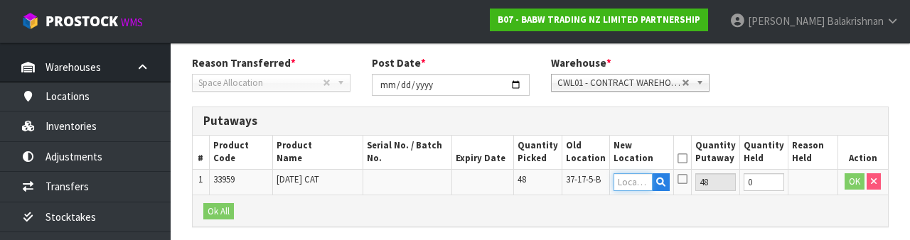
scroll to position [316, 0]
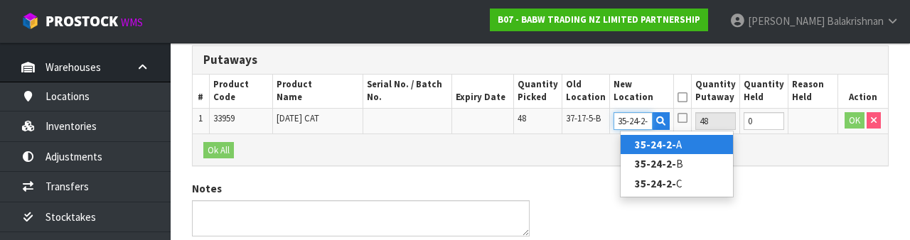
type input "35-24-2-C"
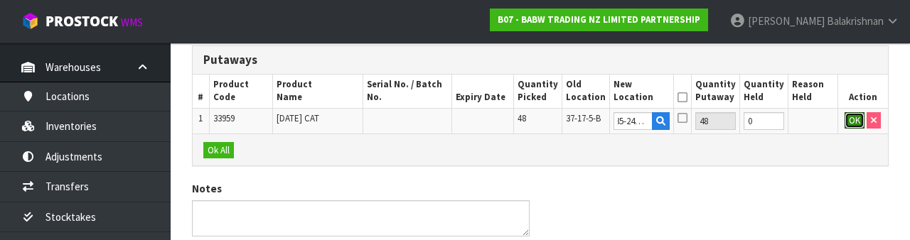
click at [848, 123] on button "OK" at bounding box center [854, 120] width 20 height 17
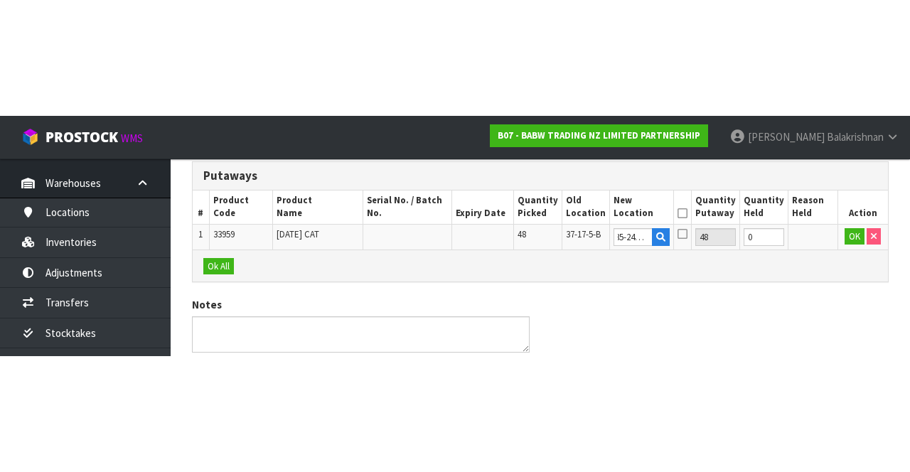
scroll to position [0, 0]
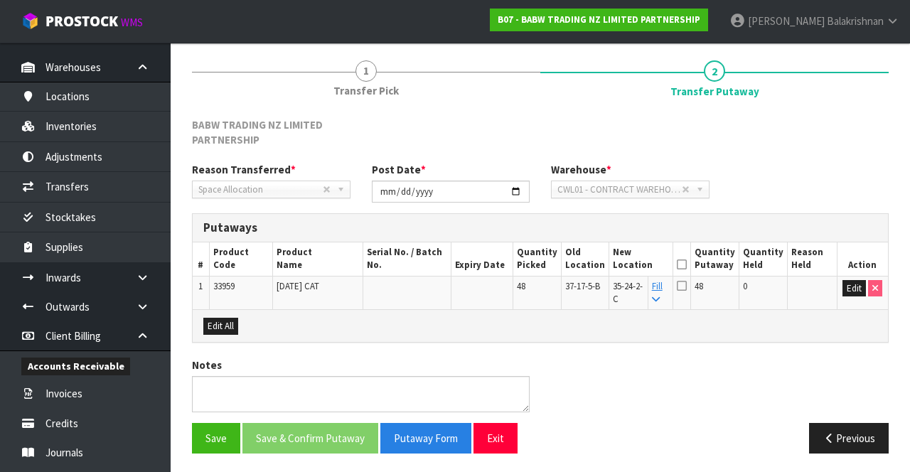
click at [687, 265] on icon at bounding box center [682, 264] width 10 height 1
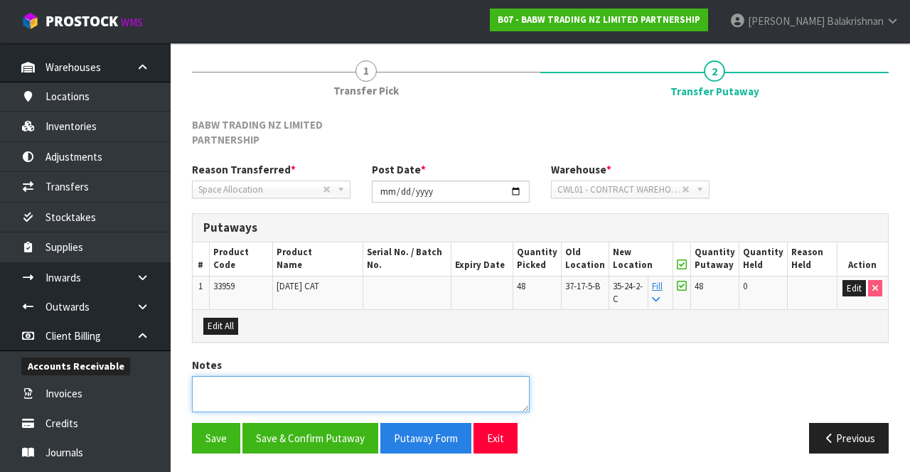
click at [322, 408] on textarea at bounding box center [361, 394] width 338 height 36
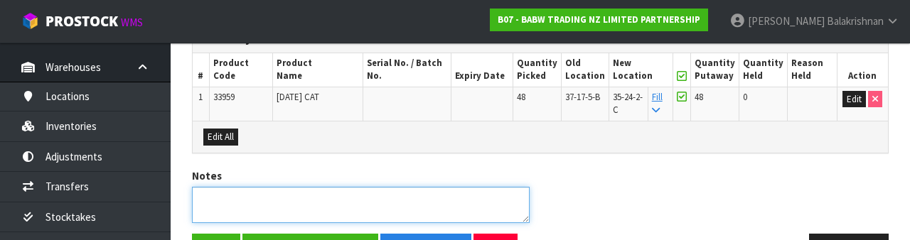
scroll to position [380, 0]
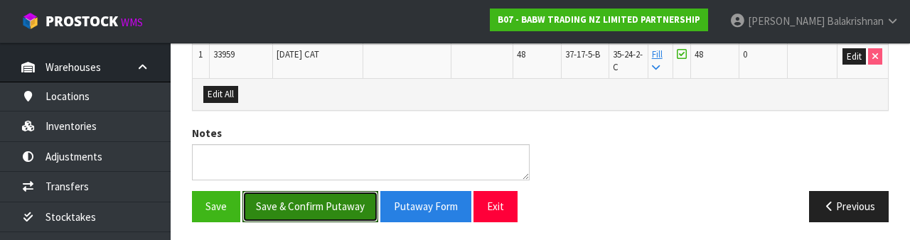
click at [328, 205] on button "Save & Confirm Putaway" at bounding box center [310, 206] width 136 height 31
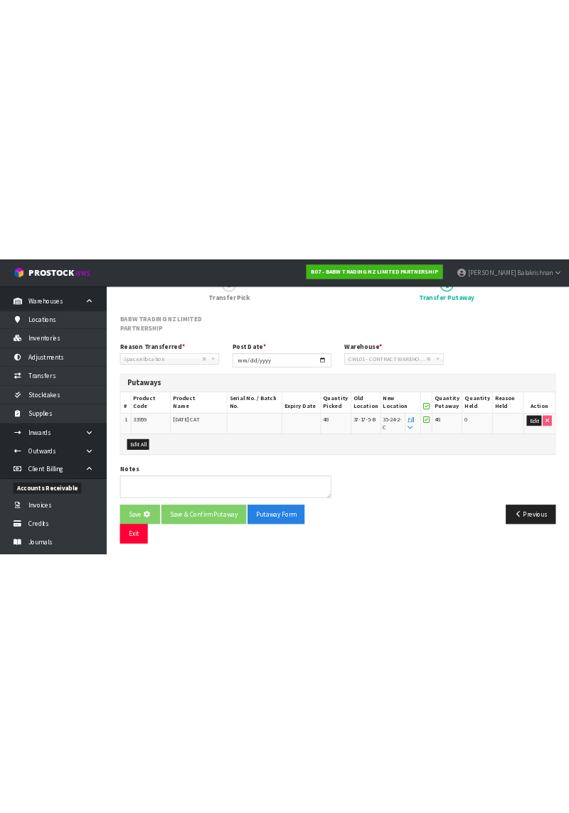
scroll to position [0, 0]
